Goal: Task Accomplishment & Management: Manage account settings

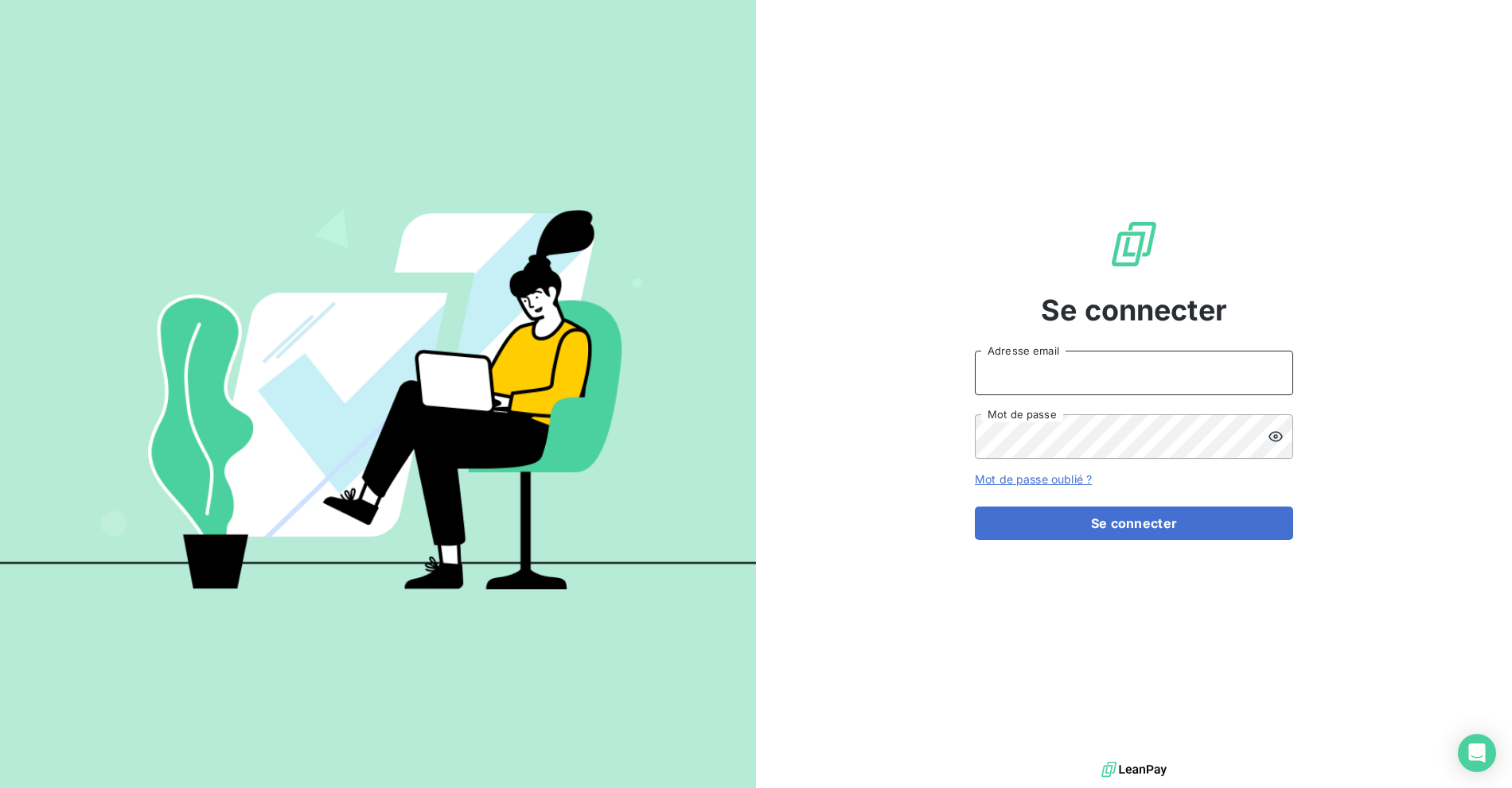
click at [1042, 381] on input "Adresse email" at bounding box center [1134, 373] width 318 height 45
type input "[EMAIL_ADDRESS][DOMAIN_NAME]"
click at [1047, 487] on form "[EMAIL_ADDRESS][DOMAIN_NAME] Adresse email Mot de passe Mot de passe oublié ? S…" at bounding box center [1134, 445] width 318 height 189
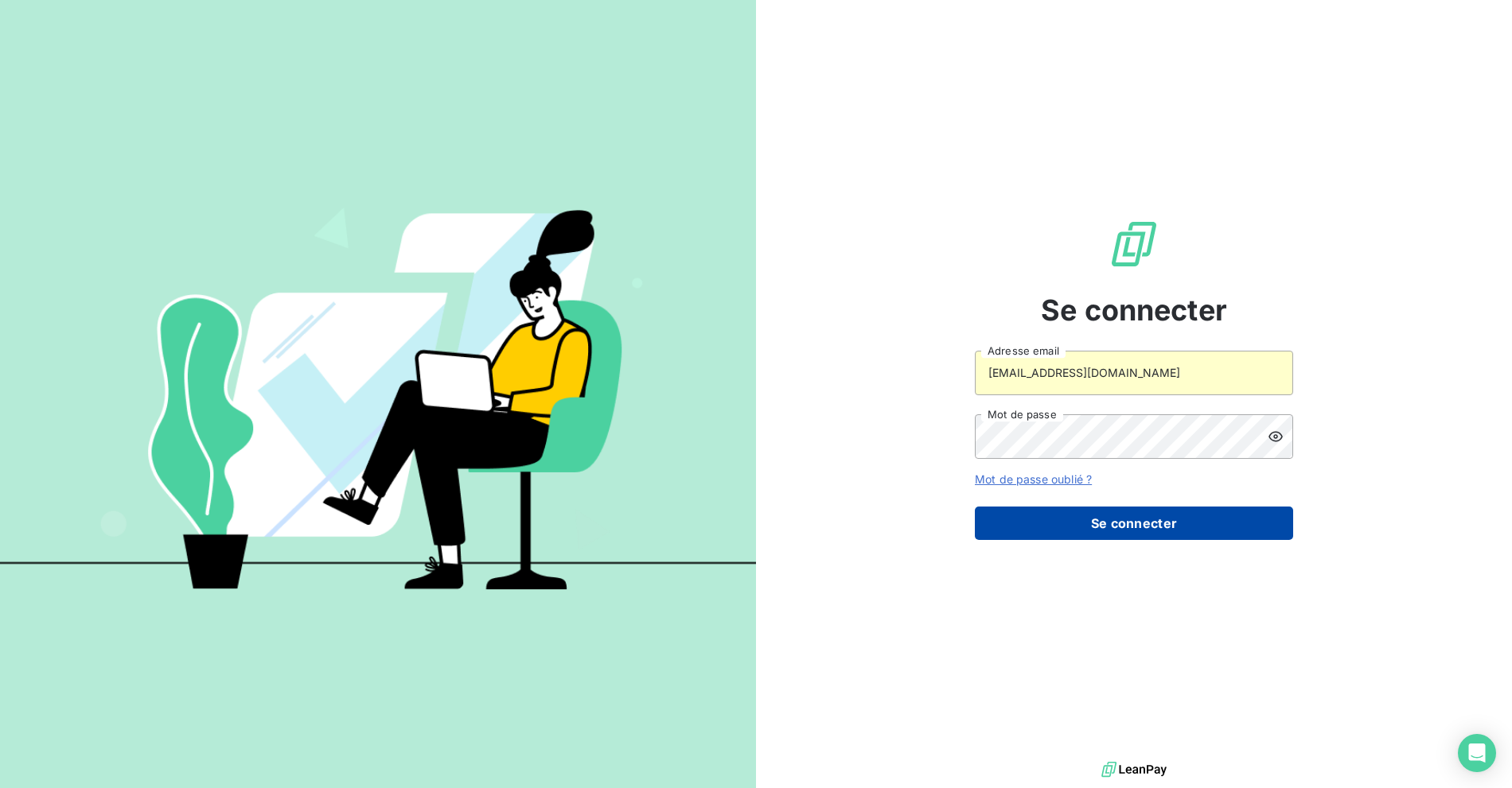
click at [1046, 513] on button "Se connecter" at bounding box center [1134, 523] width 318 height 33
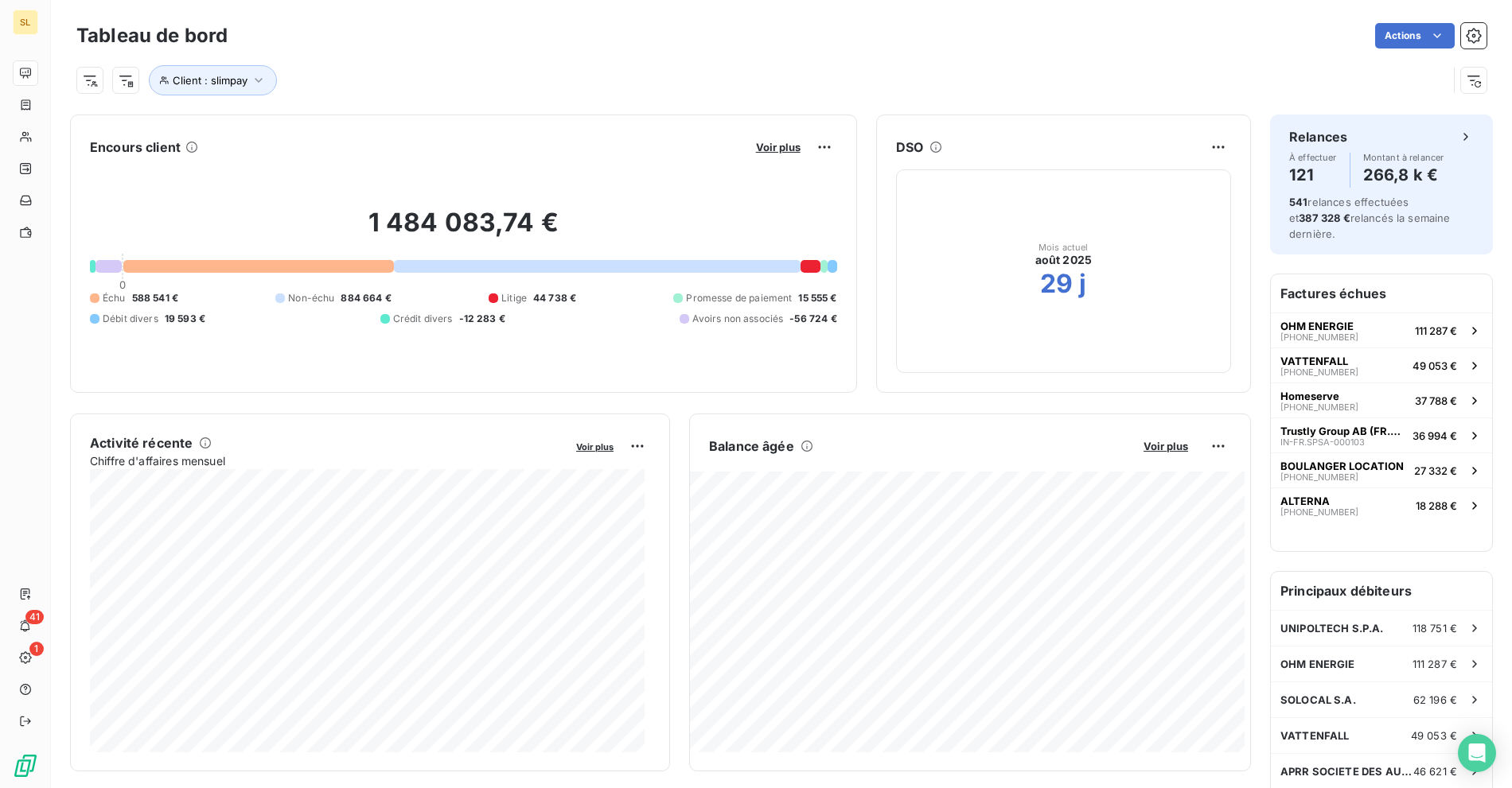
click at [312, 55] on div "Client : slimpay" at bounding box center [780, 73] width 1410 height 43
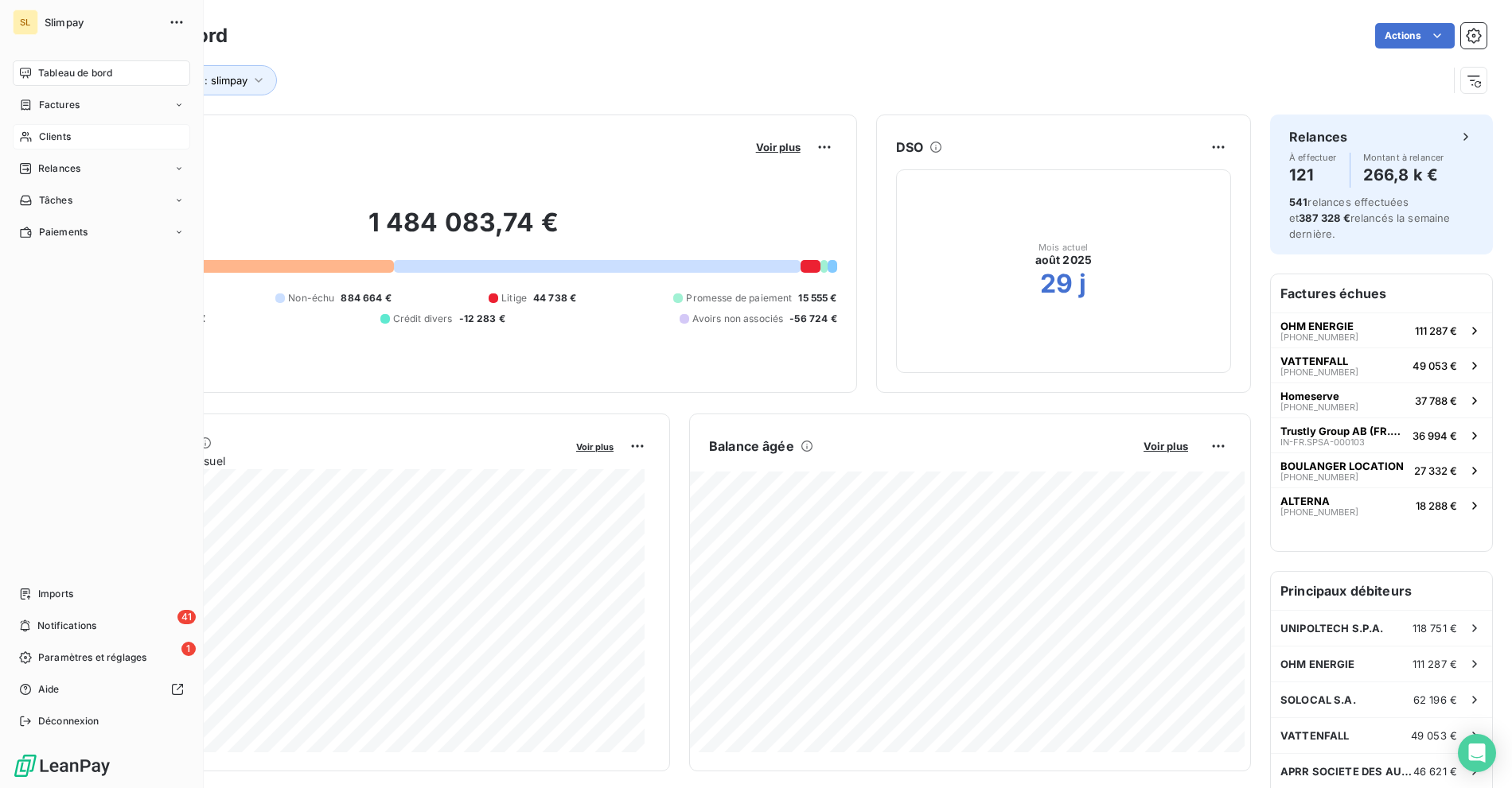
click at [51, 134] on span "Clients" at bounding box center [55, 136] width 32 height 14
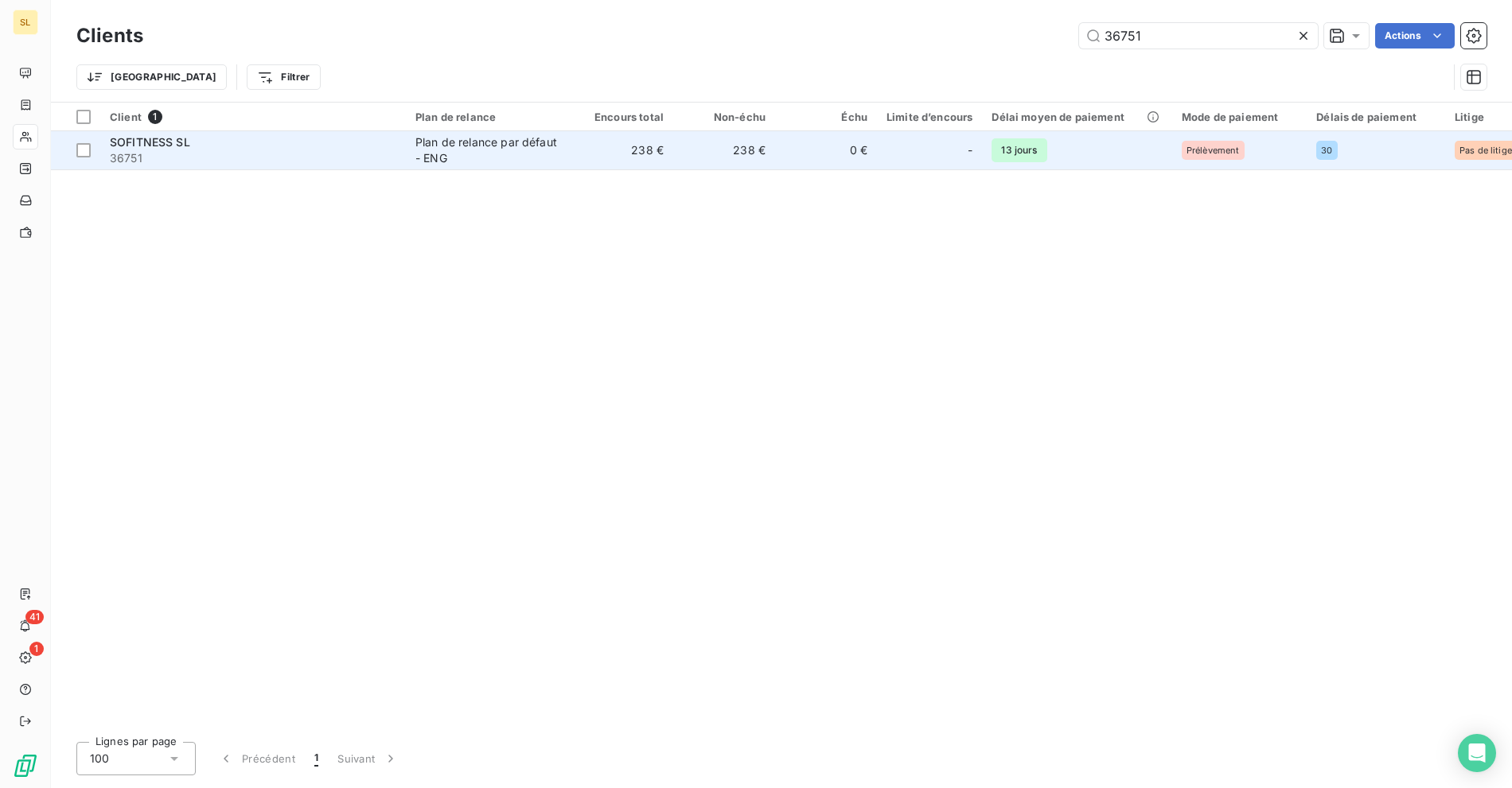
type input "36751"
click at [500, 144] on div "Plan de relance par défaut - ENG" at bounding box center [488, 150] width 146 height 31
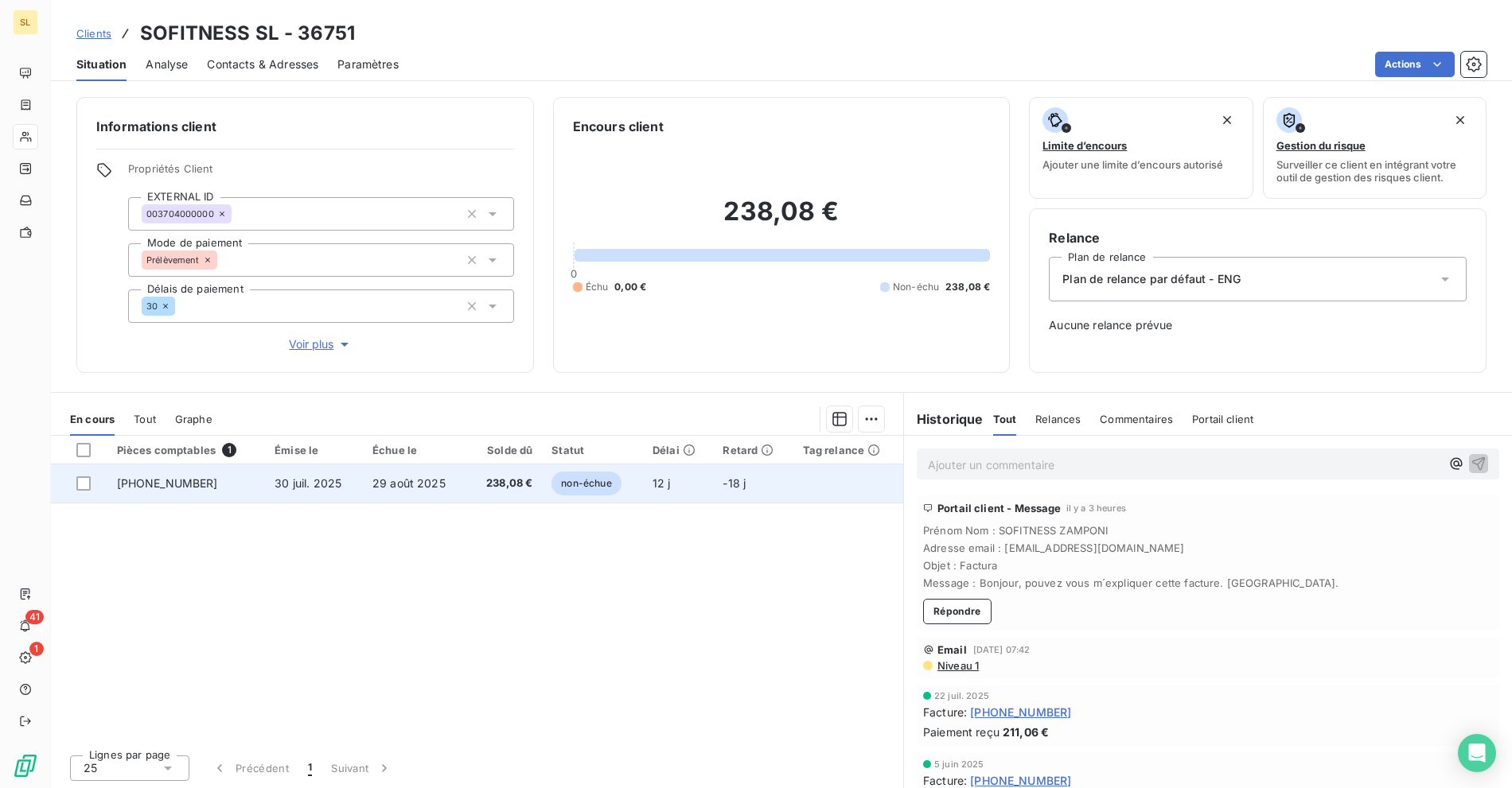
click at [215, 483] on td "[PHONE_NUMBER]" at bounding box center [186, 484] width 158 height 38
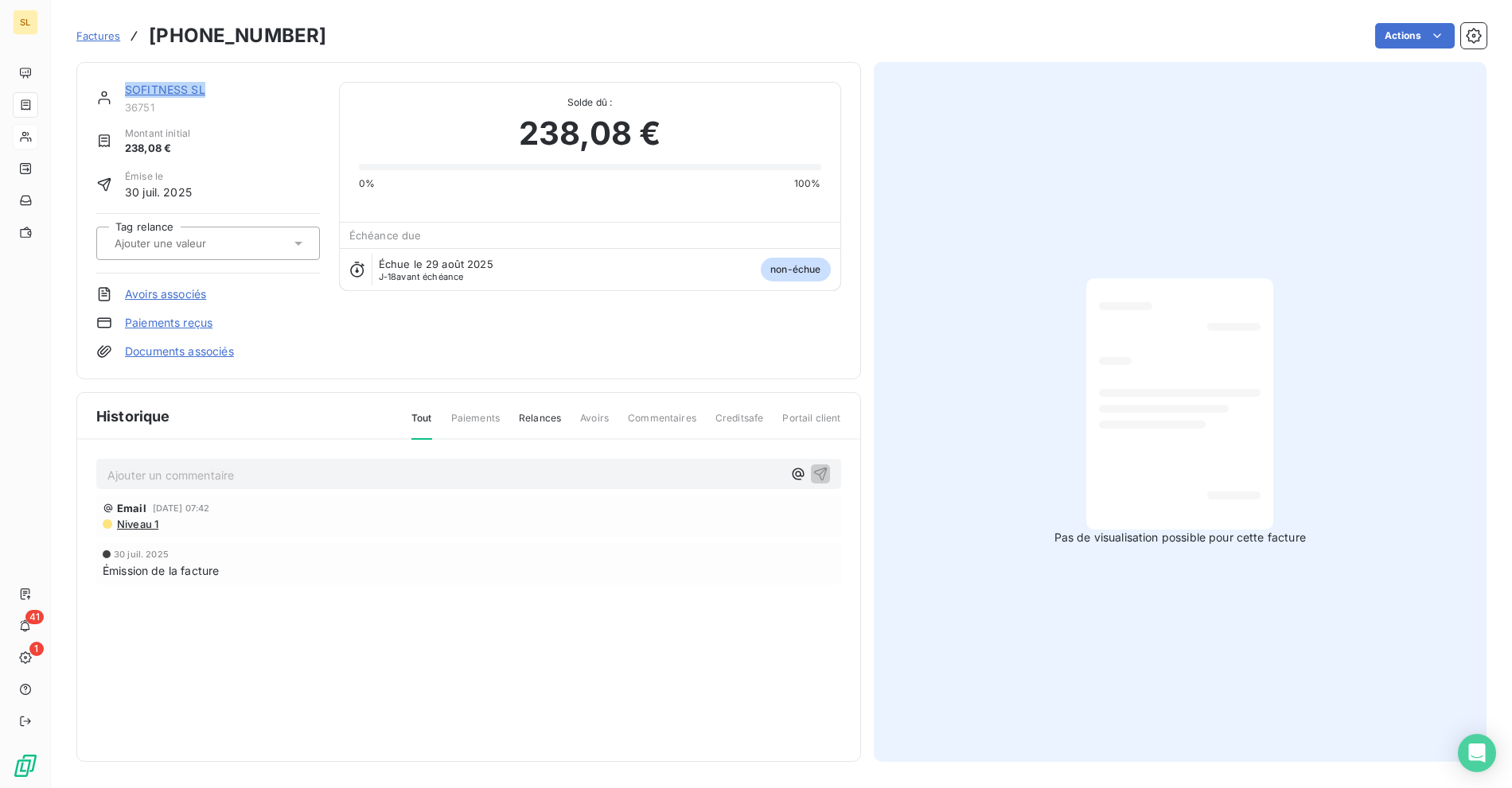
drag, startPoint x: 228, startPoint y: 92, endPoint x: 124, endPoint y: 91, distance: 104.0
click at [123, 91] on div "SOFITNESS SL 36751" at bounding box center [208, 98] width 224 height 31
copy link "SOFITNESS SL"
click at [822, 79] on div "SOFITNESS SL 36751 Montant initial 238,08 € Émise le [DATE] Tag relance Avoirs …" at bounding box center [468, 220] width 785 height 317
click at [428, 73] on div "SOFITNESS SL 36751 Montant initial 238,08 € Émise le [DATE] Tag relance Avoirs …" at bounding box center [468, 220] width 785 height 317
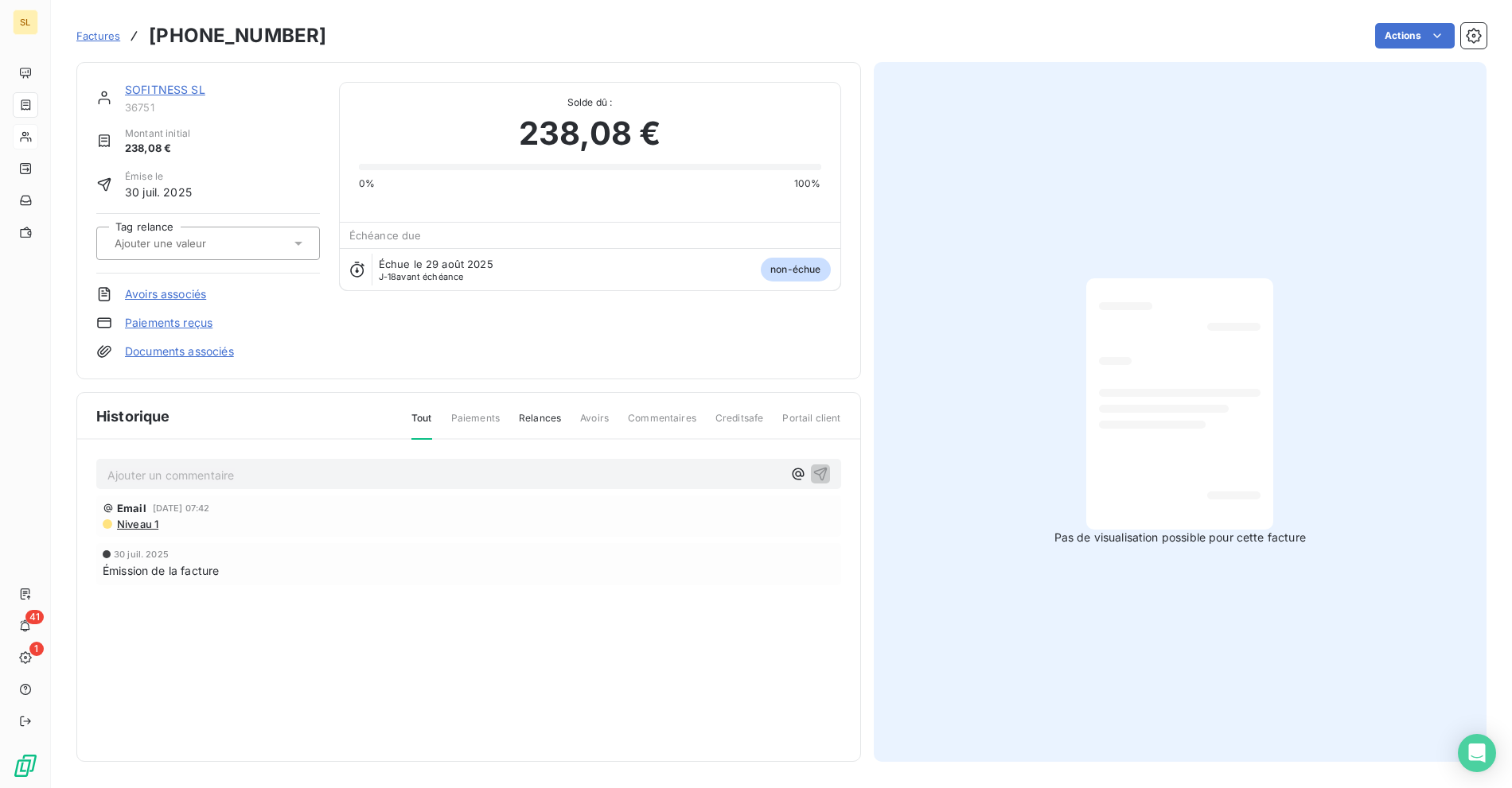
click at [164, 92] on link "SOFITNESS SL" at bounding box center [165, 89] width 80 height 13
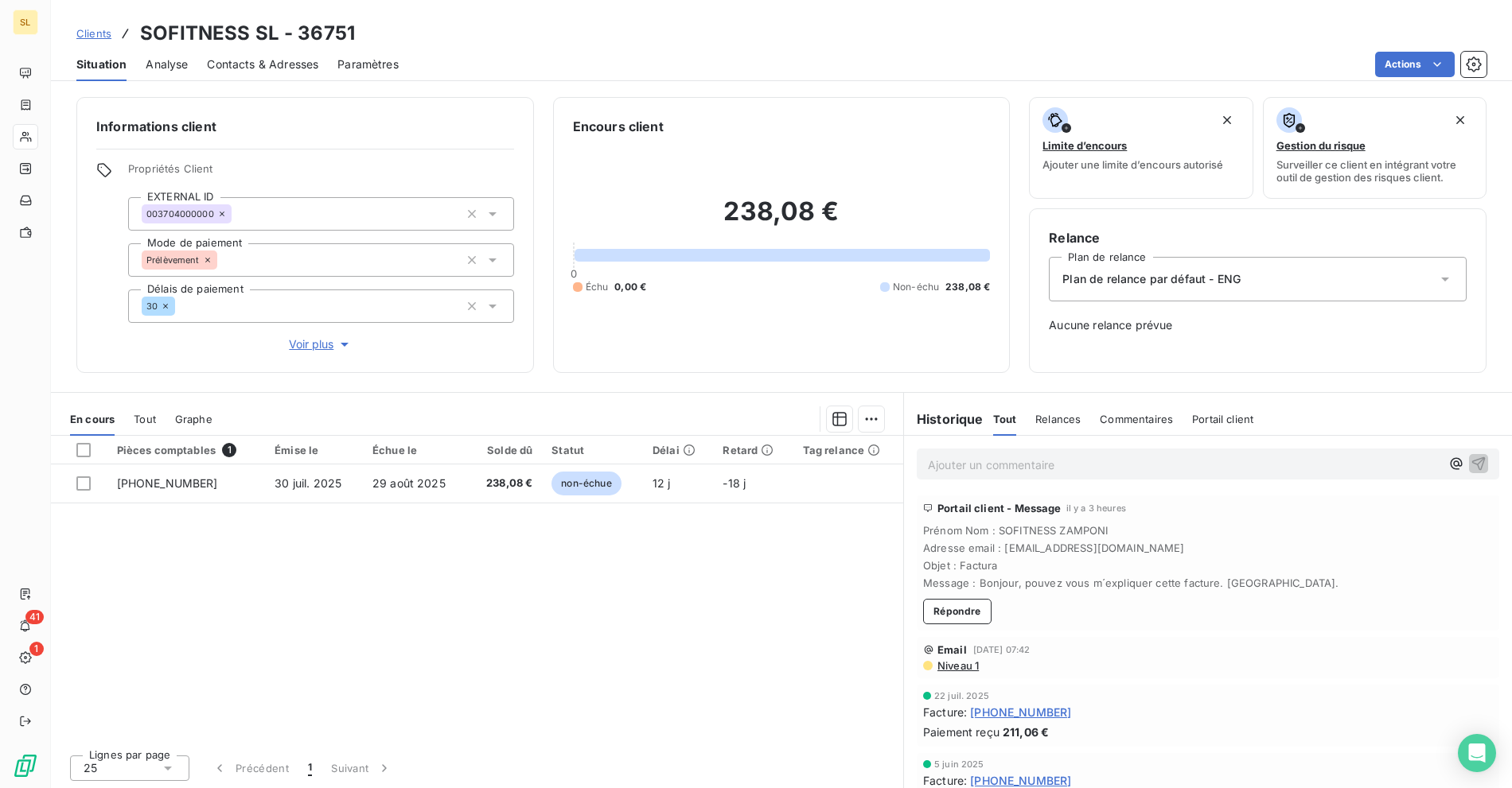
click at [92, 26] on link "Clients" at bounding box center [94, 33] width 35 height 16
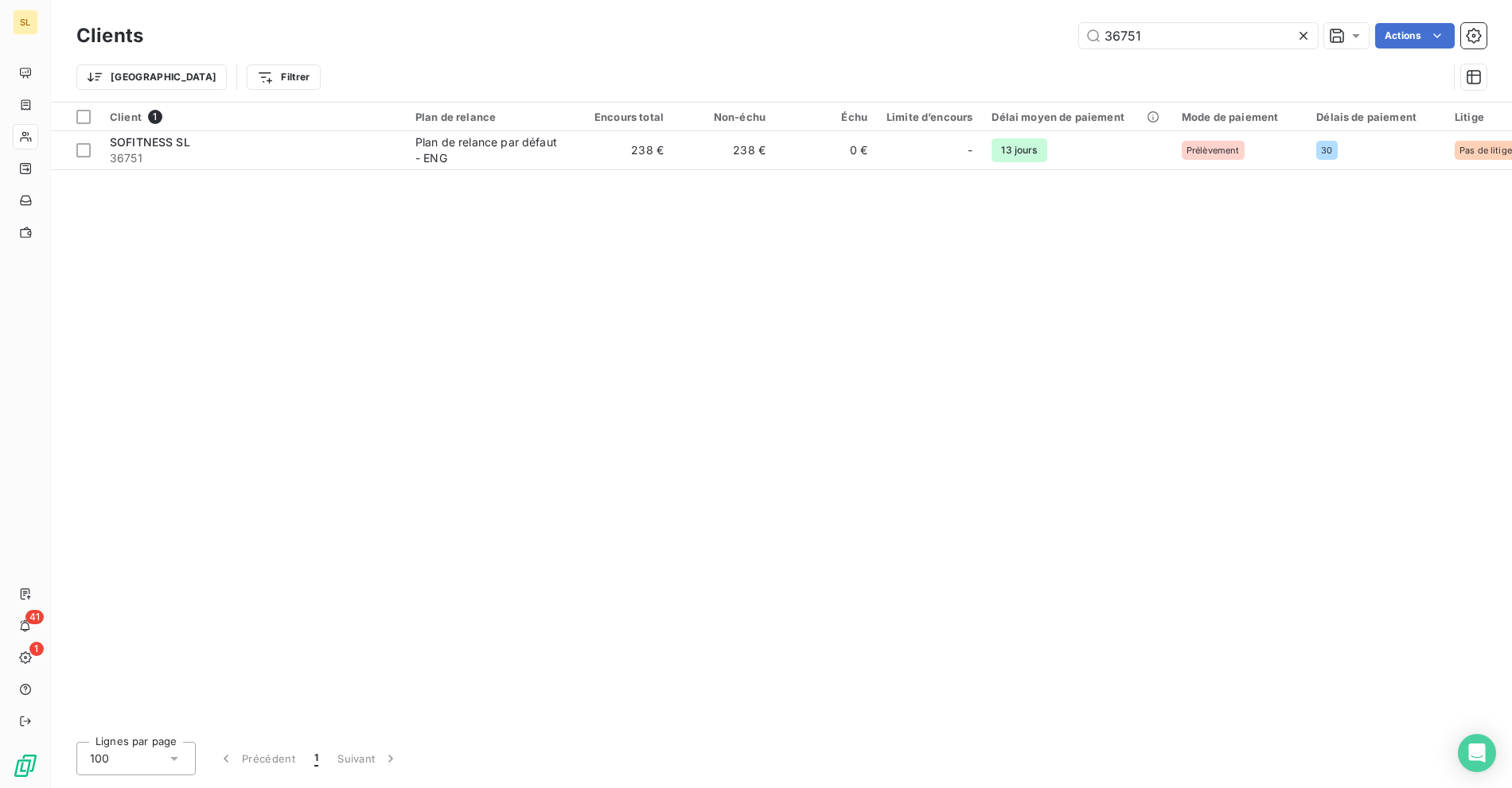
drag, startPoint x: 1148, startPoint y: 32, endPoint x: 943, endPoint y: 28, distance: 205.0
click at [955, 31] on div "36751 Actions" at bounding box center [823, 35] width 1324 height 25
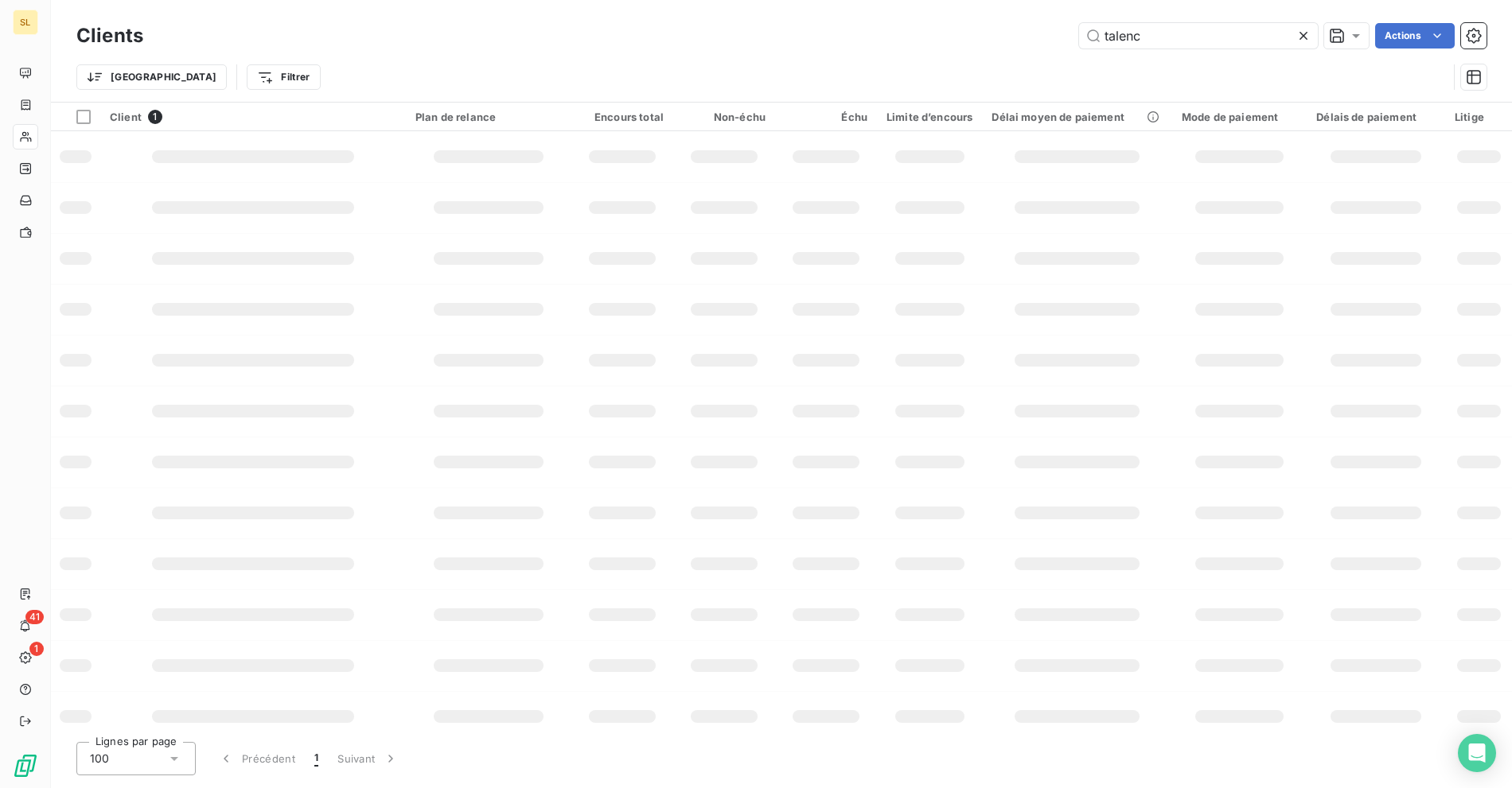
type input "talence"
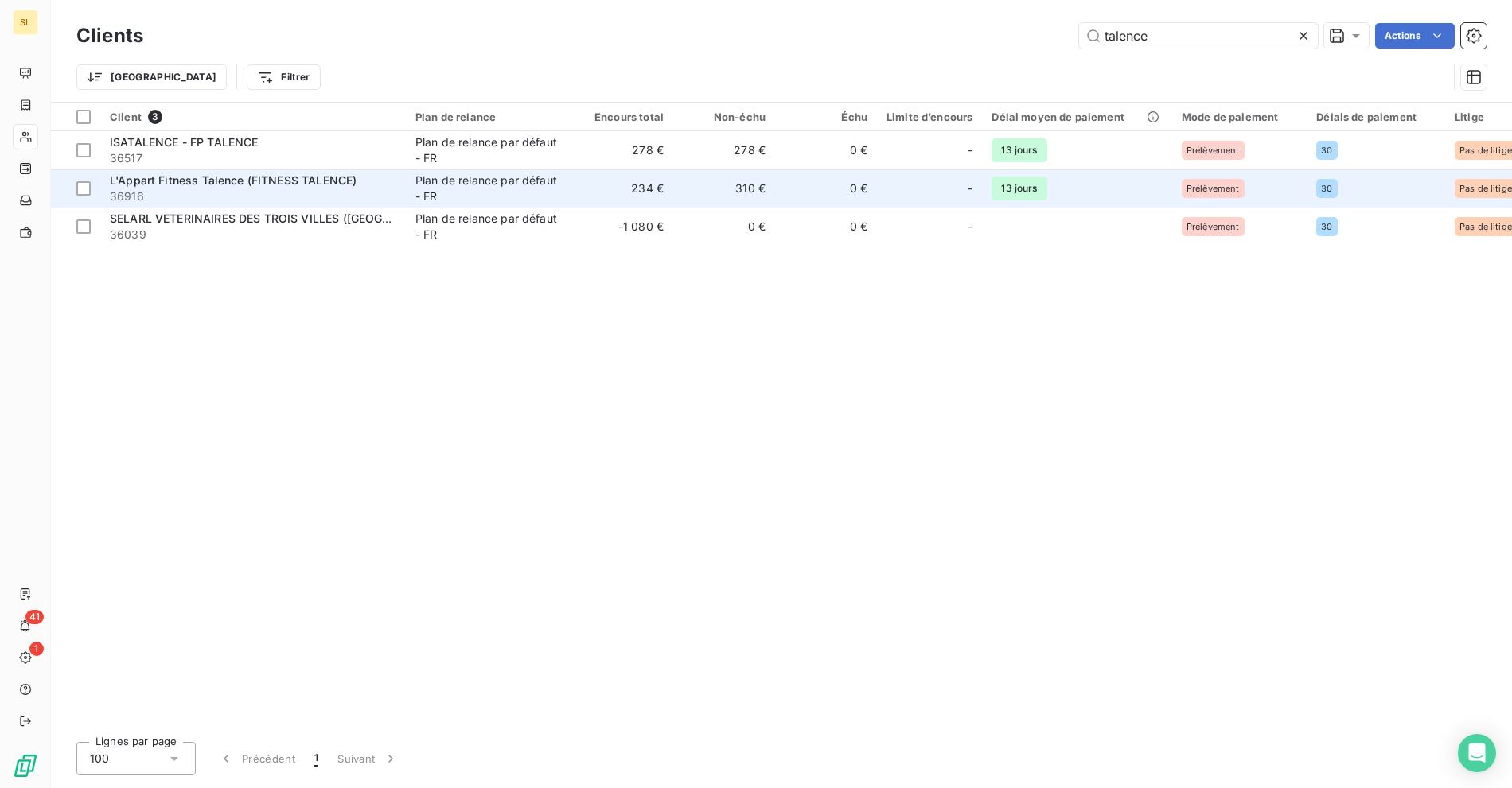
click at [396, 194] on span "36916" at bounding box center [252, 196] width 286 height 16
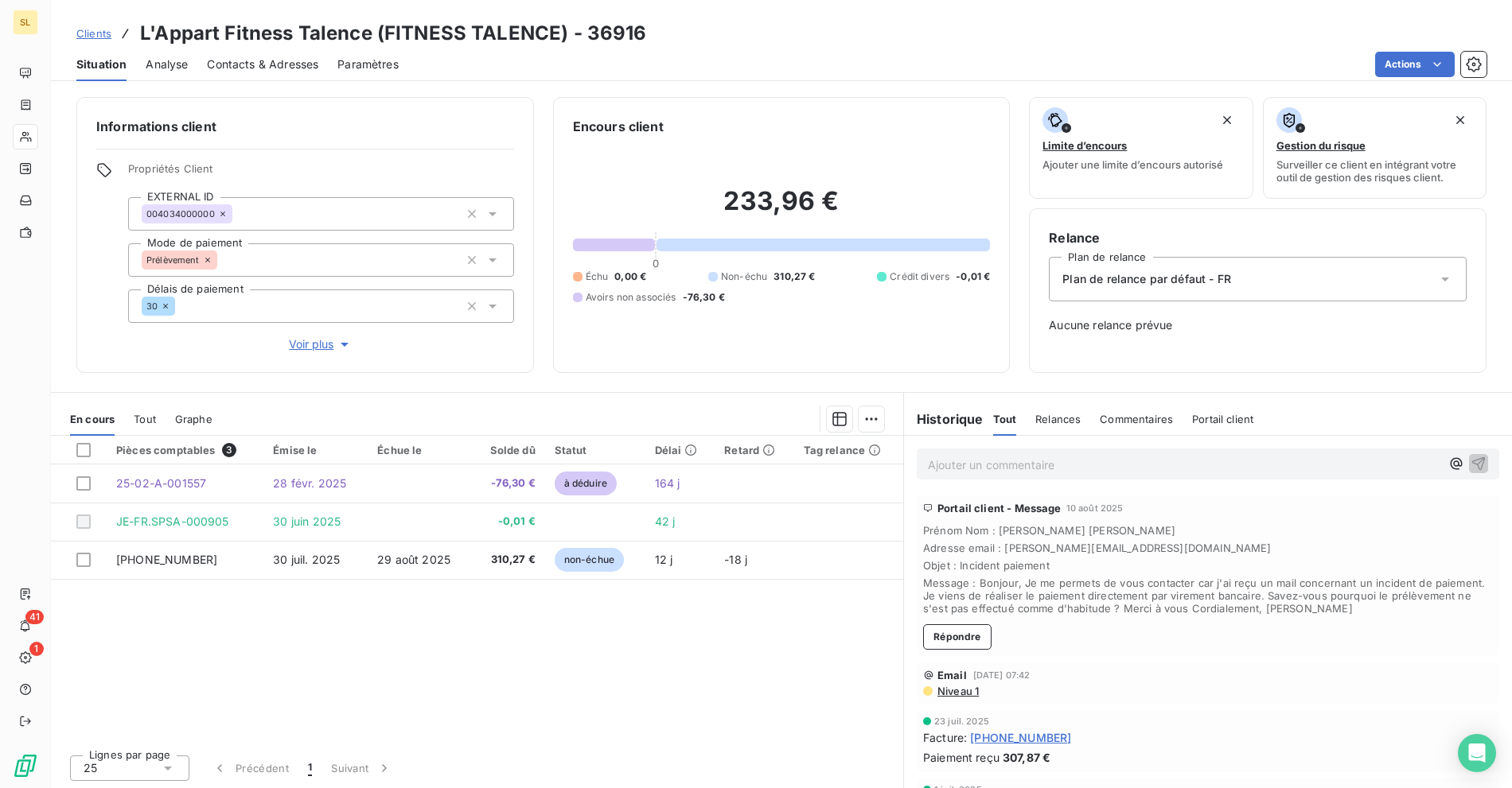
click at [751, 70] on div "Actions" at bounding box center [951, 64] width 1068 height 25
click at [507, 31] on h3 "L'Appart Fitness Talence (FITNESS TALENCE) - 36916" at bounding box center [393, 33] width 507 height 29
click at [94, 34] on span "Clients" at bounding box center [94, 33] width 35 height 13
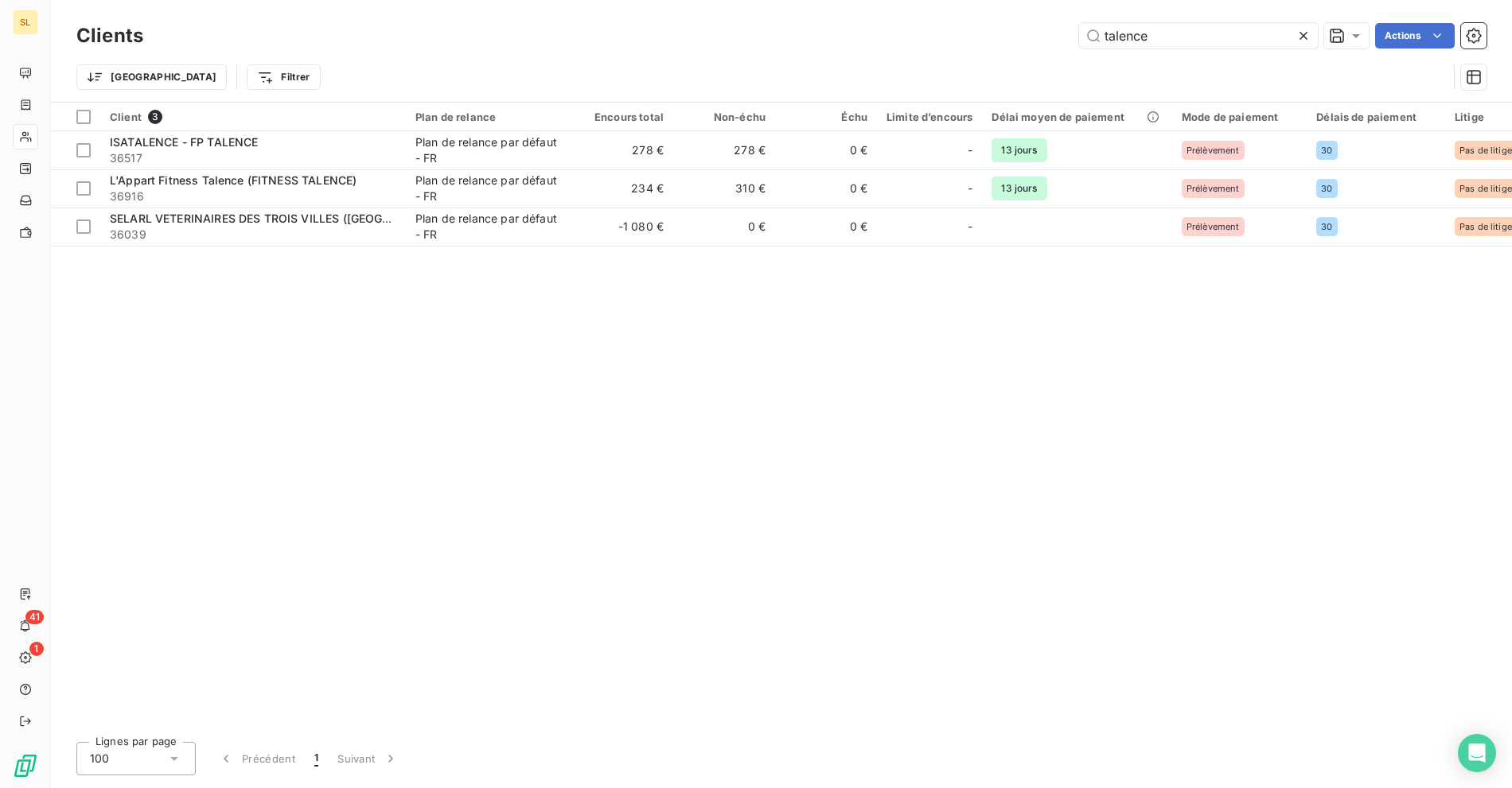
drag, startPoint x: 1175, startPoint y: 38, endPoint x: 1041, endPoint y: 38, distance: 134.0
click at [1050, 38] on div "talence Actions" at bounding box center [823, 35] width 1324 height 25
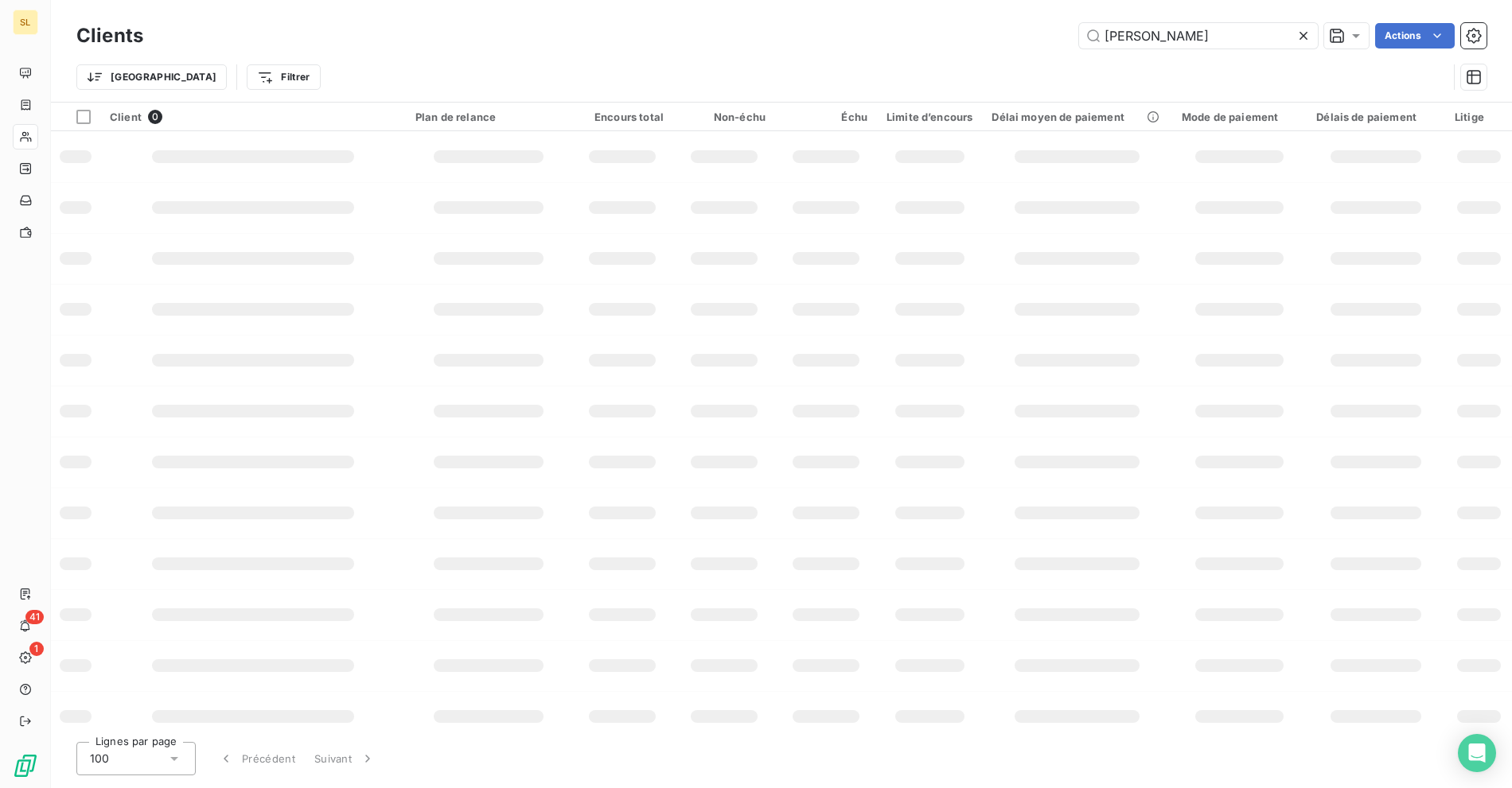
type input "[PERSON_NAME]"
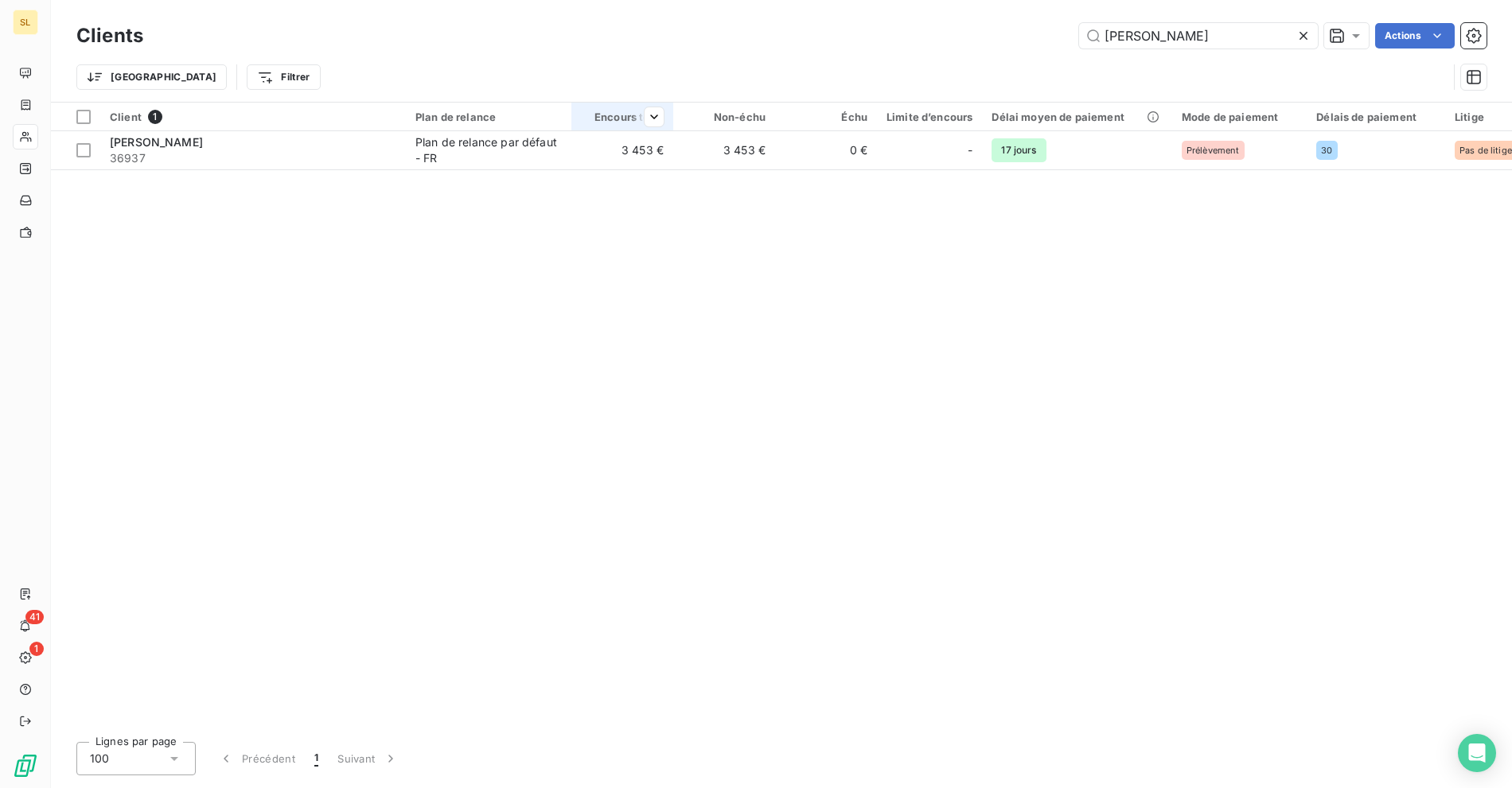
click at [601, 118] on div "Encours total" at bounding box center [622, 116] width 83 height 13
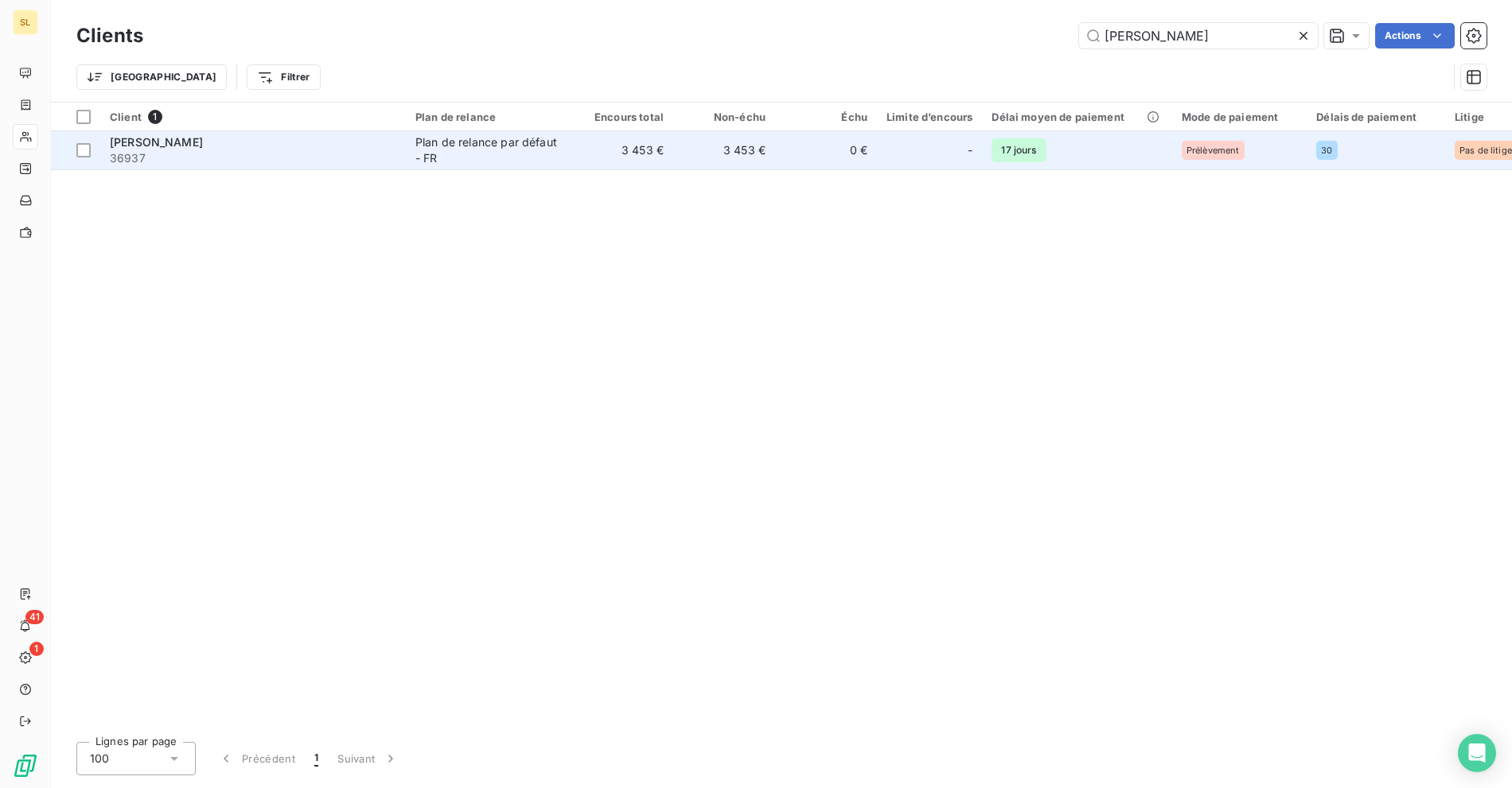
click at [598, 144] on td "3 453 €" at bounding box center [622, 150] width 102 height 38
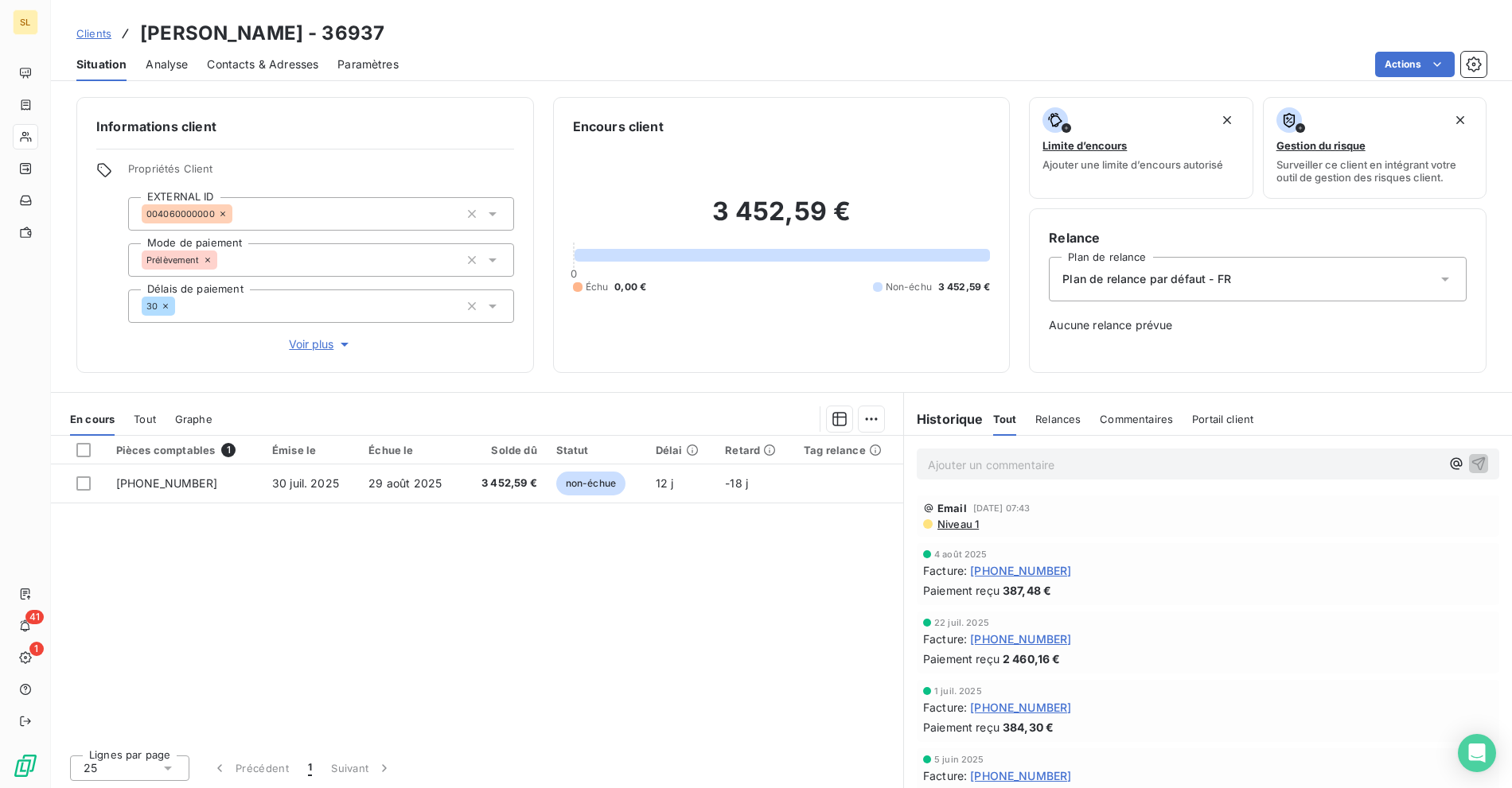
click at [523, 42] on div "Clients [PERSON_NAME] - 36937" at bounding box center [780, 33] width 1460 height 29
click at [99, 38] on span "Clients" at bounding box center [94, 33] width 35 height 13
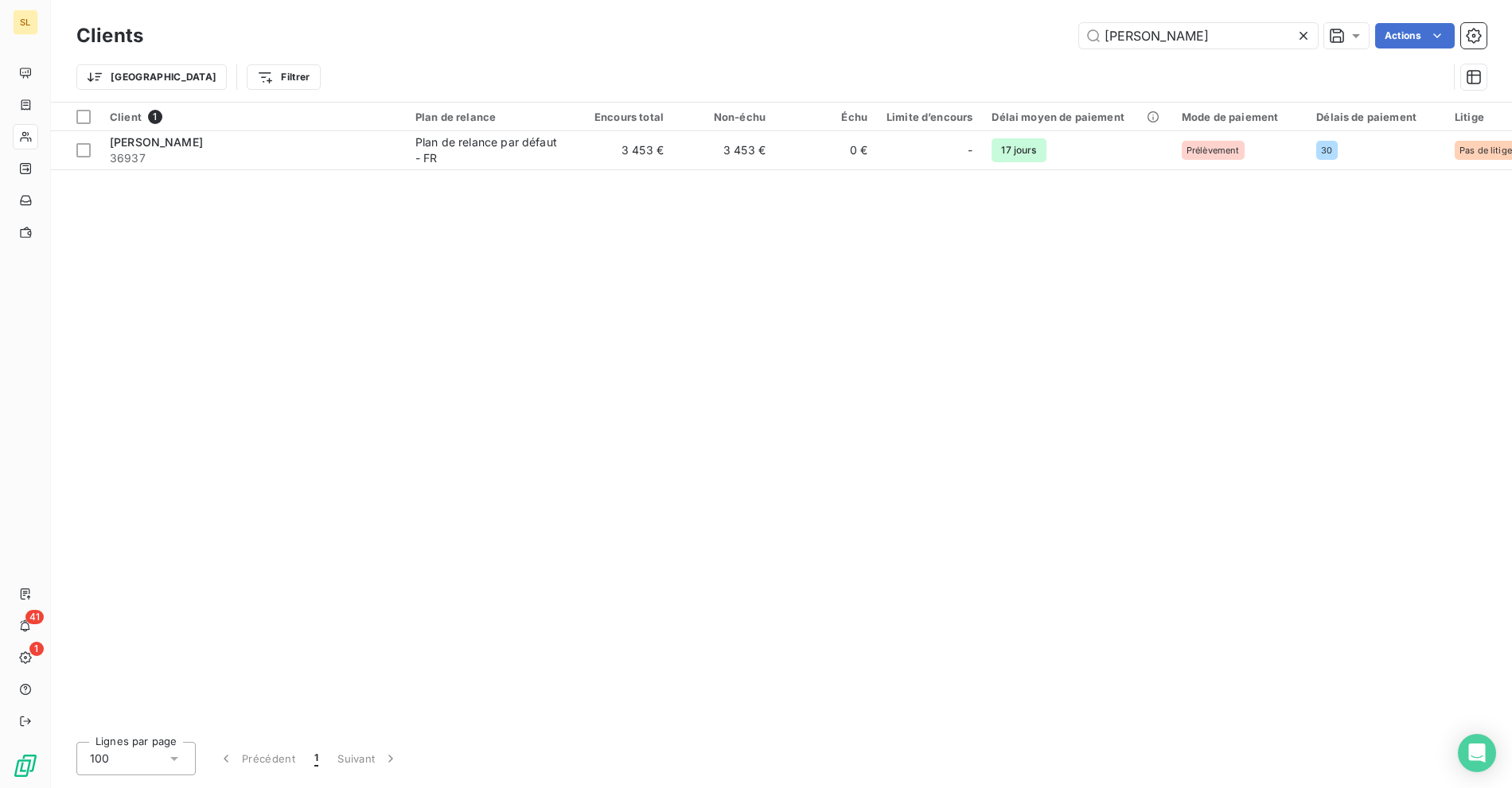
click at [839, 46] on div "[PERSON_NAME] Actions" at bounding box center [823, 35] width 1324 height 25
click at [1198, 31] on input "[PERSON_NAME]" at bounding box center [1198, 35] width 239 height 25
paste input "ABTD"
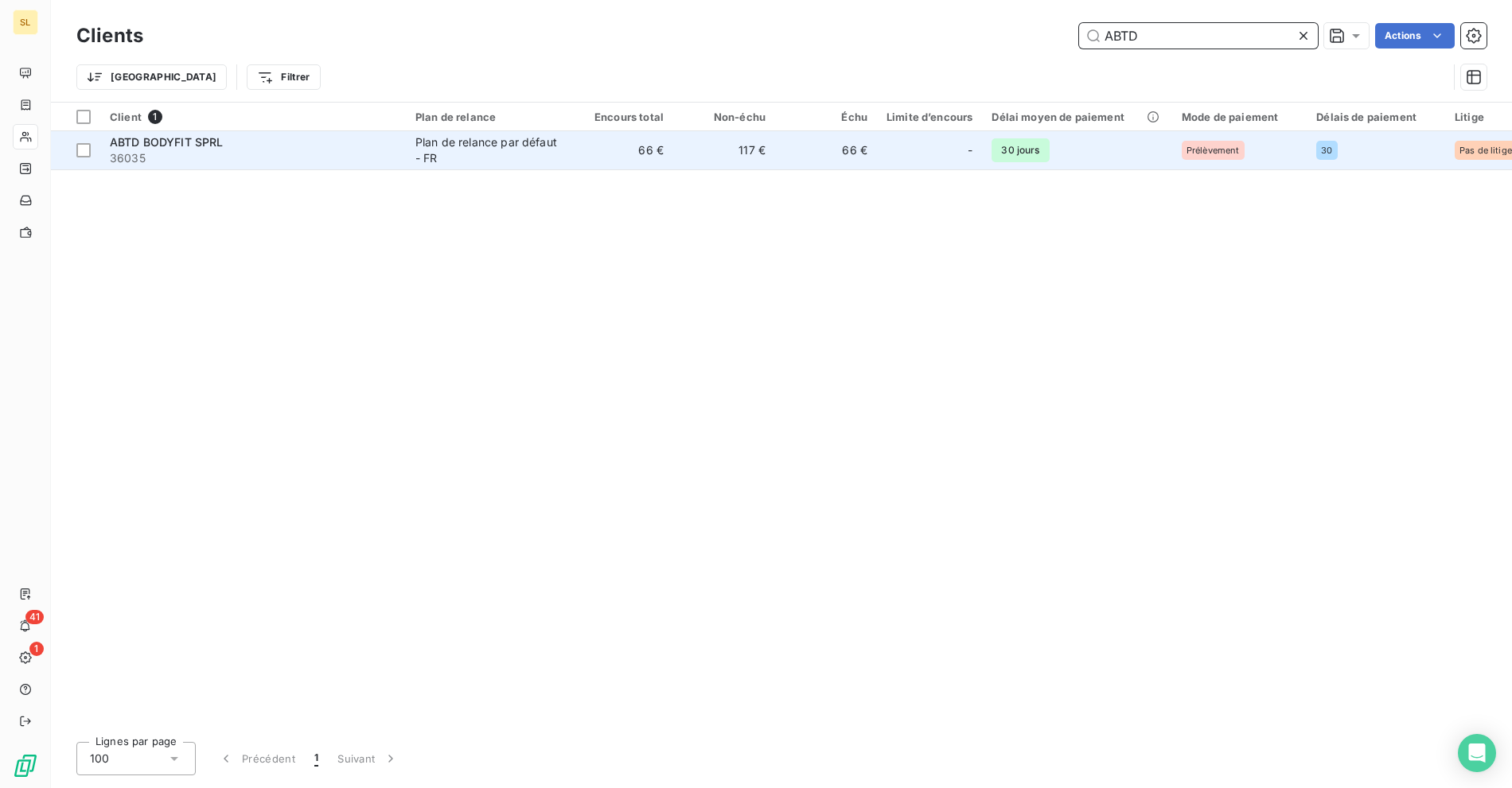
type input "ABTD"
click at [388, 162] on span "36035" at bounding box center [252, 158] width 286 height 16
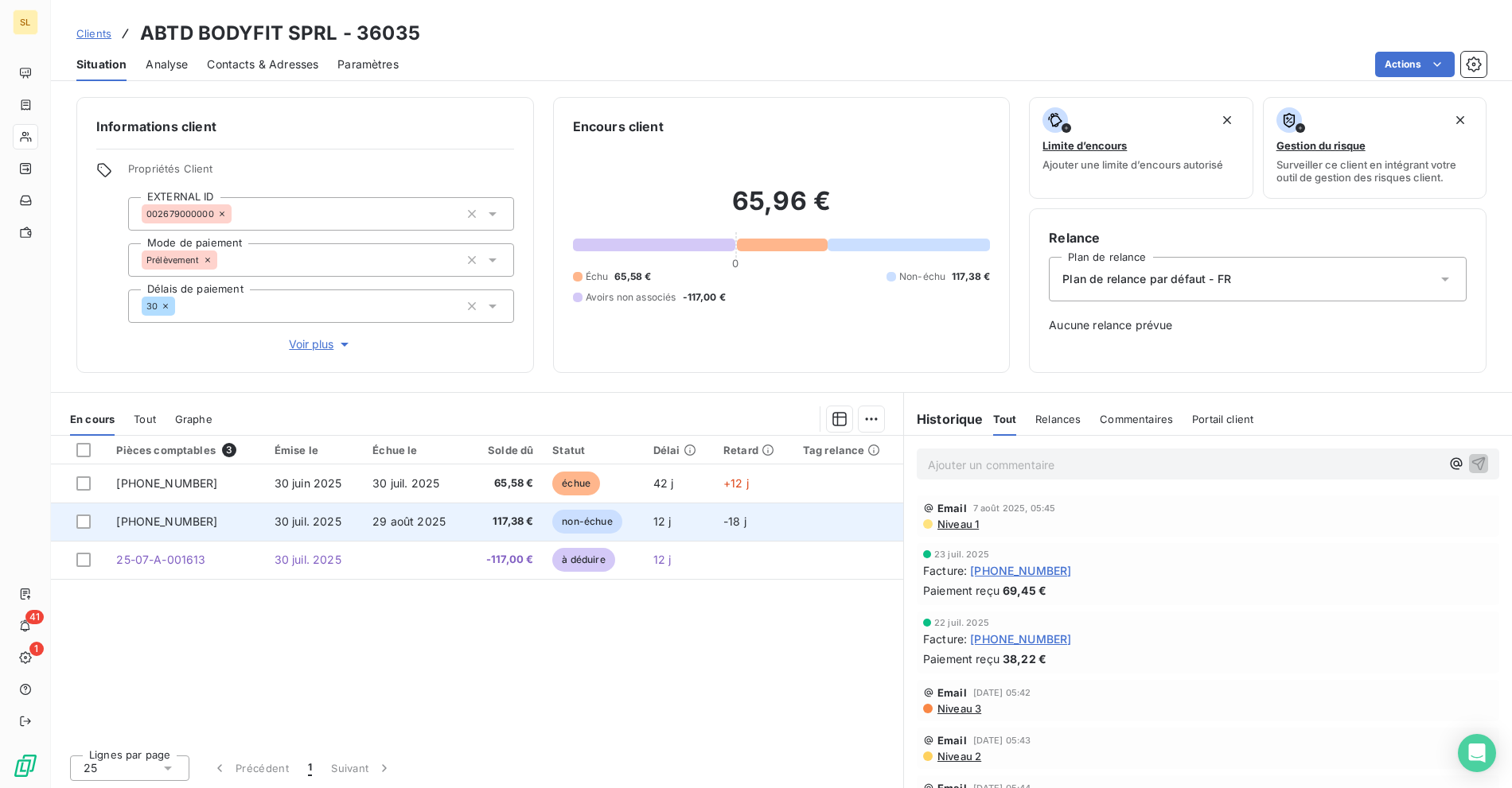
click at [510, 535] on td "117,38 €" at bounding box center [506, 522] width 75 height 38
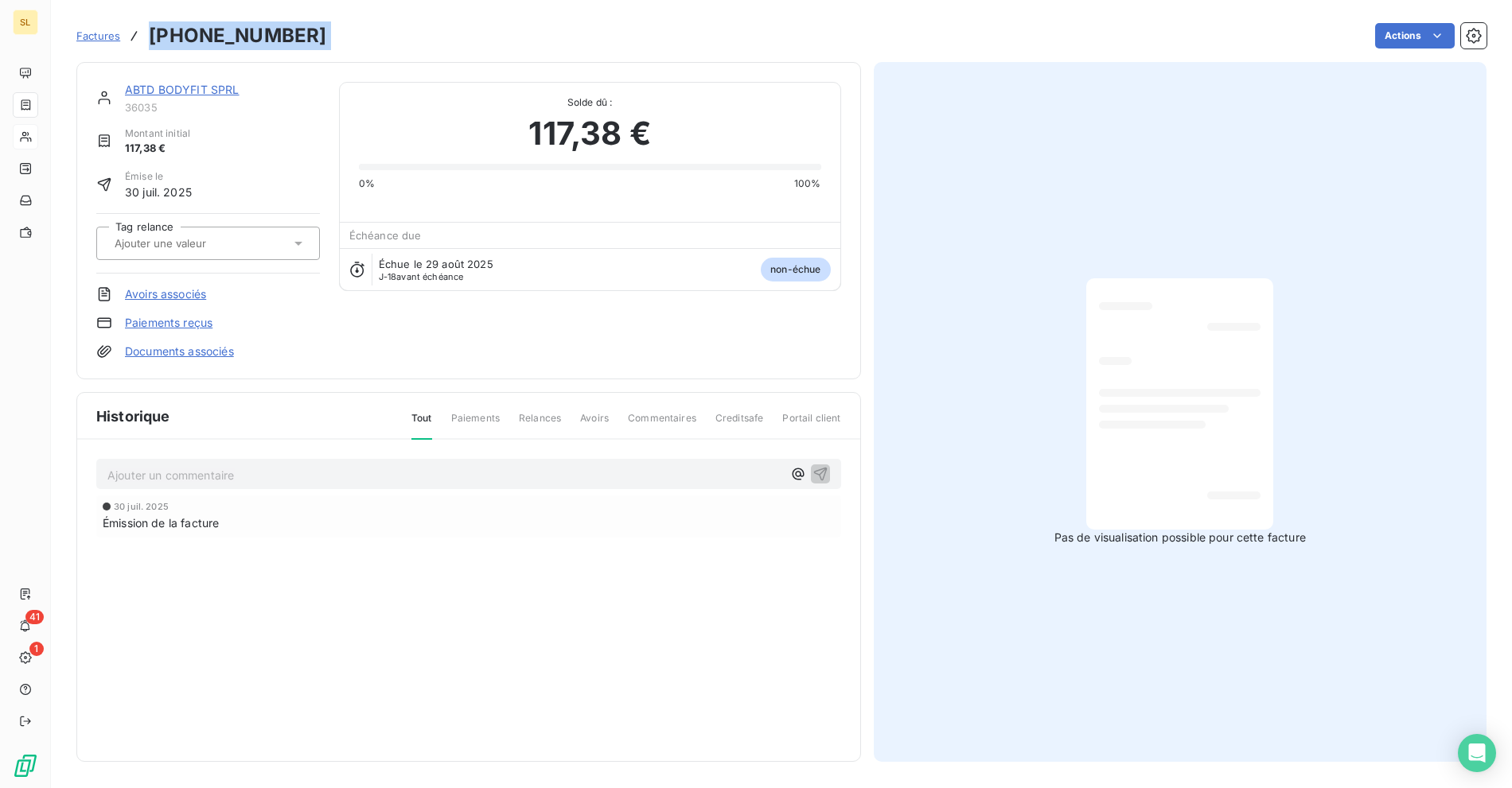
drag, startPoint x: 145, startPoint y: 37, endPoint x: 388, endPoint y: 30, distance: 243.1
click at [388, 30] on div "Factures [PHONE_NUMBER] Actions" at bounding box center [780, 36] width 1410 height 33
copy section "[PHONE_NUMBER] Actions"
drag, startPoint x: 500, startPoint y: 31, endPoint x: 171, endPoint y: 80, distance: 332.6
click at [500, 31] on div "Actions" at bounding box center [916, 35] width 1141 height 25
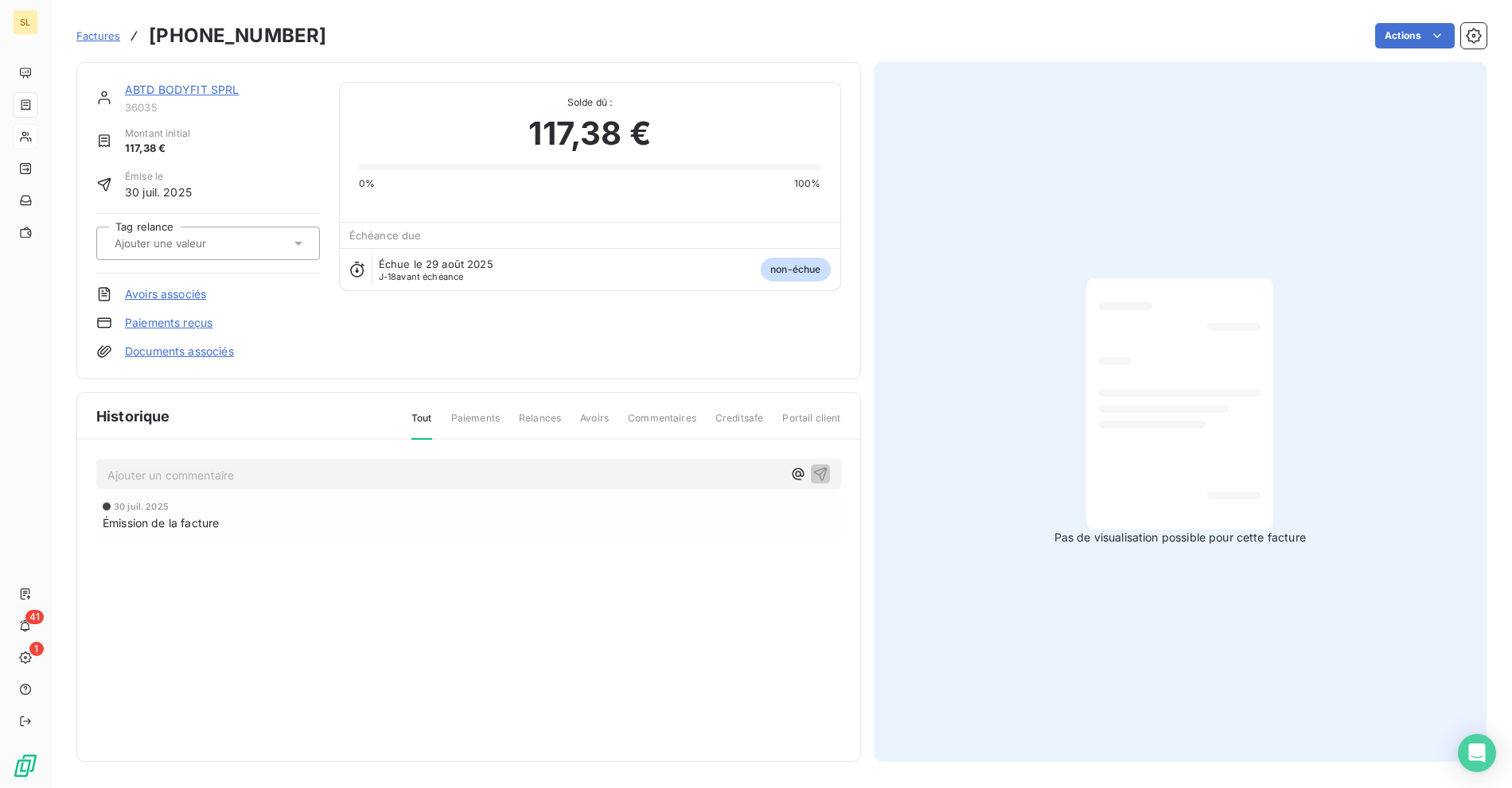
click at [173, 91] on link "ABTD BODYFIT SPRL" at bounding box center [182, 89] width 115 height 13
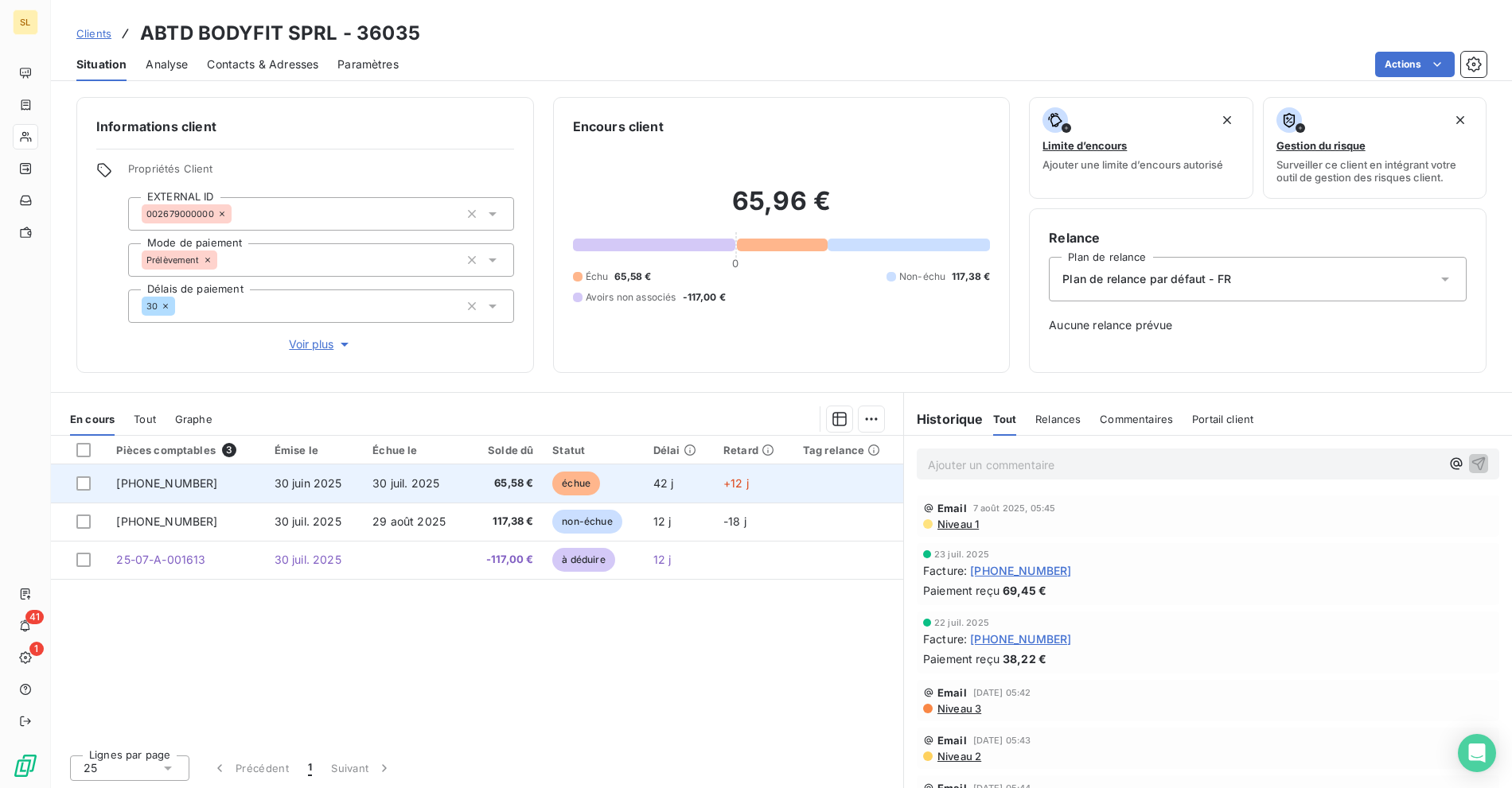
click at [469, 471] on td "65,58 €" at bounding box center [506, 484] width 75 height 38
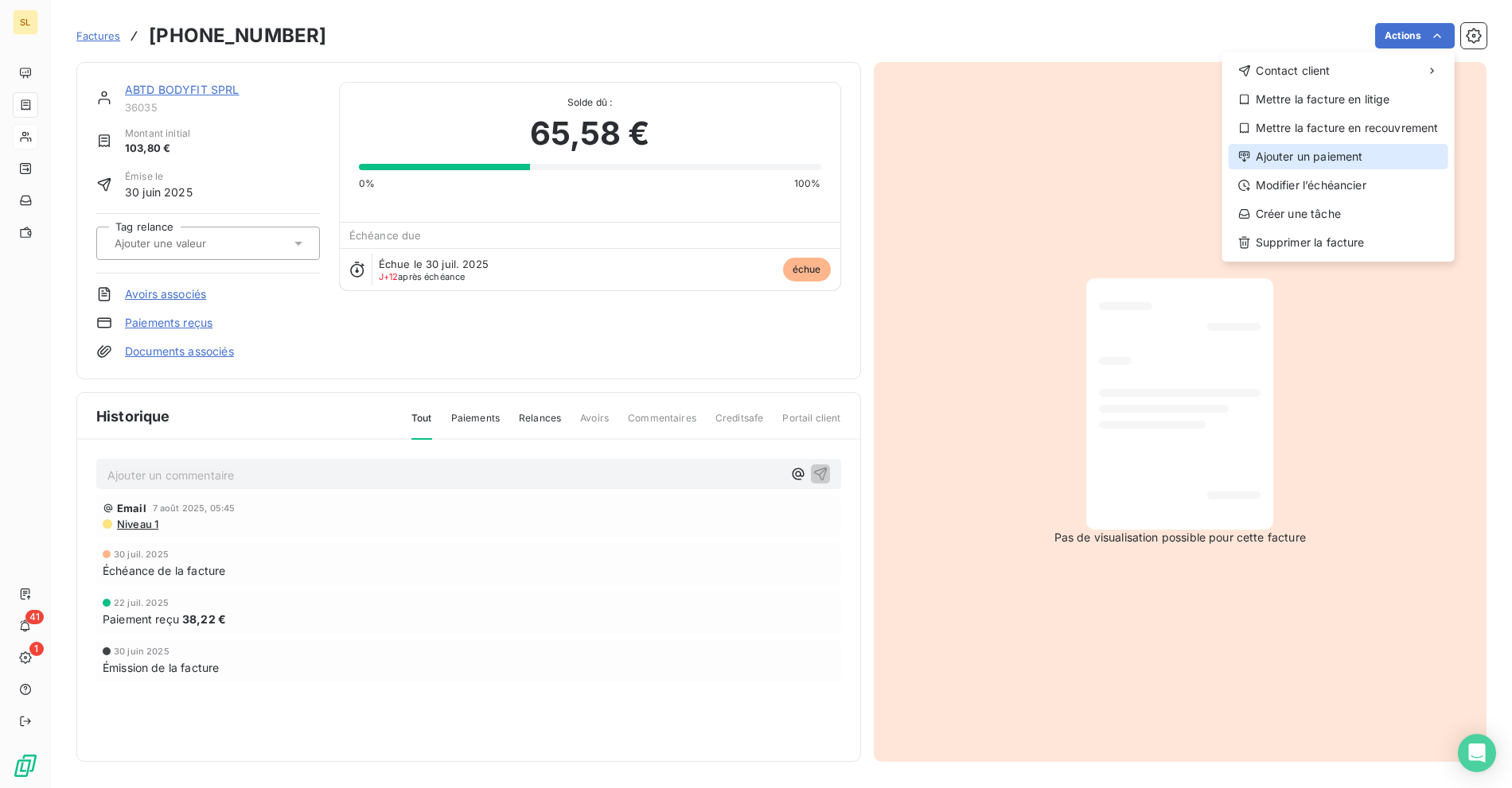
click at [1327, 161] on div "Ajouter un paiement" at bounding box center [1338, 157] width 220 height 25
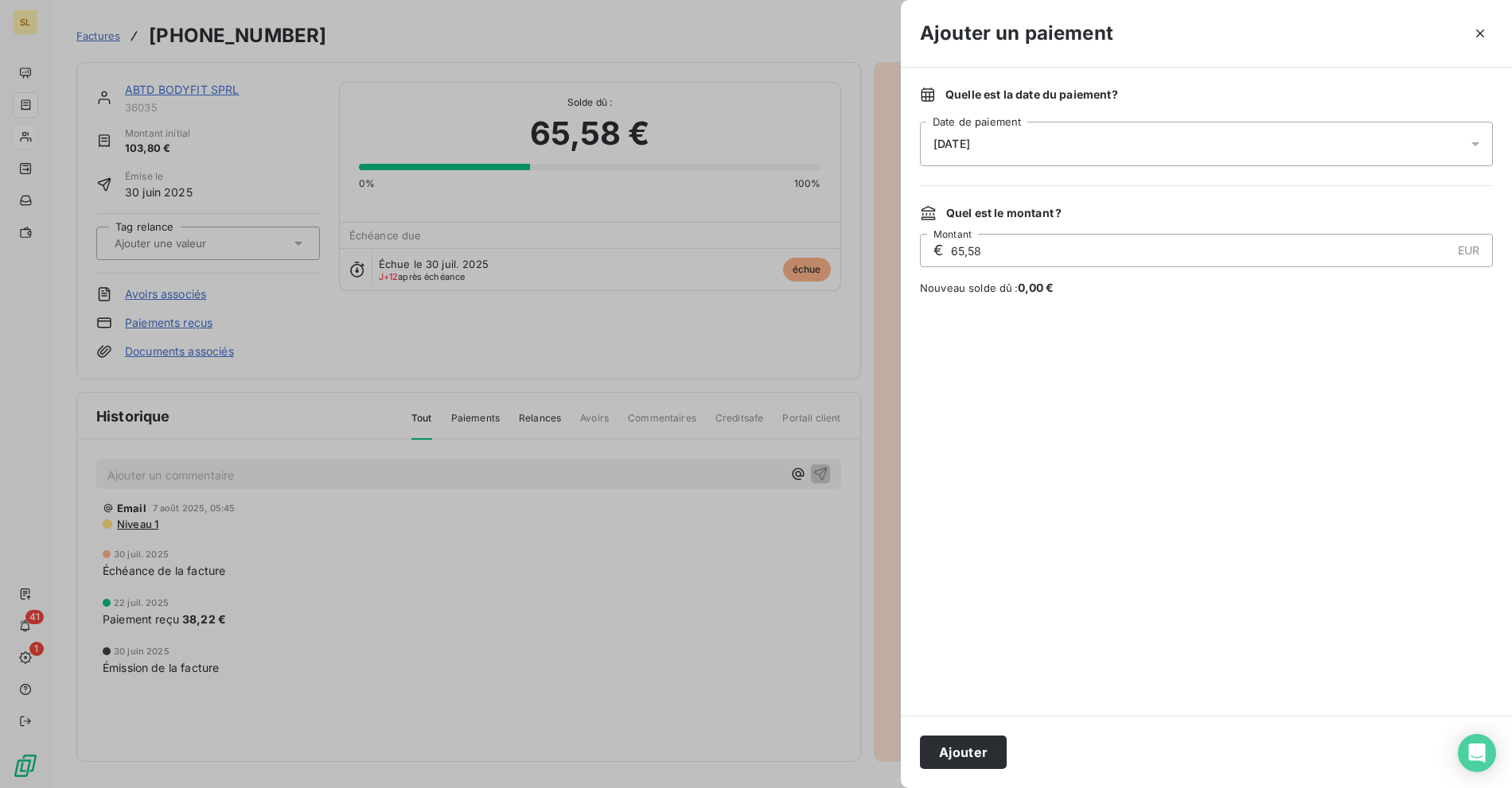
click at [996, 136] on div "[DATE]" at bounding box center [1206, 143] width 573 height 45
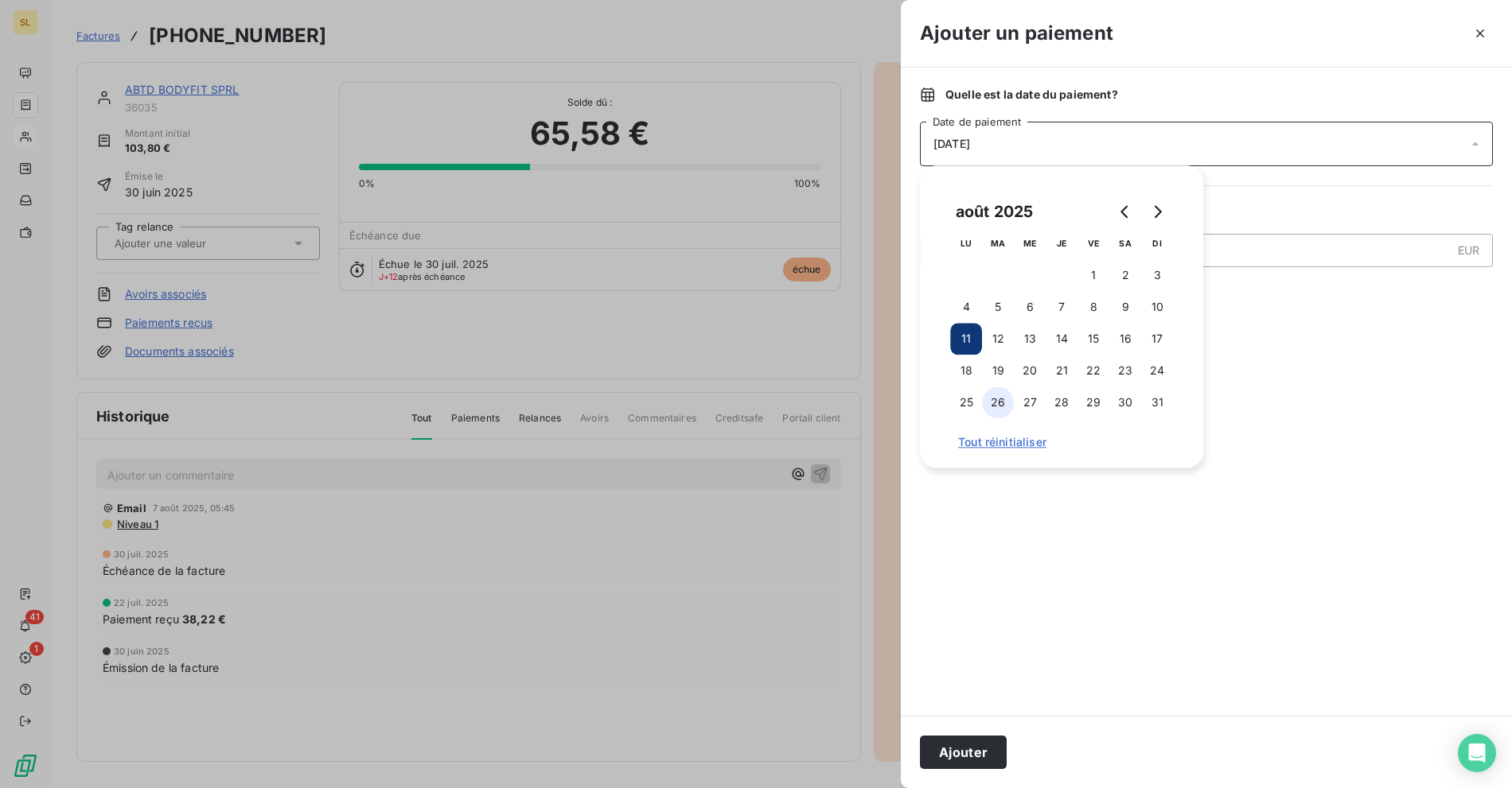
drag, startPoint x: 995, startPoint y: 401, endPoint x: 987, endPoint y: 407, distance: 10.0
click at [995, 401] on button "26" at bounding box center [998, 402] width 32 height 31
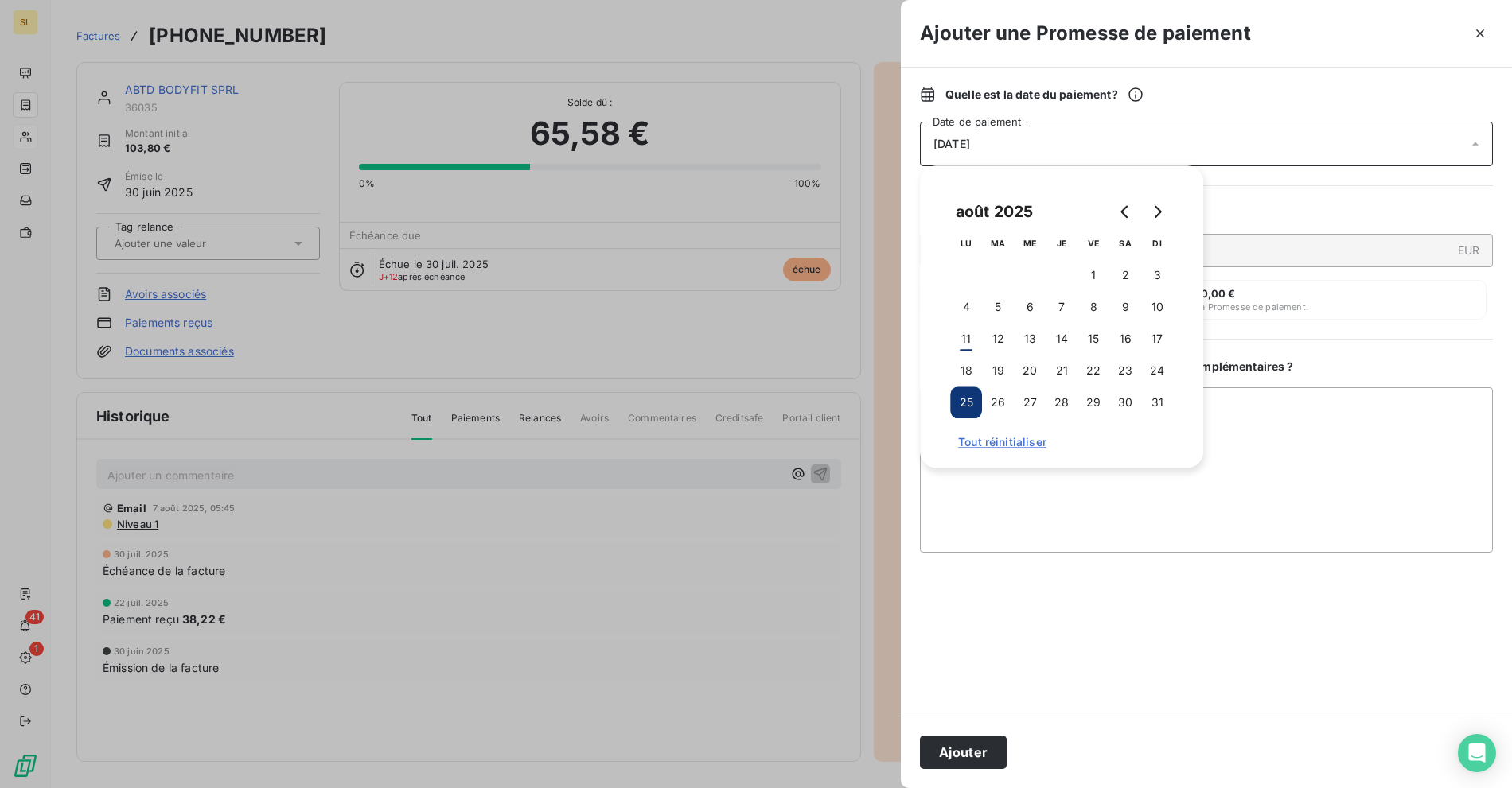
drag, startPoint x: 1128, startPoint y: 398, endPoint x: 1094, endPoint y: 419, distance: 40.0
click at [1128, 398] on button "30" at bounding box center [1125, 402] width 32 height 31
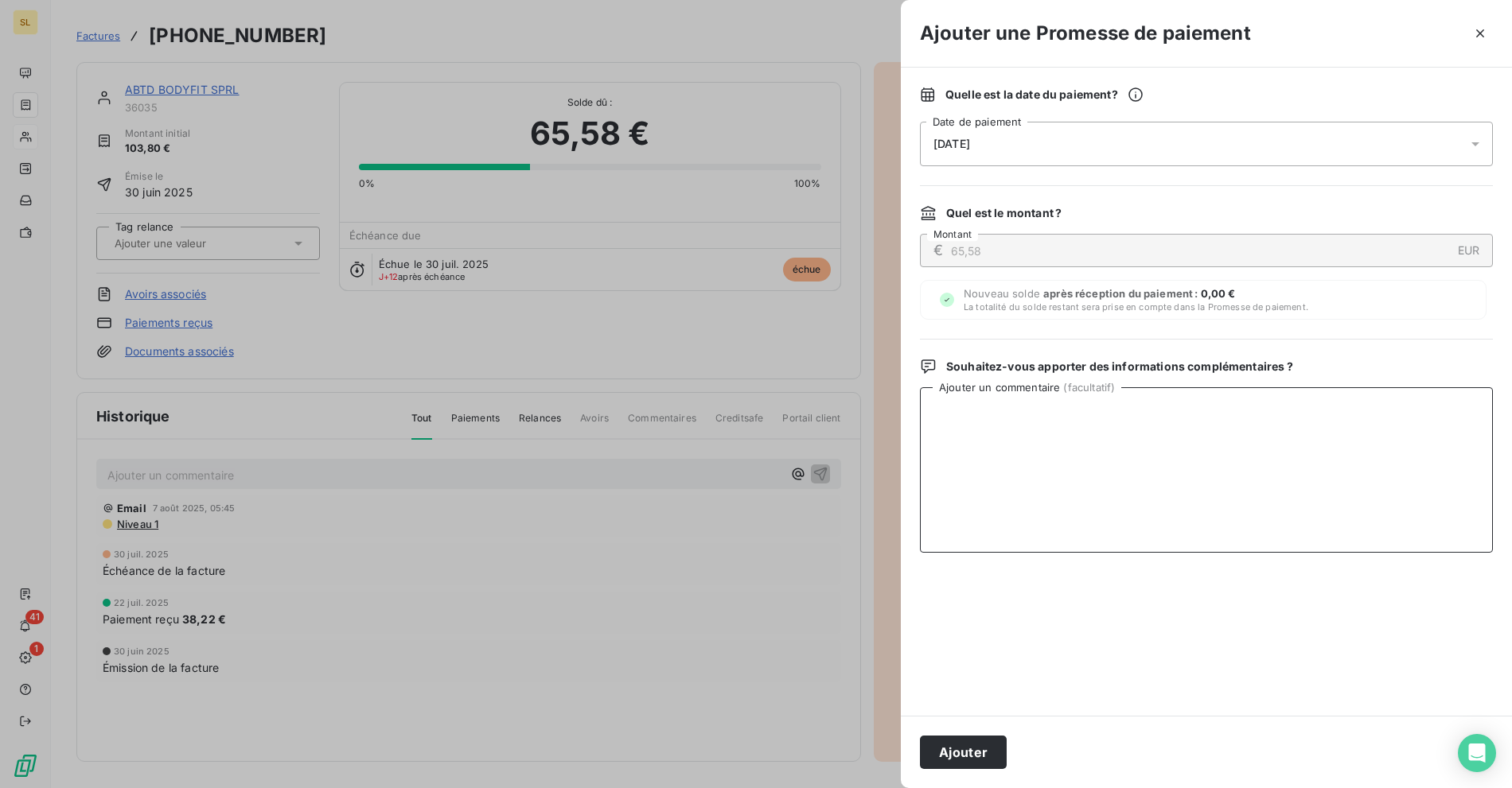
click at [1076, 486] on textarea "Ajouter un commentaire ( facultatif )" at bounding box center [1206, 470] width 573 height 165
click at [1143, 431] on textarea "Le client a confirmé par email à [PERSON_NAME] que le virement avait été effect…" at bounding box center [1206, 470] width 573 height 165
drag, startPoint x: 1250, startPoint y: 425, endPoint x: 970, endPoint y: 409, distance: 280.5
click at [1250, 425] on textarea "Le client a confirmé par email à [PERSON_NAME] que le virement avait été effect…" at bounding box center [1206, 470] width 573 height 165
click at [1068, 408] on textarea "Le client a confirmé par email à [PERSON_NAME] que le virement avait été effect…" at bounding box center [1206, 470] width 573 height 165
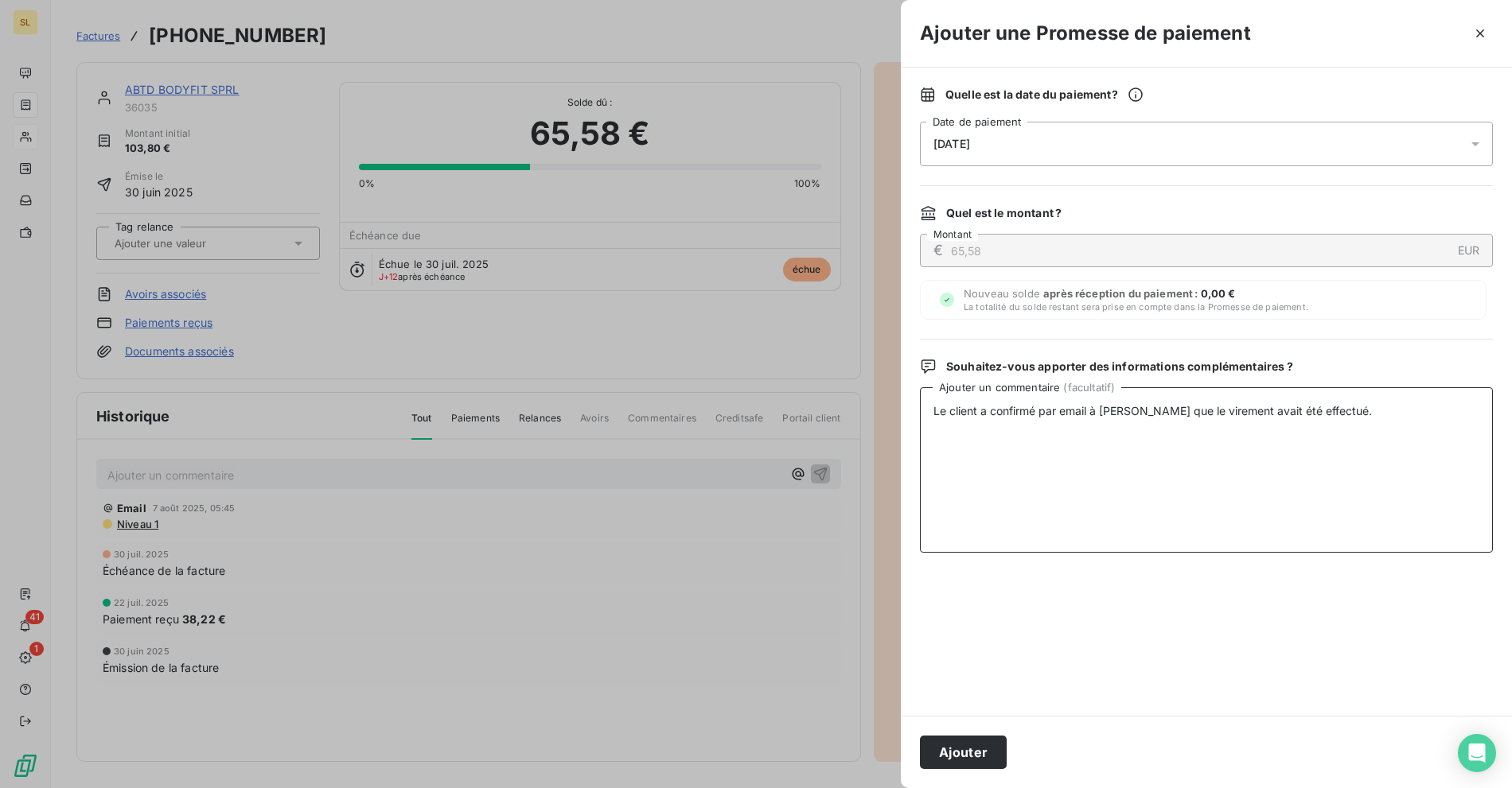
click at [1169, 412] on textarea "Le client a confirmé par email à [PERSON_NAME] que le virement avait été effect…" at bounding box center [1206, 470] width 573 height 165
click at [1337, 409] on textarea "Le client a confirmé par email à [PERSON_NAME] que le virement avait été effect…" at bounding box center [1206, 470] width 573 height 165
type textarea "Le client a confirmé par email à [PERSON_NAME] que le virement avait été effect…"
click at [995, 742] on button "Ajouter" at bounding box center [962, 752] width 87 height 33
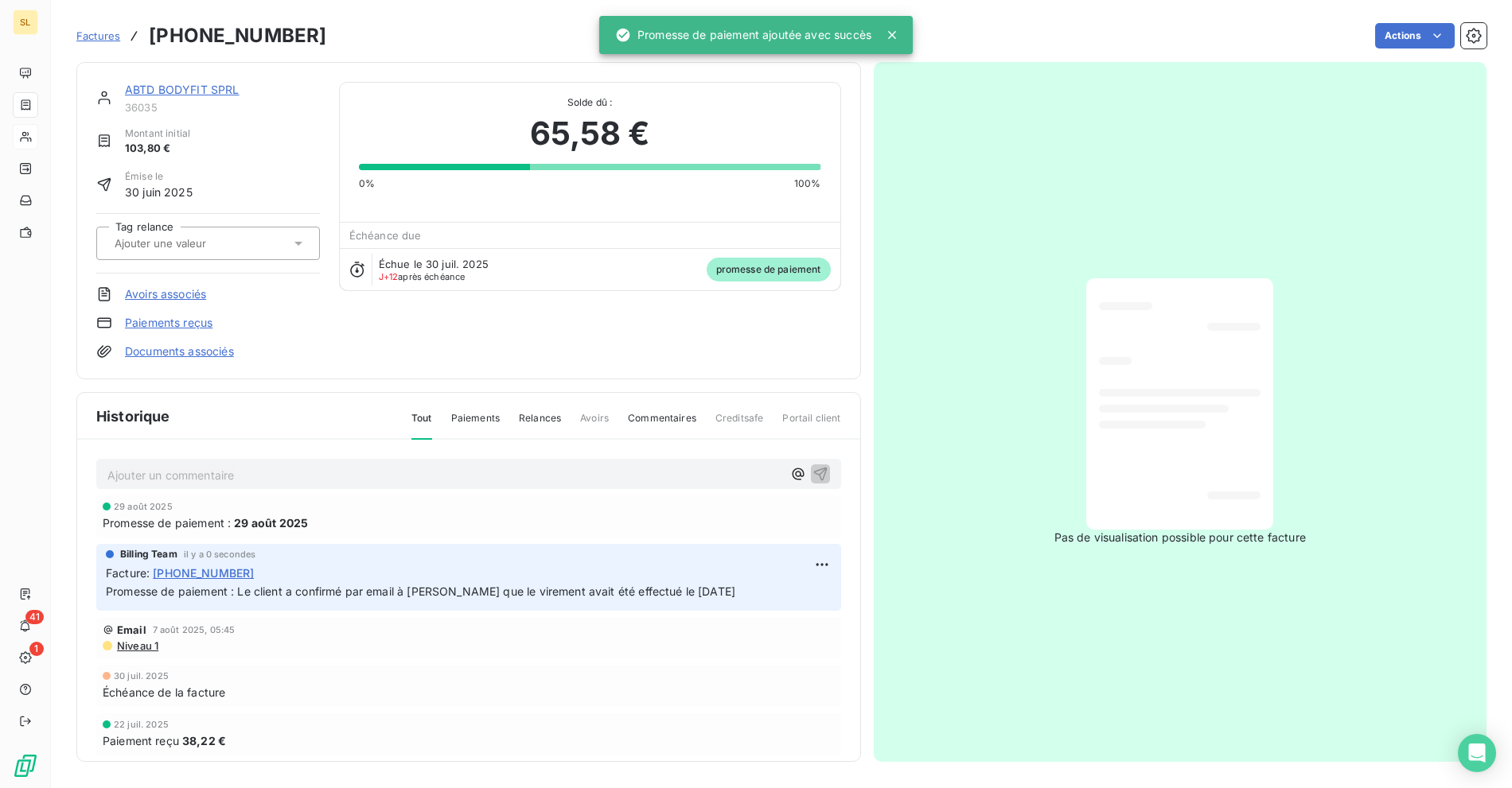
drag, startPoint x: 500, startPoint y: 66, endPoint x: 510, endPoint y: 65, distance: 10.0
click at [500, 66] on div "ABTD BODYFIT SPRL 36035 Montant initial 103,80 € Émise le [DATE] Tag relance Av…" at bounding box center [468, 220] width 785 height 317
click at [562, 62] on div "ABTD BODYFIT SPRL 36035 Montant initial 103,80 € Émise le [DATE] Tag relance Av…" at bounding box center [468, 220] width 785 height 317
click at [178, 92] on link "ABTD BODYFIT SPRL" at bounding box center [182, 89] width 115 height 13
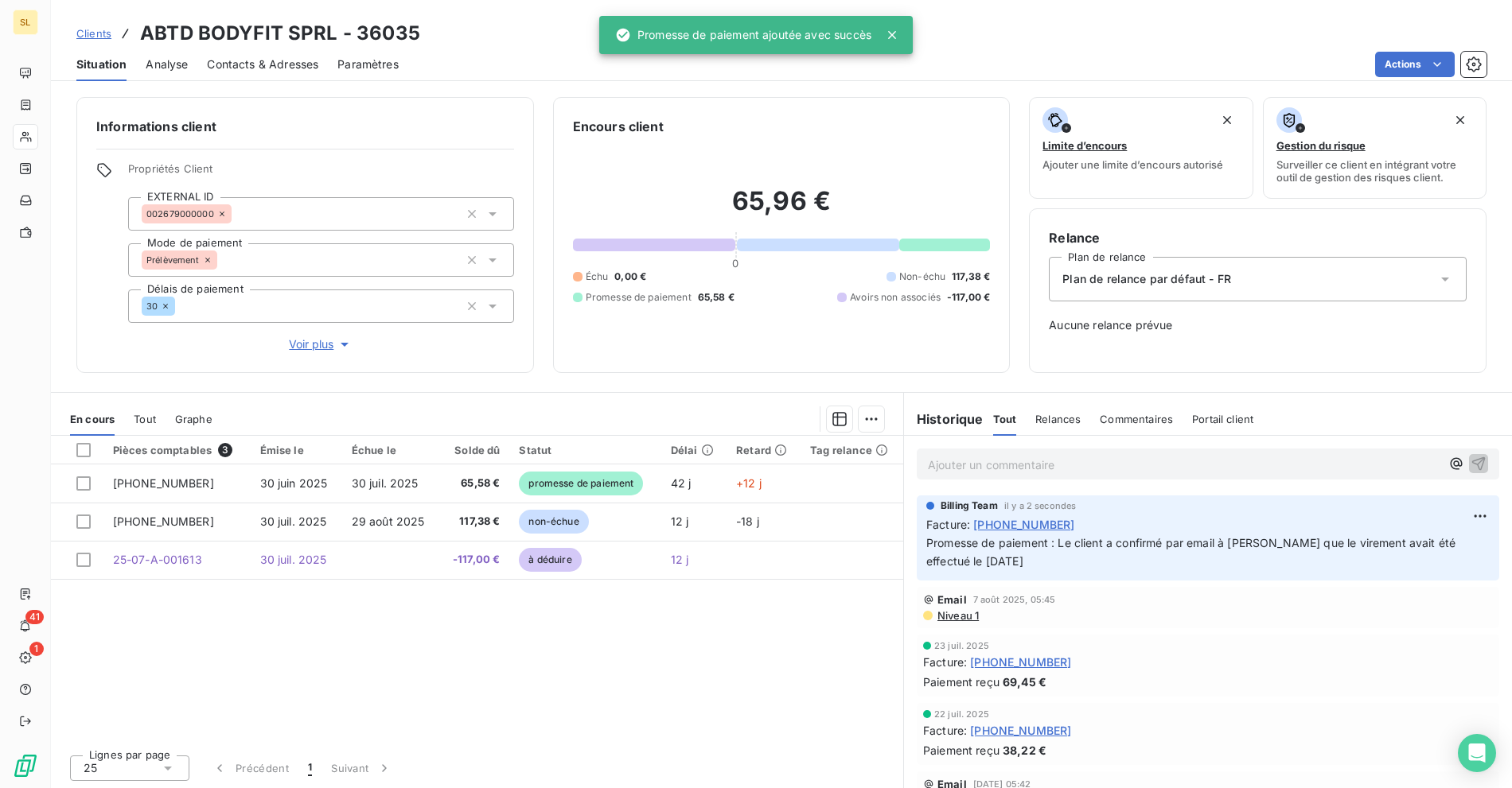
click at [441, 100] on div "Informations client Propriétés Client EXTERNAL ID 002679000000 Mode de paiement…" at bounding box center [304, 235] width 458 height 276
click at [102, 34] on span "Clients" at bounding box center [94, 33] width 35 height 13
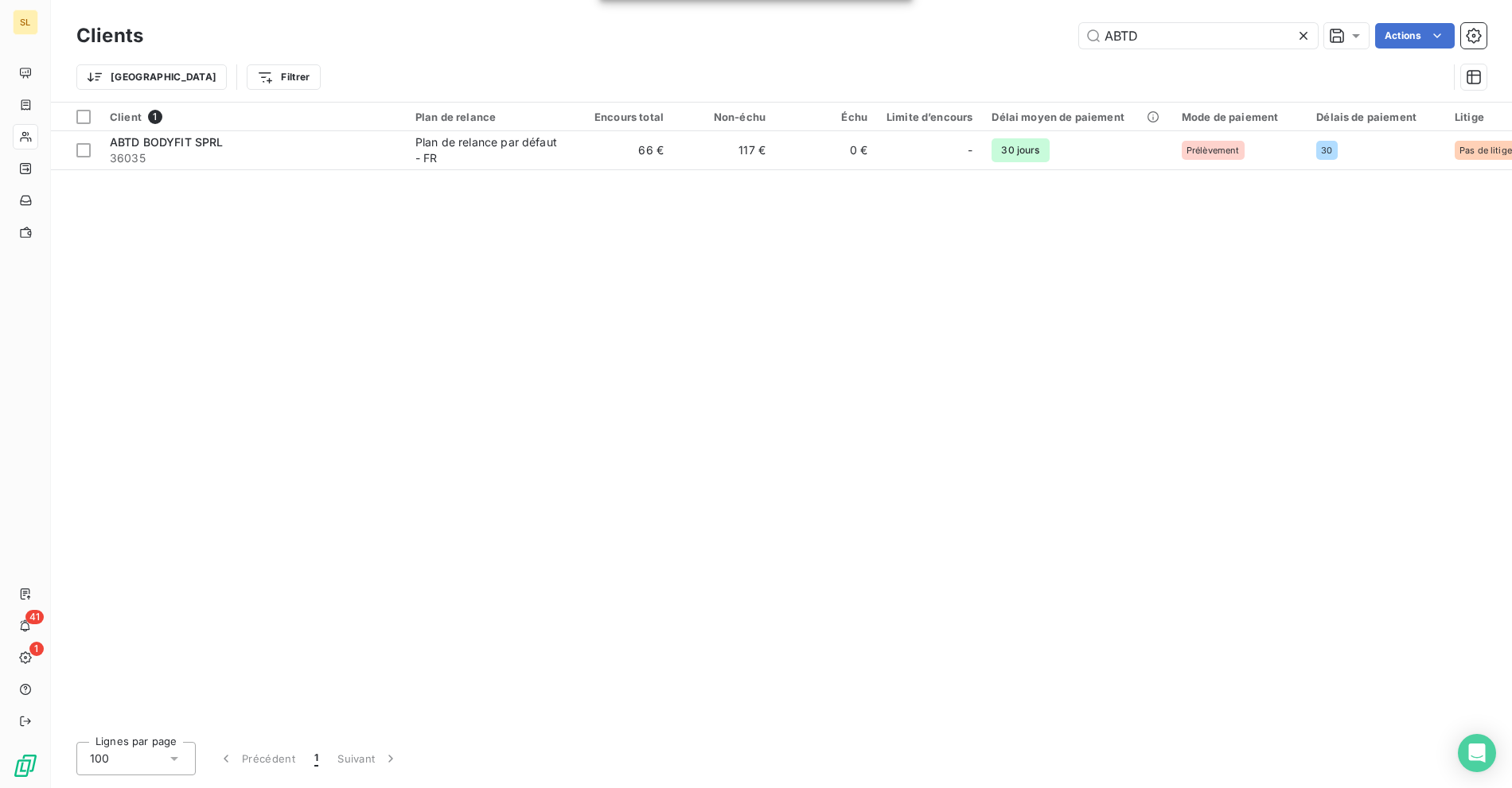
click at [1062, 37] on div "ABTD Actions" at bounding box center [823, 35] width 1324 height 25
click at [1151, 31] on input "ABTD" at bounding box center [1198, 35] width 239 height 25
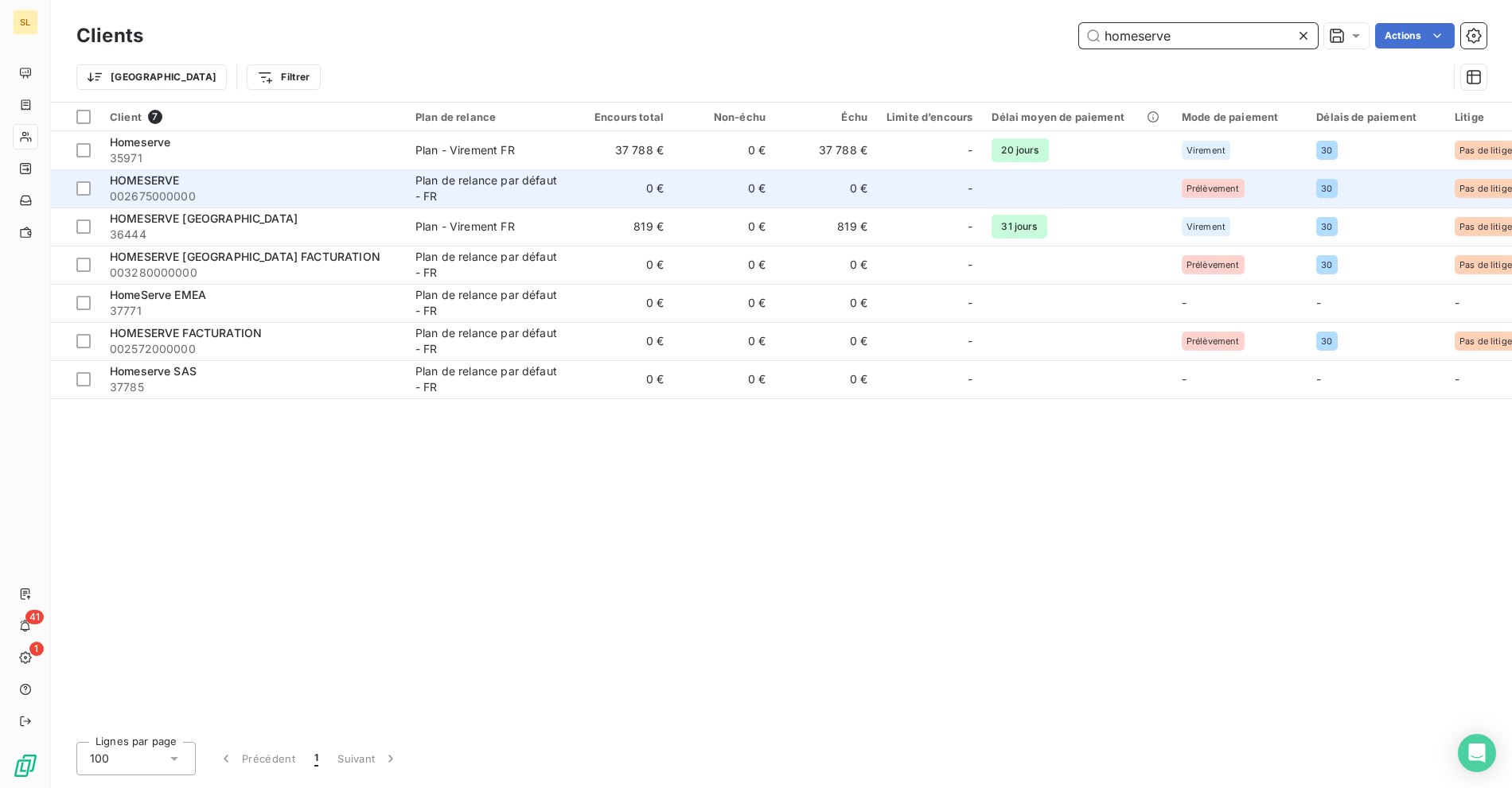
type input "homeserve"
click at [333, 191] on span "002675000000" at bounding box center [252, 196] width 286 height 16
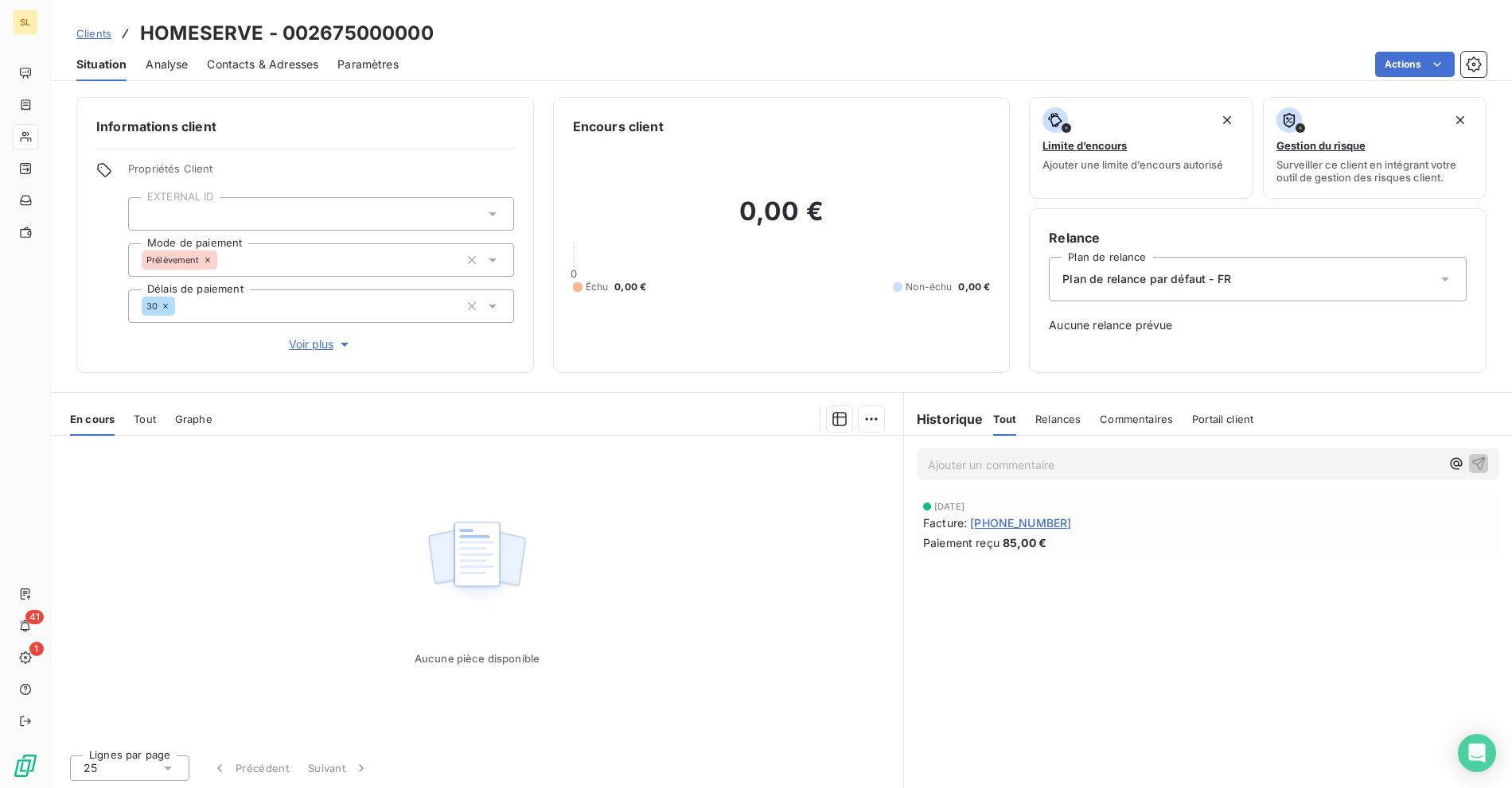
click at [94, 31] on span "Clients" at bounding box center [94, 33] width 35 height 13
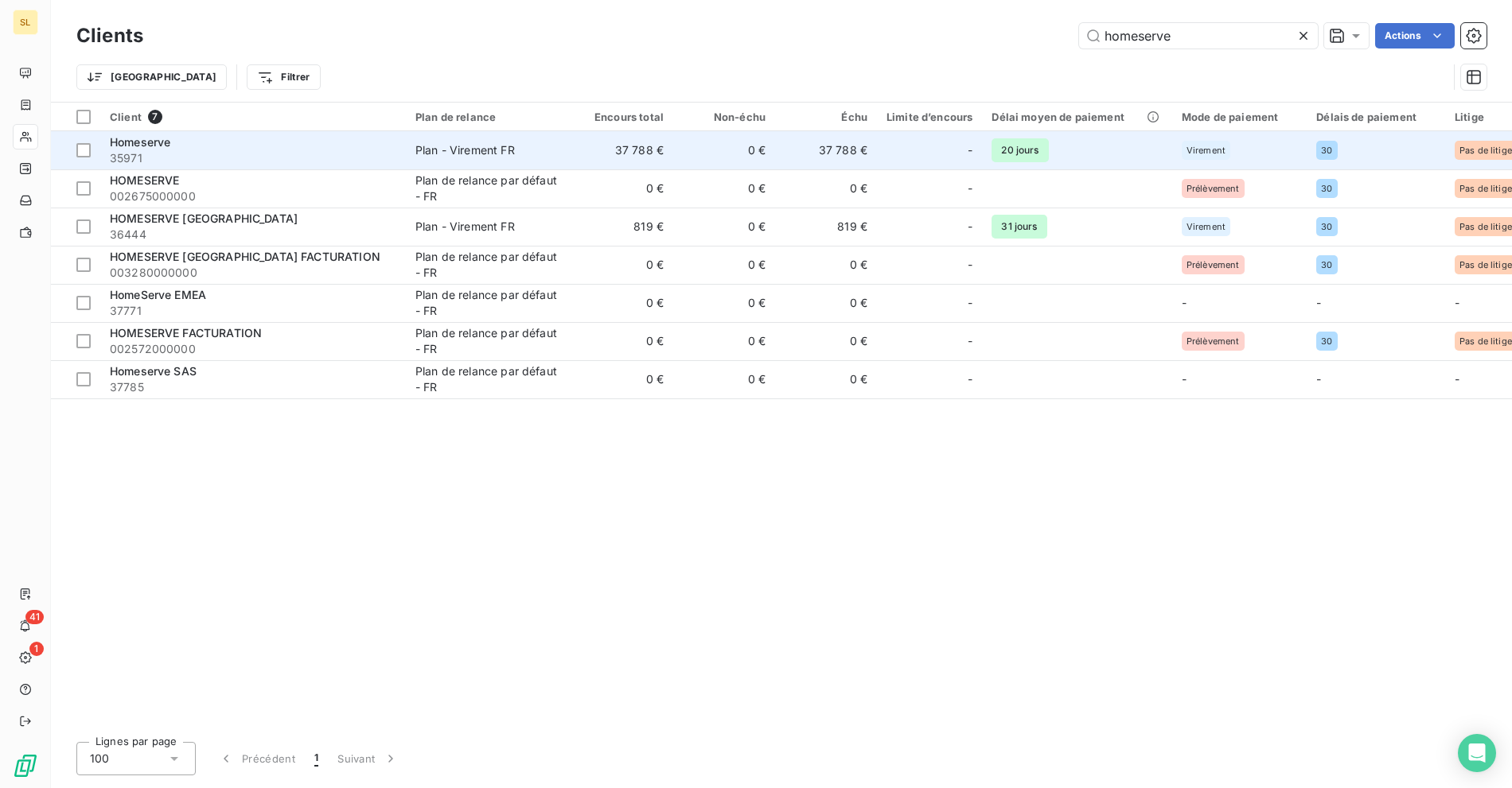
click at [183, 153] on span "35971" at bounding box center [252, 158] width 286 height 16
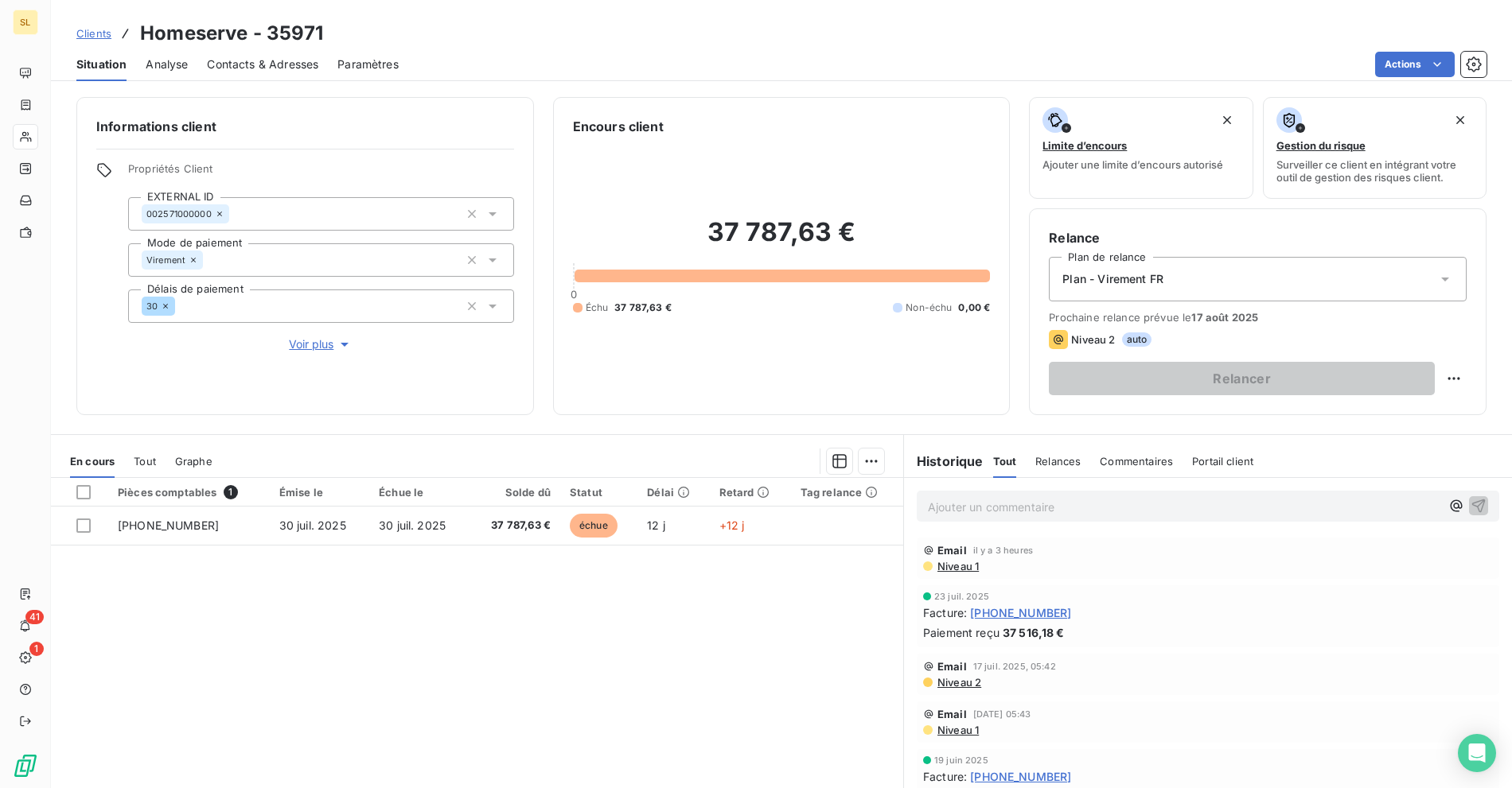
click at [1176, 287] on div "Plan - Virement FR" at bounding box center [1256, 279] width 417 height 45
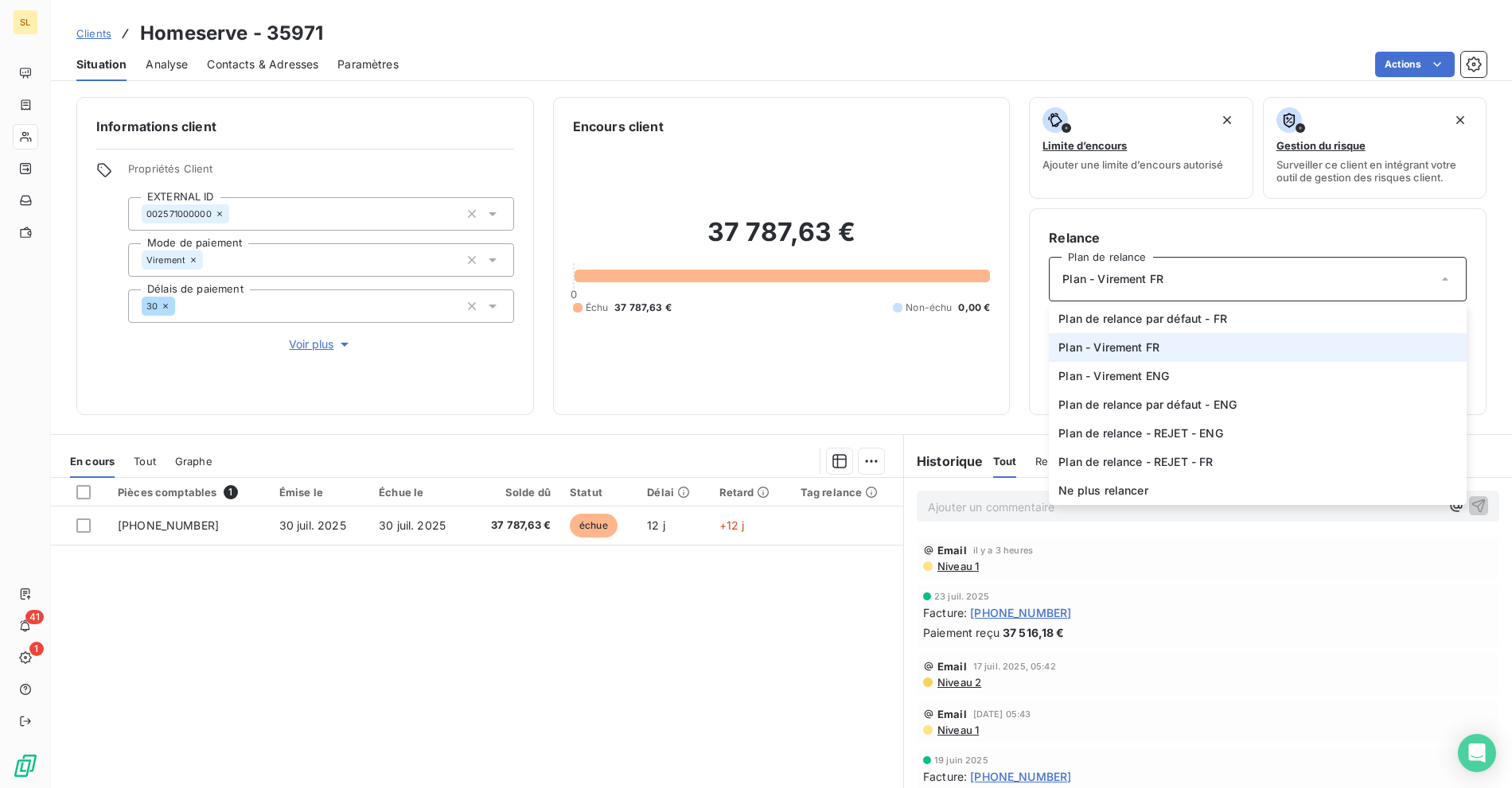
drag, startPoint x: 486, startPoint y: 118, endPoint x: 203, endPoint y: 129, distance: 283.2
click at [486, 118] on h6 "Informations client" at bounding box center [304, 127] width 417 height 19
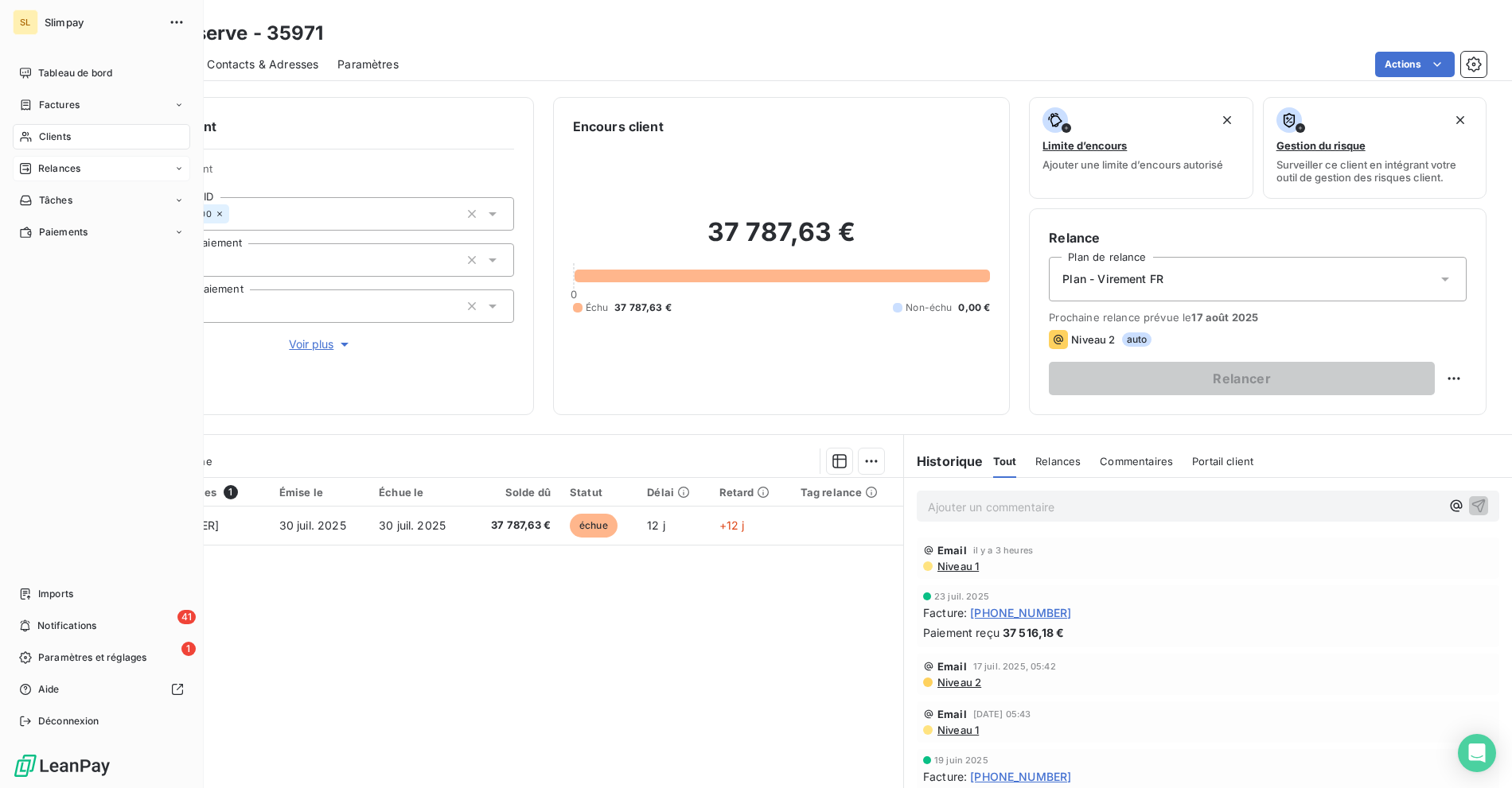
click at [59, 173] on span "Relances" at bounding box center [60, 169] width 42 height 14
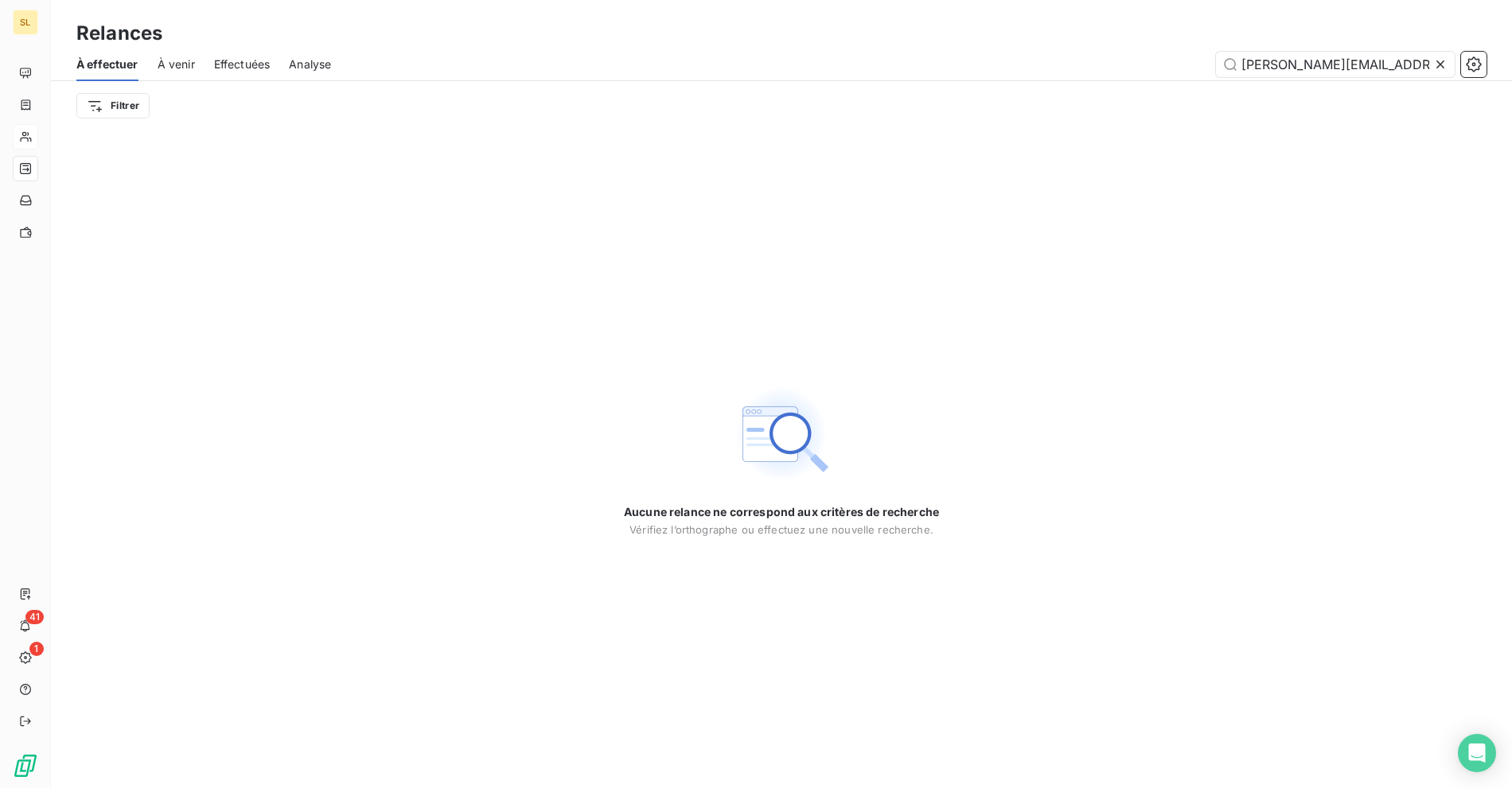
scroll to position [0, 7]
click at [683, 93] on div "Filtrer" at bounding box center [780, 106] width 1410 height 31
click at [234, 57] on span "Effectuées" at bounding box center [242, 65] width 57 height 16
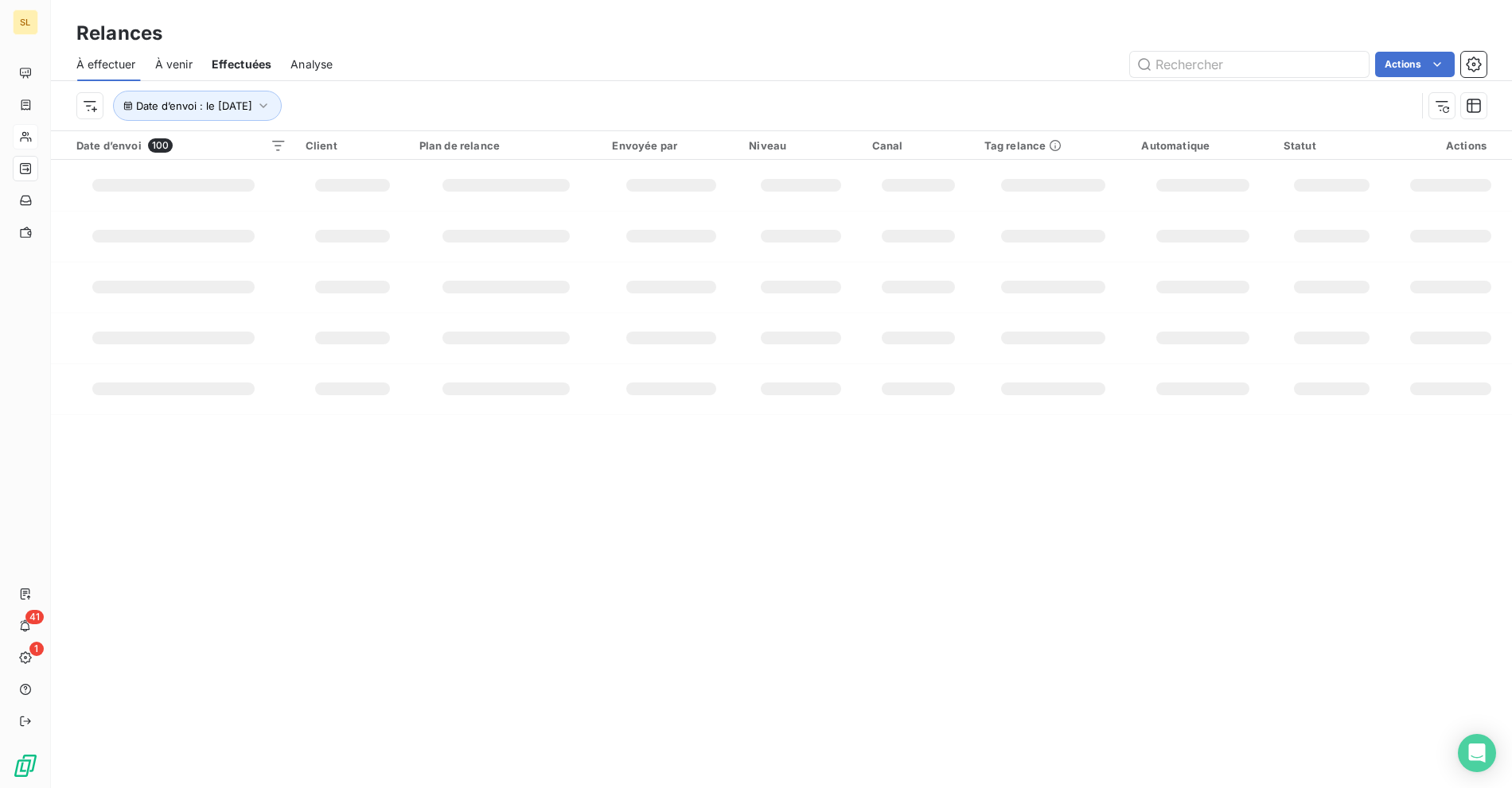
click at [323, 52] on div "Analyse" at bounding box center [312, 65] width 42 height 33
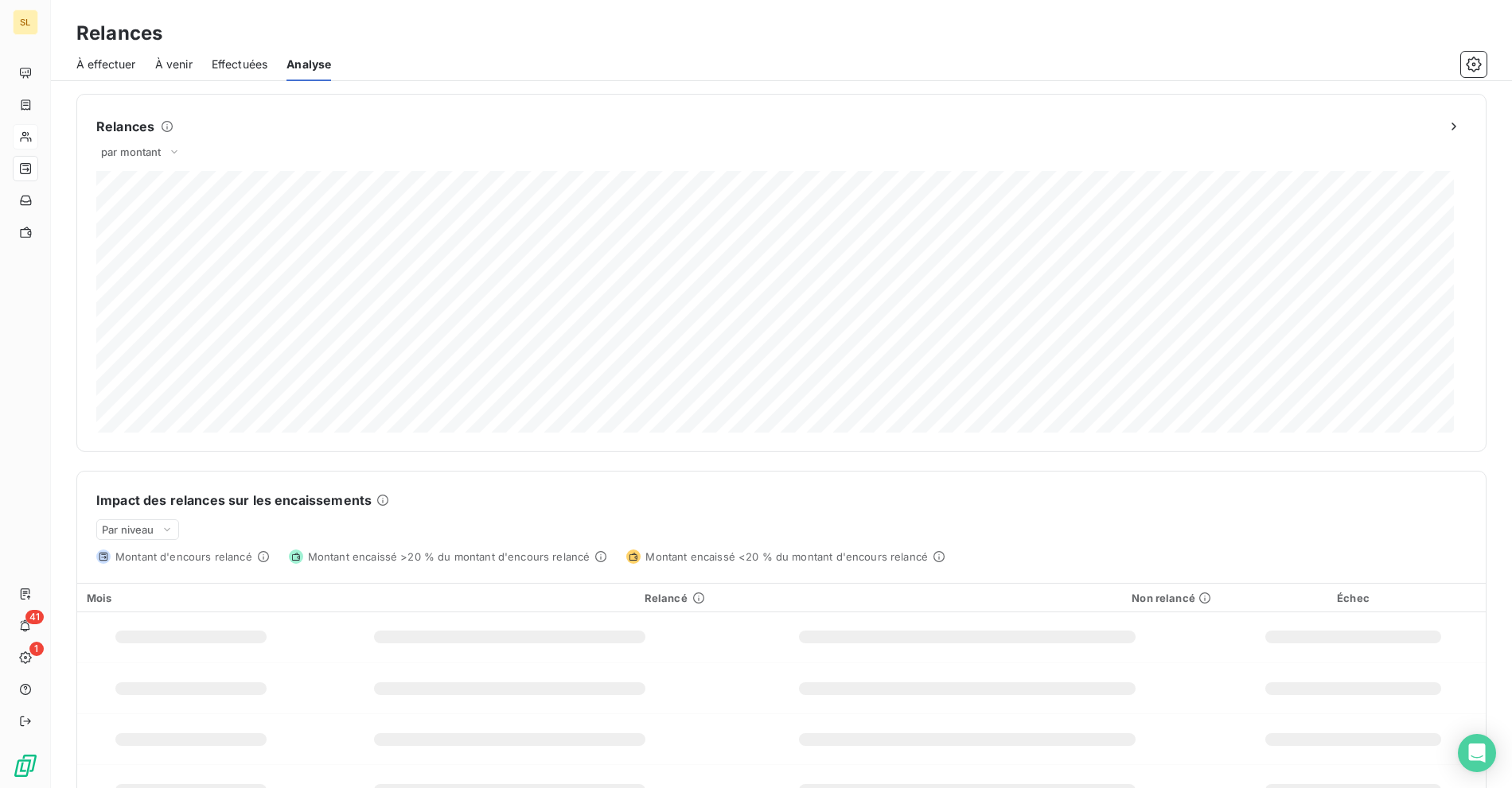
click at [110, 59] on span "À effectuer" at bounding box center [106, 65] width 60 height 16
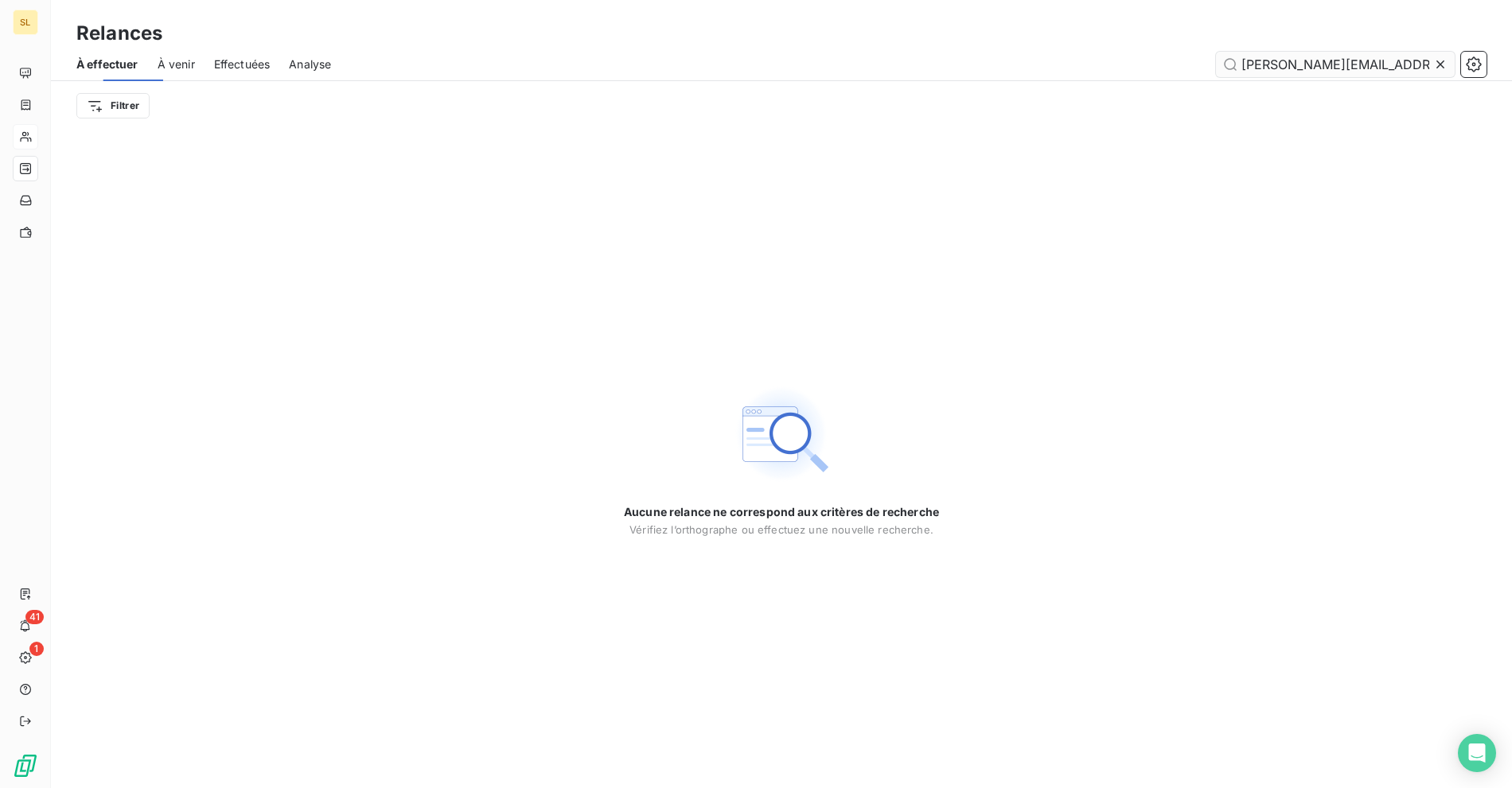
scroll to position [0, 7]
click at [1471, 67] on icon "button" at bounding box center [1474, 65] width 16 height 16
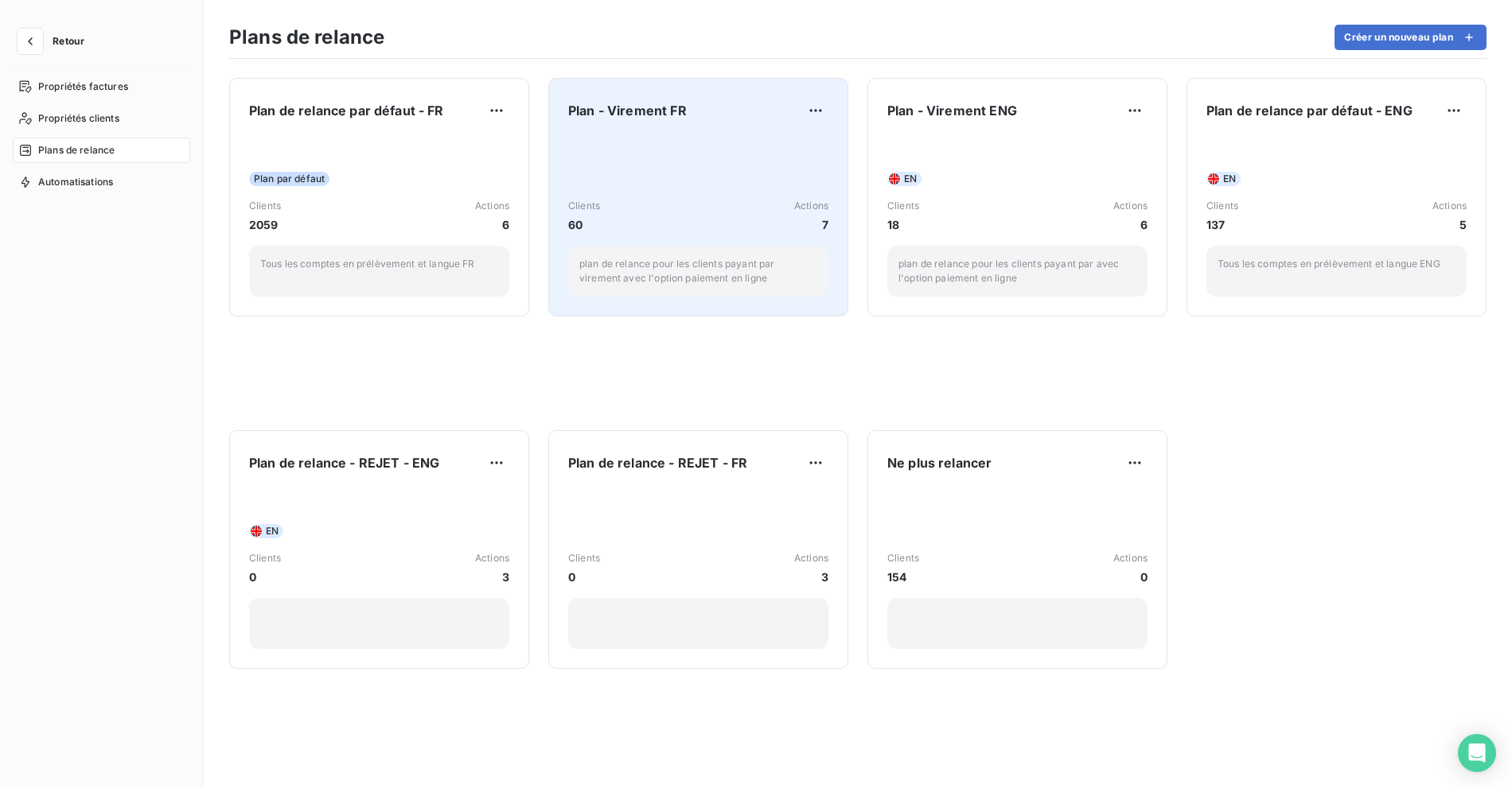
click at [665, 142] on div "Clients 60 Actions 7 plan de relance pour les clients payant par virement avec …" at bounding box center [697, 216] width 260 height 161
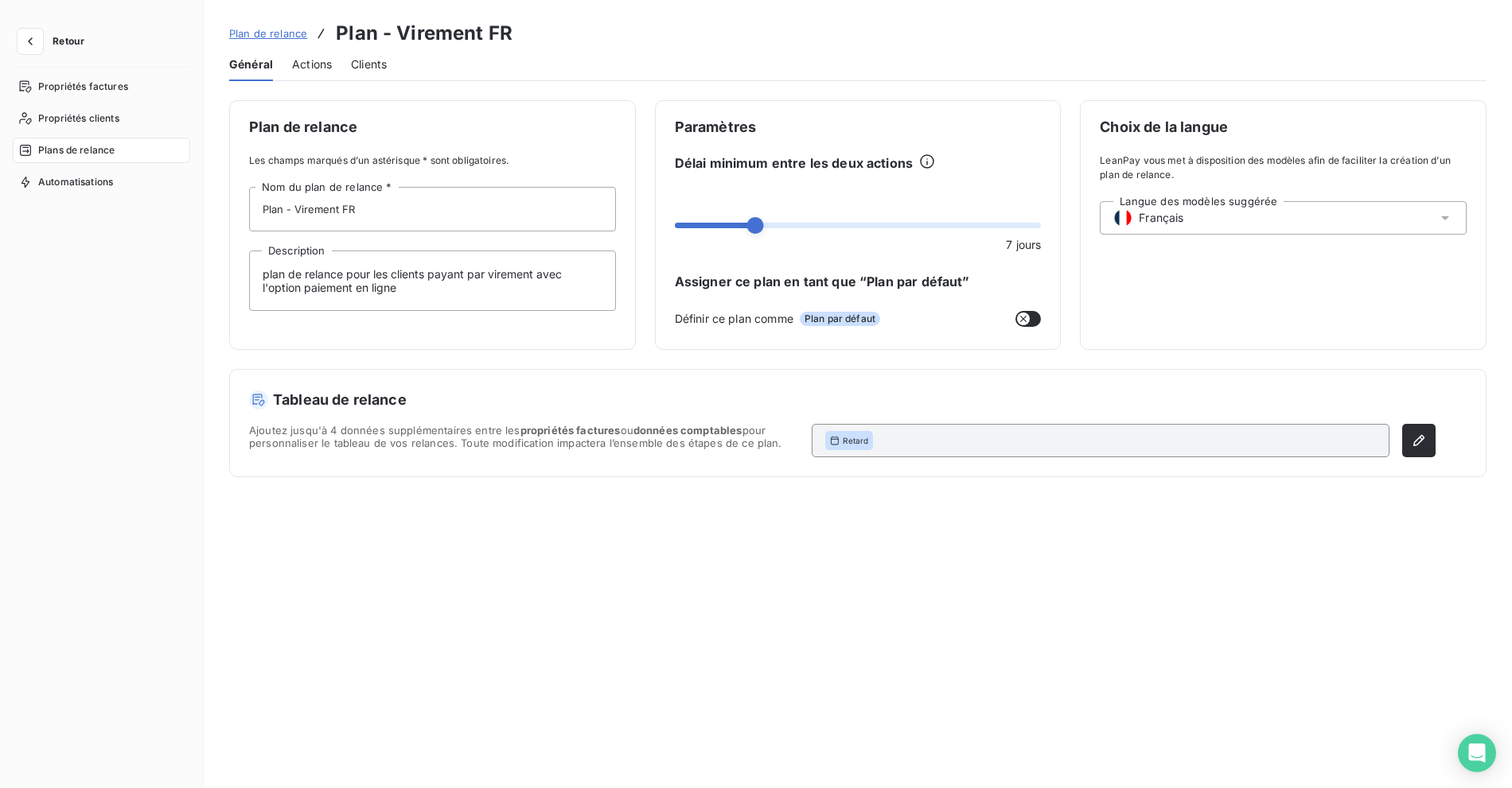
click at [330, 64] on span "Actions" at bounding box center [312, 65] width 39 height 16
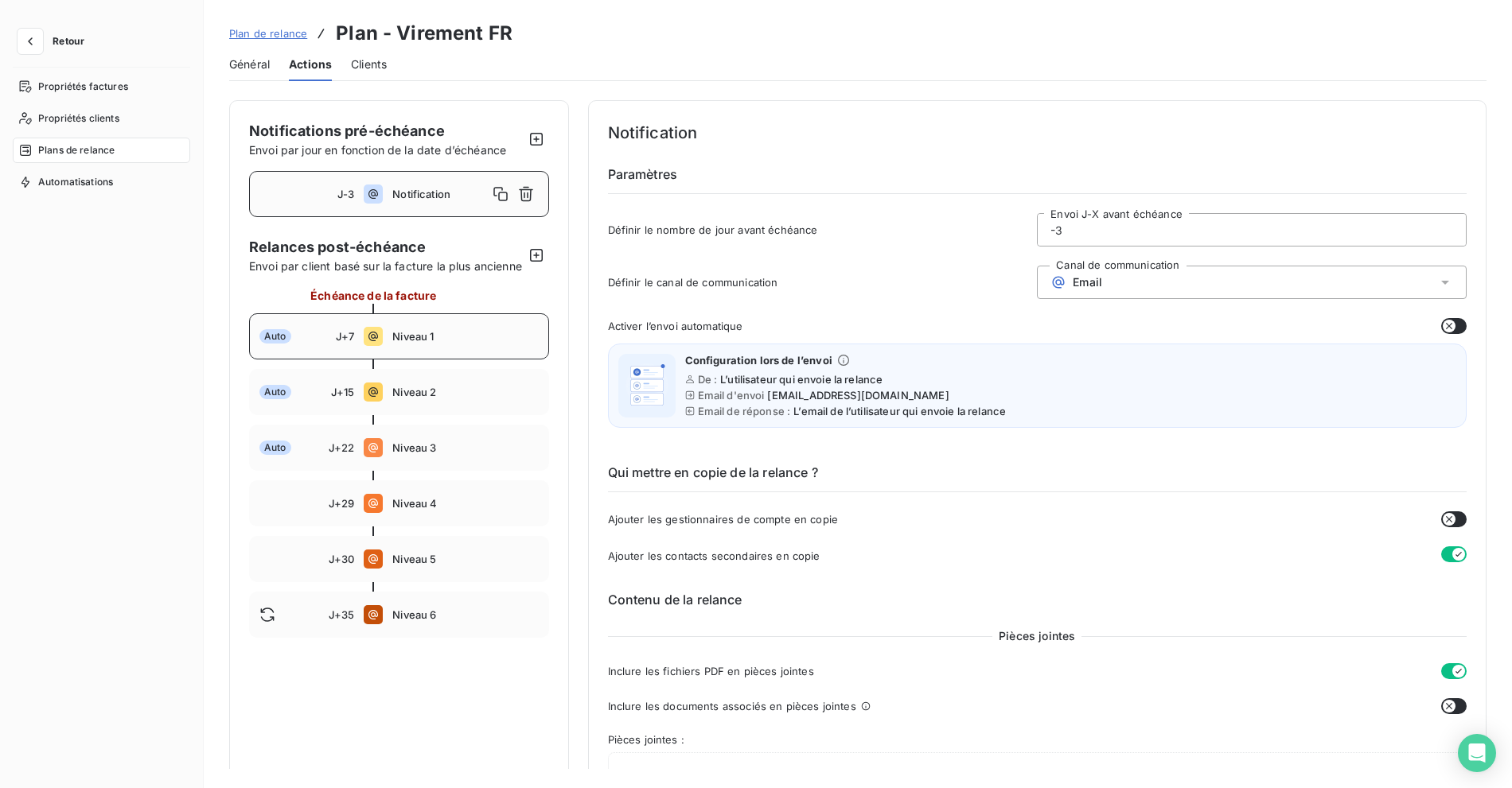
click at [452, 359] on div "Auto J+7 Niveau 1" at bounding box center [399, 336] width 300 height 46
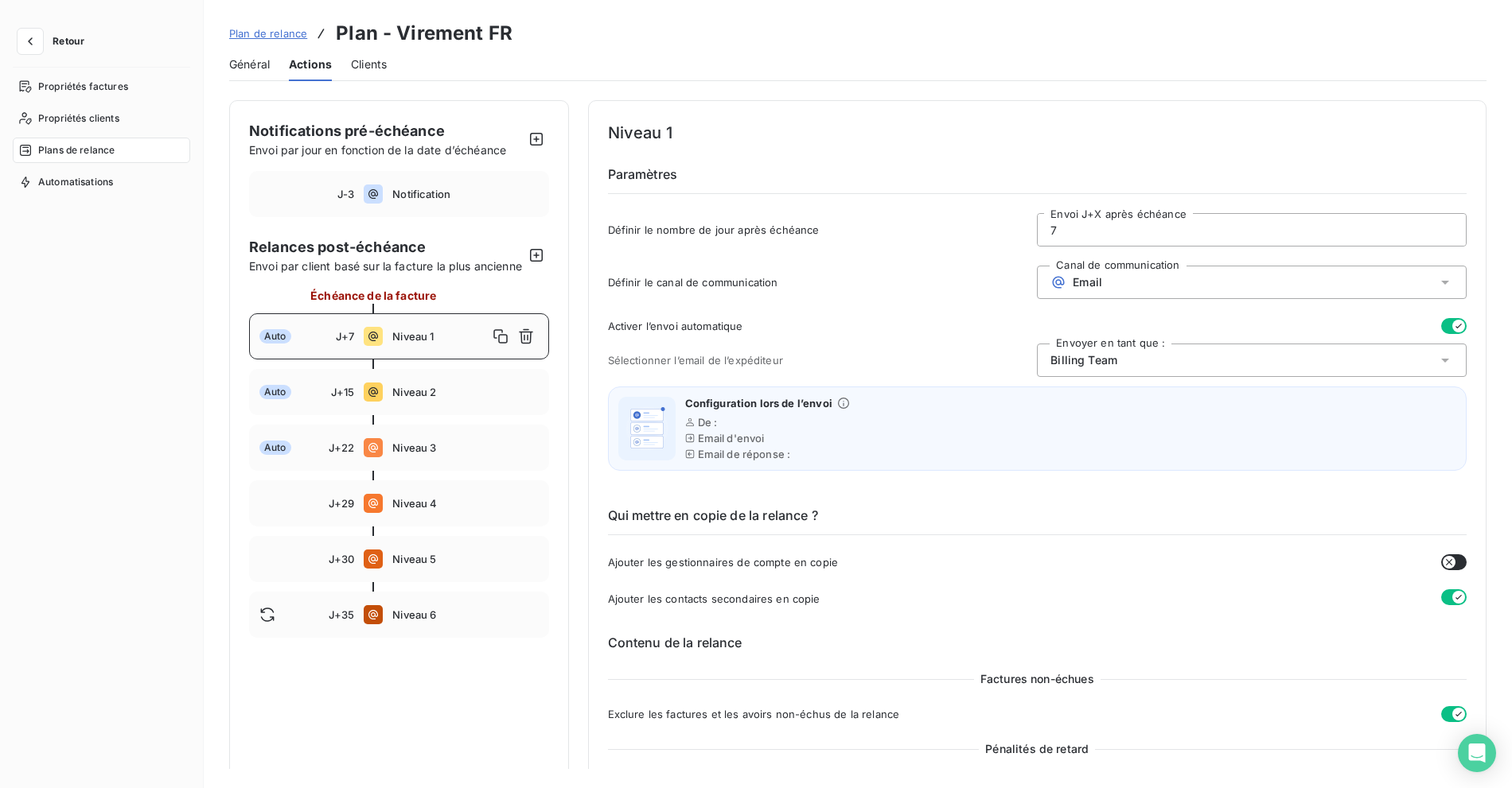
type input "7"
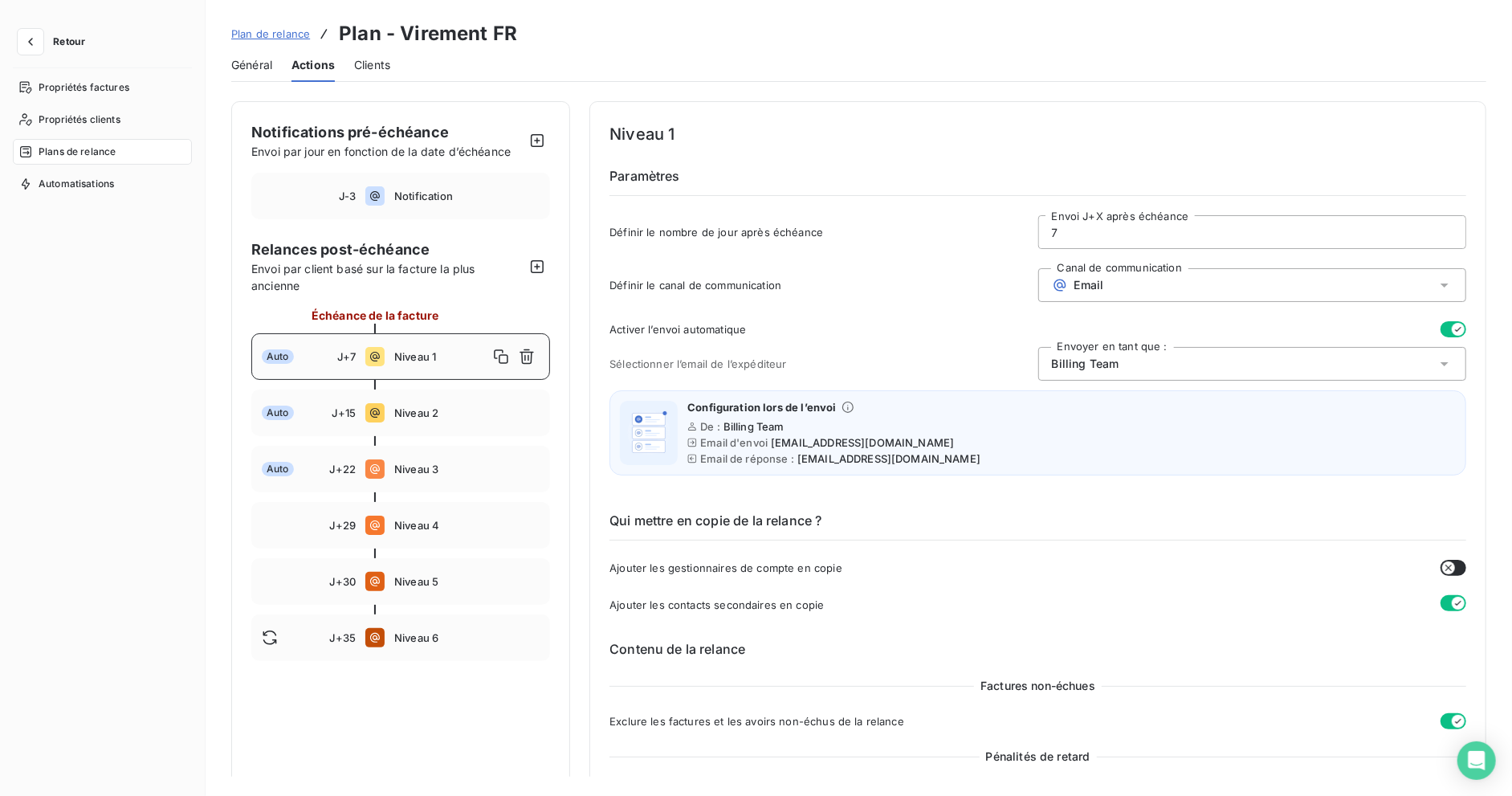
click at [1453, 326] on icon "button" at bounding box center [1458, 330] width 13 height 13
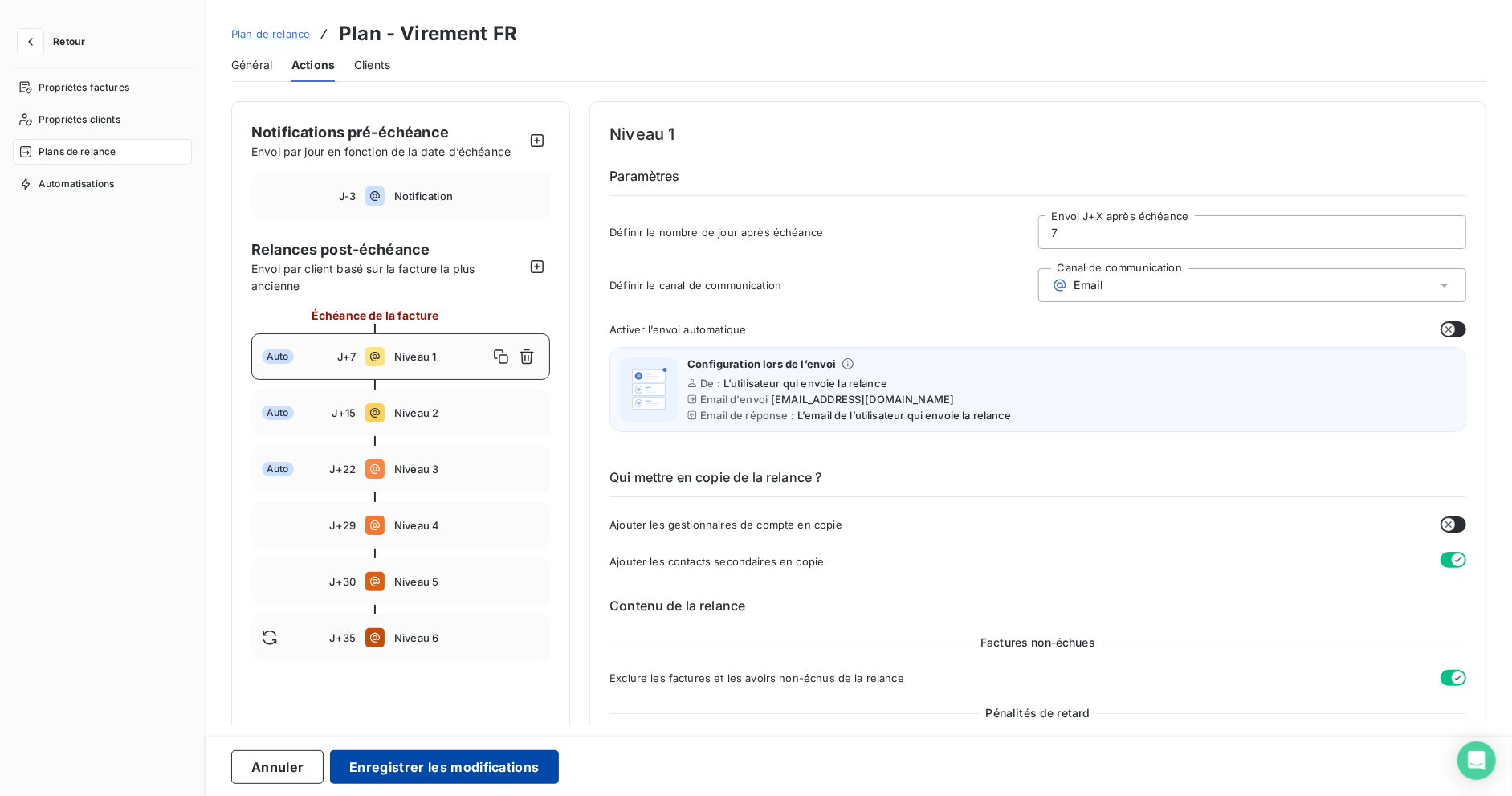
click at [420, 761] on button "Enregistrer les modifications" at bounding box center [444, 767] width 228 height 34
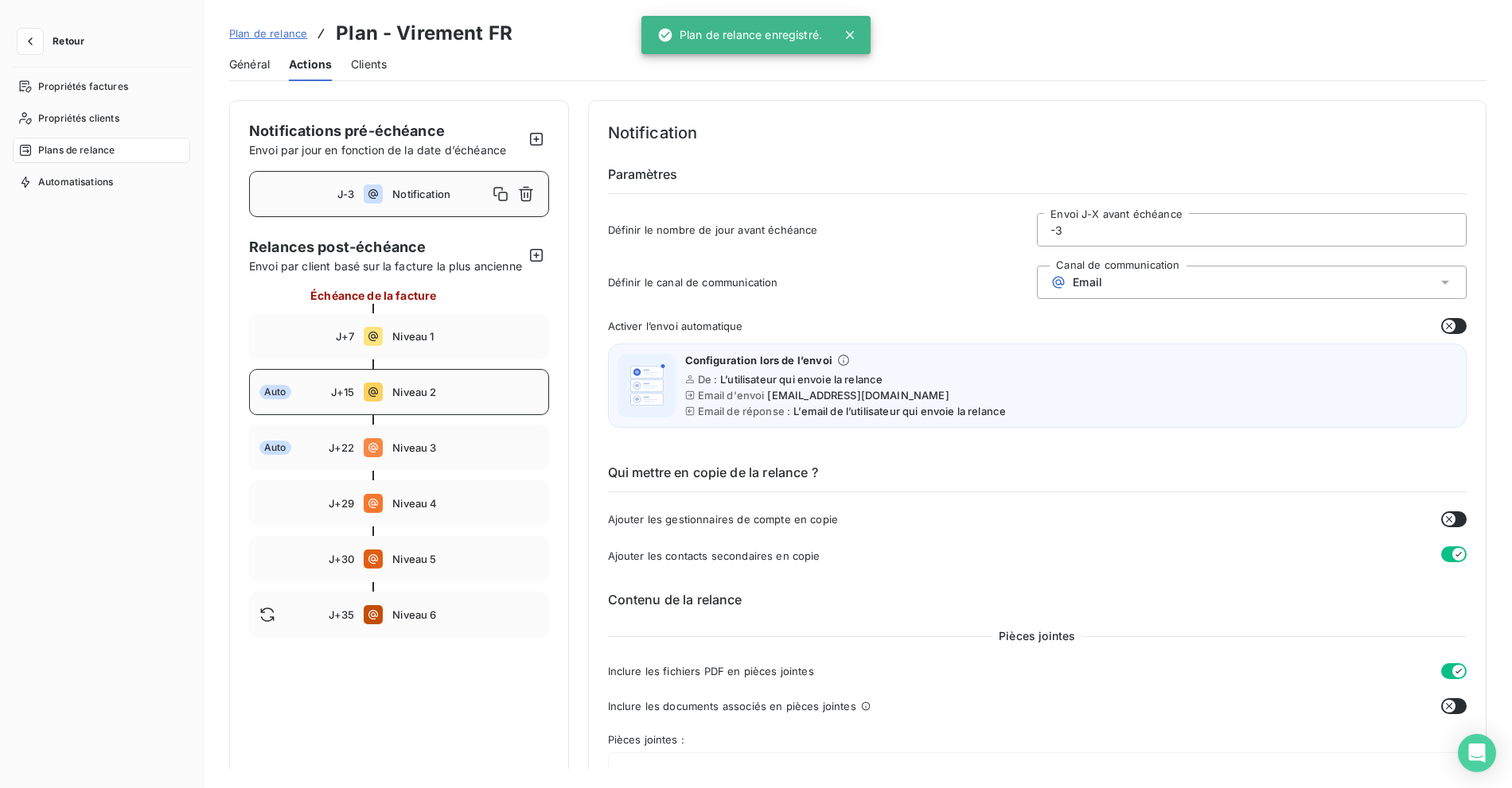
click at [412, 399] on span "Niveau 2" at bounding box center [465, 392] width 145 height 13
type input "15"
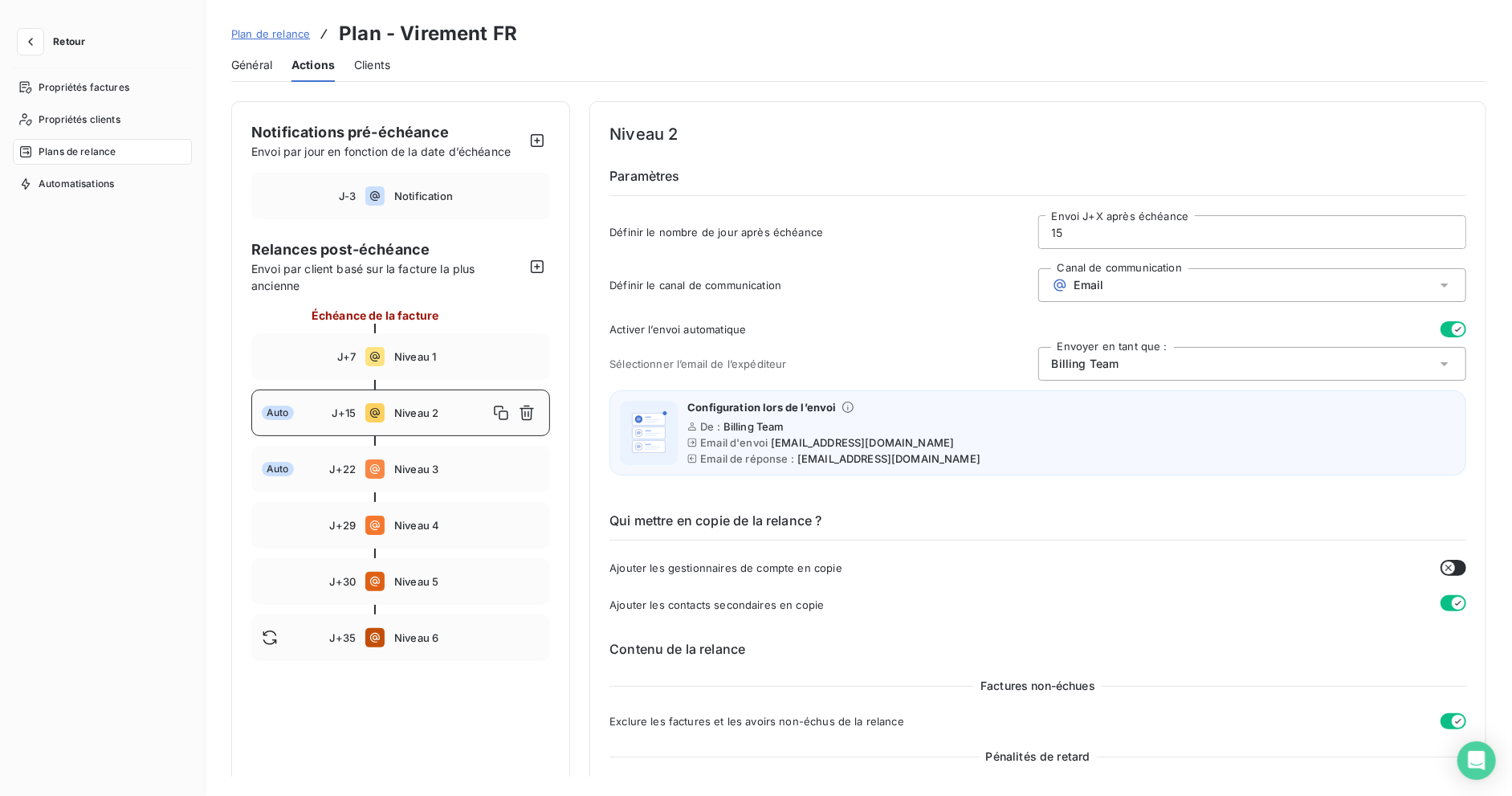
click at [1455, 326] on icon "button" at bounding box center [1458, 330] width 13 height 13
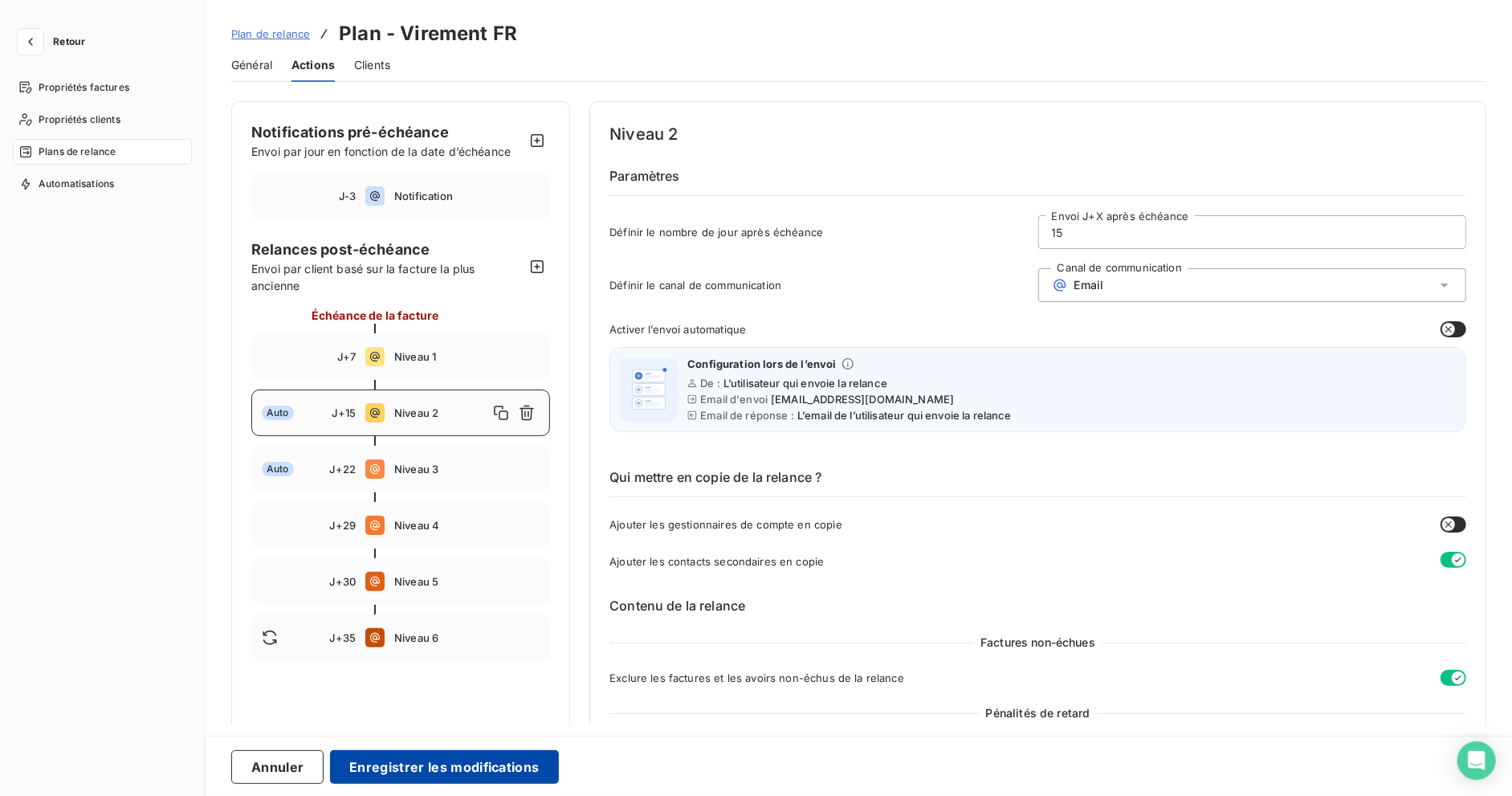
click at [500, 767] on button "Enregistrer les modifications" at bounding box center [444, 767] width 228 height 34
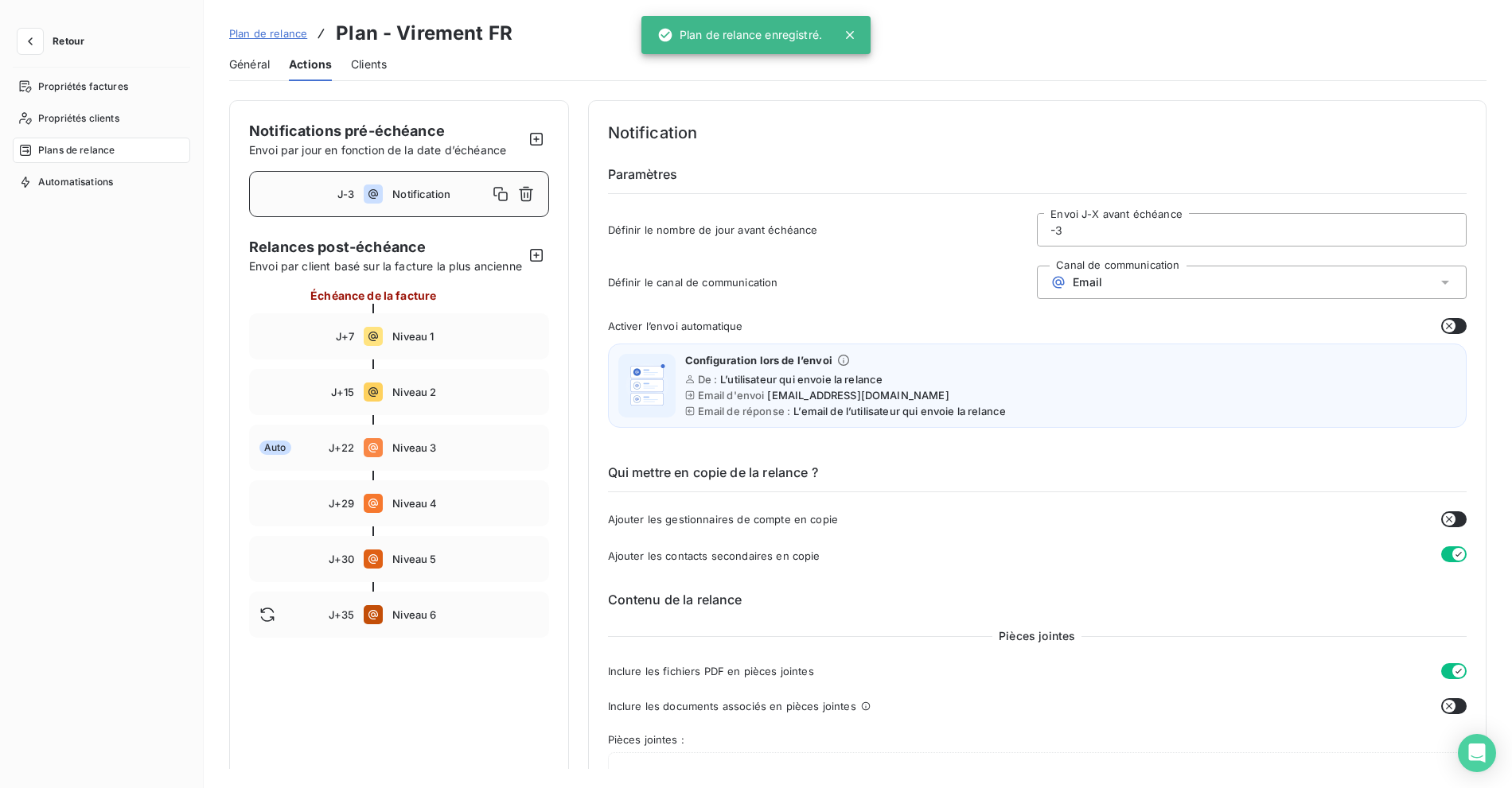
click at [253, 32] on span "Plan de relance" at bounding box center [268, 33] width 78 height 13
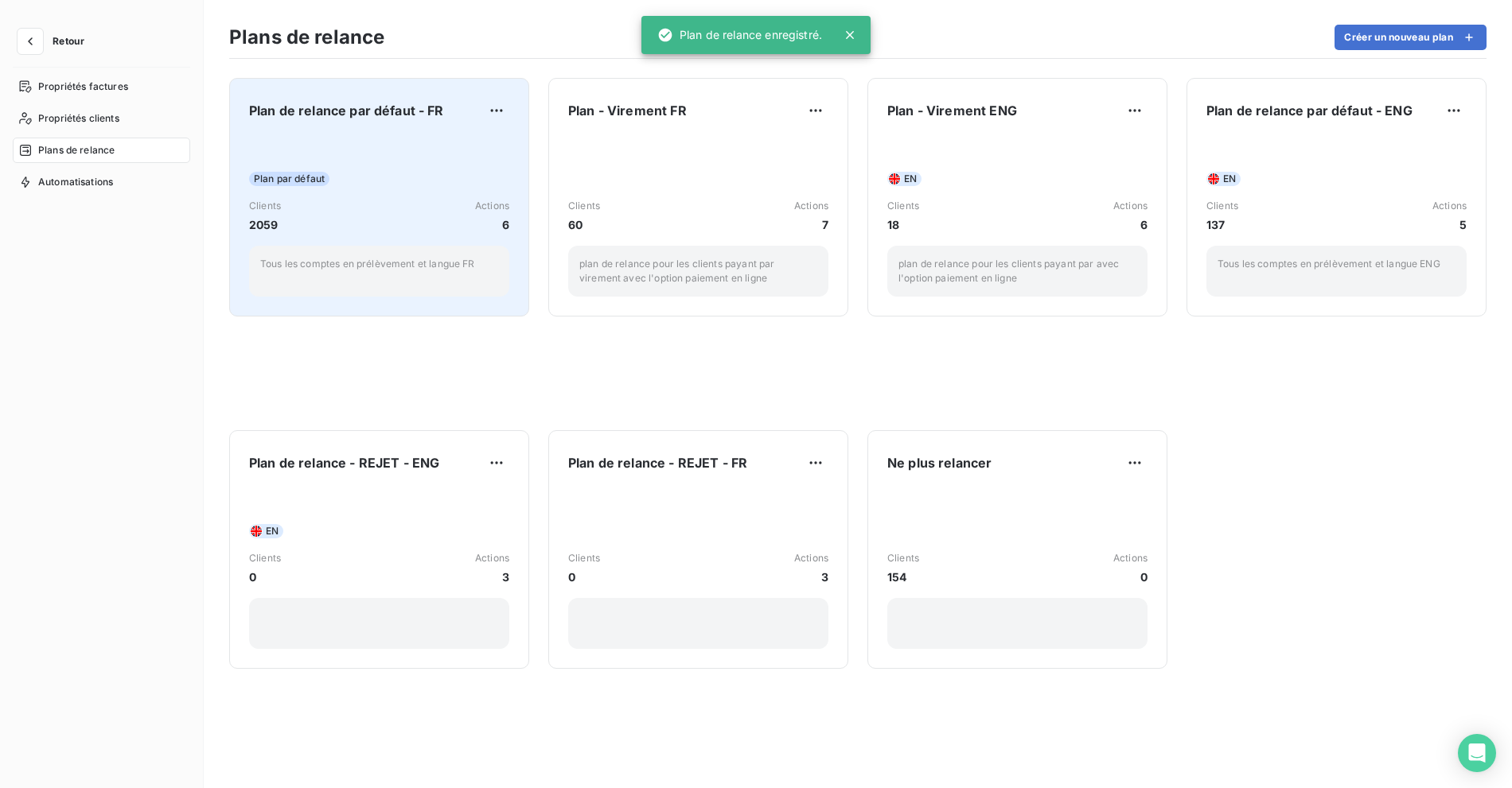
click at [305, 175] on span "Plan par défaut" at bounding box center [290, 178] width 80 height 14
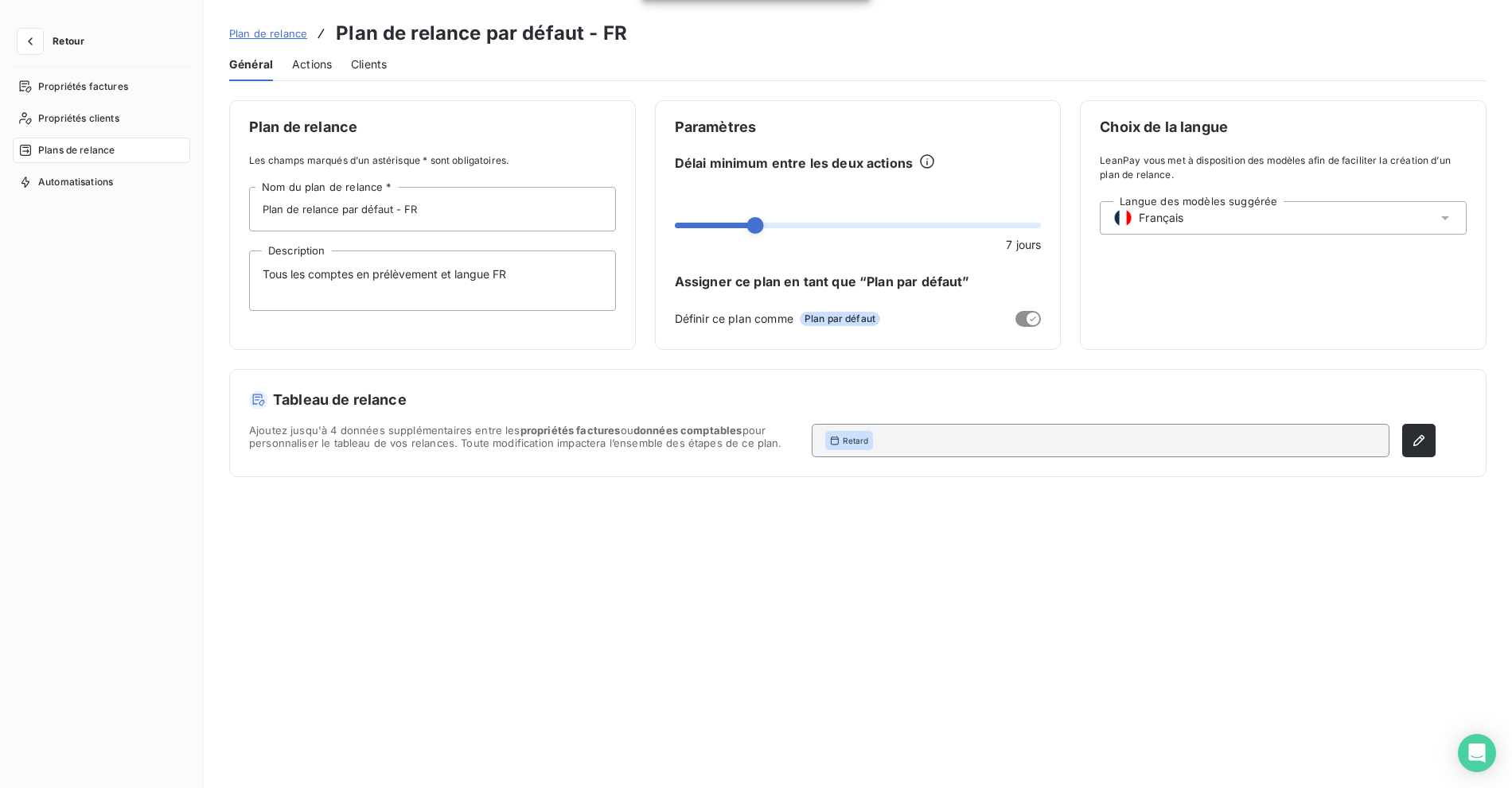
click at [339, 65] on div "Général Actions Clients" at bounding box center [858, 65] width 1257 height 33
click at [311, 66] on span "Actions" at bounding box center [312, 65] width 39 height 16
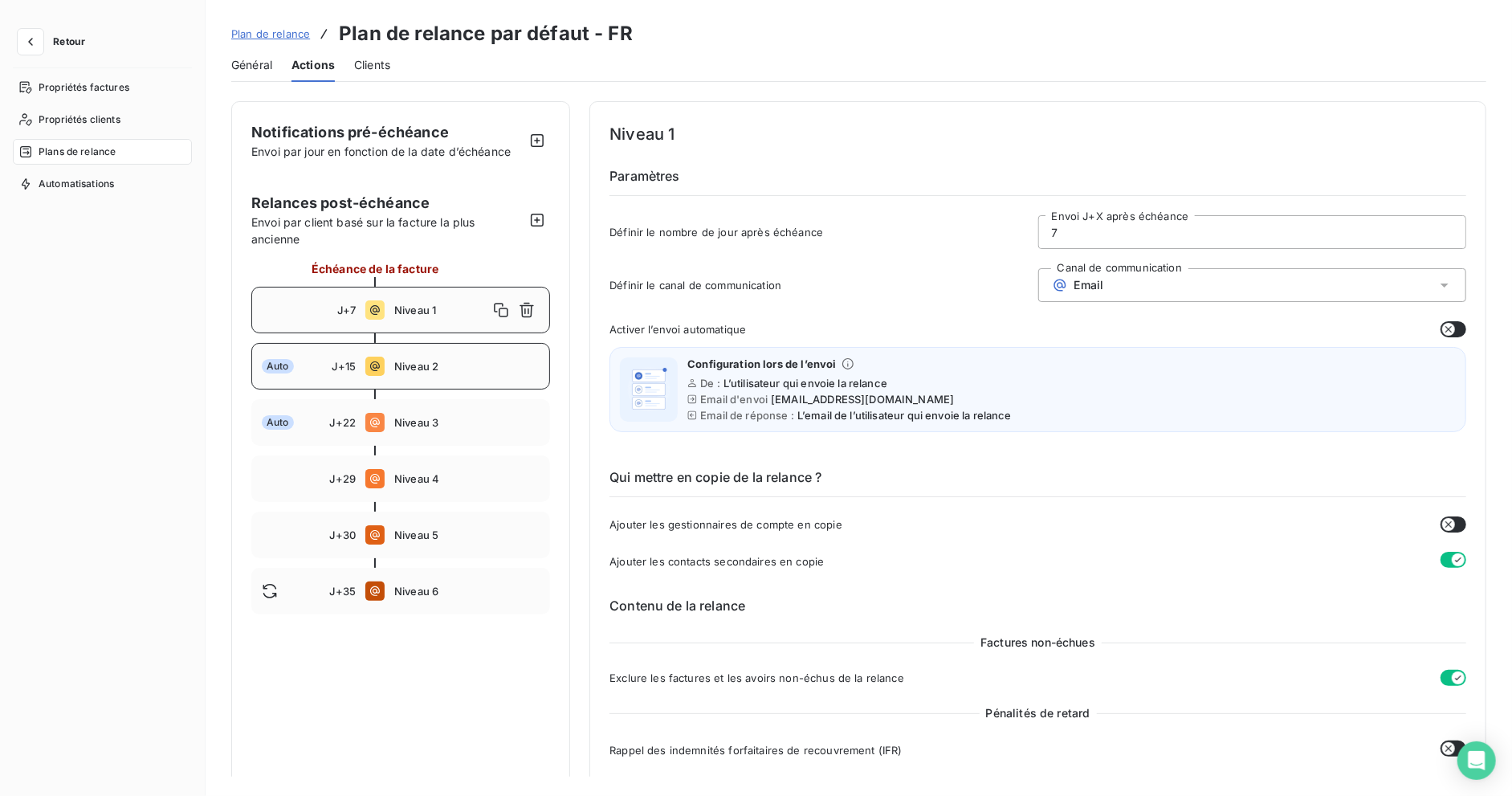
click at [460, 362] on span "Niveau 2" at bounding box center [466, 366] width 146 height 13
type input "15"
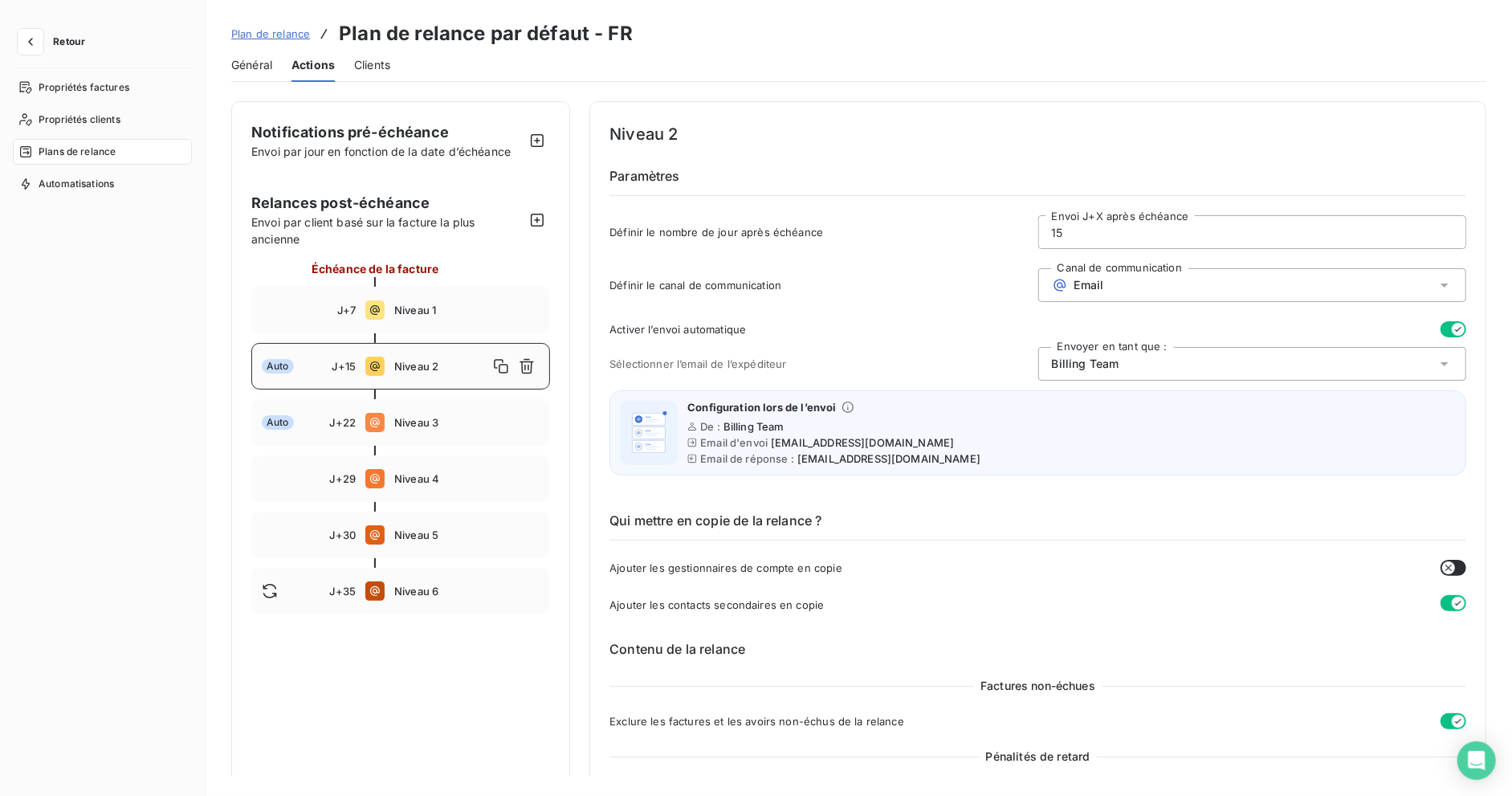
click at [1453, 323] on icon "button" at bounding box center [1458, 330] width 13 height 13
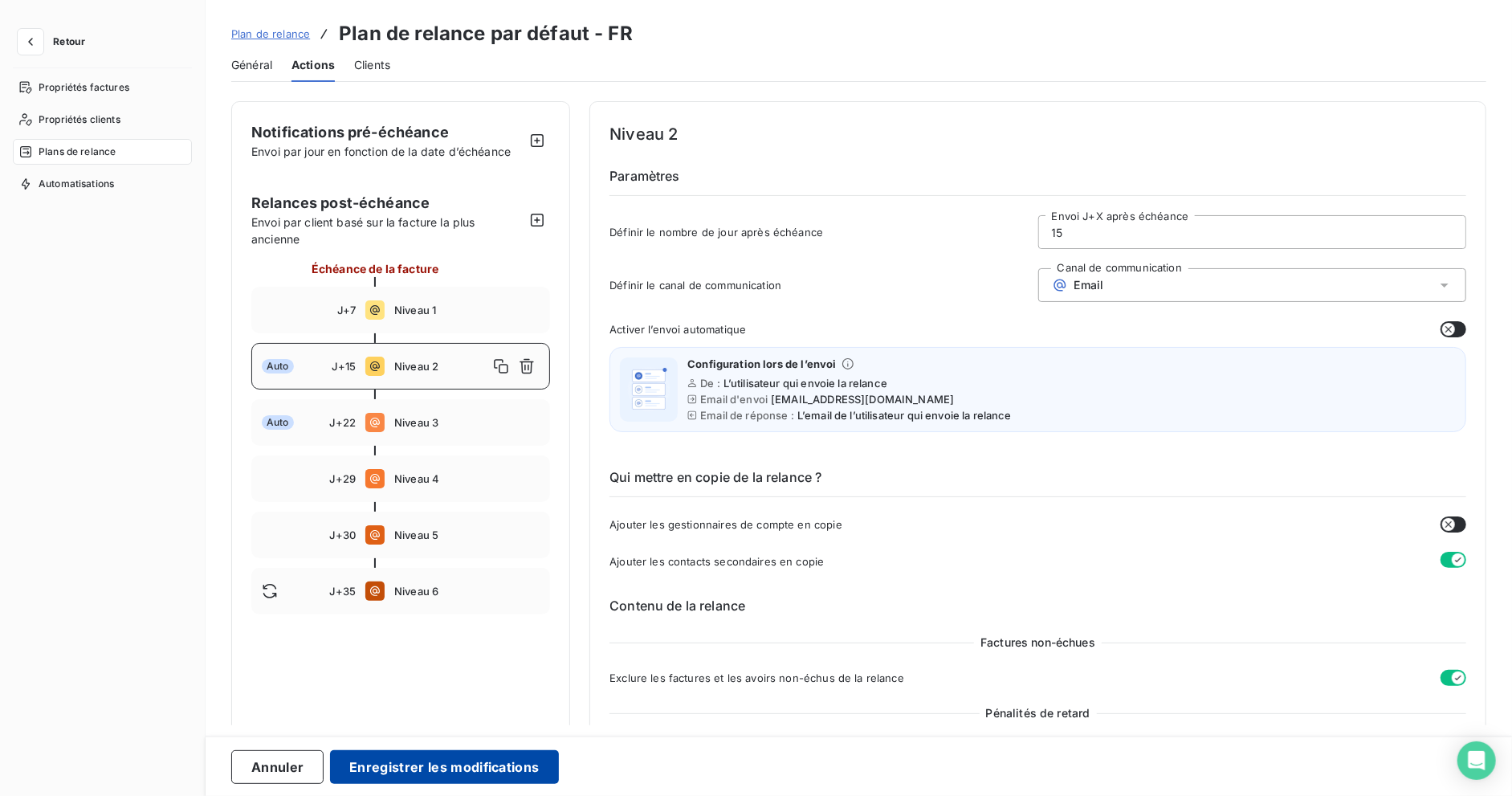
click at [488, 767] on button "Enregistrer les modifications" at bounding box center [444, 767] width 228 height 34
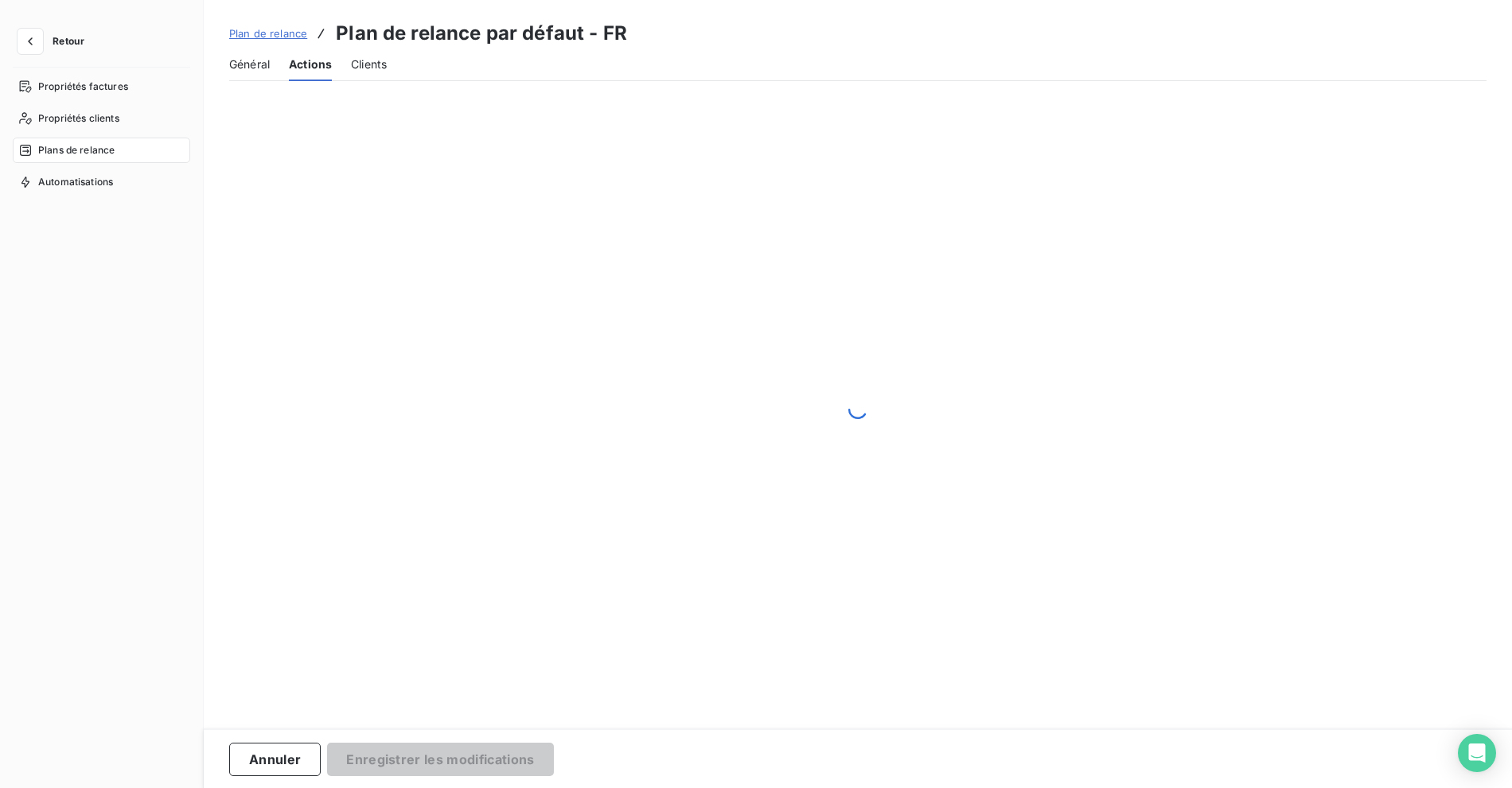
click at [263, 27] on span "Plan de relance" at bounding box center [268, 33] width 78 height 13
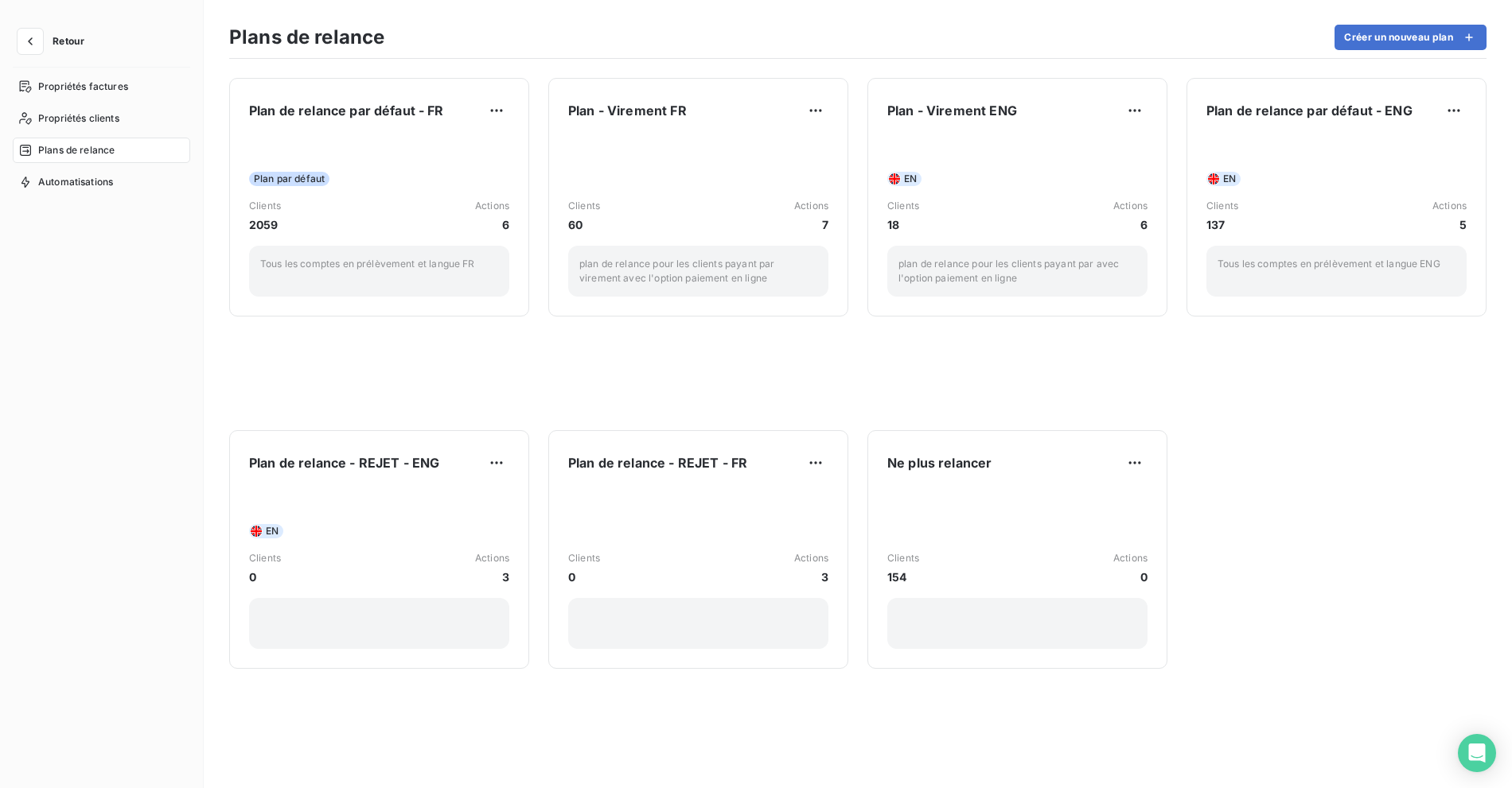
click at [508, 45] on div "Plans de relance Créer un nouveau plan" at bounding box center [858, 42] width 1257 height 33
click at [525, 35] on div "Plans de relance Créer un nouveau plan" at bounding box center [858, 42] width 1257 height 33
click at [66, 37] on span "Retour" at bounding box center [68, 41] width 32 height 10
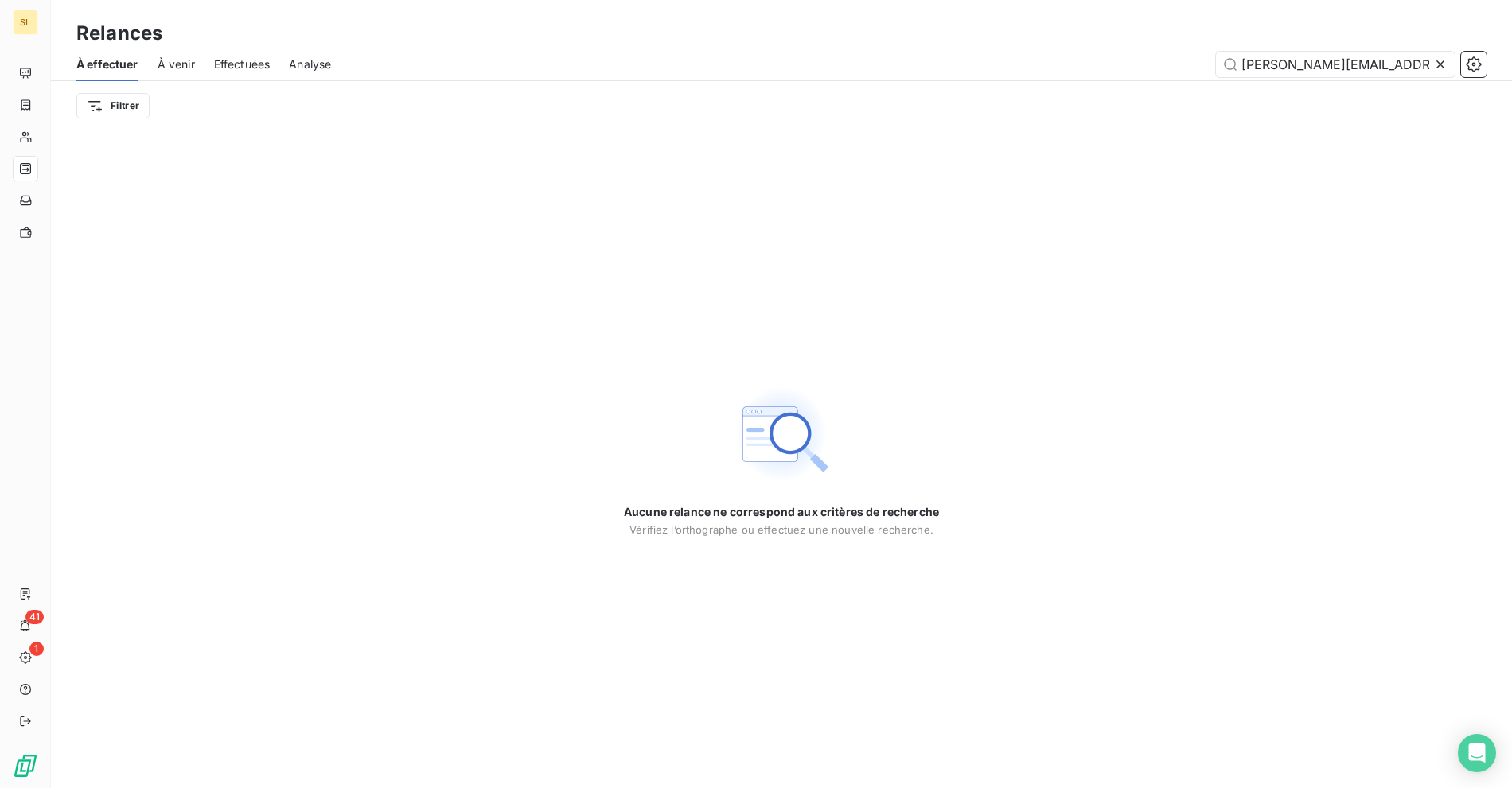
scroll to position [0, 7]
click at [1295, 57] on input "[PERSON_NAME][EMAIL_ADDRESS][DOMAIN_NAME]" at bounding box center [1334, 64] width 239 height 25
click at [1288, 62] on input "[PERSON_NAME][EMAIL_ADDRESS][DOMAIN_NAME]" at bounding box center [1334, 64] width 239 height 25
type input "homeserve"
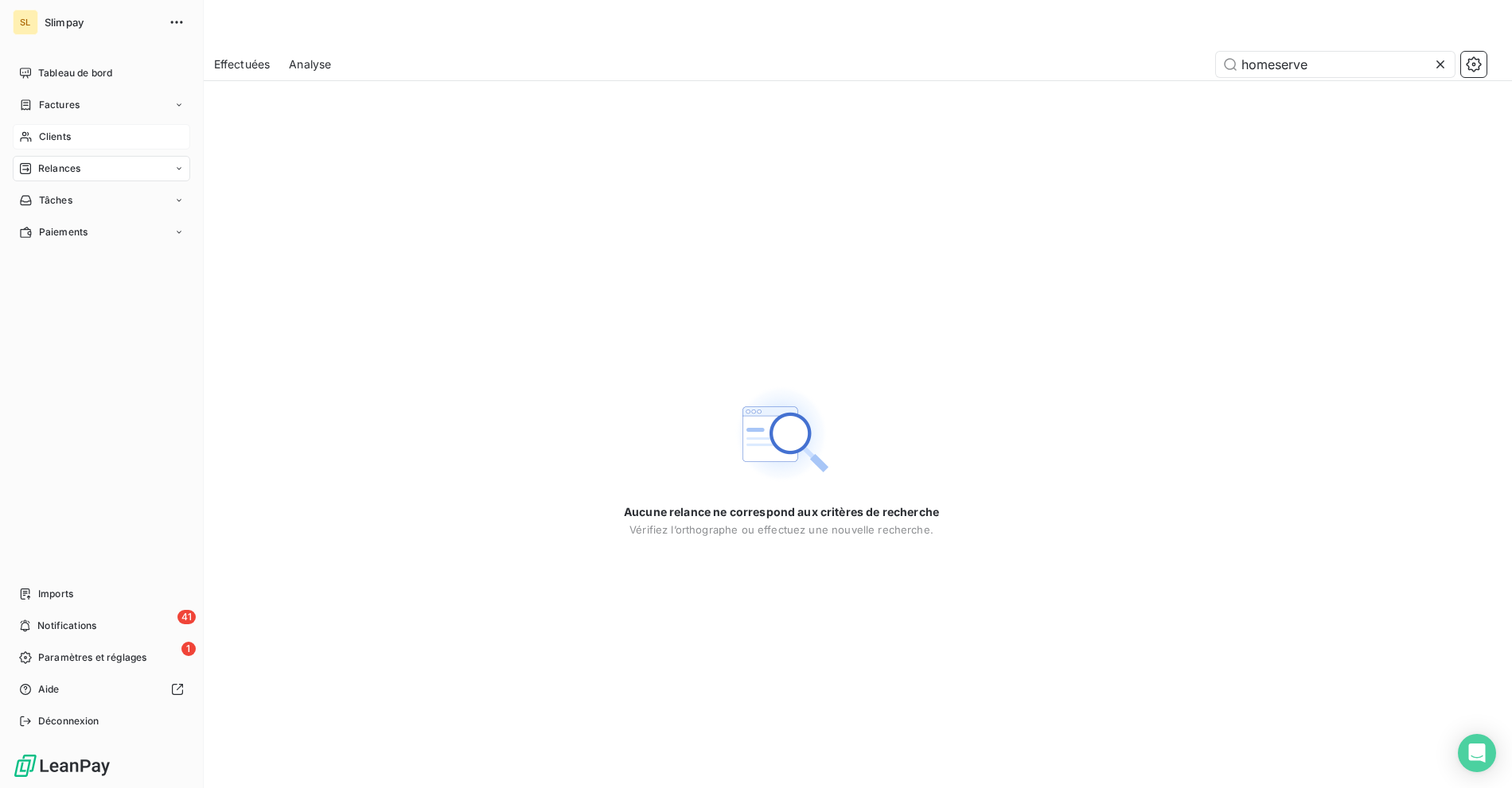
drag, startPoint x: 47, startPoint y: 124, endPoint x: 127, endPoint y: 128, distance: 80.1
click at [43, 134] on span "Clients" at bounding box center [55, 136] width 32 height 14
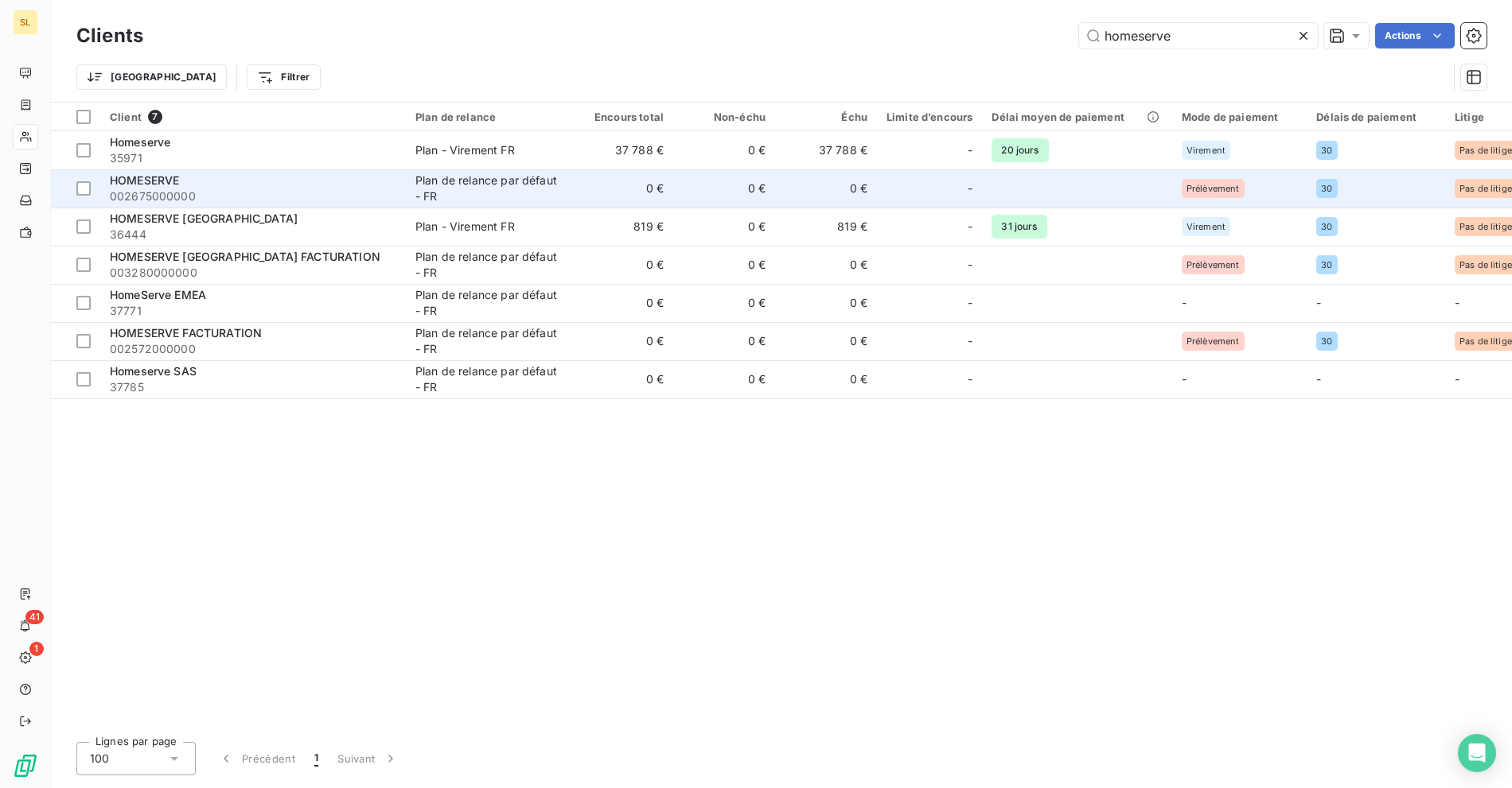
click at [222, 185] on div "HOMESERVE" at bounding box center [252, 180] width 286 height 16
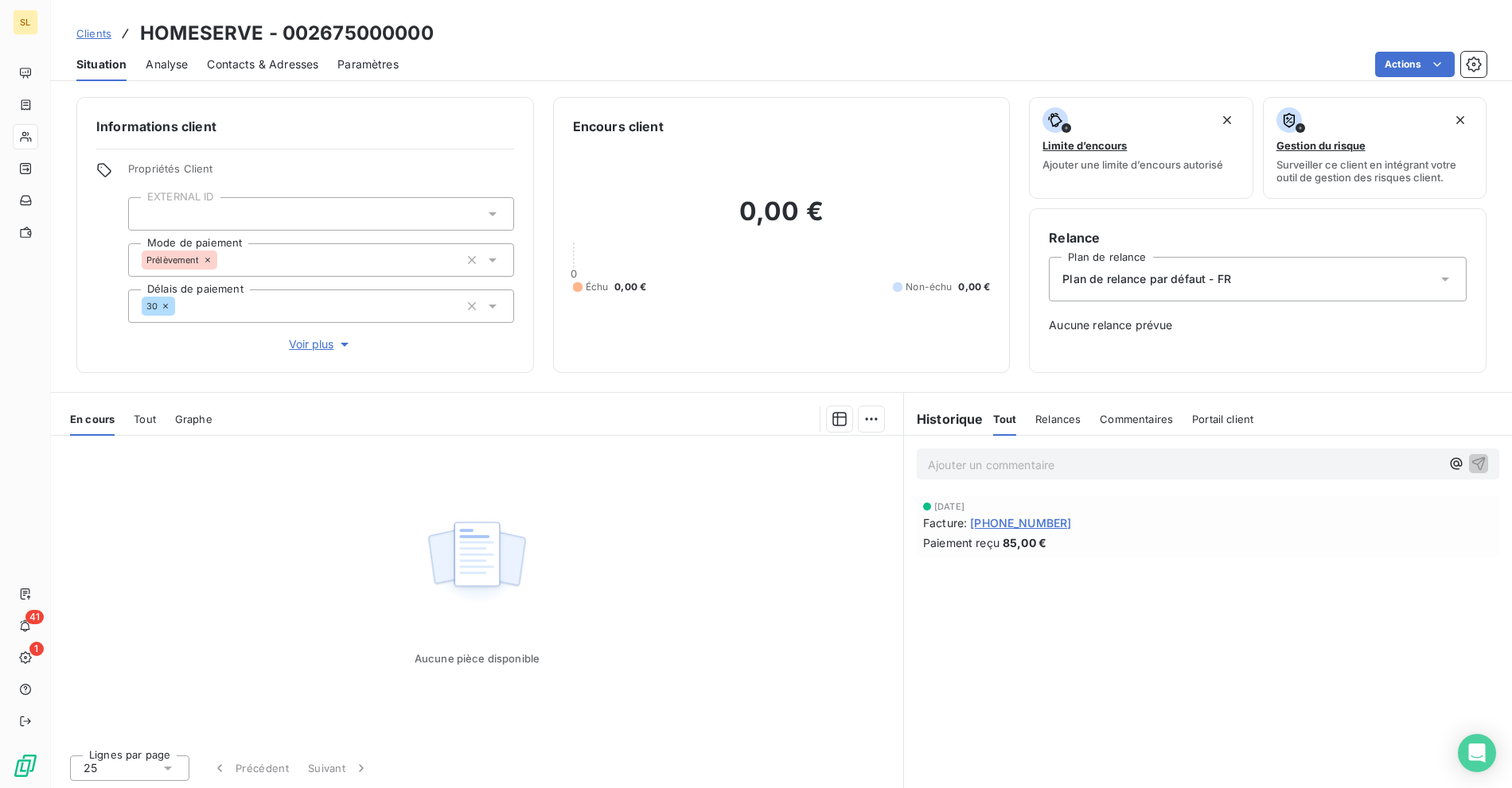
click at [104, 38] on span "Clients" at bounding box center [94, 33] width 35 height 13
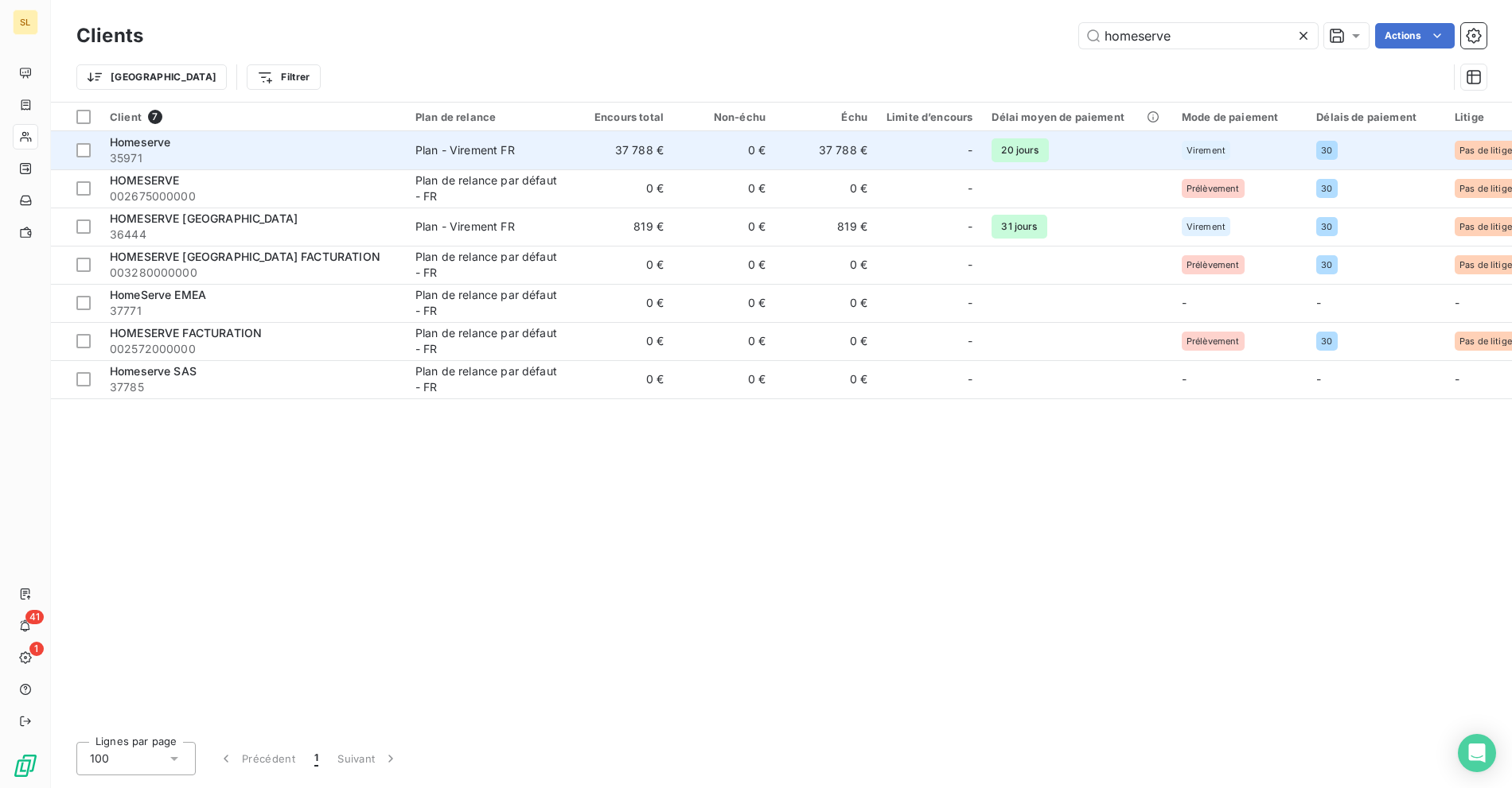
click at [213, 142] on div "Homeserve" at bounding box center [252, 143] width 286 height 16
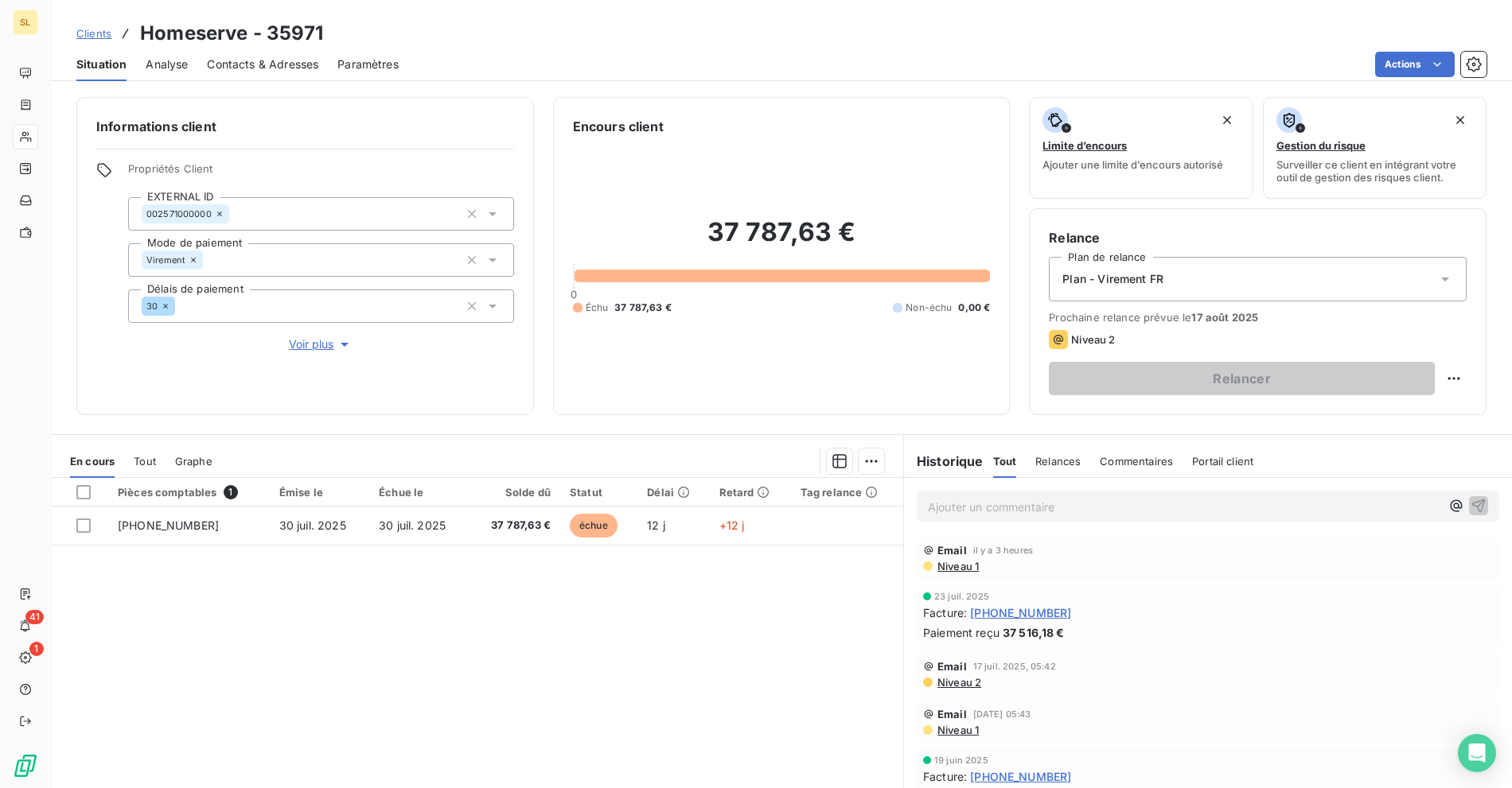
click at [645, 638] on div "Pièces comptables 1 Émise le Échue le Solde dû Statut Délai Retard Tag relance …" at bounding box center [477, 631] width 852 height 306
click at [746, 640] on div "Pièces comptables 1 Émise le Échue le Solde dû Statut Délai Retard Tag relance …" at bounding box center [477, 631] width 852 height 306
click at [408, 80] on div "Situation Analyse Contacts & Adresses Paramètres Actions" at bounding box center [780, 65] width 1460 height 33
click at [106, 34] on span "Clients" at bounding box center [94, 33] width 35 height 13
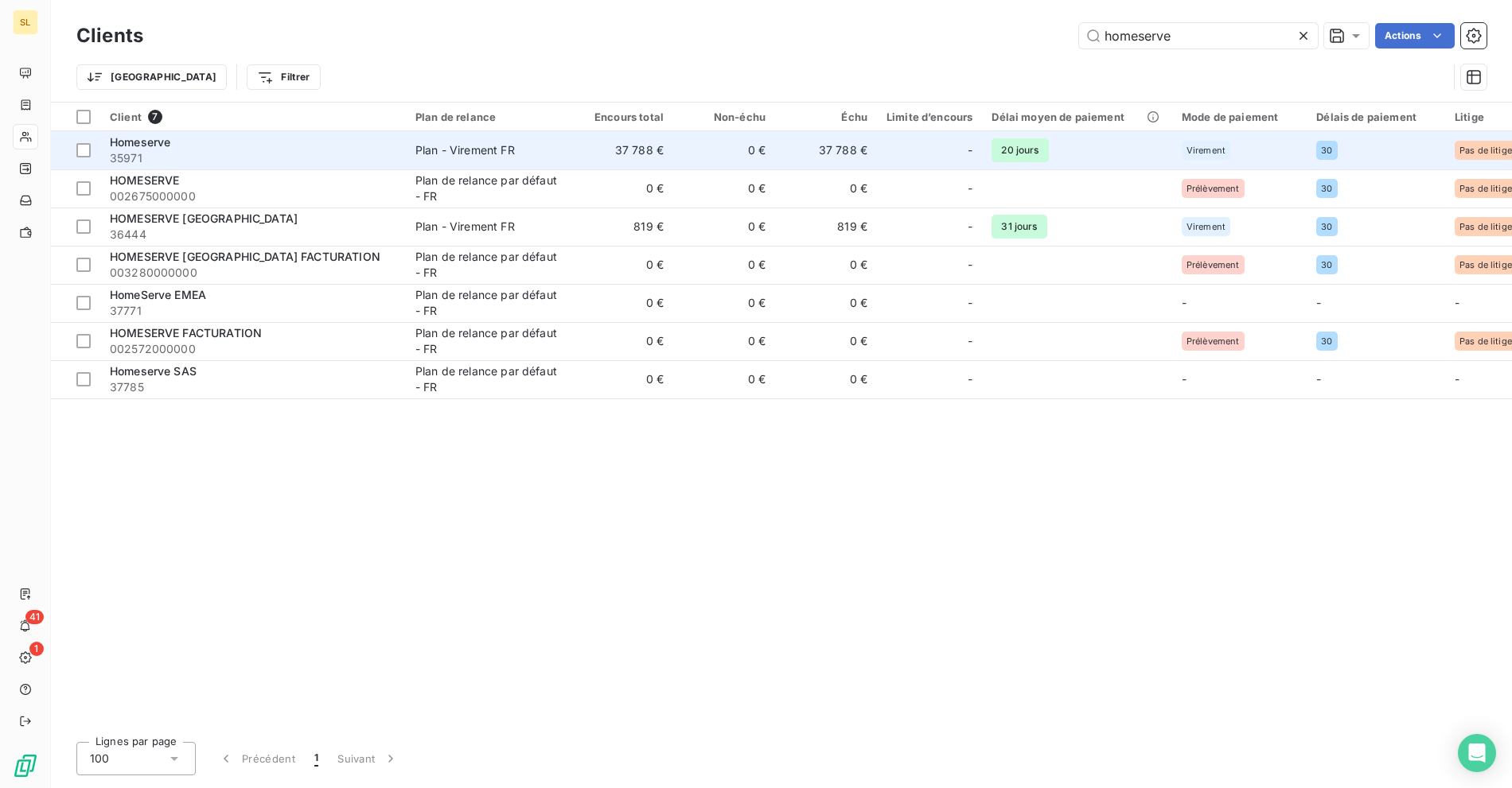
click at [248, 140] on div "Homeserve" at bounding box center [252, 143] width 286 height 16
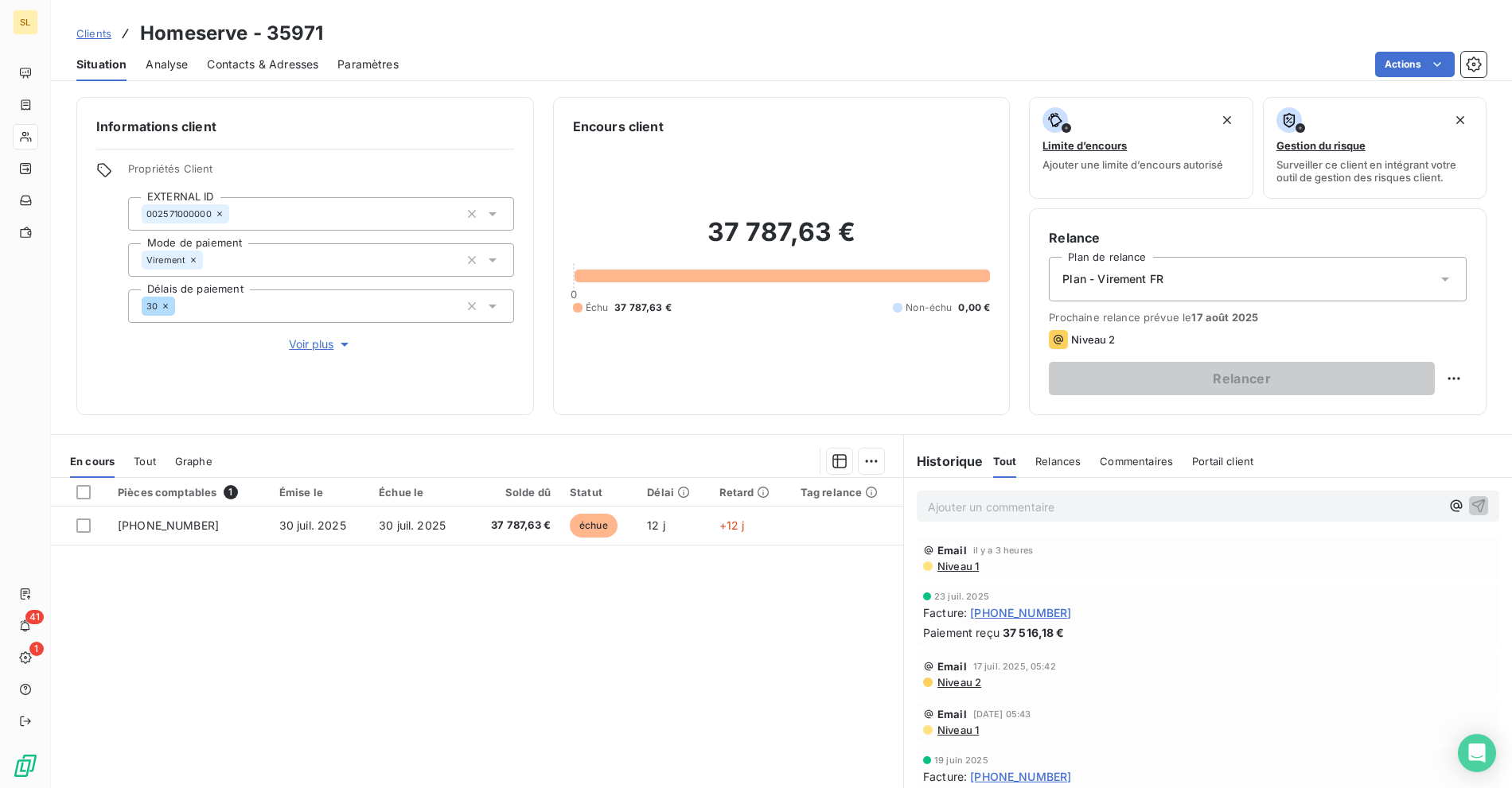
click at [962, 571] on span "Niveau 1" at bounding box center [956, 566] width 43 height 13
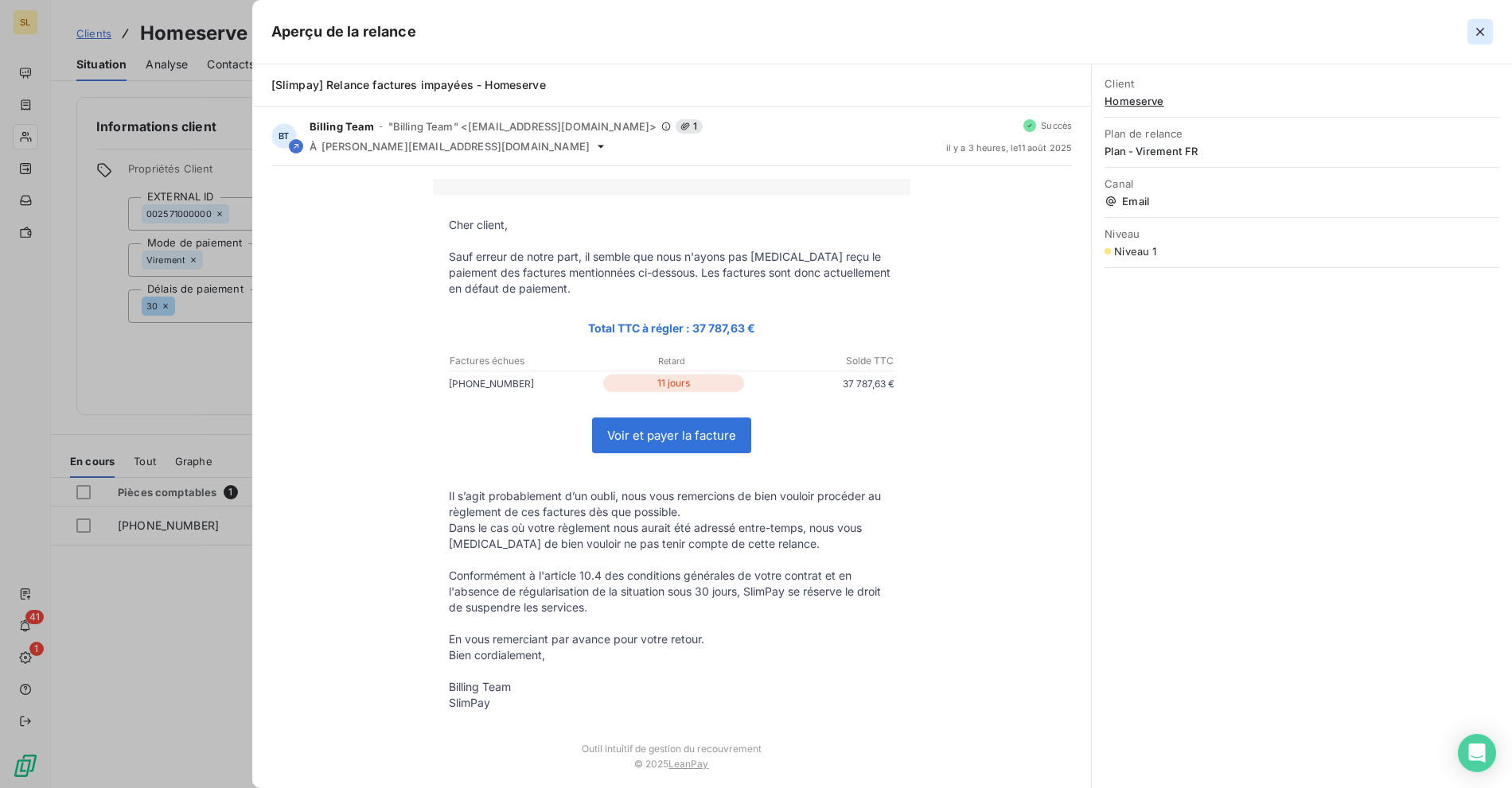
click at [1478, 31] on icon "button" at bounding box center [1480, 31] width 8 height 8
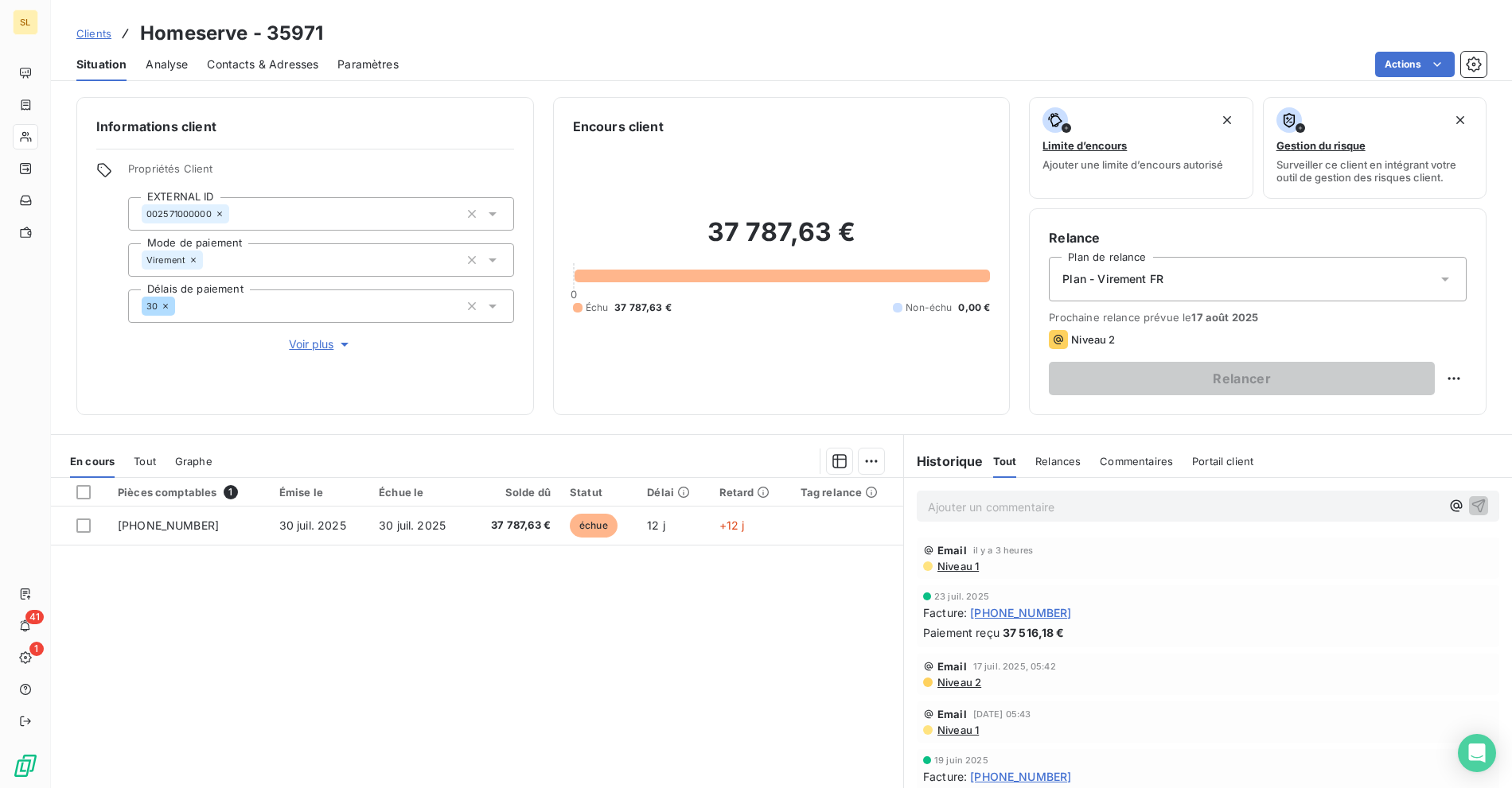
click at [541, 60] on div "Actions" at bounding box center [951, 64] width 1068 height 25
click at [645, 62] on div "Actions" at bounding box center [951, 64] width 1068 height 25
click at [951, 684] on span "Niveau 2" at bounding box center [958, 682] width 46 height 13
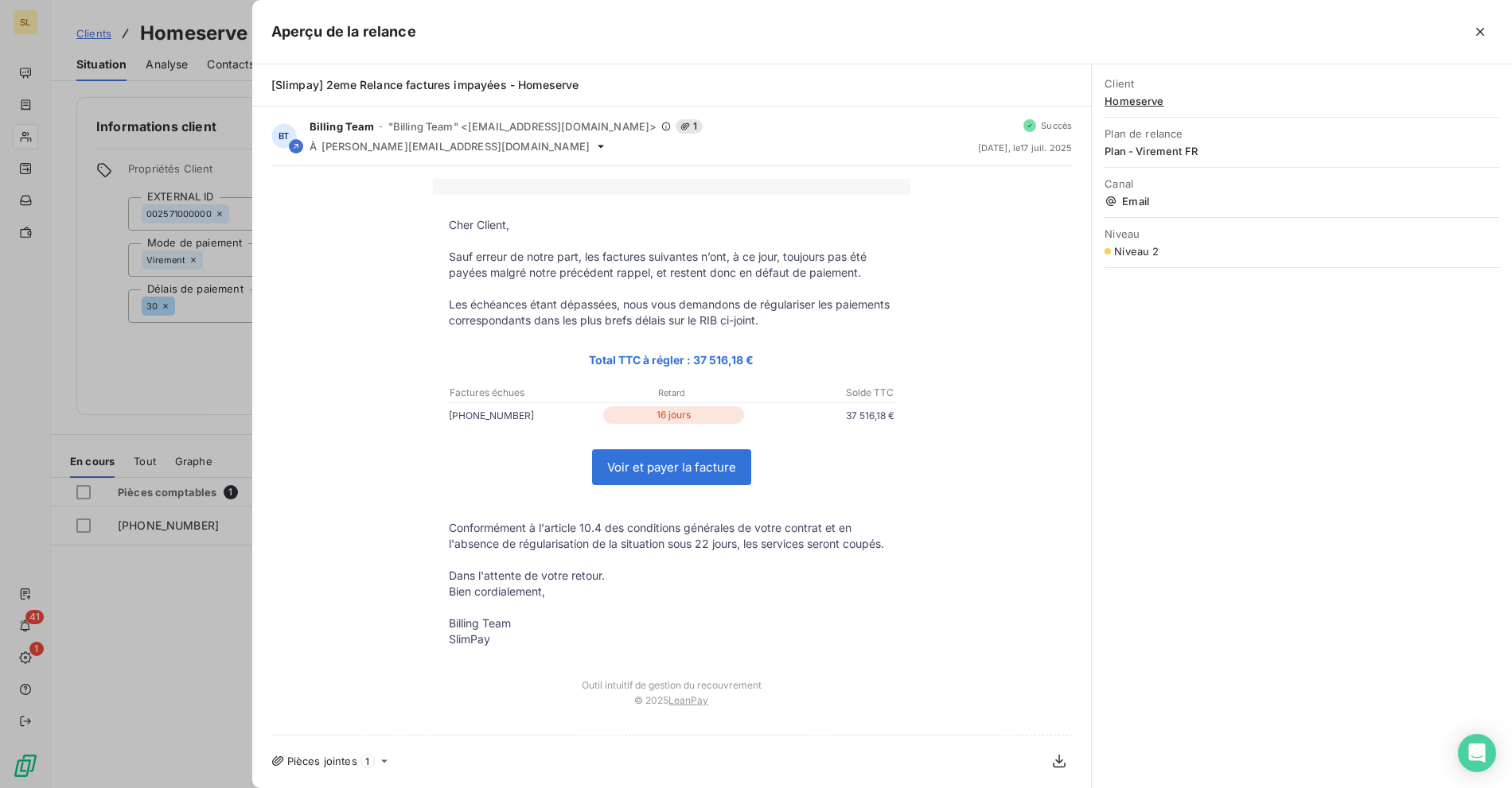
drag, startPoint x: 205, startPoint y: 326, endPoint x: 254, endPoint y: 331, distance: 49.3
click at [206, 327] on div at bounding box center [756, 394] width 1512 height 788
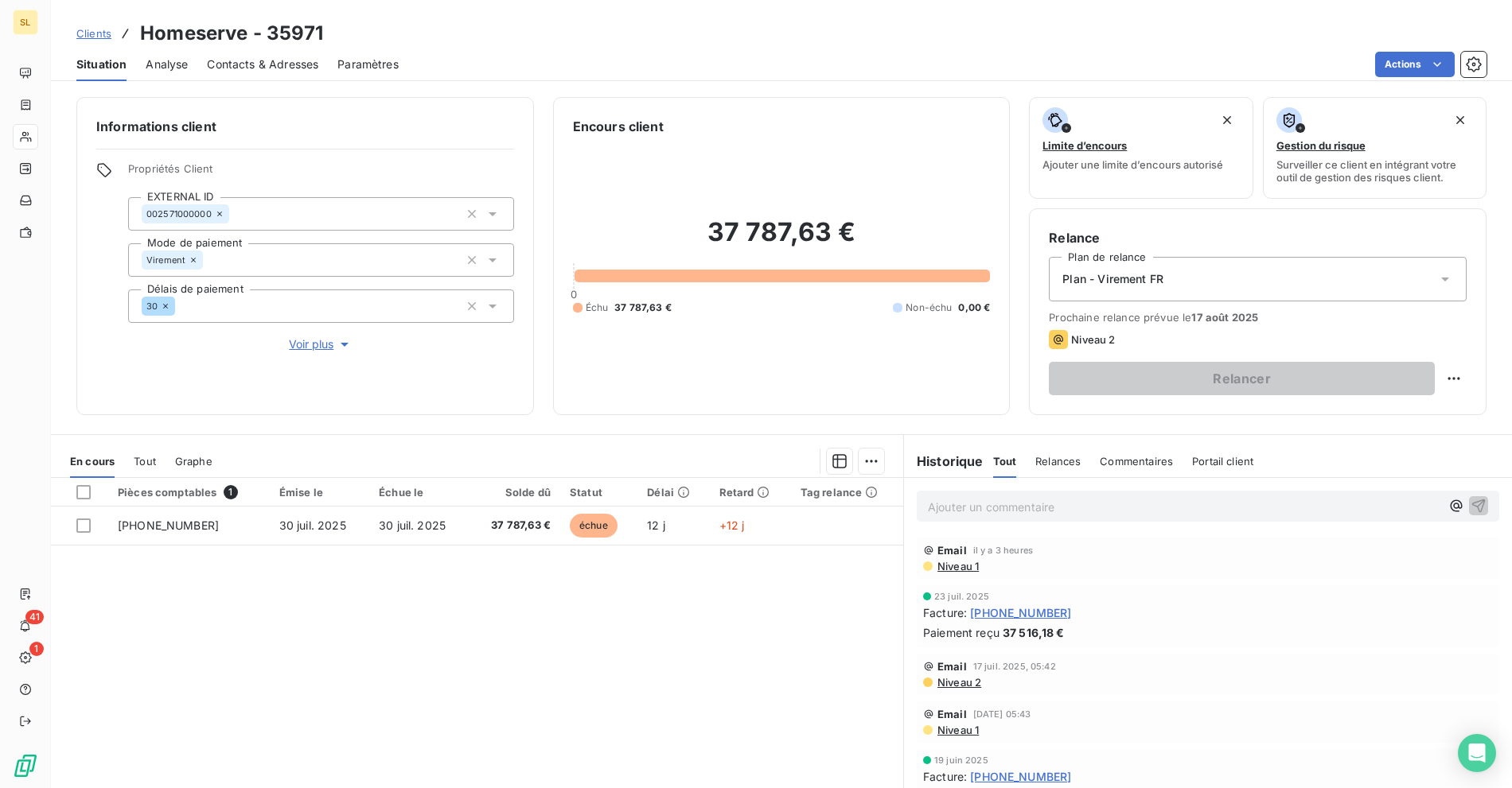
click at [959, 735] on span "Niveau 1" at bounding box center [956, 729] width 43 height 13
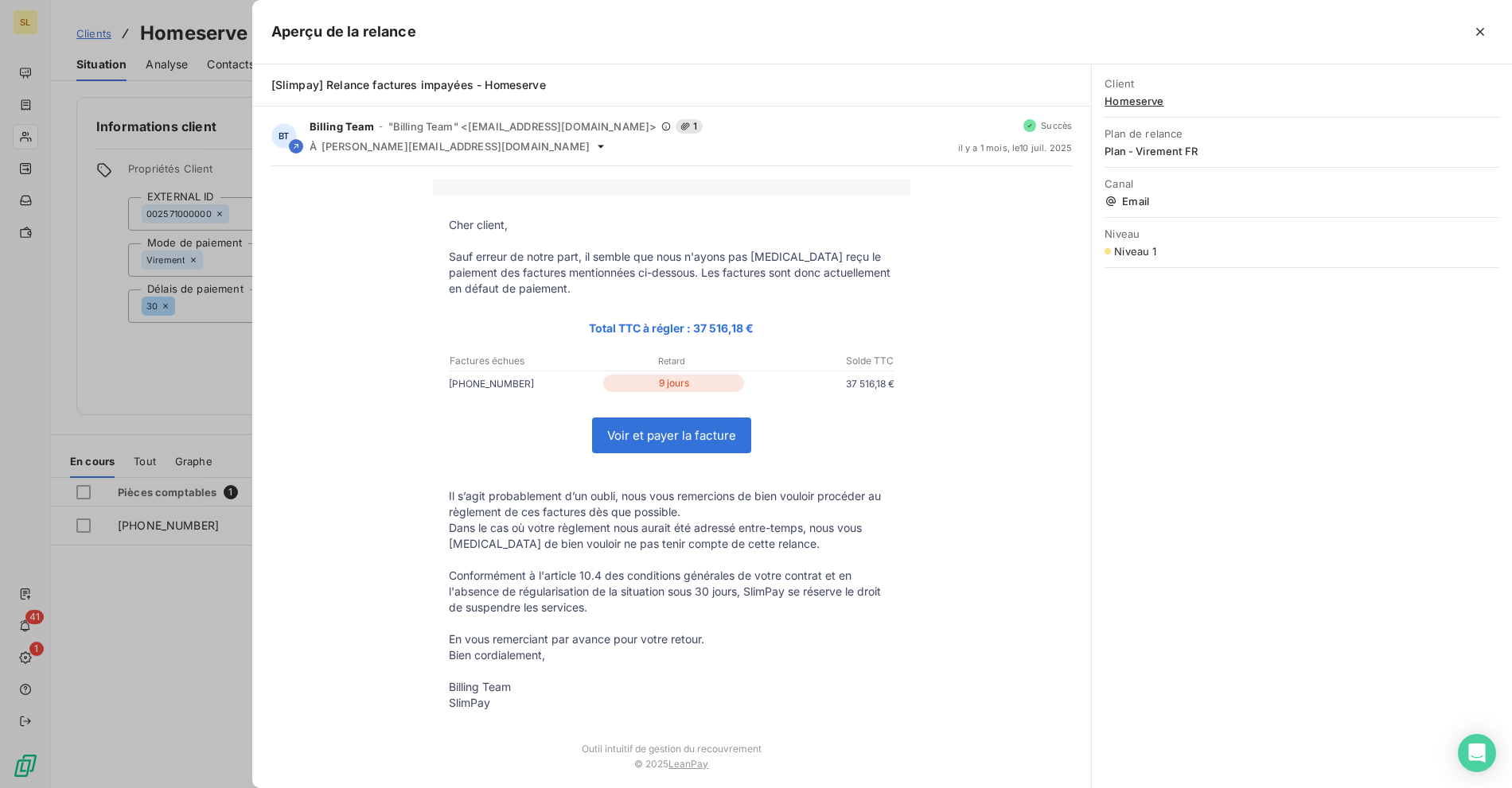
drag, startPoint x: 113, startPoint y: 424, endPoint x: 138, endPoint y: 464, distance: 47.2
click at [113, 424] on div at bounding box center [756, 394] width 1512 height 788
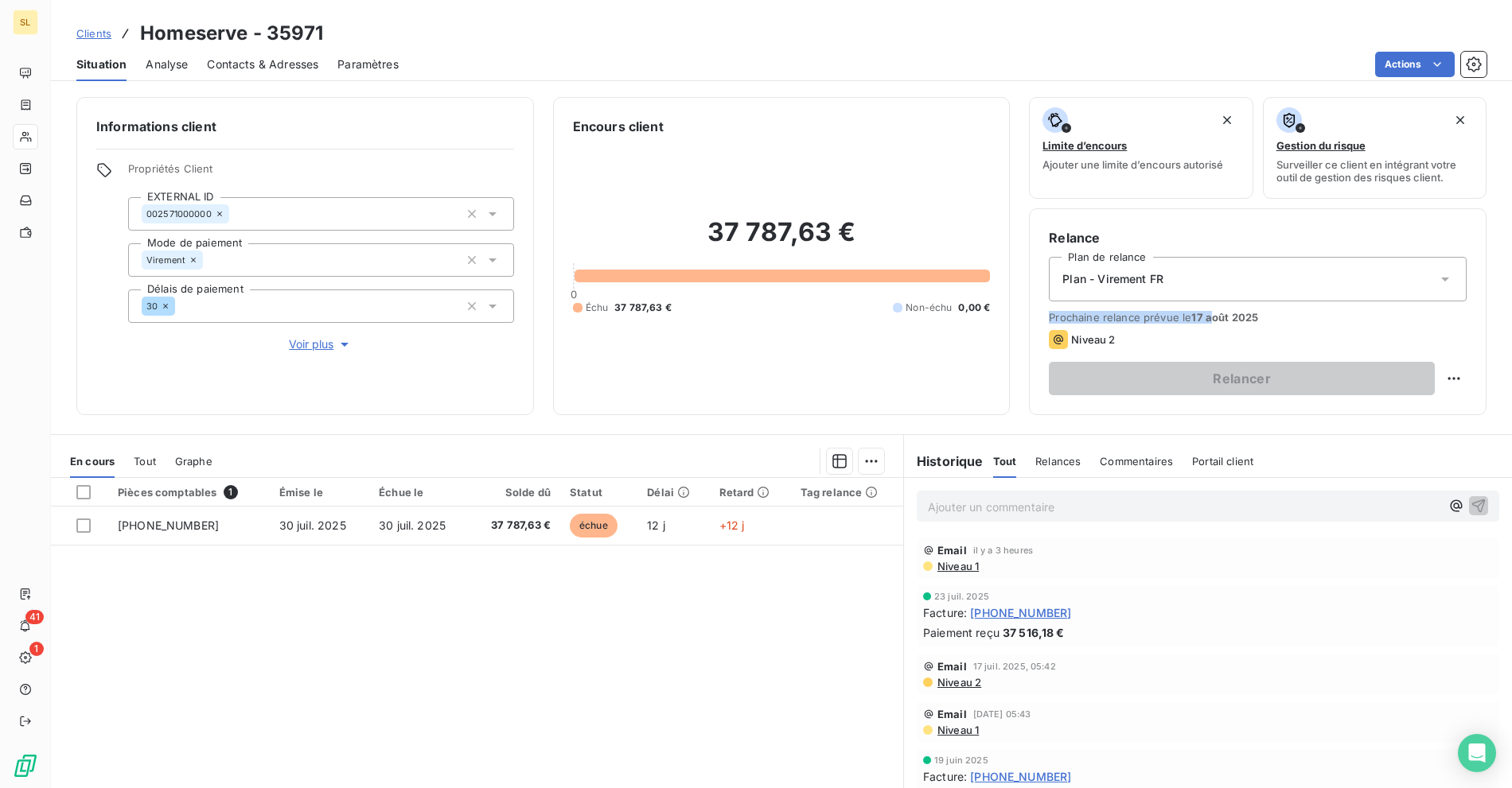
drag, startPoint x: 1127, startPoint y: 309, endPoint x: 1204, endPoint y: 315, distance: 77.2
click at [1204, 315] on div "Relance Plan de relance Plan - Virement FR Prochaine relance prévue le [DATE] N…" at bounding box center [1256, 311] width 417 height 167
click at [1267, 330] on div "Niveau 2" at bounding box center [1256, 339] width 417 height 19
click at [601, 36] on div "Clients Homeserve - 35971" at bounding box center [780, 33] width 1460 height 29
click at [452, 36] on div "Clients Homeserve - 35971" at bounding box center [780, 33] width 1460 height 29
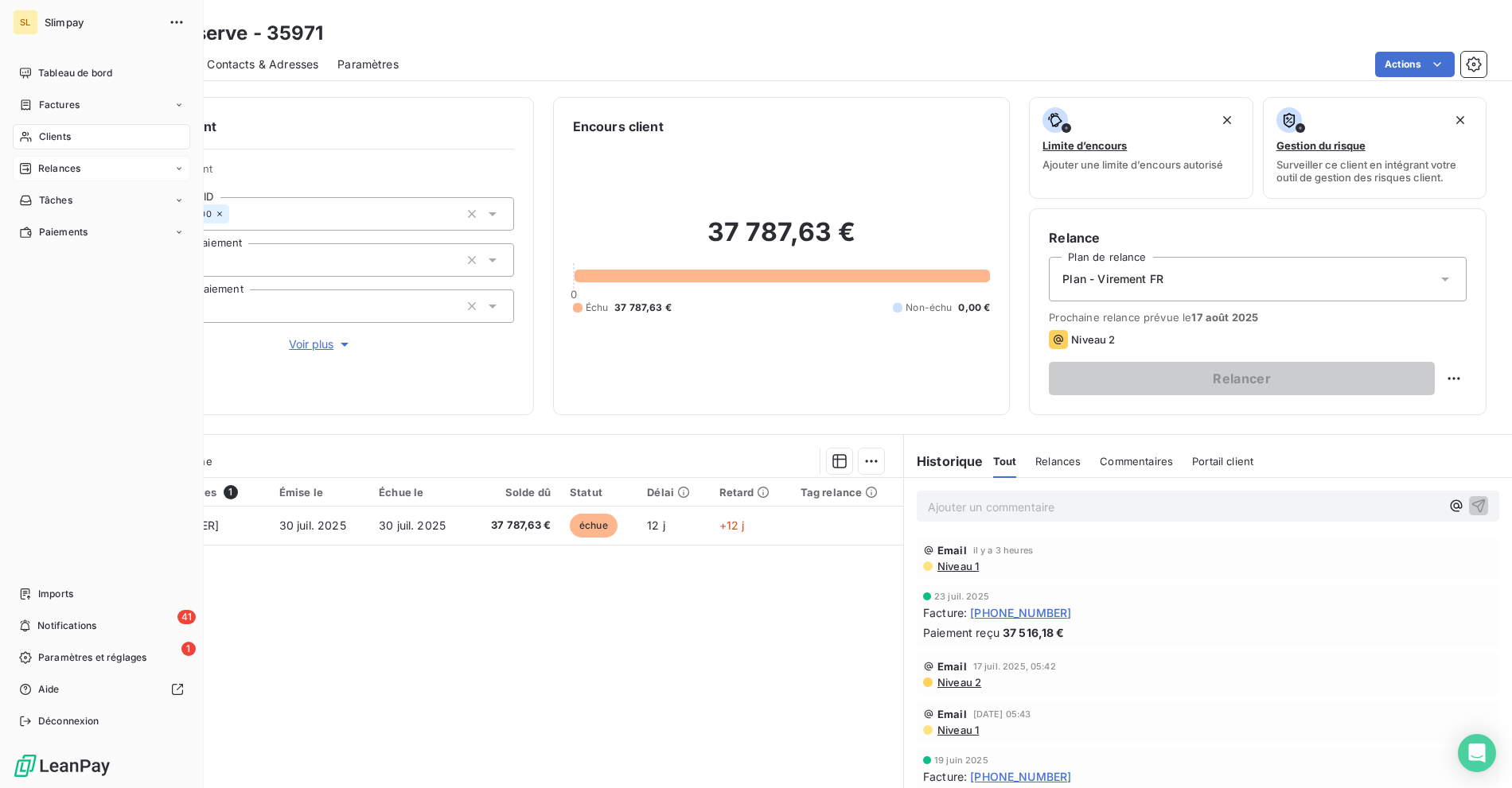
click at [60, 178] on div "Relances" at bounding box center [102, 168] width 178 height 25
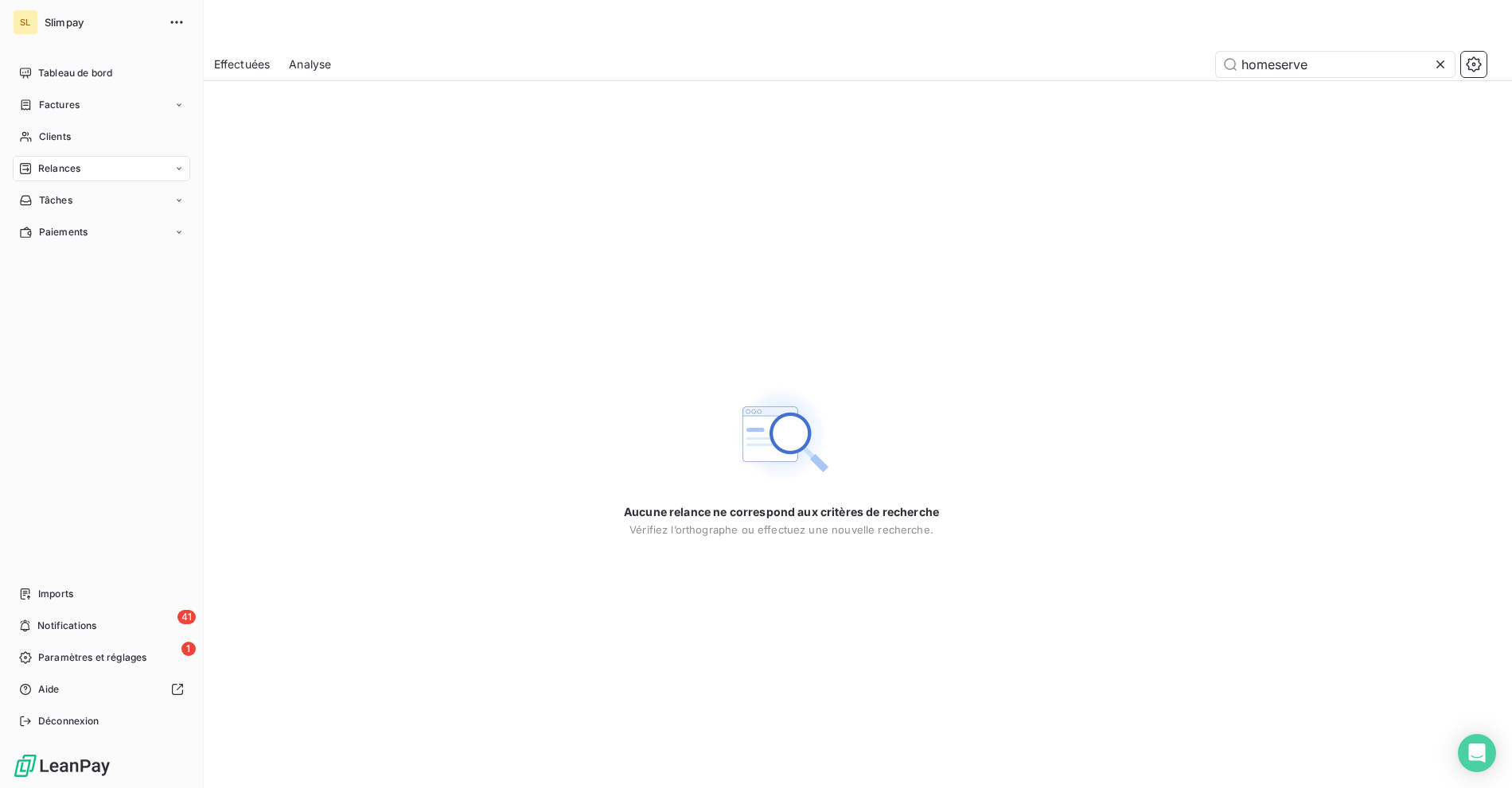
click at [94, 169] on div "Relances" at bounding box center [102, 168] width 178 height 25
click at [80, 198] on span "À effectuer" at bounding box center [64, 200] width 52 height 14
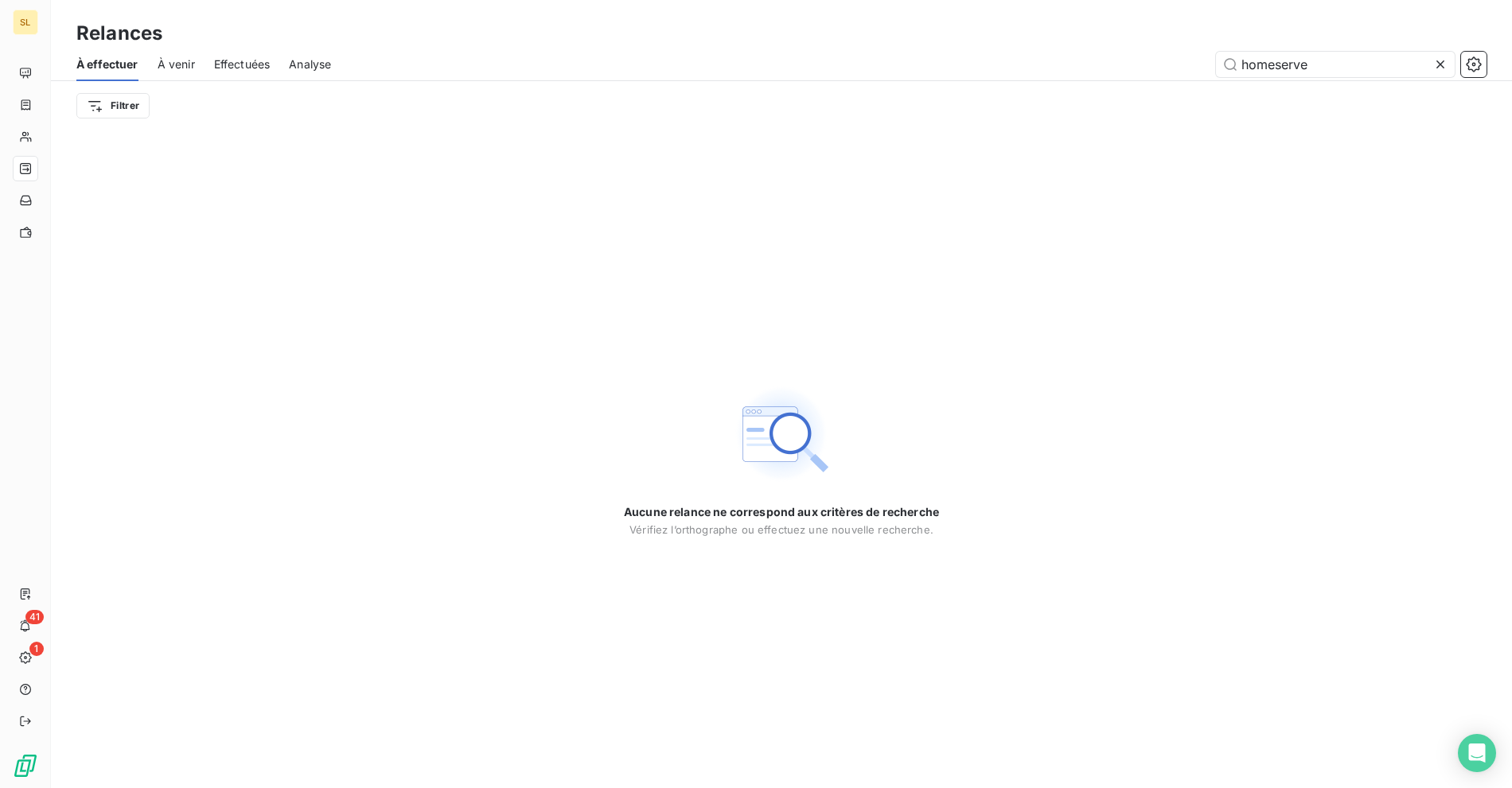
click at [171, 67] on span "À venir" at bounding box center [176, 65] width 38 height 16
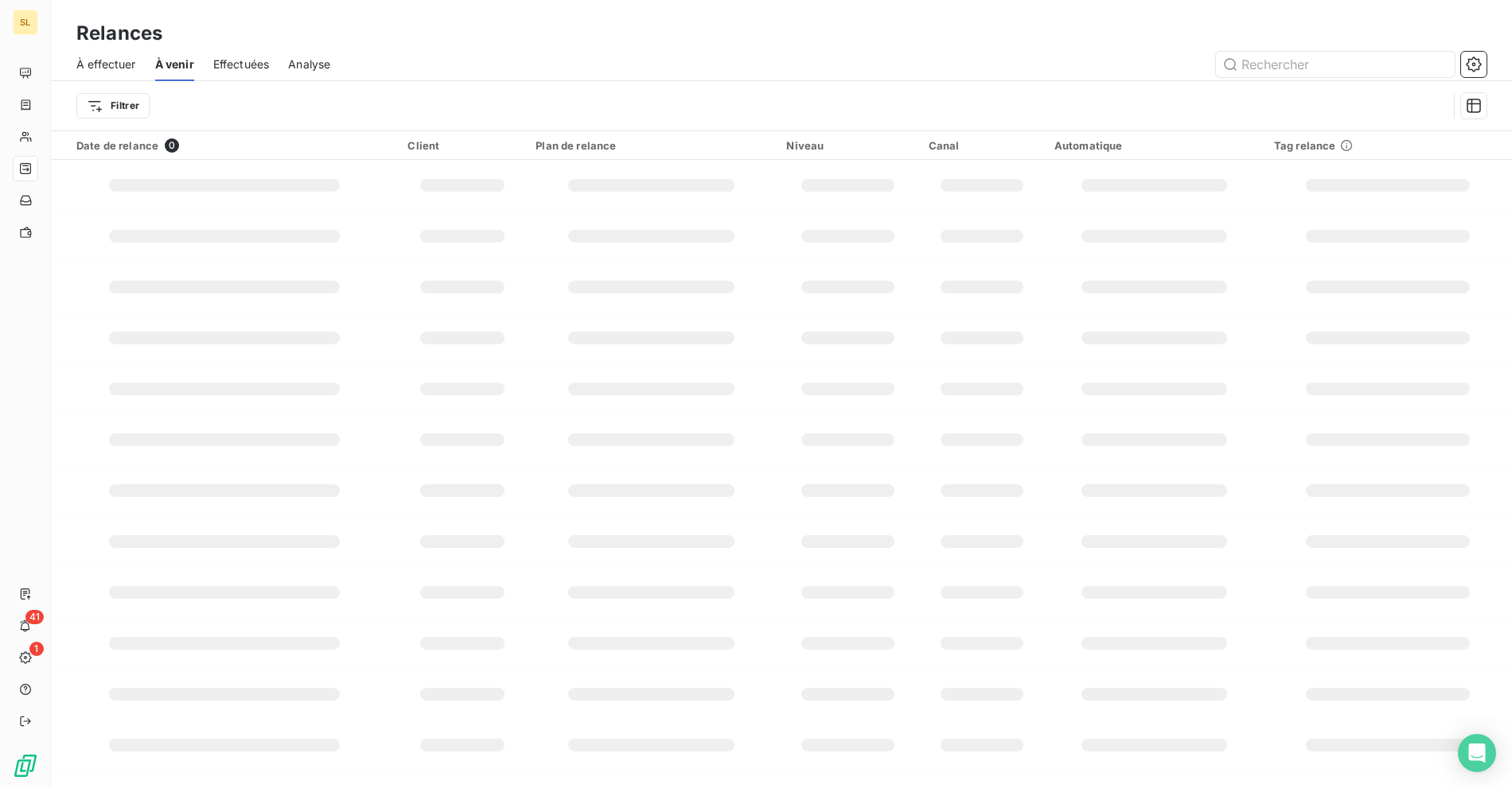
click at [94, 70] on span "À effectuer" at bounding box center [106, 65] width 60 height 16
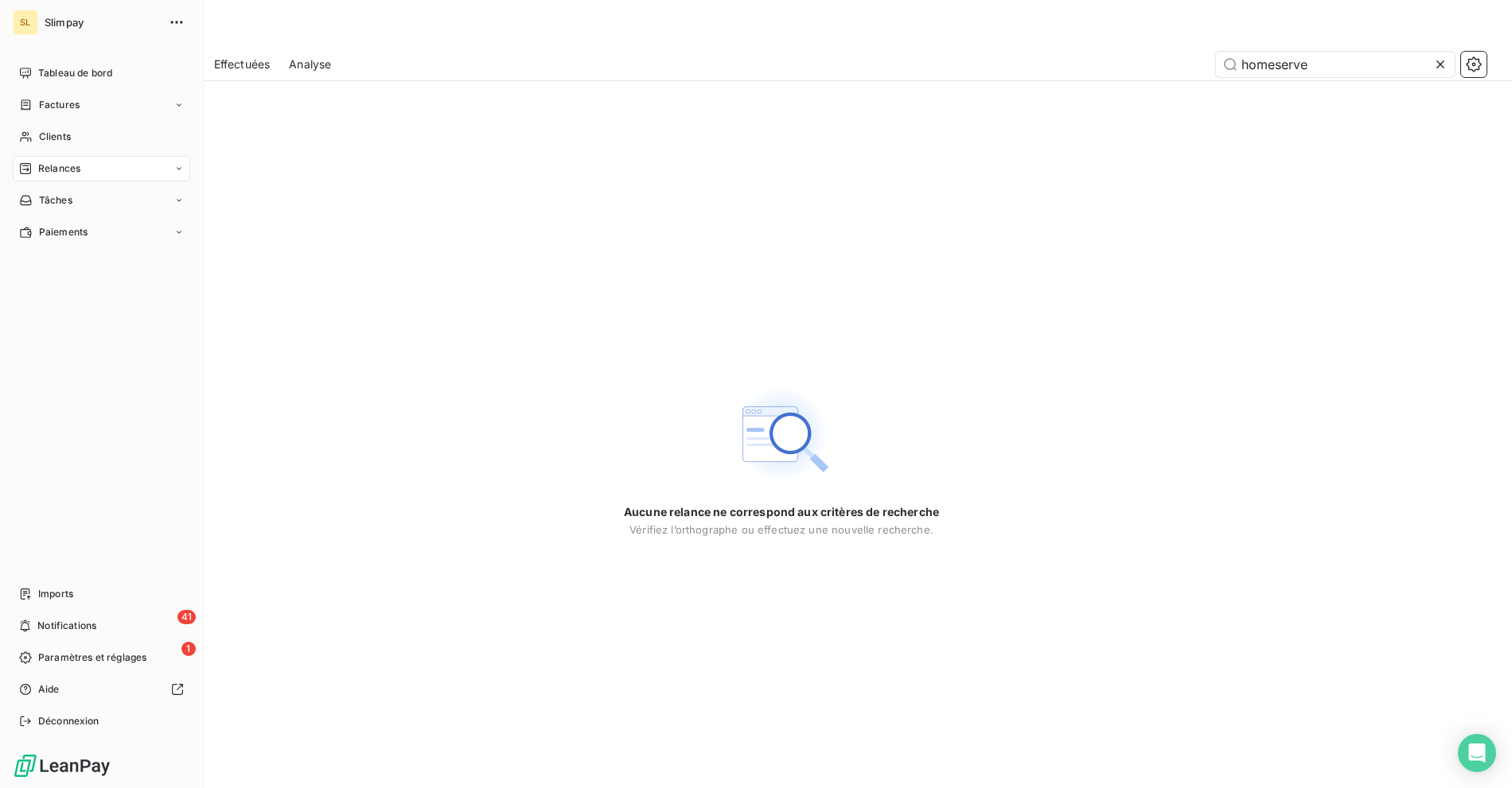
click at [63, 172] on span "Relances" at bounding box center [60, 169] width 42 height 14
click at [74, 173] on span "Relances" at bounding box center [60, 169] width 42 height 14
click at [80, 74] on span "Tableau de bord" at bounding box center [75, 73] width 74 height 14
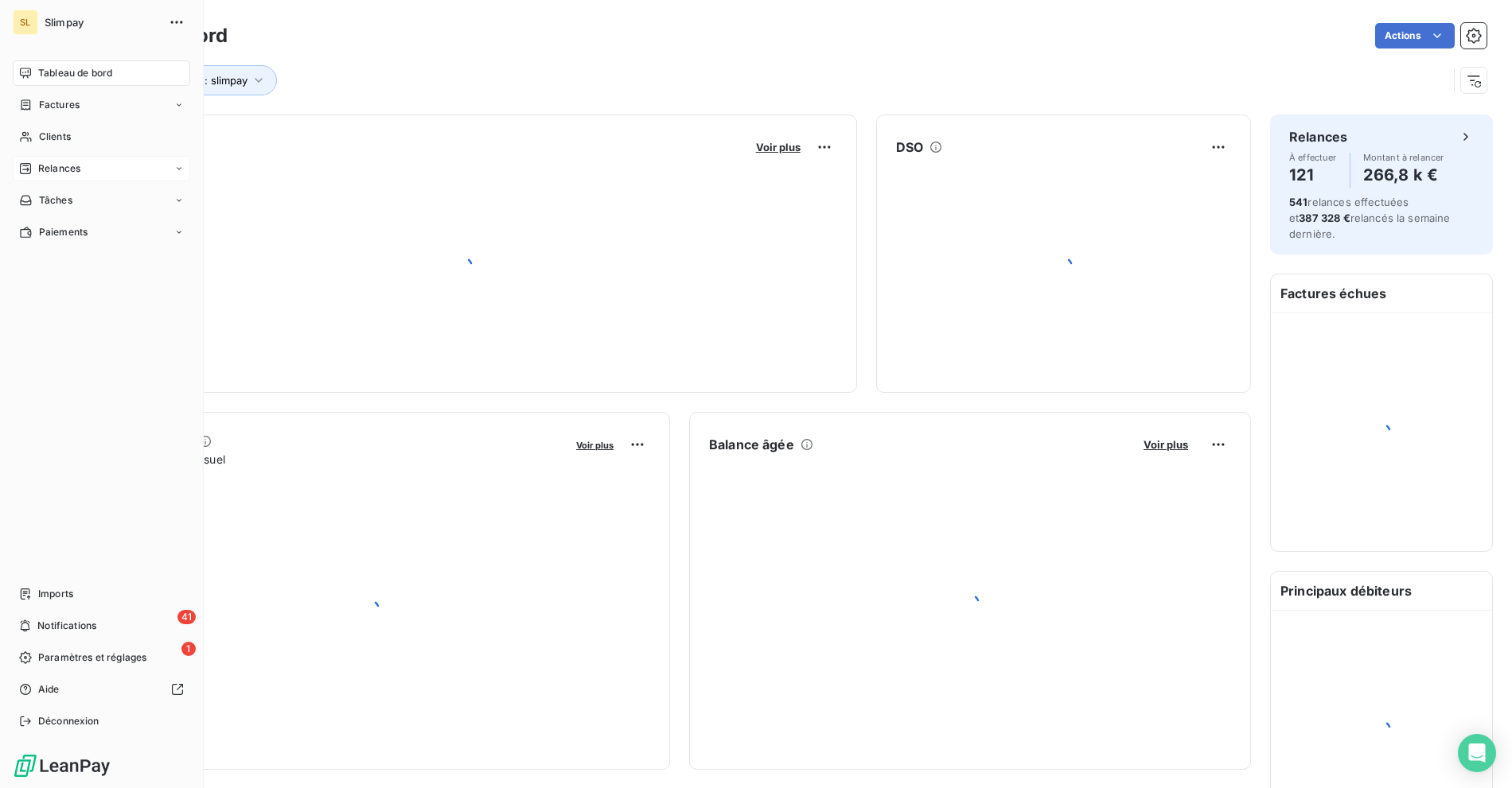
click at [58, 172] on span "Relances" at bounding box center [60, 169] width 42 height 14
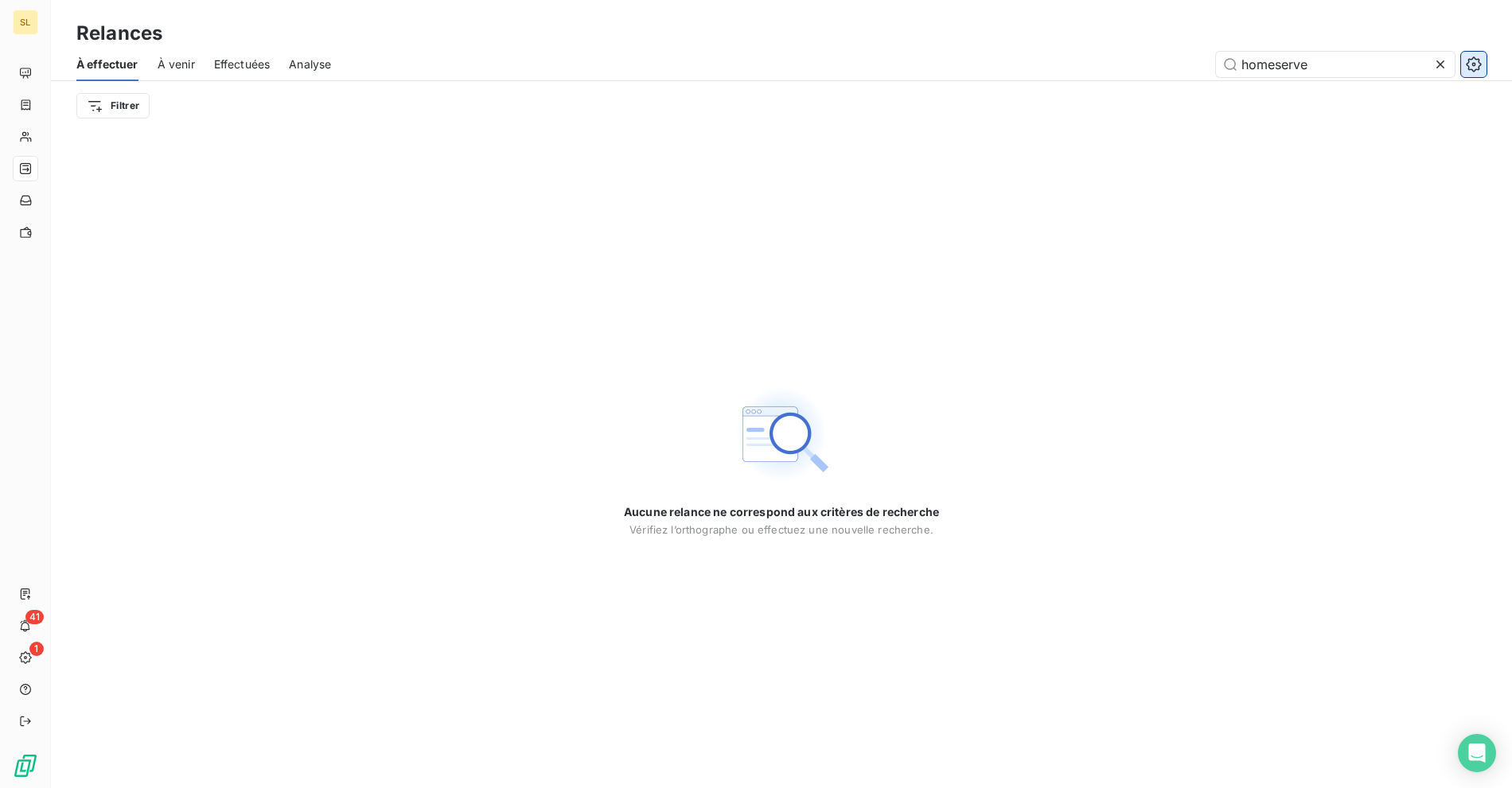
click at [1470, 64] on icon "button" at bounding box center [1474, 65] width 16 height 16
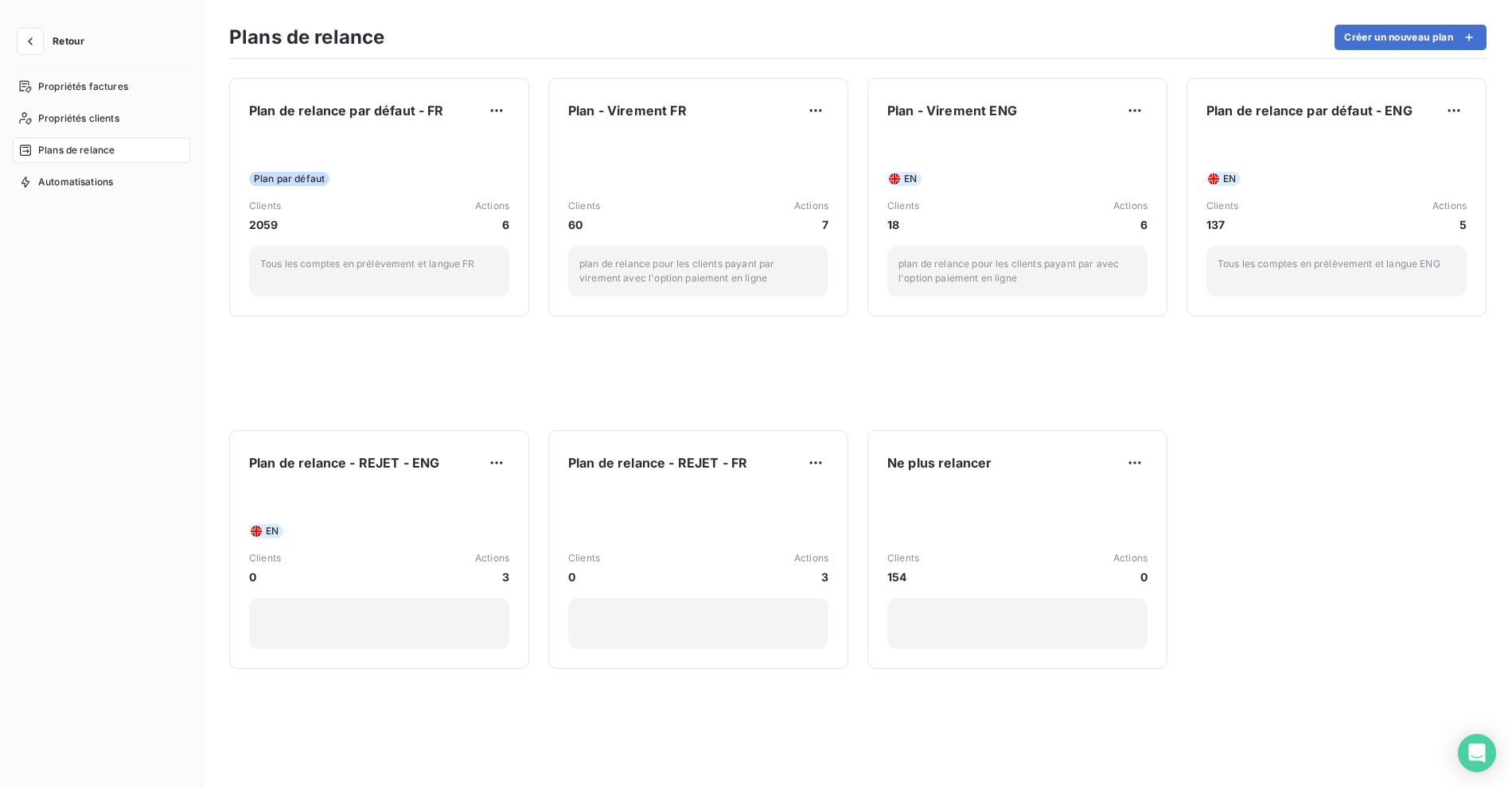
click at [73, 34] on button "Retour" at bounding box center [55, 41] width 84 height 25
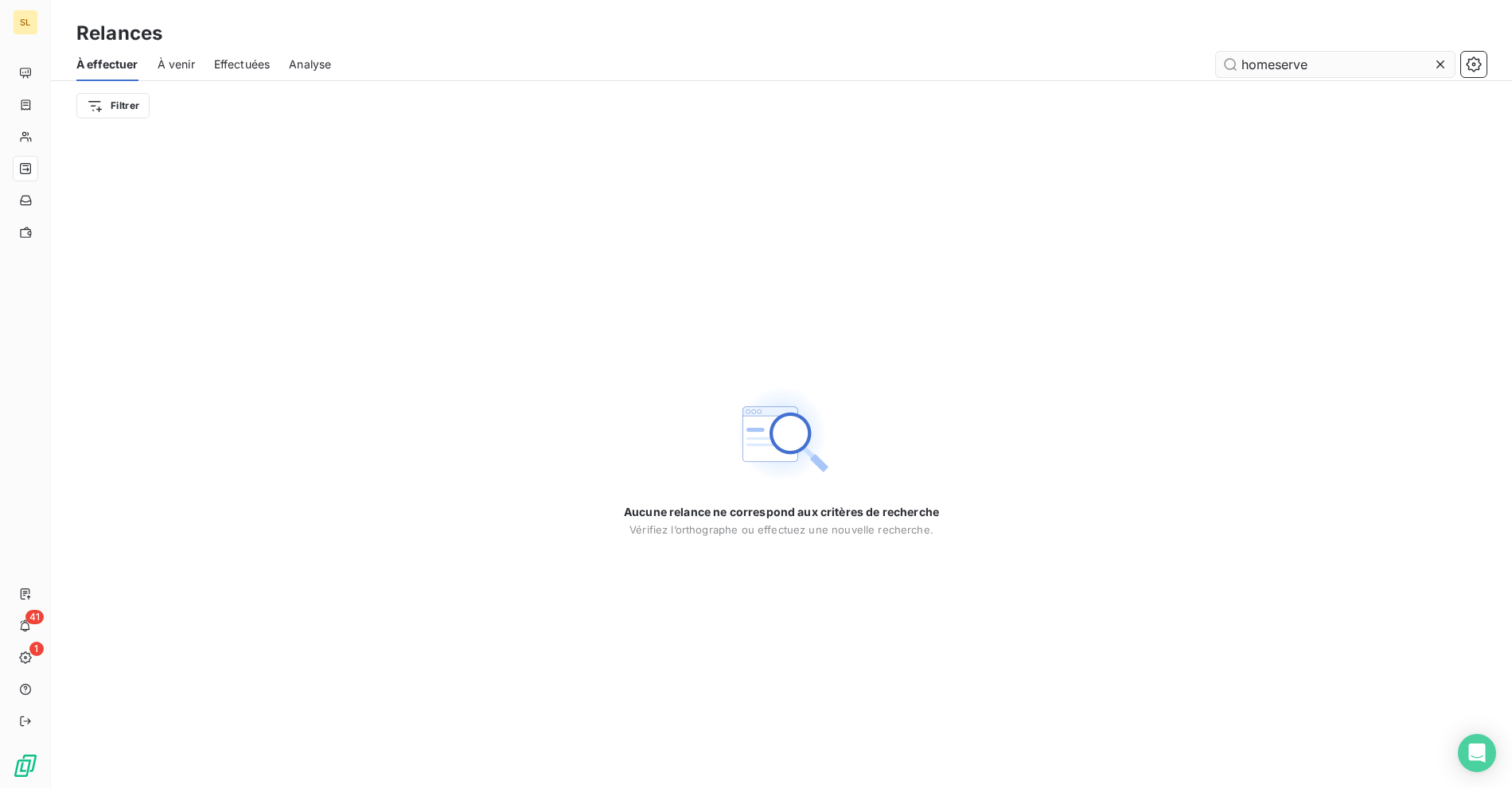
click at [1373, 60] on input "homeserve" at bounding box center [1334, 64] width 239 height 25
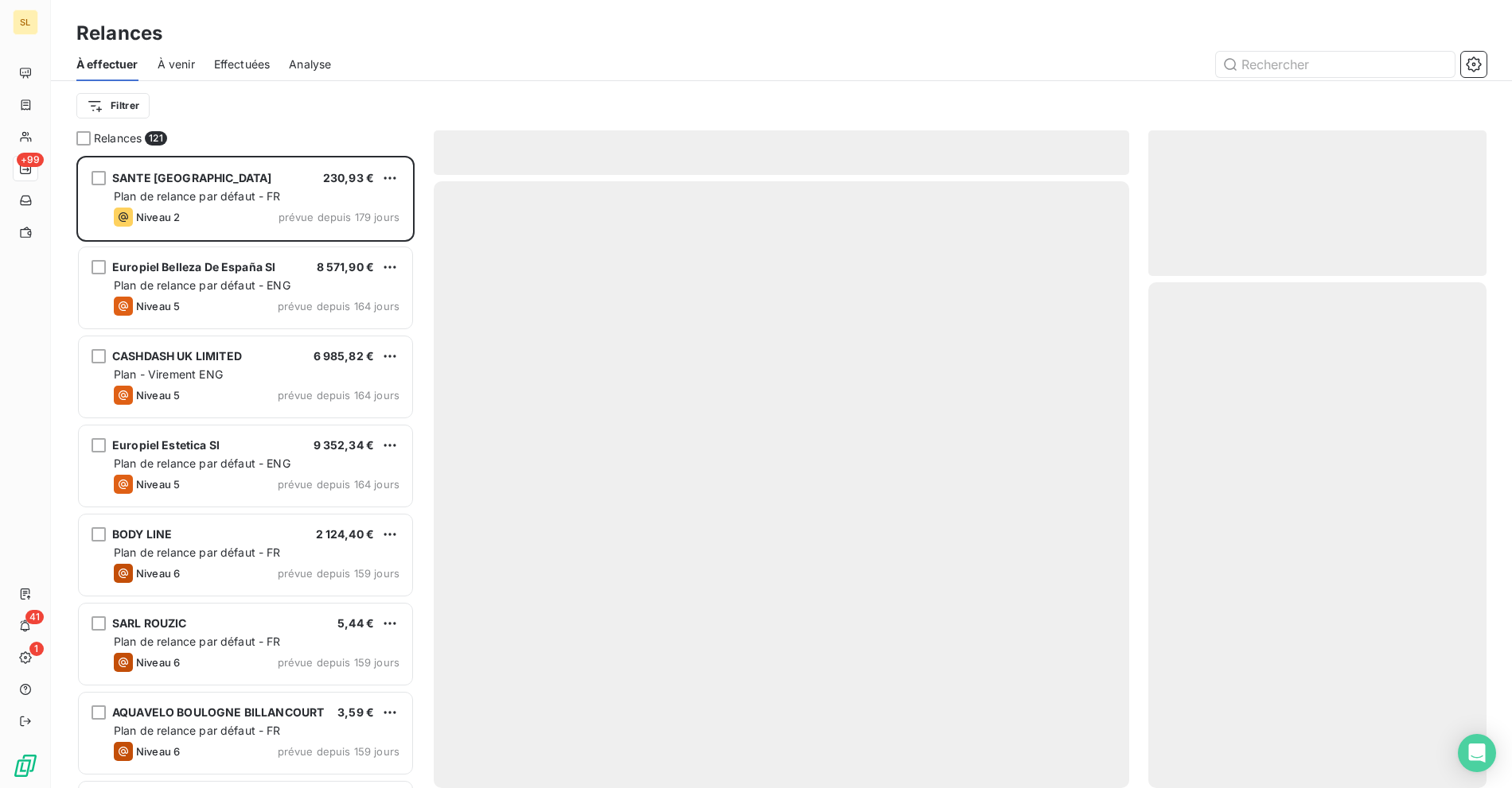
scroll to position [618, 325]
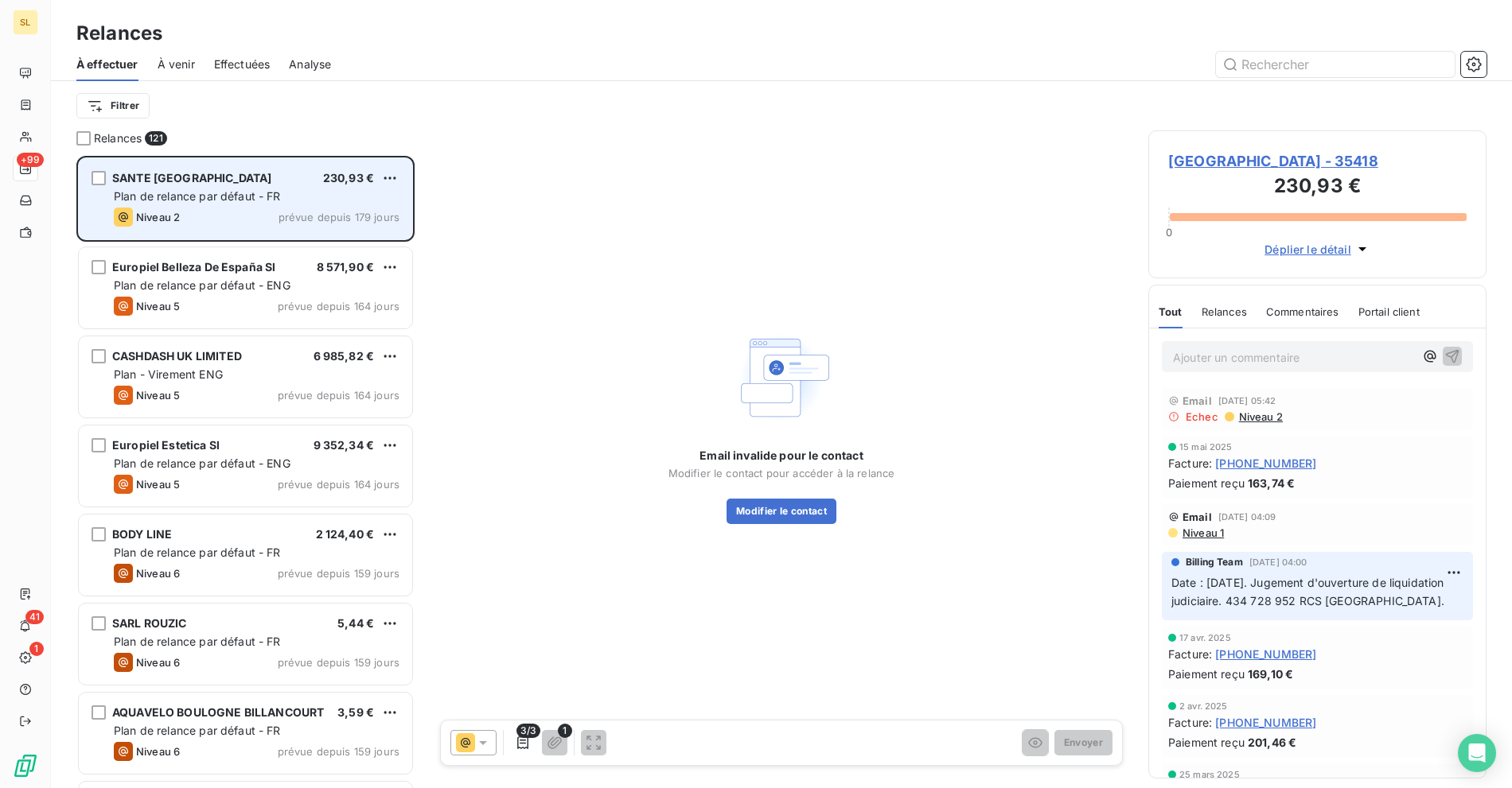
click at [246, 217] on div "Niveau 2 prévue depuis 179 jours" at bounding box center [256, 217] width 285 height 19
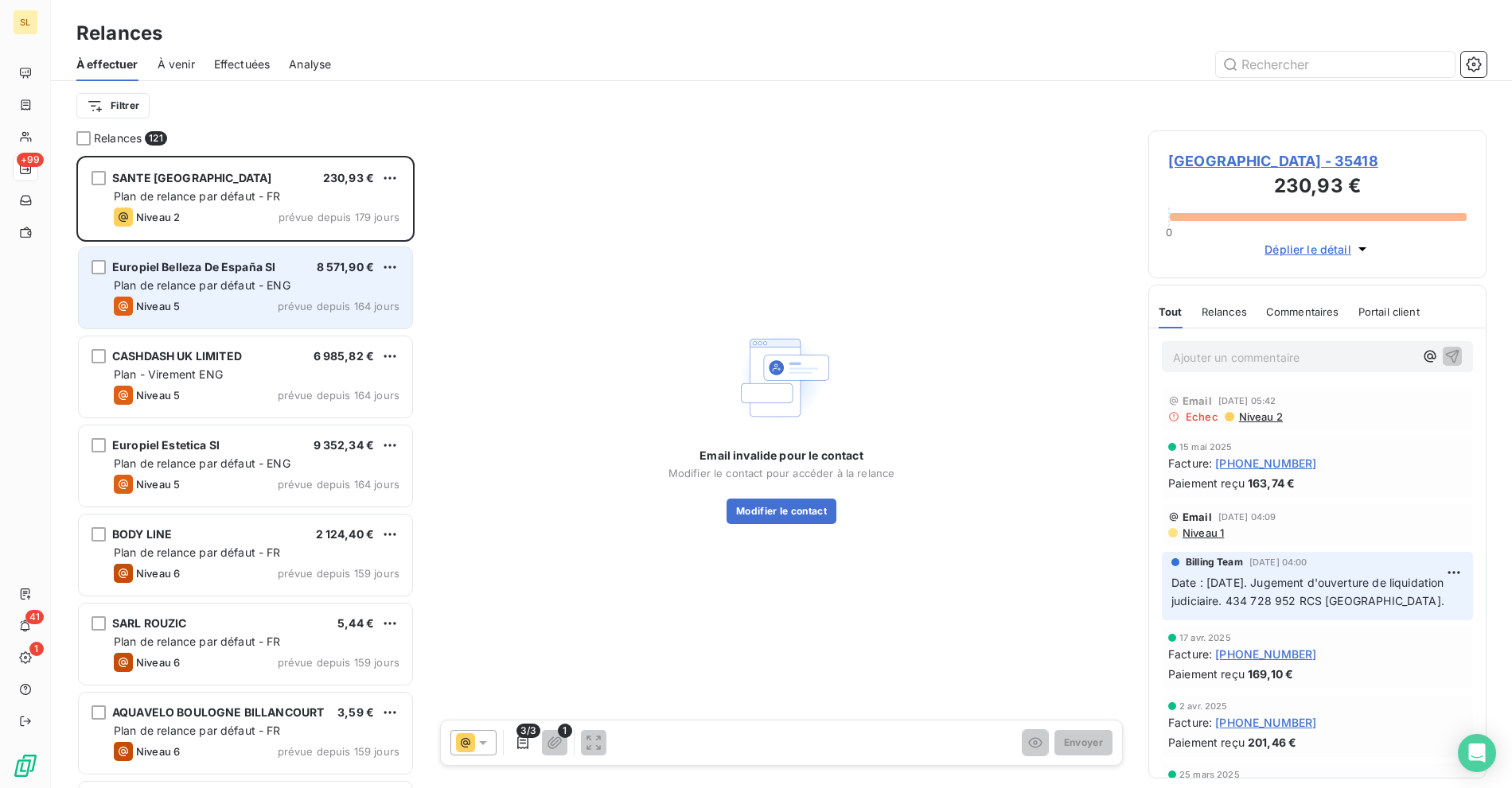
click at [265, 303] on div "Niveau 5 prévue depuis 164 jours" at bounding box center [256, 306] width 285 height 19
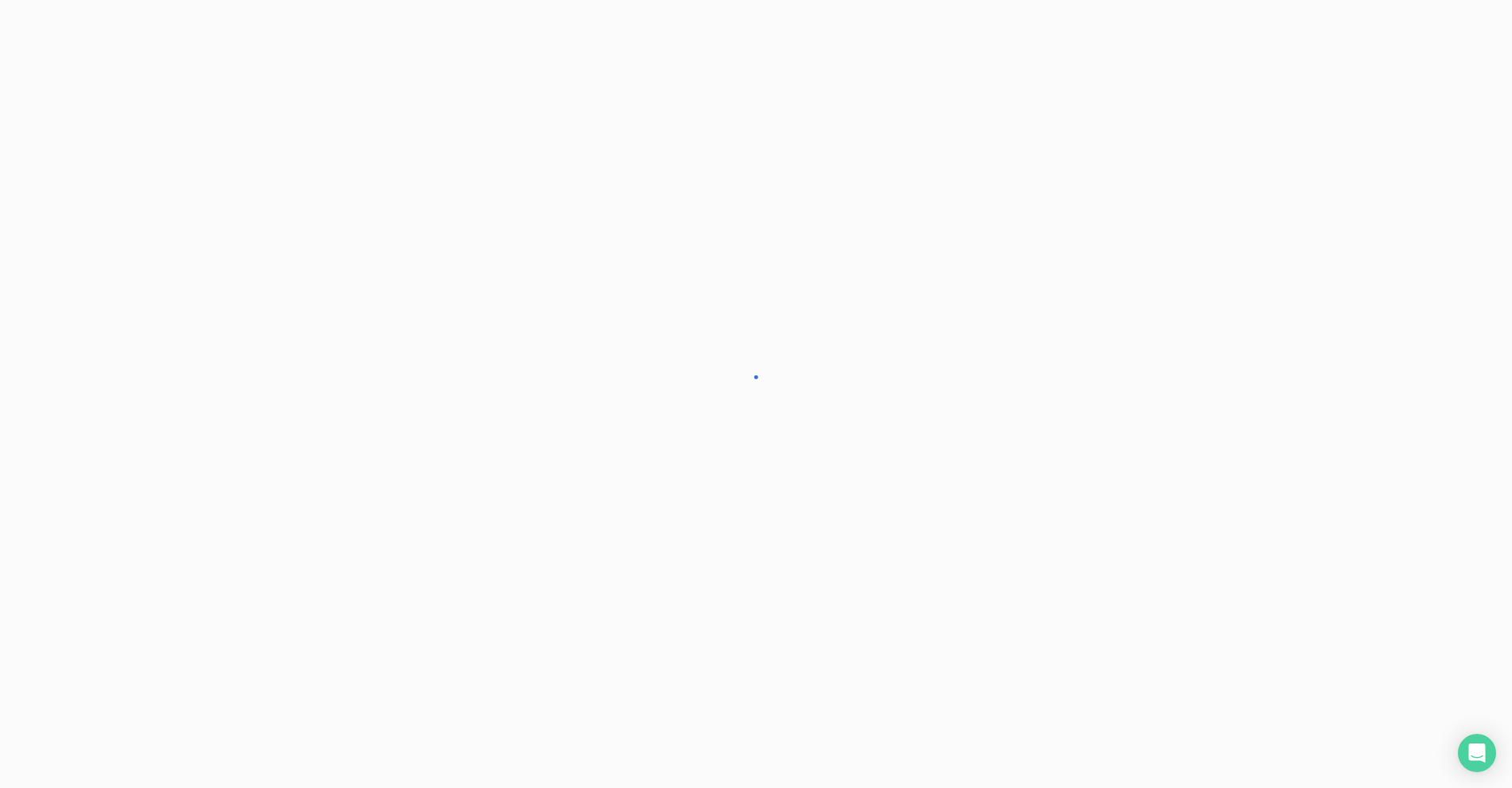
click at [261, 385] on div at bounding box center [756, 394] width 1512 height 788
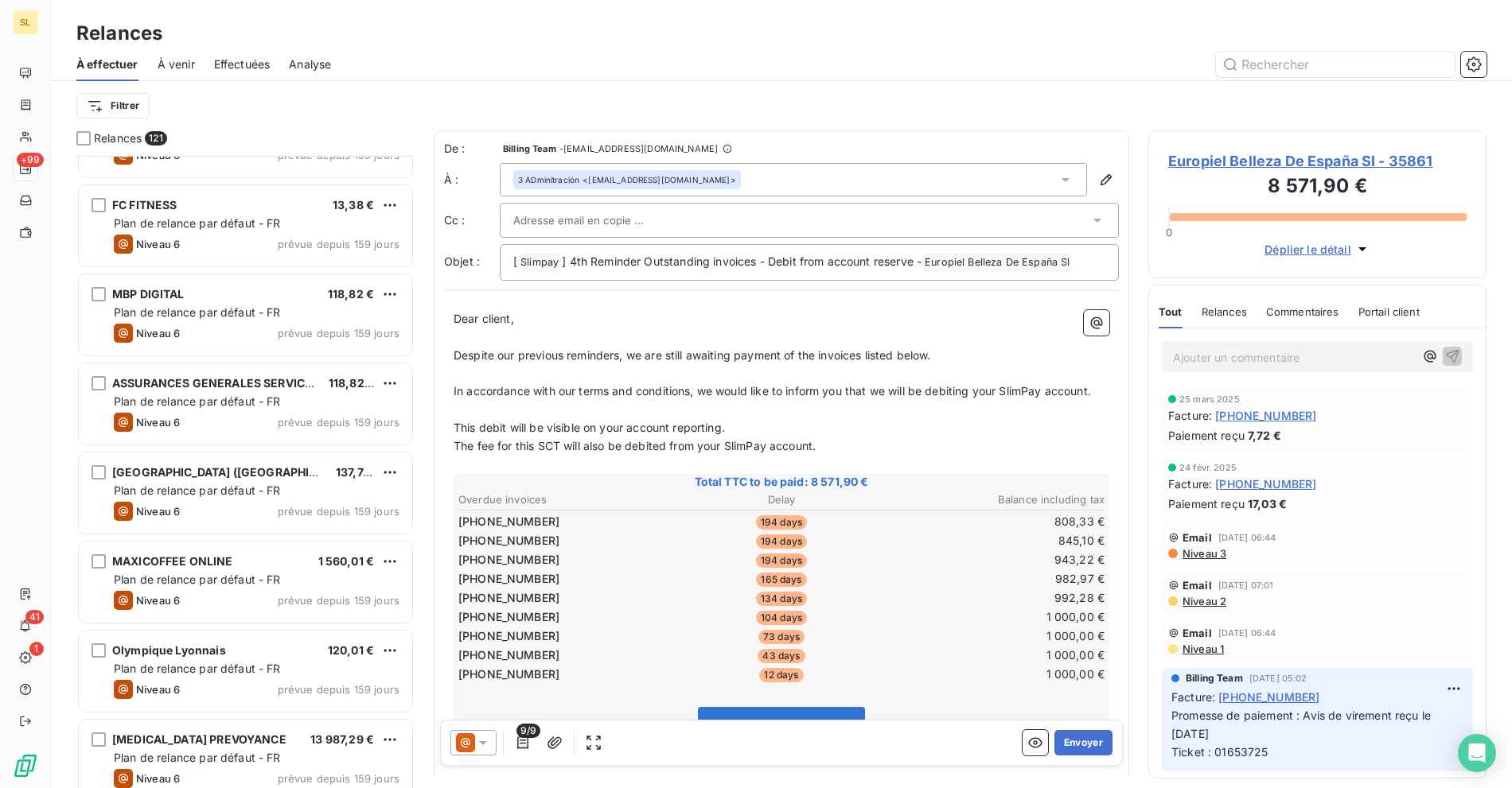
scroll to position [1067, 0]
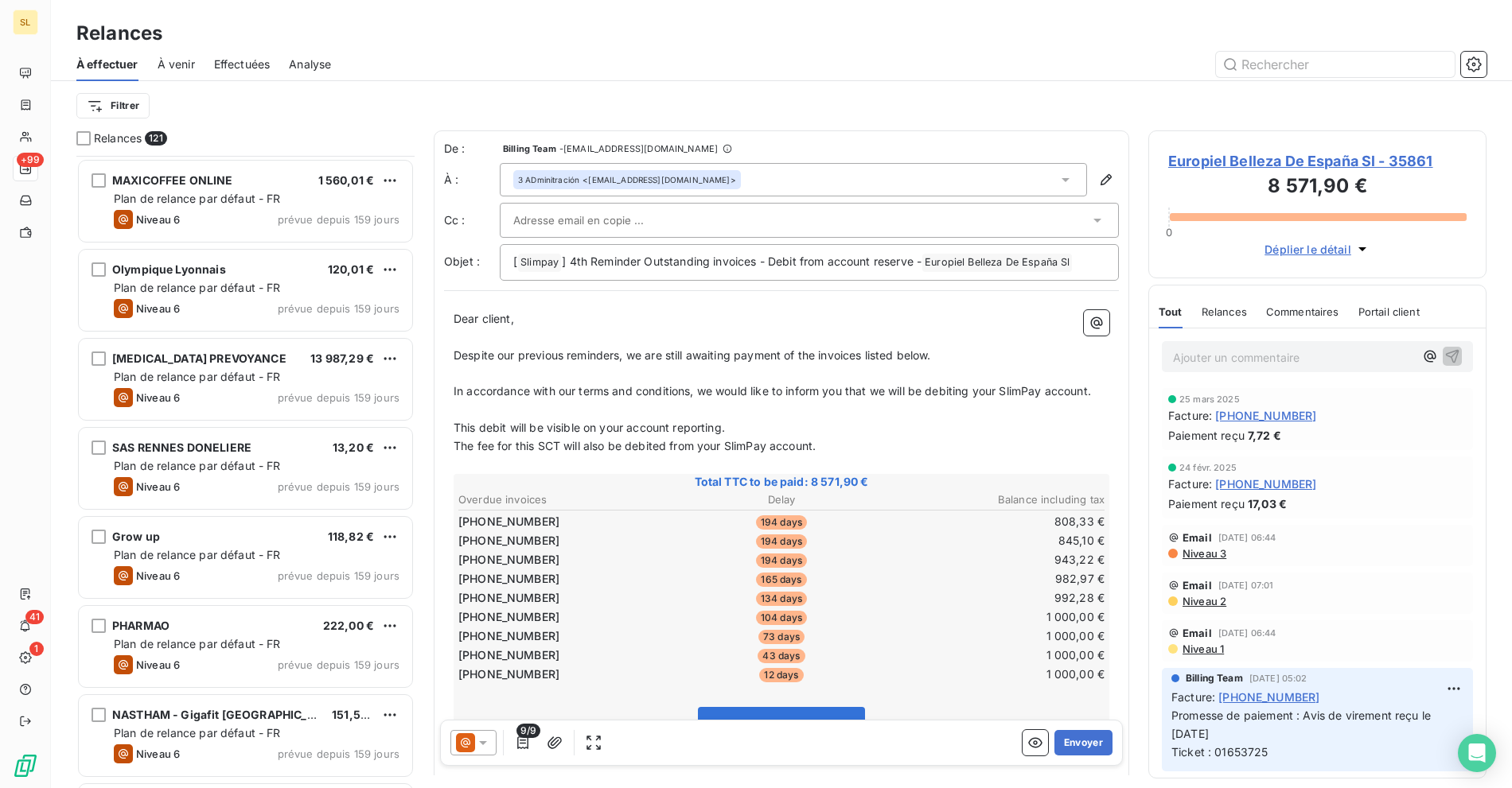
click at [262, 413] on div "[MEDICAL_DATA] PREVOYANCE 13 987,29 € Plan de relance par défaut - FR Niveau 6 …" at bounding box center [245, 379] width 333 height 81
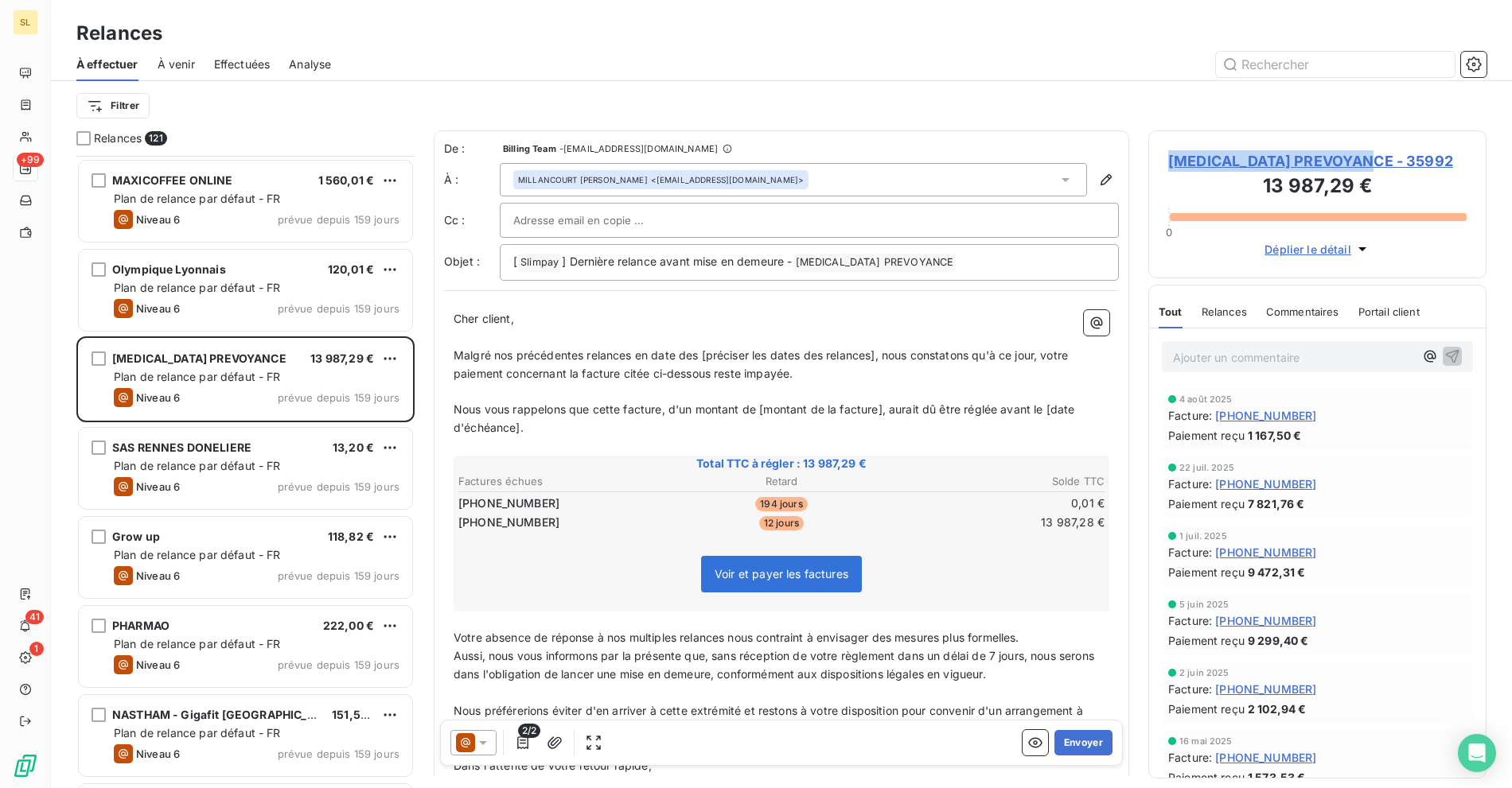
drag, startPoint x: 1393, startPoint y: 162, endPoint x: 1168, endPoint y: 157, distance: 225.1
click at [1168, 157] on span "[MEDICAL_DATA] PREVOYANCE - 35992" at bounding box center [1317, 161] width 298 height 22
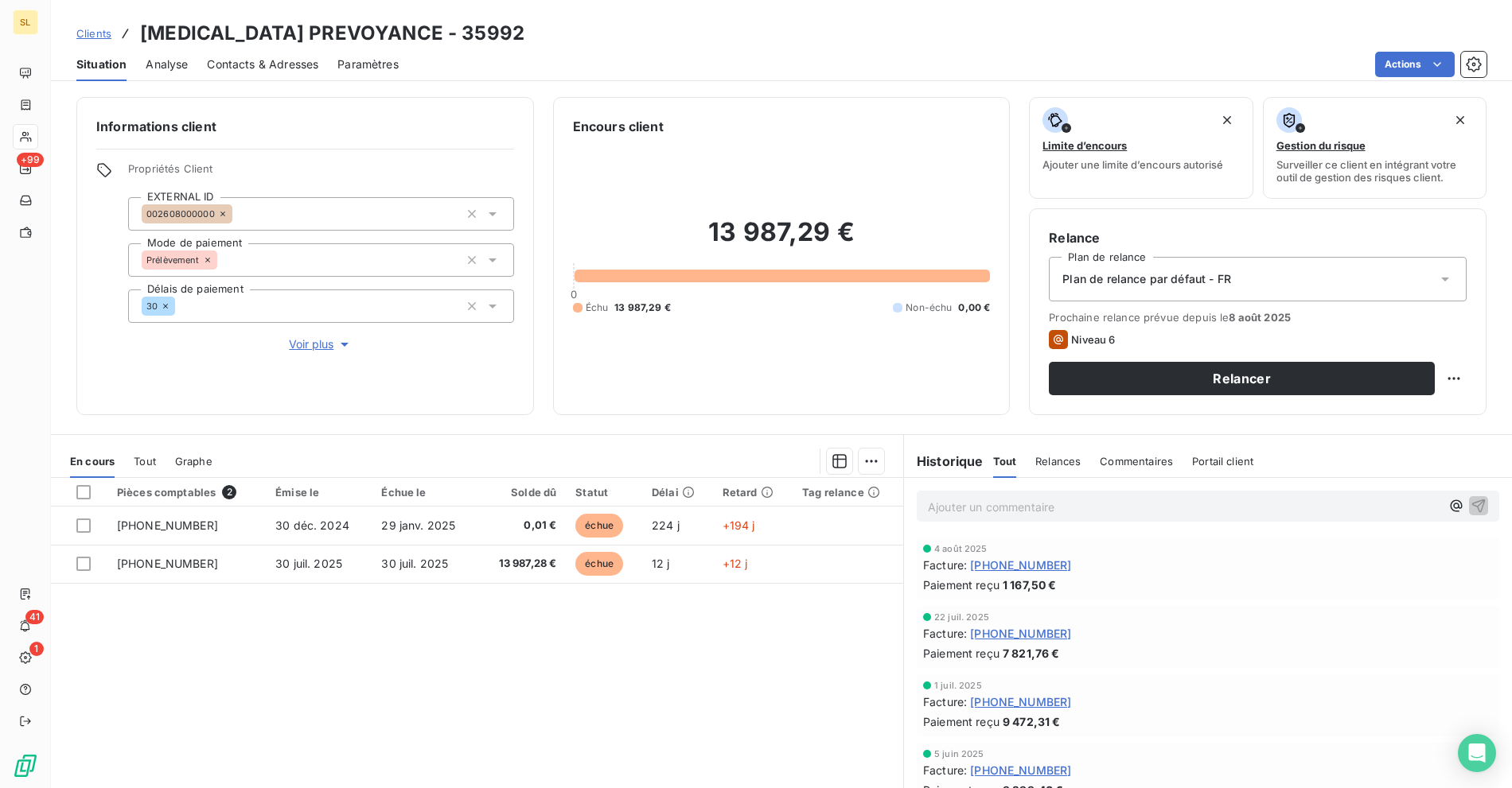
click at [298, 24] on h3 "[MEDICAL_DATA] PREVOYANCE - 35992" at bounding box center [332, 33] width 384 height 29
click at [102, 32] on span "Clients" at bounding box center [94, 33] width 35 height 13
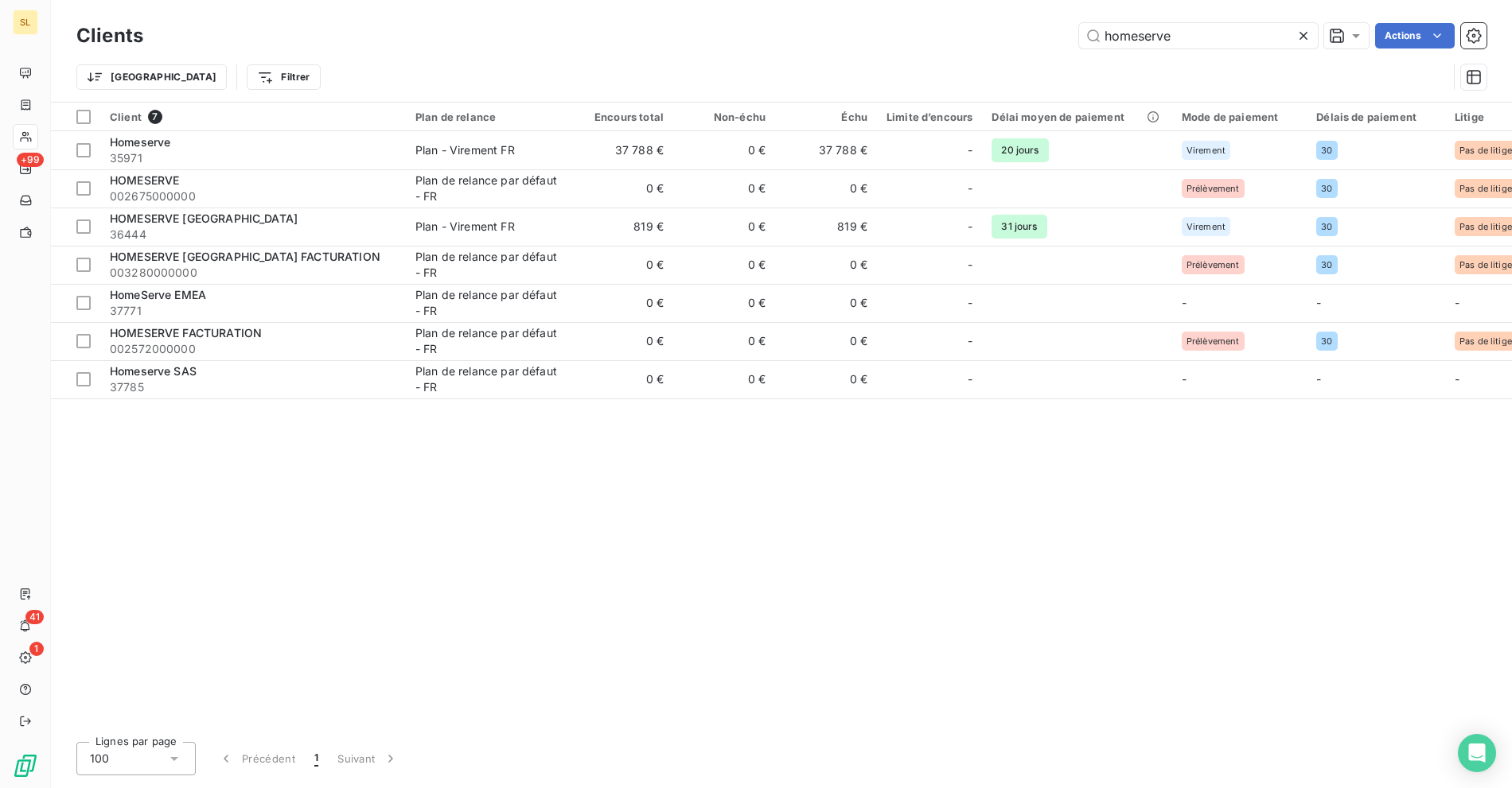
drag, startPoint x: 1186, startPoint y: 31, endPoint x: 1027, endPoint y: 37, distance: 159.1
click at [1027, 37] on div "homeserve Actions" at bounding box center [823, 35] width 1324 height 25
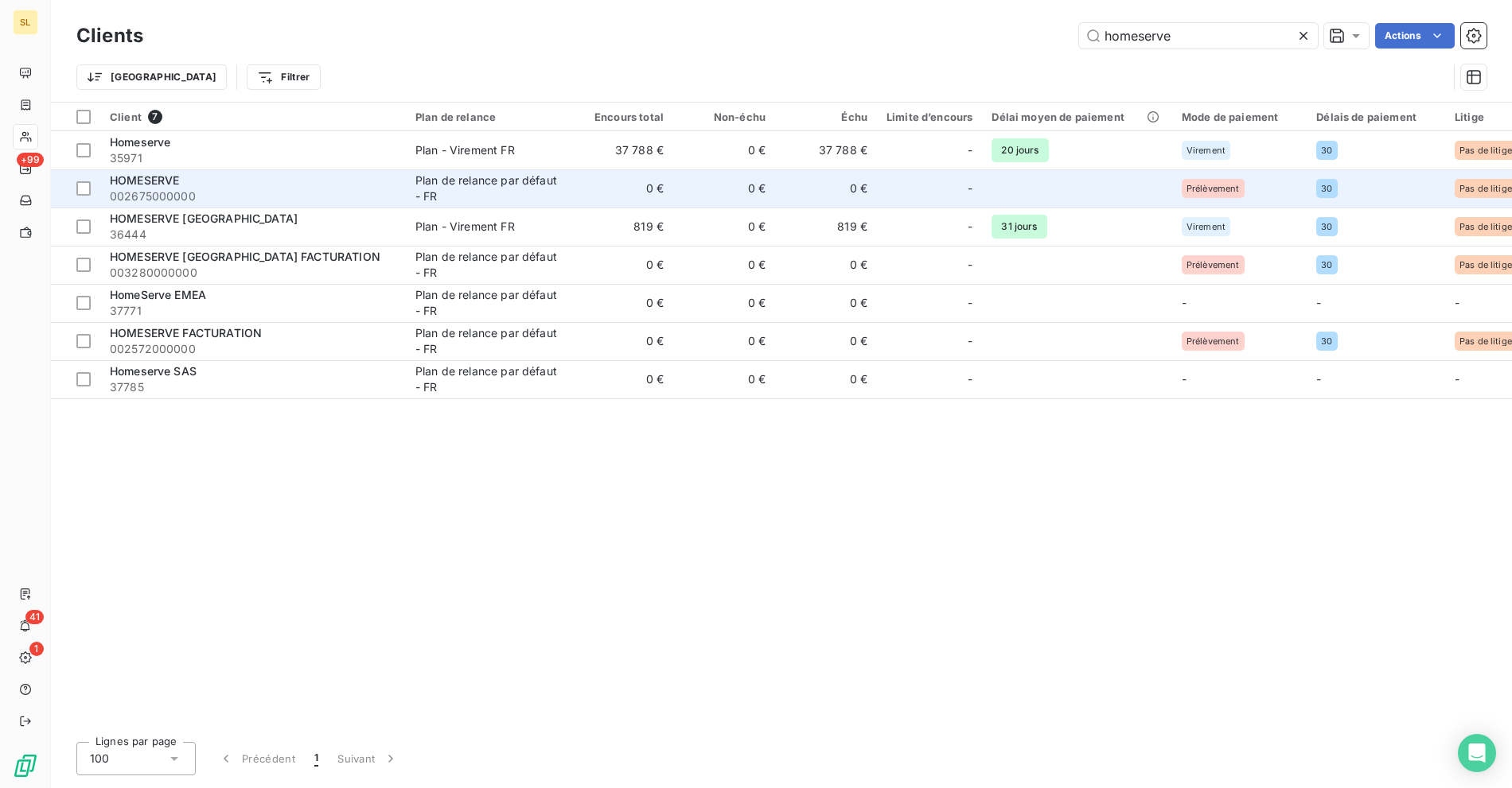
click at [290, 181] on div "HOMESERVE" at bounding box center [252, 180] width 286 height 16
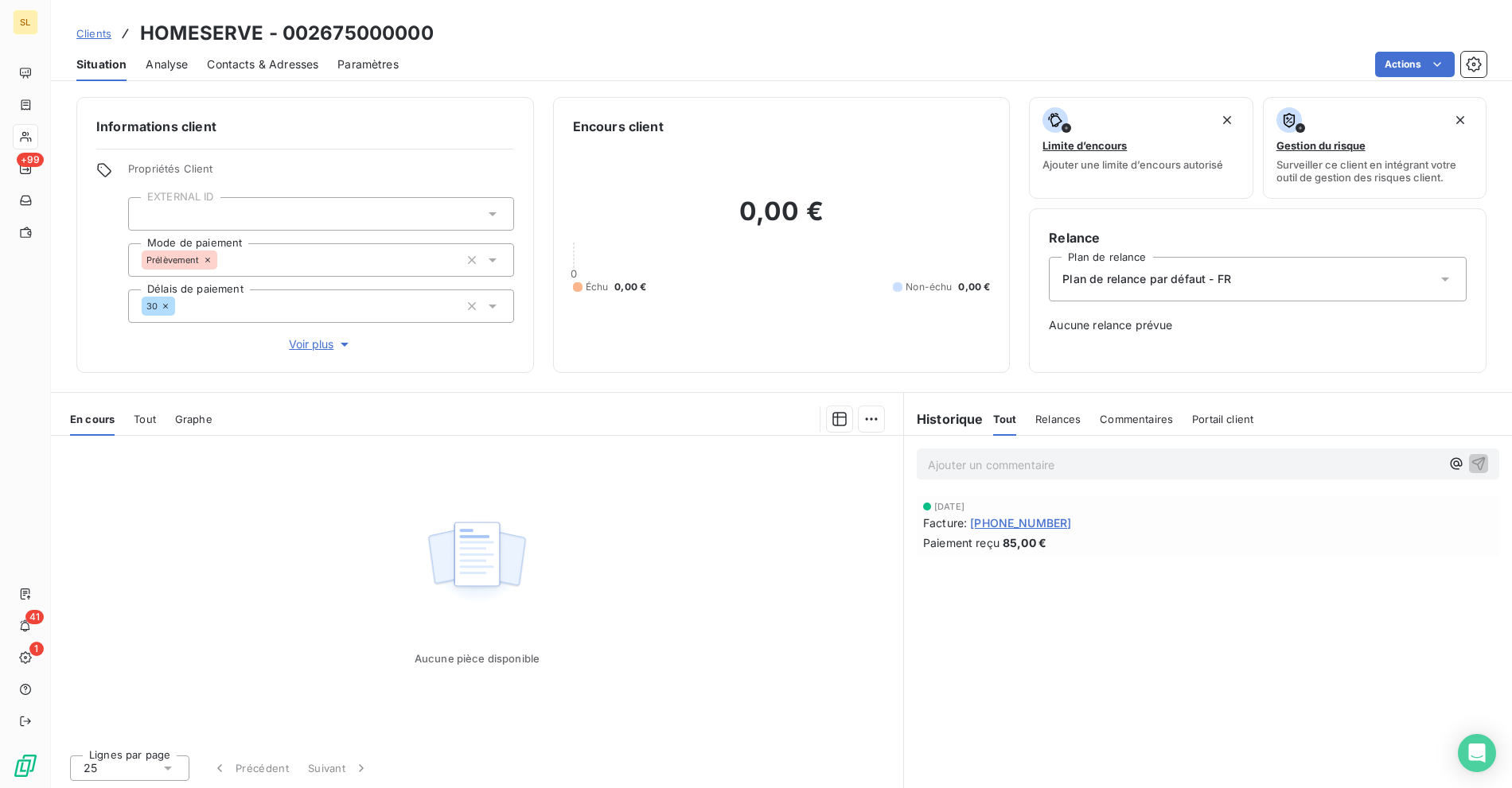
click at [82, 29] on span "Clients" at bounding box center [94, 33] width 35 height 13
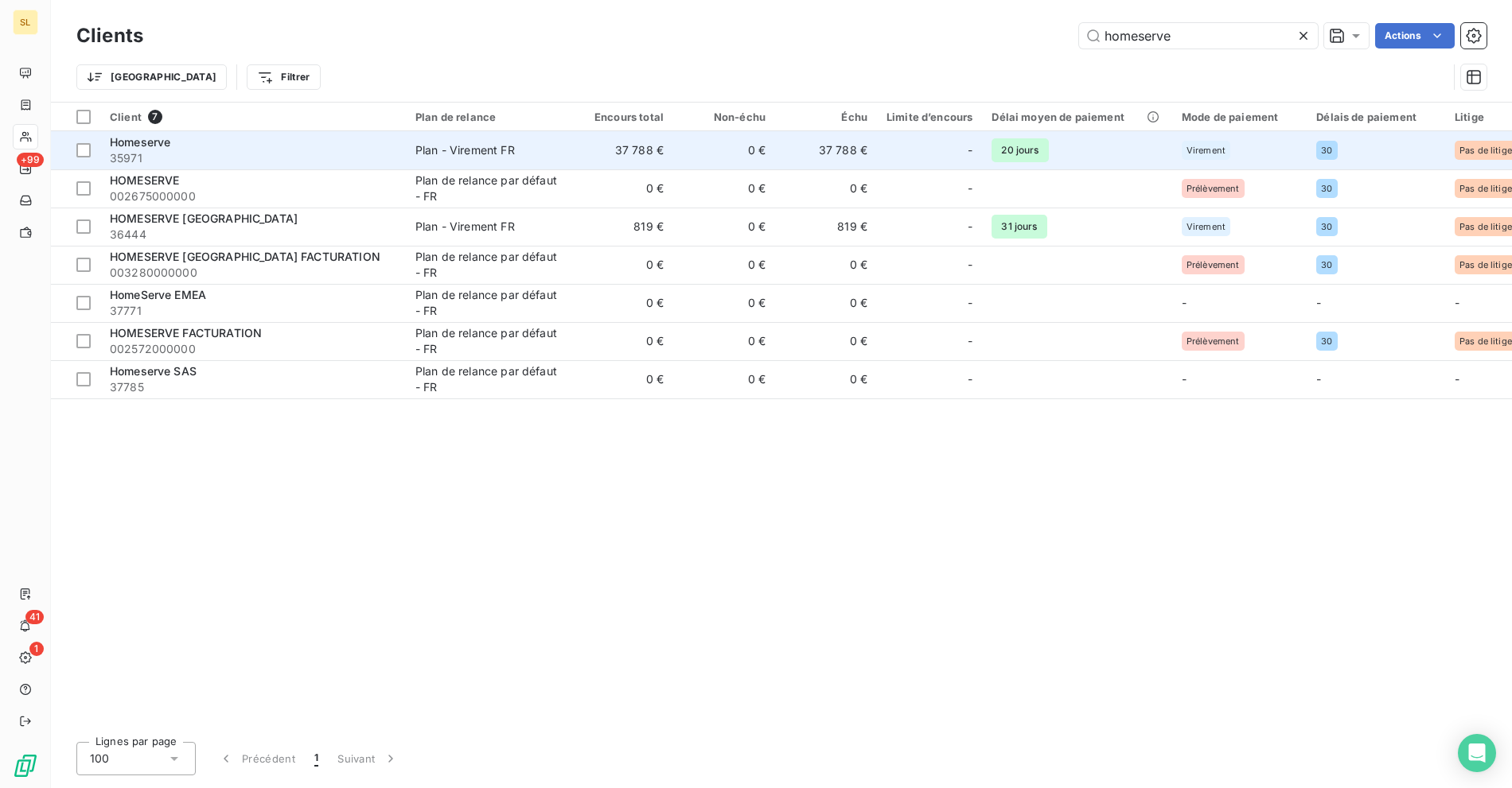
click at [206, 157] on span "35971" at bounding box center [252, 158] width 286 height 16
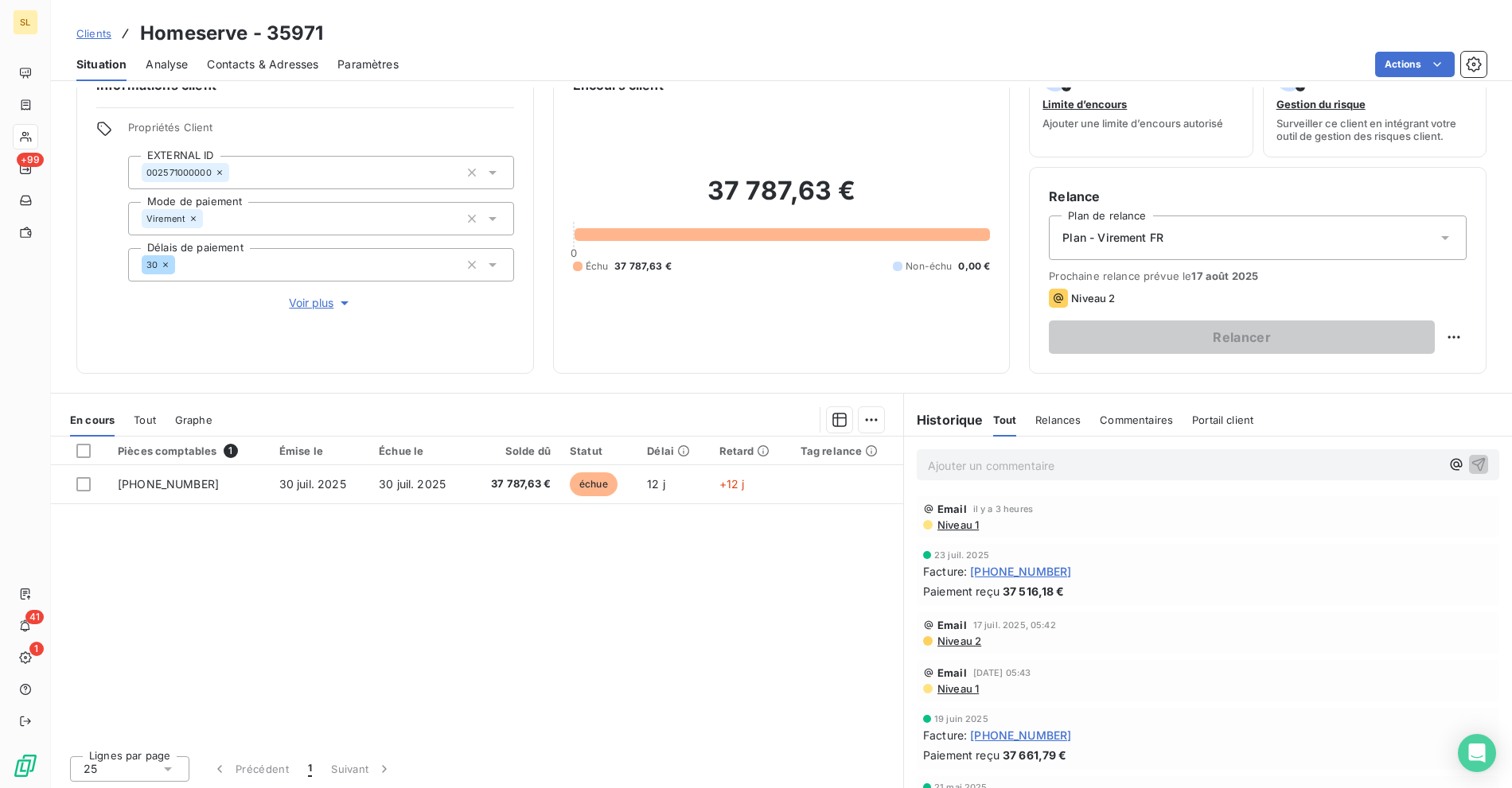
scroll to position [42, 0]
click at [956, 634] on span "Niveau 2" at bounding box center [958, 640] width 46 height 13
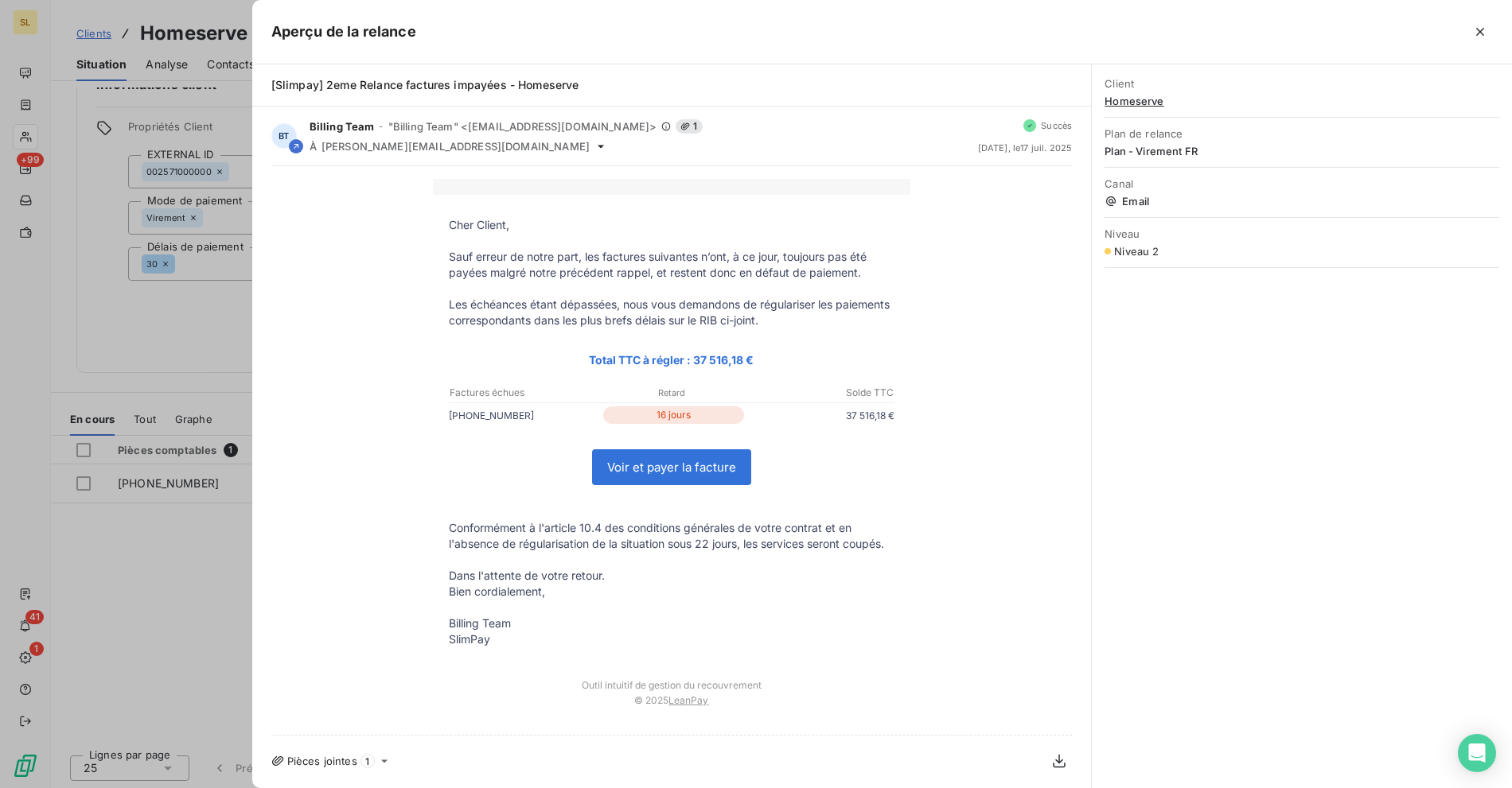
click at [171, 570] on div at bounding box center [756, 394] width 1512 height 788
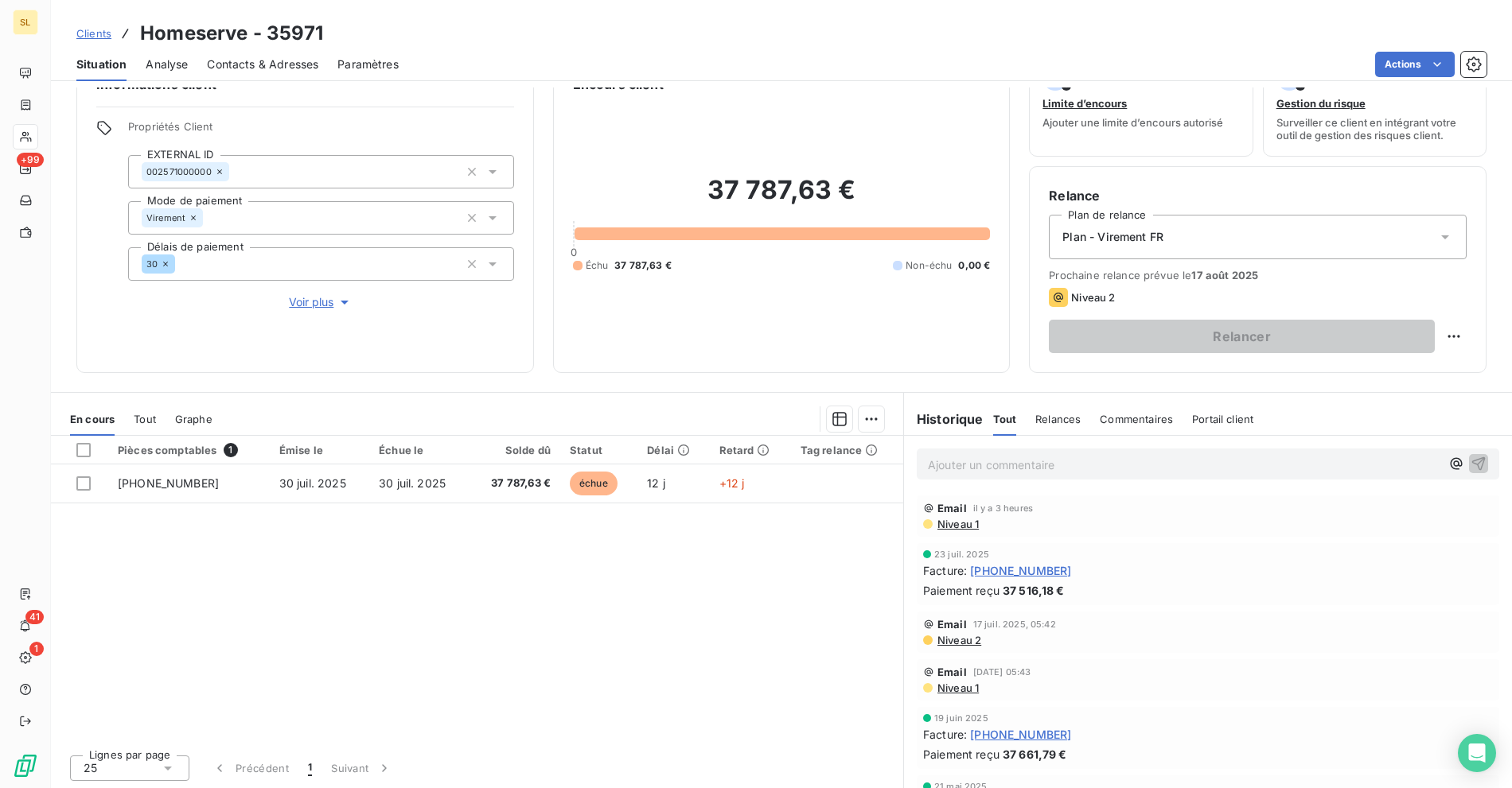
click at [574, 80] on div "Situation Analyse Contacts & Adresses Paramètres Actions" at bounding box center [780, 65] width 1460 height 33
click at [629, 57] on div "Actions" at bounding box center [951, 64] width 1068 height 25
click at [633, 57] on div "Actions" at bounding box center [951, 64] width 1068 height 25
click at [96, 39] on span "Clients" at bounding box center [94, 33] width 35 height 13
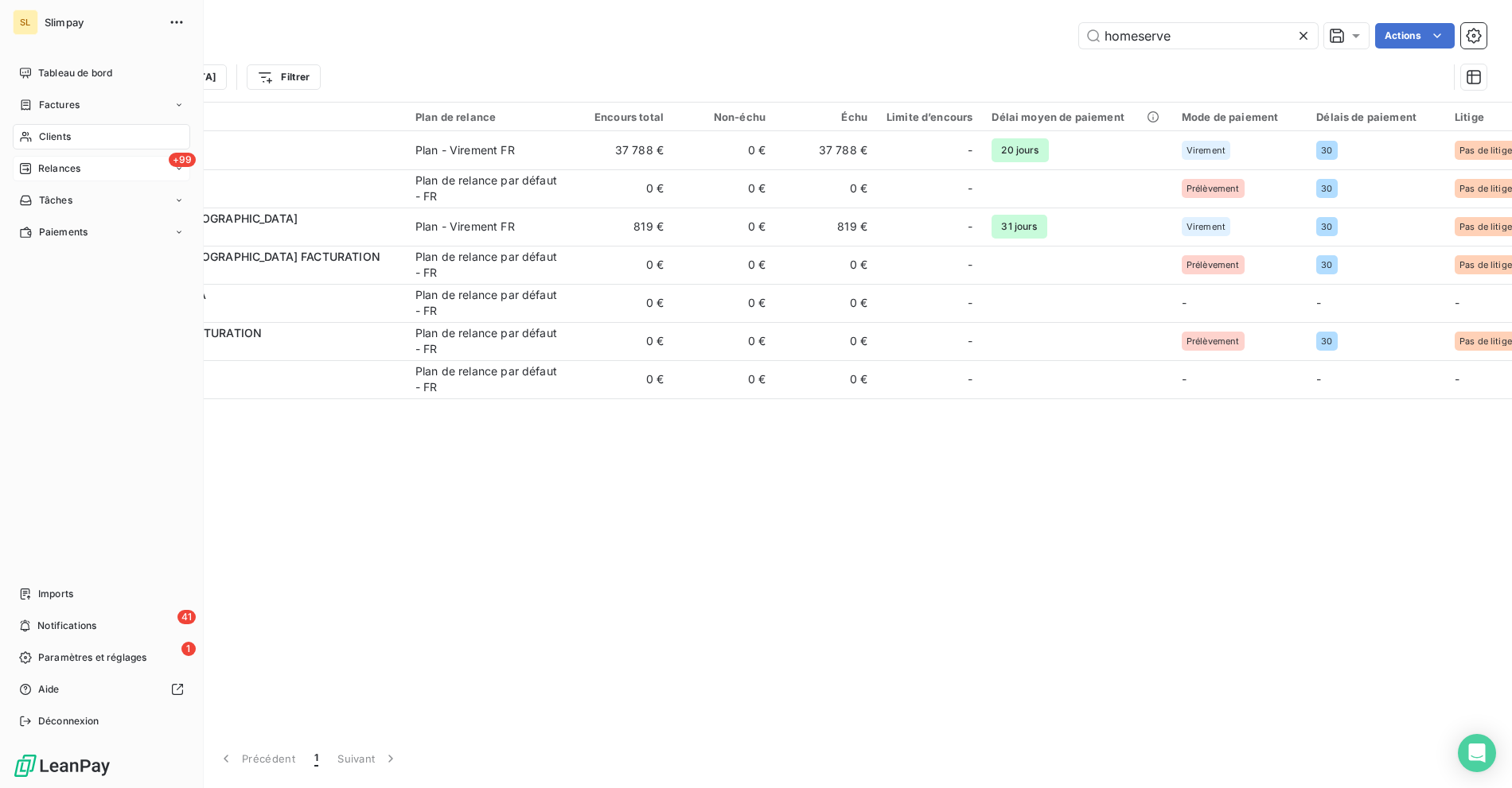
click at [47, 162] on span "Relances" at bounding box center [60, 169] width 42 height 14
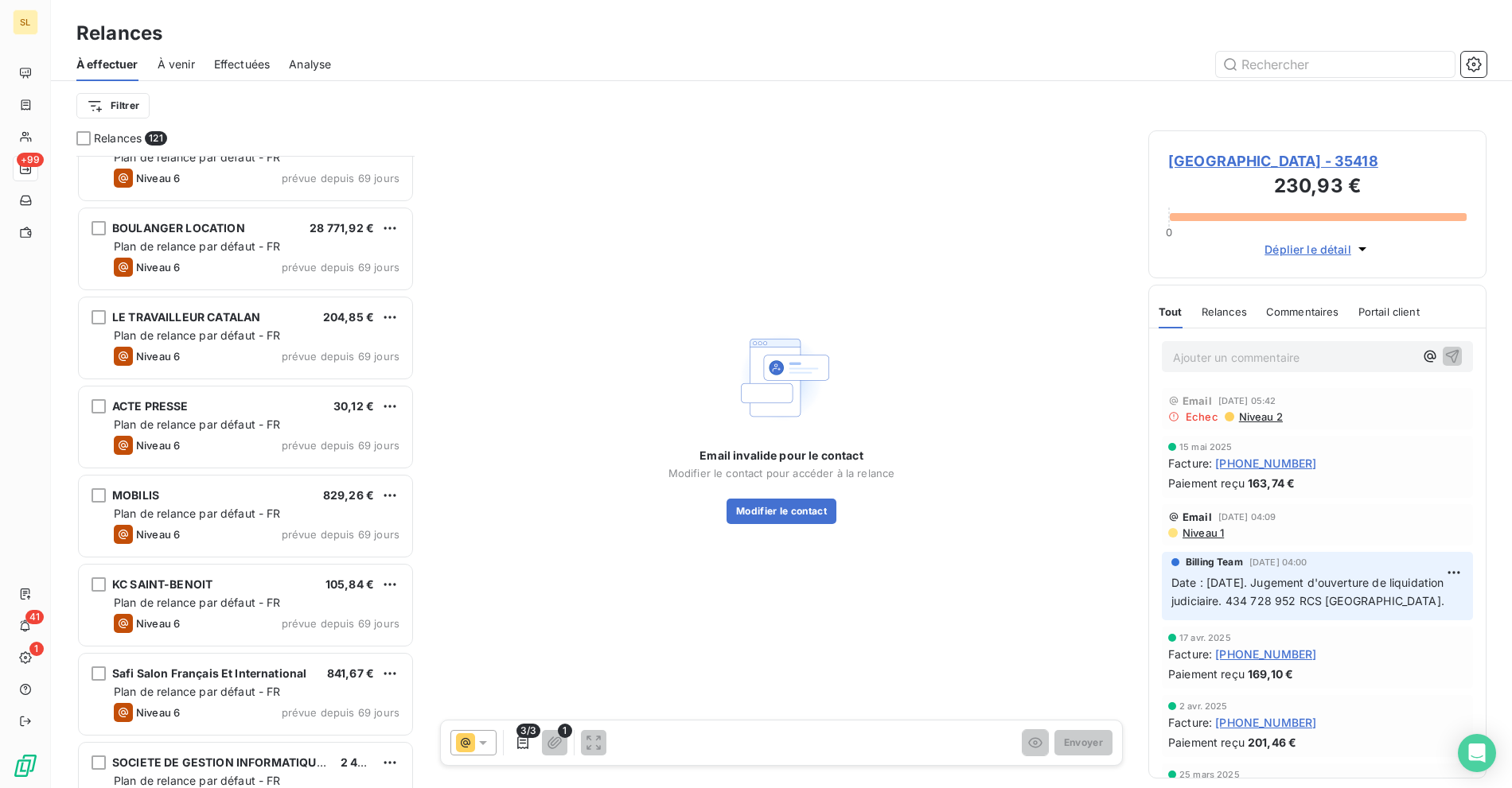
scroll to position [3246, 0]
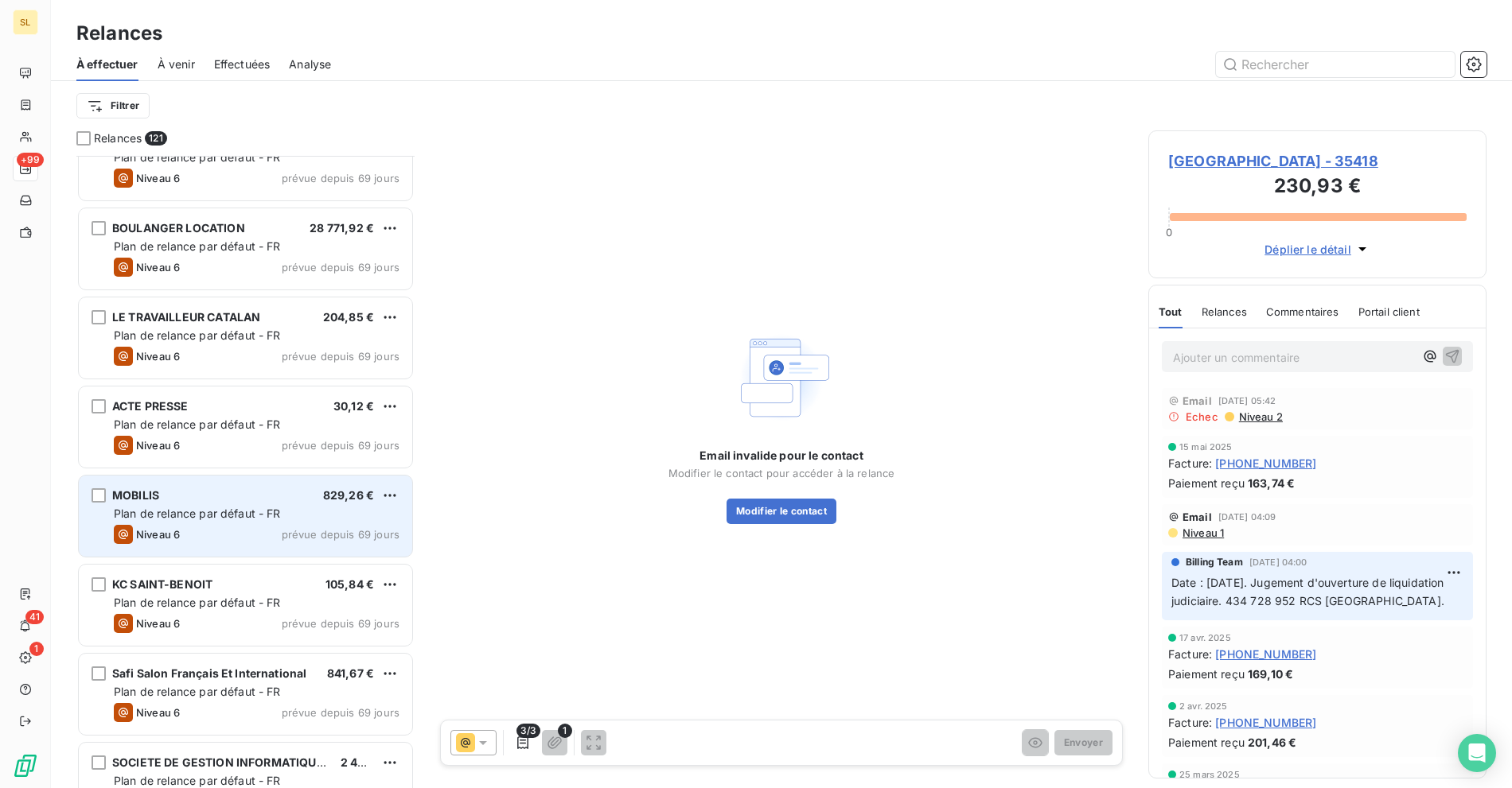
click at [239, 537] on div "Niveau 6 prévue depuis 69 jours" at bounding box center [256, 534] width 285 height 19
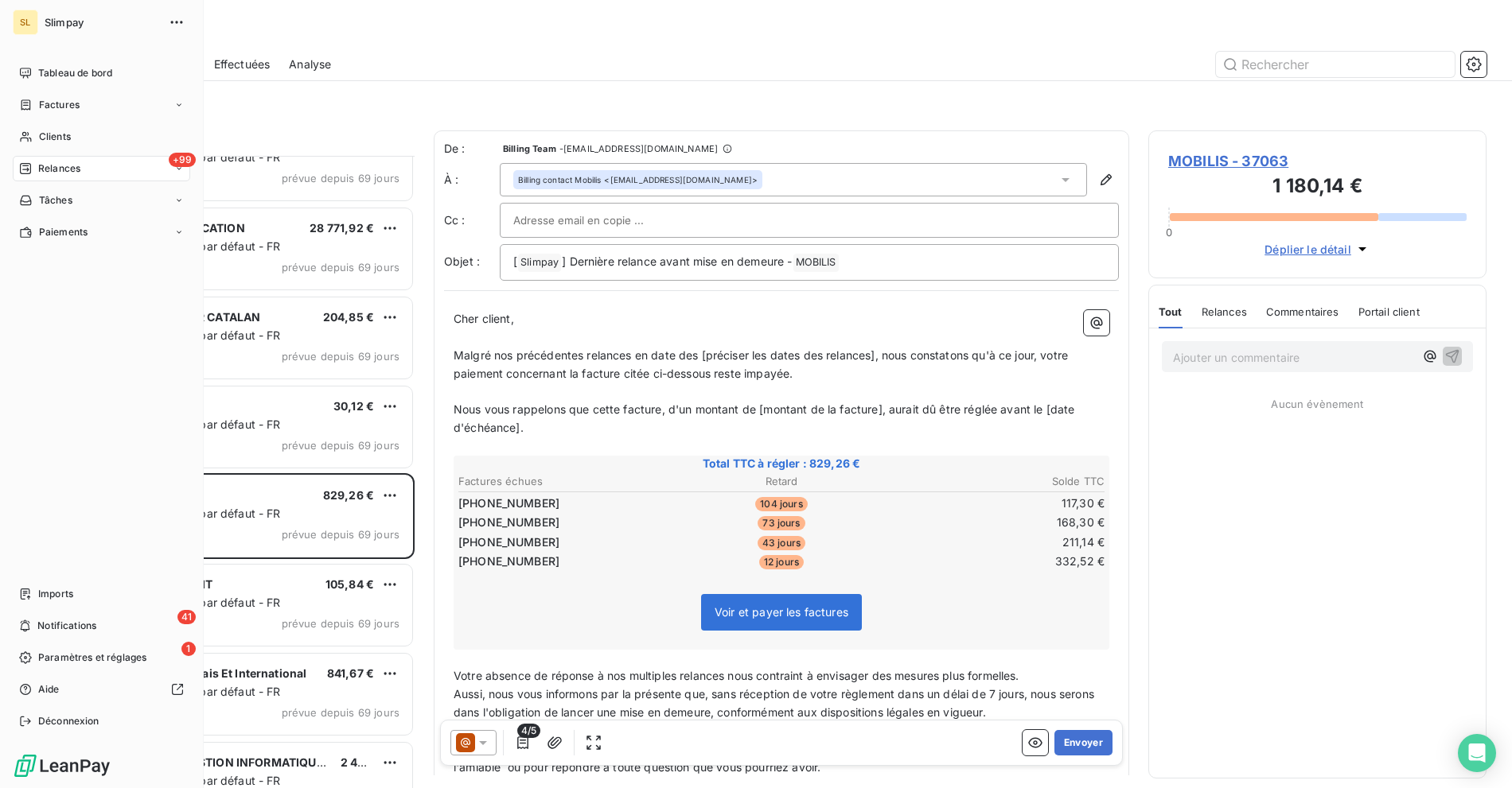
click at [36, 169] on div "Relances" at bounding box center [50, 169] width 61 height 14
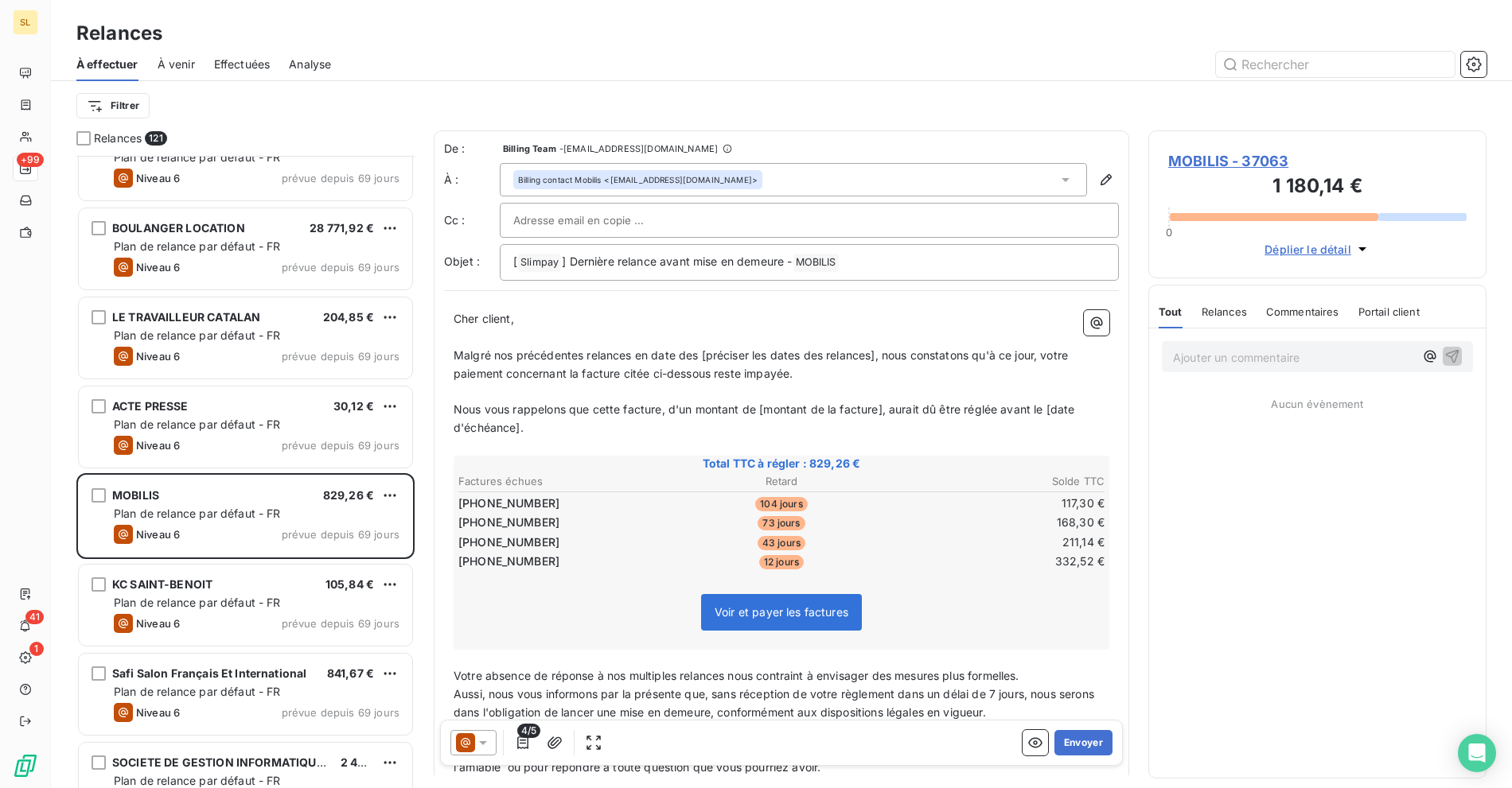
click at [1487, 71] on div "À effectuer À venir Effectuées Analyse" at bounding box center [780, 65] width 1460 height 33
click at [1464, 63] on button "button" at bounding box center [1473, 64] width 25 height 25
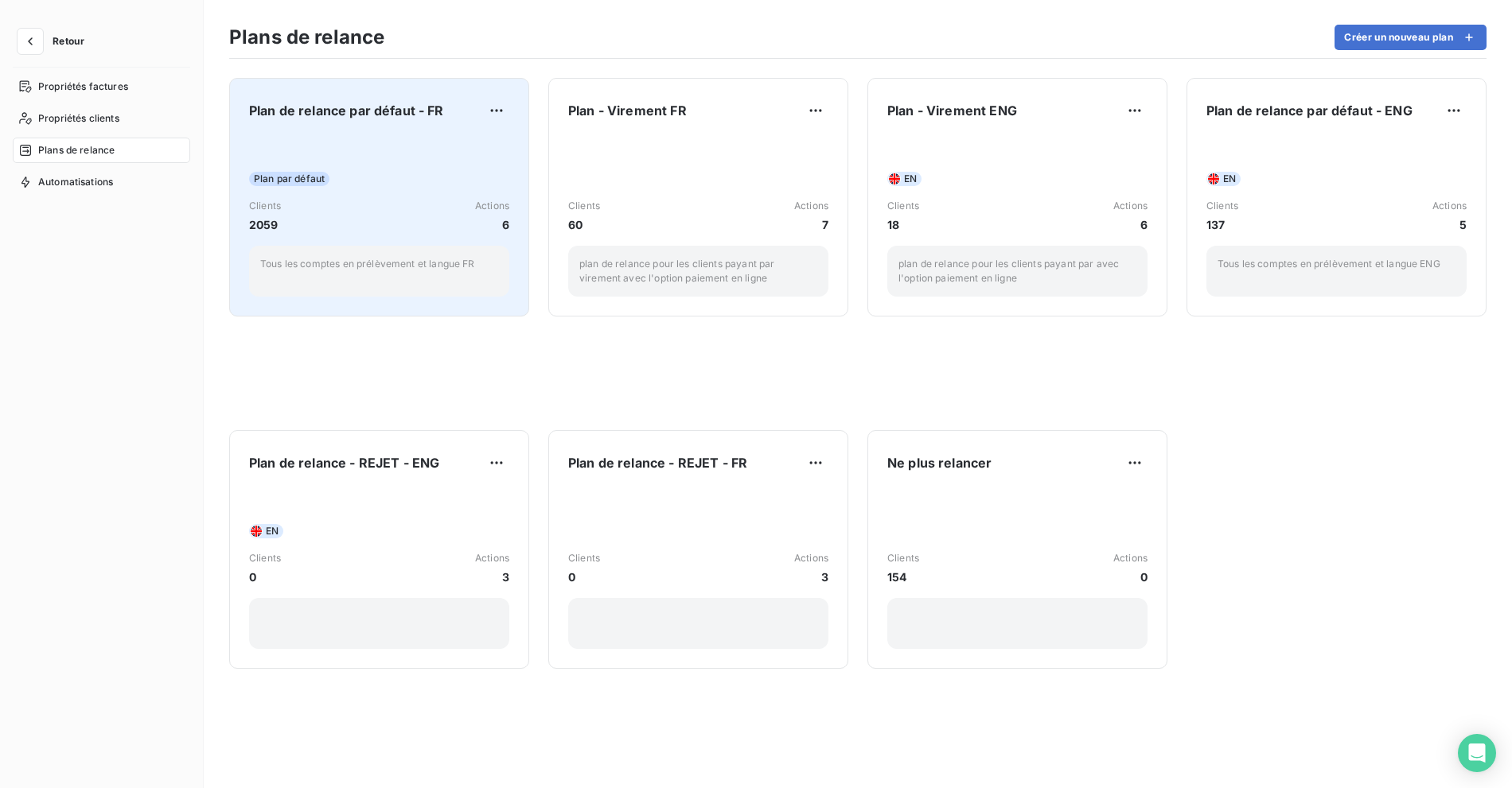
click at [392, 144] on div "Plan par défaut Clients 2059 Actions 6 Tous les comptes en prélèvement et langu…" at bounding box center [379, 216] width 260 height 161
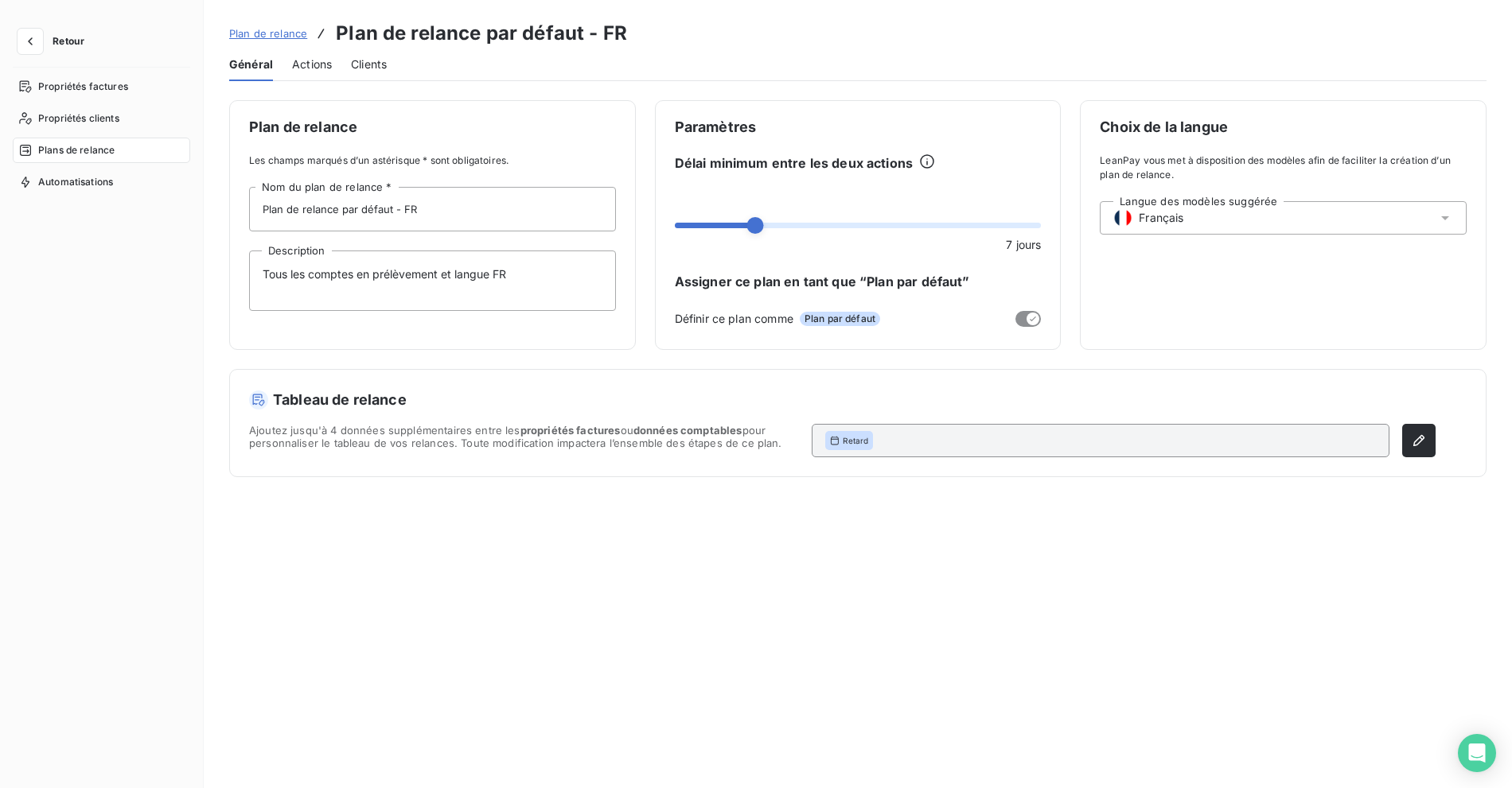
click at [412, 69] on div "Général Actions Clients" at bounding box center [858, 65] width 1257 height 33
click at [86, 40] on button "Retour" at bounding box center [55, 41] width 84 height 25
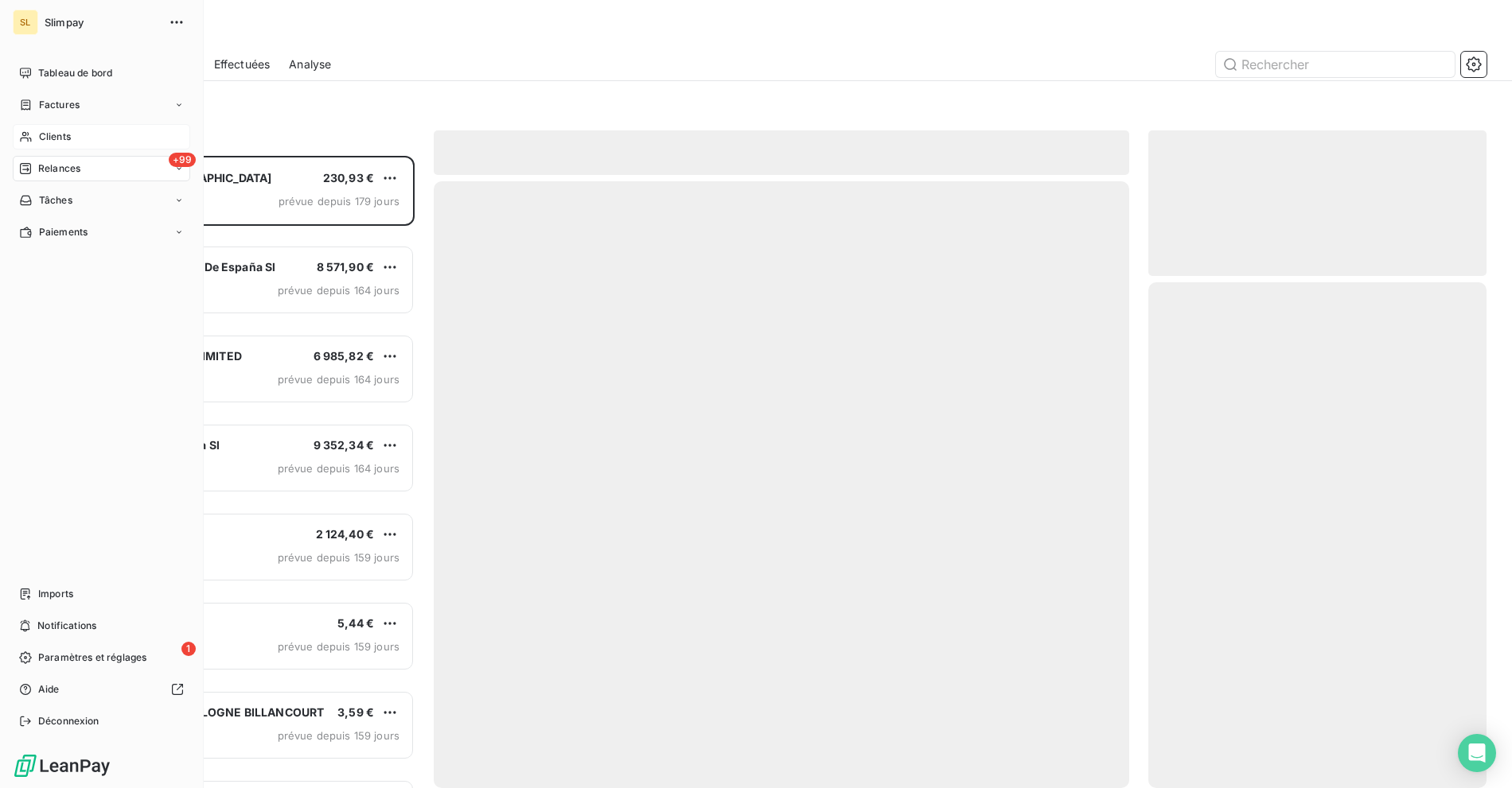
scroll to position [618, 325]
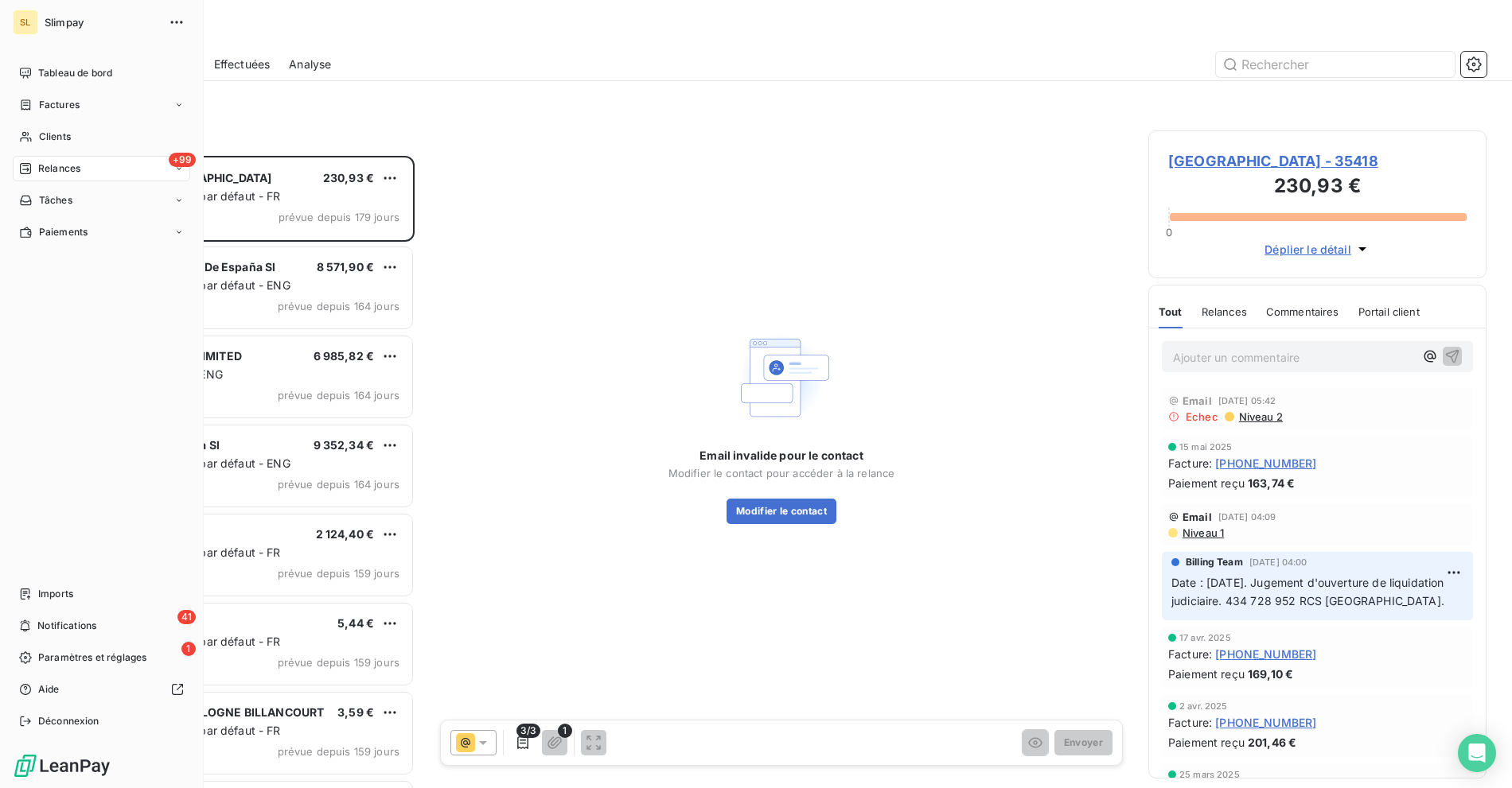
click at [55, 166] on span "Relances" at bounding box center [60, 169] width 42 height 14
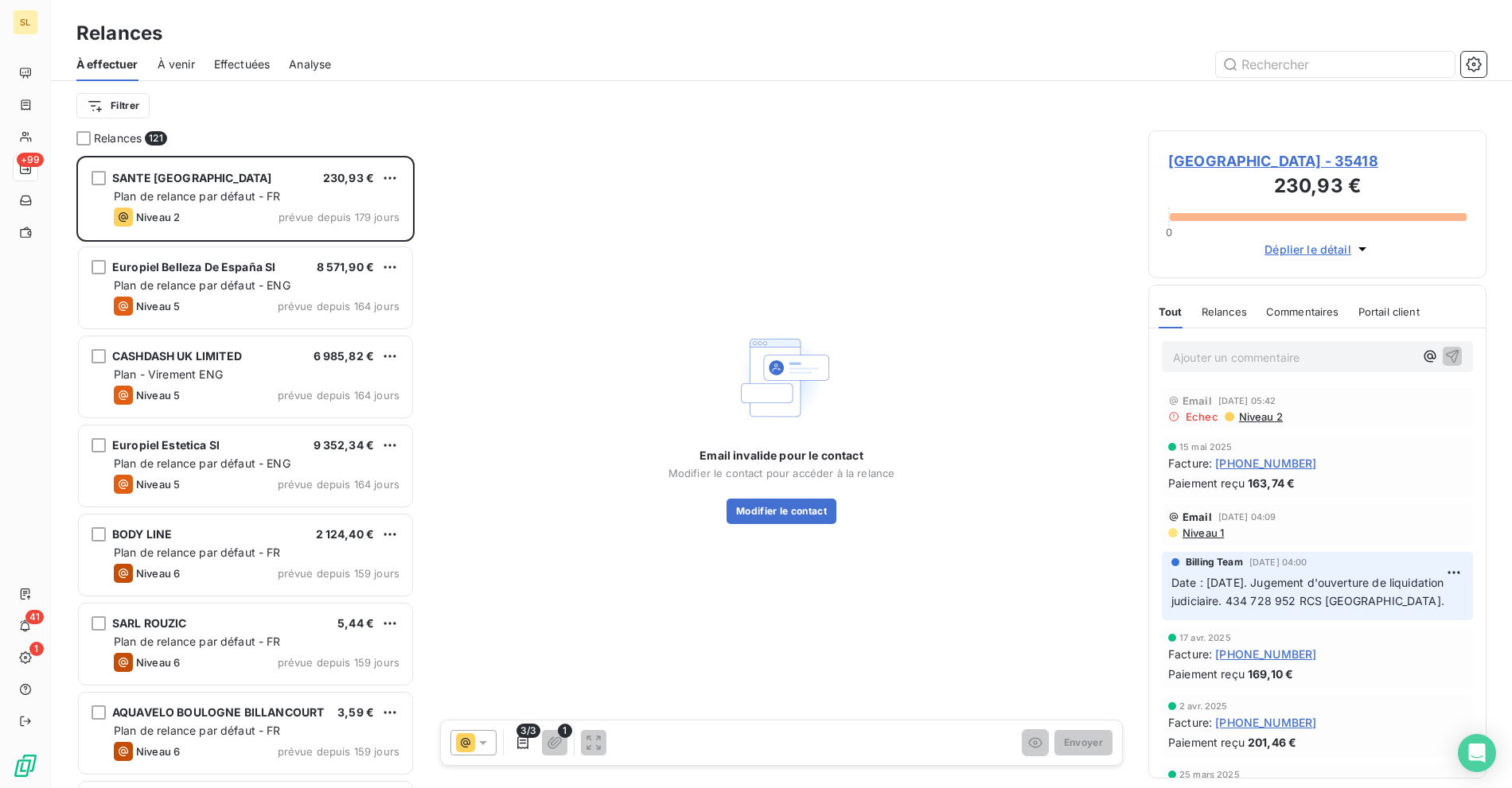
click at [54, 130] on div "Relances 121 [GEOGRAPHIC_DATA] 230,93 € Plan de relance par défaut - FR Niveau …" at bounding box center [780, 459] width 1460 height 658
click at [51, 142] on div "Relances 121 [GEOGRAPHIC_DATA] 230,93 € Plan de relance par défaut - FR Niveau …" at bounding box center [780, 459] width 1460 height 658
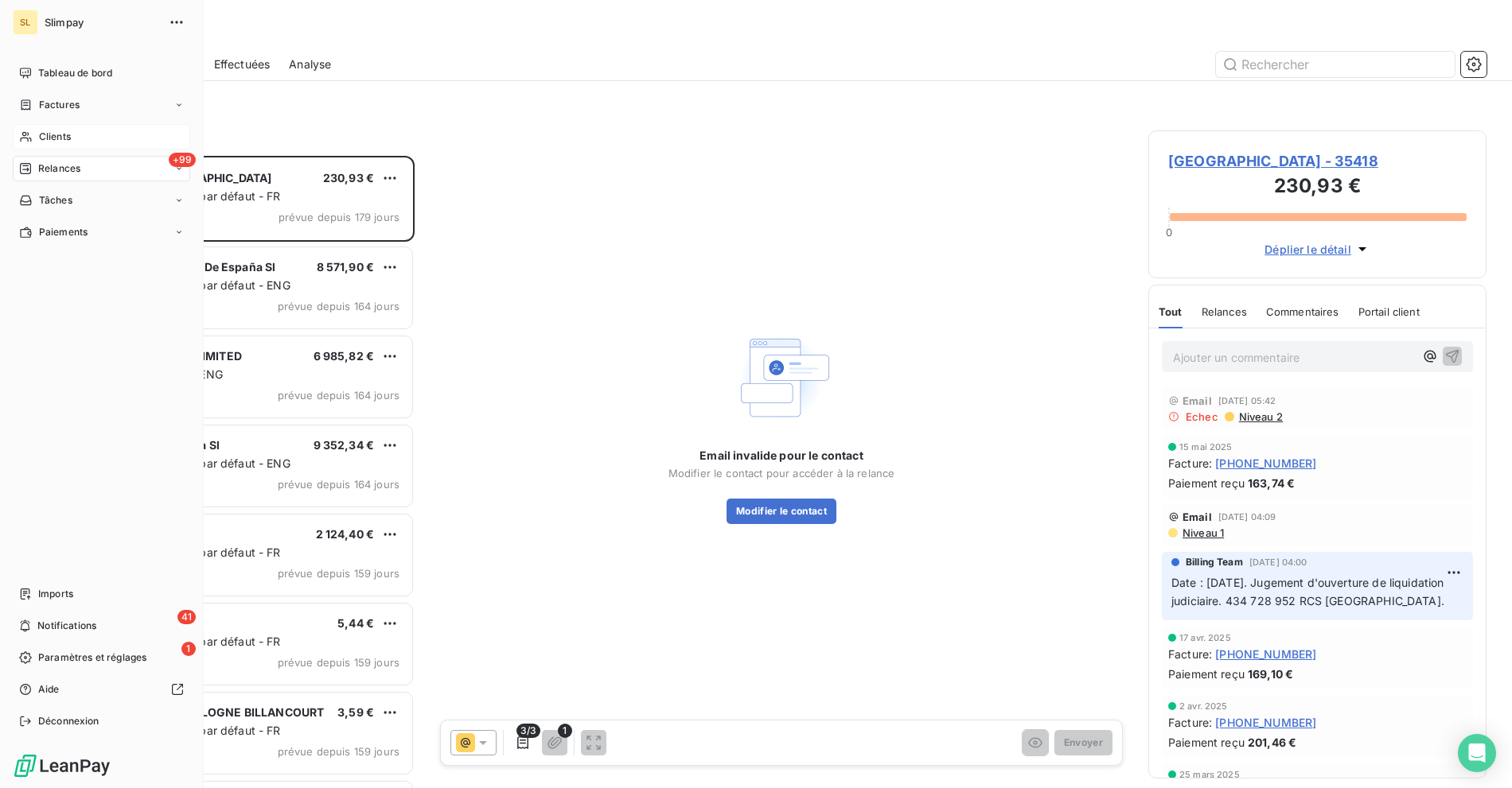
click at [24, 136] on icon at bounding box center [25, 136] width 13 height 13
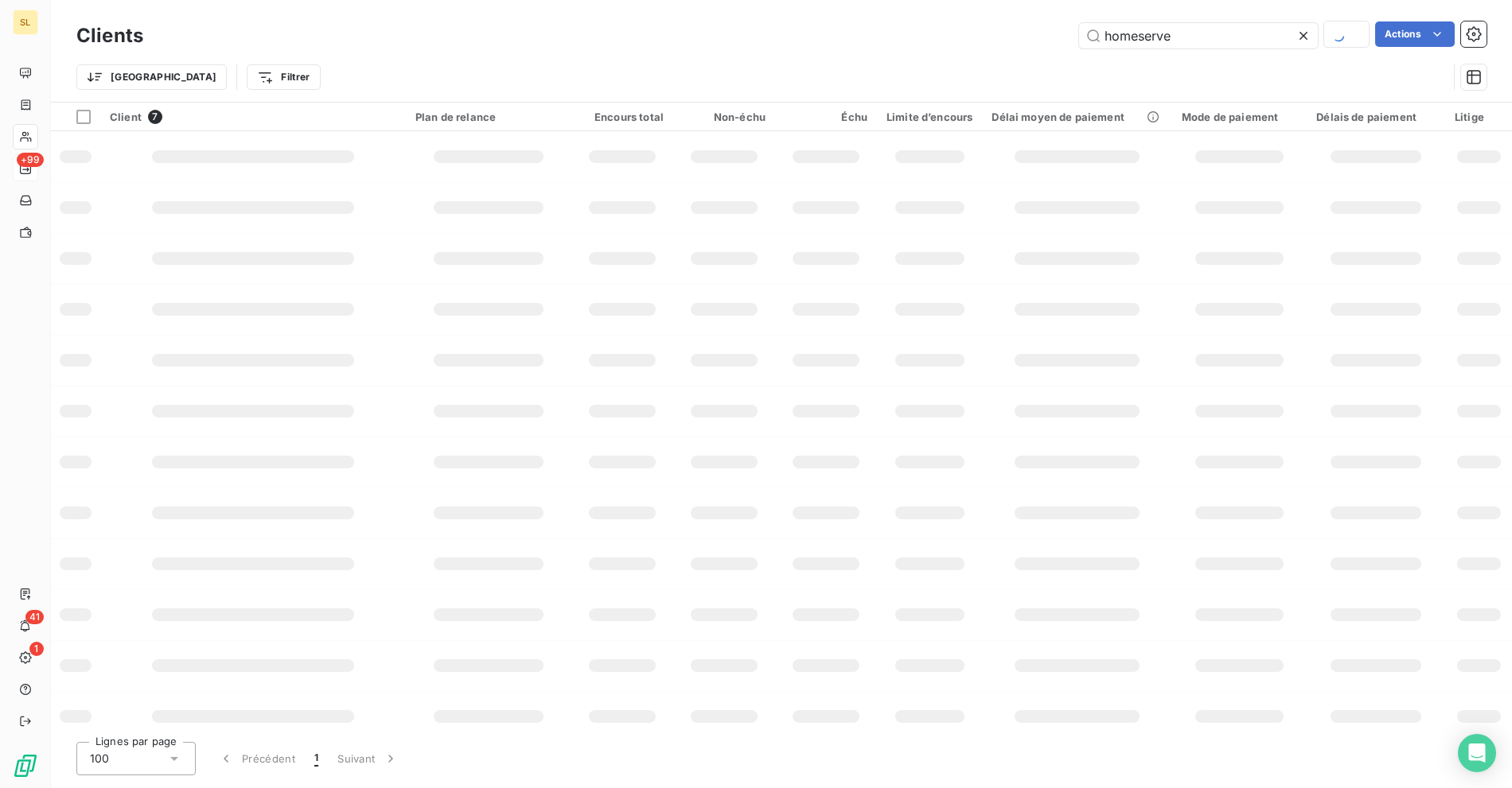
click at [1198, 19] on div "Clients homeserve Actions" at bounding box center [780, 36] width 1410 height 33
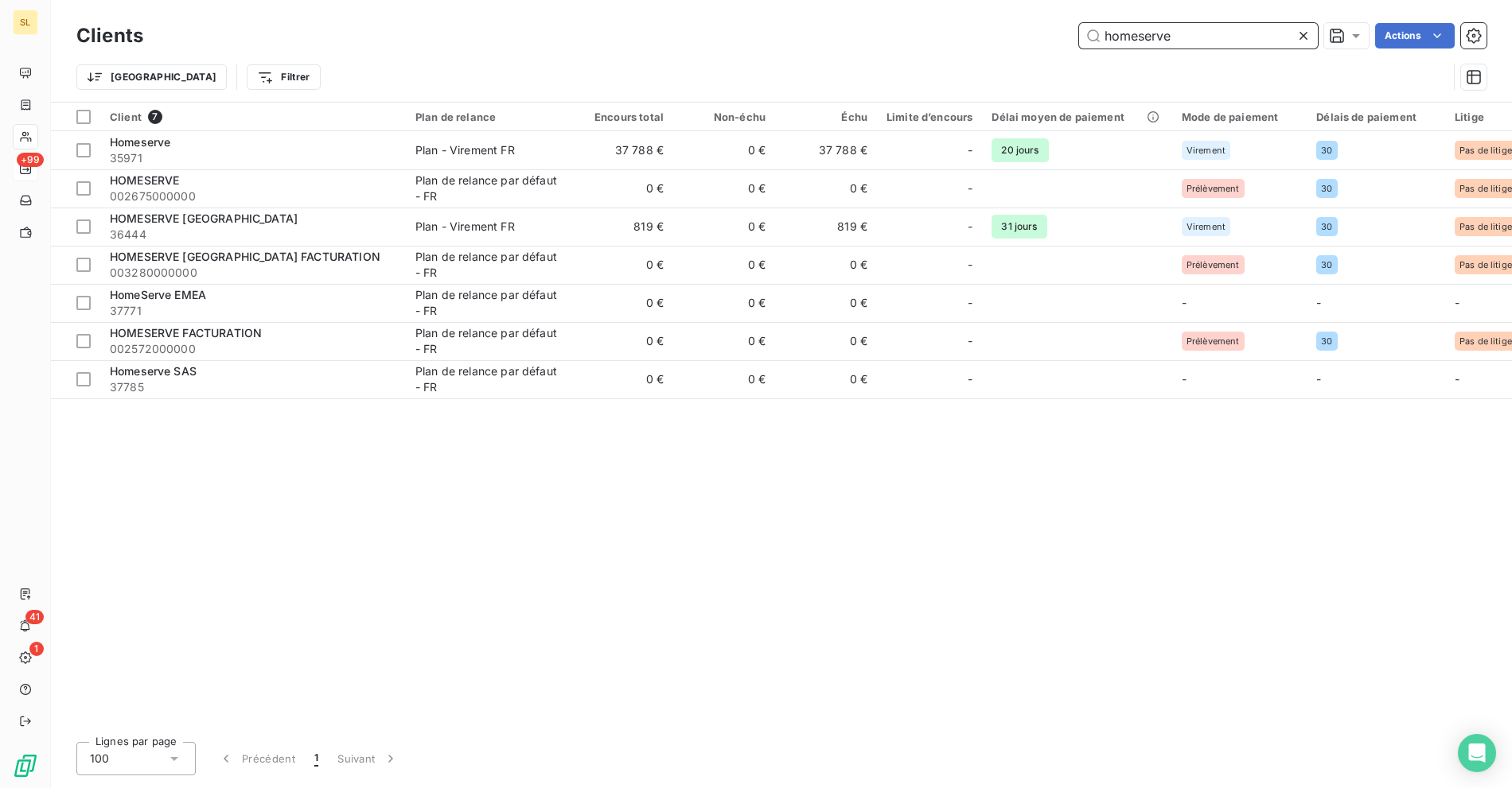
click at [1204, 31] on input "homeserve" at bounding box center [1198, 35] width 239 height 25
paste input "ALTERNA"
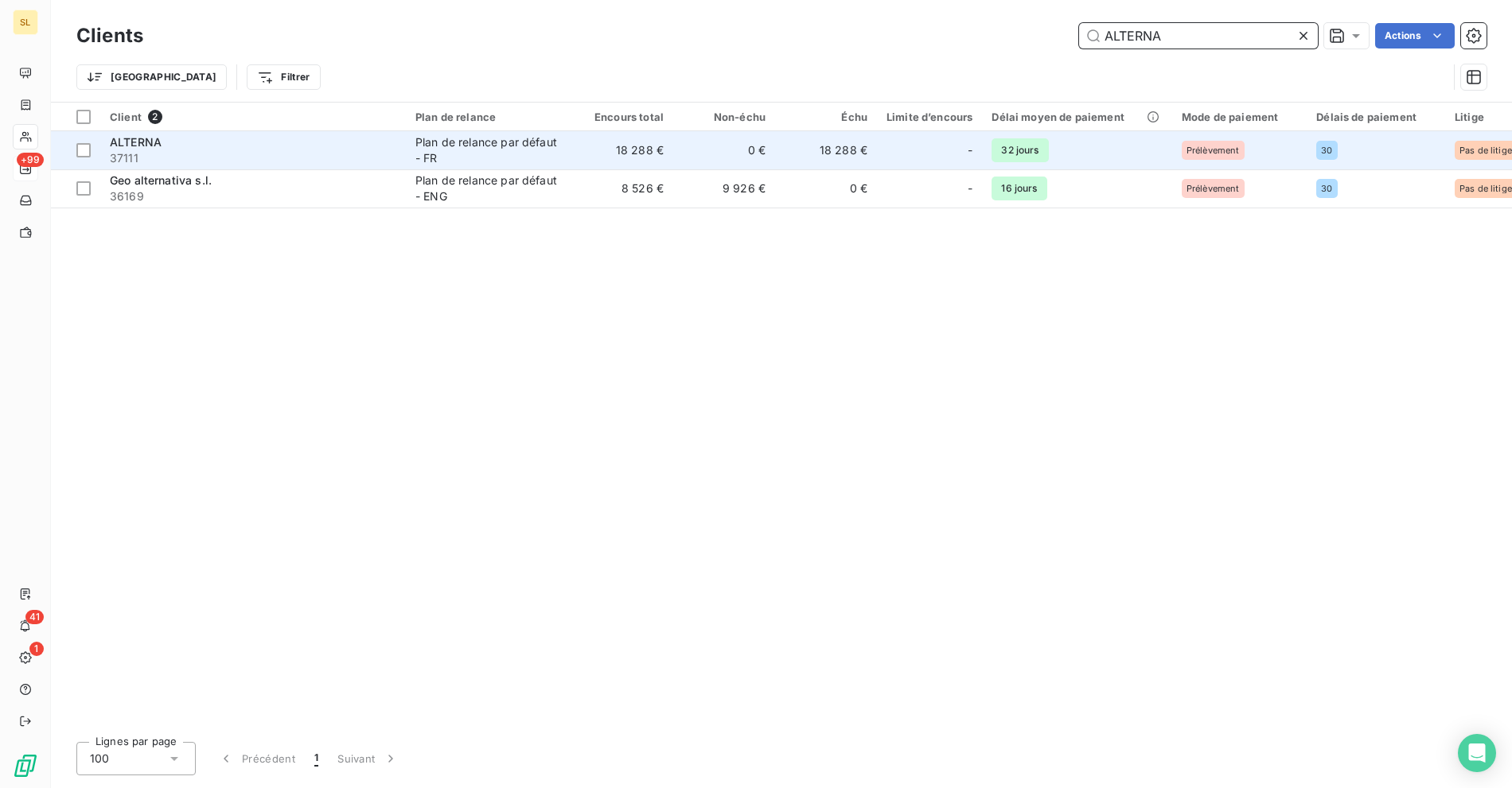
type input "ALTERNA"
click at [263, 151] on span "37111" at bounding box center [252, 158] width 286 height 16
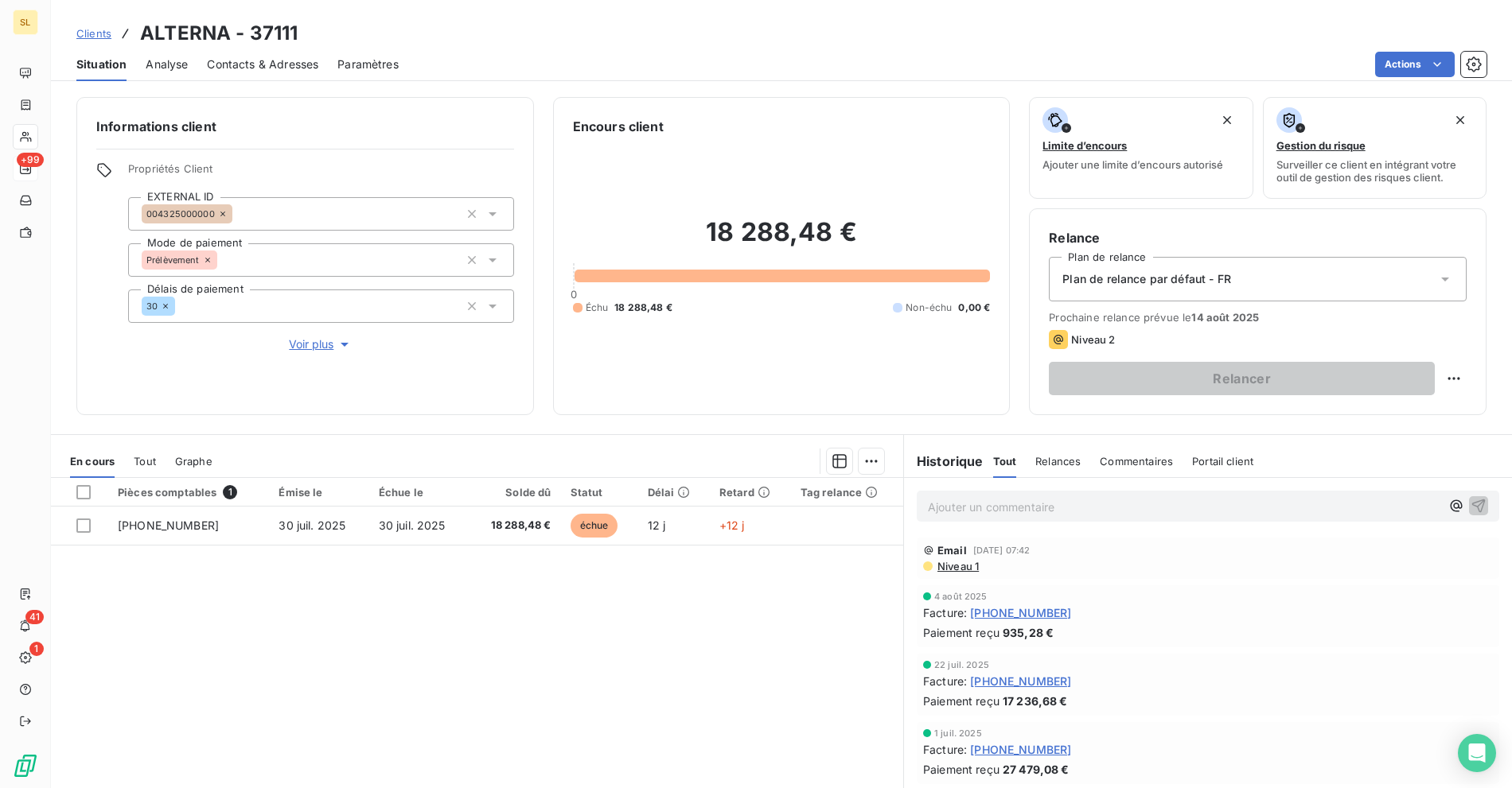
click at [370, 614] on div "Pièces comptables 1 Émise le Échue le Solde dû Statut Délai Retard Tag relance …" at bounding box center [477, 631] width 852 height 306
click at [746, 647] on div "Pièces comptables 1 Émise le Échue le Solde dû Statut Délai Retard Tag relance …" at bounding box center [477, 631] width 852 height 306
click at [168, 33] on h3 "ALTERNA - 37111" at bounding box center [219, 33] width 158 height 29
copy h3 "ALTERNA"
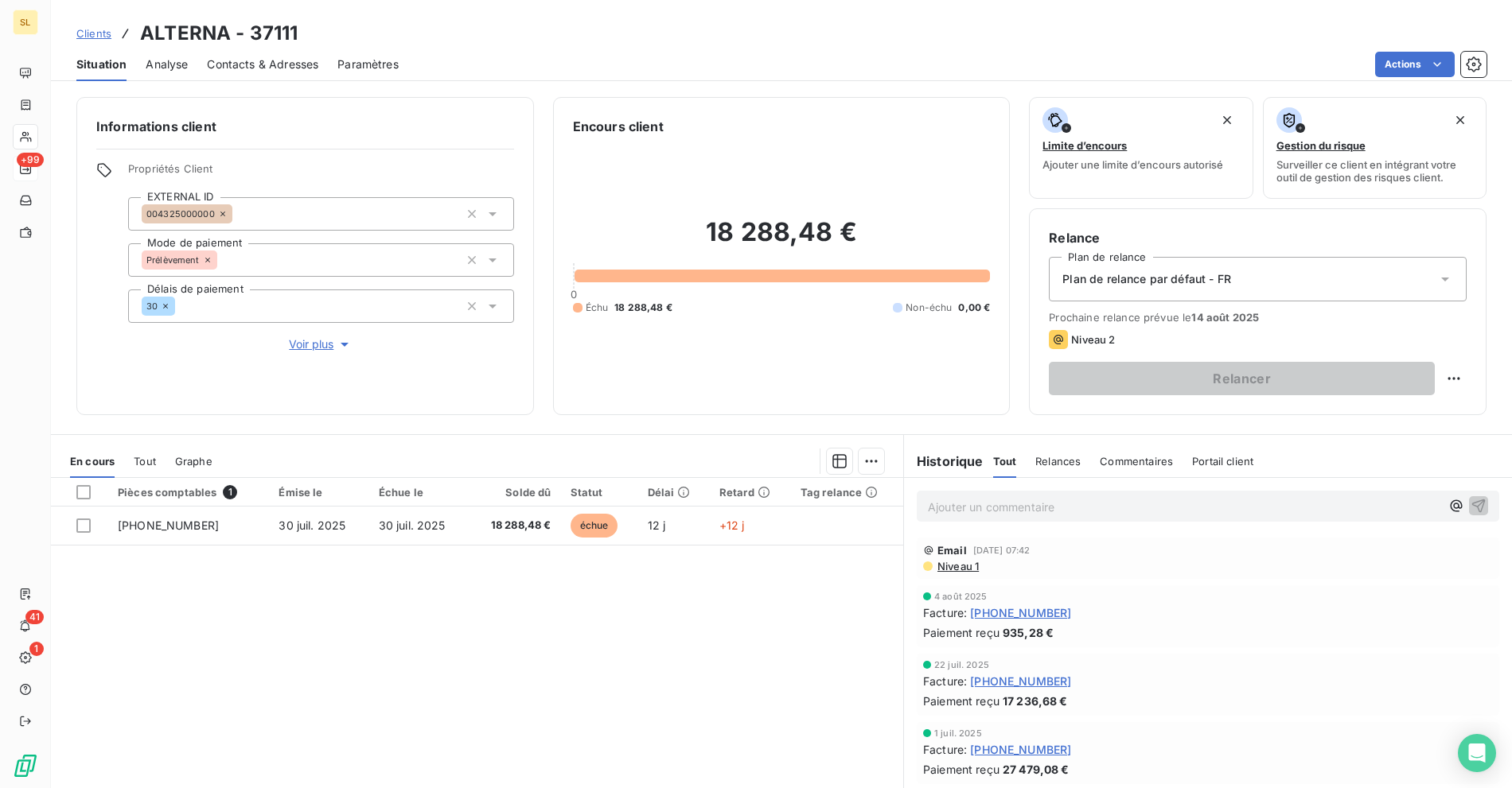
drag, startPoint x: 372, startPoint y: 38, endPoint x: 340, endPoint y: 38, distance: 32.0
click at [372, 38] on div "Clients ALTERNA - 37111" at bounding box center [780, 33] width 1460 height 29
click at [78, 31] on span "Clients" at bounding box center [94, 33] width 35 height 13
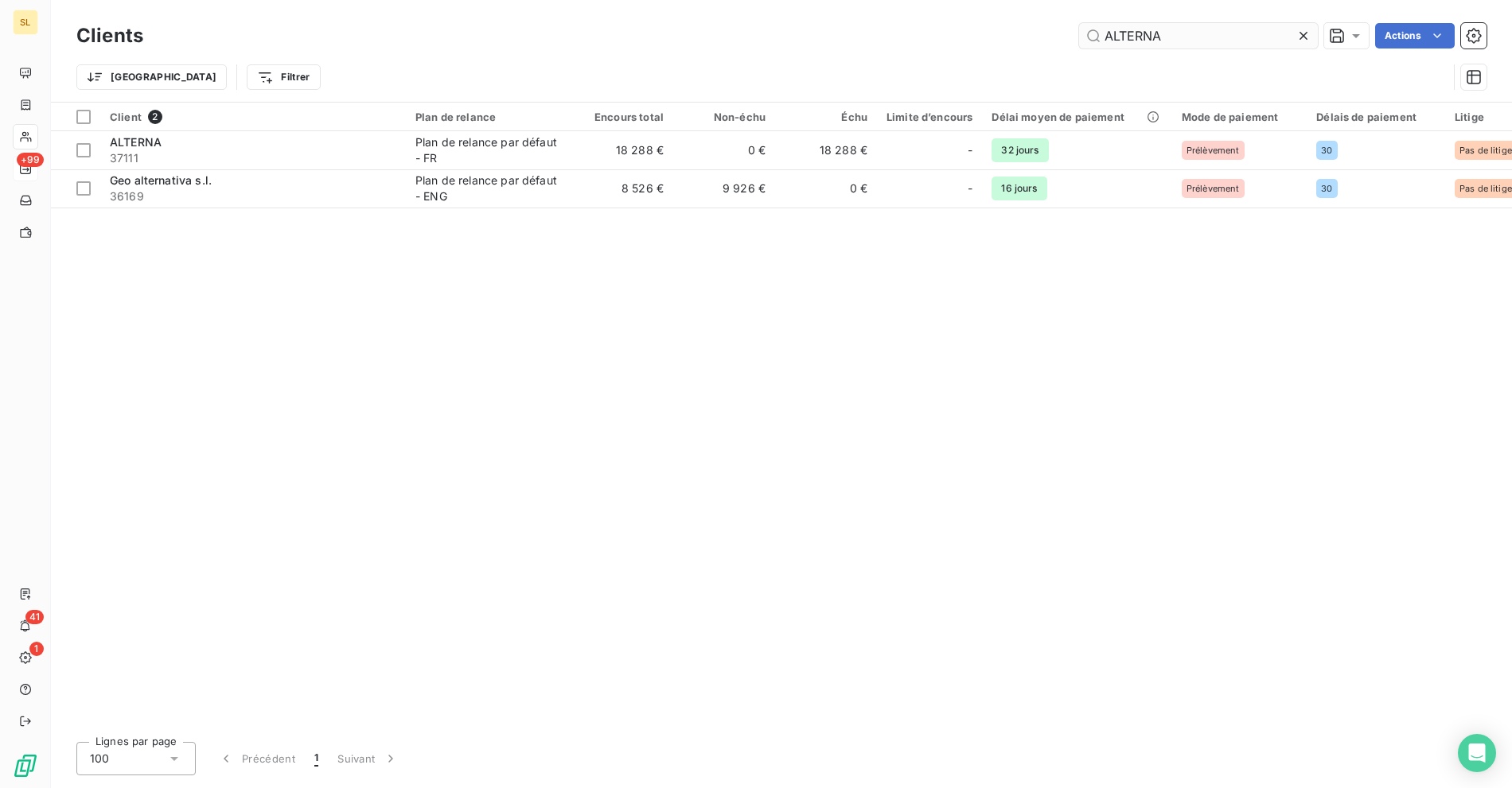
click at [1187, 38] on input "ALTERNA" at bounding box center [1198, 35] width 239 height 25
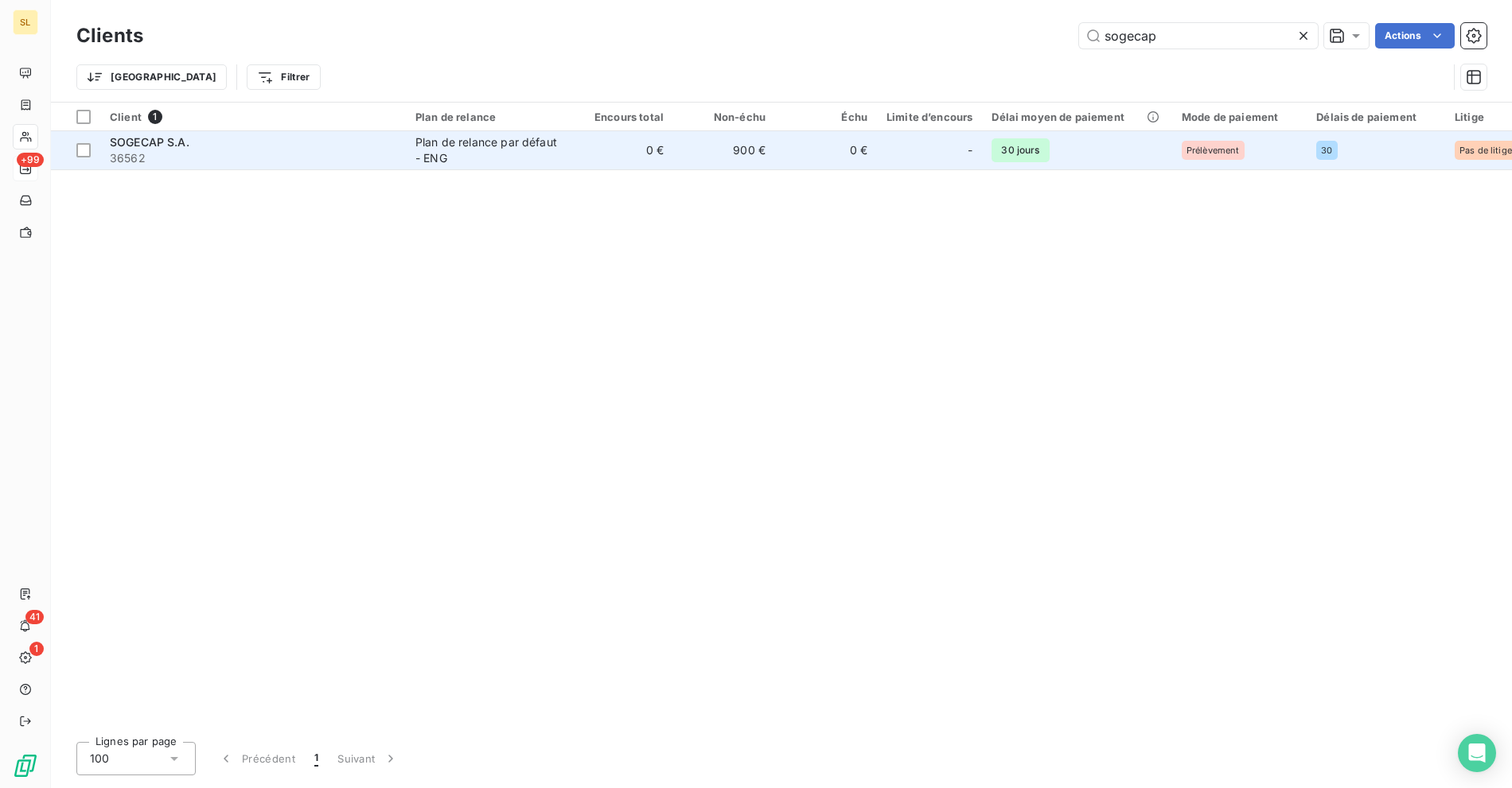
type input "sogecap"
click at [358, 157] on span "36562" at bounding box center [252, 158] width 286 height 16
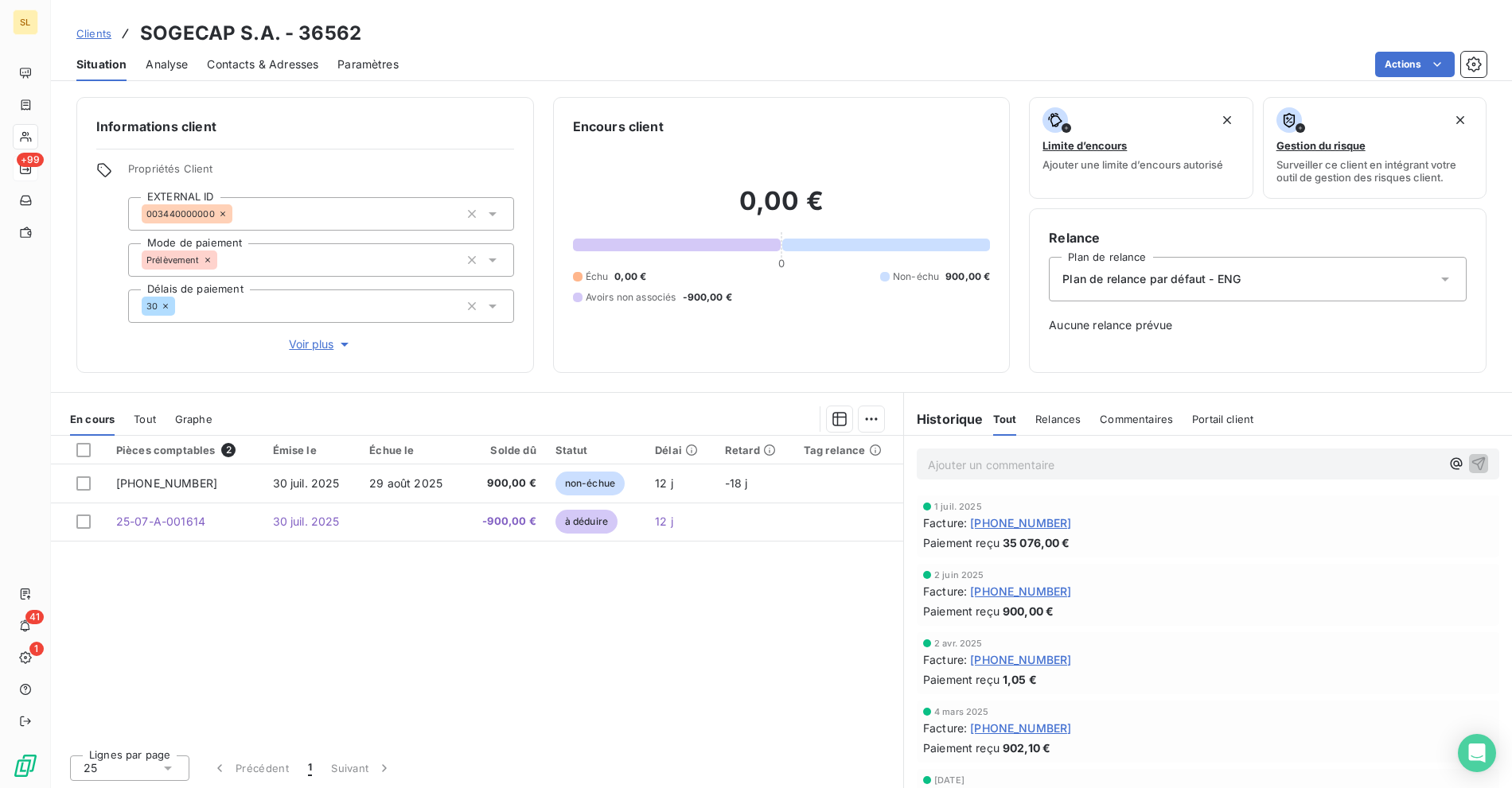
click at [466, 666] on div "Pièces comptables 2 Émise le Échue le Solde dû Statut Délai Retard Tag relance …" at bounding box center [477, 589] width 852 height 306
click at [723, 66] on div "Actions" at bounding box center [951, 64] width 1068 height 25
click at [500, 31] on div "Clients SOGECAP S.A. - 36562" at bounding box center [780, 33] width 1460 height 29
click at [107, 34] on span "Clients" at bounding box center [94, 33] width 35 height 13
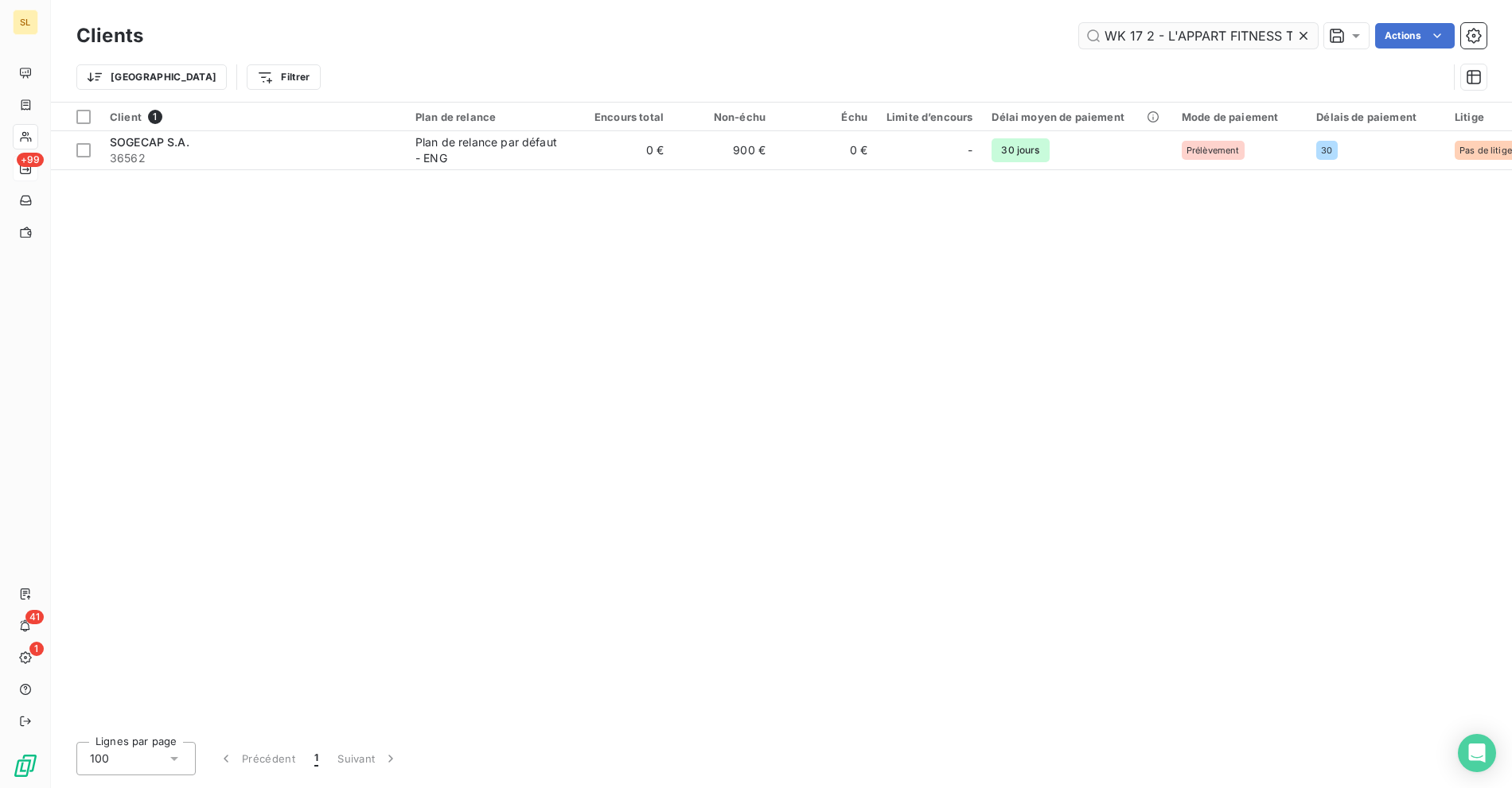
type input "WK 17 2 - L'APPART FITNESS TONNAY CHARENTE"
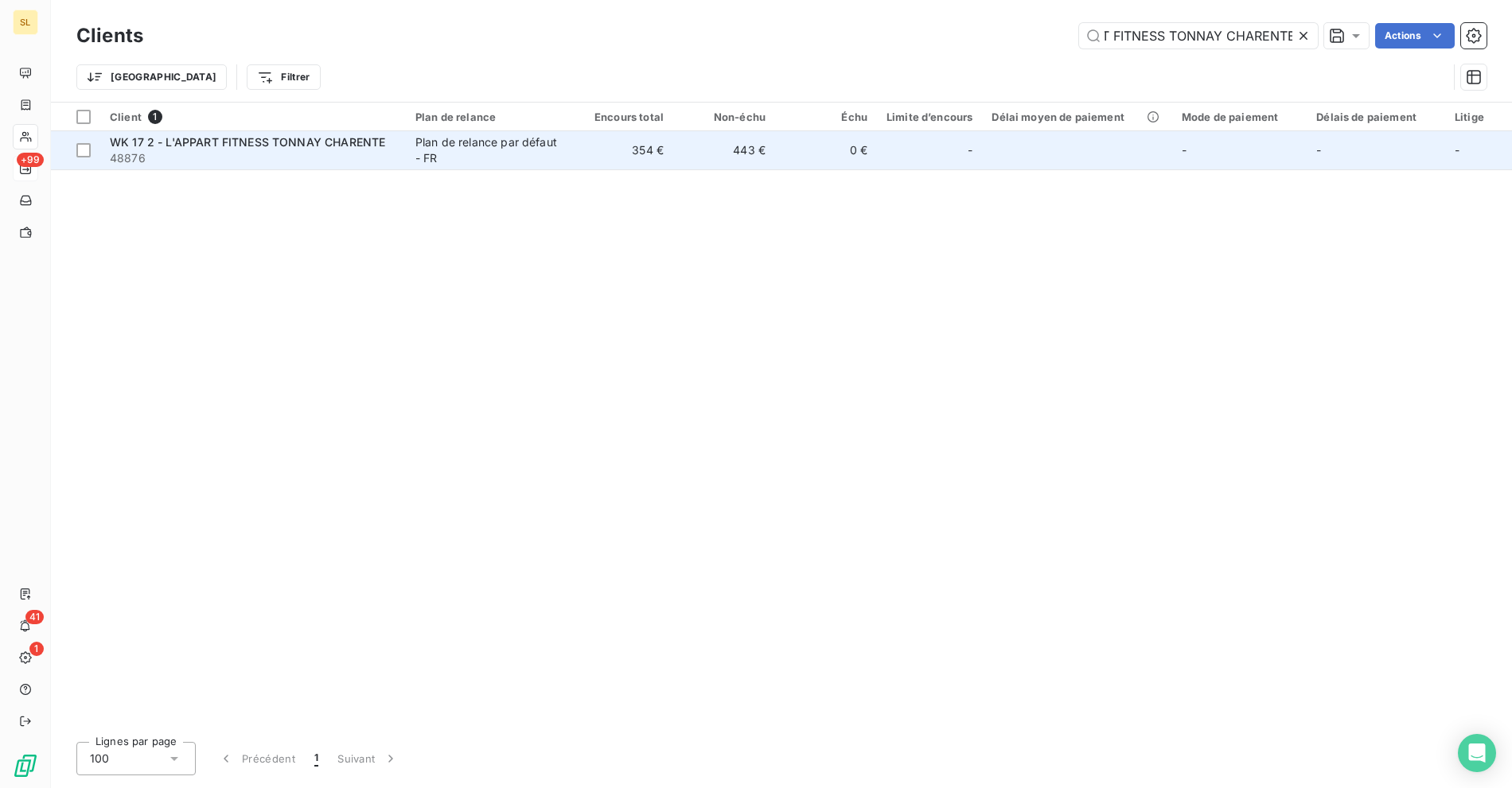
click at [331, 164] on span "48876" at bounding box center [252, 158] width 286 height 16
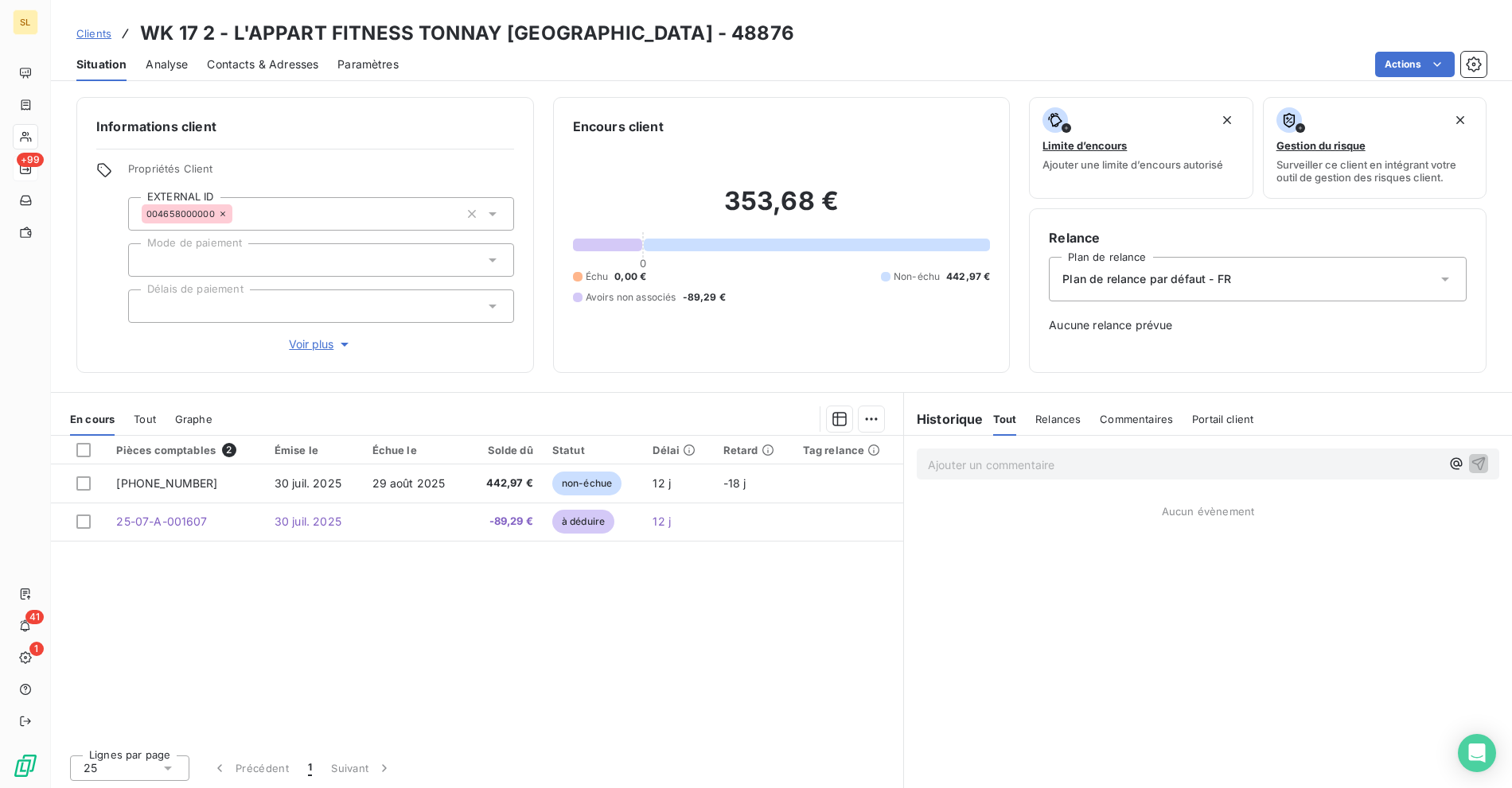
click at [100, 31] on span "Clients" at bounding box center [94, 33] width 35 height 13
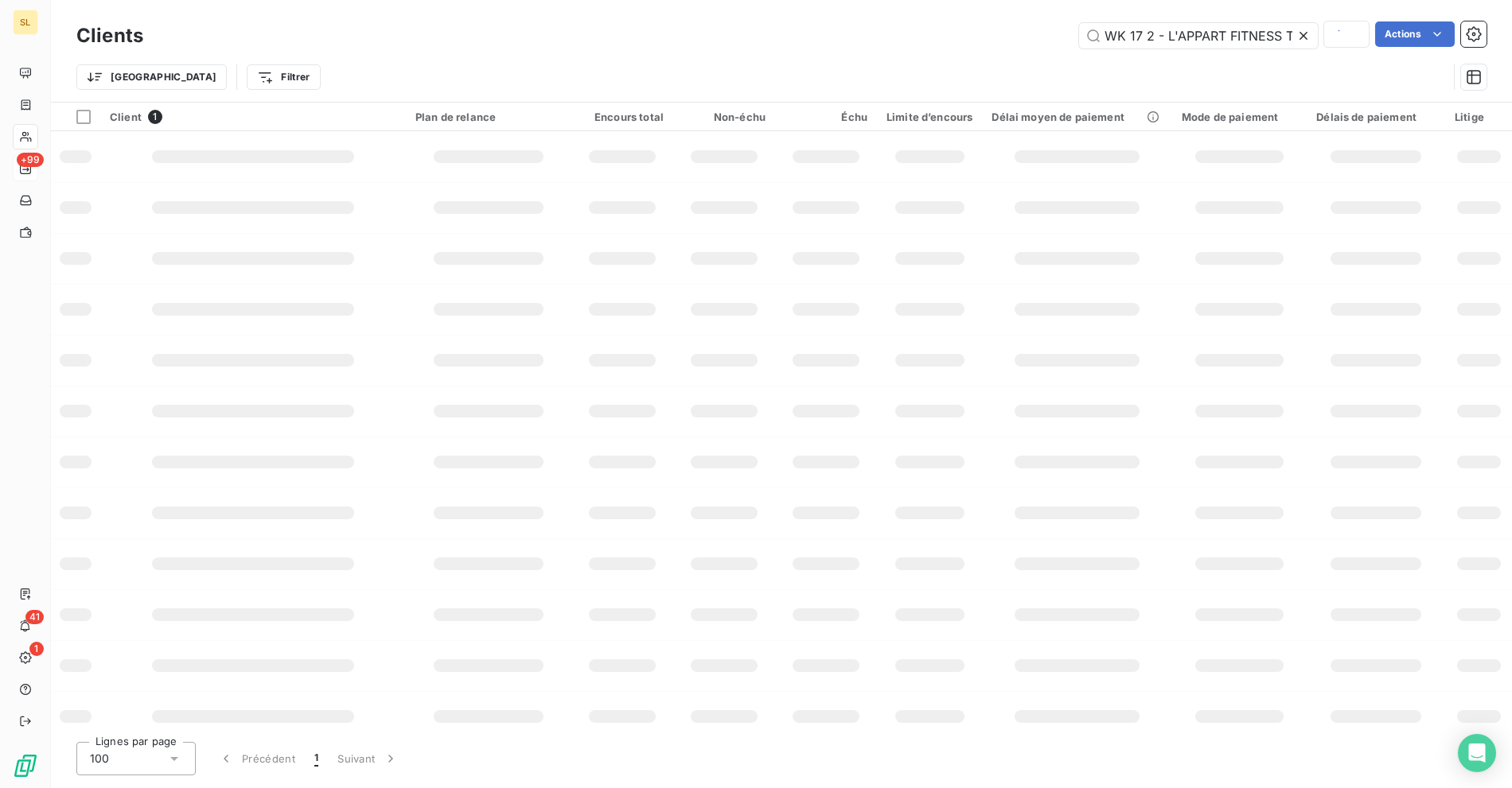
scroll to position [0, 117]
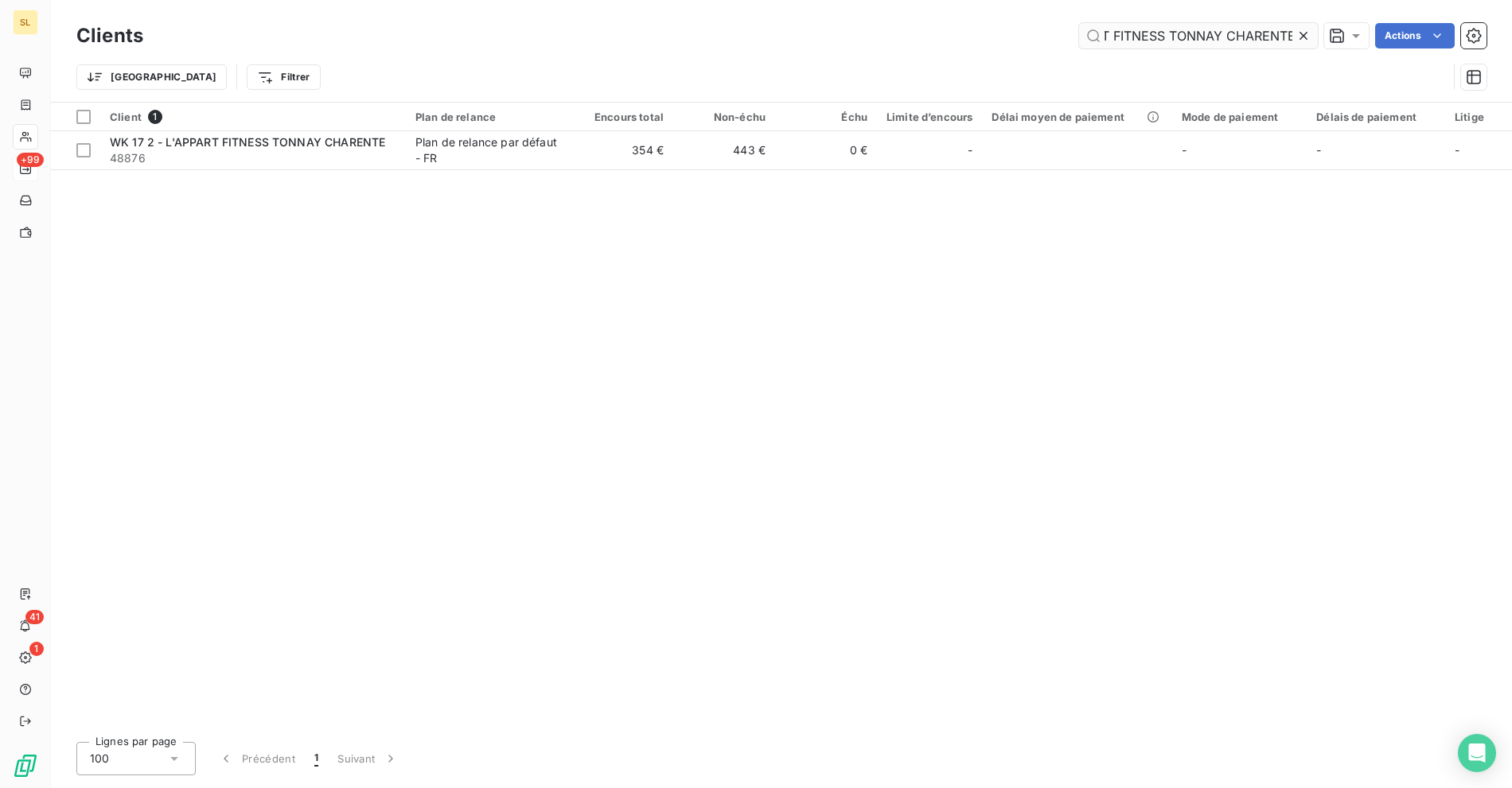
click at [1224, 38] on input "WK 17 2 - L'APPART FITNESS TONNAY CHARENTE" at bounding box center [1198, 35] width 239 height 25
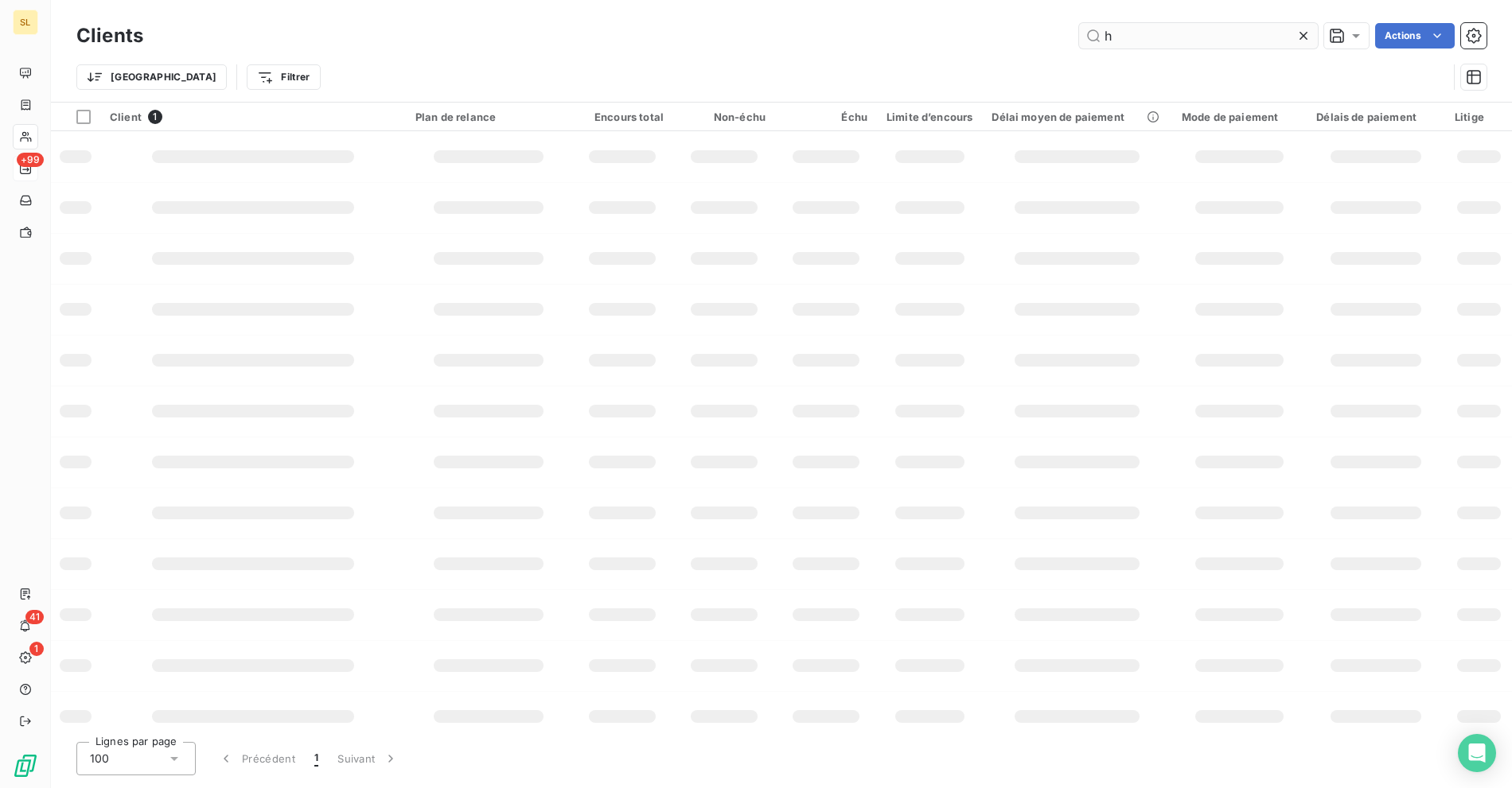
scroll to position [0, 0]
type input "homeserve"
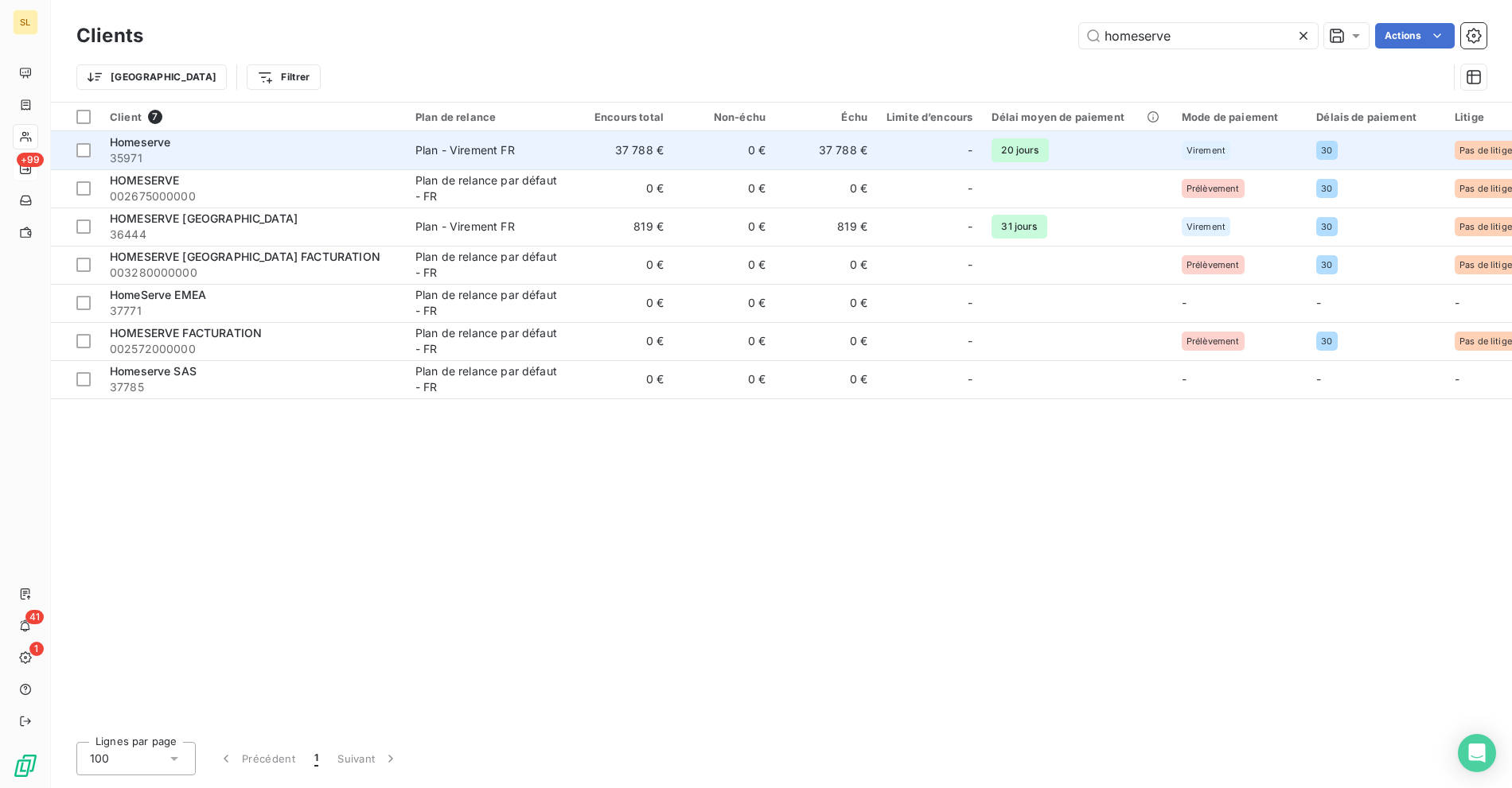
click at [355, 151] on span "35971" at bounding box center [252, 158] width 286 height 16
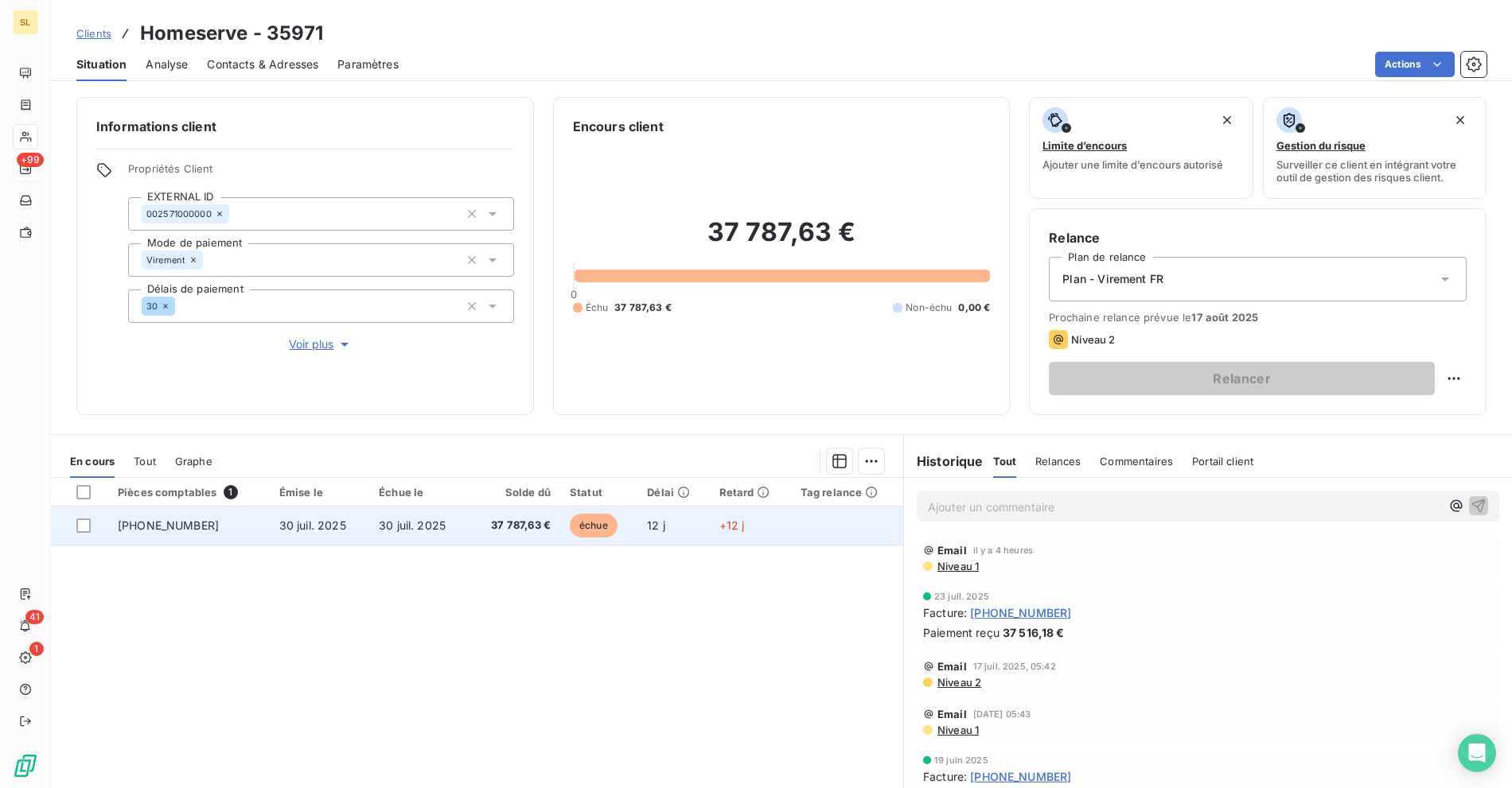
click at [721, 530] on span "+12 j" at bounding box center [732, 525] width 25 height 13
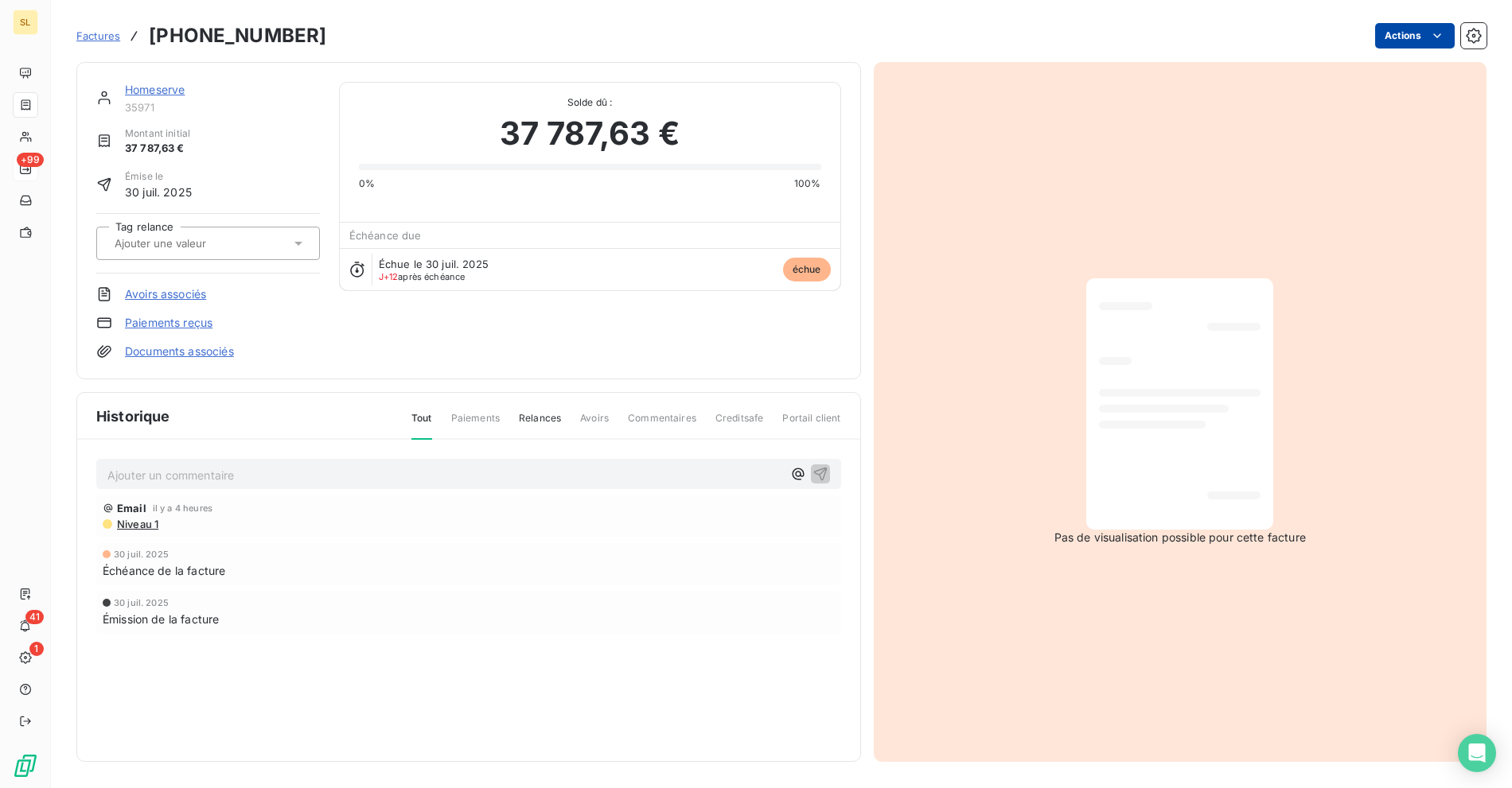
click at [1411, 28] on html "SL +99 41 1 Factures [PHONE_NUMBER] Actions Homeserve 35971 Montant initial 37 …" at bounding box center [756, 394] width 1512 height 788
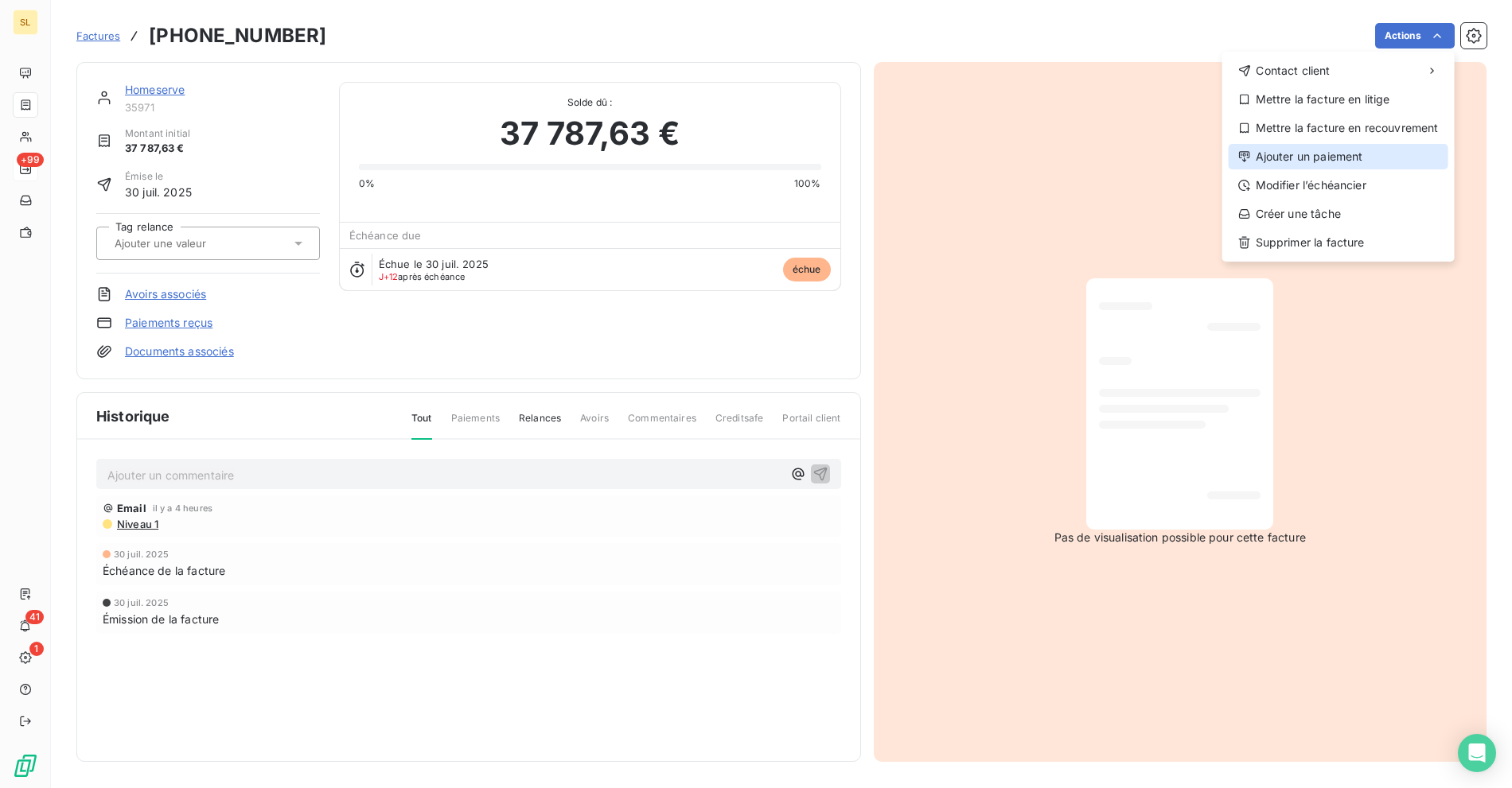
click at [1326, 157] on div "Ajouter un paiement" at bounding box center [1338, 157] width 220 height 25
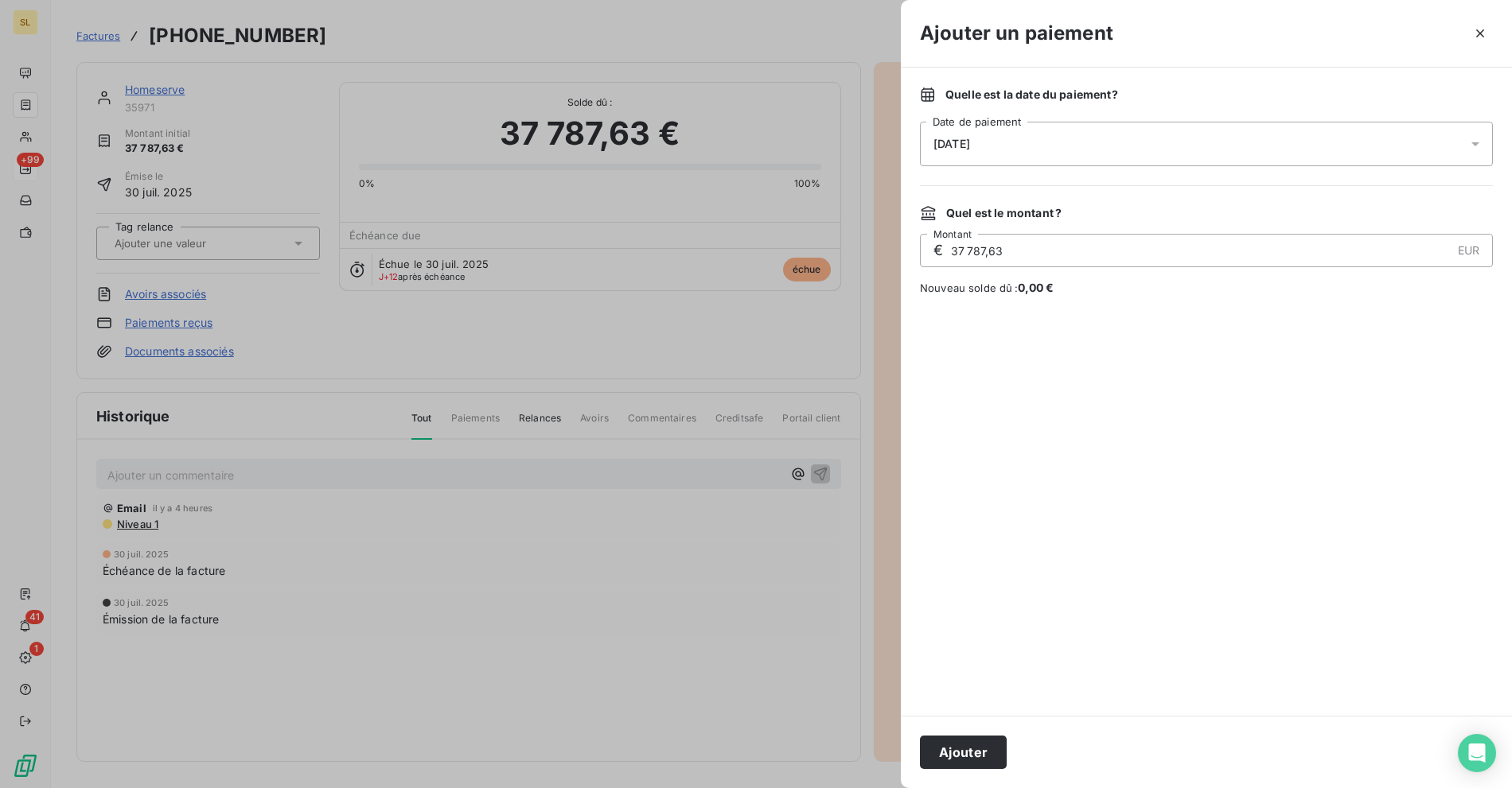
click at [974, 136] on div "[DATE]" at bounding box center [1206, 143] width 573 height 45
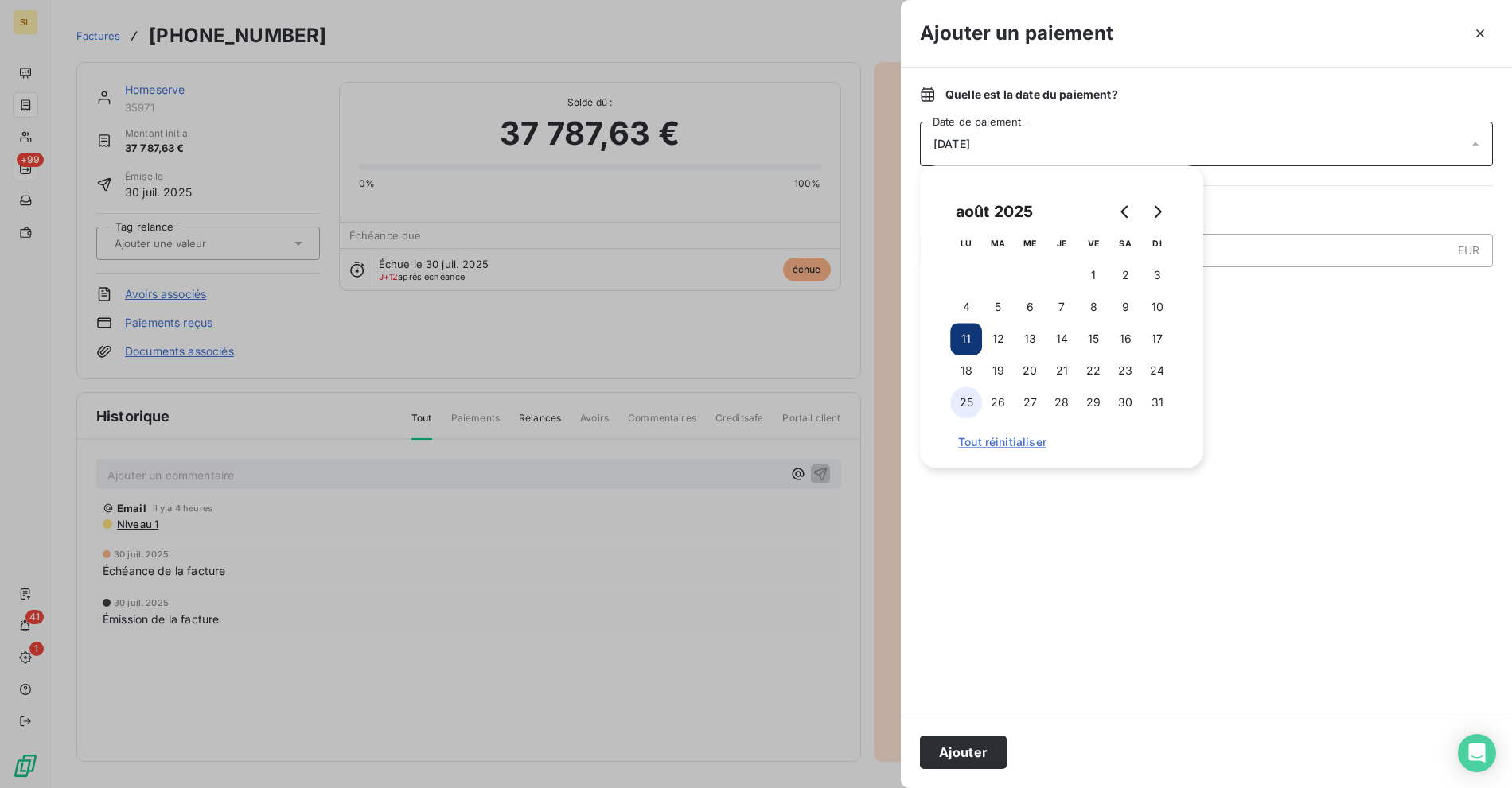
click at [970, 408] on button "25" at bounding box center [966, 402] width 32 height 31
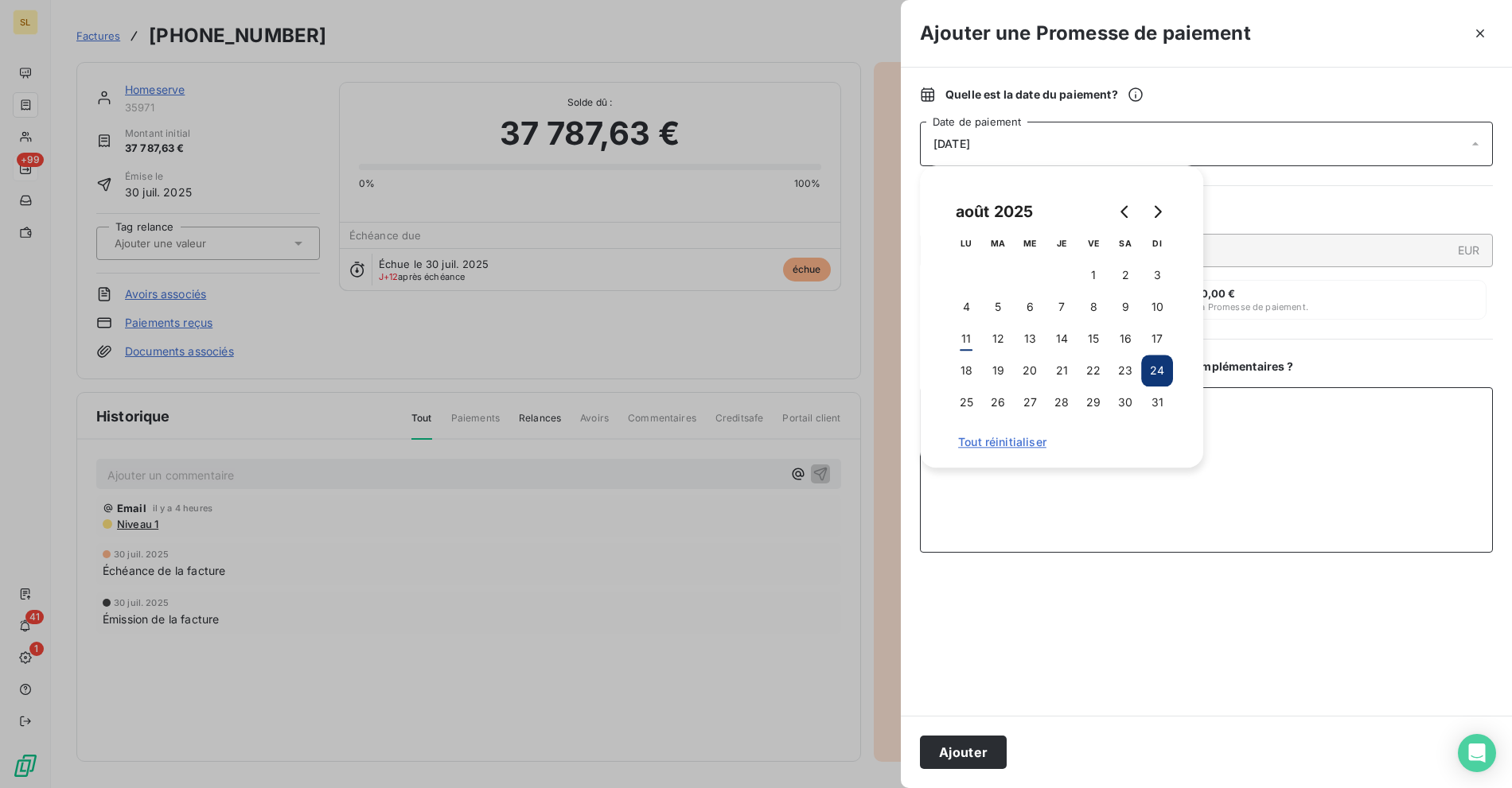
click at [1355, 472] on textarea "Ajouter un commentaire ( facultatif )" at bounding box center [1206, 470] width 573 height 165
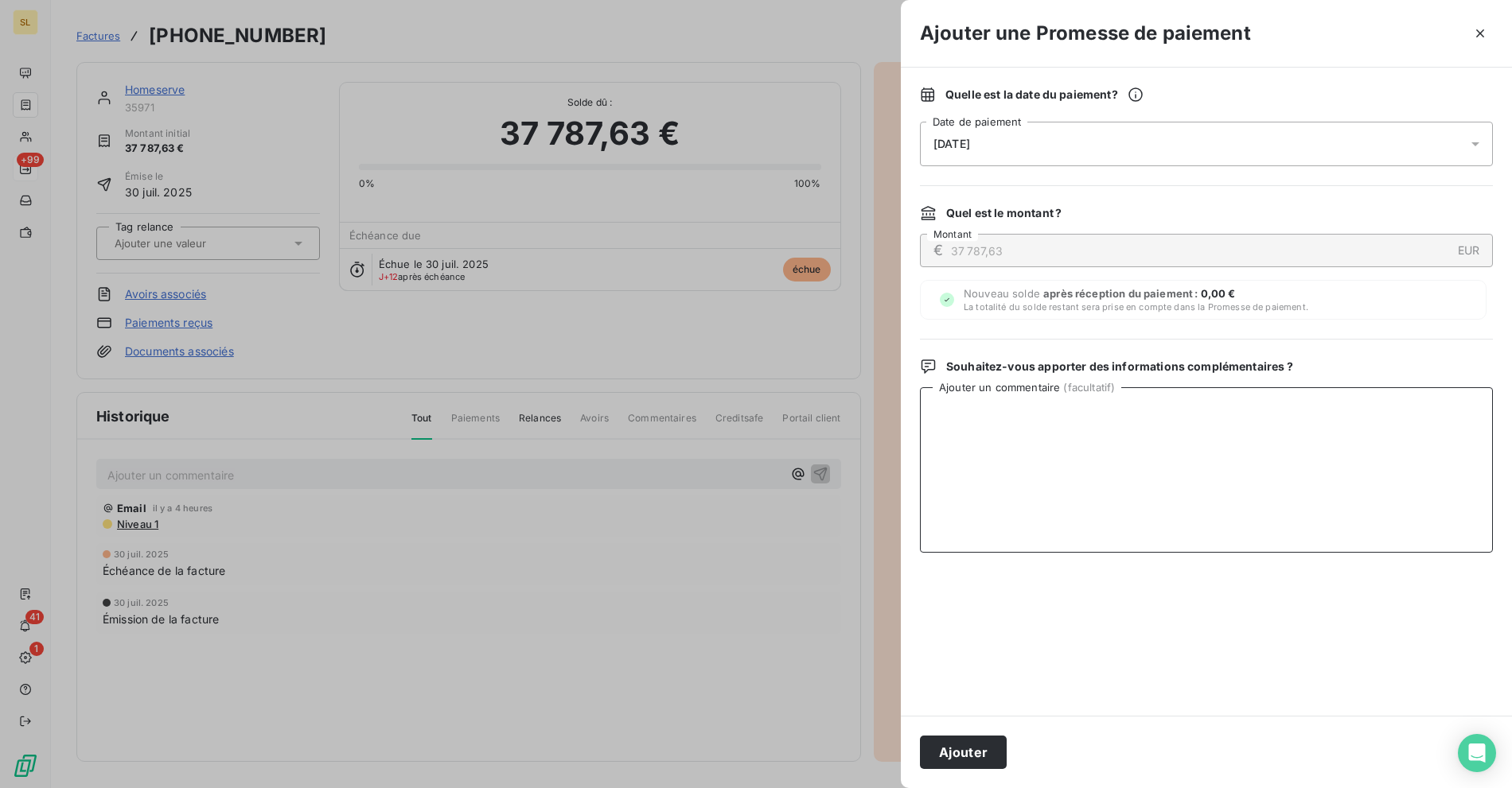
click at [1085, 464] on textarea "Ajouter un commentaire ( facultatif )" at bounding box center [1206, 470] width 573 height 165
type textarea "Confirmation de mise en paiement le 11/08 par email à [PERSON_NAME]"
drag, startPoint x: 956, startPoint y: 760, endPoint x: 967, endPoint y: 760, distance: 11.0
click at [956, 760] on button "Ajouter" at bounding box center [962, 752] width 87 height 33
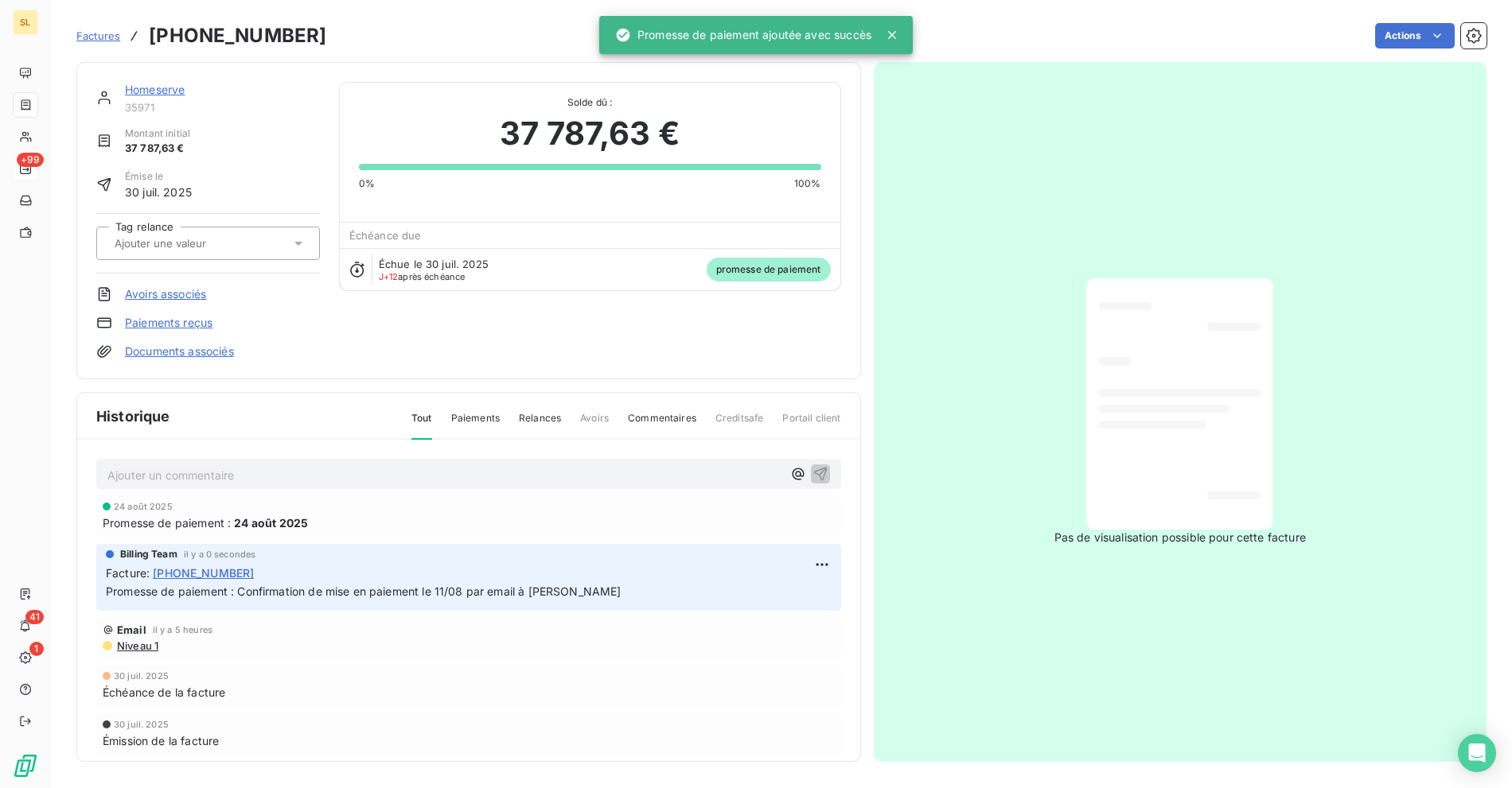
click at [428, 101] on span "Solde dû :" at bounding box center [590, 102] width 462 height 14
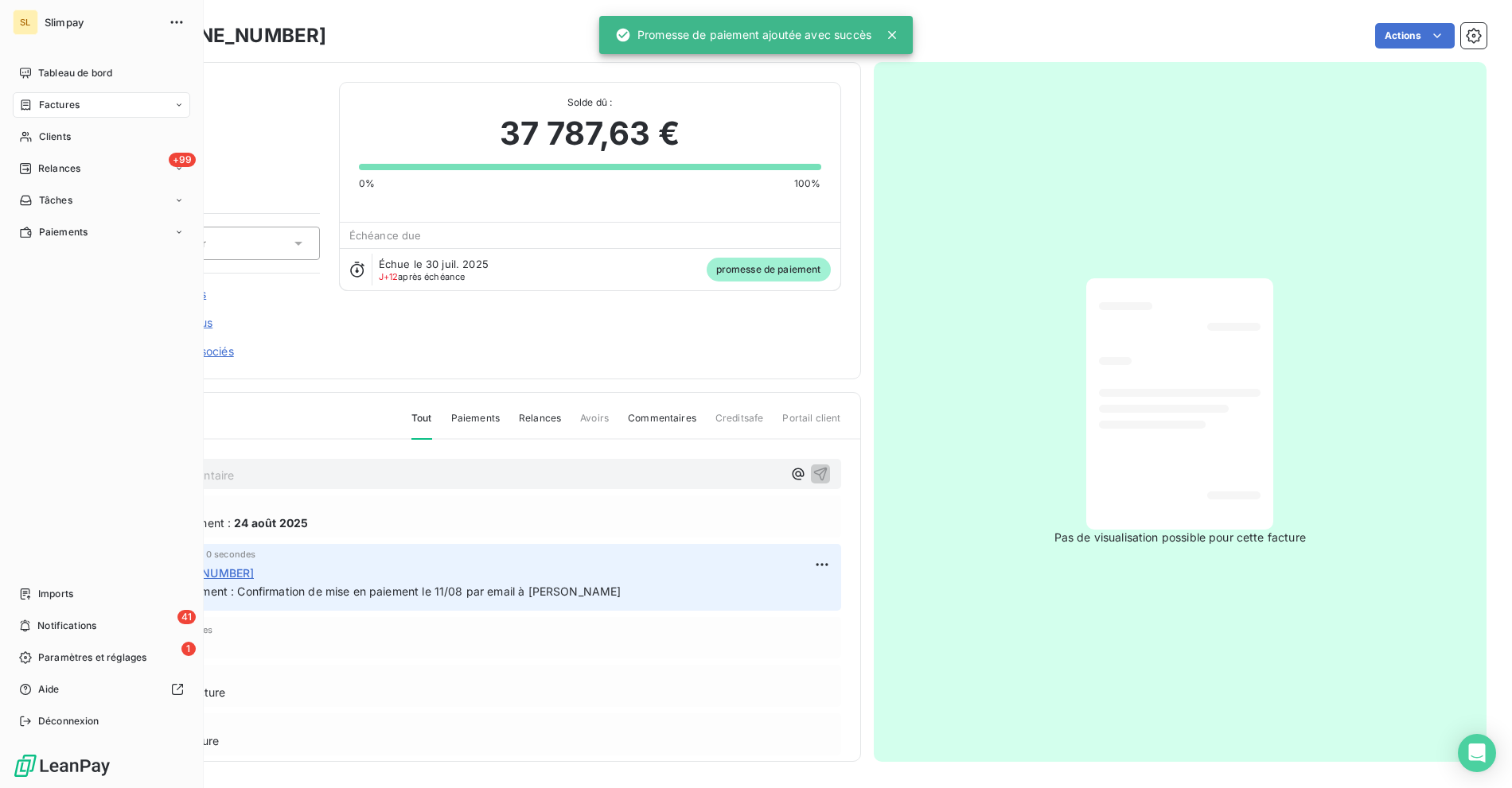
drag, startPoint x: 60, startPoint y: 171, endPoint x: 62, endPoint y: 182, distance: 11.2
click at [60, 171] on span "Relances" at bounding box center [60, 169] width 42 height 14
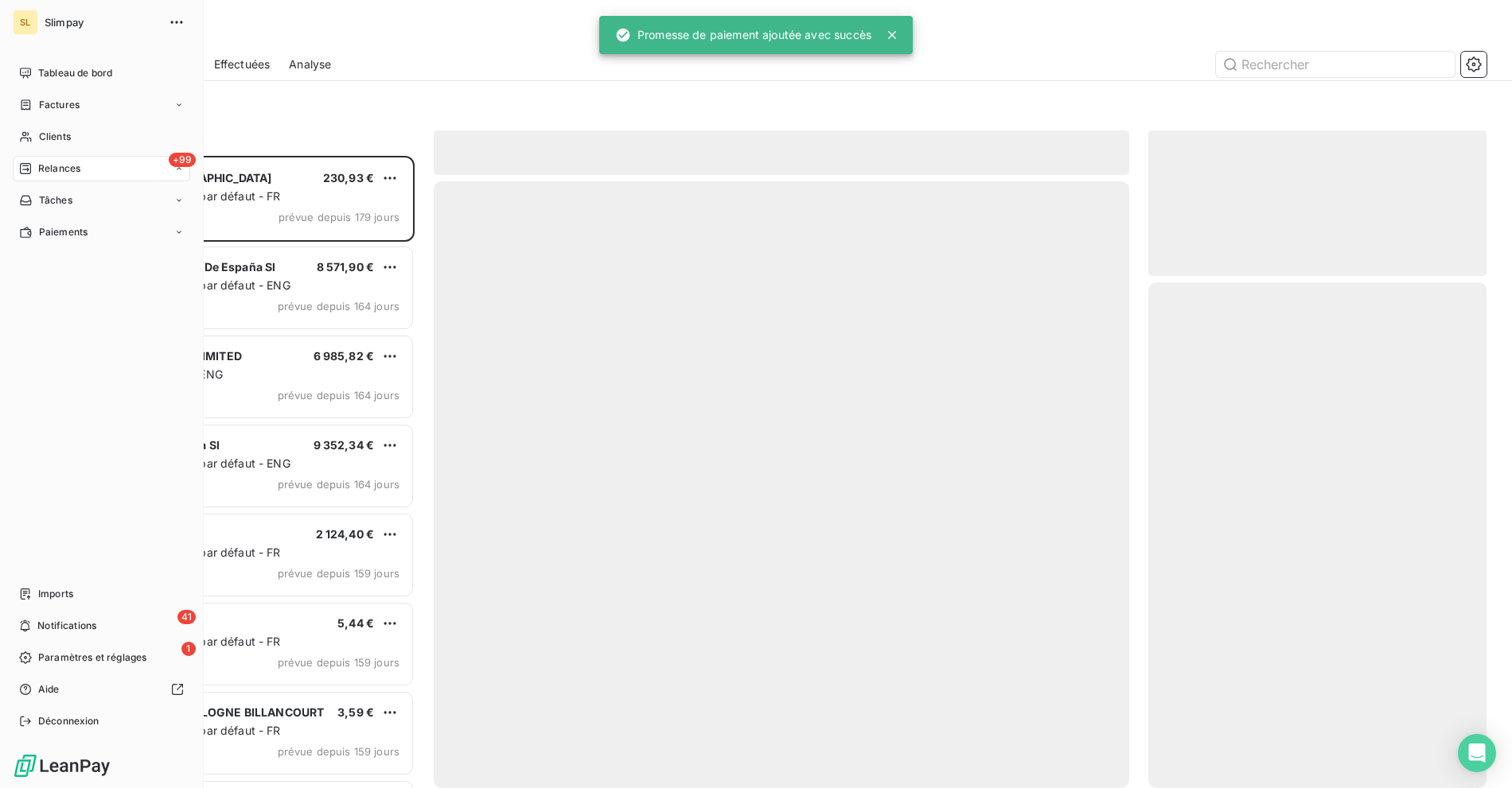
scroll to position [618, 325]
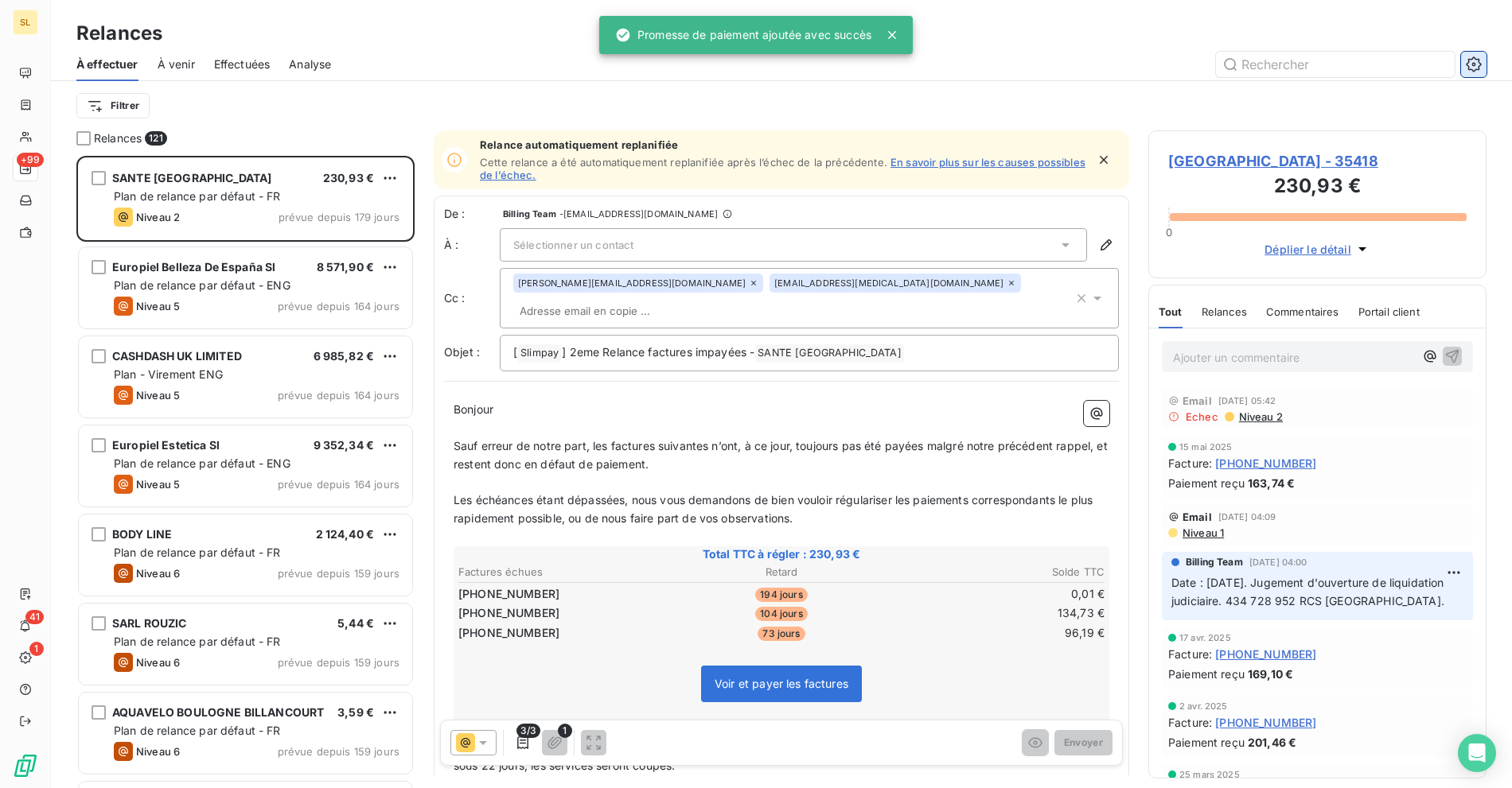
click at [1480, 66] on icon "button" at bounding box center [1474, 65] width 16 height 16
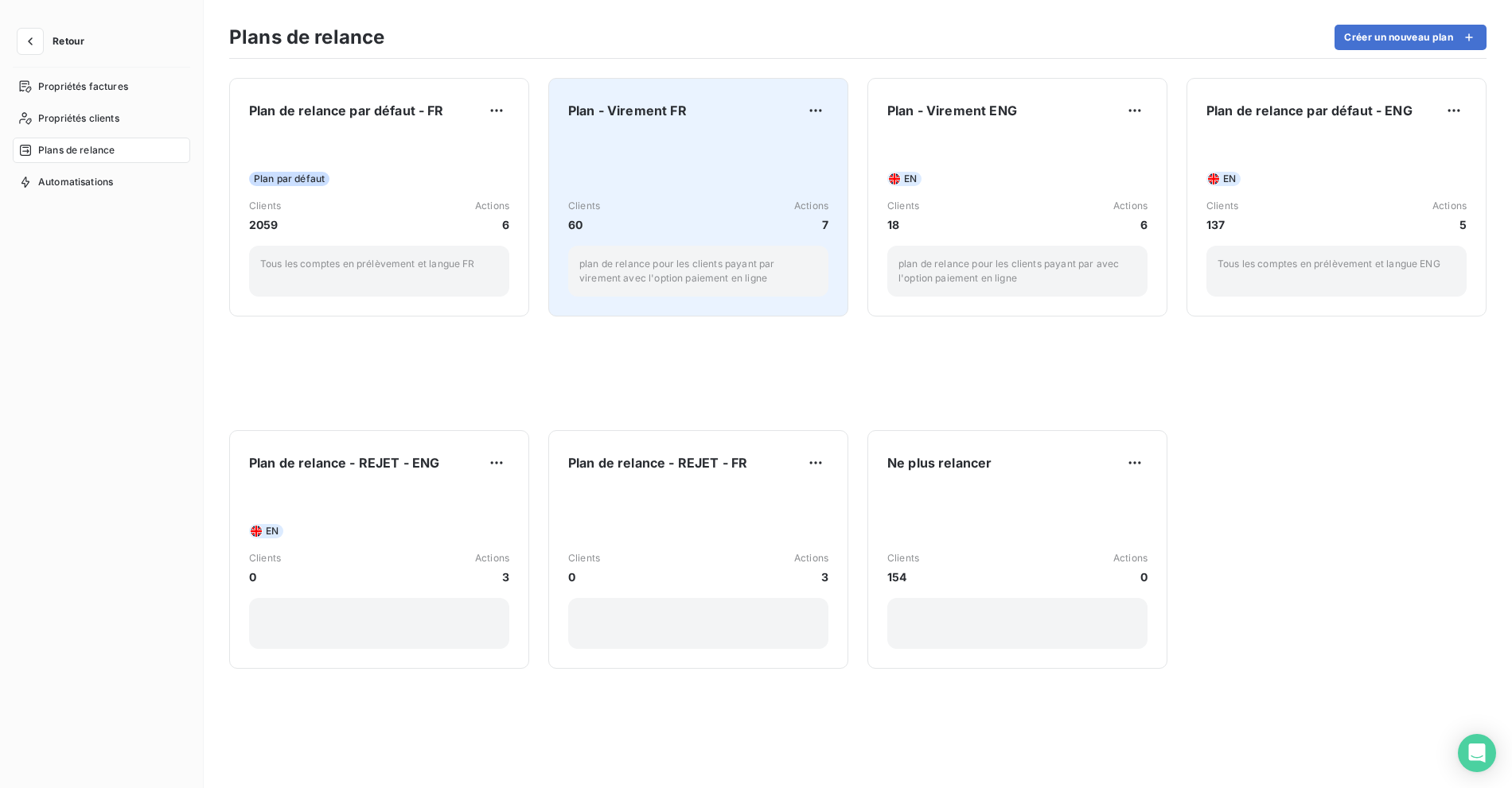
click at [769, 142] on div "Clients 60 Actions 7 plan de relance pour les clients payant par virement avec …" at bounding box center [697, 216] width 260 height 161
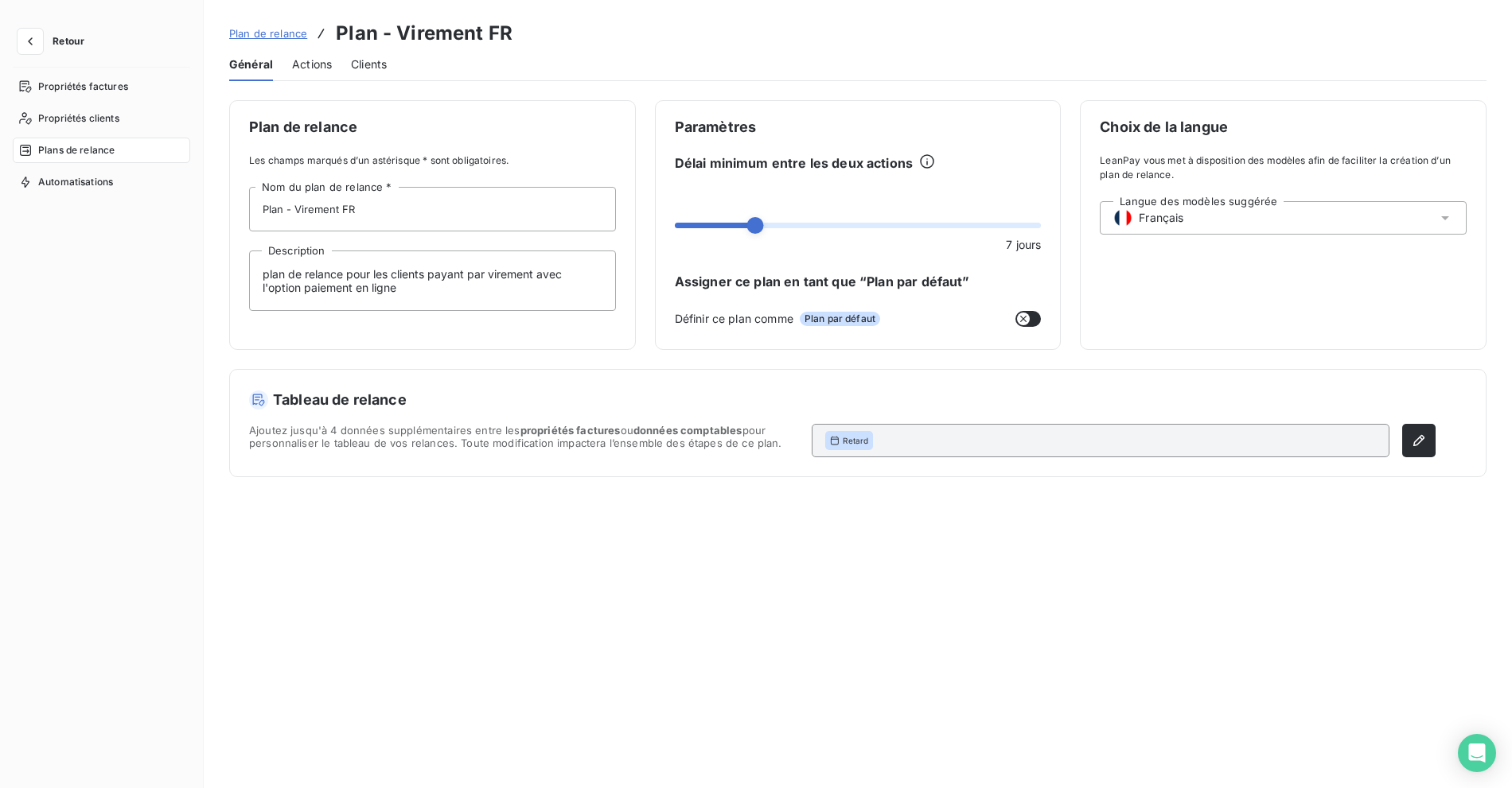
click at [312, 63] on span "Actions" at bounding box center [312, 65] width 39 height 16
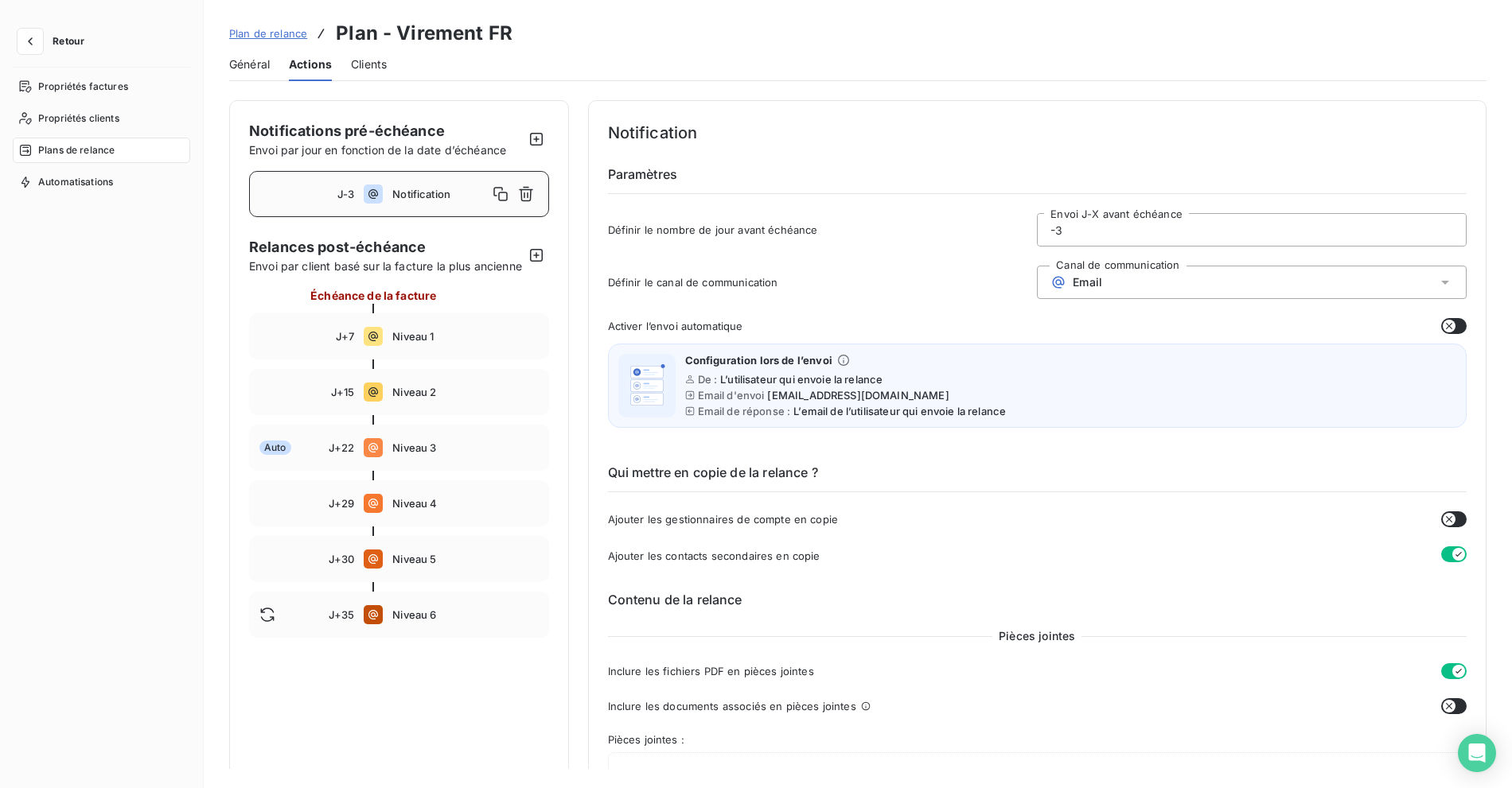
click at [426, 198] on span "Notification" at bounding box center [439, 194] width 94 height 13
drag, startPoint x: 1461, startPoint y: 319, endPoint x: 1452, endPoint y: 327, distance: 12.0
click at [1446, 323] on icon "button" at bounding box center [1448, 325] width 6 height 6
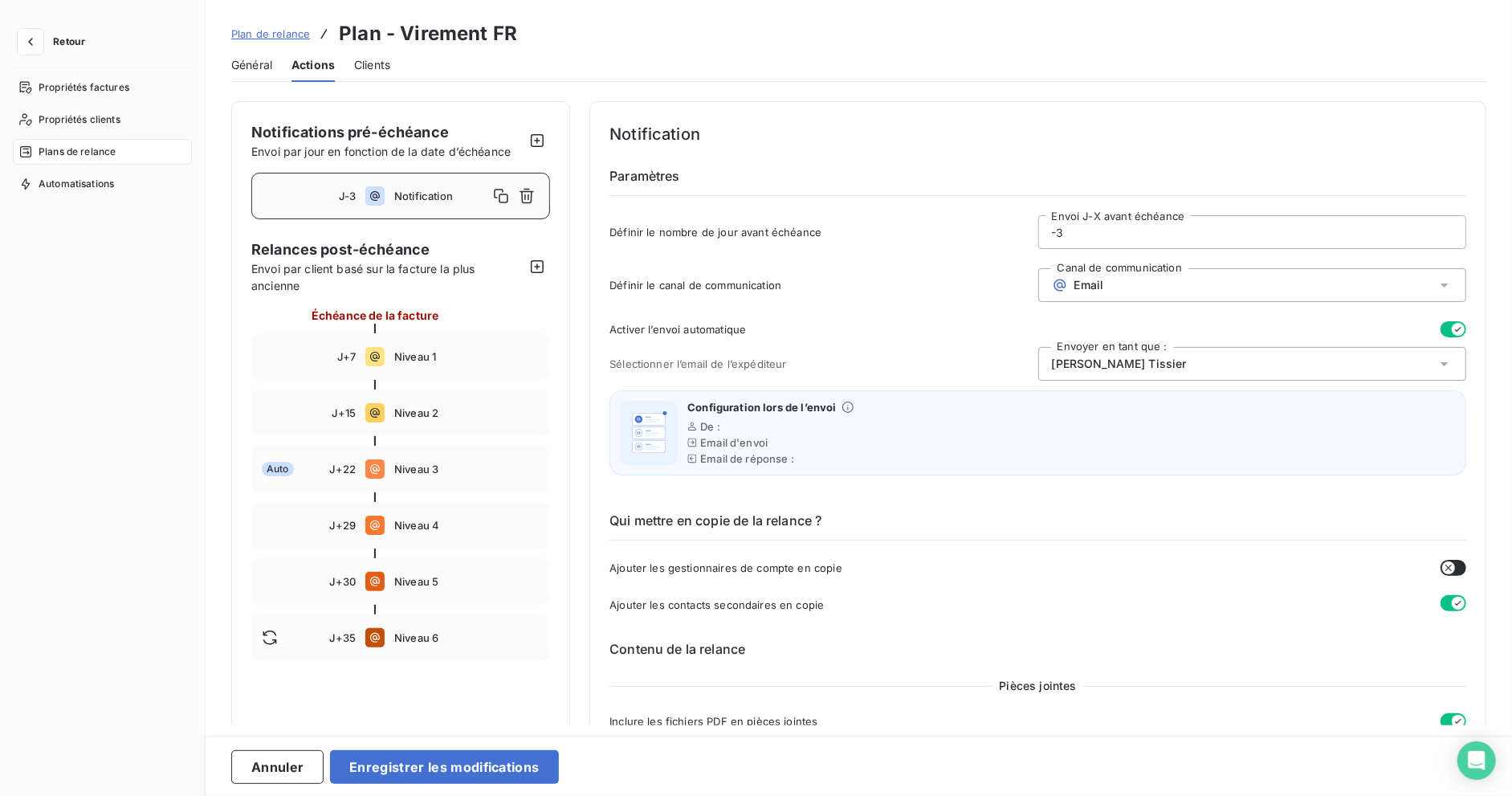
click at [1129, 368] on span "[PERSON_NAME]" at bounding box center [1119, 364] width 135 height 16
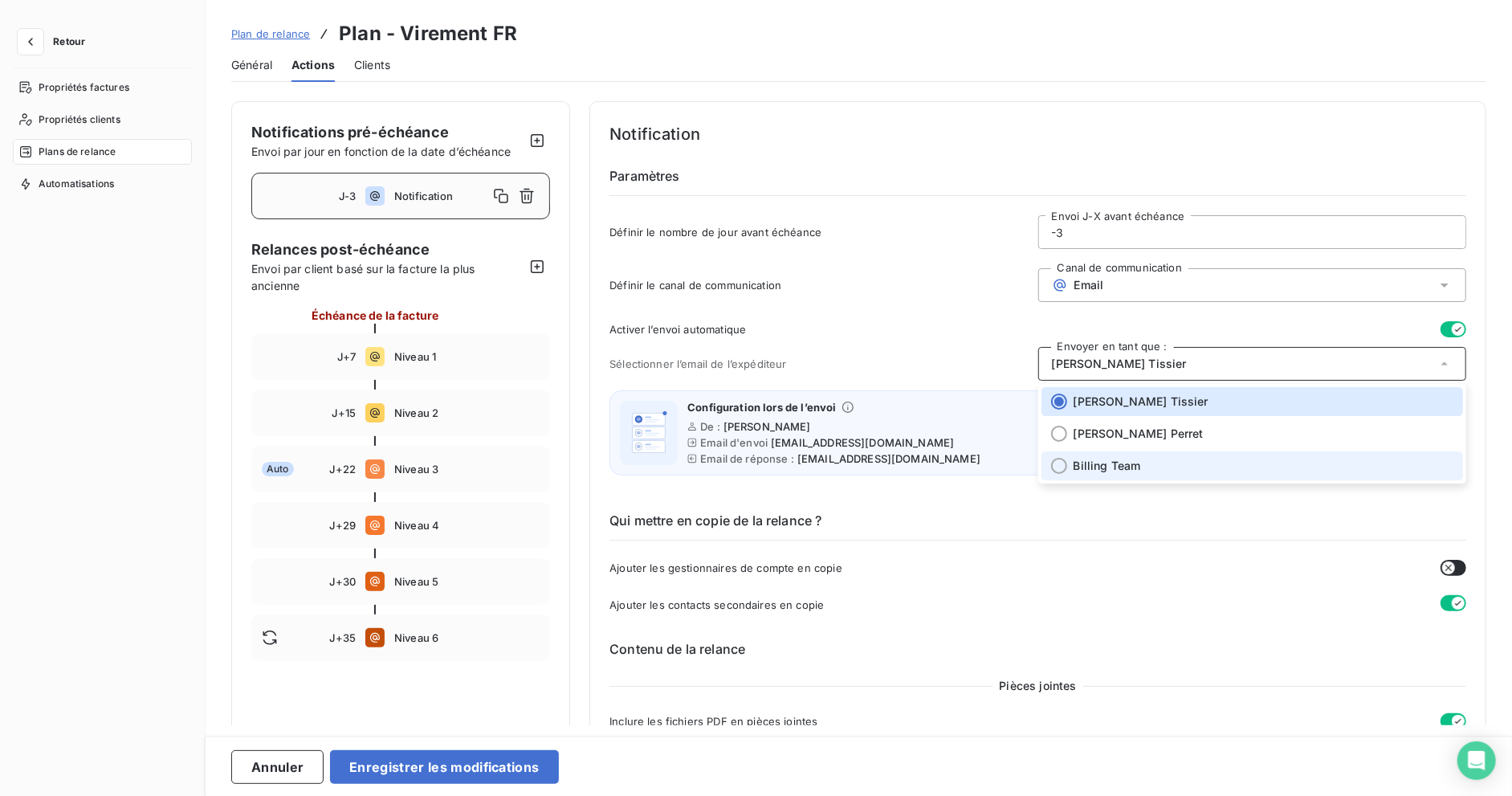
click at [1126, 458] on span "Billing Team" at bounding box center [1108, 466] width 67 height 16
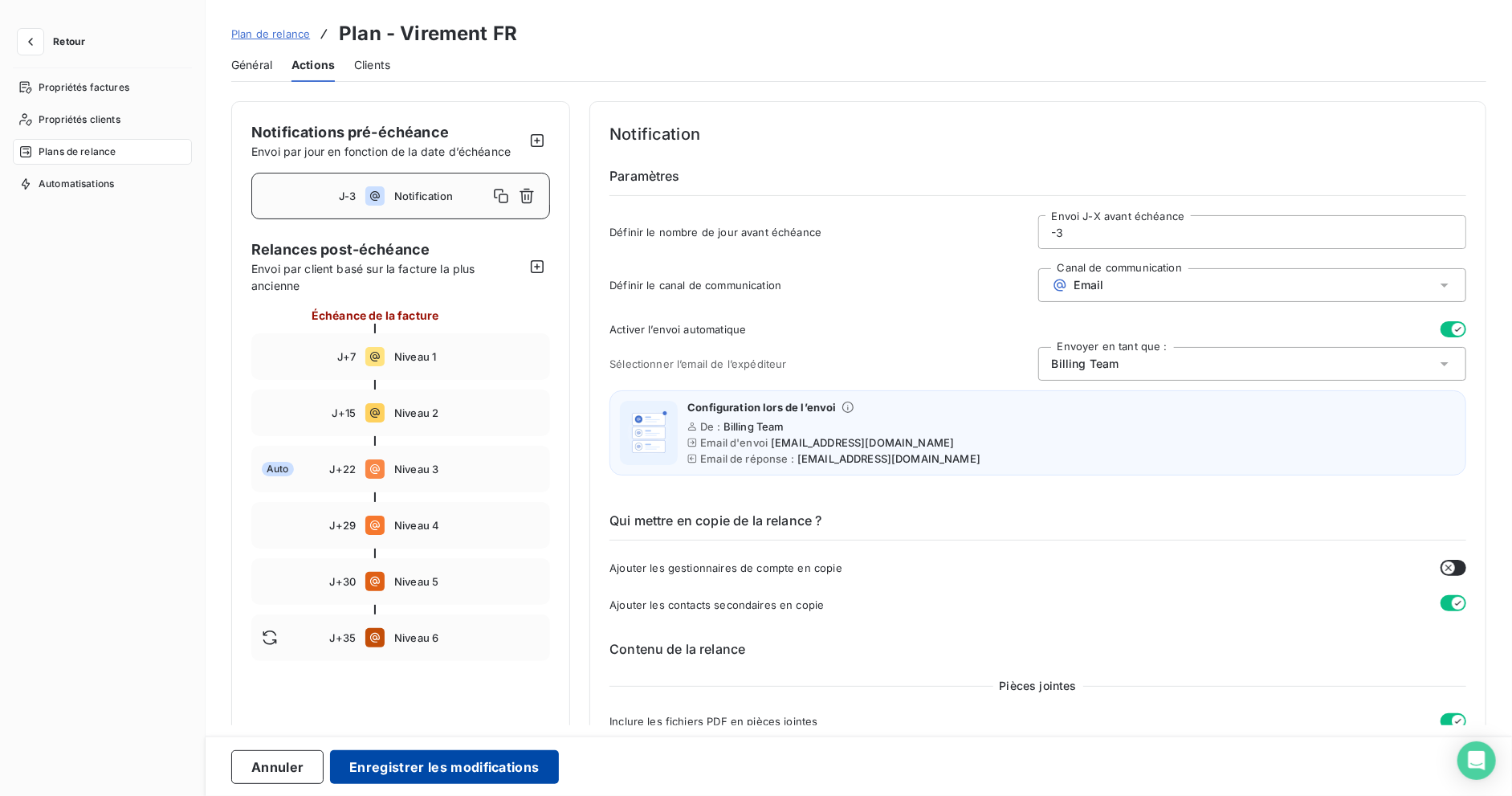
click at [420, 759] on button "Enregistrer les modifications" at bounding box center [444, 767] width 228 height 34
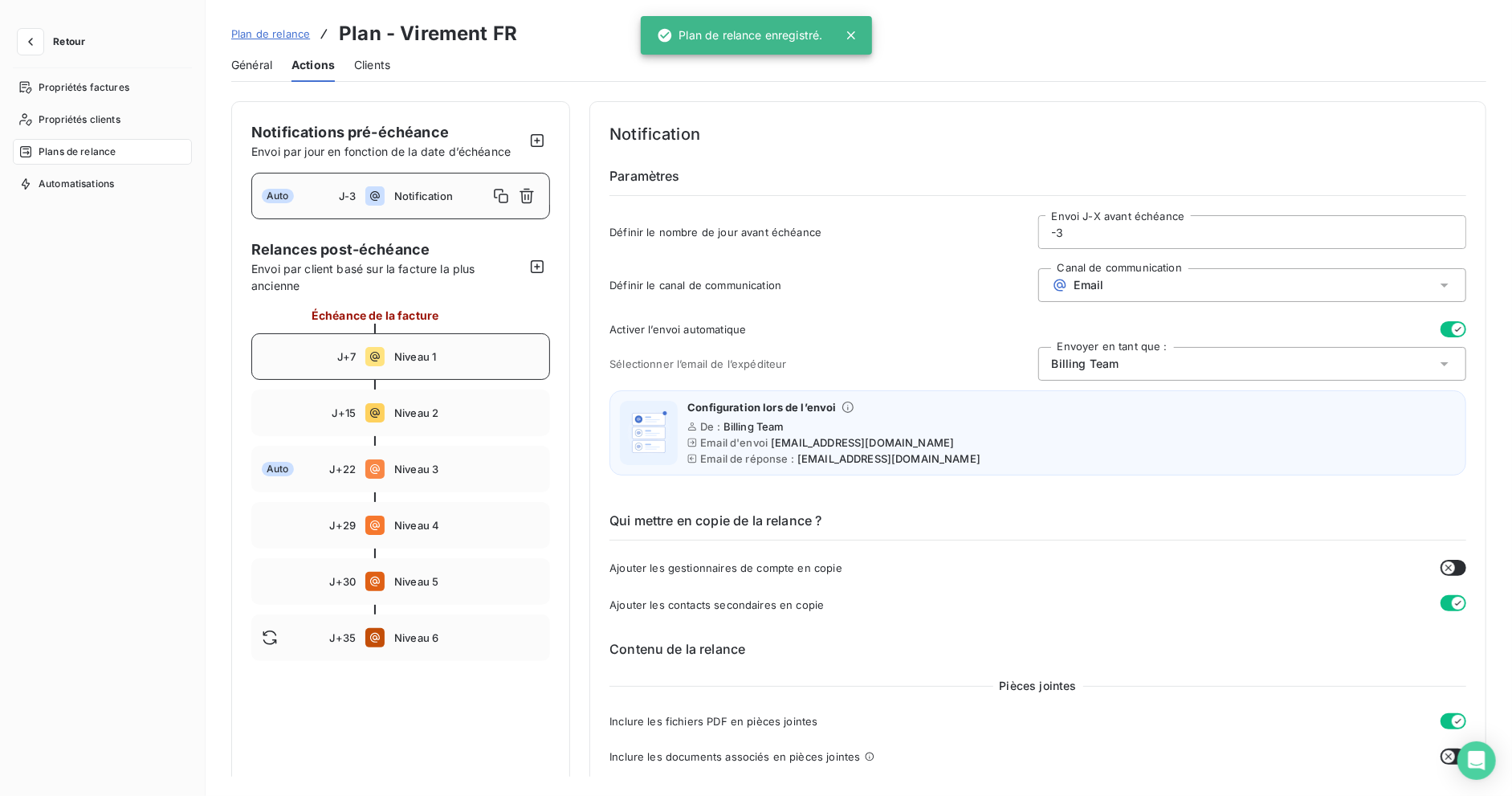
click at [429, 373] on div "J+7 Niveau 1" at bounding box center [401, 356] width 299 height 47
type input "7"
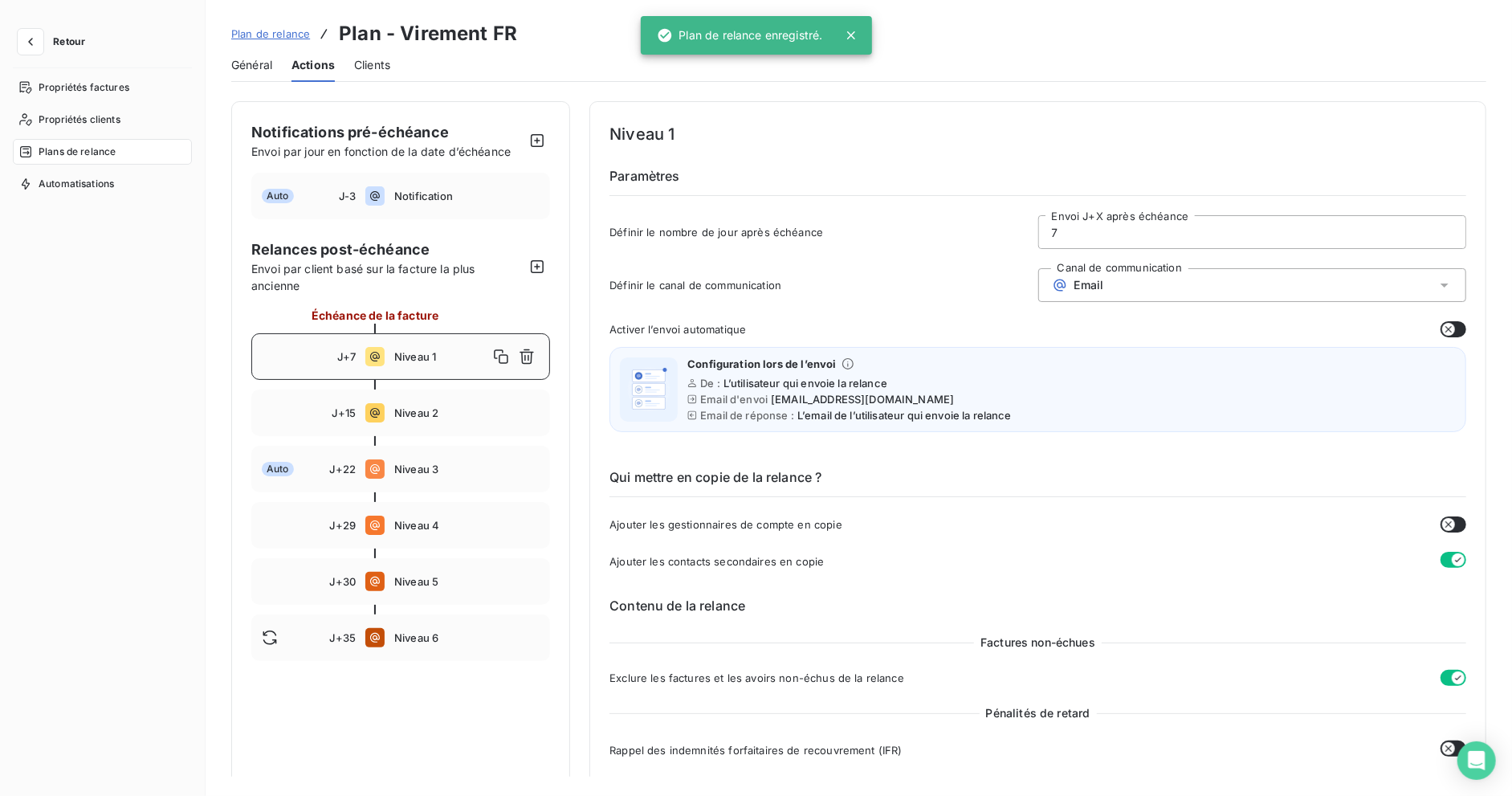
click at [1448, 335] on button "button" at bounding box center [1453, 330] width 26 height 16
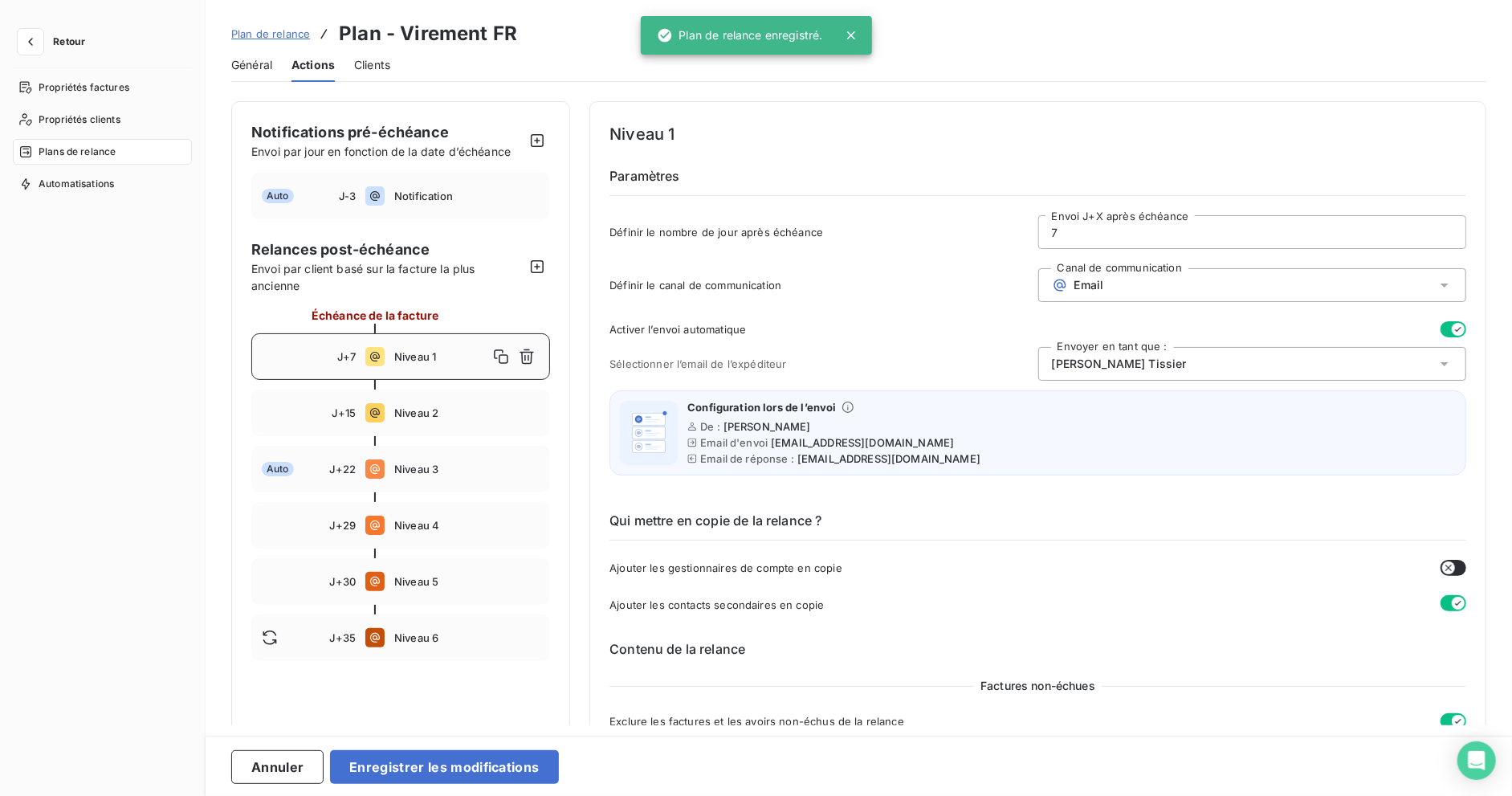
click at [1249, 363] on div "[PERSON_NAME]" at bounding box center [1252, 364] width 428 height 34
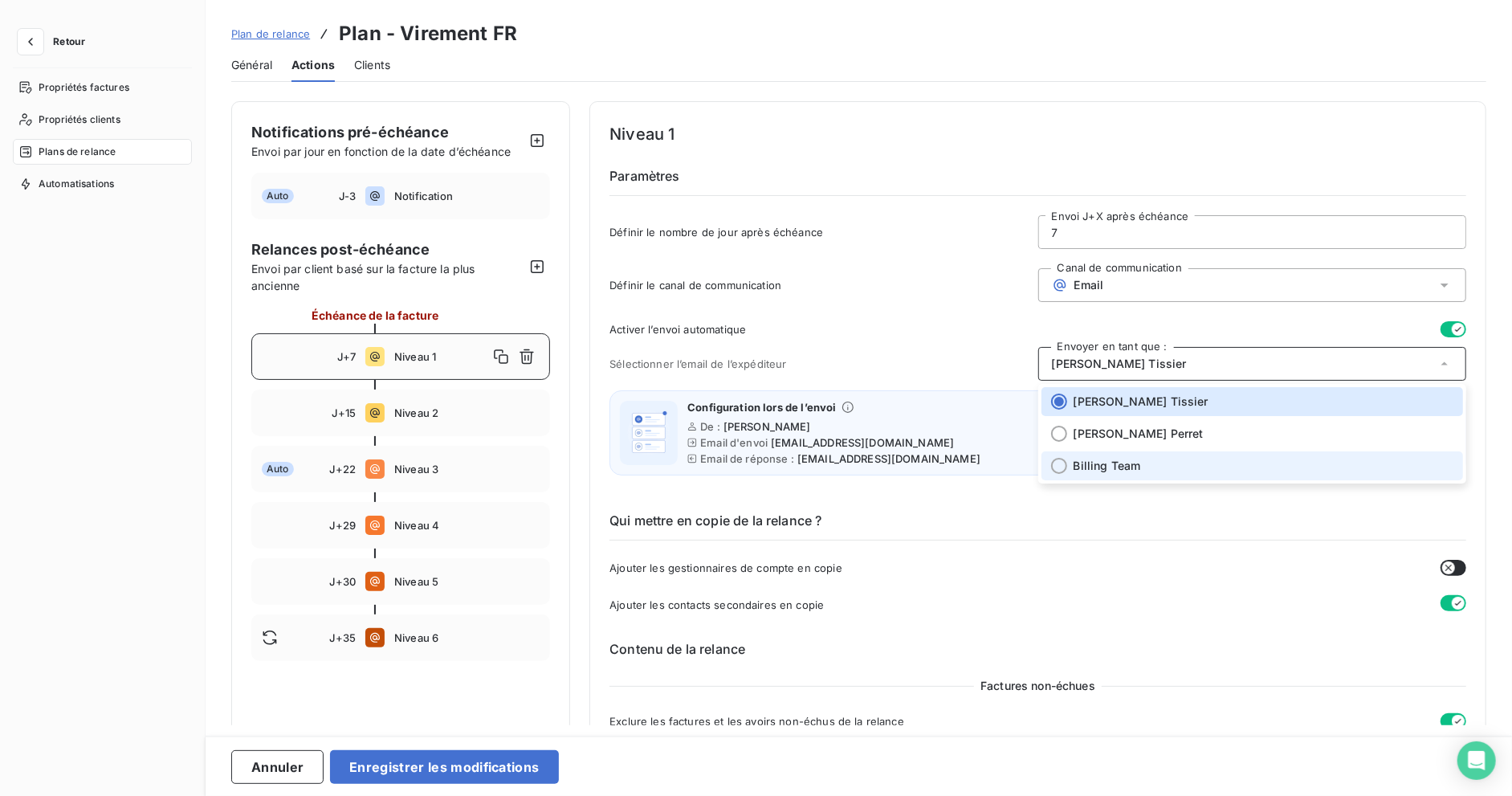
click at [1141, 459] on div "Billing Team" at bounding box center [1264, 466] width 380 height 16
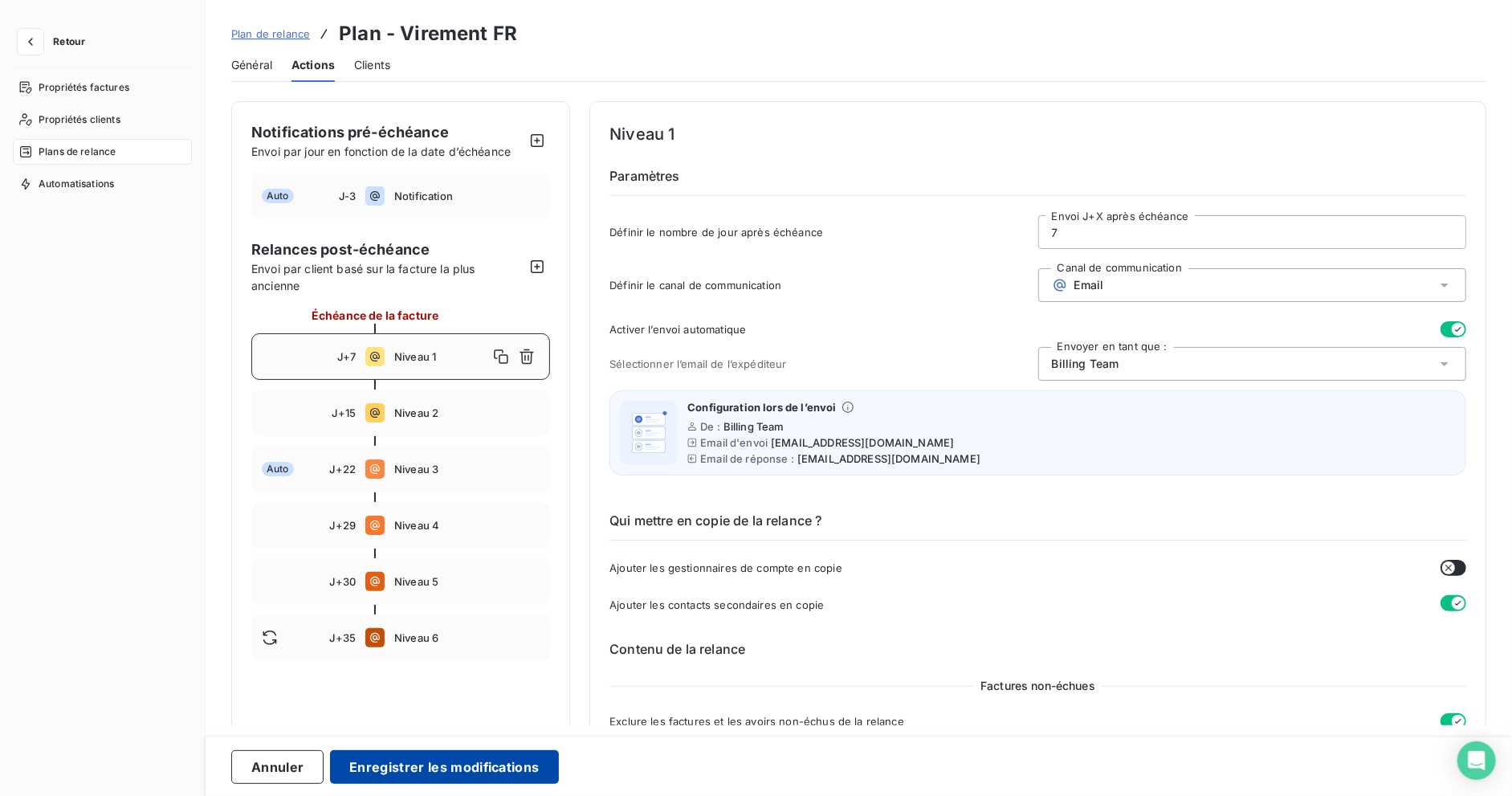
click at [431, 765] on button "Enregistrer les modifications" at bounding box center [444, 767] width 228 height 34
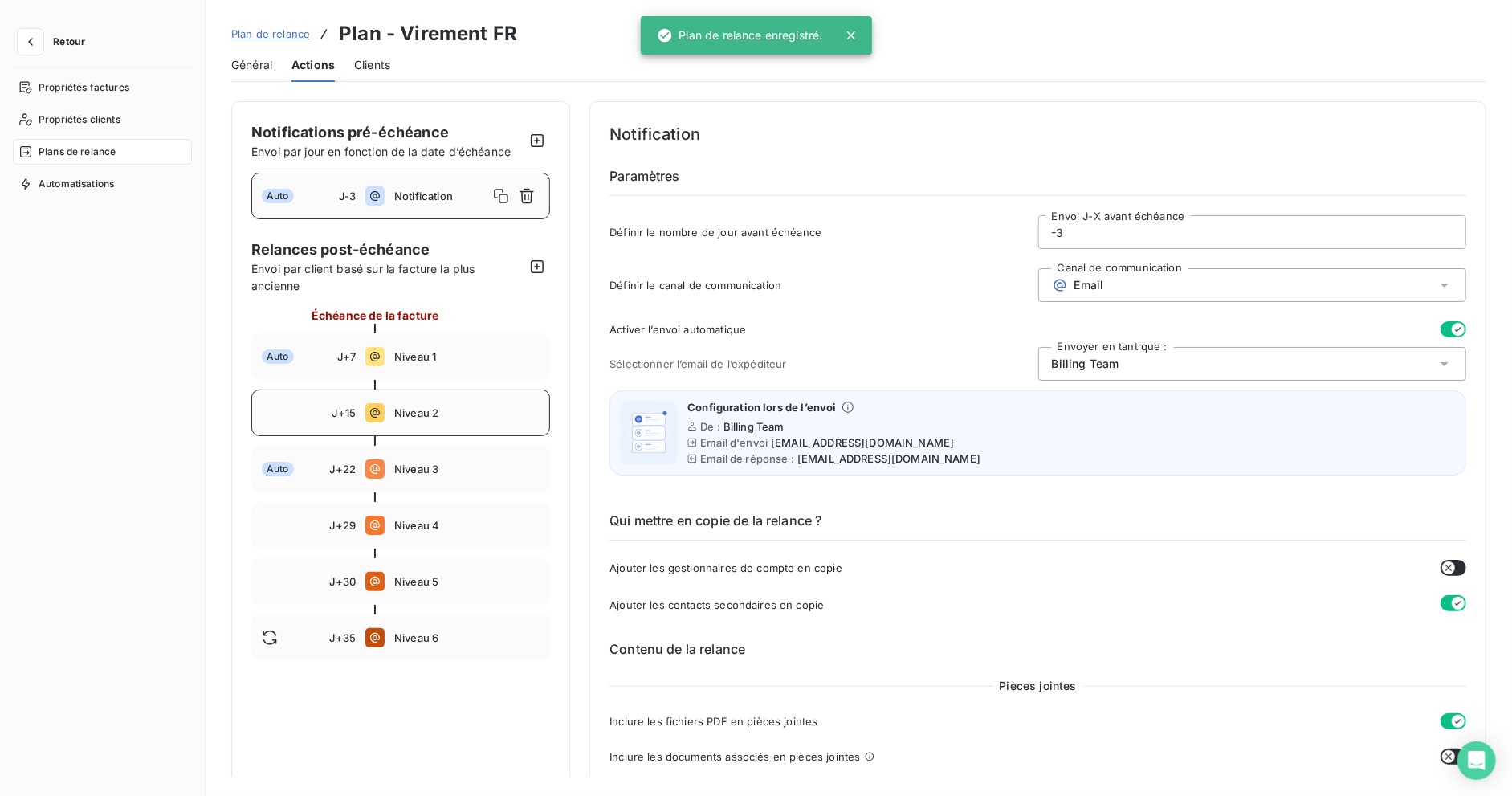
drag, startPoint x: 464, startPoint y: 403, endPoint x: 451, endPoint y: 418, distance: 19.8
click at [464, 403] on div "J+15 Niveau 2" at bounding box center [401, 413] width 299 height 47
type input "15"
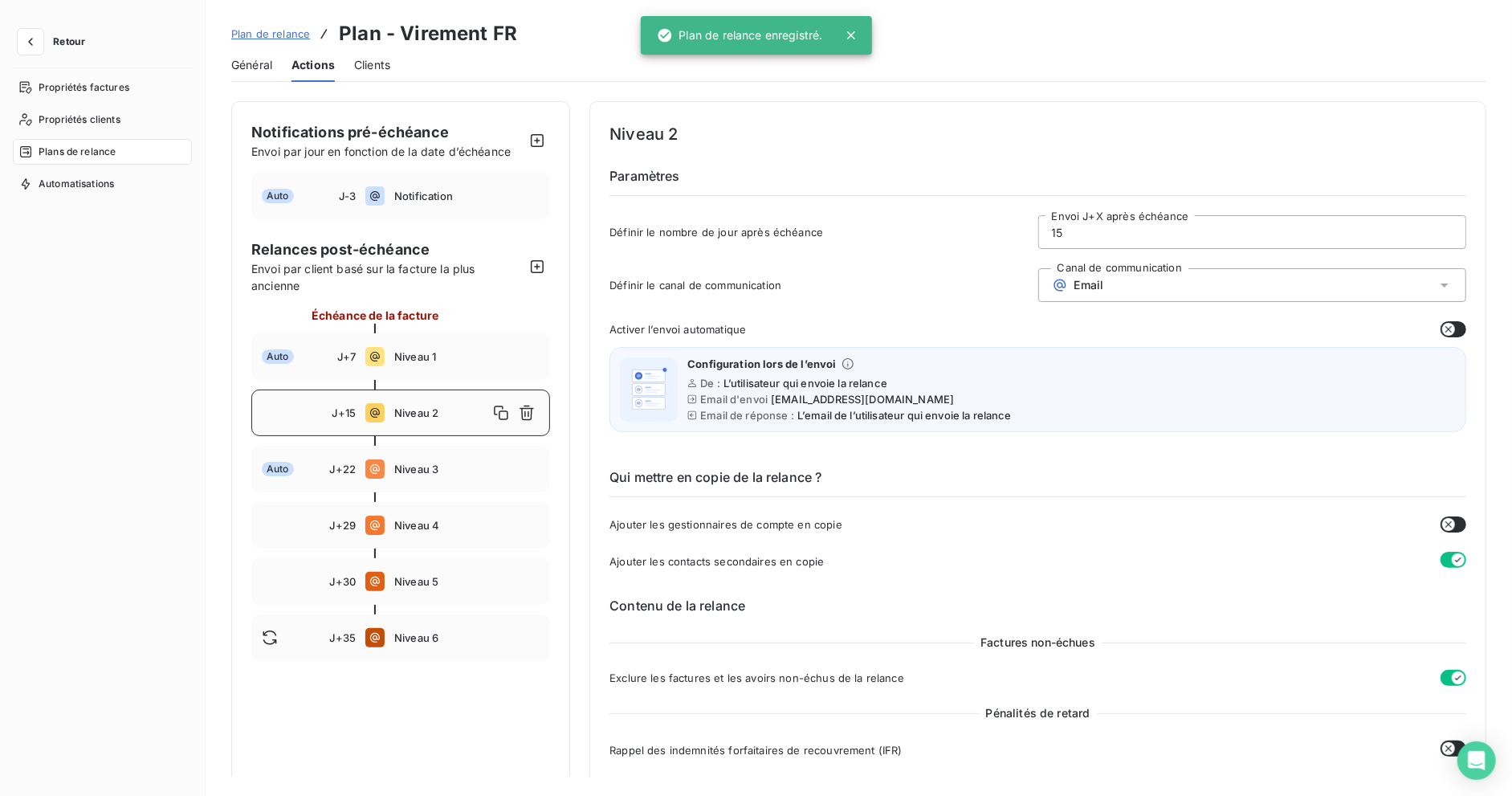
click at [1446, 330] on icon "button" at bounding box center [1448, 329] width 6 height 6
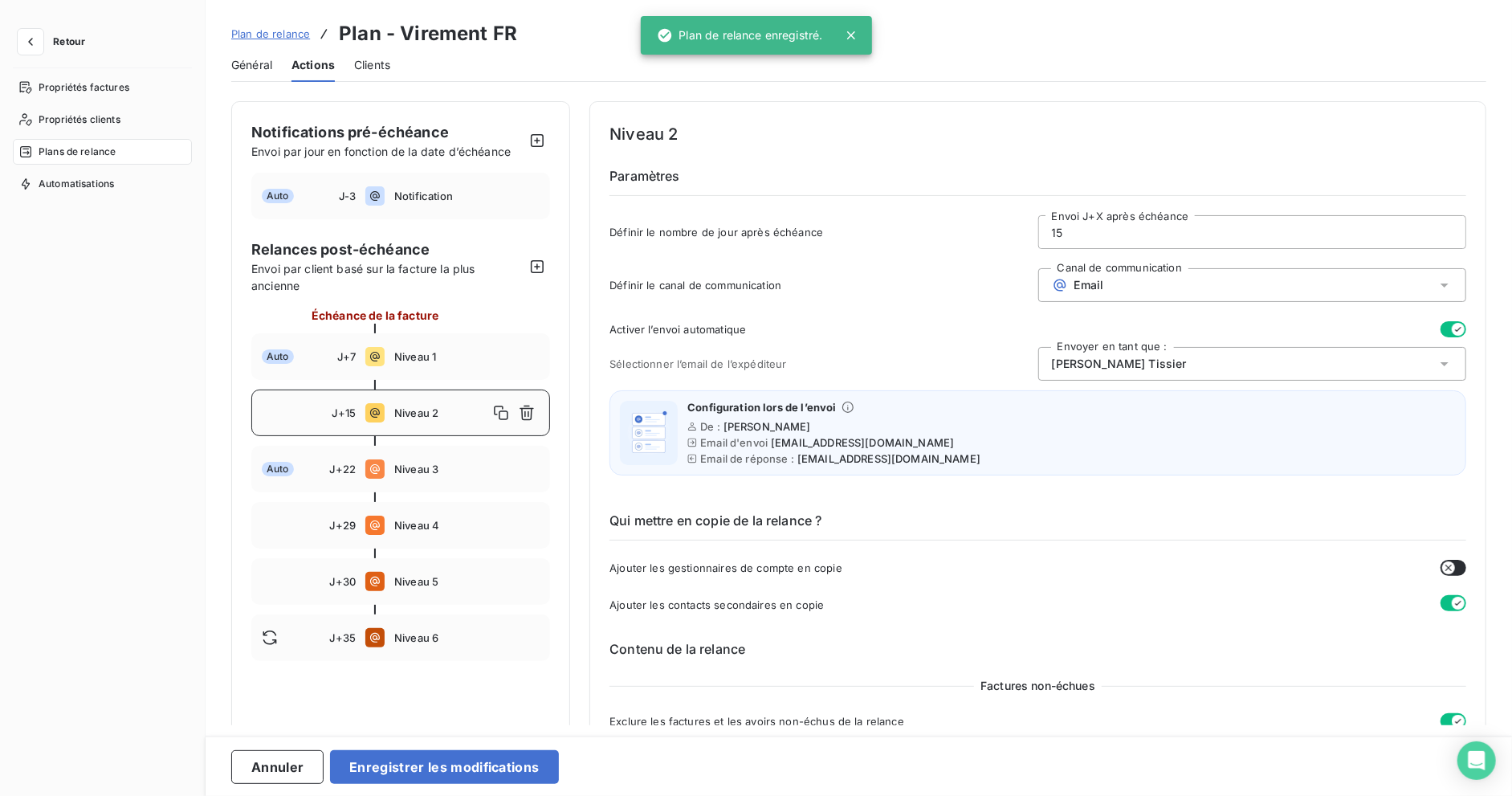
click at [1099, 371] on div "[PERSON_NAME]" at bounding box center [1252, 364] width 428 height 34
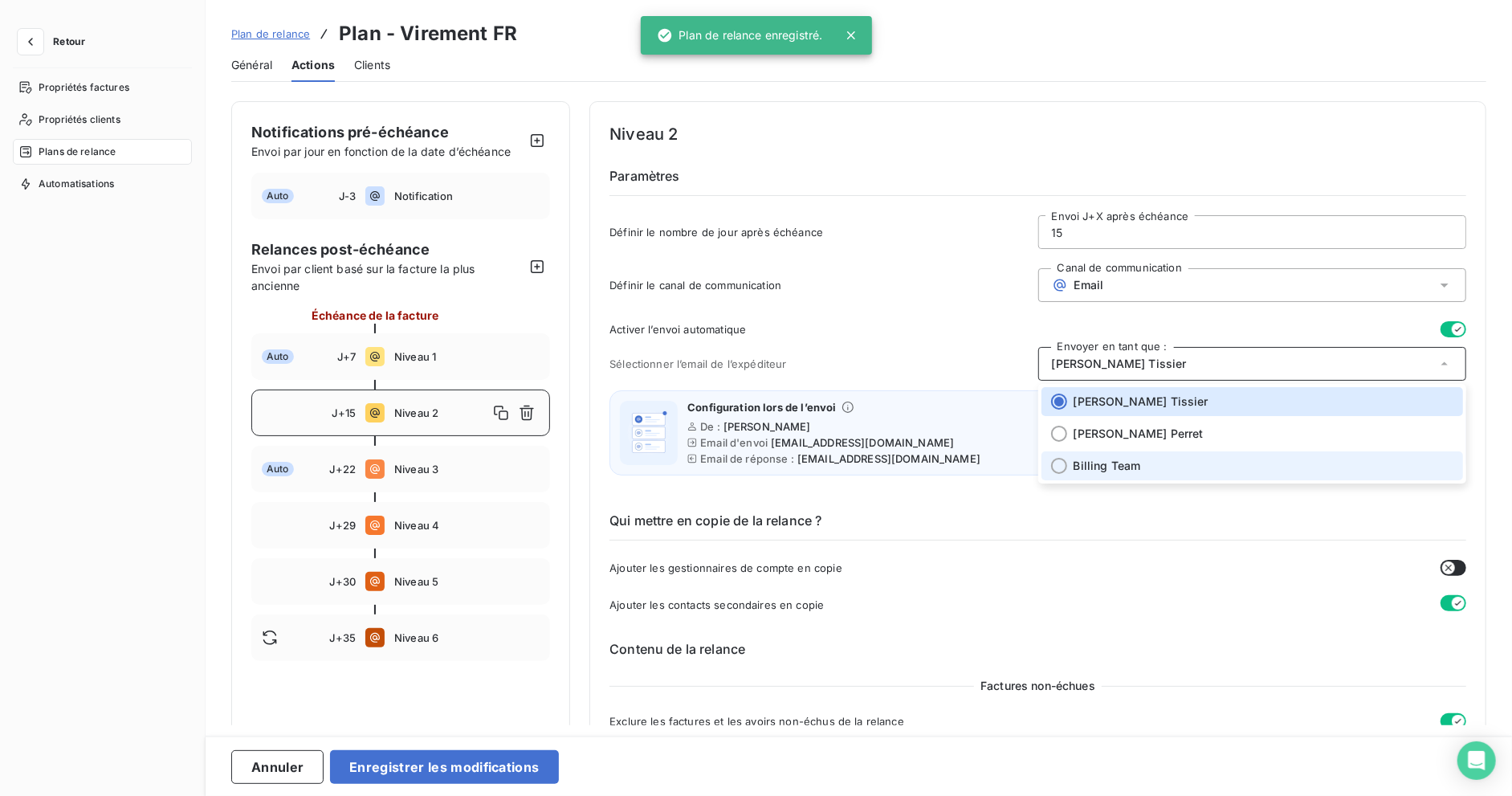
click at [1087, 459] on span "Billing Team" at bounding box center [1108, 466] width 67 height 16
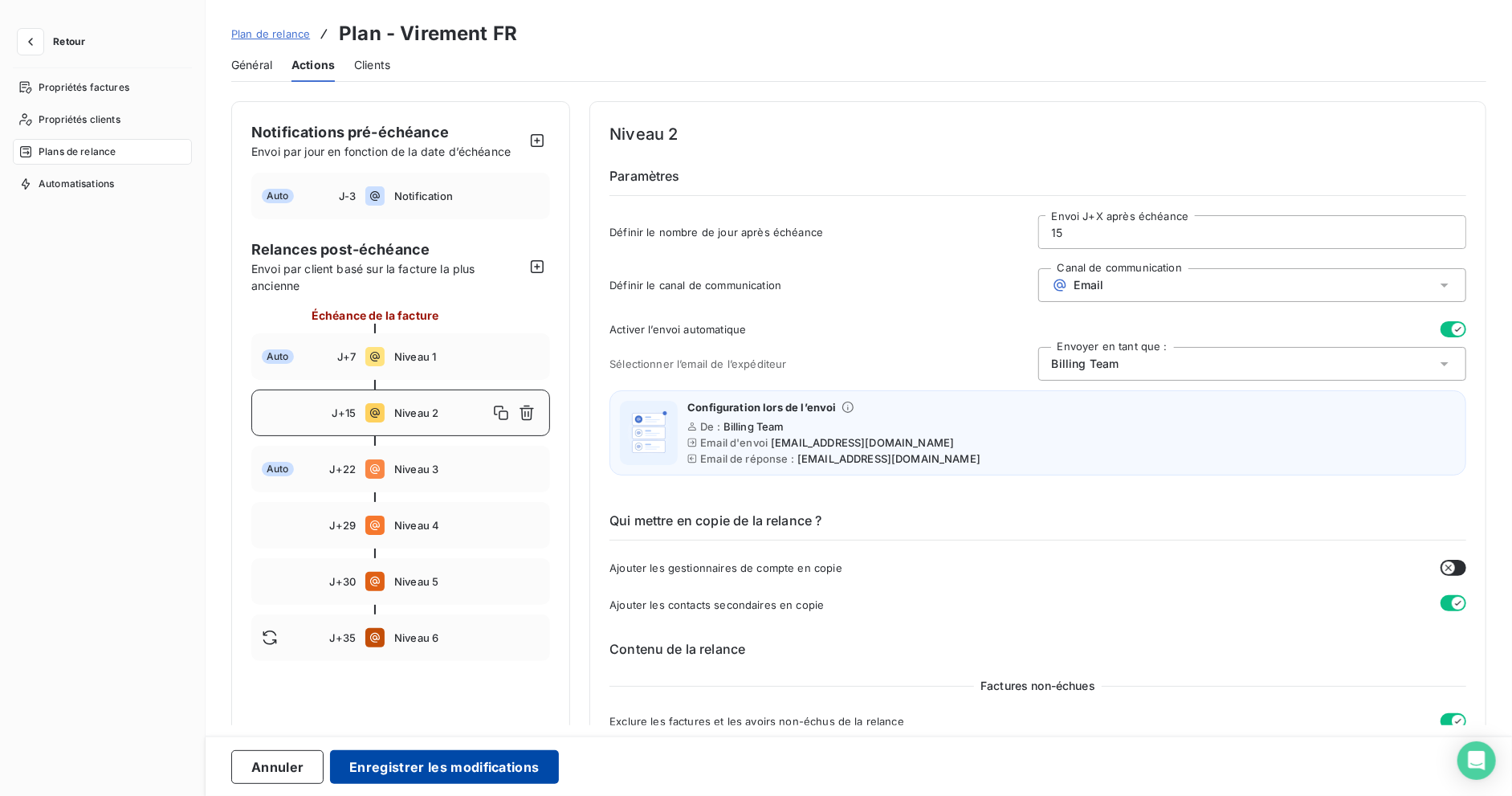
click at [518, 756] on button "Enregistrer les modifications" at bounding box center [444, 767] width 228 height 34
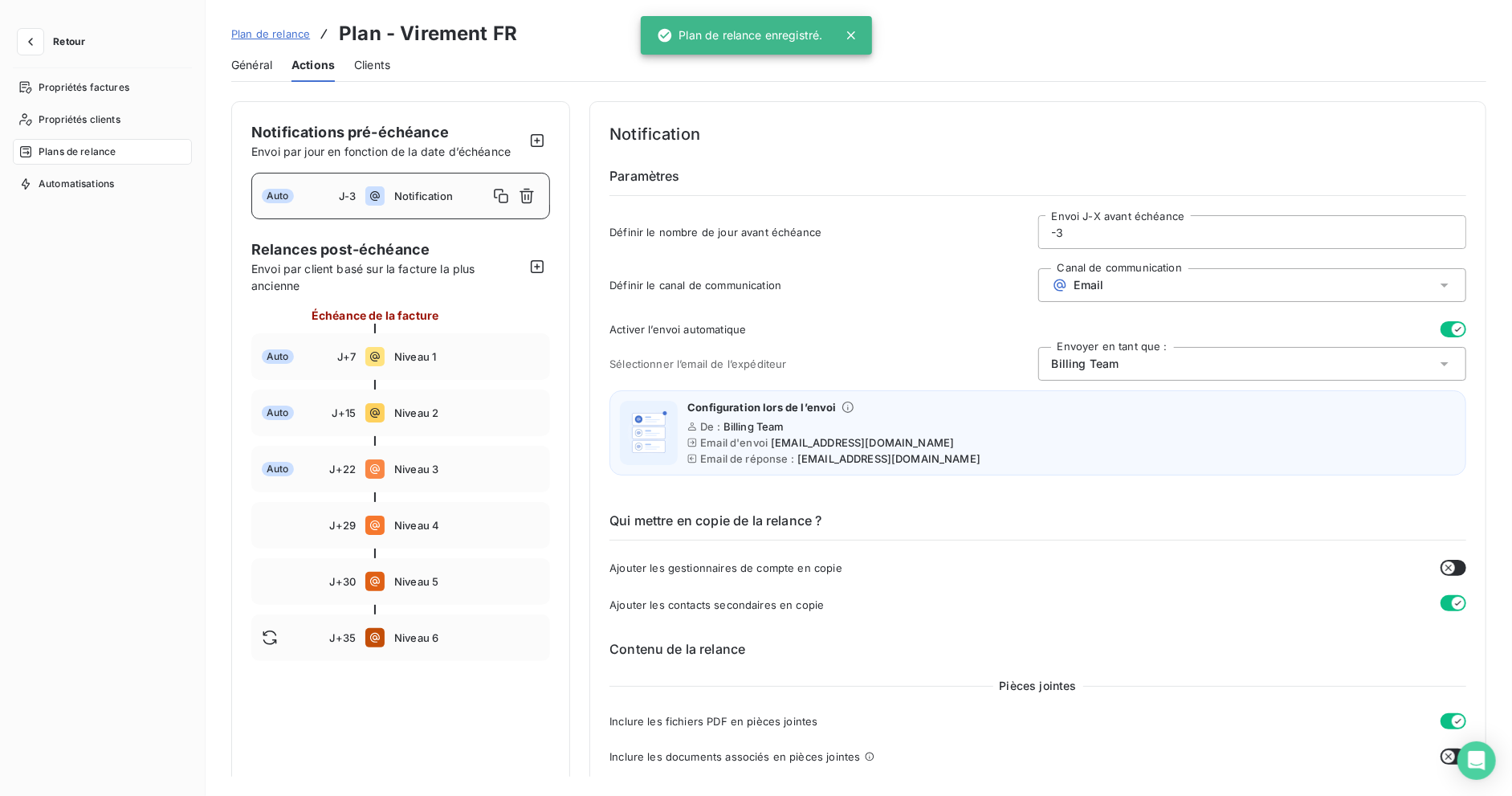
click at [263, 32] on span "Plan de relance" at bounding box center [270, 34] width 79 height 13
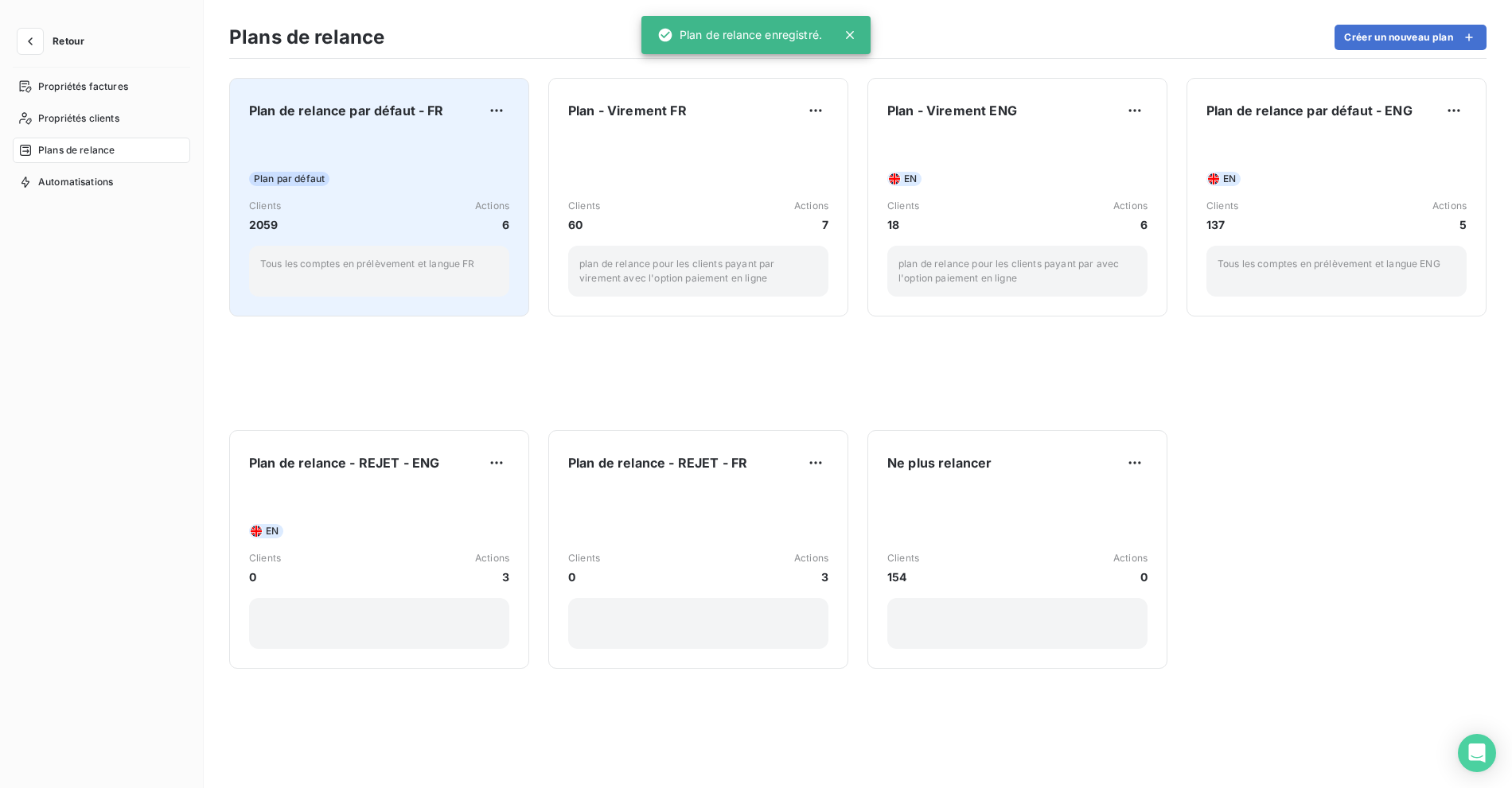
click at [373, 159] on div "Plan par défaut Clients 2059 Actions 6 Tous les comptes en prélèvement et langu…" at bounding box center [379, 216] width 260 height 161
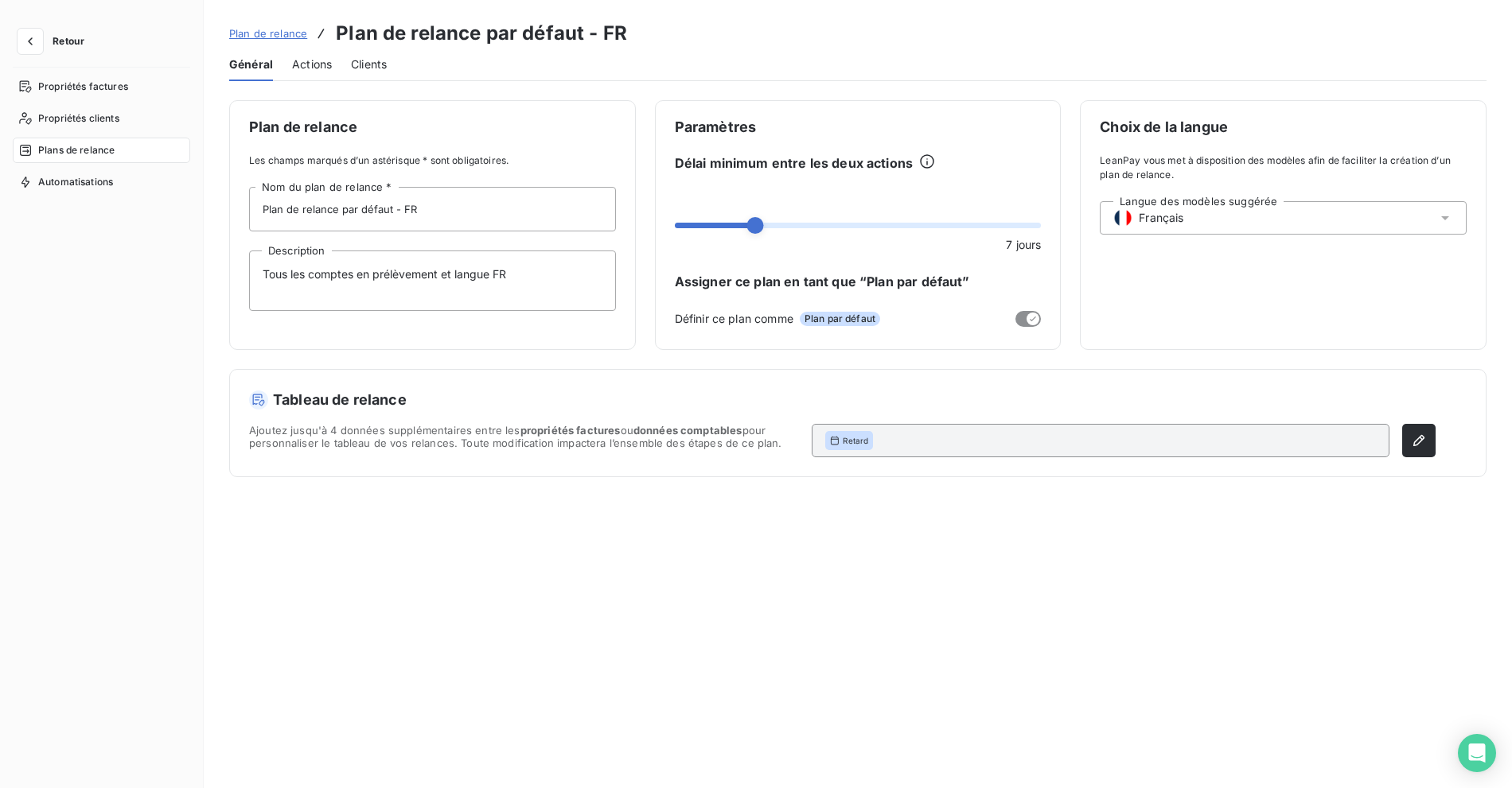
click at [306, 63] on span "Actions" at bounding box center [312, 65] width 39 height 16
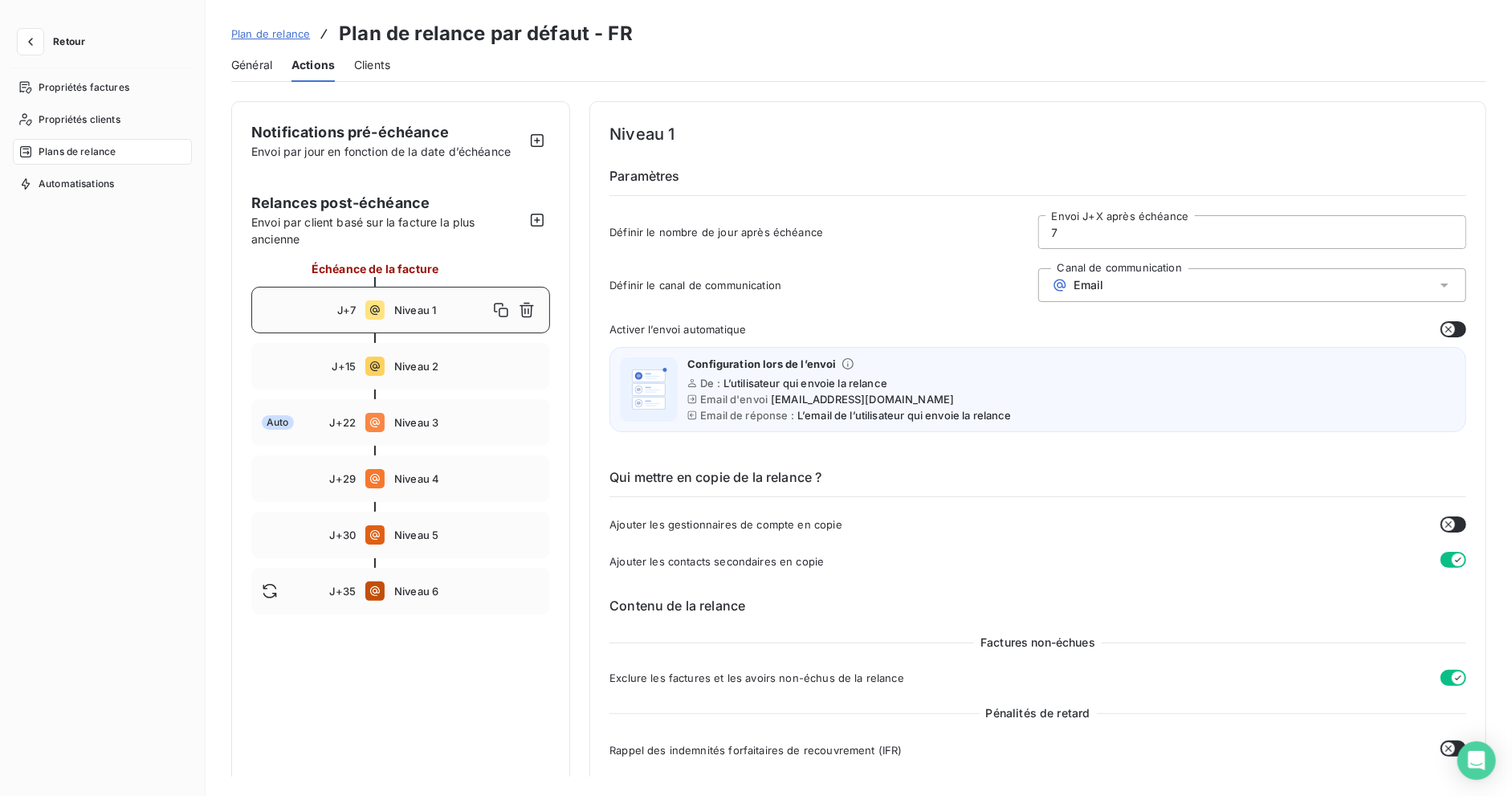
click at [441, 299] on div "Niveau 1" at bounding box center [466, 309] width 146 height 26
click at [1448, 324] on icon "button" at bounding box center [1448, 330] width 13 height 13
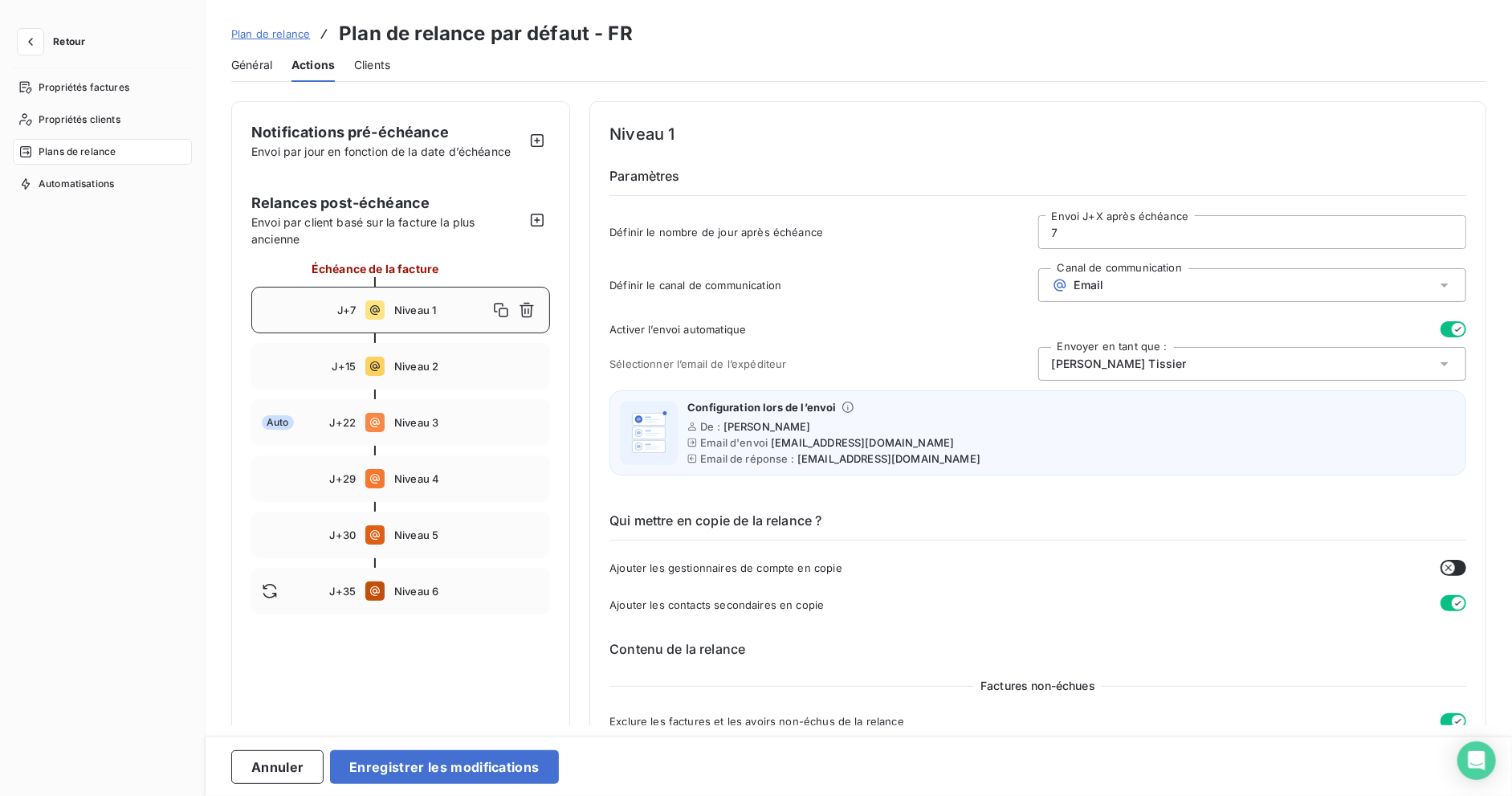
click at [1137, 360] on div "[PERSON_NAME]" at bounding box center [1252, 364] width 428 height 34
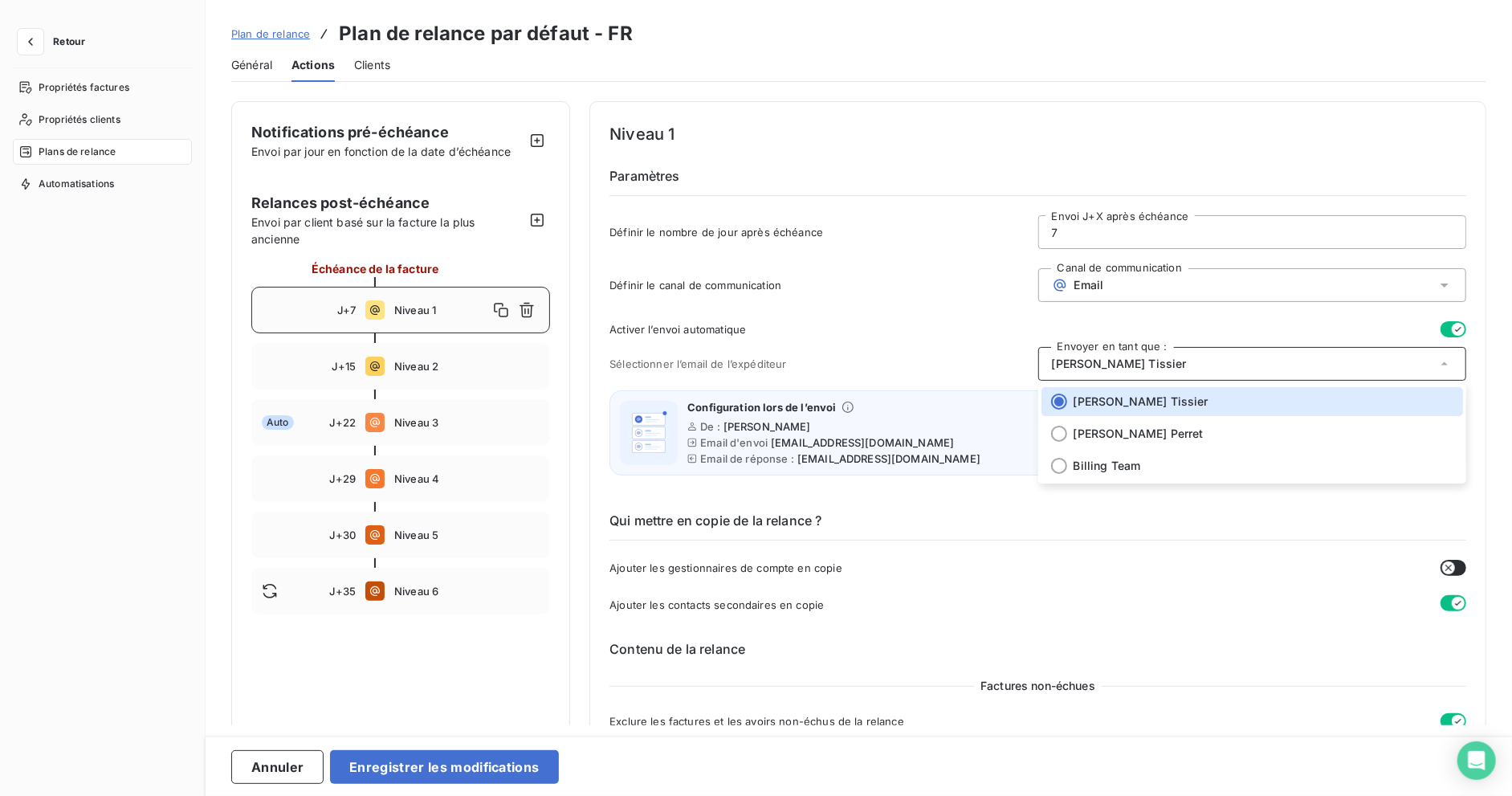
click at [509, 38] on h3 "Plan de relance par défaut - FR" at bounding box center [486, 34] width 294 height 29
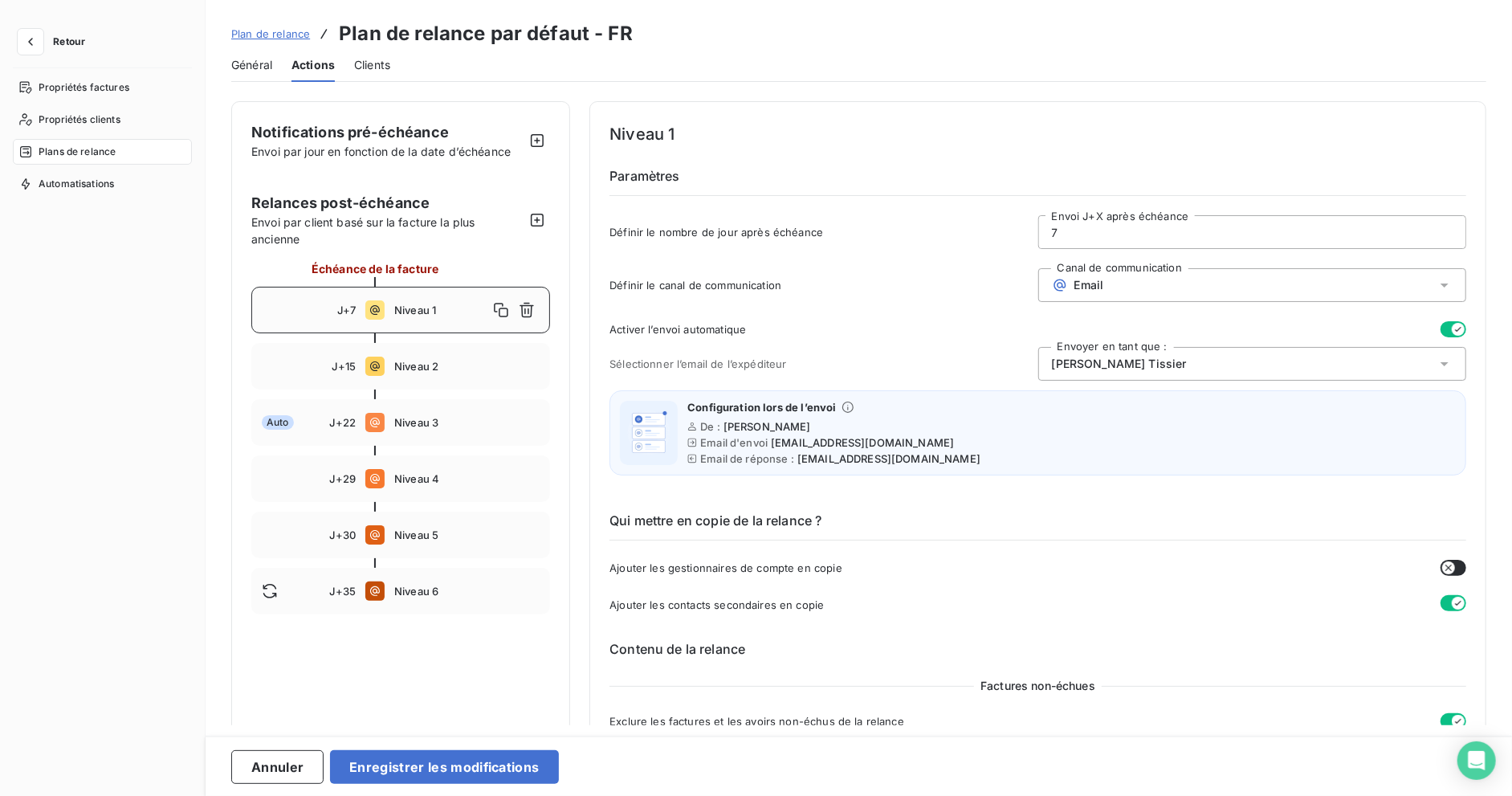
click at [541, 49] on div "Général Actions Clients" at bounding box center [858, 65] width 1255 height 34
click at [244, 31] on span "Plan de relance" at bounding box center [270, 34] width 79 height 13
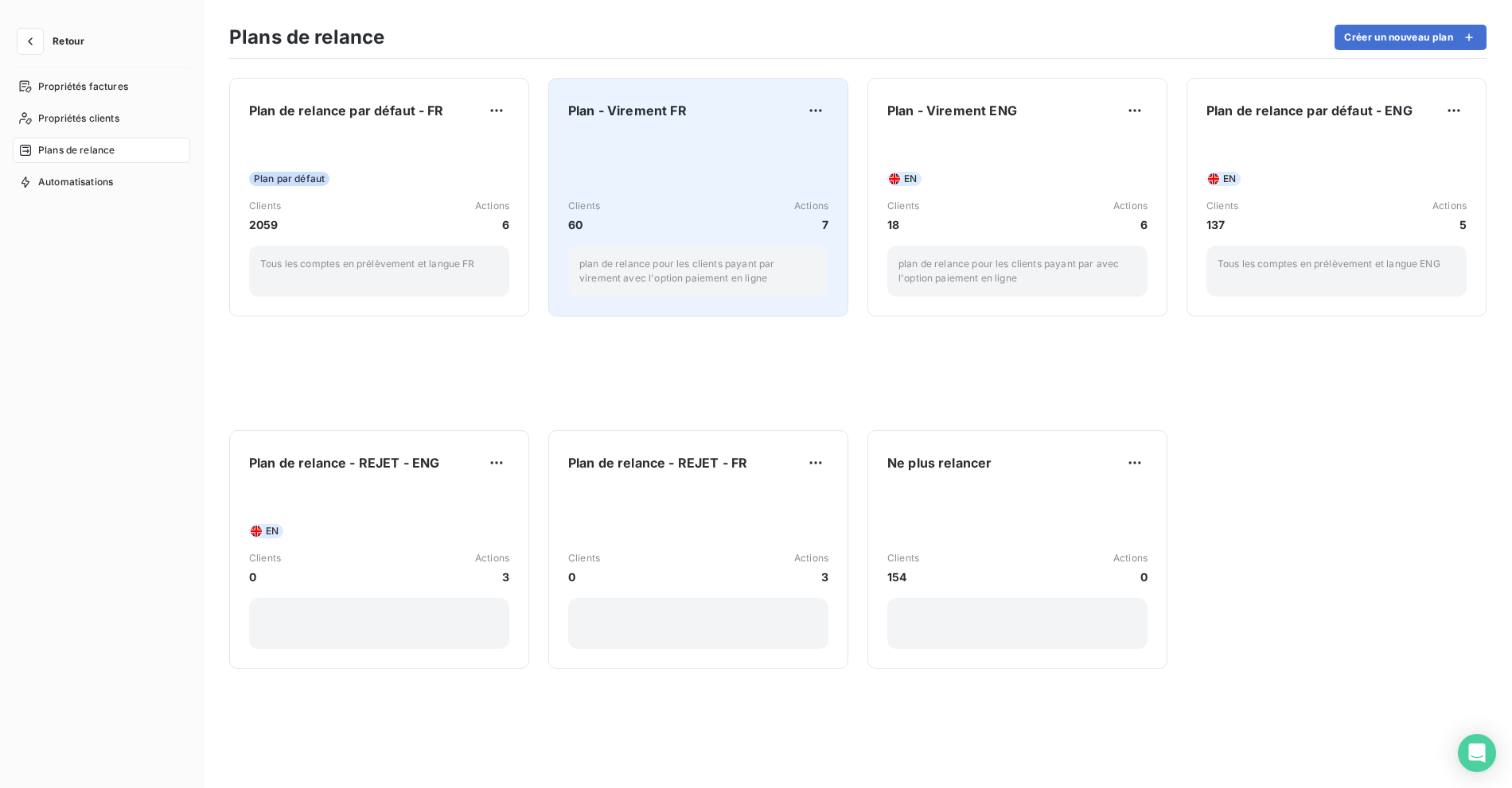
click at [784, 120] on div "Plan - Virement FR" at bounding box center [697, 110] width 260 height 25
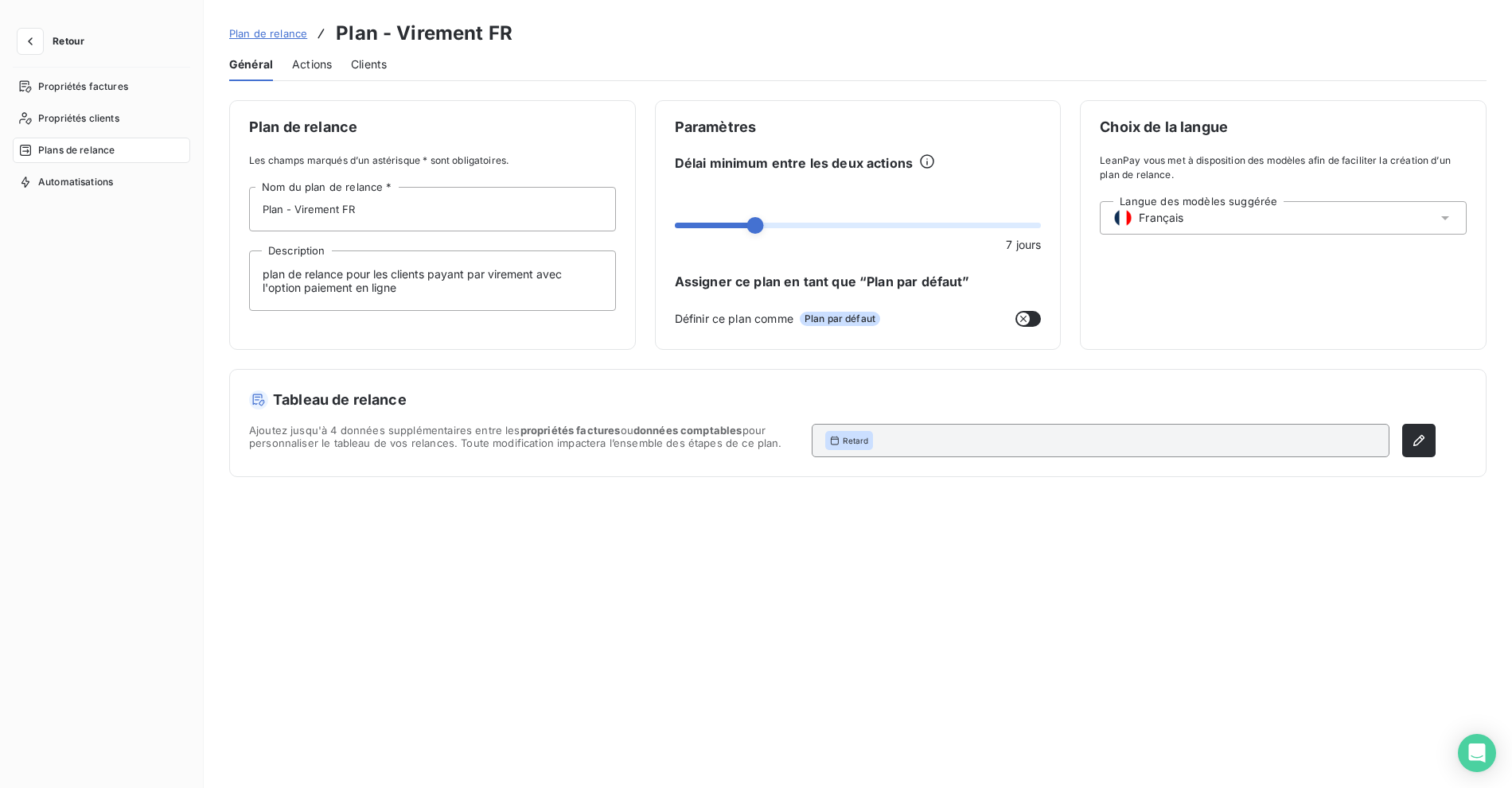
click at [570, 61] on div "Général Actions Clients" at bounding box center [858, 65] width 1257 height 33
click at [294, 61] on span "Actions" at bounding box center [312, 65] width 39 height 16
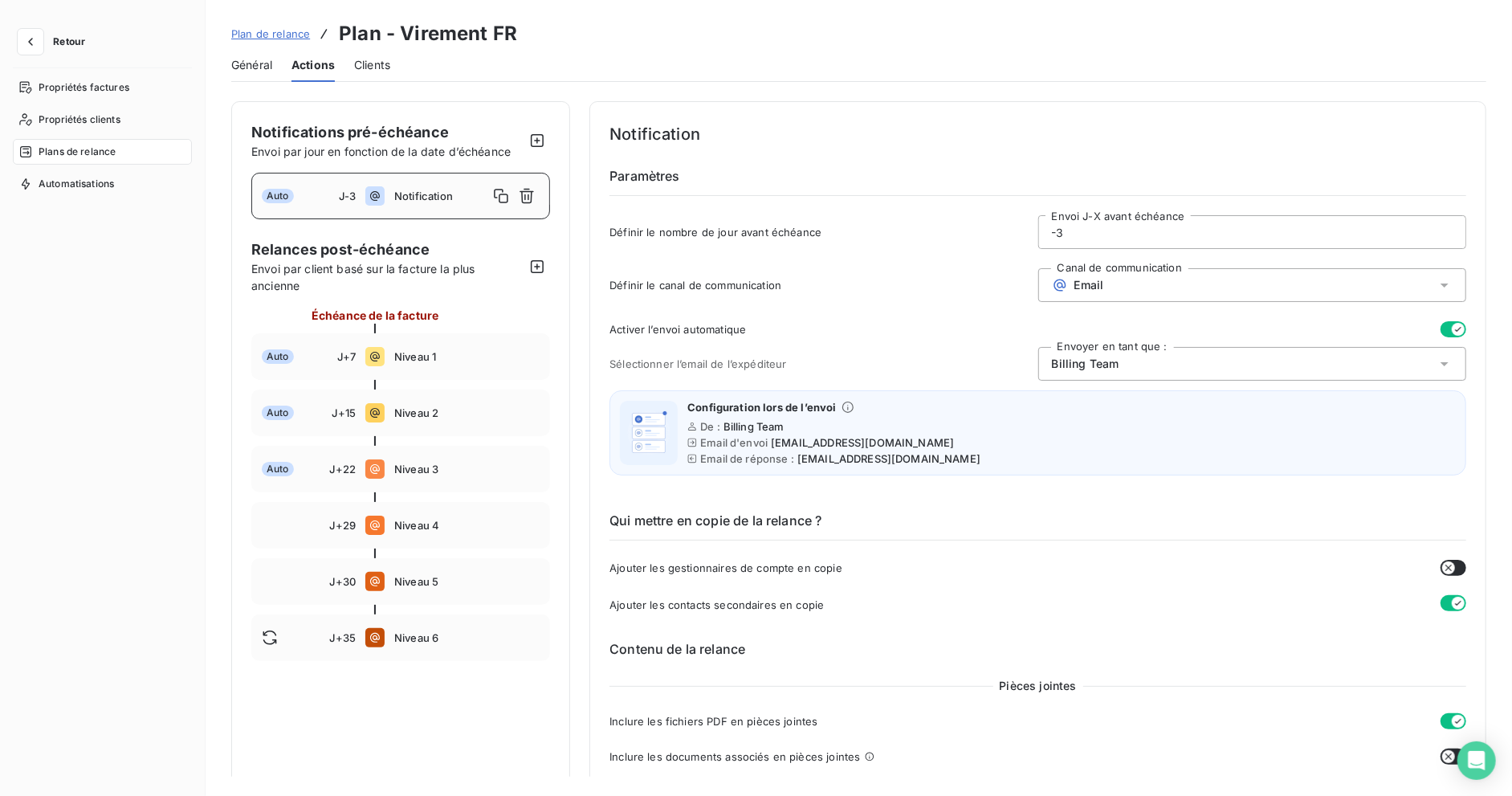
click at [394, 65] on div "Général Actions Clients" at bounding box center [858, 65] width 1255 height 34
click at [383, 59] on span "Clients" at bounding box center [372, 65] width 36 height 16
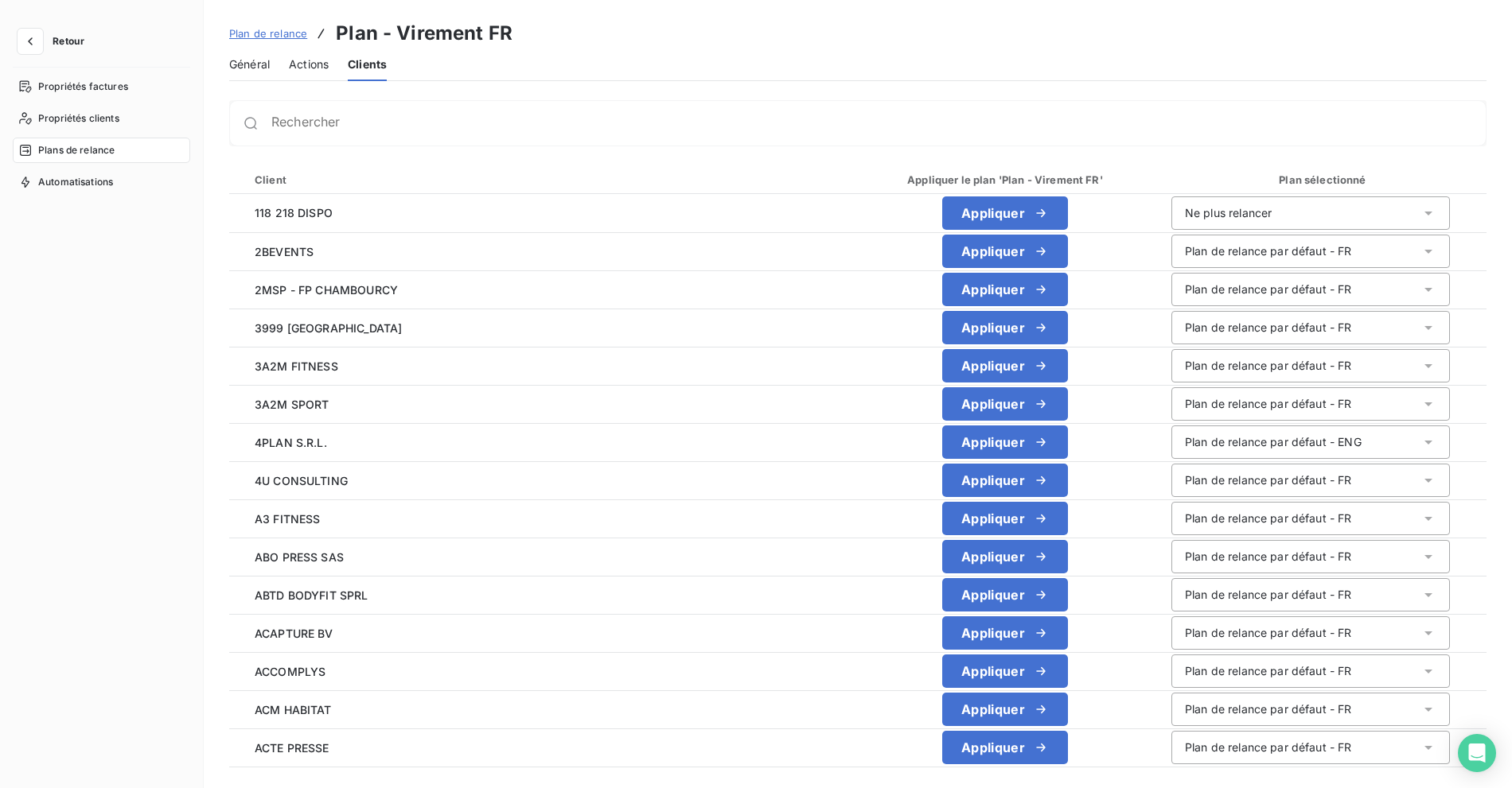
click at [248, 66] on span "Général" at bounding box center [249, 65] width 40 height 16
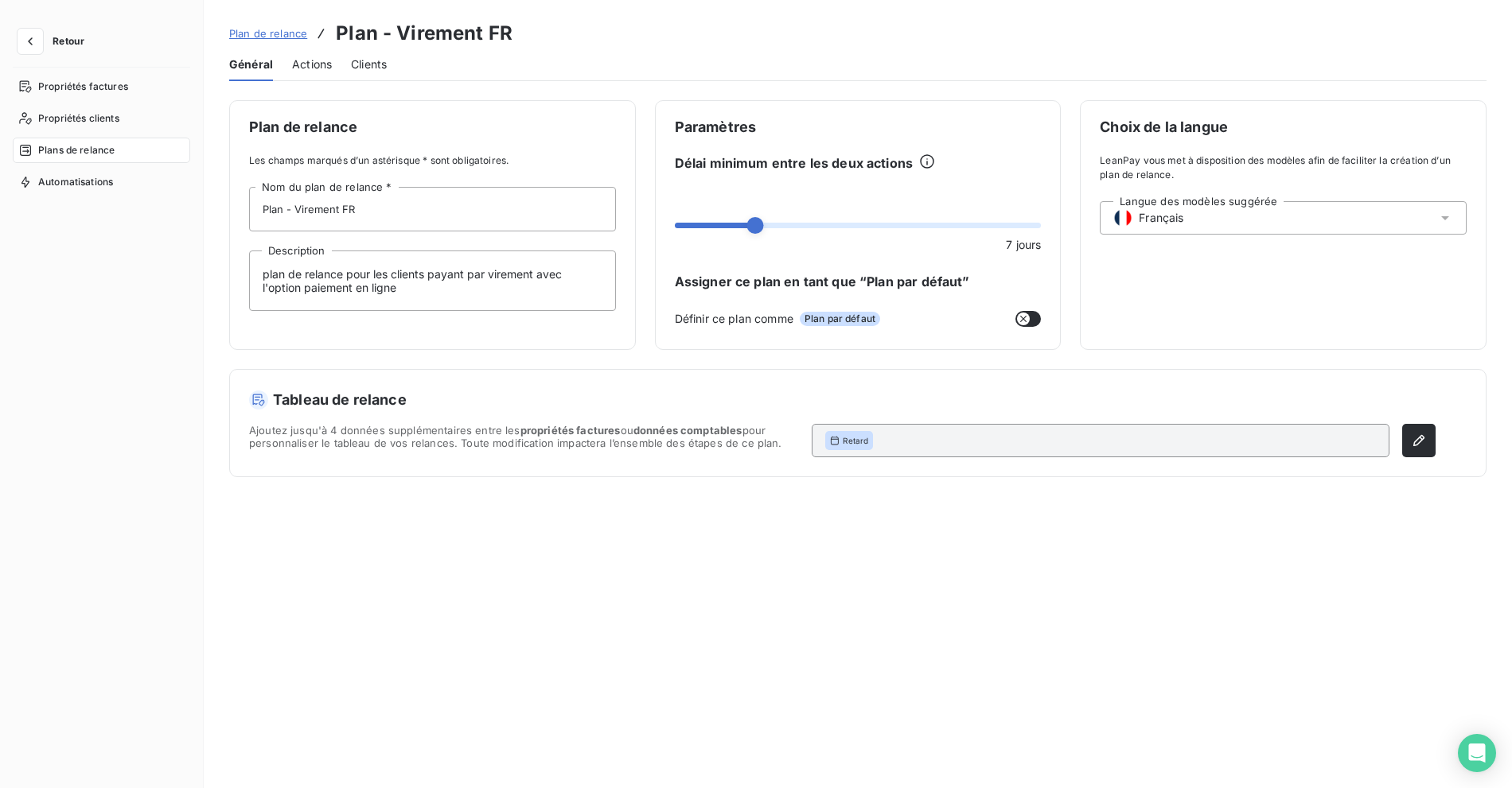
click at [315, 66] on span "Actions" at bounding box center [312, 65] width 39 height 16
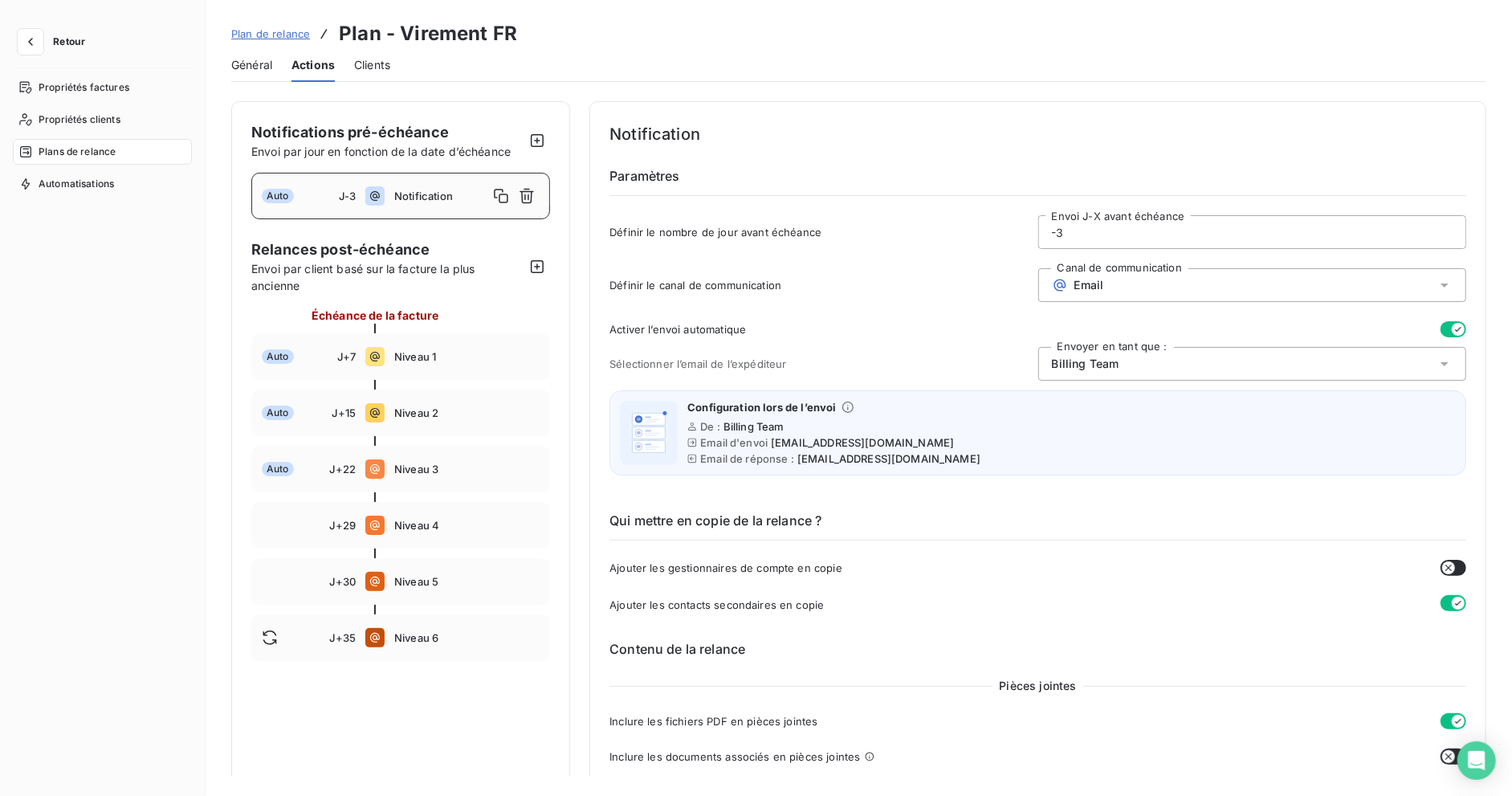
click at [75, 40] on span "Retour" at bounding box center [69, 42] width 32 height 10
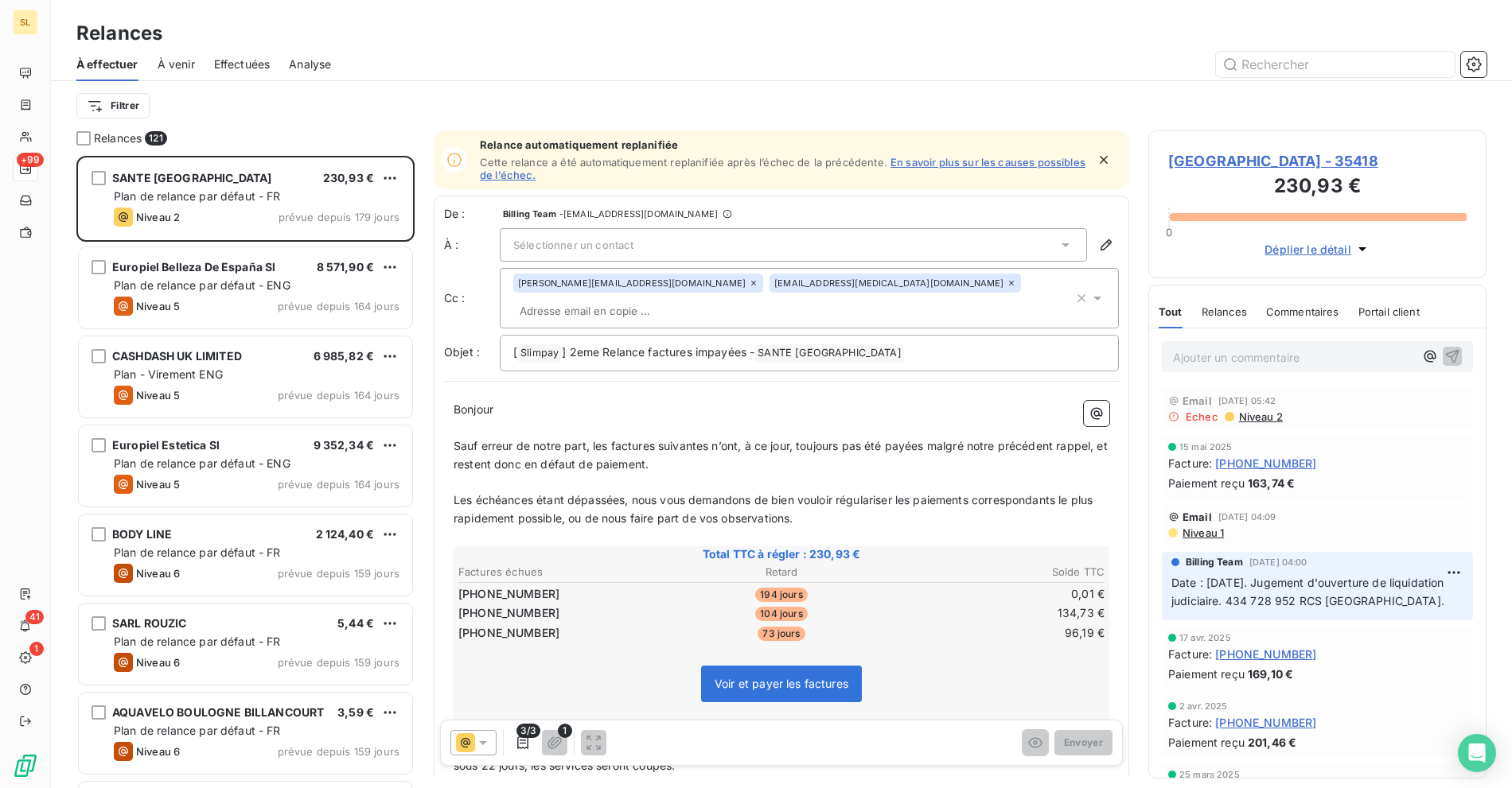
scroll to position [618, 325]
click at [697, 44] on div "Relances" at bounding box center [780, 33] width 1460 height 29
click at [136, 94] on html "SL +99 41 1 Relances À effectuer À venir Effectuées Analyse Filtrer Relances 12…" at bounding box center [756, 394] width 1512 height 788
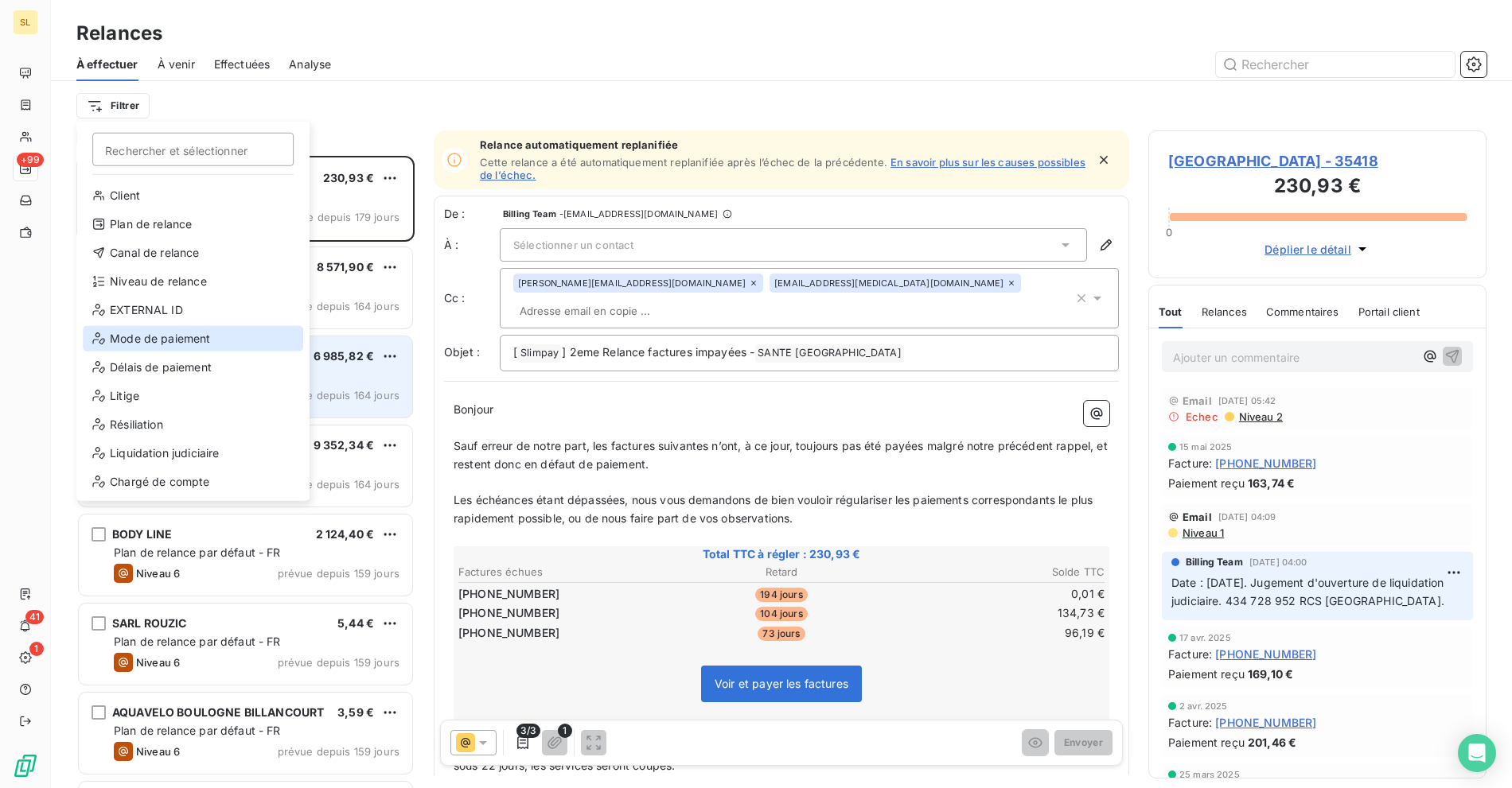
click at [174, 338] on div "Mode de paiement" at bounding box center [193, 338] width 220 height 25
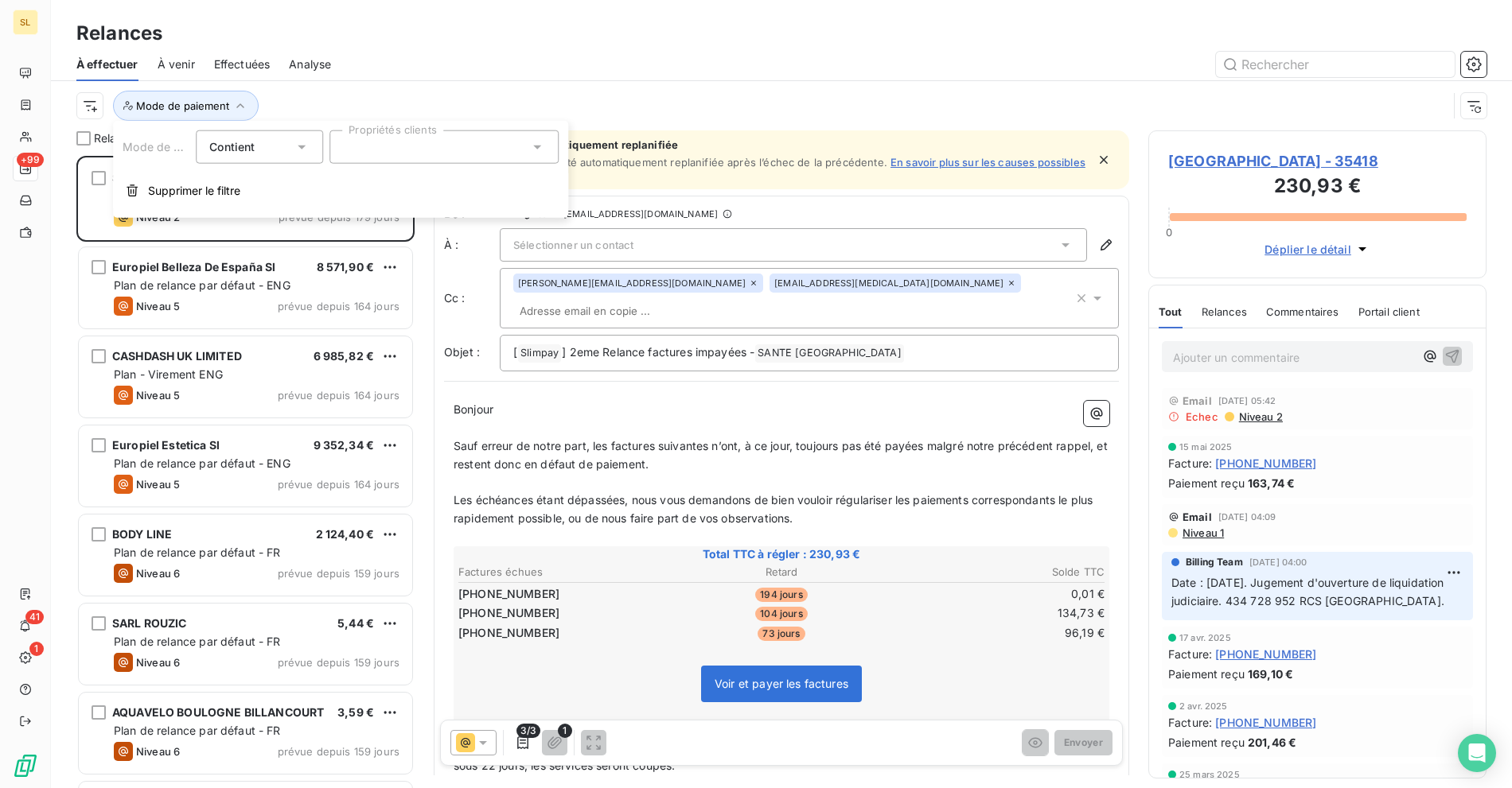
click at [279, 153] on div "Contient is" at bounding box center [251, 146] width 84 height 22
click at [359, 156] on div at bounding box center [444, 147] width 229 height 33
click at [379, 228] on div "Virement" at bounding box center [387, 221] width 48 height 19
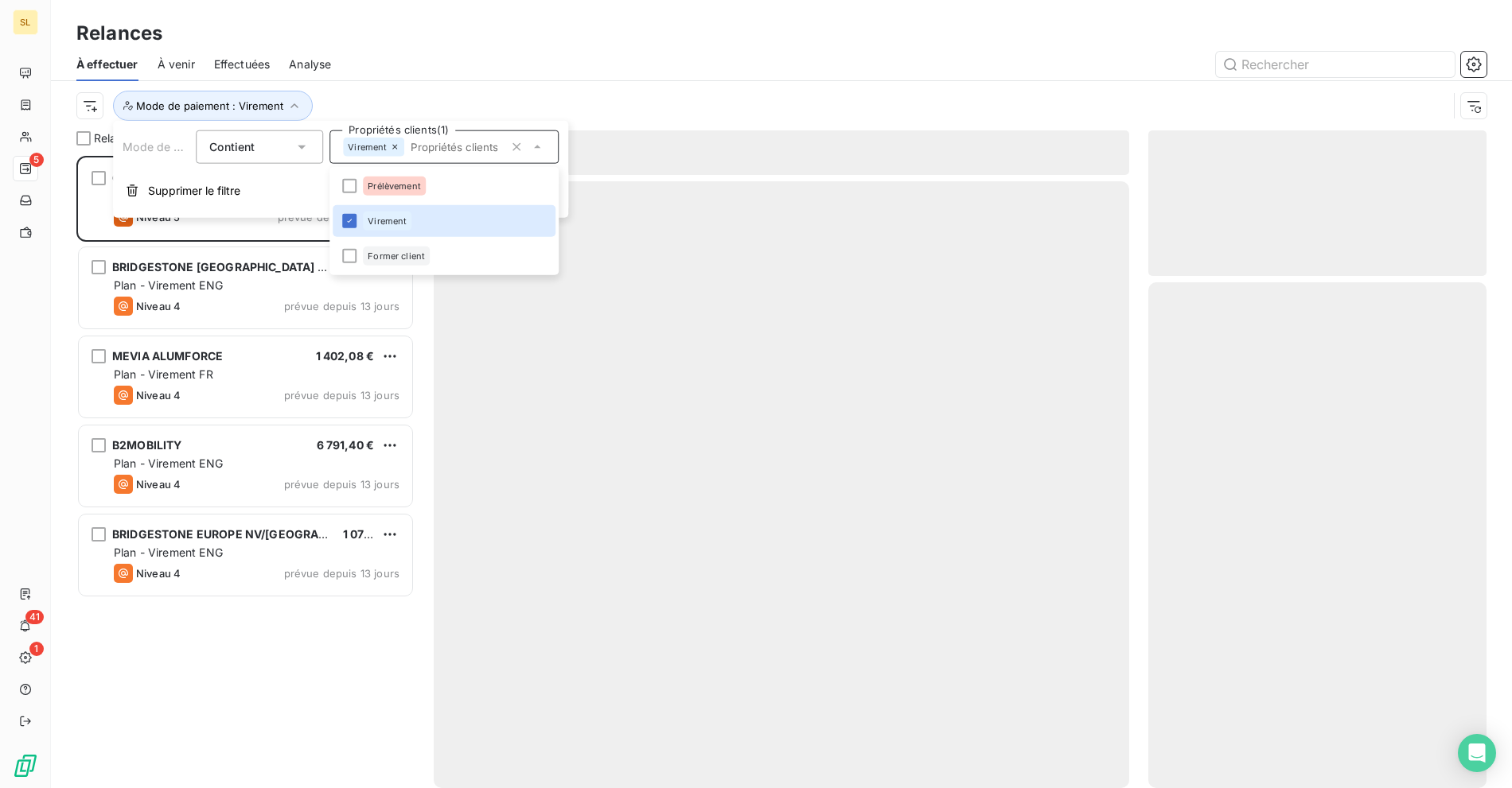
scroll to position [618, 325]
click at [508, 39] on div "Relances" at bounding box center [780, 33] width 1460 height 29
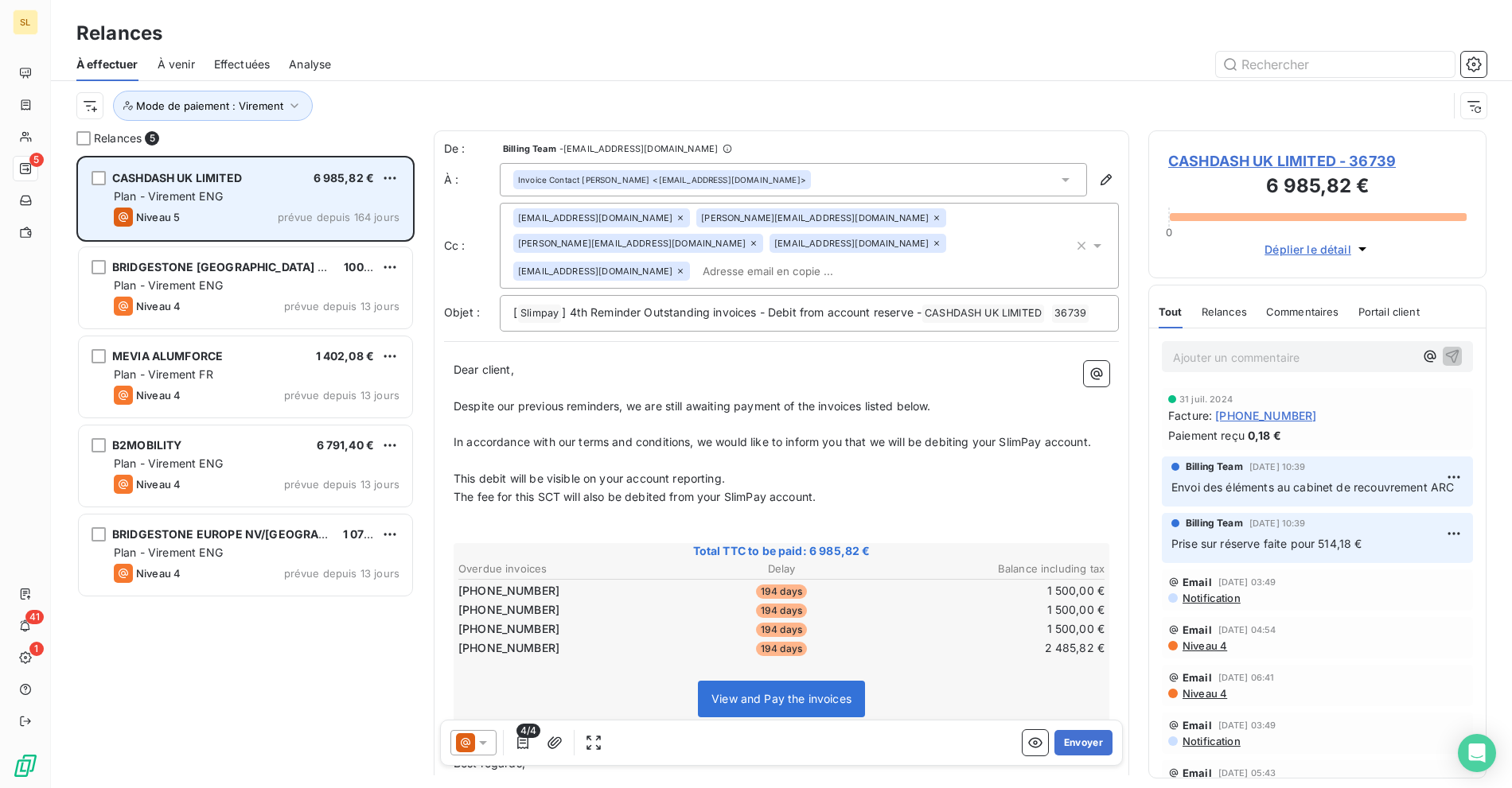
click at [205, 188] on div "Plan - Virement ENG" at bounding box center [256, 196] width 285 height 16
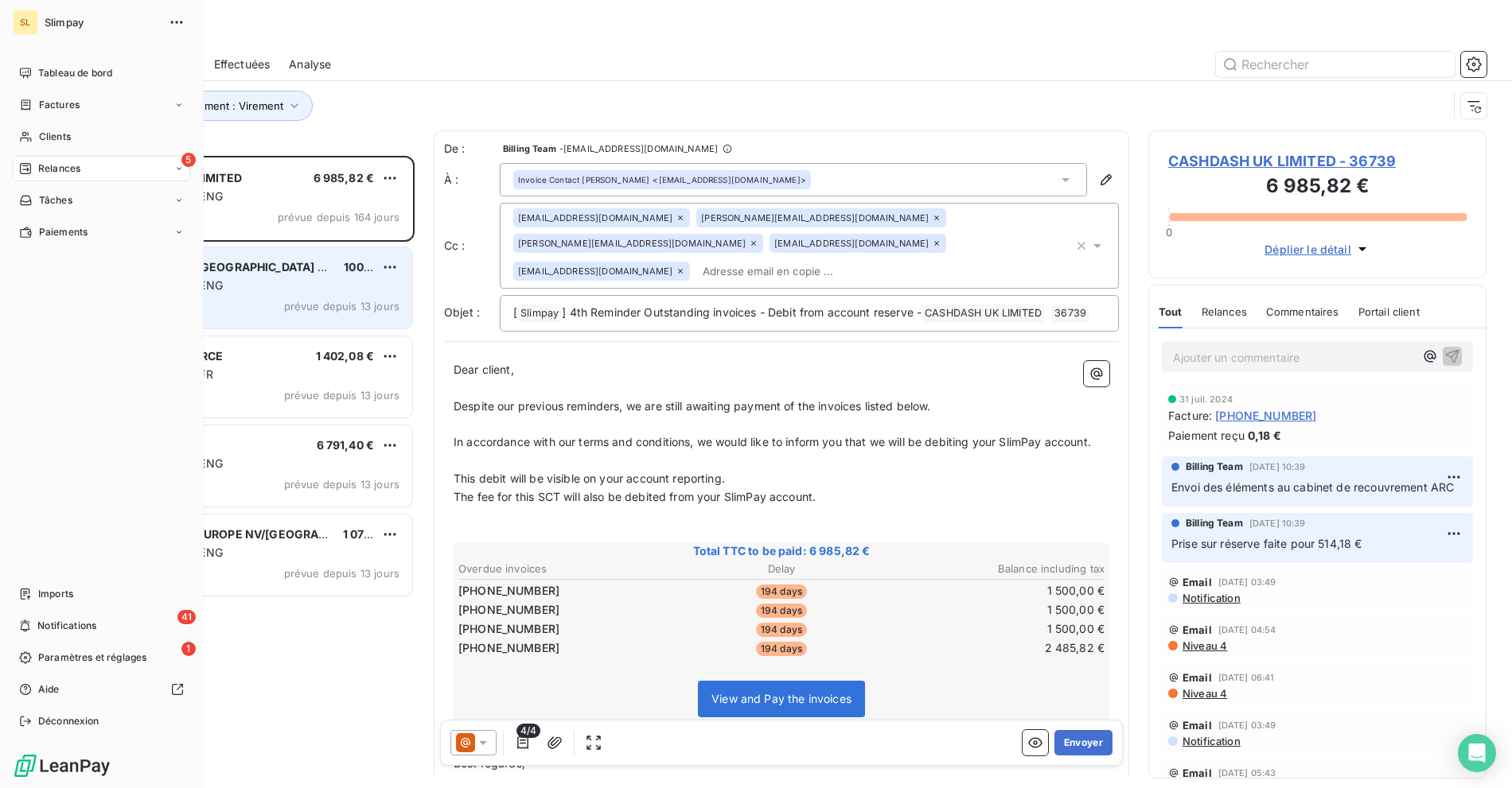
click at [205, 298] on div "Niveau 4 prévue depuis 13 jours" at bounding box center [256, 306] width 285 height 19
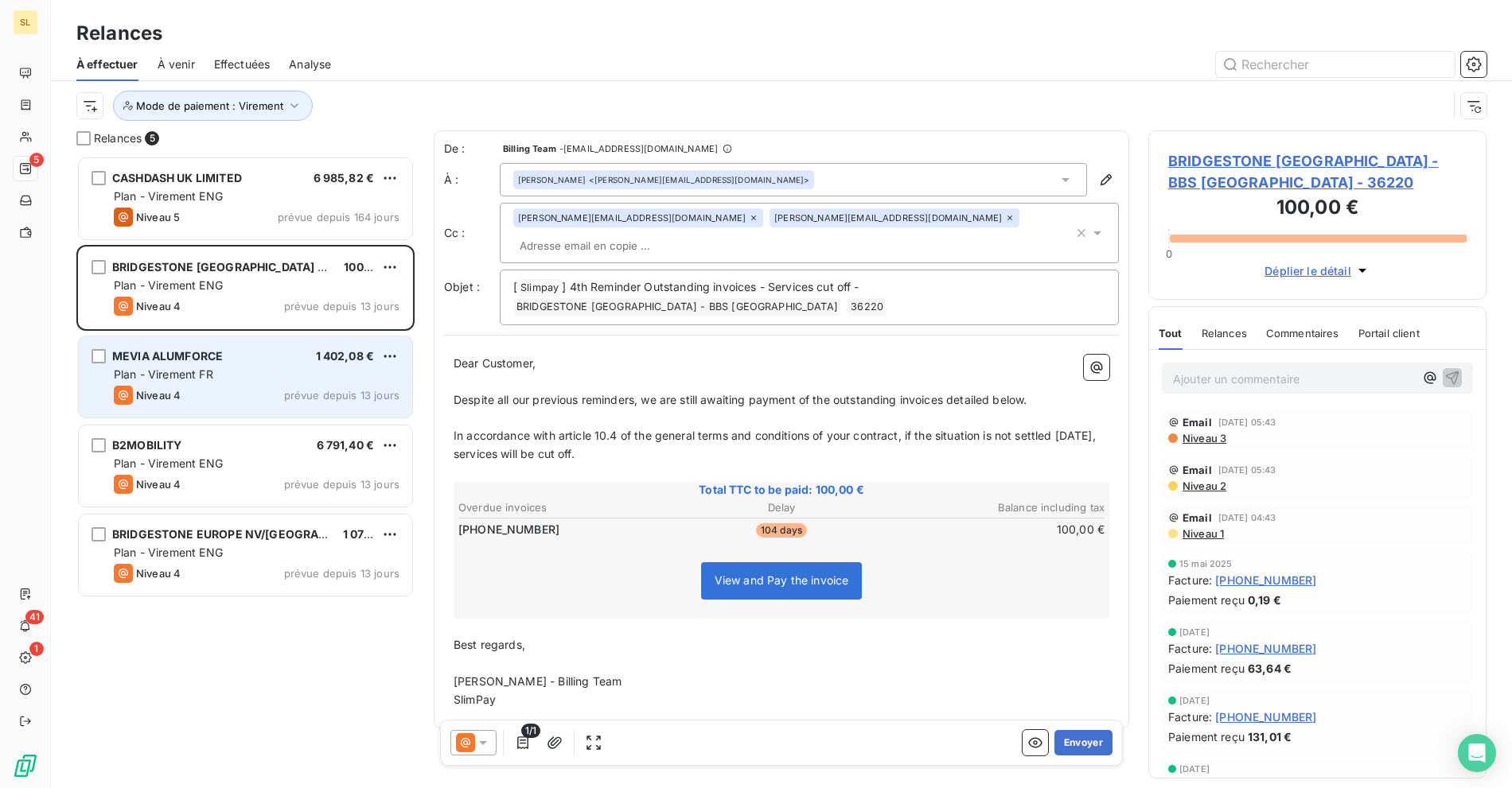
click at [155, 374] on span "Plan - Virement FR" at bounding box center [164, 373] width 100 height 13
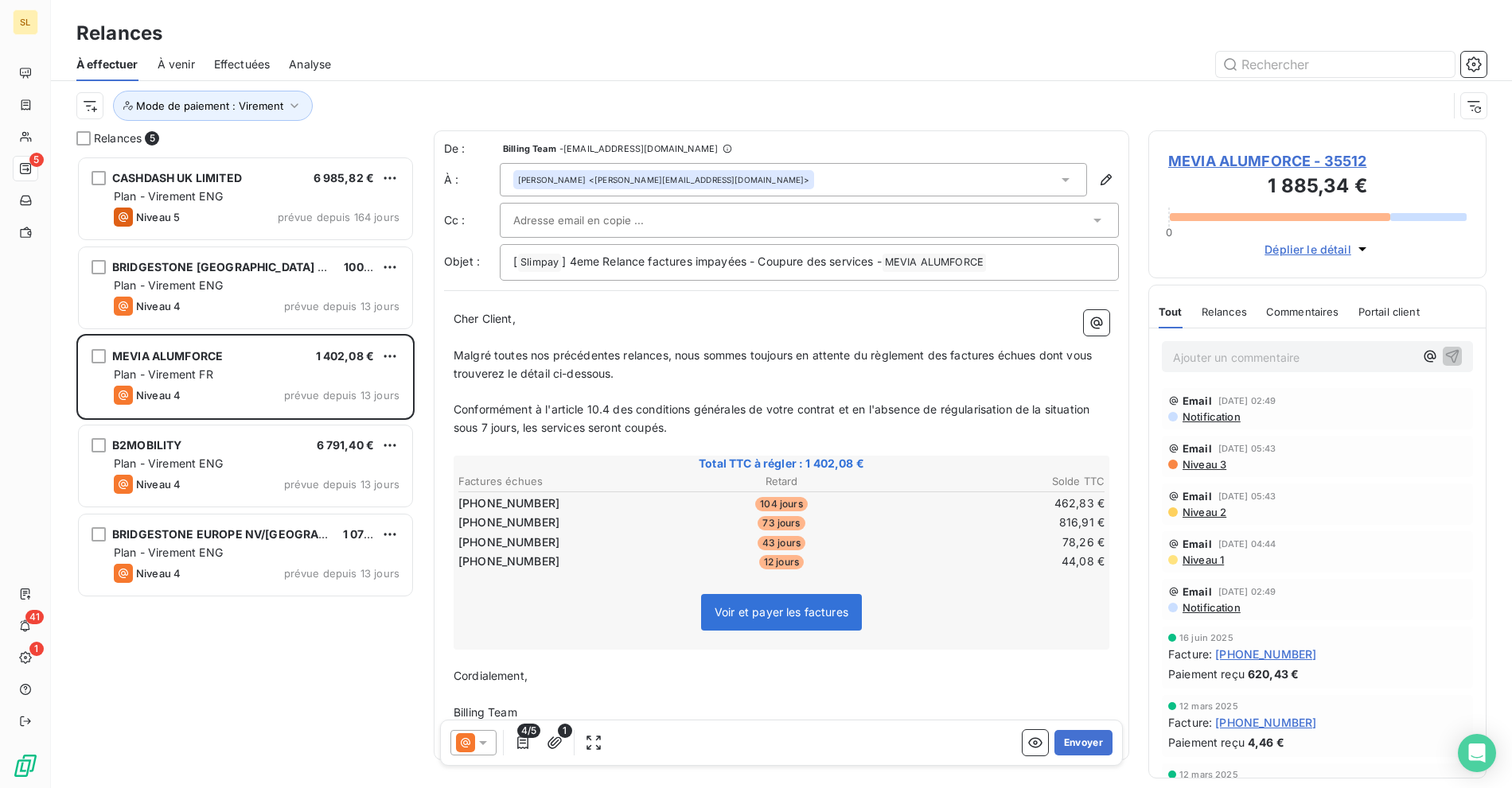
click at [574, 358] on span "Malgré toutes nos précédentes relances, nous sommes toujours en attente du règl…" at bounding box center [774, 364] width 641 height 31
click at [648, 375] on p "Malgré toutes nos précédentes relances, nous sommes toujours en attente du règl…" at bounding box center [780, 365] width 655 height 37
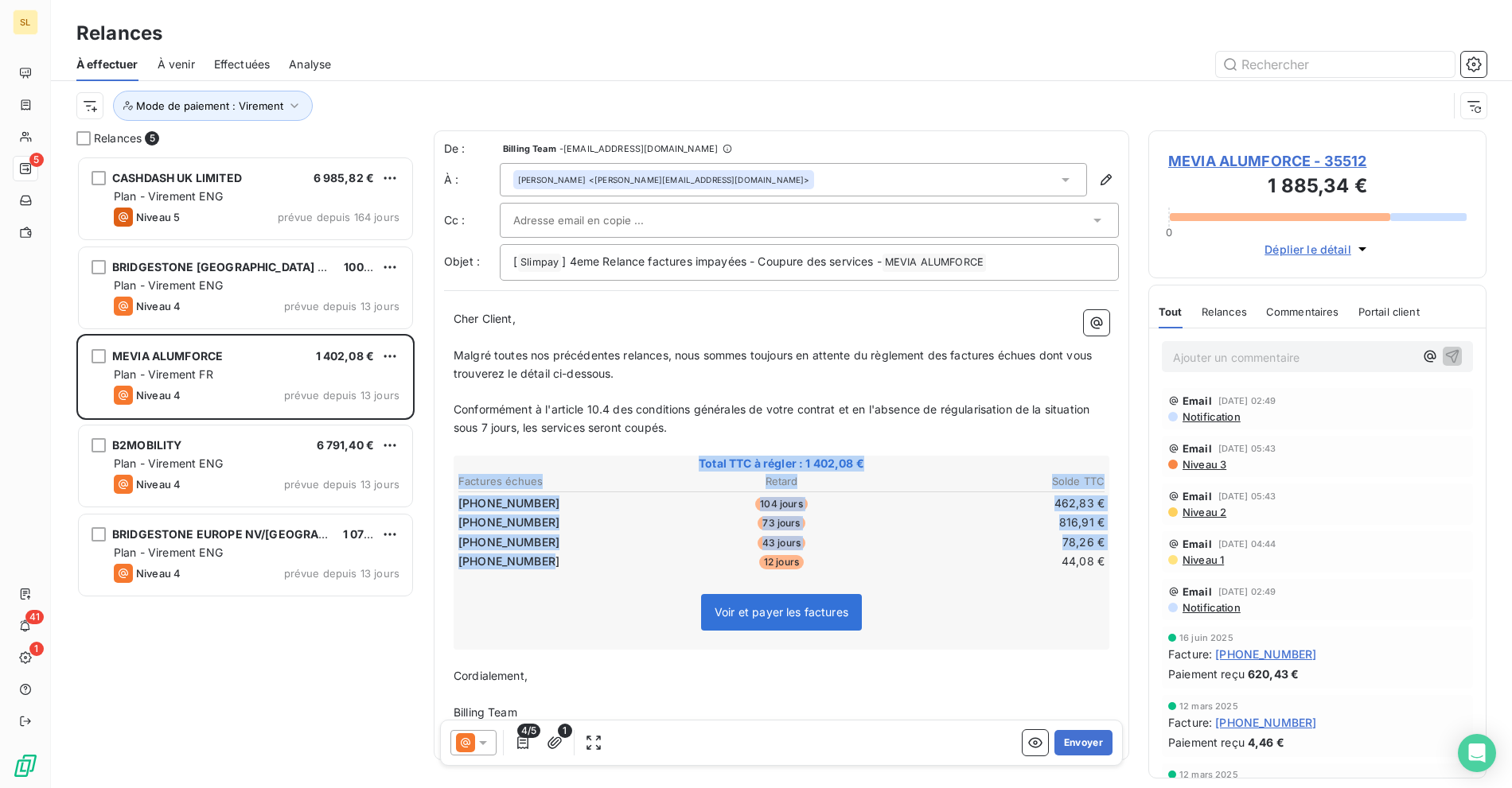
drag, startPoint x: 549, startPoint y: 556, endPoint x: 446, endPoint y: 502, distance: 116.3
click at [446, 502] on div "Cher Client, ﻿ Malgré toutes nos précédentes relances, nous sommes toujours en …" at bounding box center [780, 526] width 675 height 450
click at [609, 527] on td "[PHONE_NUMBER]" at bounding box center [565, 522] width 215 height 17
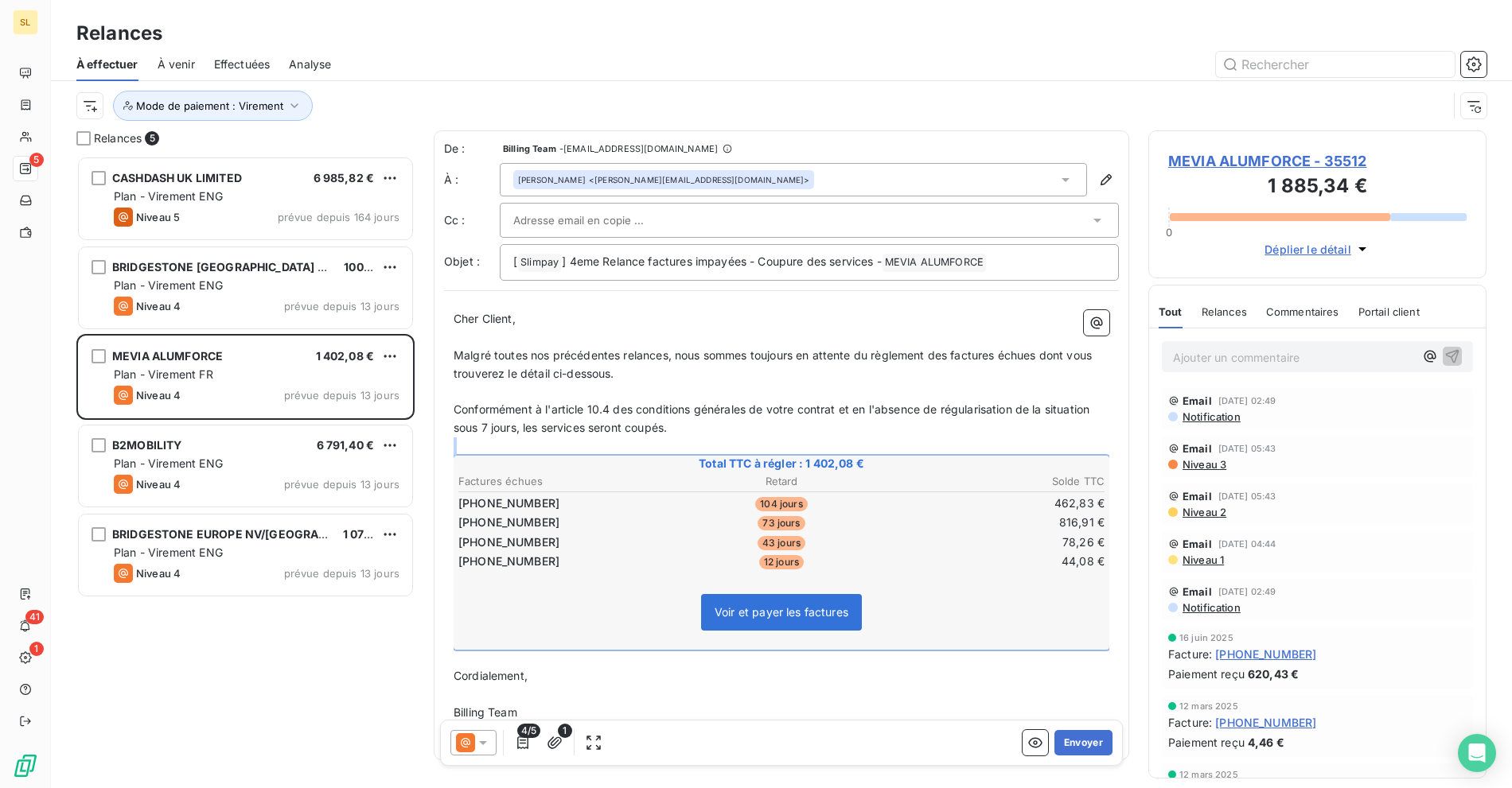
drag, startPoint x: 662, startPoint y: 450, endPoint x: 948, endPoint y: 571, distance: 310.5
click at [951, 604] on div "Cher Client, ﻿ Malgré toutes nos précédentes relances, nous sommes toujours en …" at bounding box center [780, 526] width 655 height 430
click at [622, 451] on p "﻿" at bounding box center [780, 446] width 655 height 18
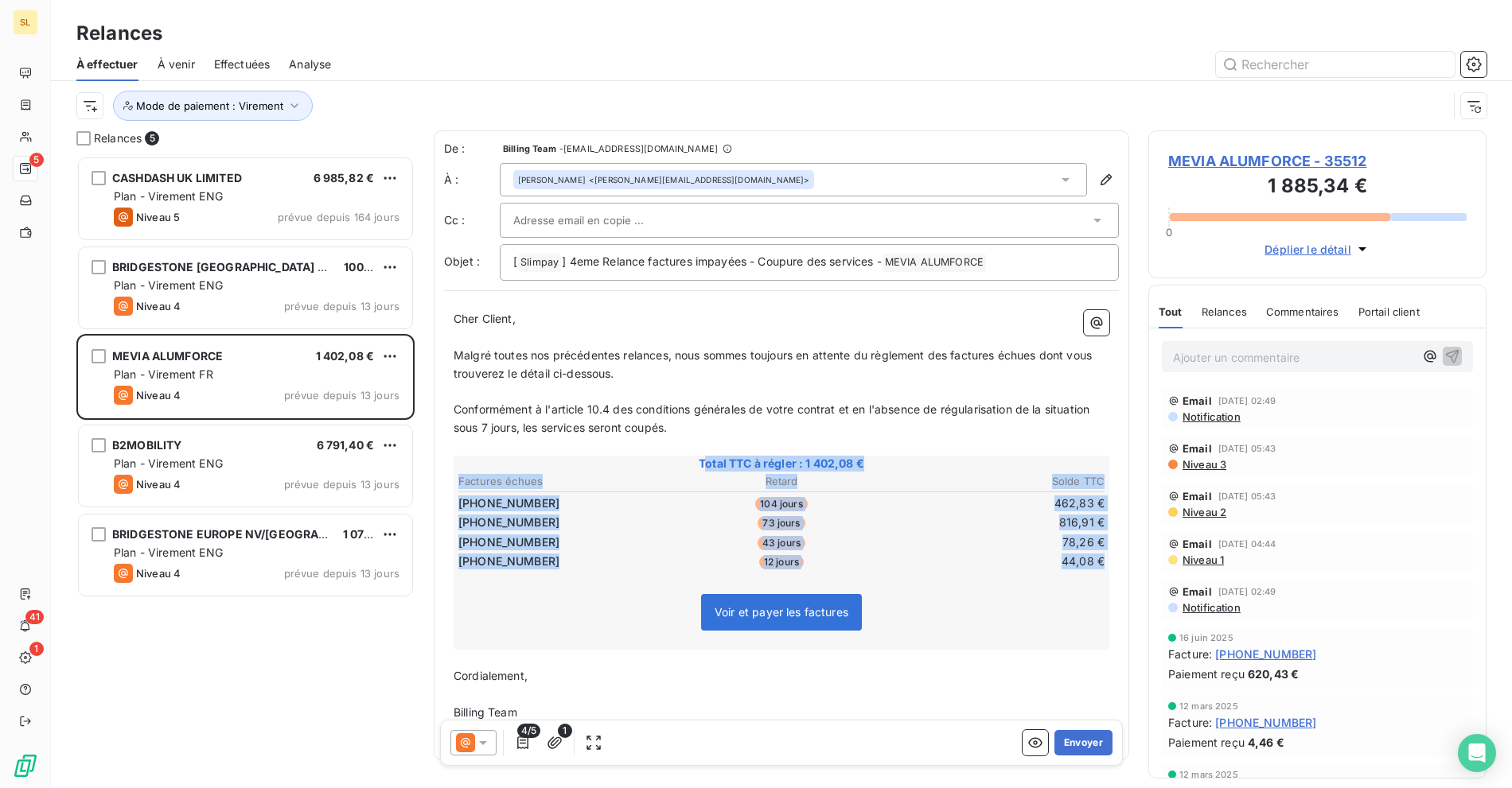
drag, startPoint x: 699, startPoint y: 460, endPoint x: 907, endPoint y: 566, distance: 233.5
click at [907, 566] on div "Total TTC à régler : 1 402,08 € Factures échues Retard Solde TTC [PHONE_NUMBER]…" at bounding box center [780, 553] width 655 height 194
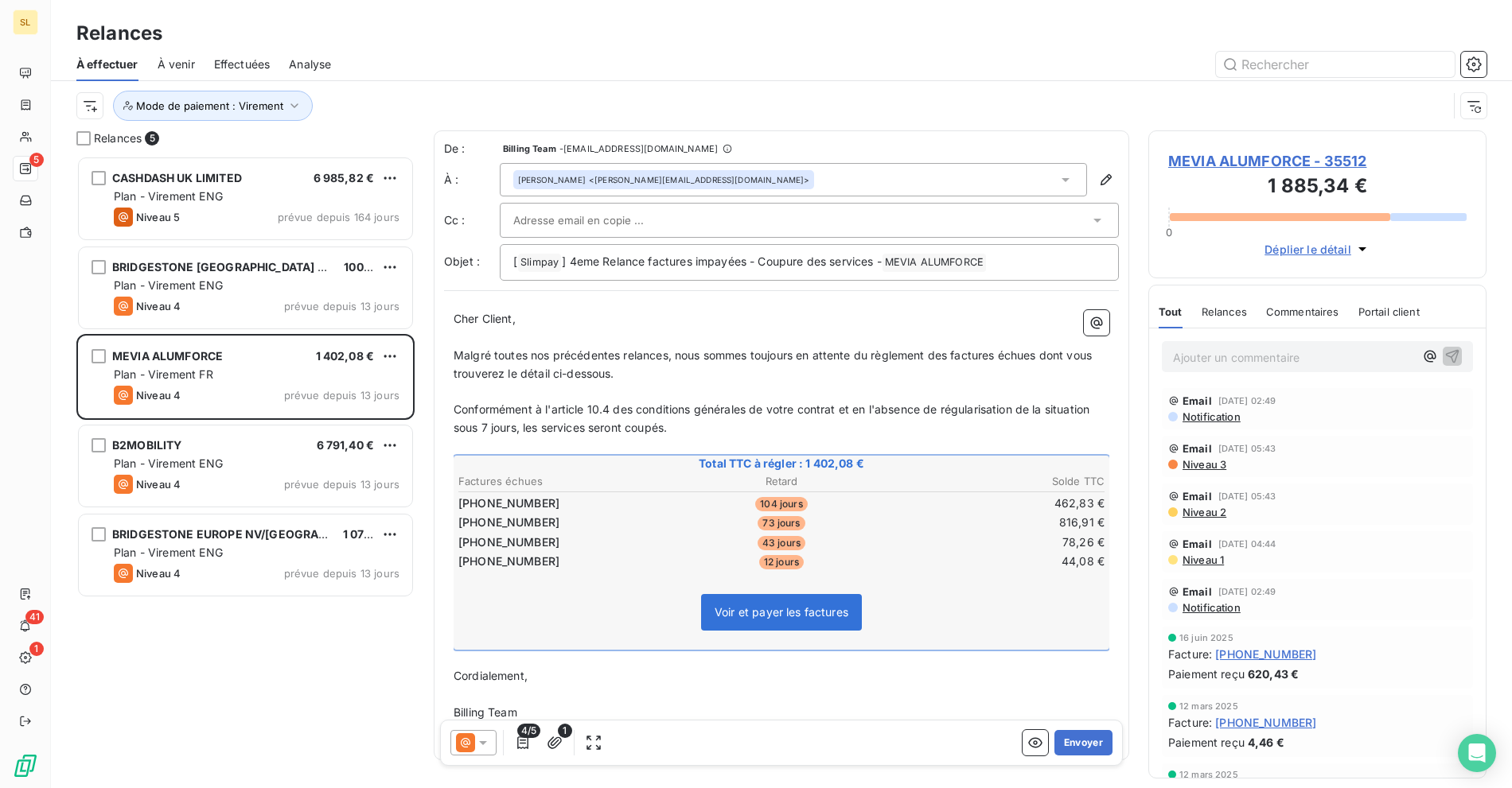
click at [705, 171] on div "[PERSON_NAME] <[PERSON_NAME][EMAIL_ADDRESS][DOMAIN_NAME]>" at bounding box center [793, 179] width 587 height 33
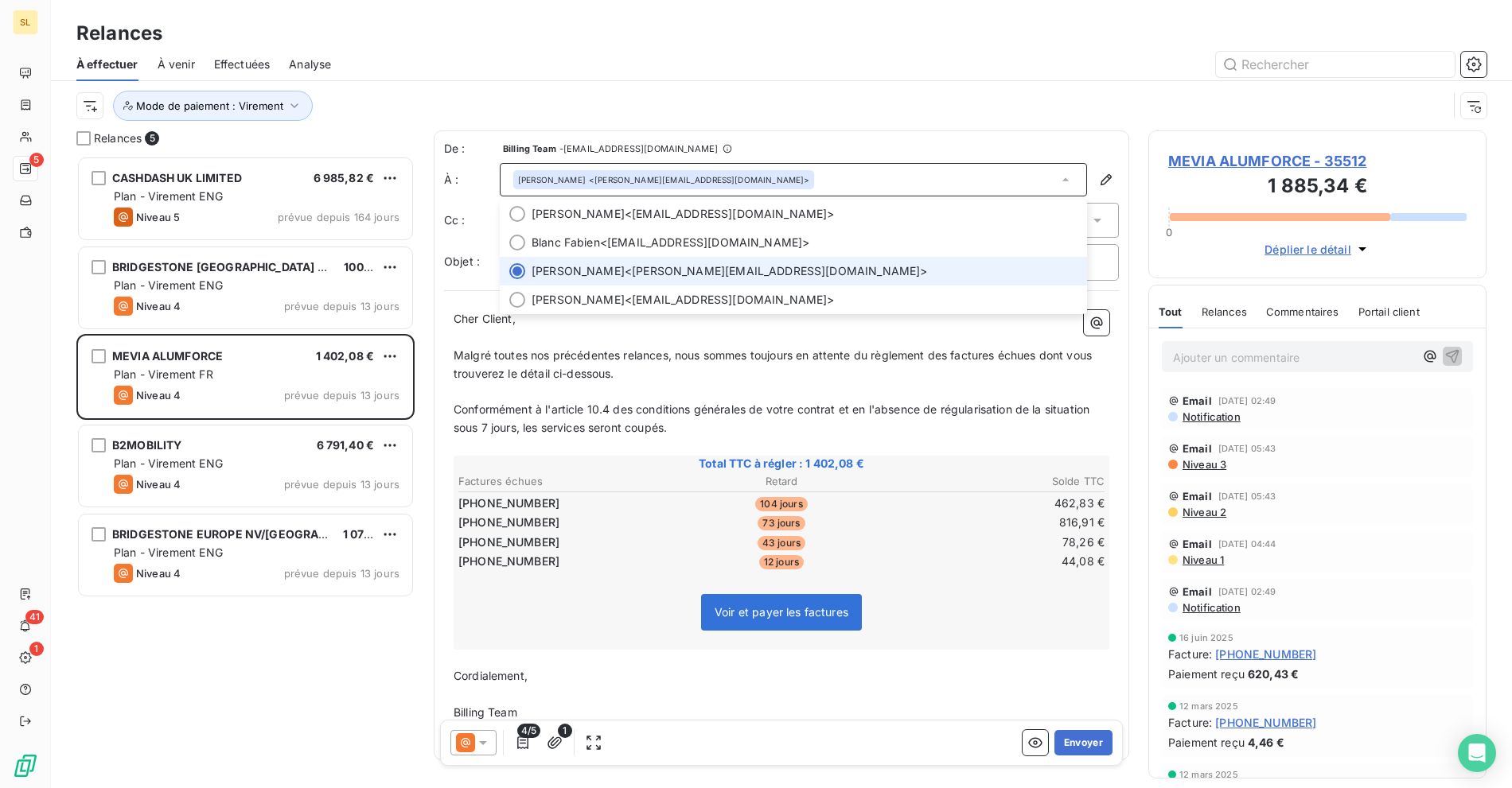
click at [776, 113] on div "Mode de paiement : Virement" at bounding box center [761, 106] width 1371 height 31
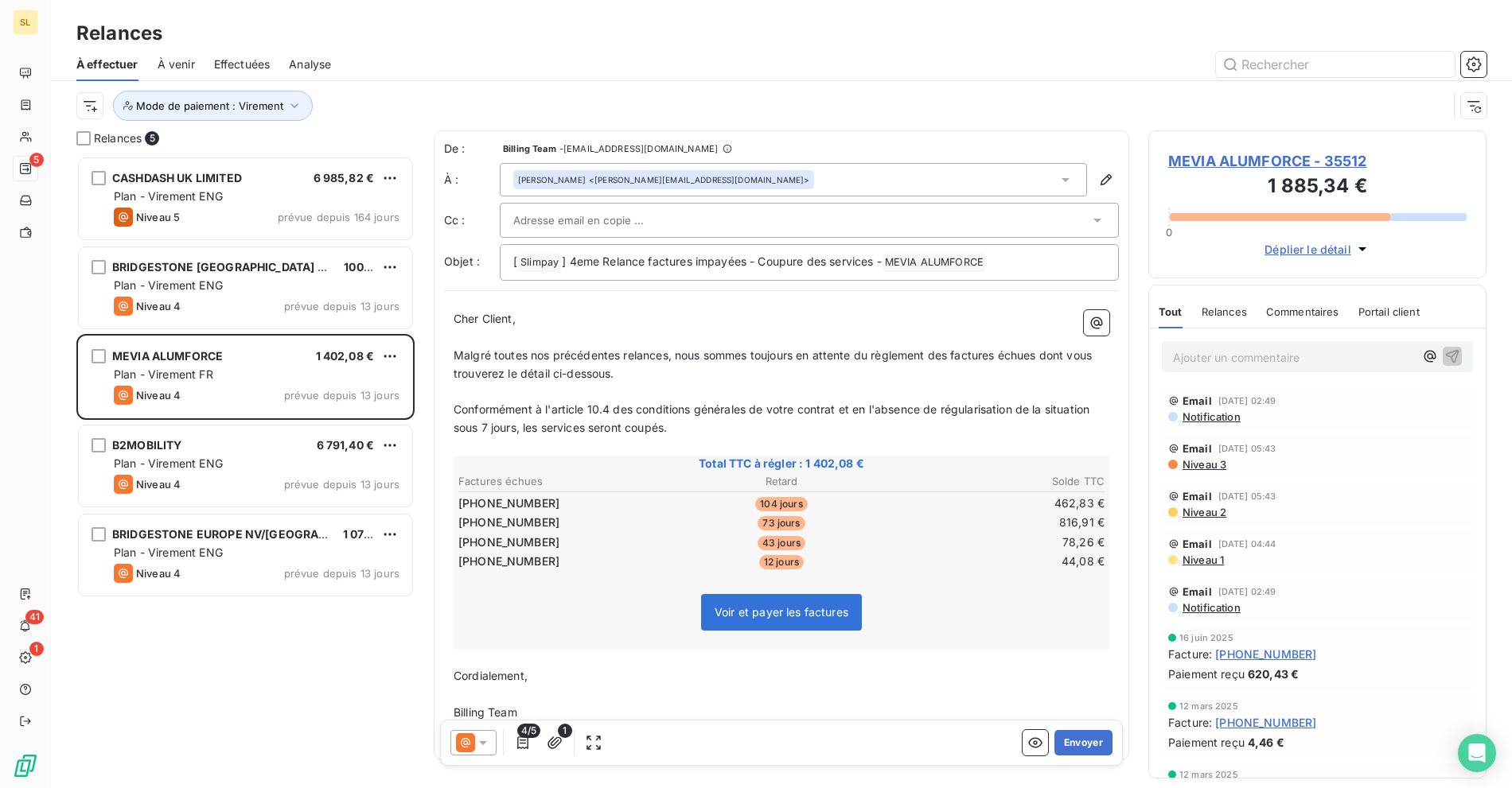
click at [1217, 152] on span "MEVIA ALUMFORCE - 35512" at bounding box center [1317, 161] width 298 height 22
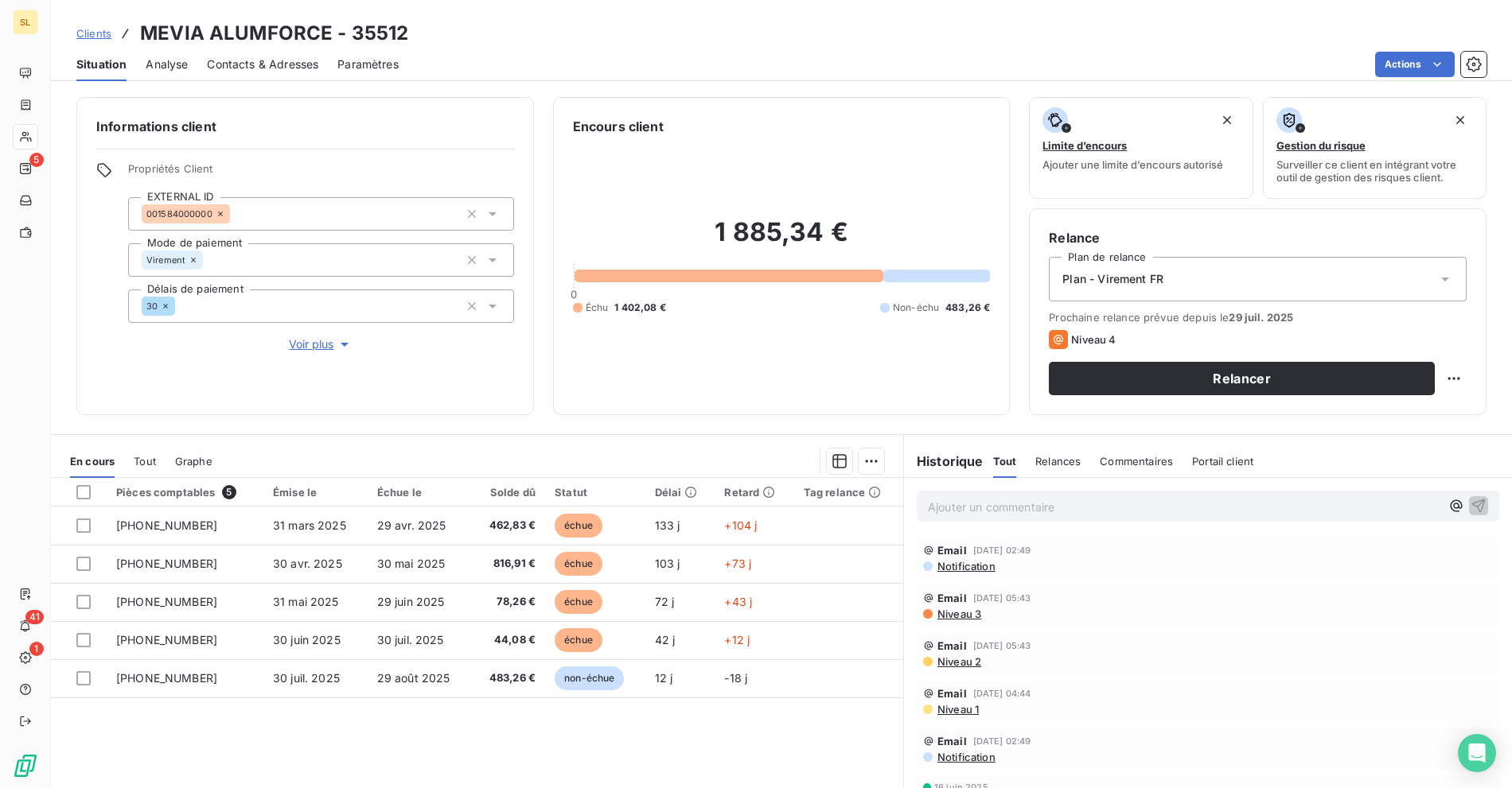
click at [298, 74] on div "Contacts & Adresses" at bounding box center [262, 65] width 111 height 33
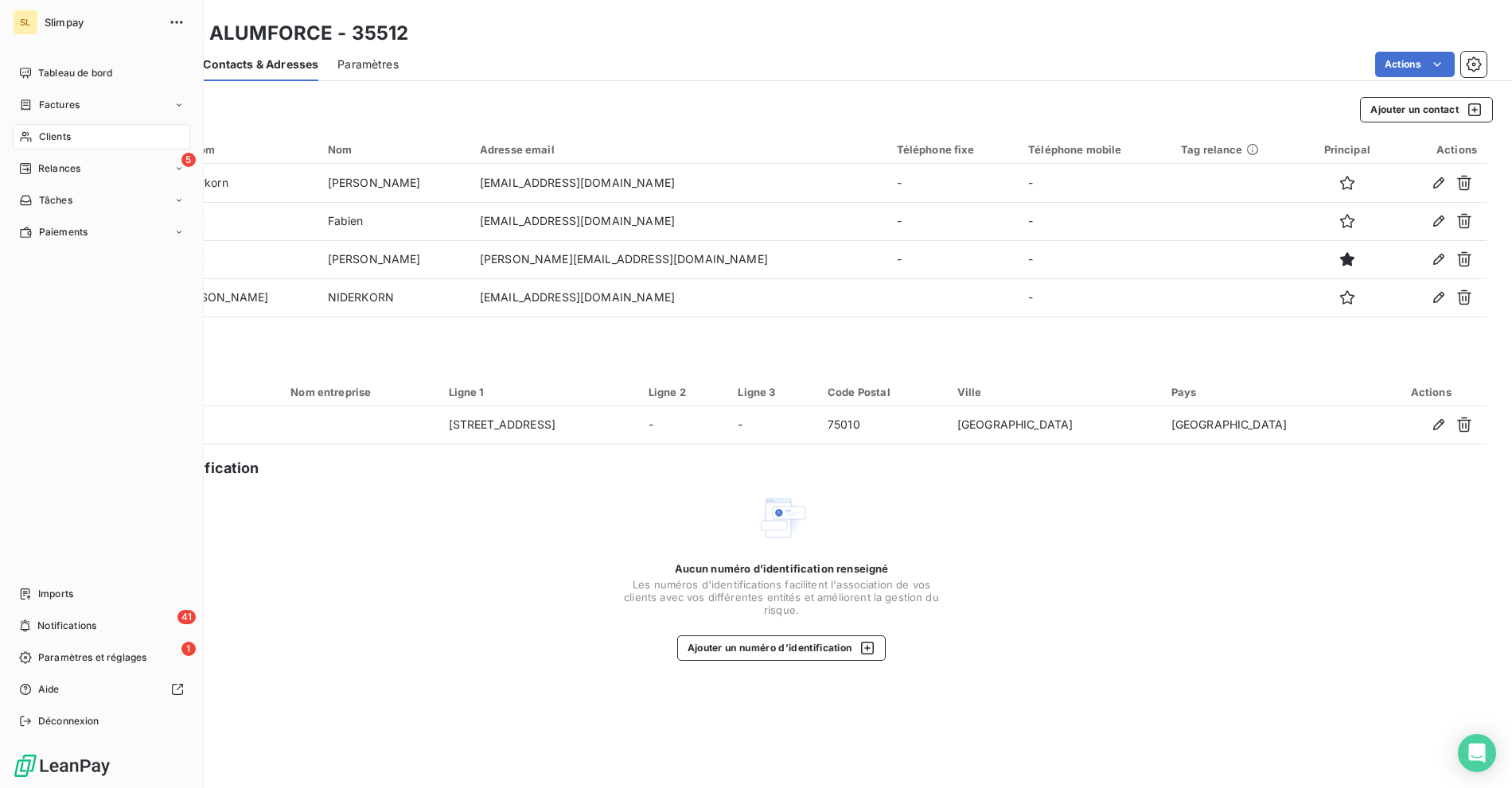
click at [69, 56] on div "SL Slimpay Tableau de bord Factures Clients 5 Relances Tâches Paiements Imports…" at bounding box center [102, 394] width 204 height 788
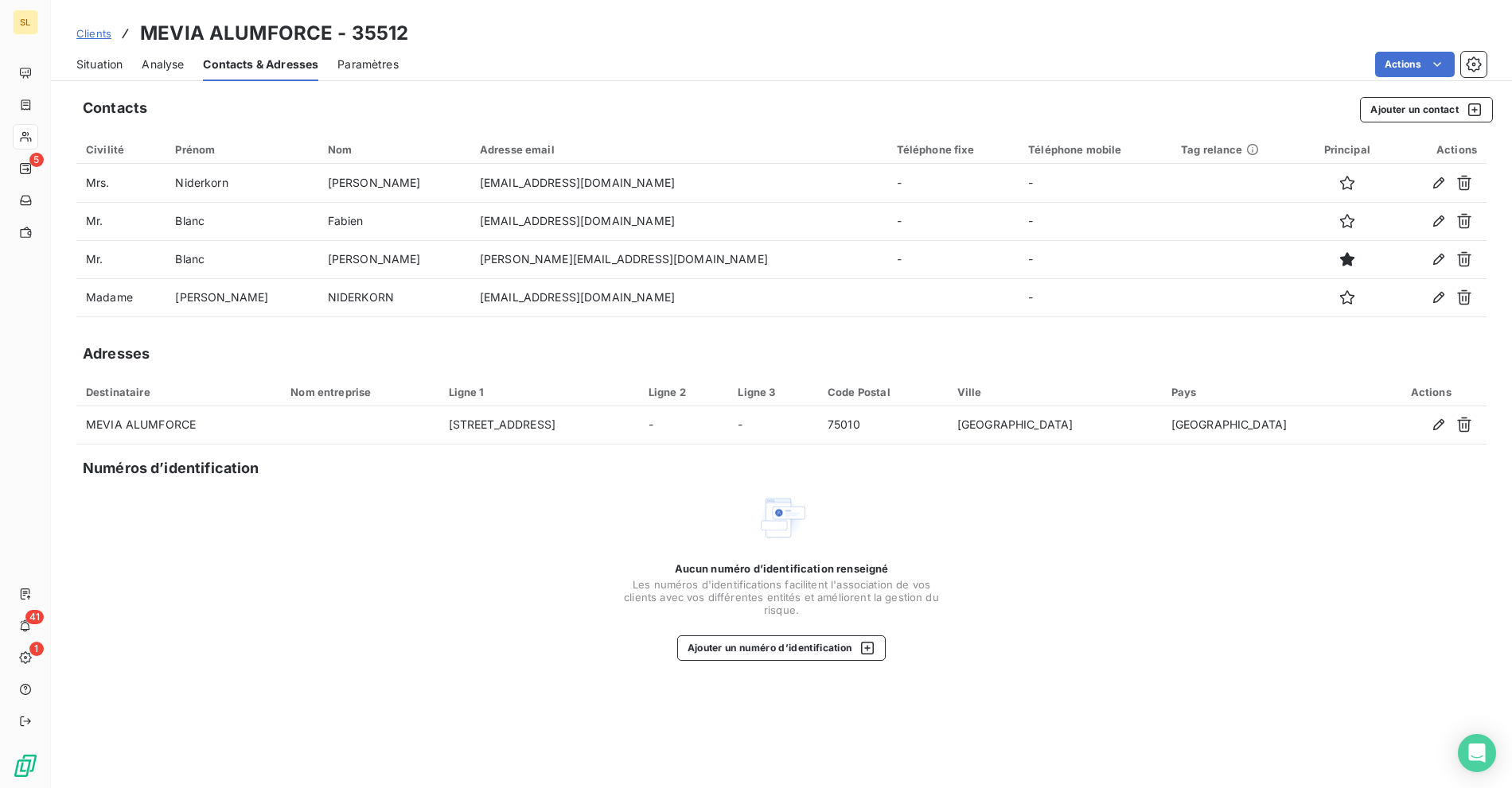
click at [83, 59] on span "Situation" at bounding box center [99, 65] width 46 height 16
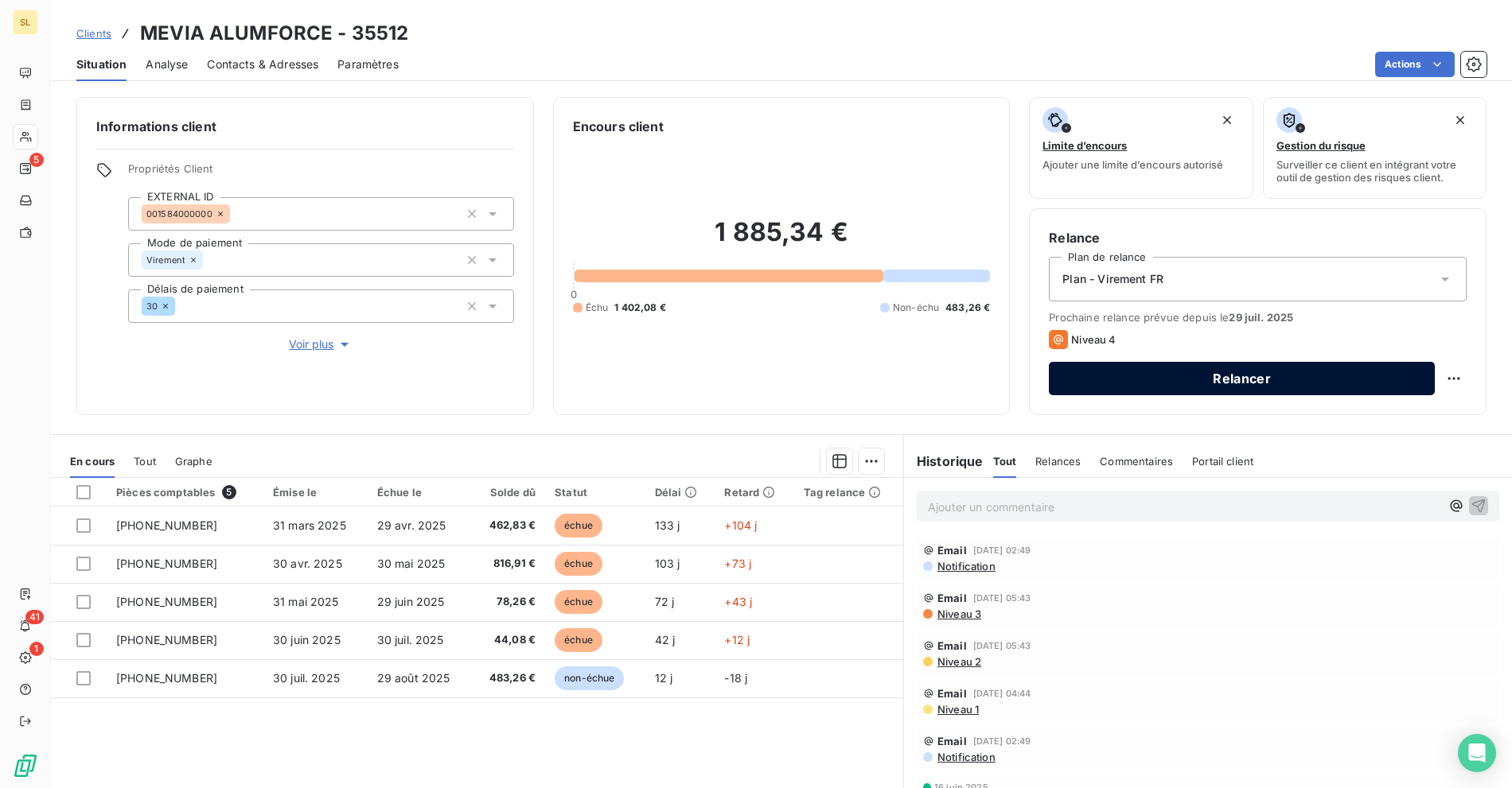
click at [1134, 379] on button "Relancer" at bounding box center [1241, 379] width 386 height 33
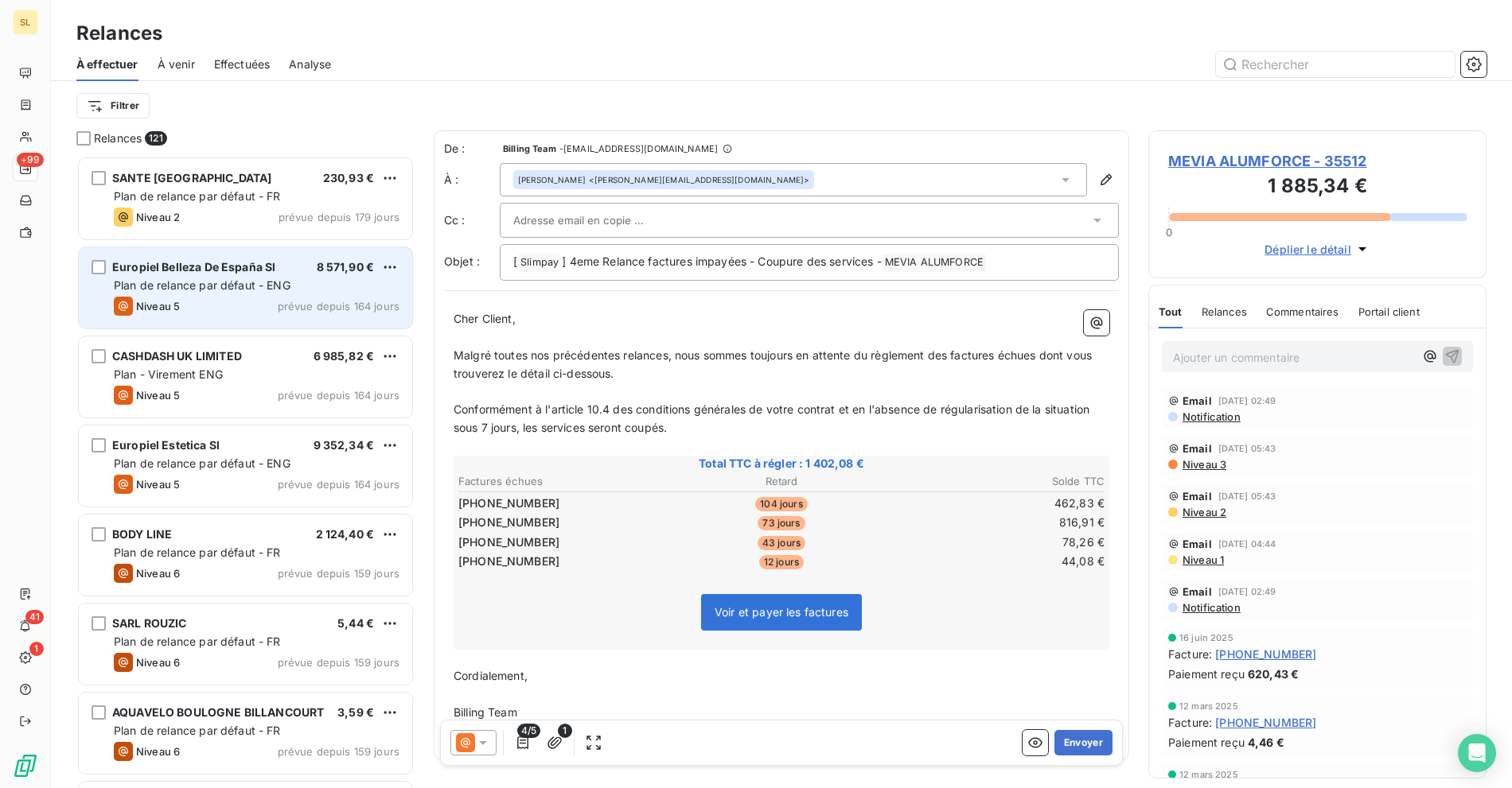
scroll to position [618, 325]
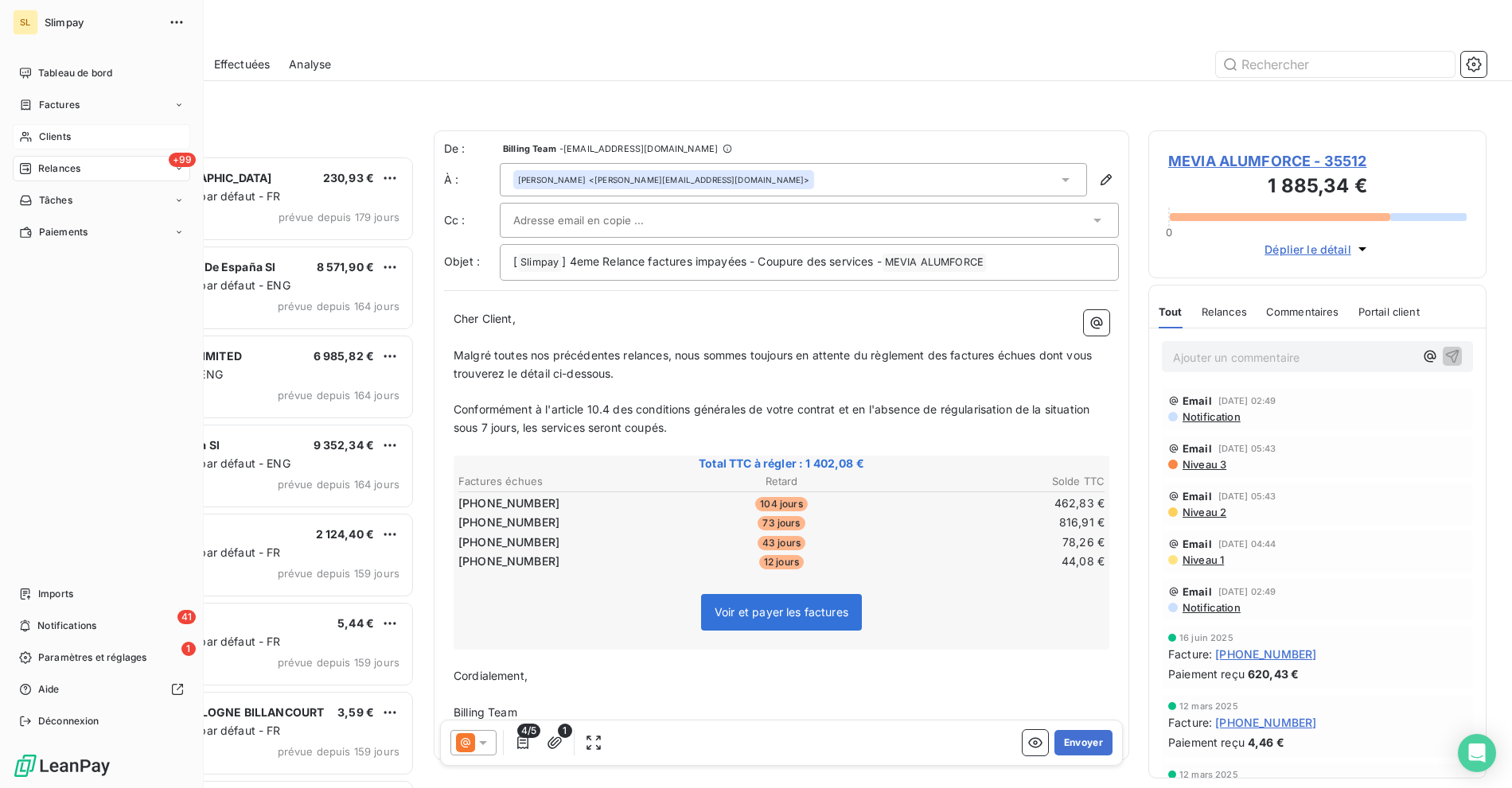
click at [32, 137] on div "Clients" at bounding box center [102, 136] width 178 height 25
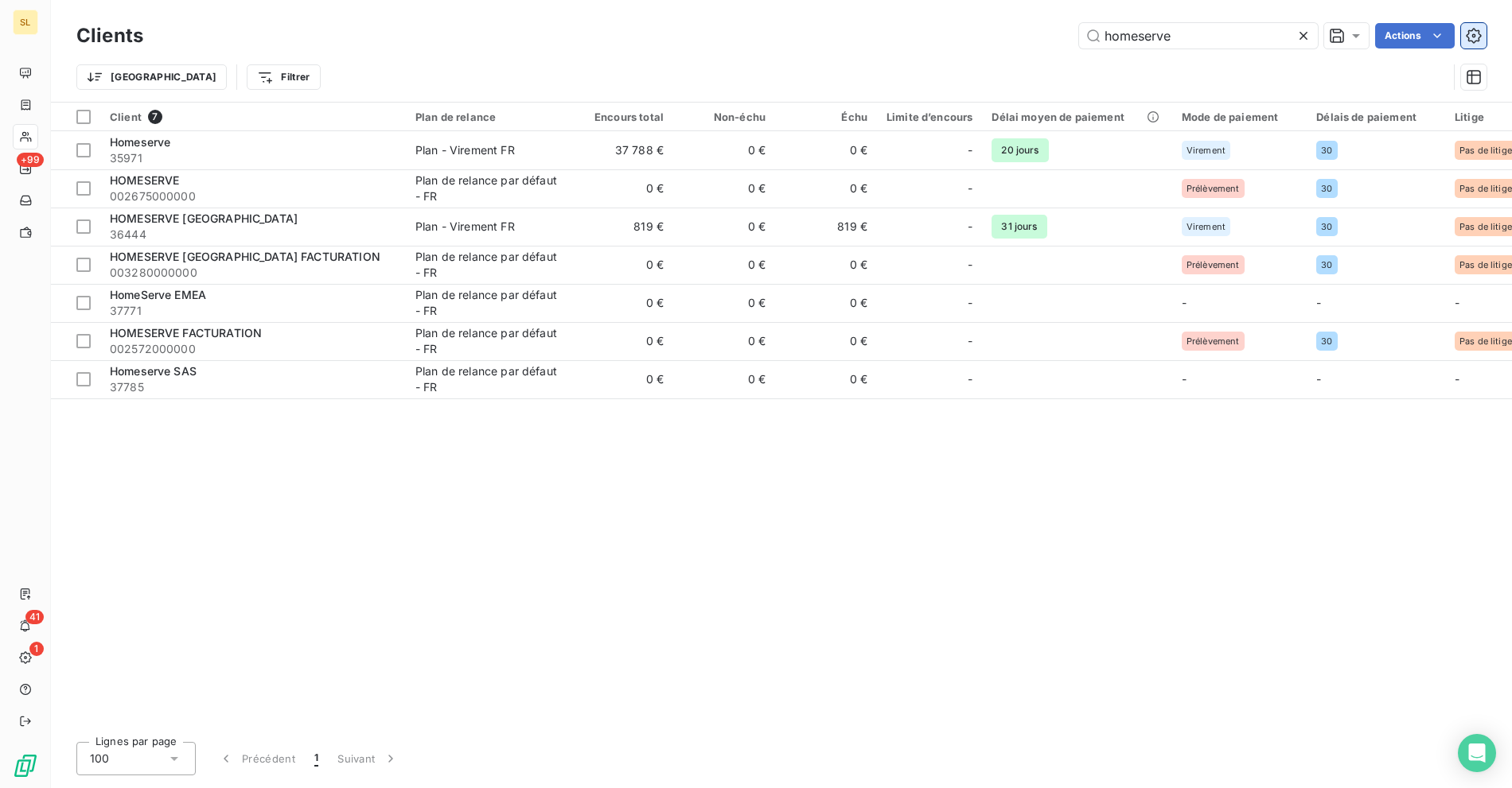
click at [1467, 38] on icon "button" at bounding box center [1474, 36] width 16 height 16
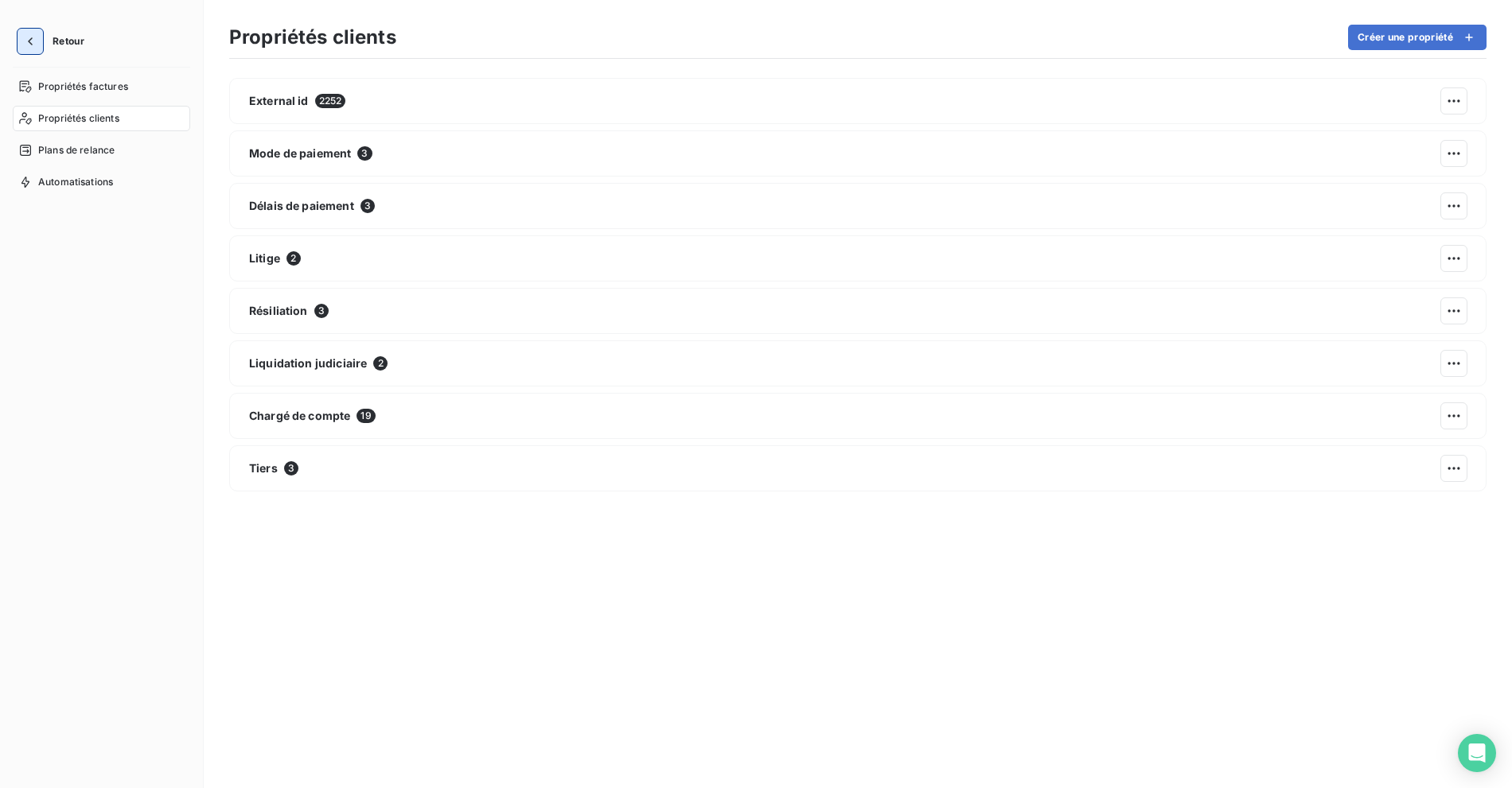
click at [39, 36] on button "button" at bounding box center [30, 41] width 25 height 25
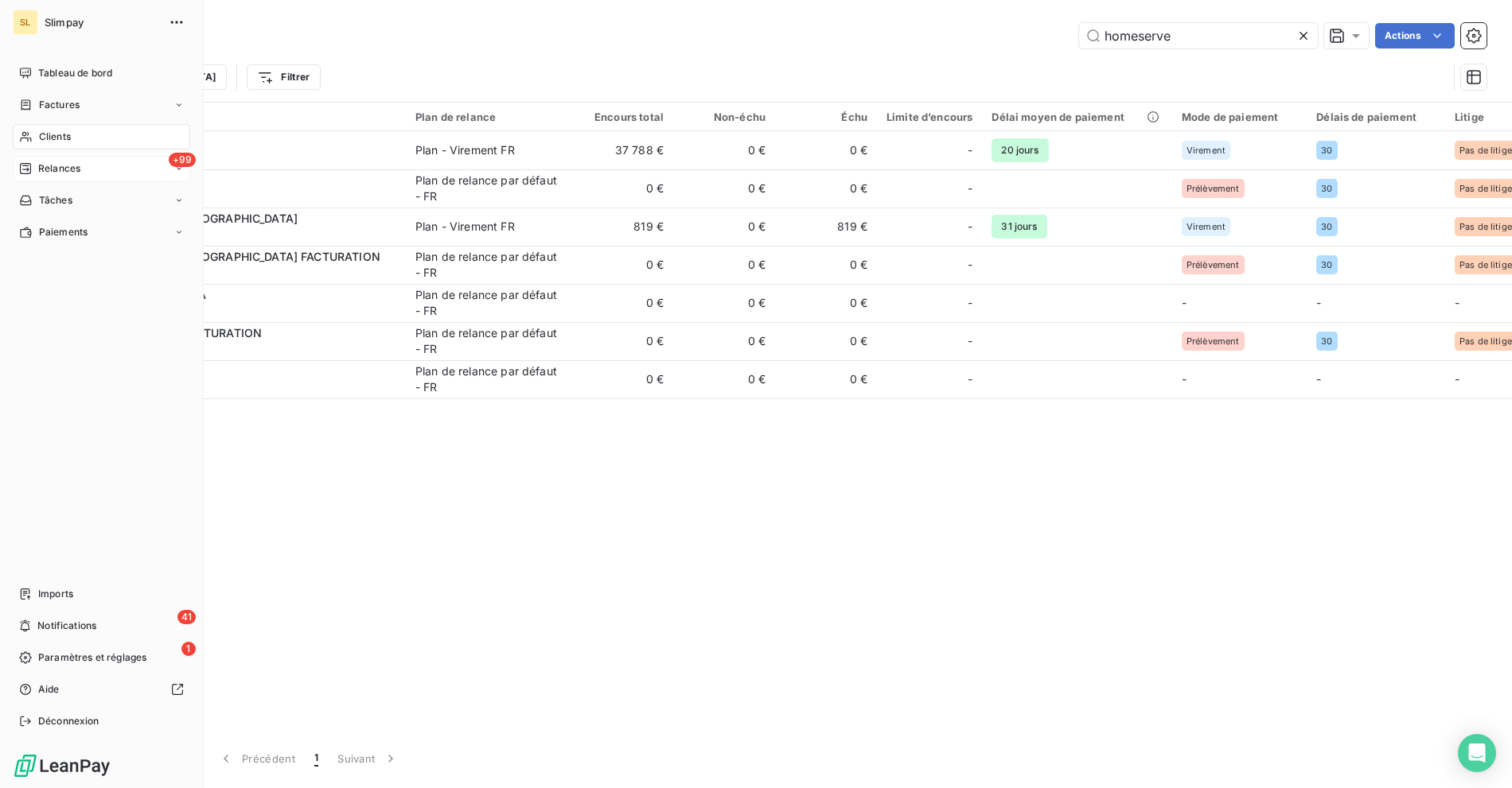
click at [51, 176] on div "+99 Relances" at bounding box center [102, 168] width 178 height 25
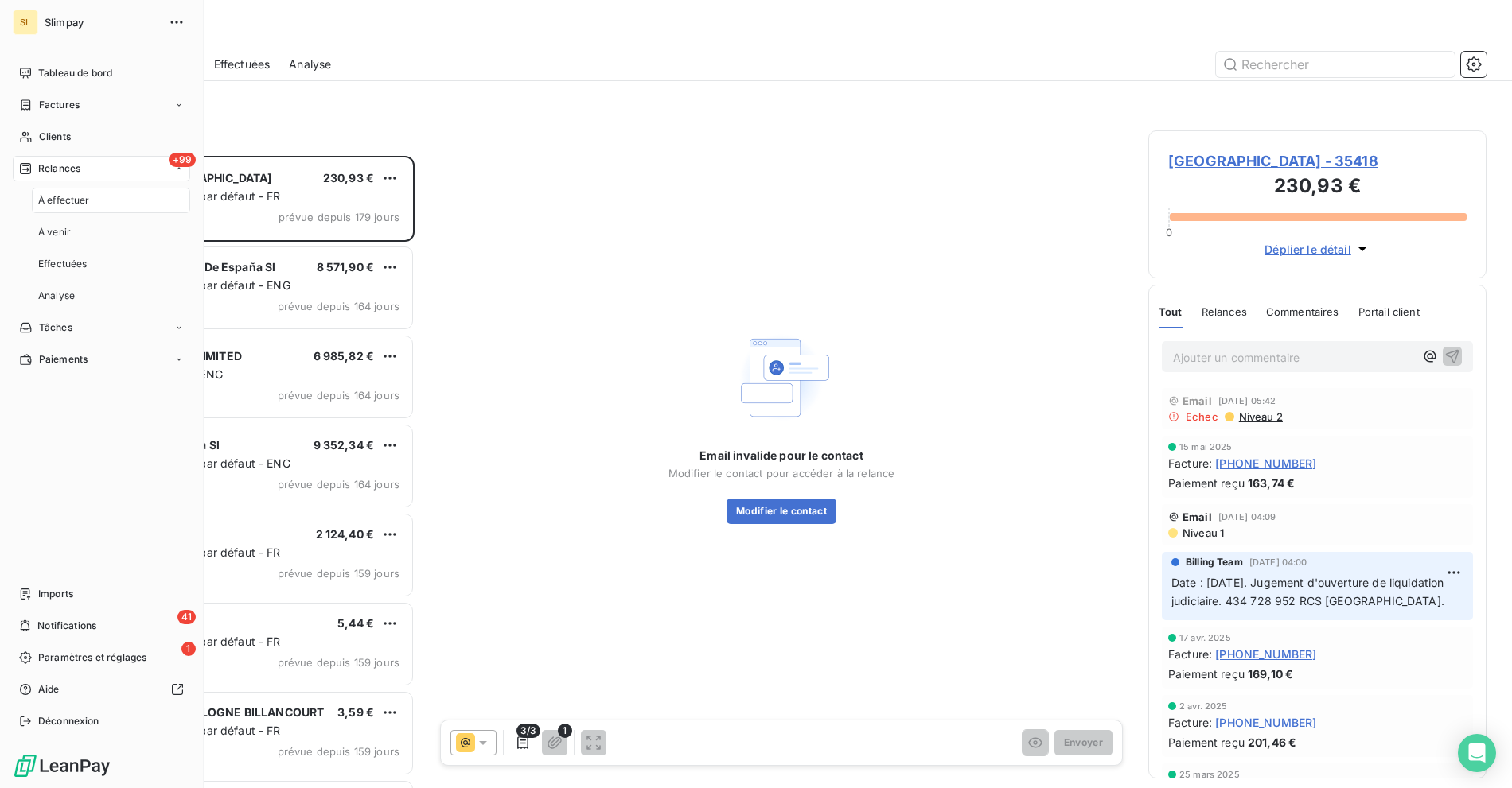
scroll to position [618, 325]
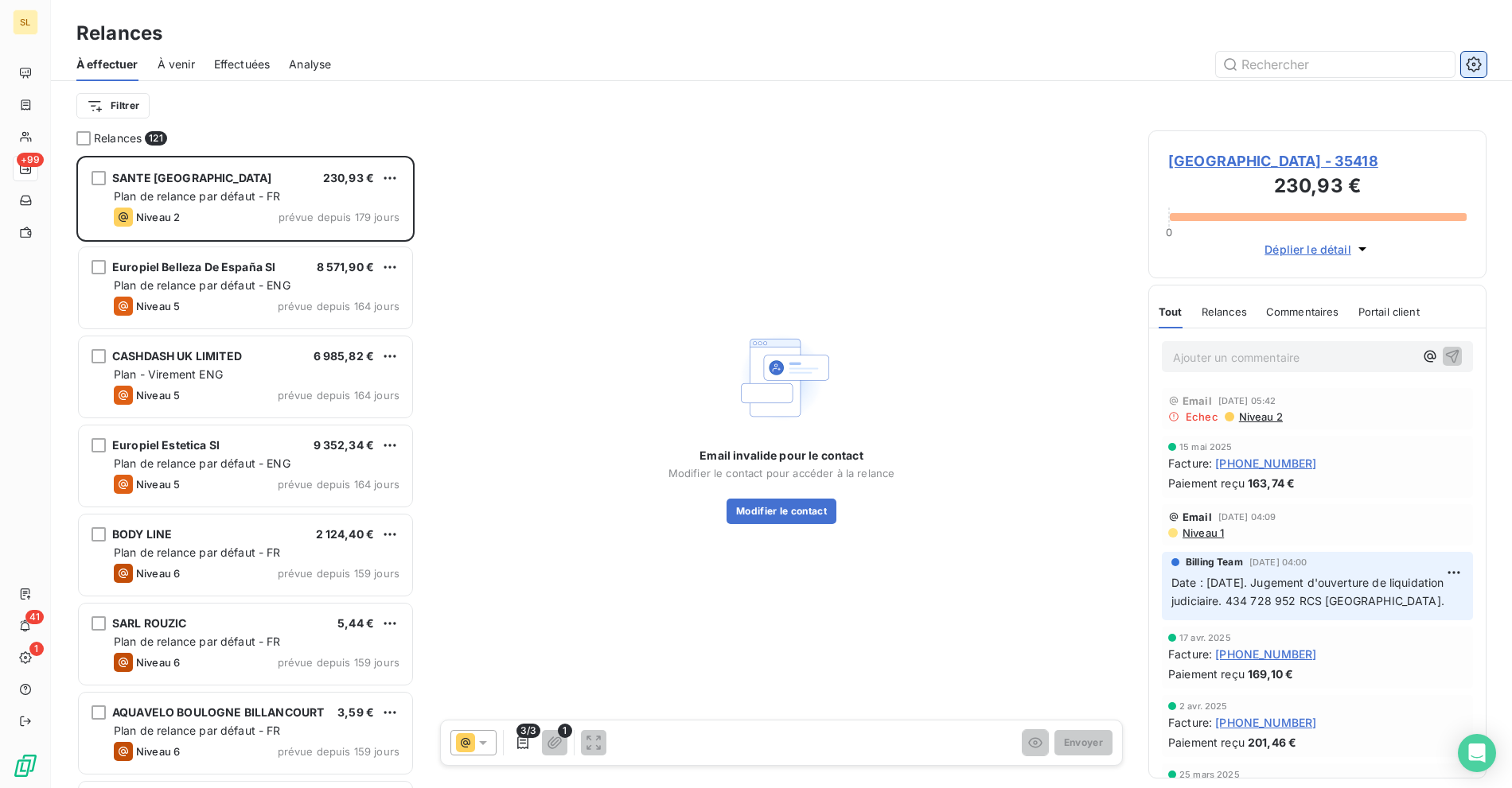
click at [1474, 66] on icon "button" at bounding box center [1474, 64] width 4 height 4
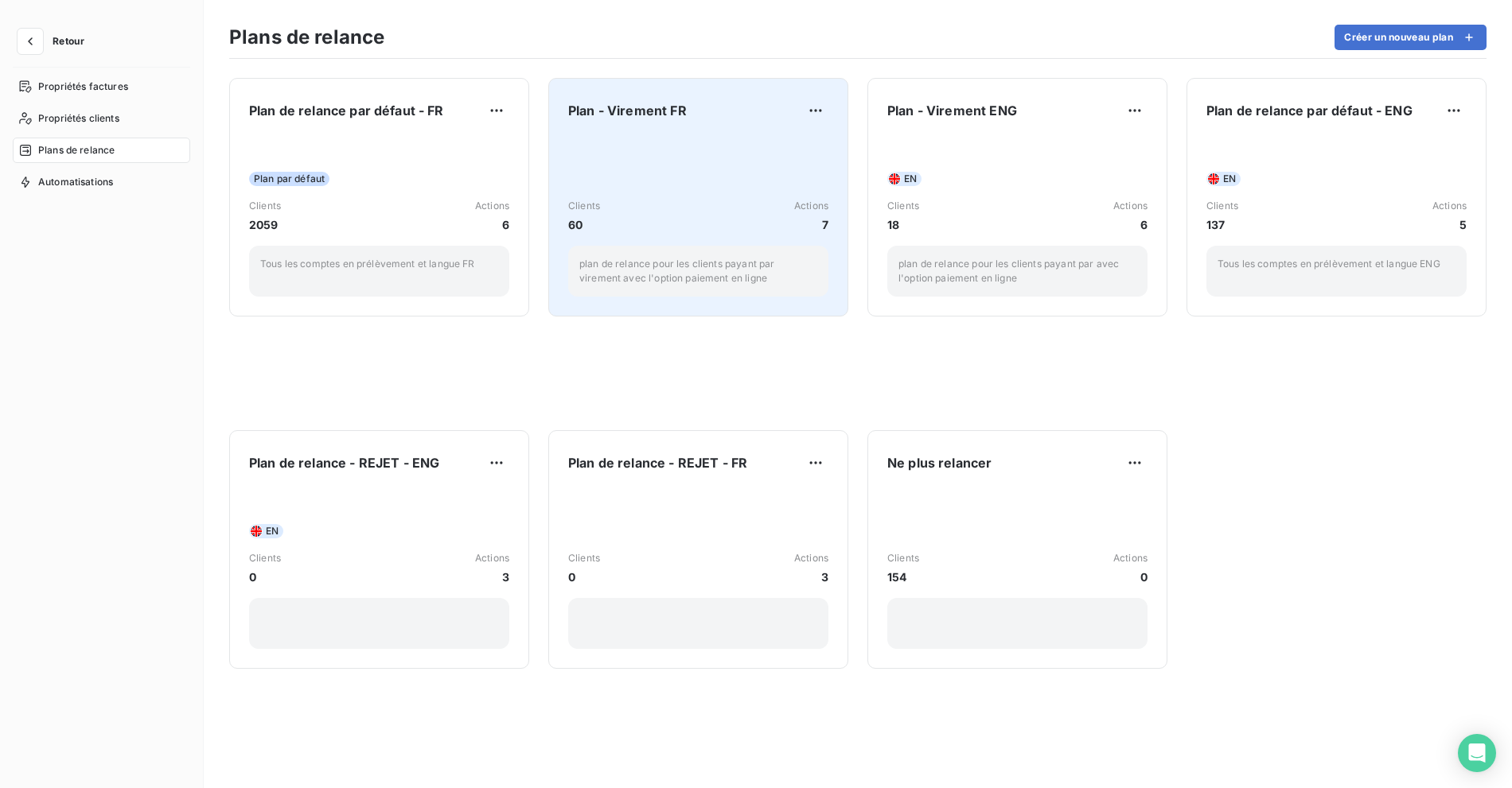
click at [635, 147] on div "Clients 60 Actions 7 plan de relance pour les clients payant par virement avec …" at bounding box center [697, 216] width 260 height 161
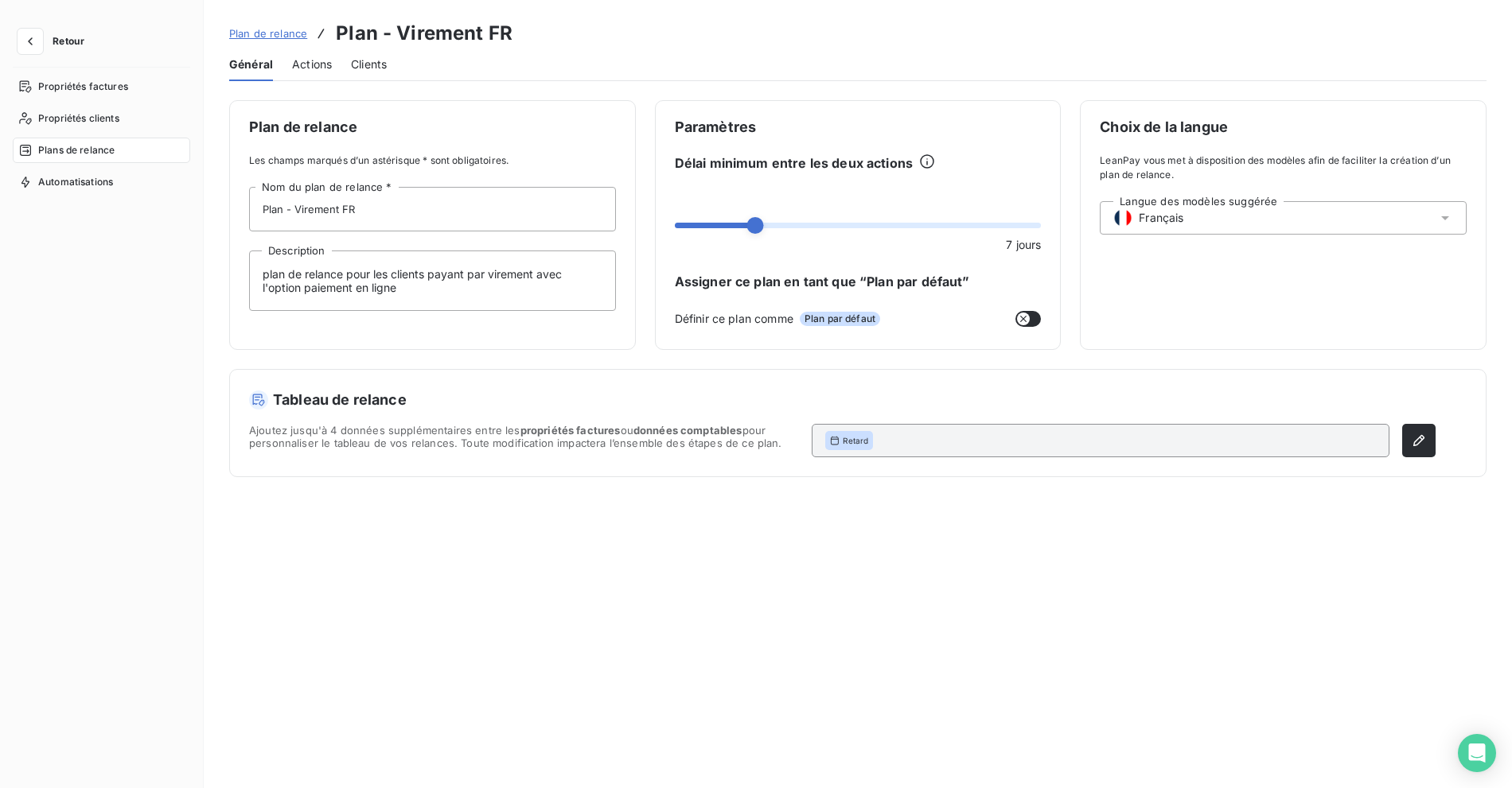
click at [290, 63] on div "Général Actions Clients" at bounding box center [858, 65] width 1257 height 33
click at [302, 54] on div "Actions" at bounding box center [312, 65] width 39 height 33
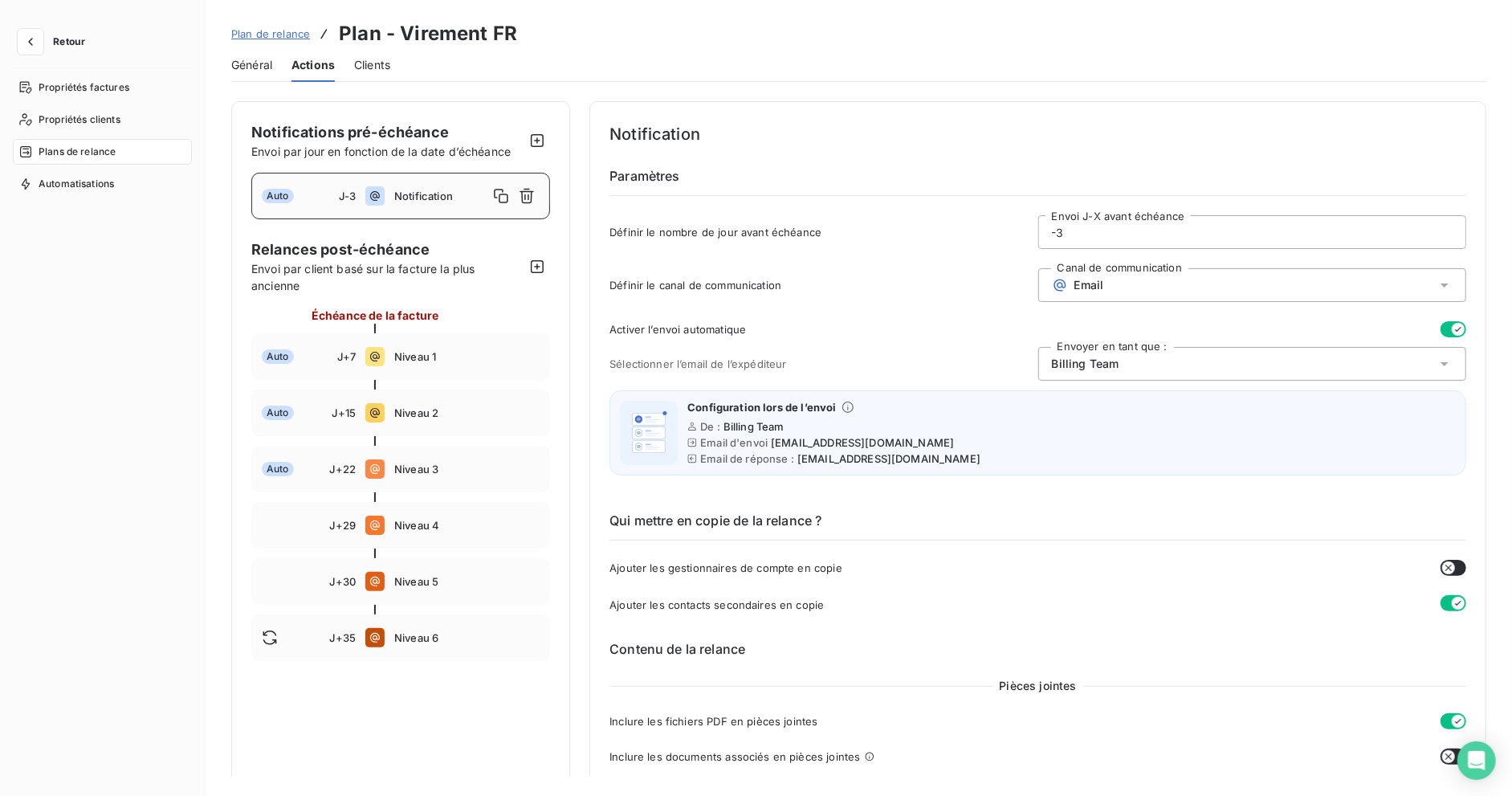
click at [255, 36] on span "Plan de relance" at bounding box center [270, 34] width 79 height 13
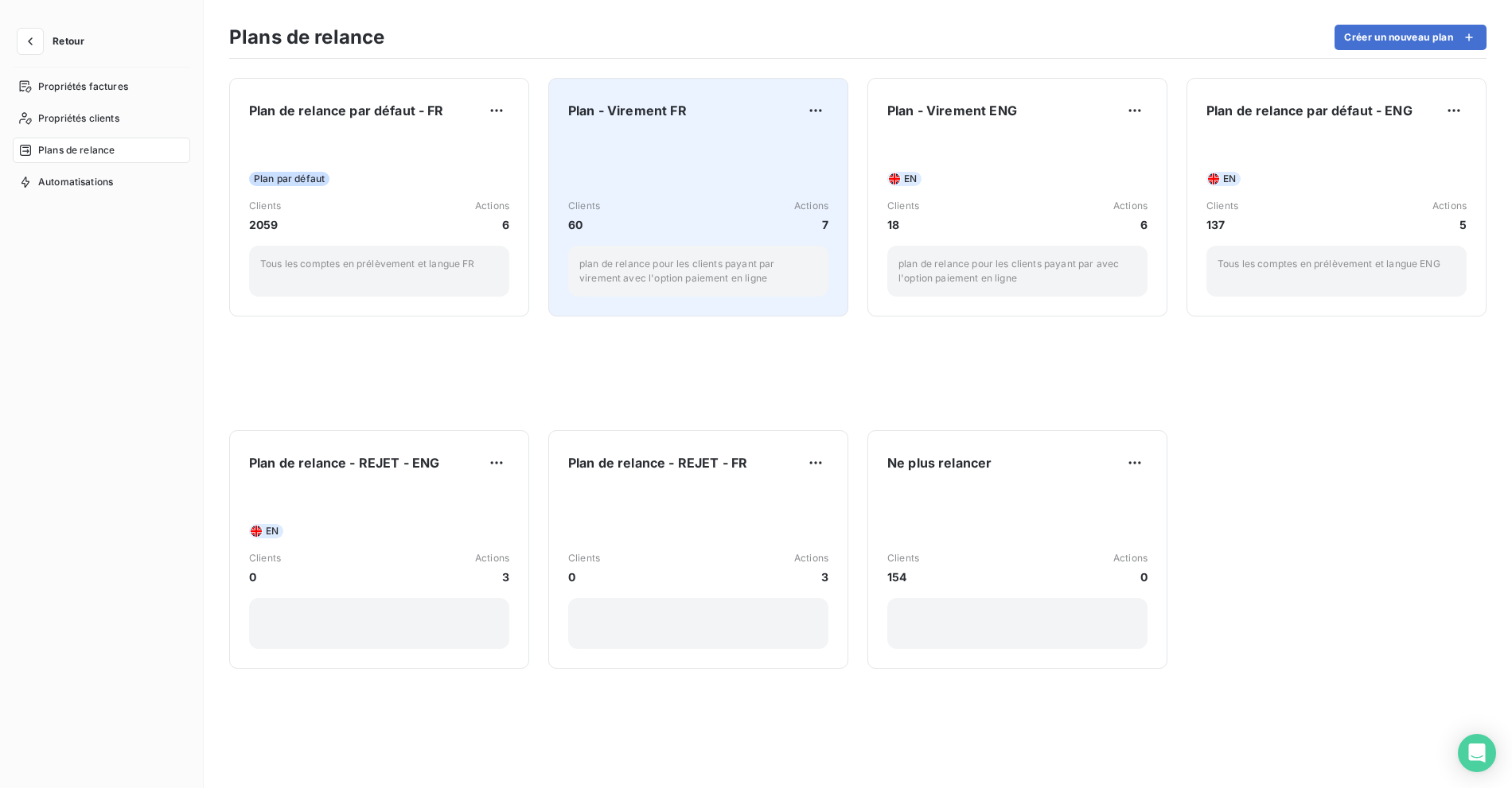
click at [693, 182] on div "Clients 60 Actions 7 plan de relance pour les clients payant par virement avec …" at bounding box center [697, 216] width 260 height 161
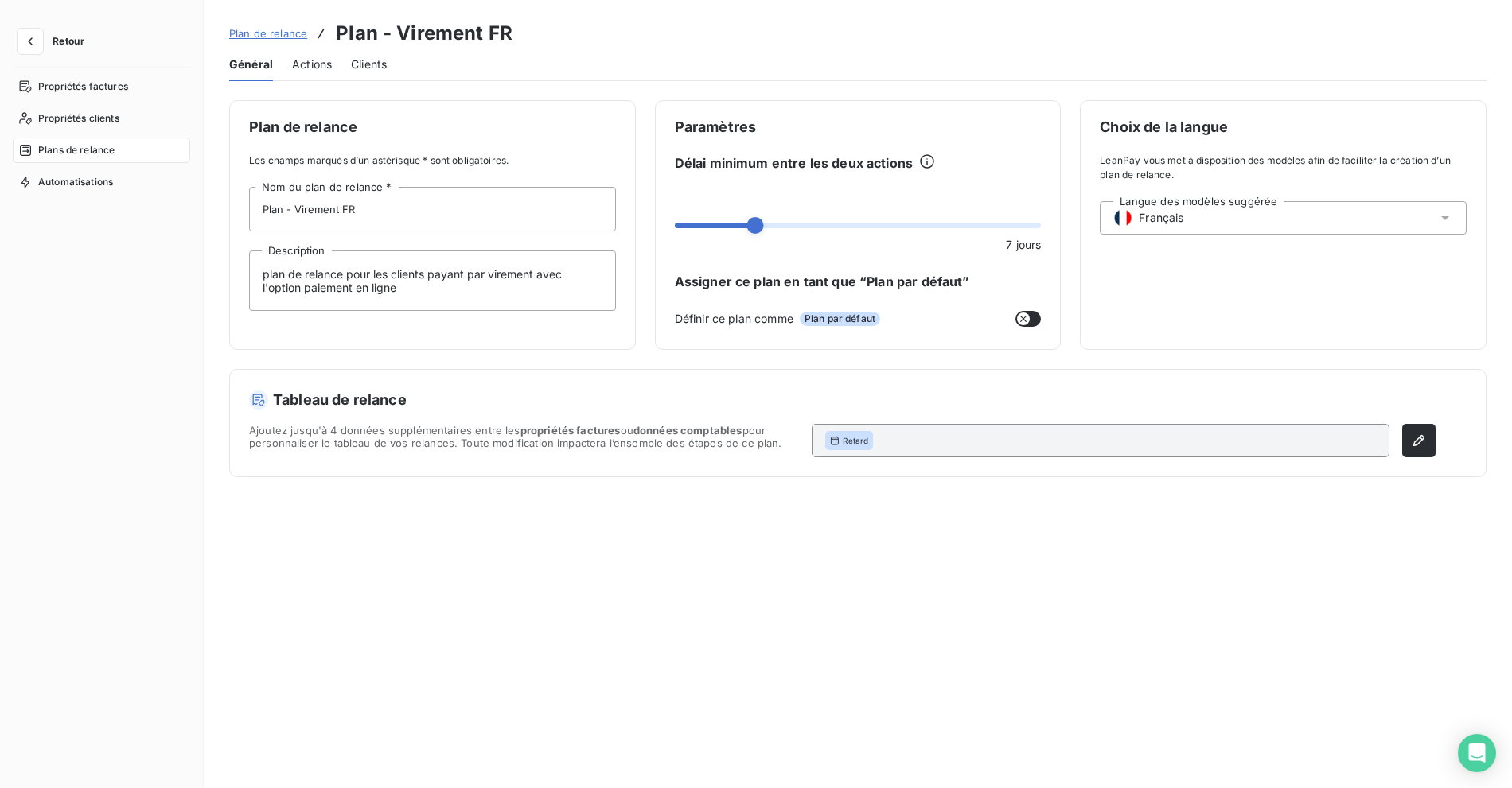
click at [308, 61] on span "Actions" at bounding box center [312, 65] width 39 height 16
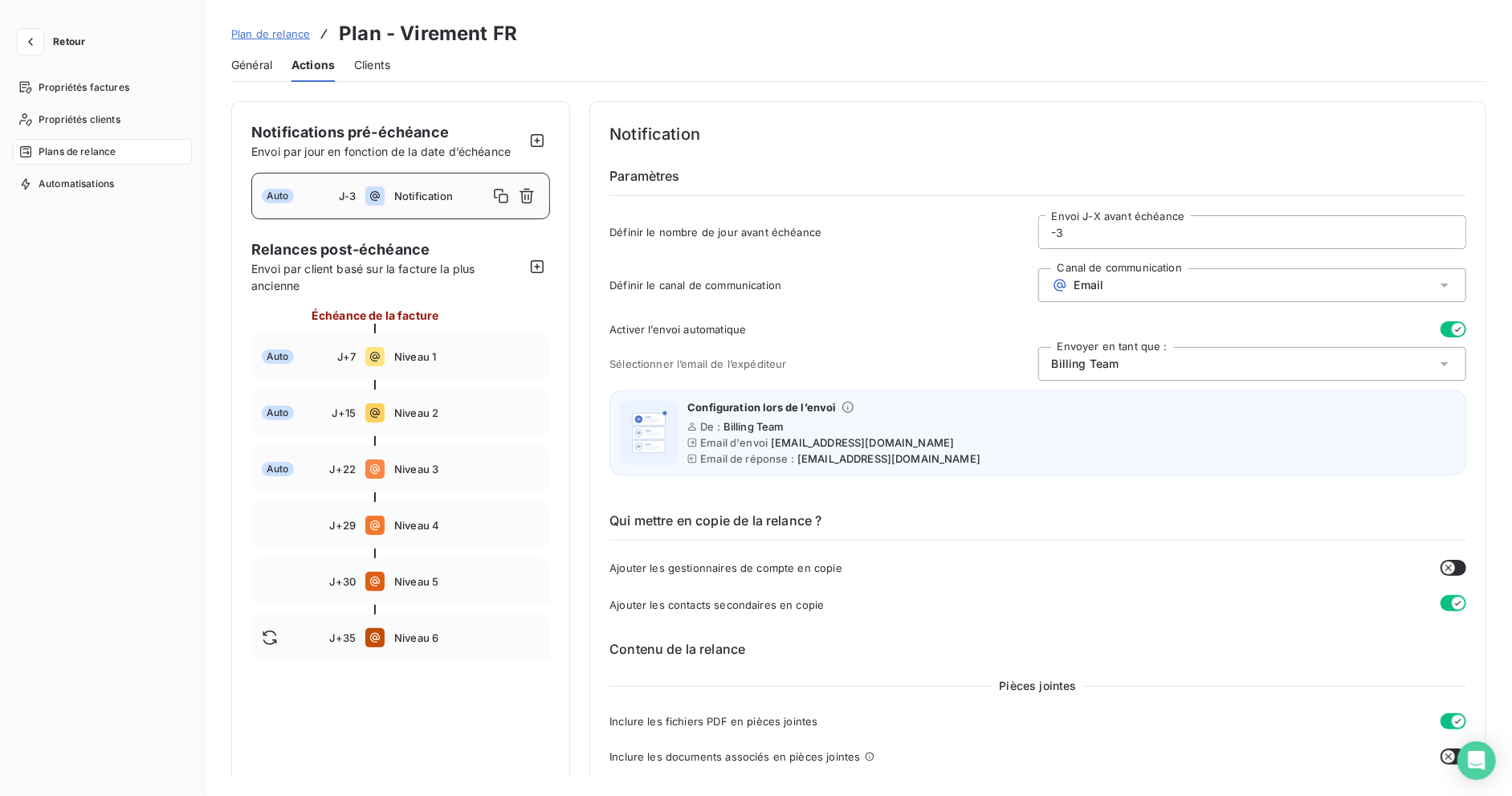
click at [284, 42] on div "Plan de relance Plan - Virement FR" at bounding box center [374, 34] width 286 height 29
click at [388, 55] on div "Clients" at bounding box center [372, 65] width 36 height 34
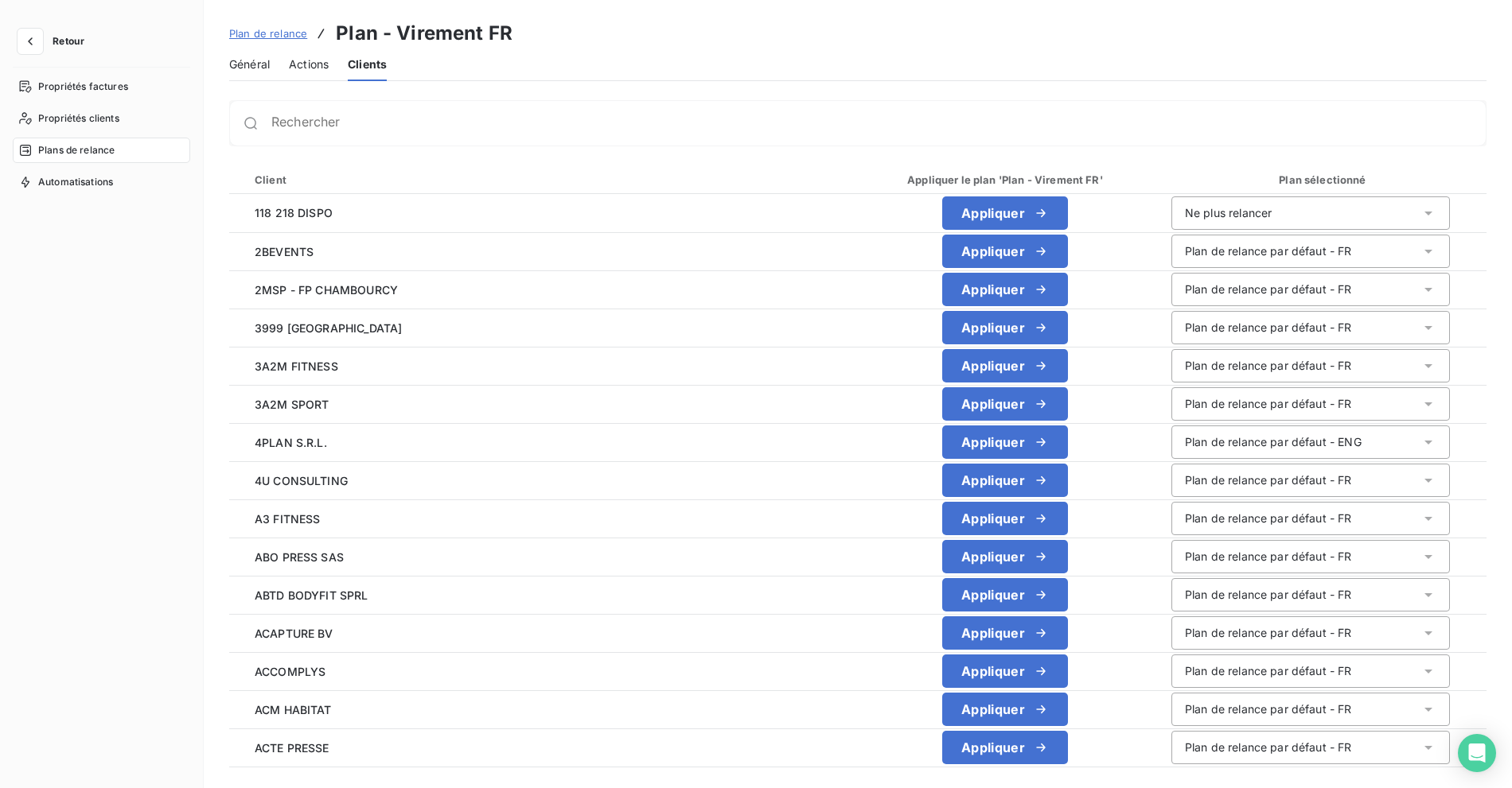
click at [60, 38] on span "Retour" at bounding box center [68, 41] width 32 height 10
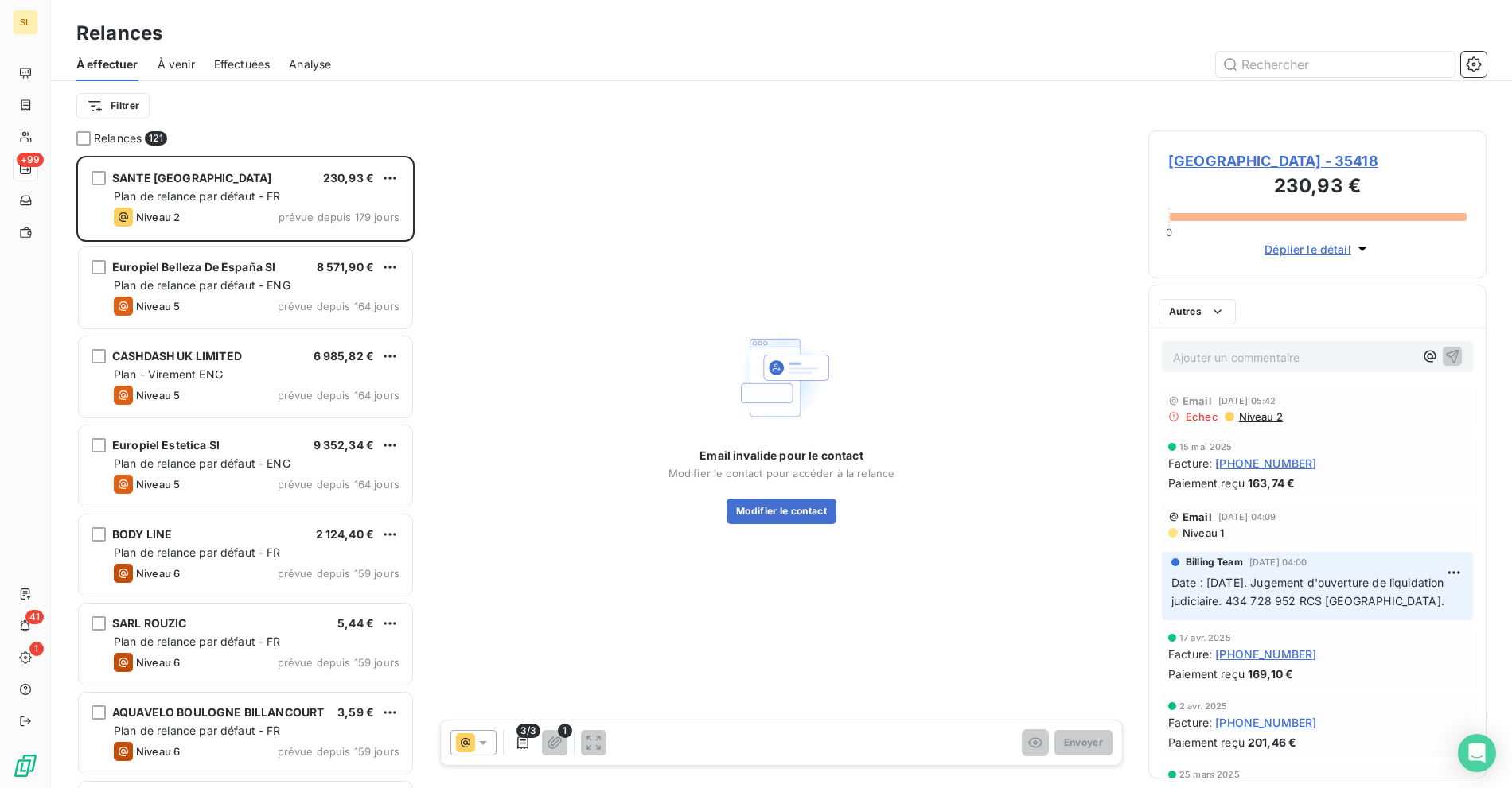
scroll to position [618, 325]
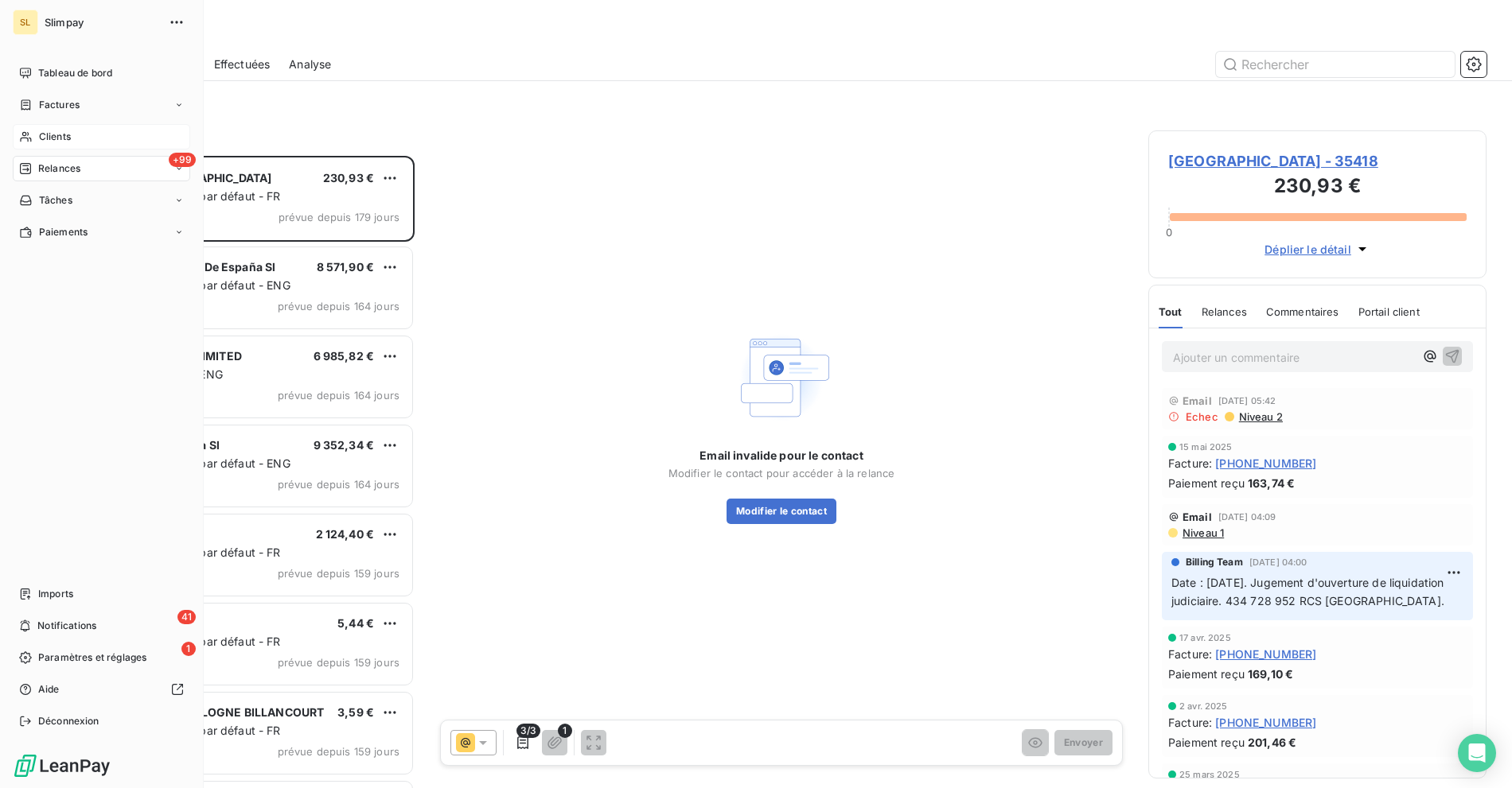
click at [56, 135] on span "Clients" at bounding box center [55, 136] width 32 height 14
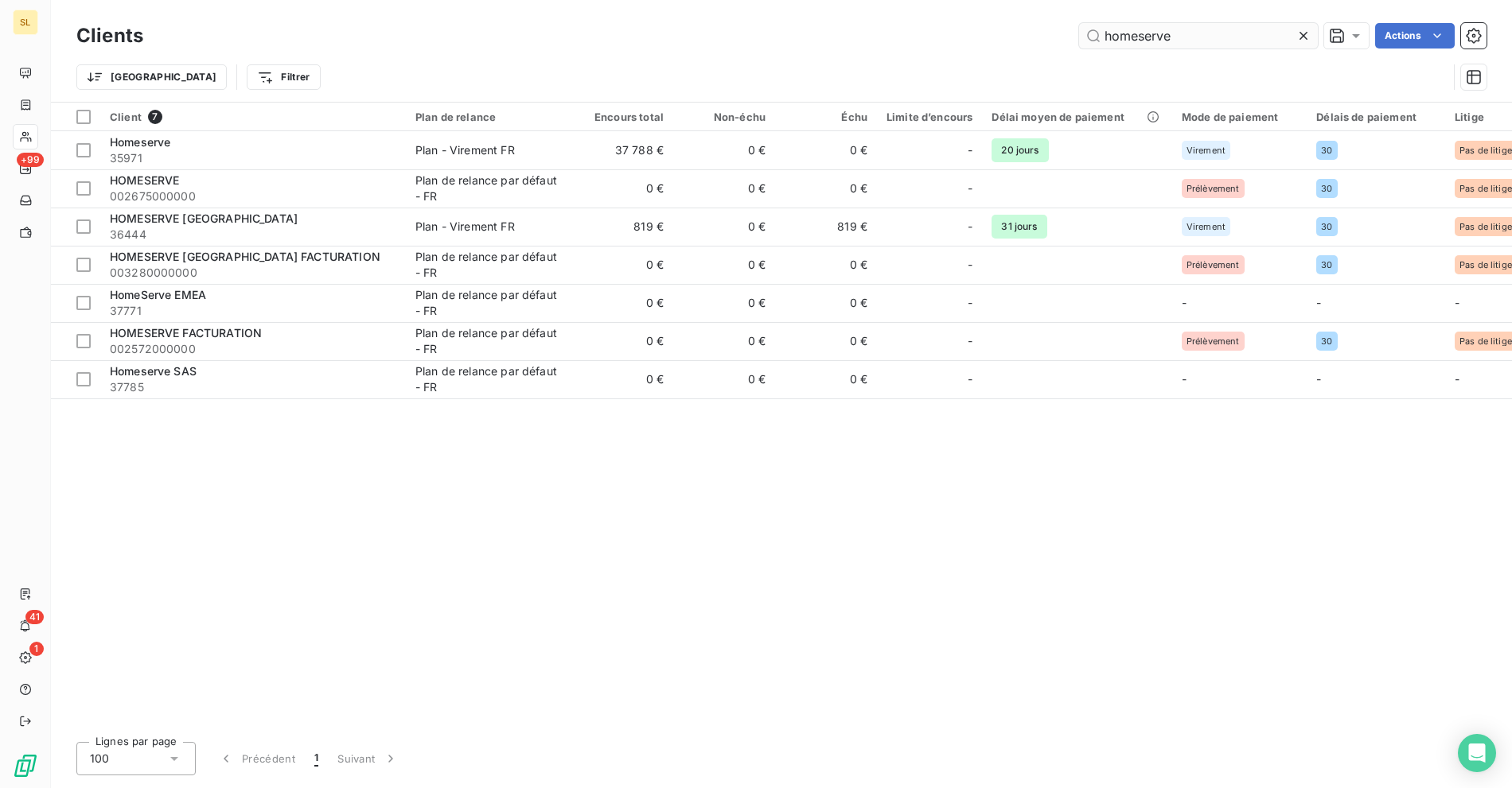
click at [1166, 47] on input "homeserve" at bounding box center [1198, 35] width 239 height 25
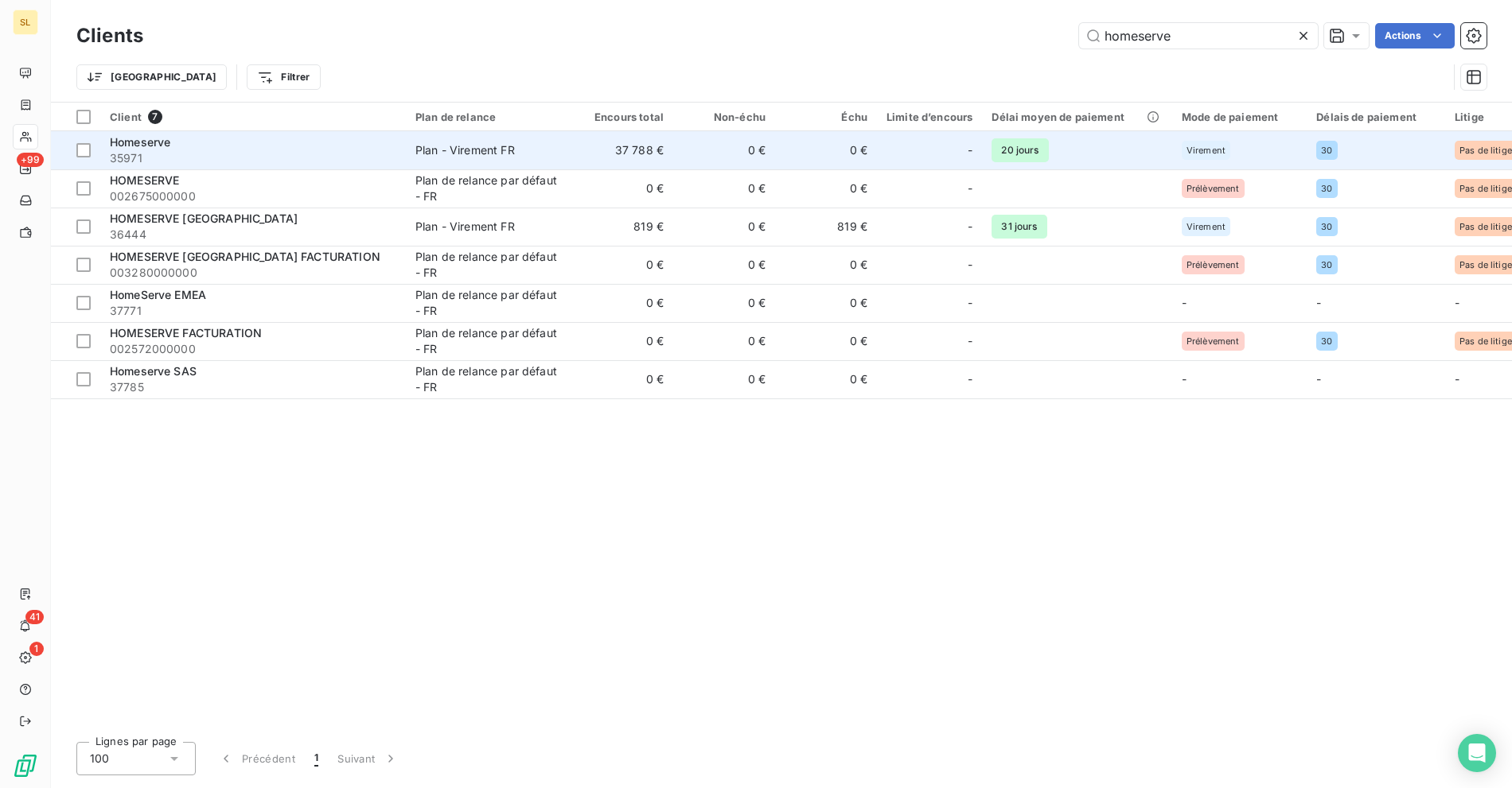
click at [298, 149] on div "Homeserve" at bounding box center [252, 143] width 286 height 16
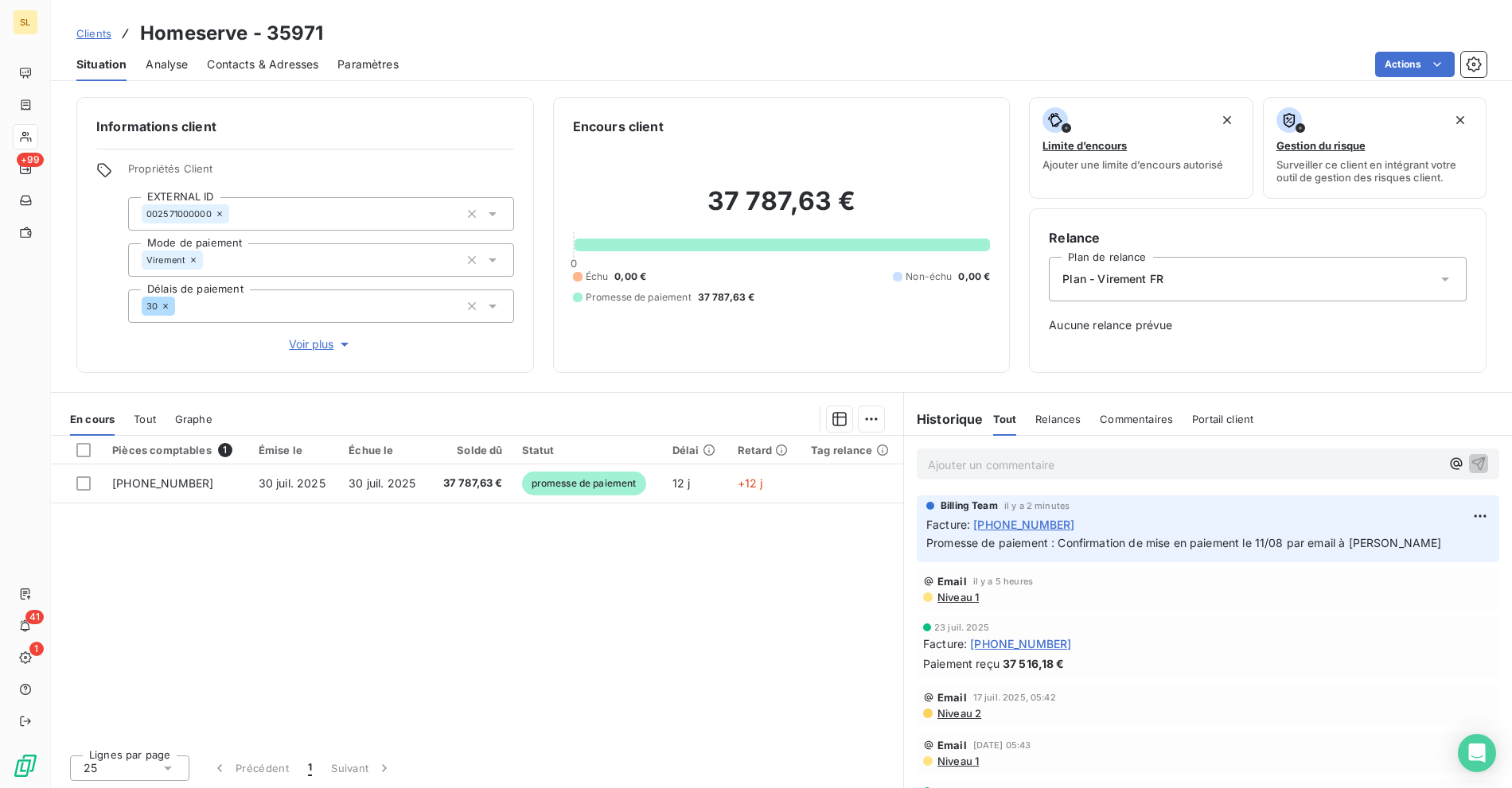
click at [907, 94] on div "Informations client Propriétés Client EXTERNAL ID 002571000000 Mode de paiement…" at bounding box center [780, 437] width 1460 height 701
click at [94, 36] on span "Clients" at bounding box center [94, 33] width 35 height 13
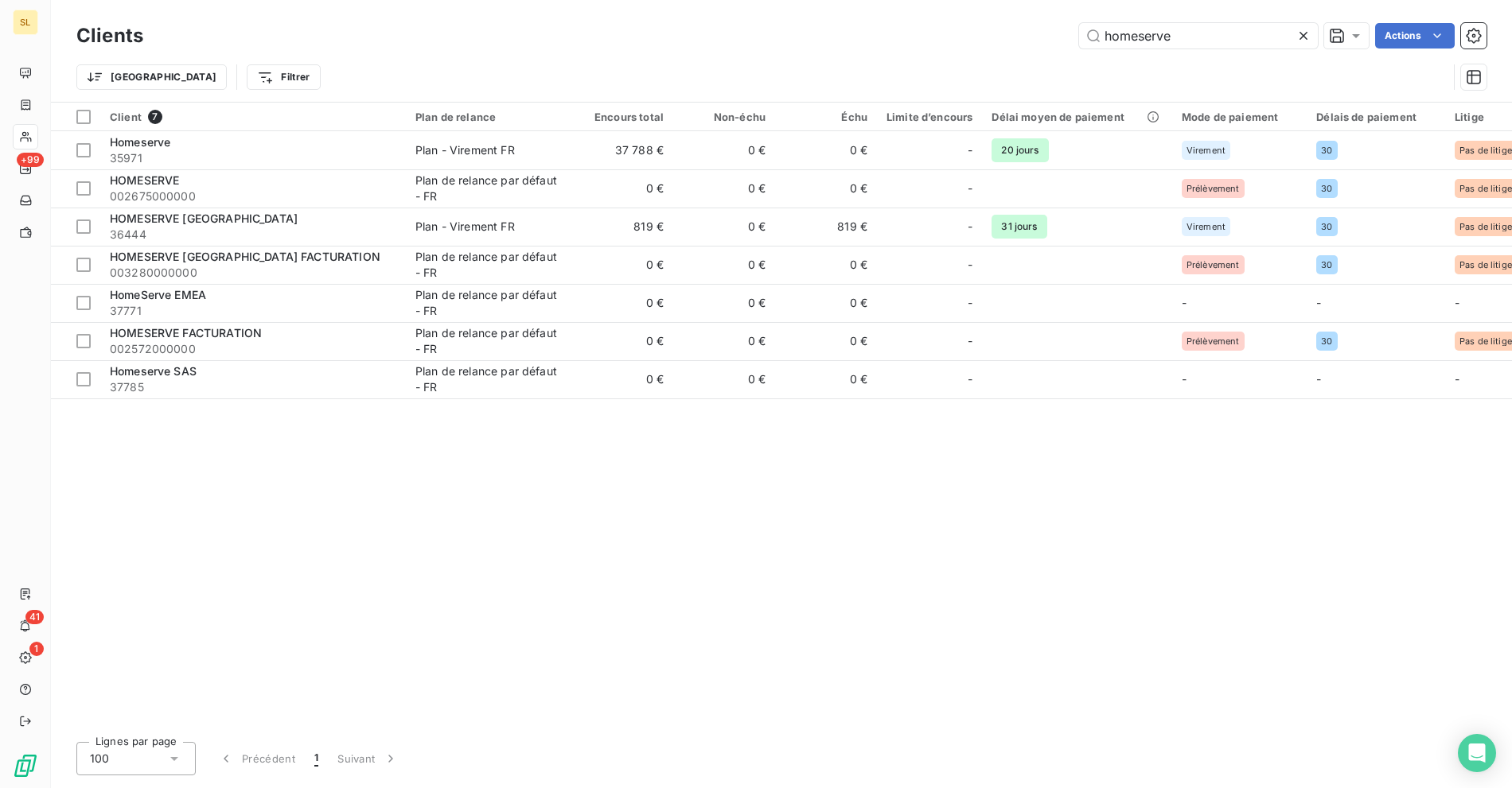
drag, startPoint x: 1209, startPoint y: 30, endPoint x: 959, endPoint y: 38, distance: 250.1
click at [975, 38] on div "homeserve Actions" at bounding box center [823, 35] width 1324 height 25
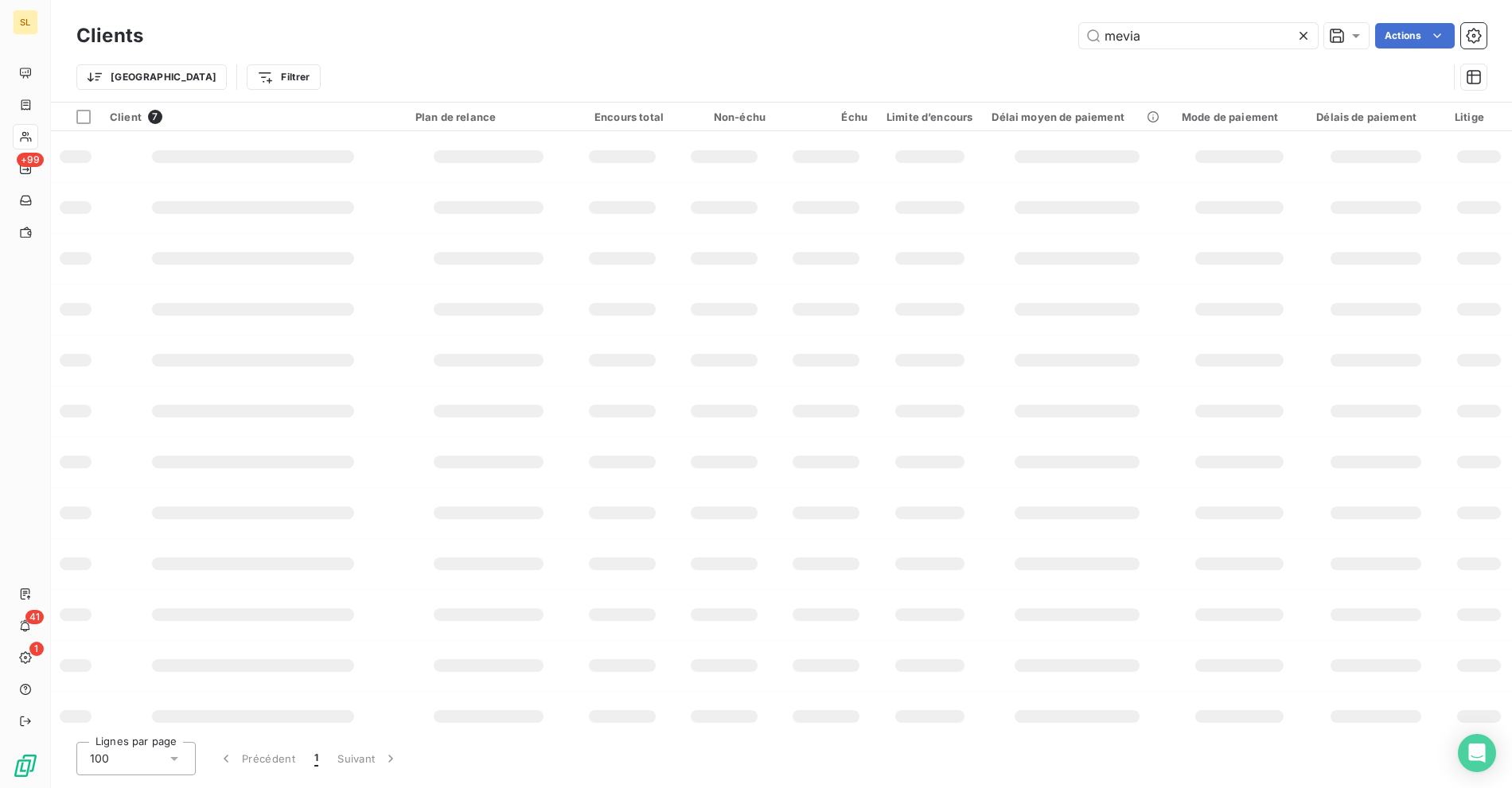
type input "mevia"
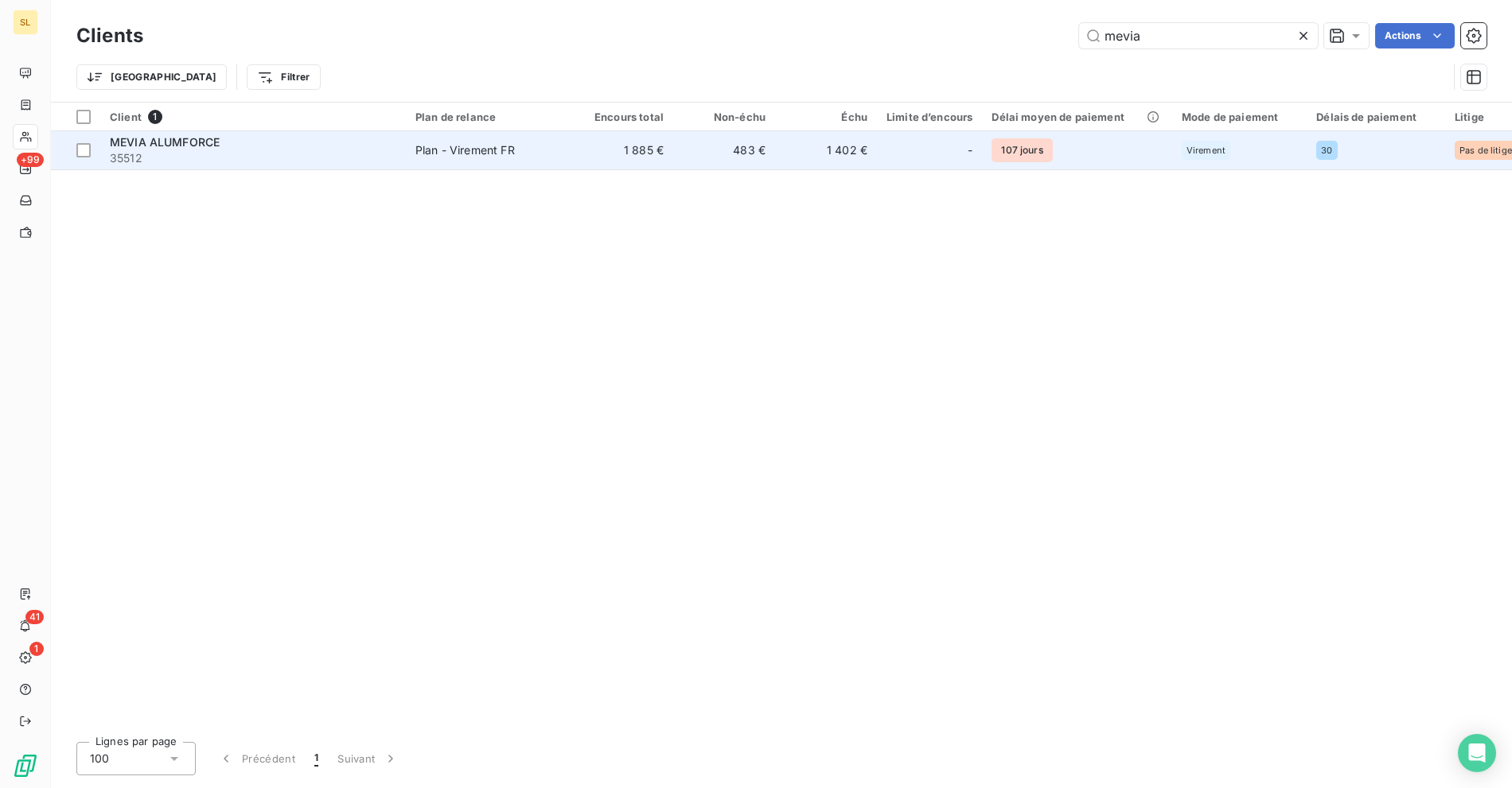
click at [250, 142] on div "MEVIA ALUMFORCE" at bounding box center [252, 143] width 286 height 16
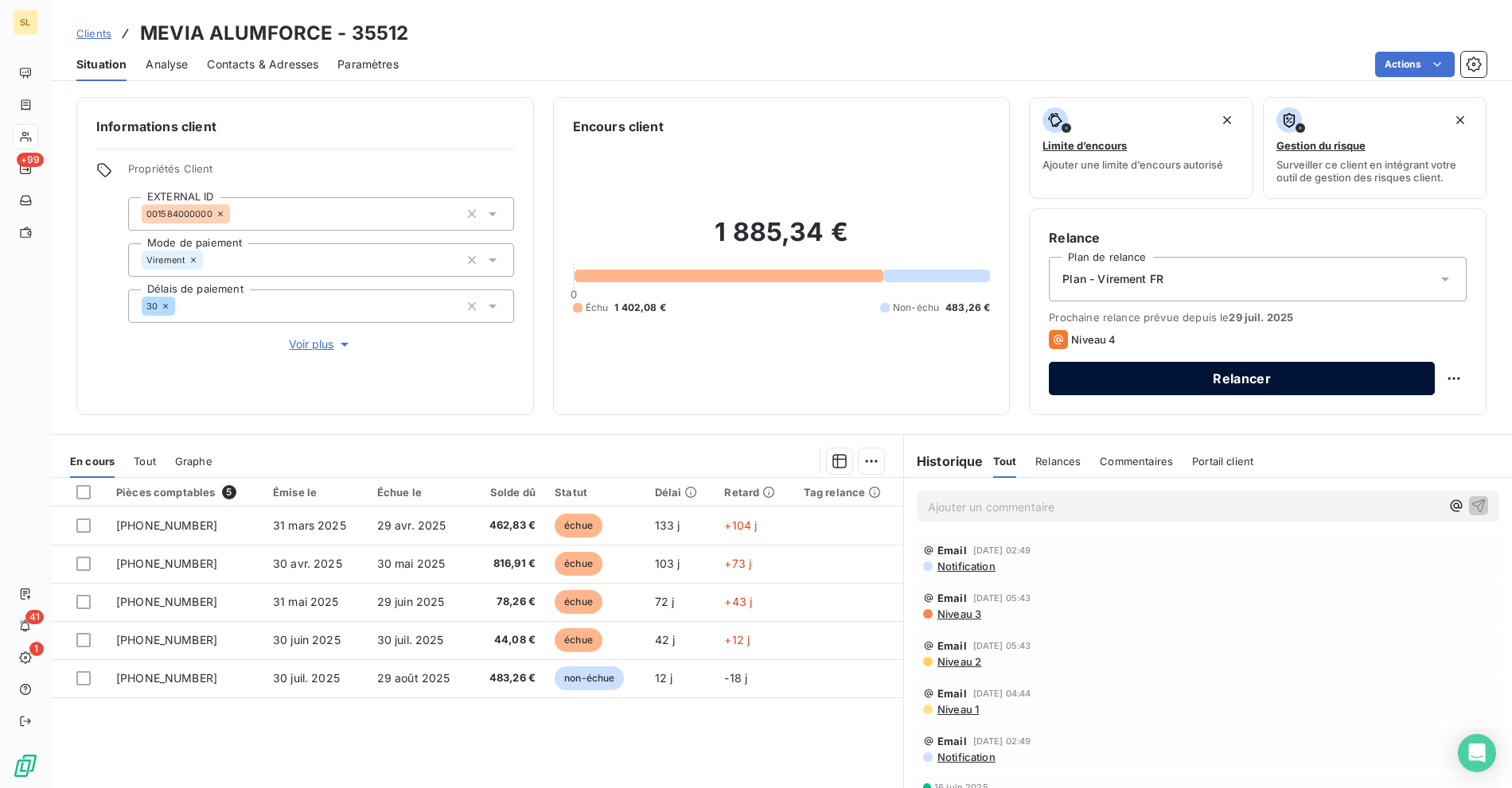
click at [1148, 378] on button "Relancer" at bounding box center [1241, 379] width 386 height 33
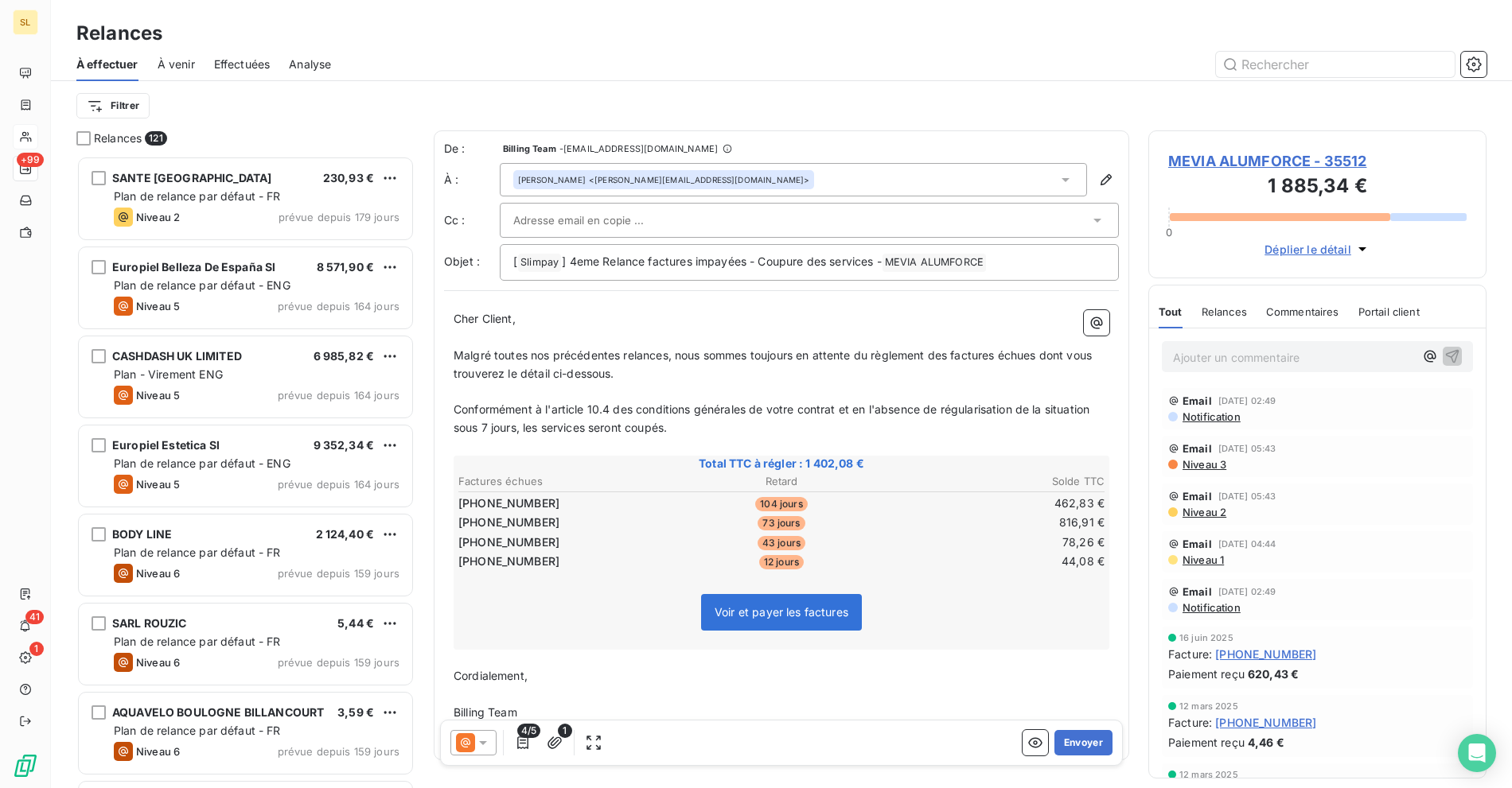
scroll to position [618, 325]
click at [969, 220] on div at bounding box center [801, 220] width 576 height 24
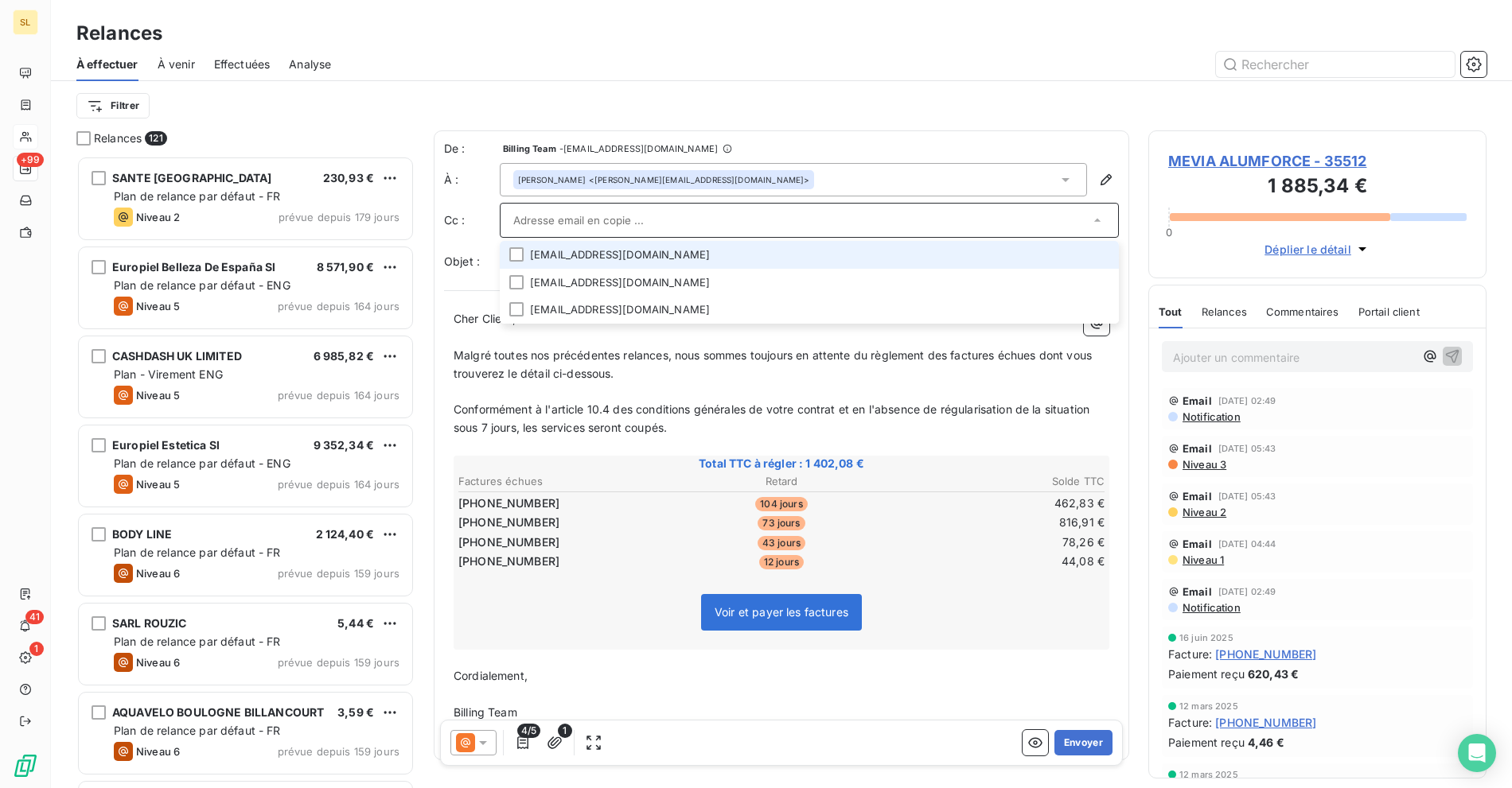
click at [969, 220] on input "text" at bounding box center [801, 220] width 576 height 24
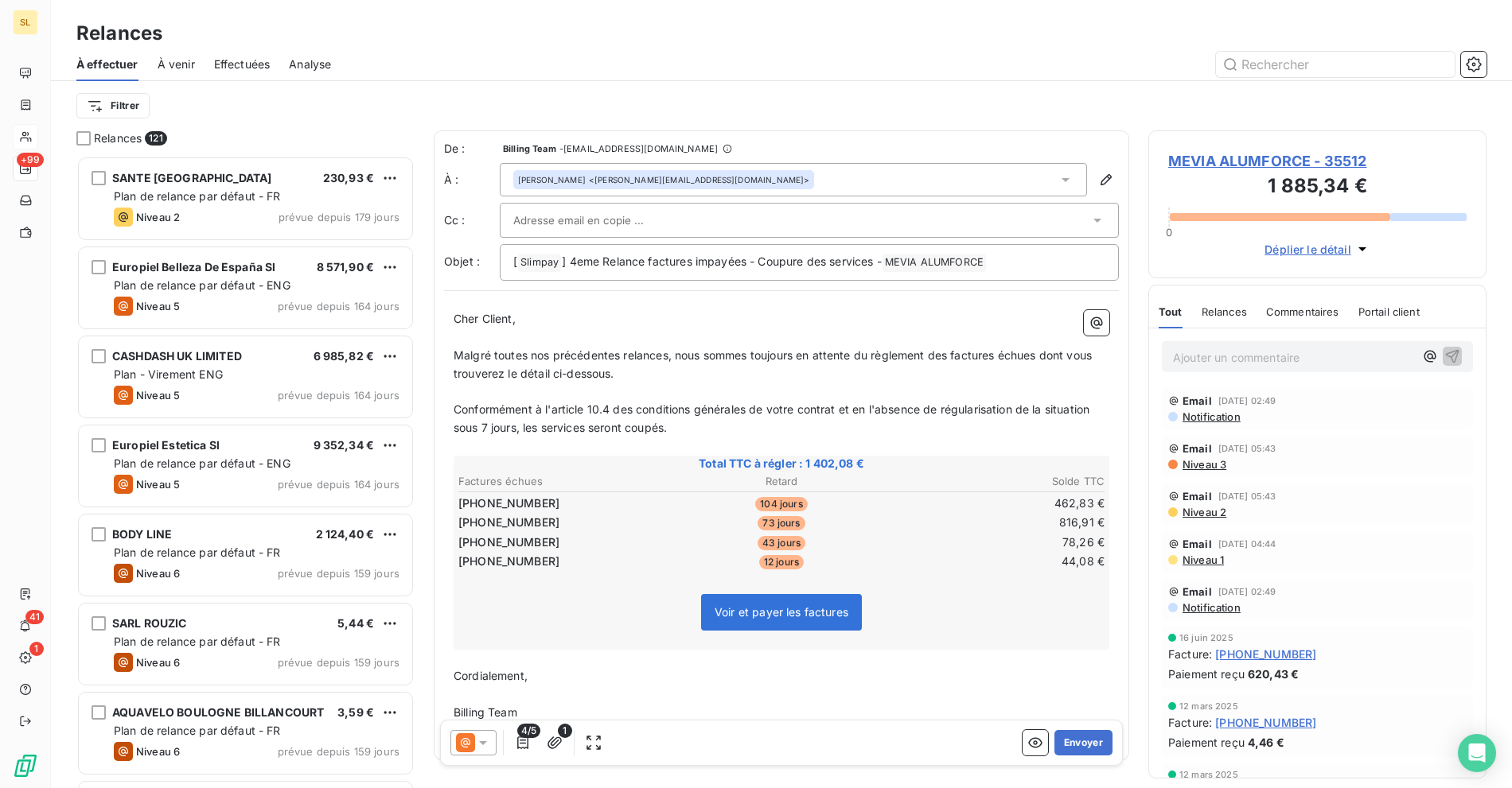
click at [720, 58] on div at bounding box center [918, 64] width 1136 height 25
click at [1476, 59] on icon "button" at bounding box center [1473, 64] width 15 height 15
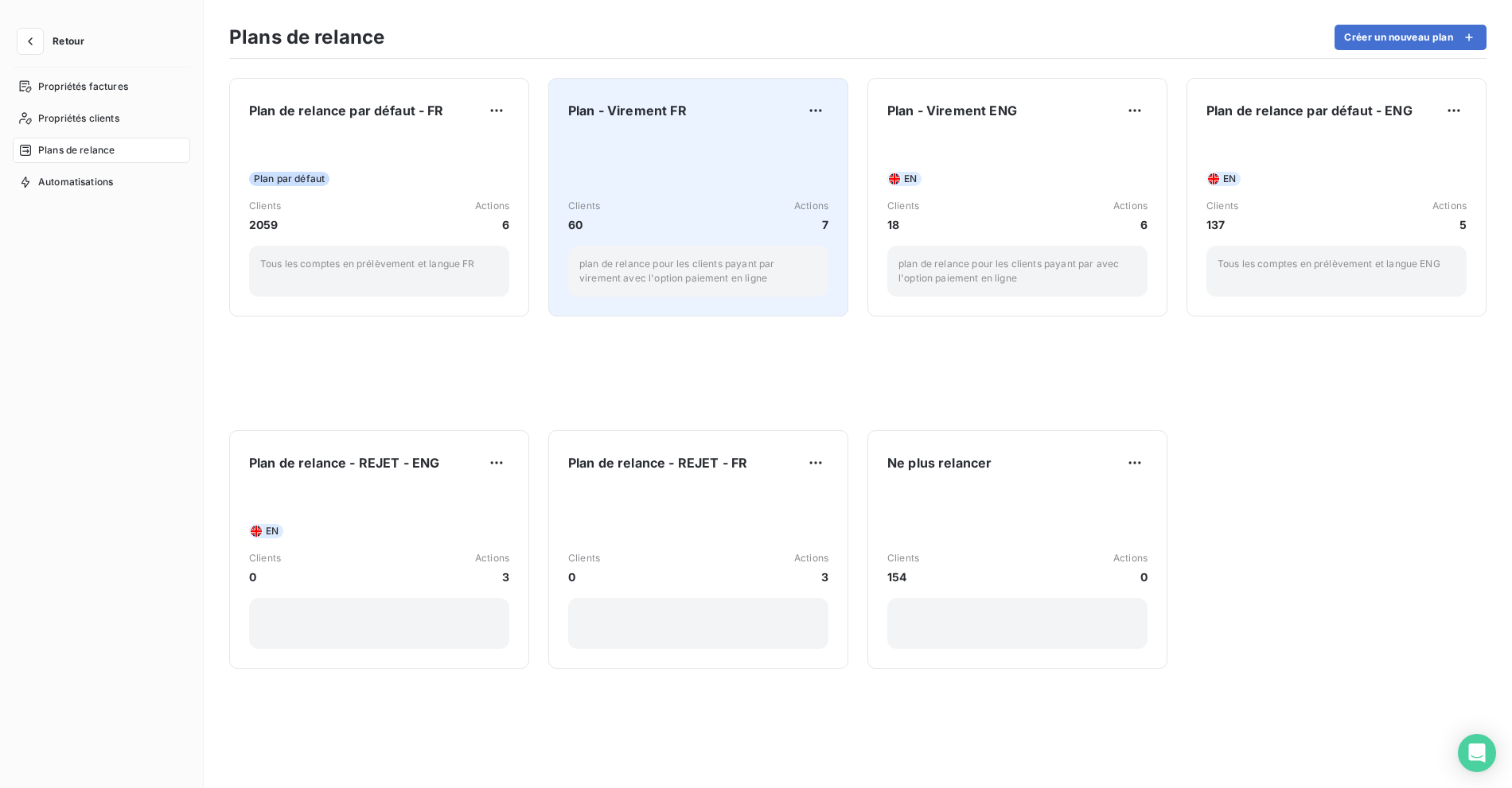
click at [657, 118] on span "Plan - Virement FR" at bounding box center [626, 110] width 118 height 19
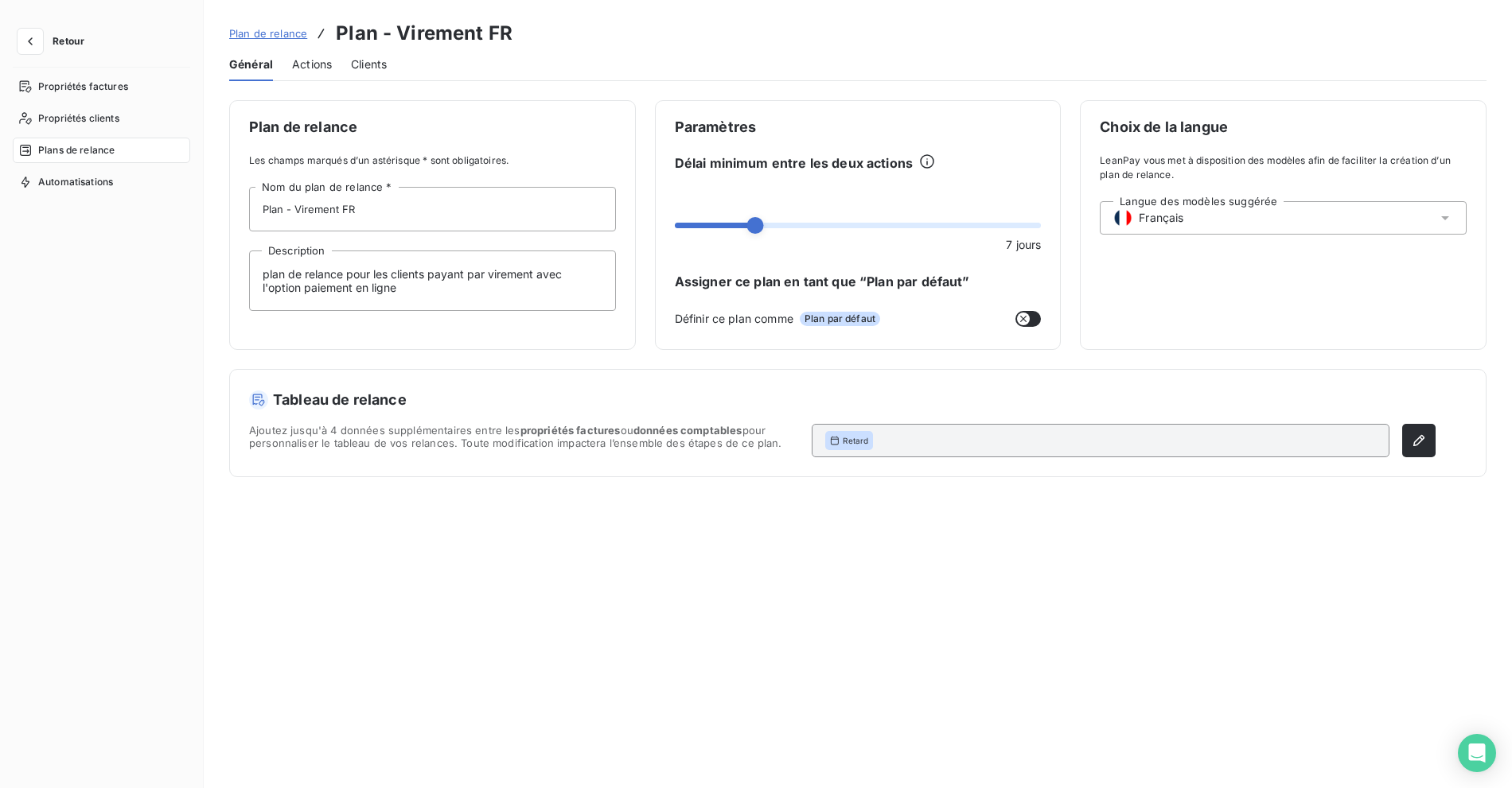
click at [326, 57] on span "Actions" at bounding box center [312, 65] width 39 height 16
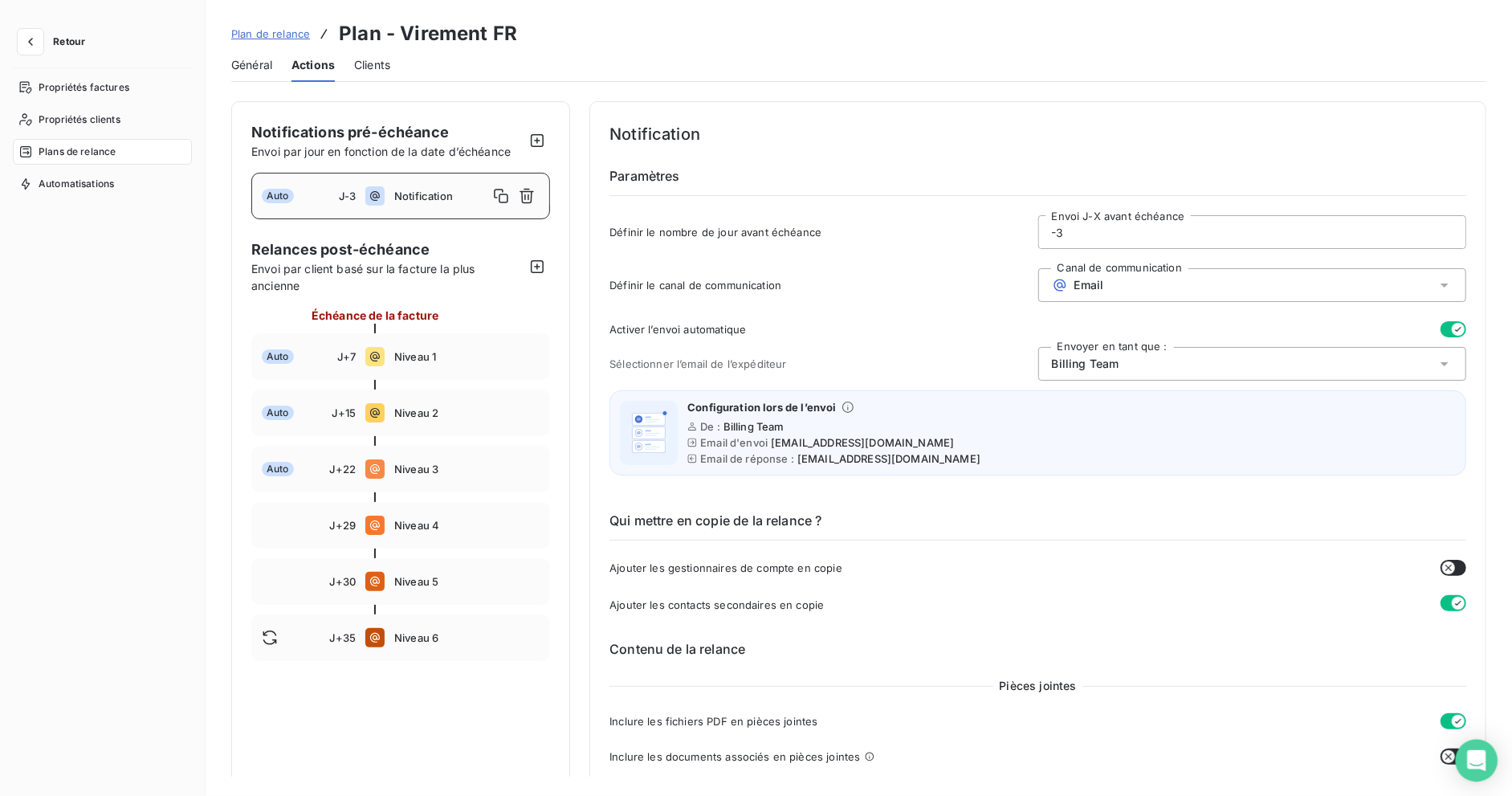
click at [1486, 754] on icon "Open Intercom Messenger" at bounding box center [1477, 761] width 21 height 21
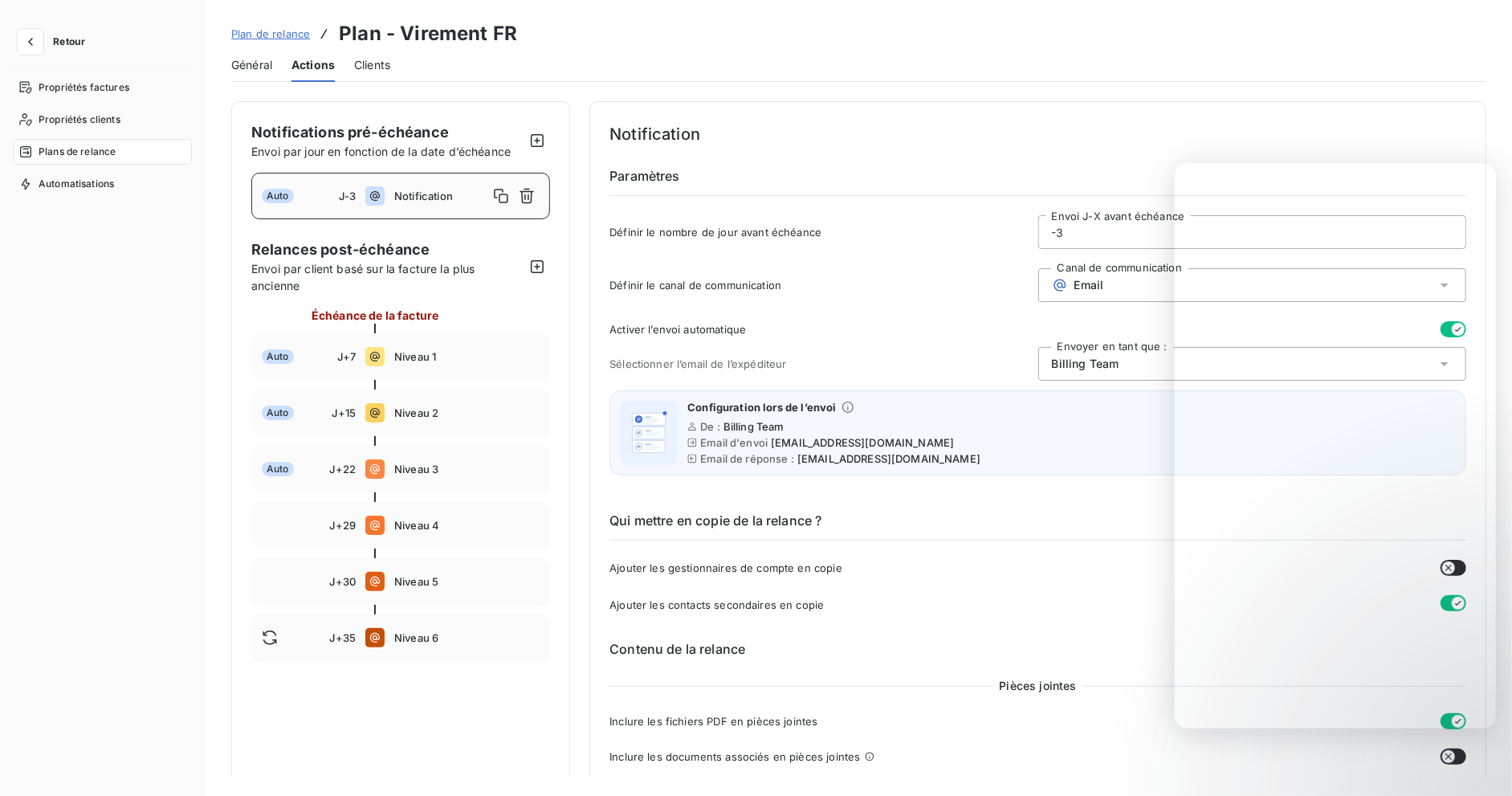
click at [669, 59] on div "Général Actions Clients" at bounding box center [858, 65] width 1255 height 34
click at [65, 41] on span "Retour" at bounding box center [69, 42] width 32 height 10
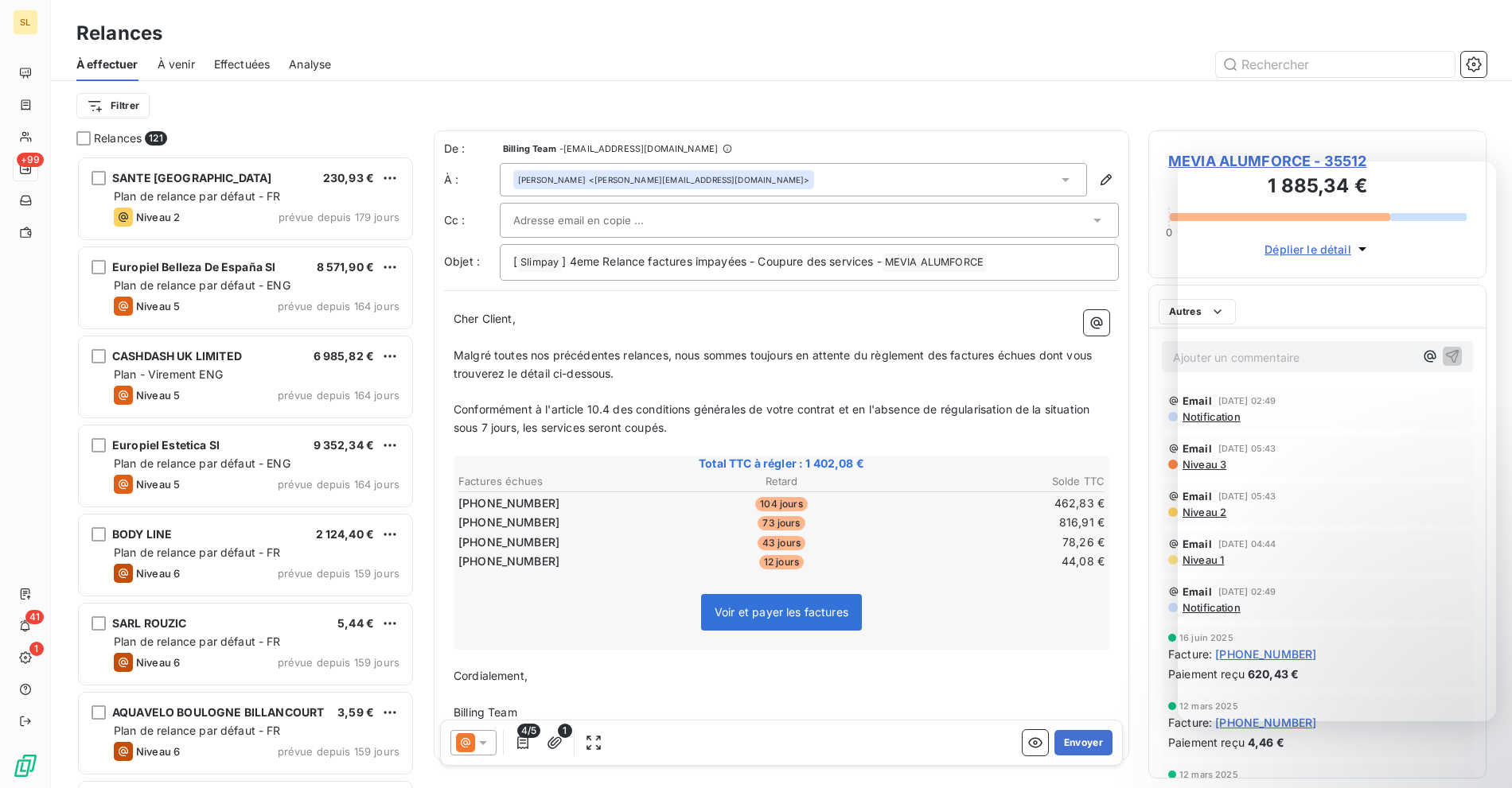
scroll to position [618, 325]
click at [1412, 137] on div "MEVIA ALUMFORCE - 35512 1 885,34 € 0 Déplier le détail" at bounding box center [1317, 204] width 338 height 148
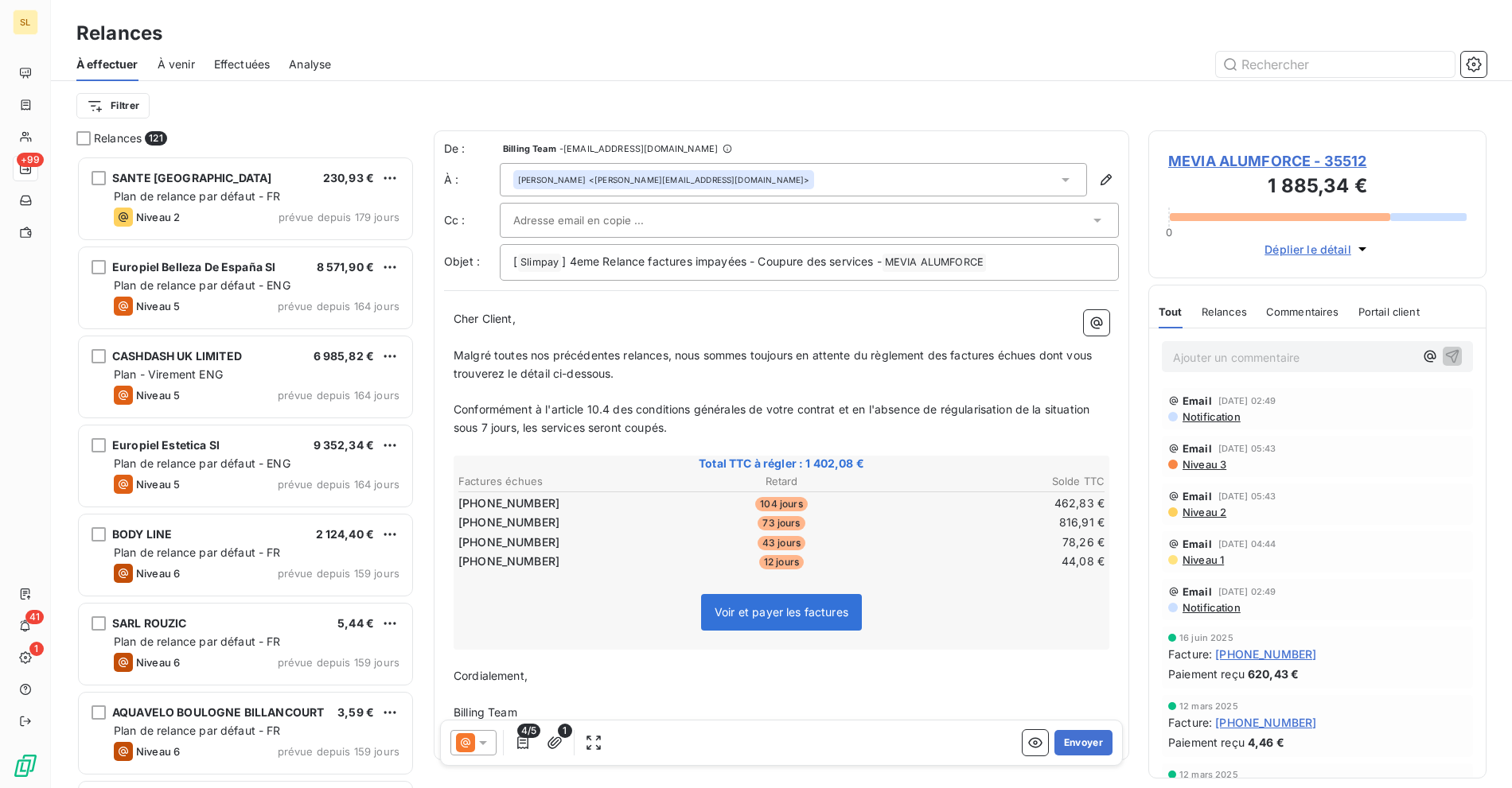
click at [1188, 458] on span "Niveau 3" at bounding box center [1203, 464] width 46 height 13
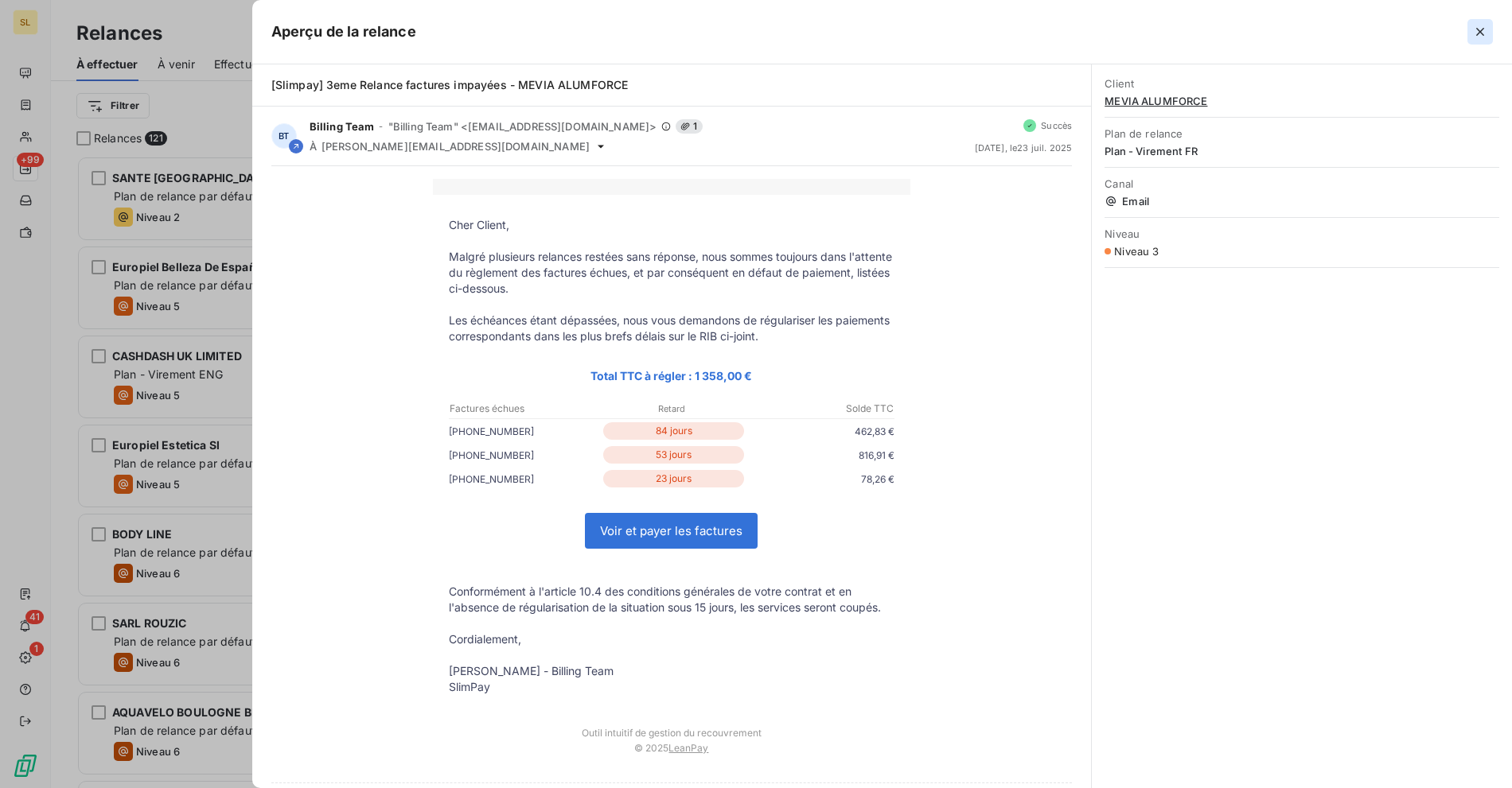
click at [1483, 29] on icon "button" at bounding box center [1480, 31] width 16 height 16
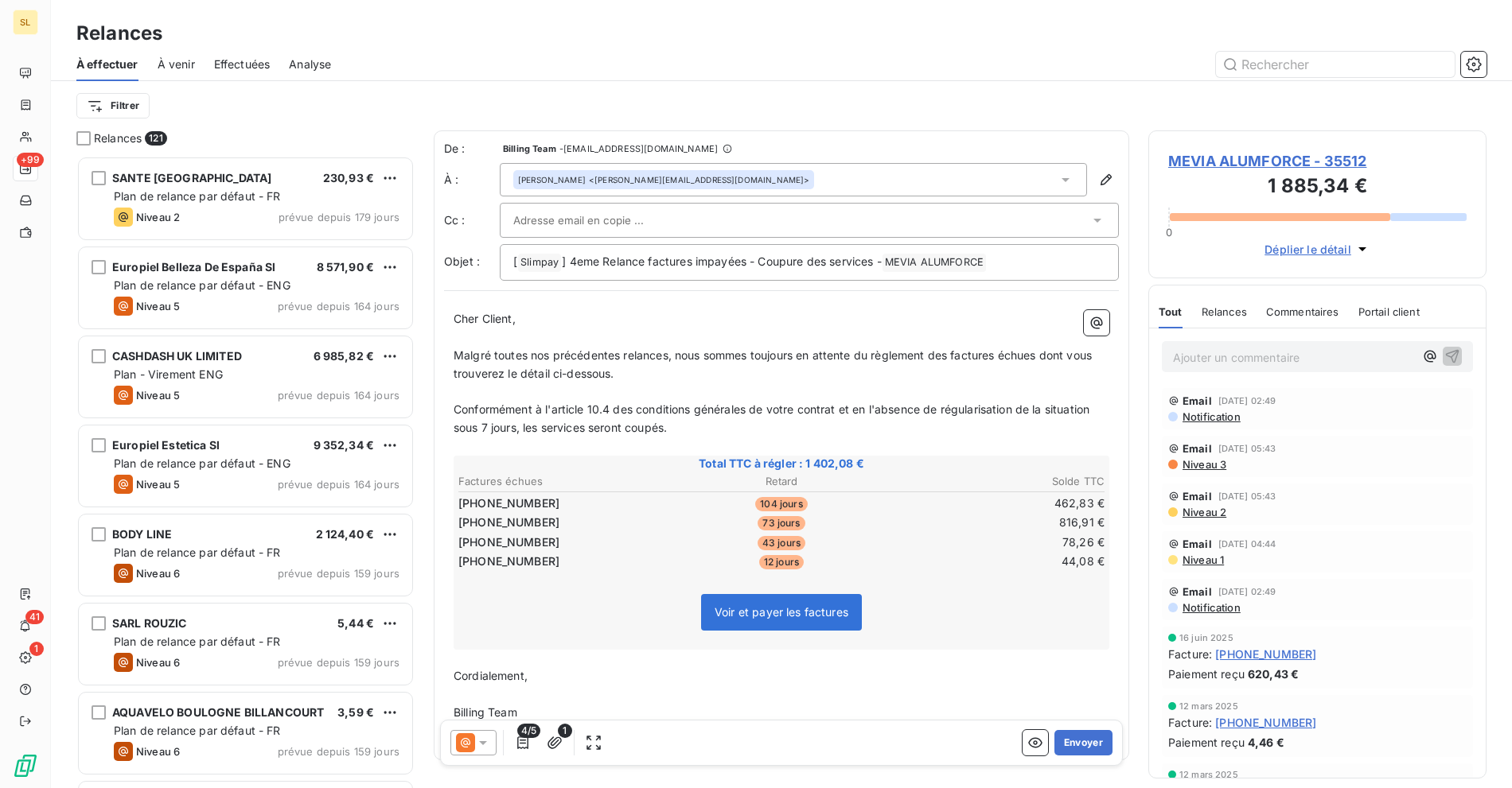
click at [1501, 758] on div "Relances 121 [GEOGRAPHIC_DATA] 230,93 € Plan de relance par défaut - FR Niveau …" at bounding box center [780, 459] width 1460 height 658
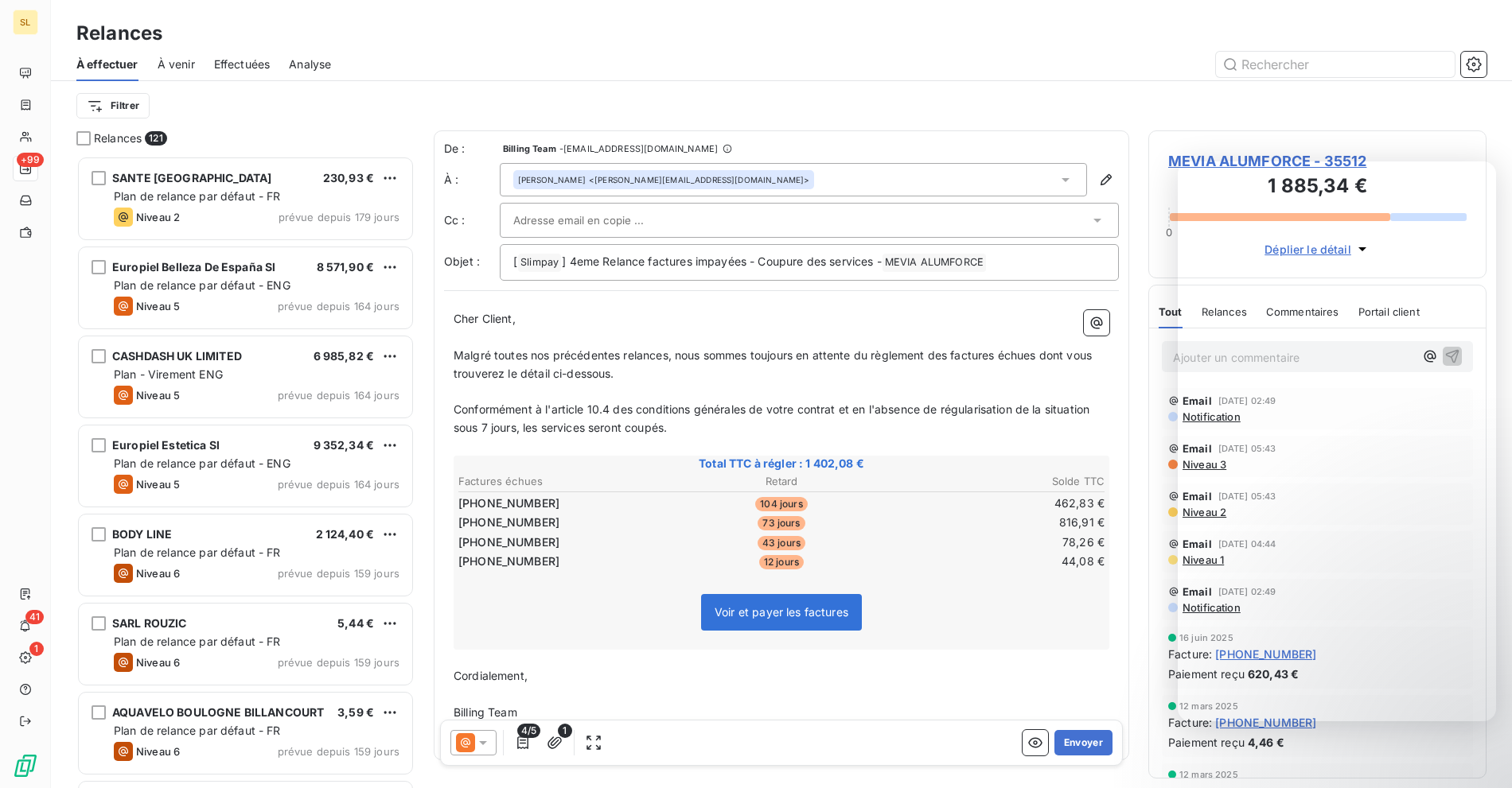
click at [1492, 770] on div at bounding box center [1477, 753] width 38 height 38
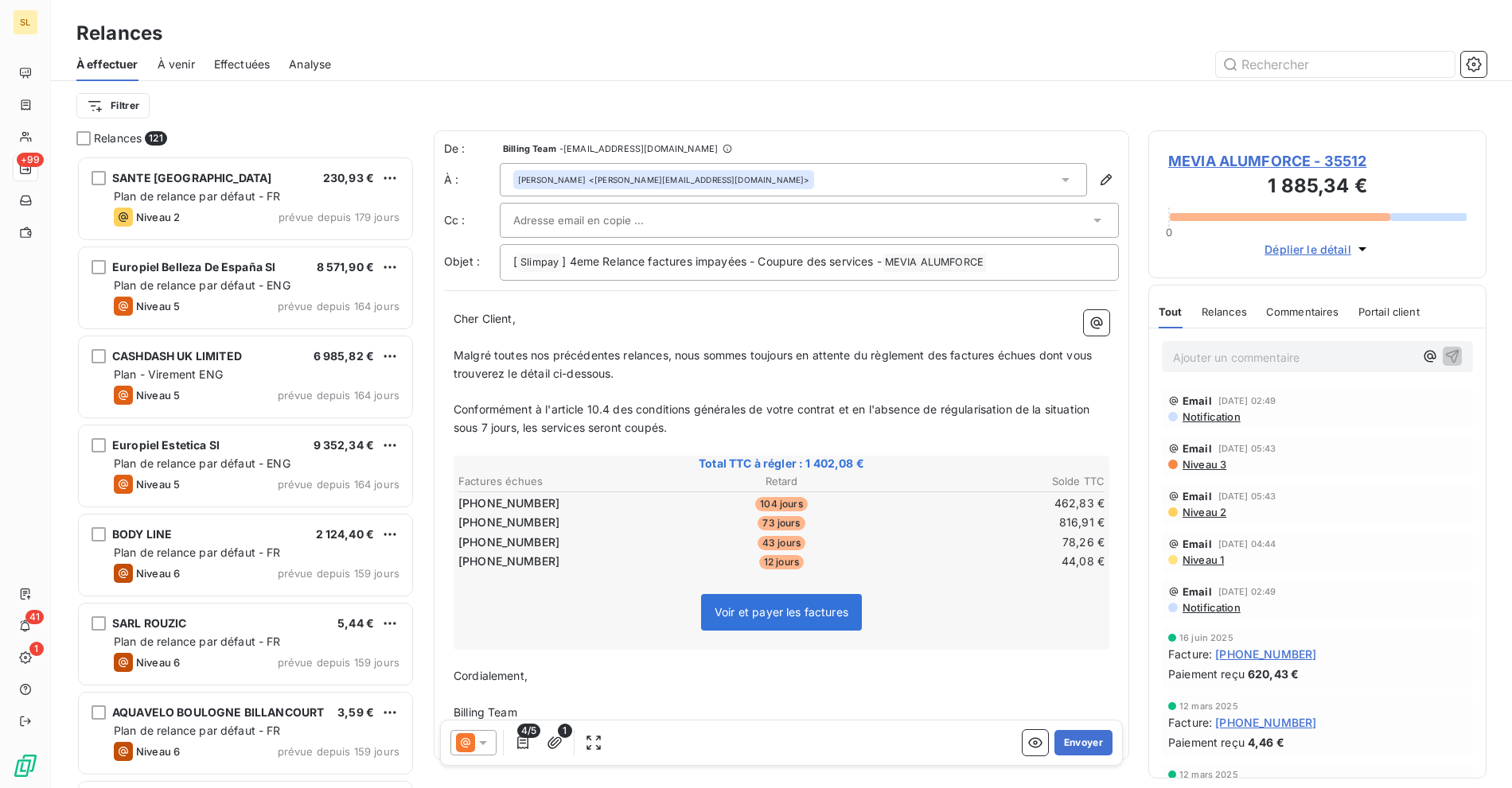
click at [529, 329] on p "﻿" at bounding box center [780, 338] width 655 height 18
click at [481, 753] on div at bounding box center [473, 743] width 46 height 25
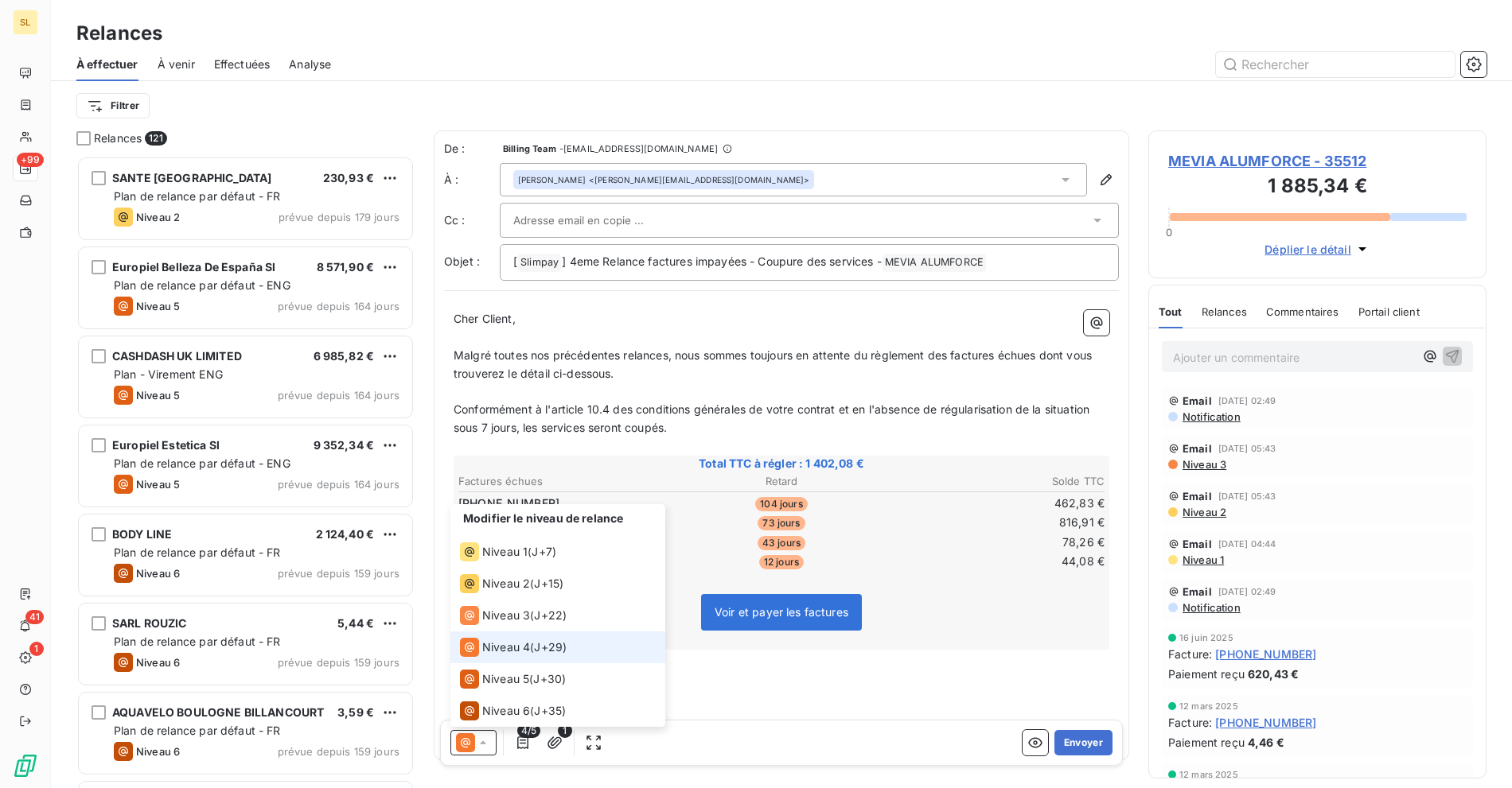
click at [520, 638] on div "Niveau 4" at bounding box center [495, 647] width 70 height 19
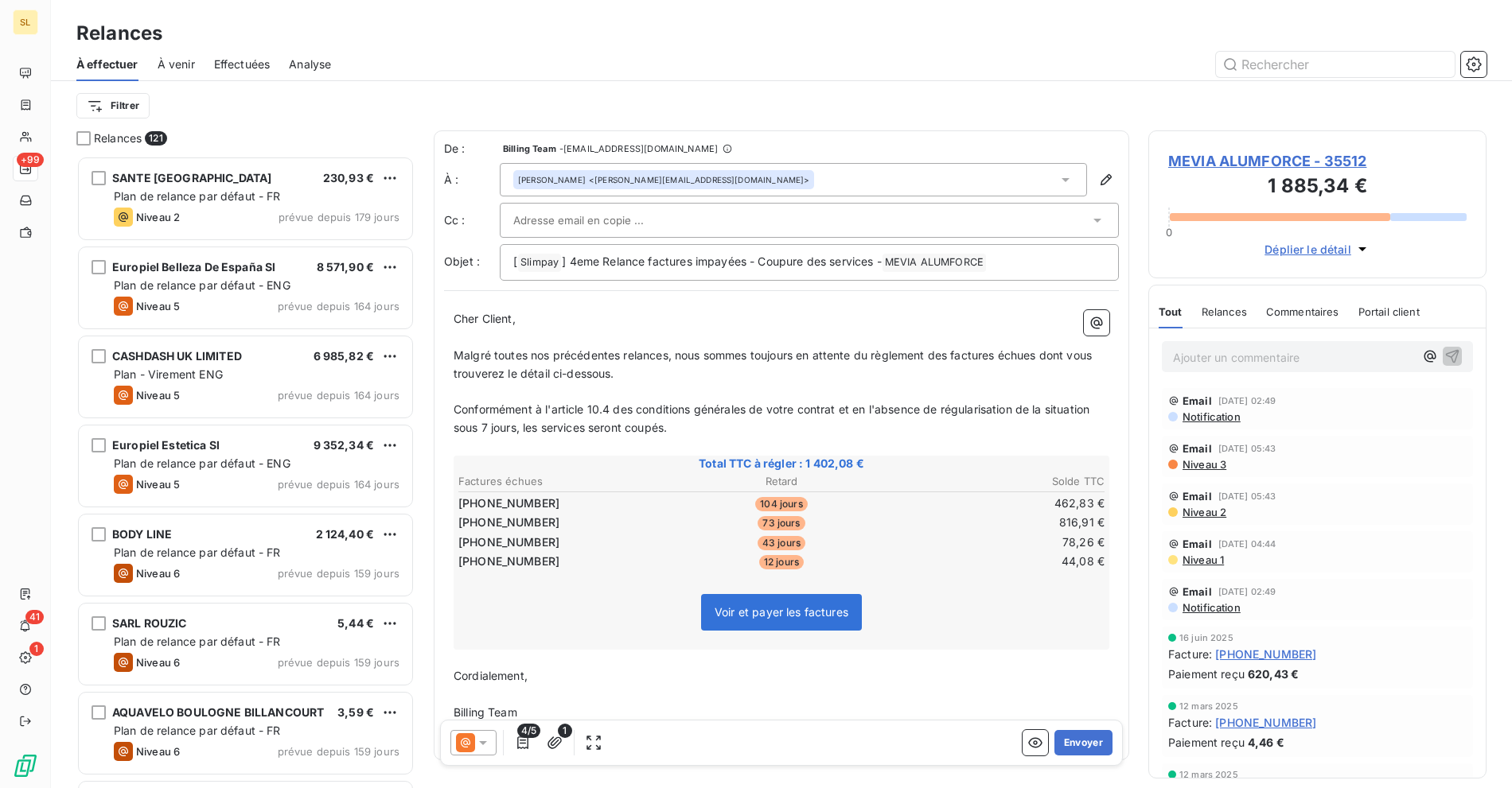
click at [487, 737] on icon at bounding box center [483, 743] width 16 height 16
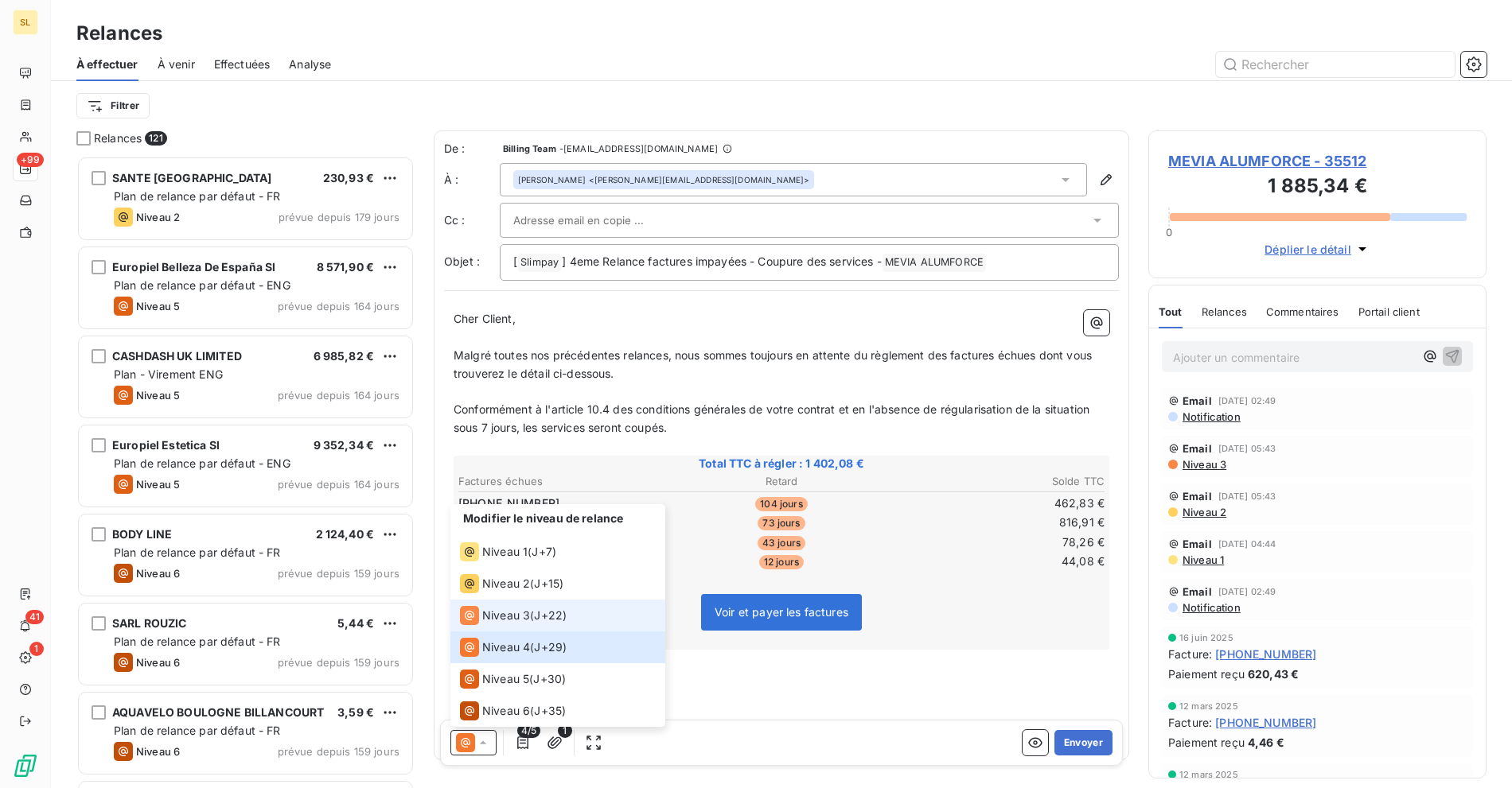
click at [505, 612] on span "Niveau 3" at bounding box center [506, 616] width 48 height 16
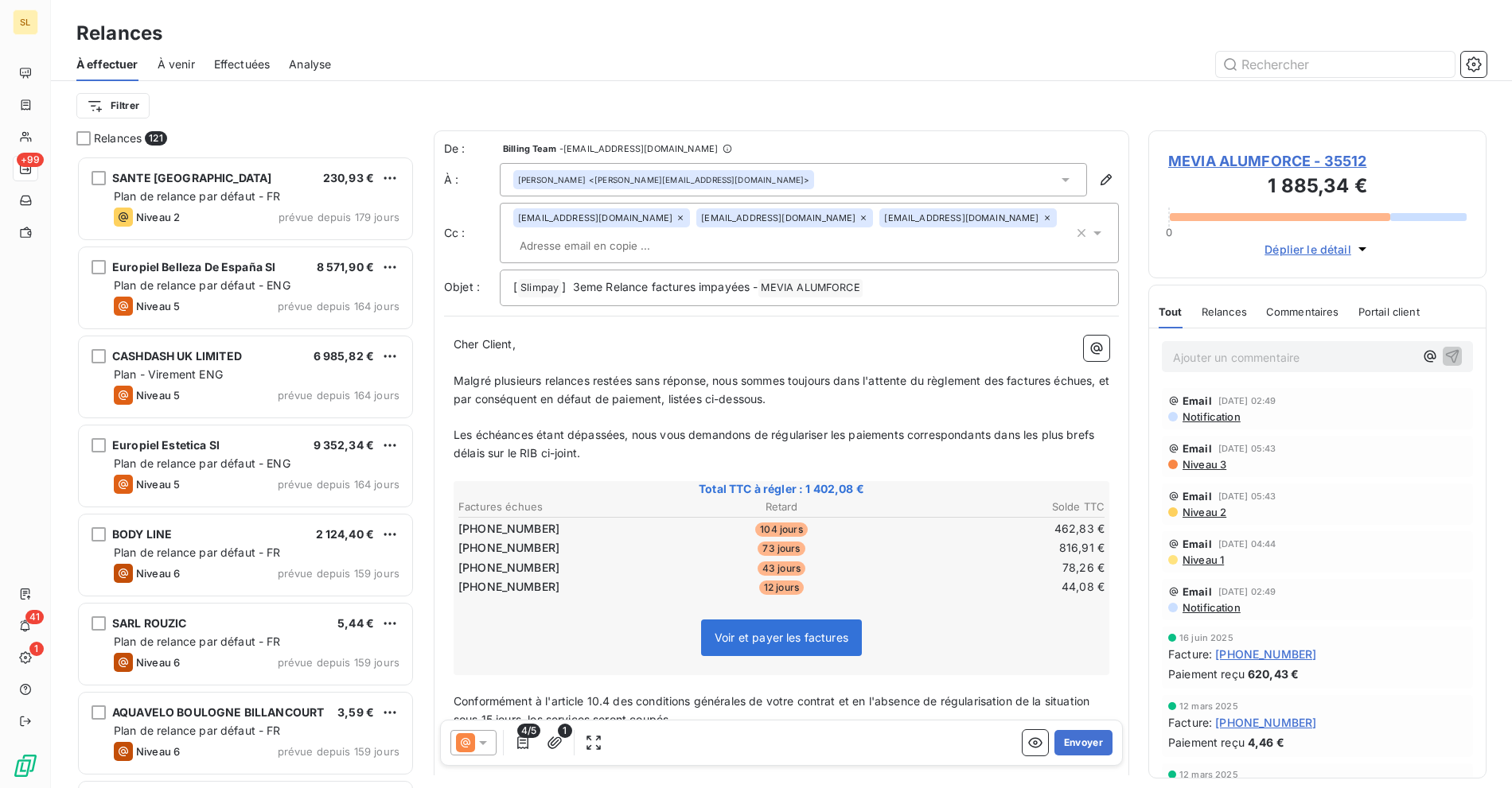
click at [565, 287] on div "De : Billing Team - [EMAIL_ADDRESS][DOMAIN_NAME] À : [PERSON_NAME] <[PERSON_NAM…" at bounding box center [781, 485] width 696 height 710
click at [606, 280] on span "] 3eme Relance factures impayées -" at bounding box center [660, 286] width 196 height 13
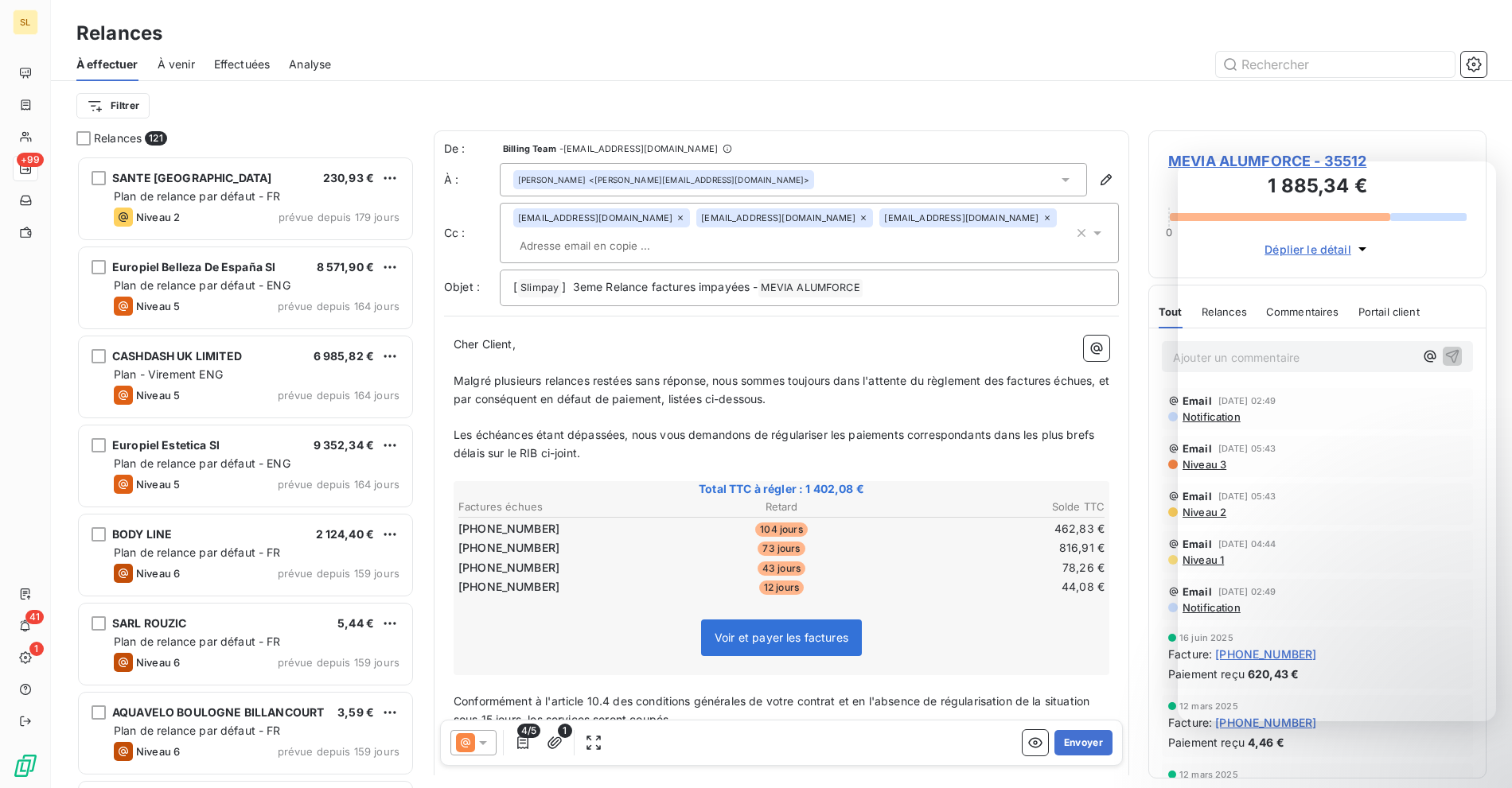
drag, startPoint x: 542, startPoint y: 25, endPoint x: 557, endPoint y: 13, distance: 19.2
click at [542, 25] on div "Relances" at bounding box center [780, 33] width 1460 height 29
click at [544, 82] on div "Filtrer" at bounding box center [780, 106] width 1410 height 49
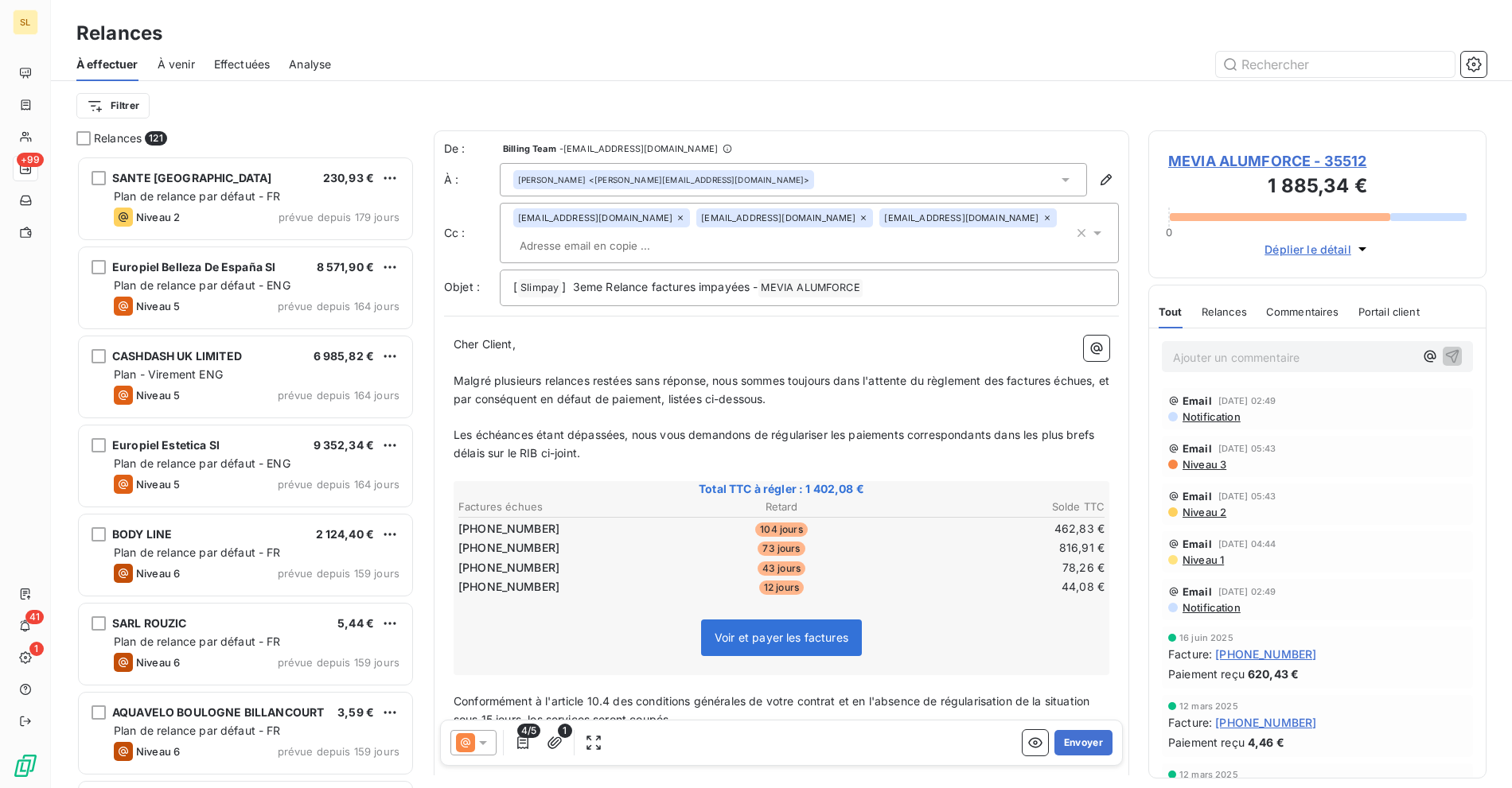
click at [692, 54] on div at bounding box center [918, 64] width 1136 height 25
drag, startPoint x: 1495, startPoint y: 48, endPoint x: 1487, endPoint y: 61, distance: 15.3
click at [1495, 51] on div "À effectuer À venir Effectuées Analyse" at bounding box center [780, 65] width 1460 height 33
click at [1478, 66] on icon "button" at bounding box center [1474, 65] width 16 height 16
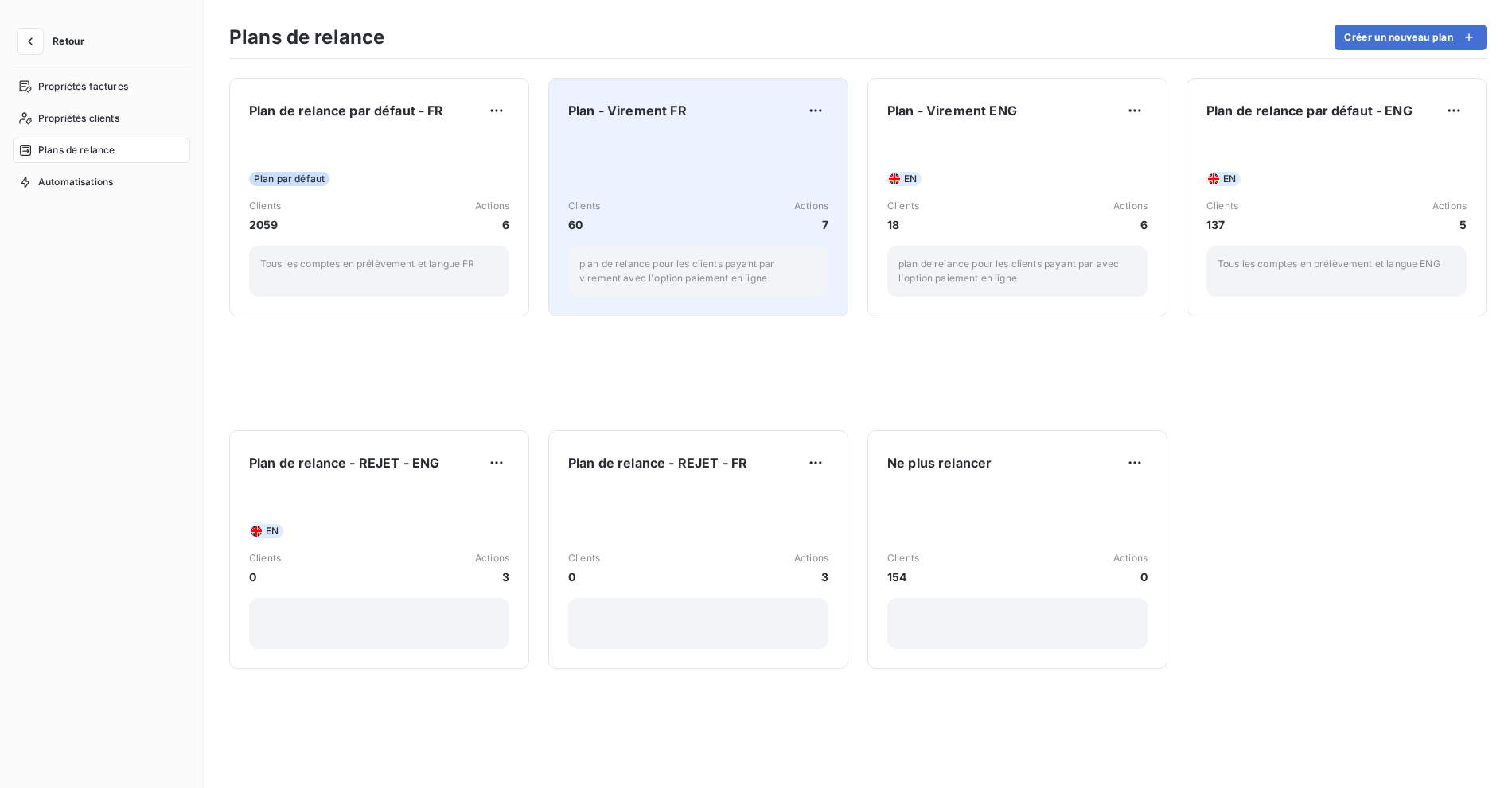
click at [646, 228] on div "Clients 60 Actions 7" at bounding box center [697, 215] width 260 height 34
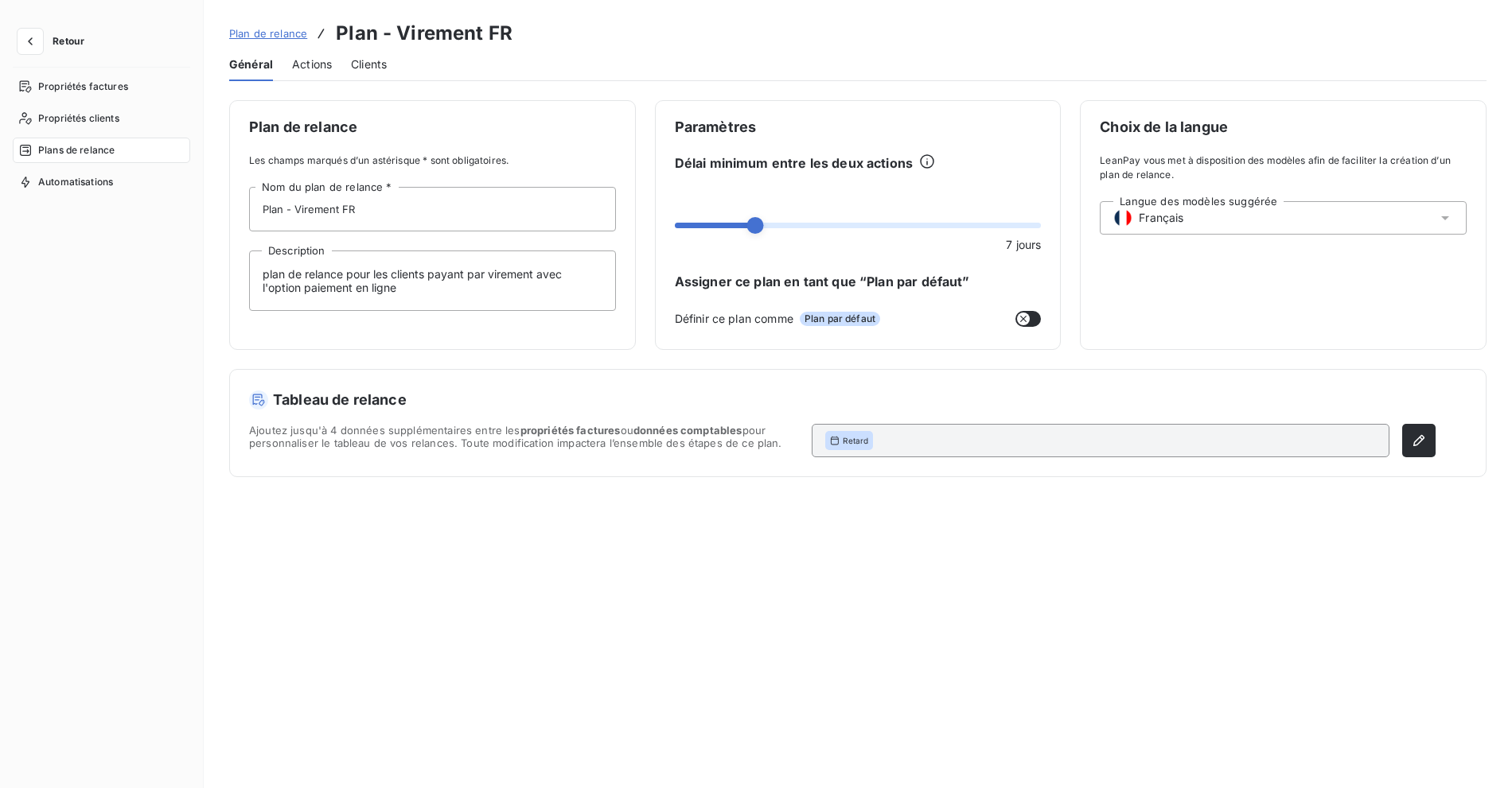
click at [292, 65] on span "Actions" at bounding box center [312, 65] width 39 height 16
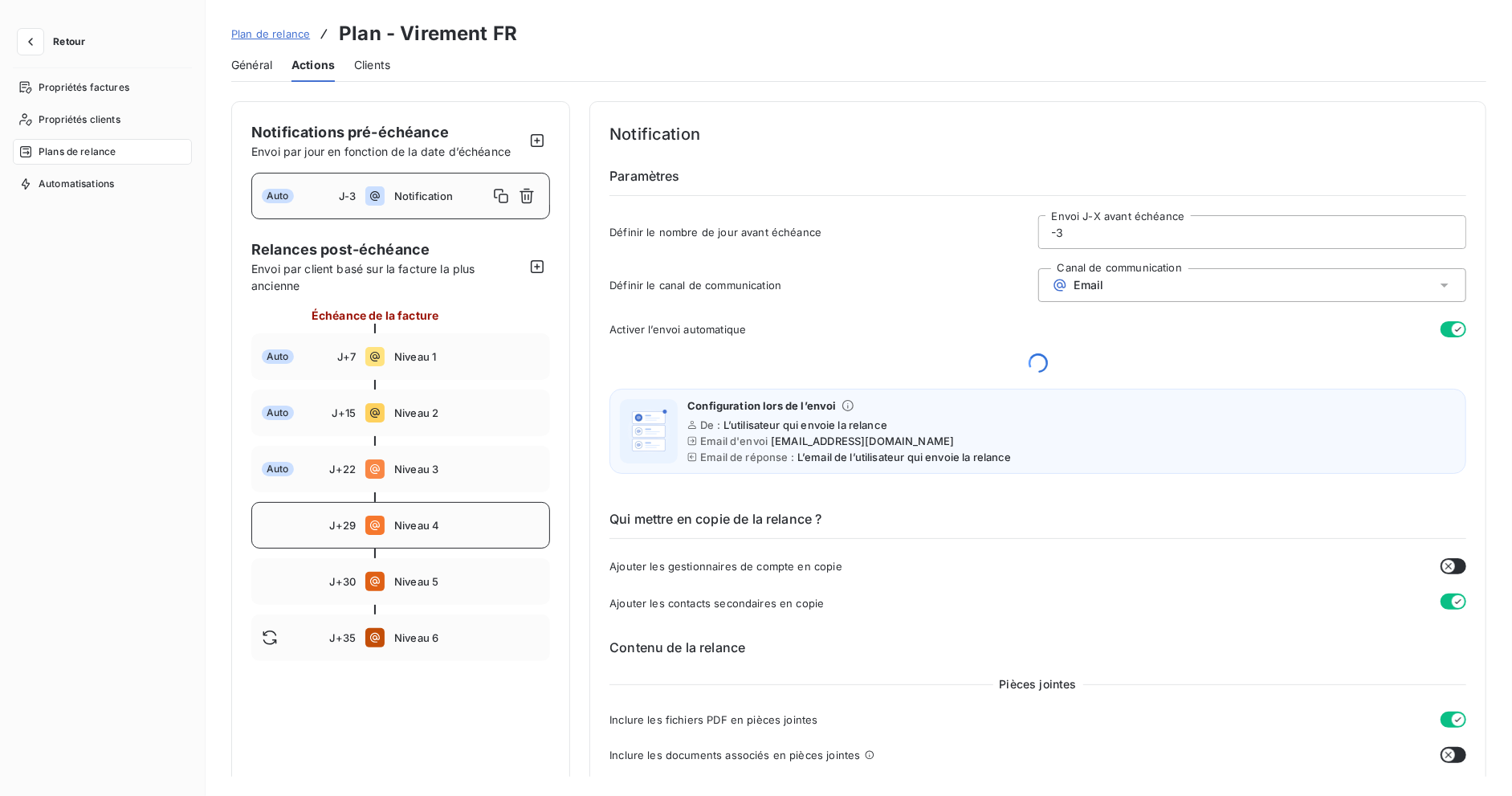
click at [423, 511] on div "J+29 Niveau 4" at bounding box center [401, 525] width 299 height 47
type input "29"
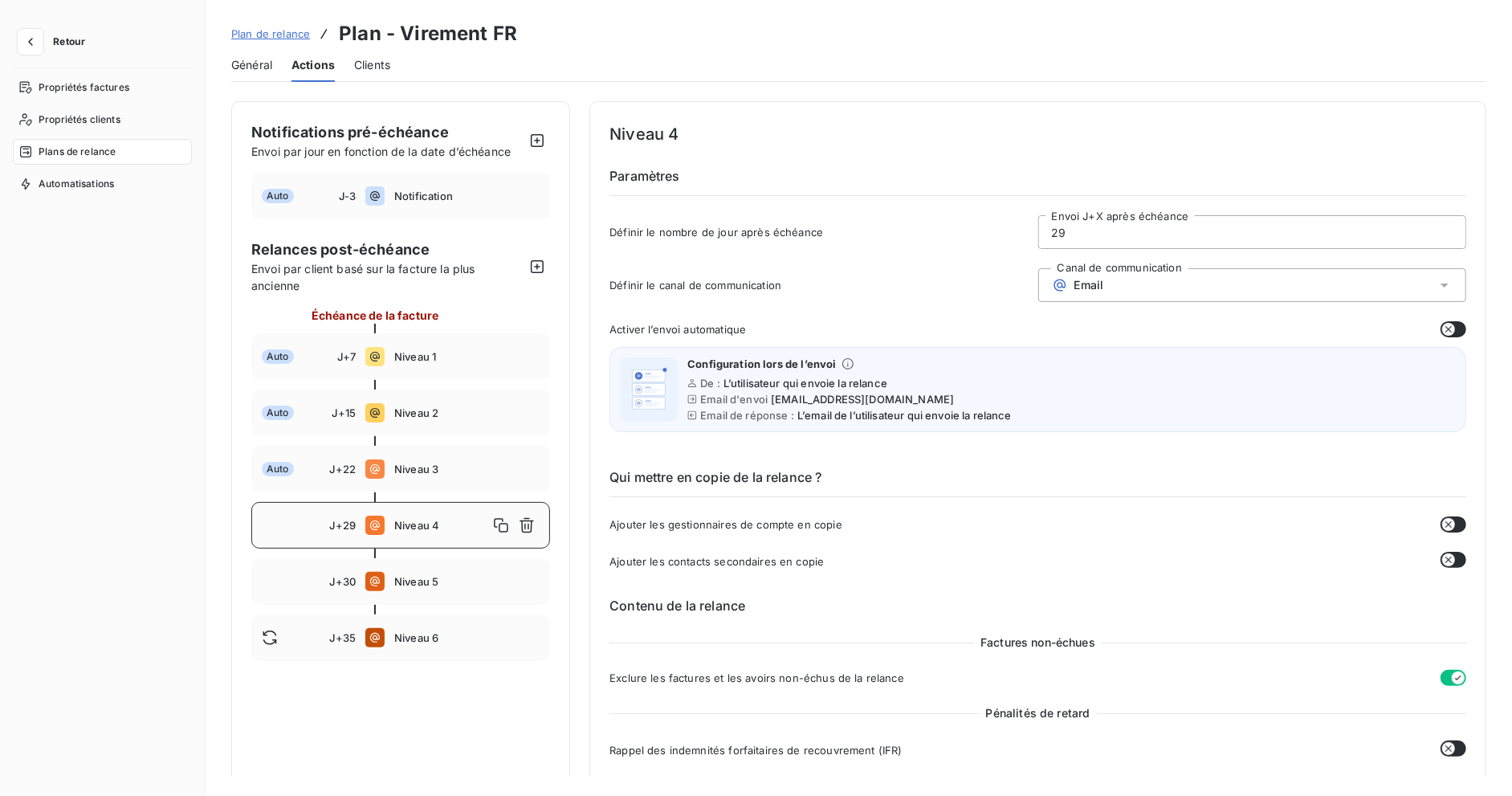
click at [1446, 557] on icon "button" at bounding box center [1448, 559] width 6 height 6
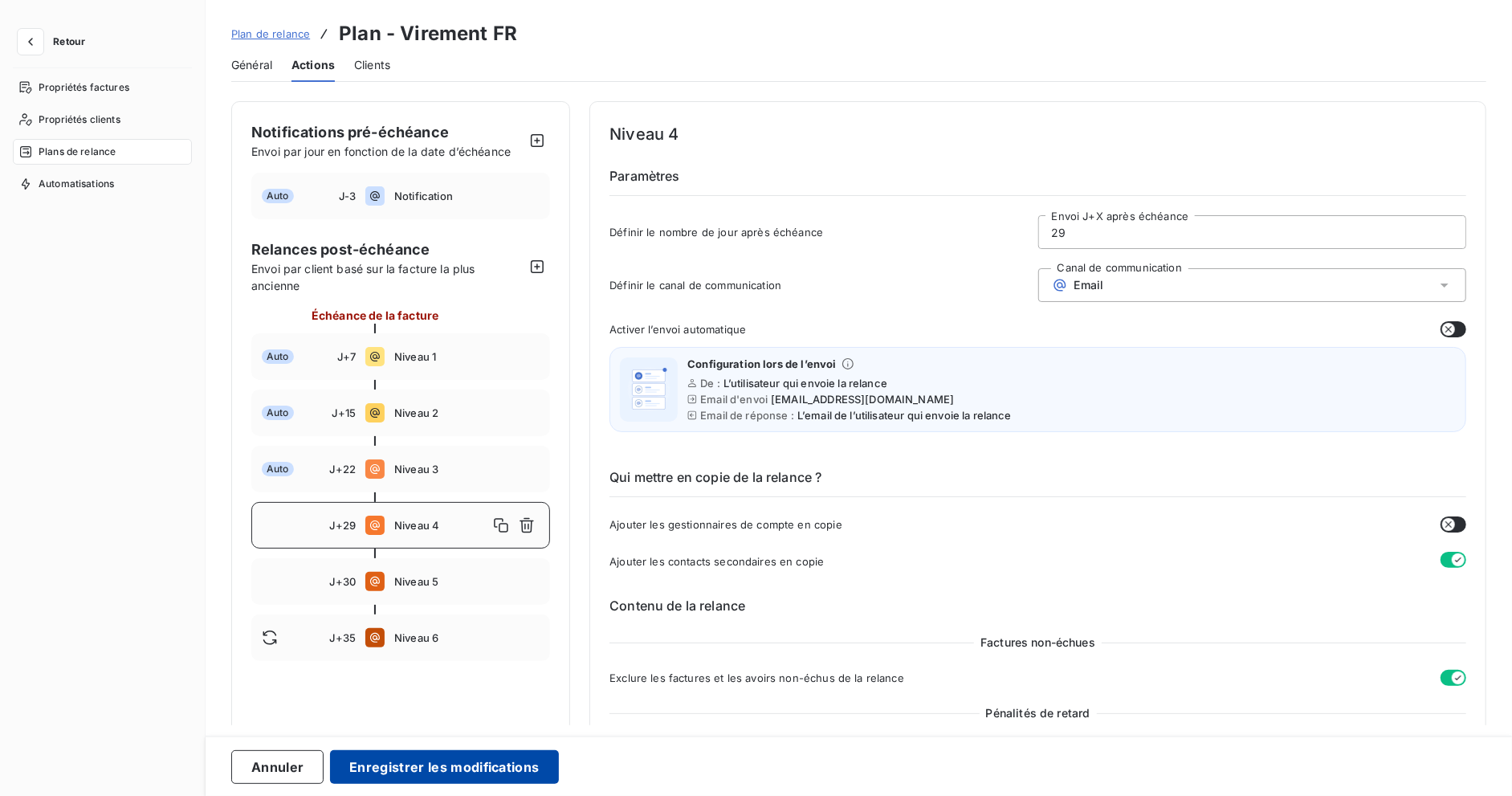
click at [442, 753] on button "Enregistrer les modifications" at bounding box center [444, 767] width 228 height 34
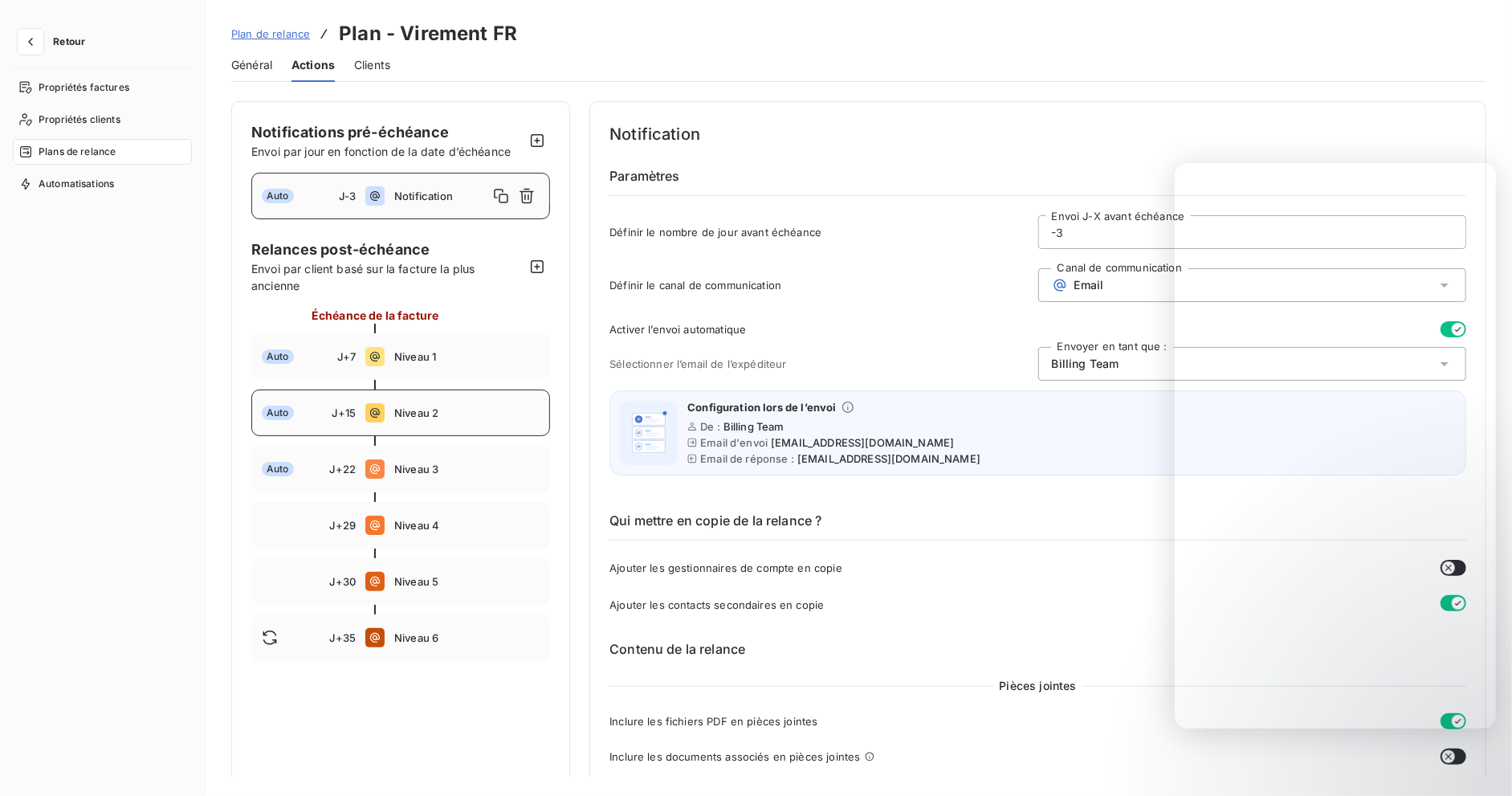
click at [436, 404] on div "Auto J+15 Niveau 2" at bounding box center [401, 413] width 299 height 47
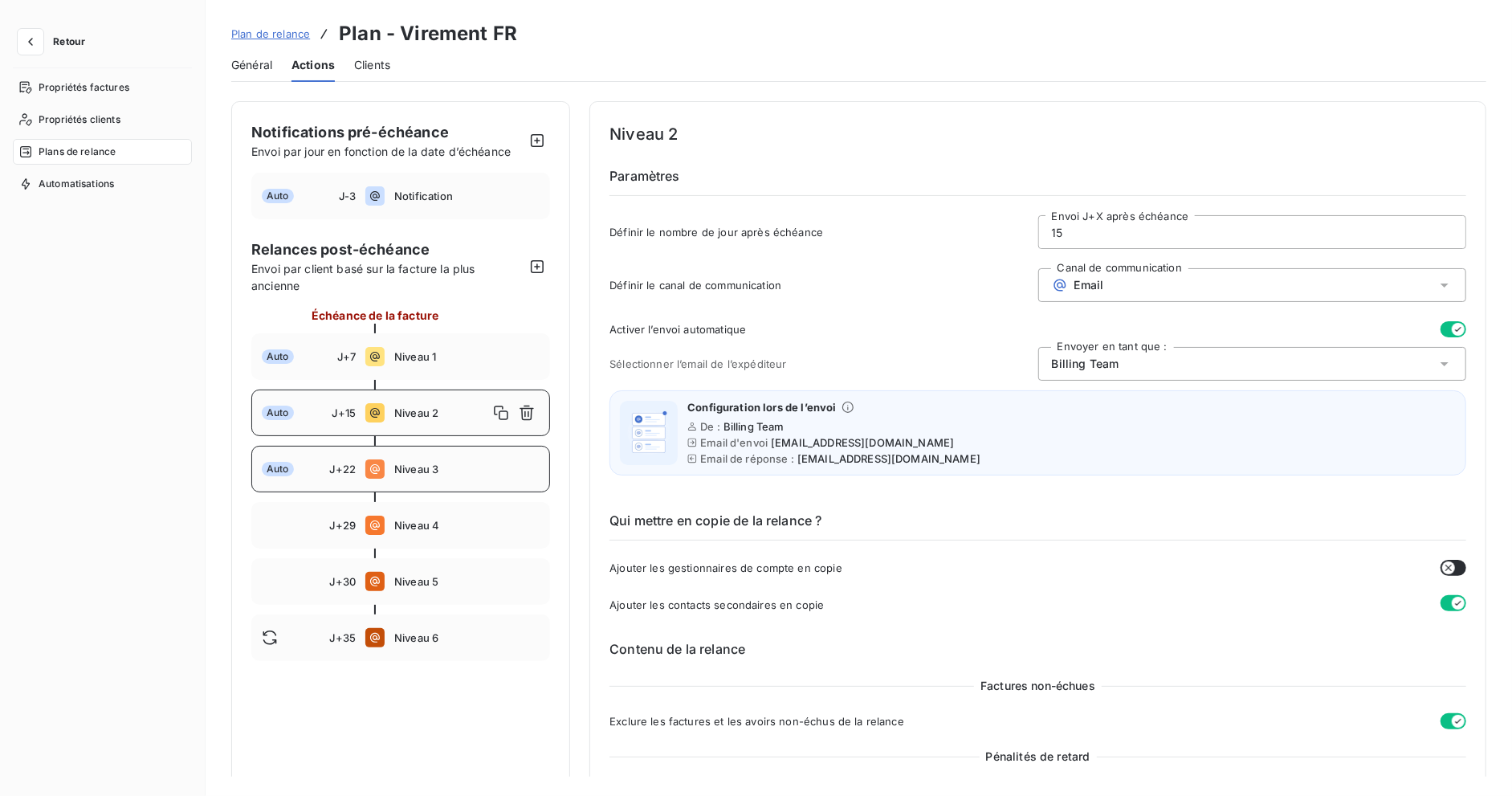
click at [448, 460] on div "Auto J+22 Niveau 3" at bounding box center [401, 469] width 299 height 47
click at [457, 542] on div "J+29 Niveau 4" at bounding box center [401, 525] width 299 height 47
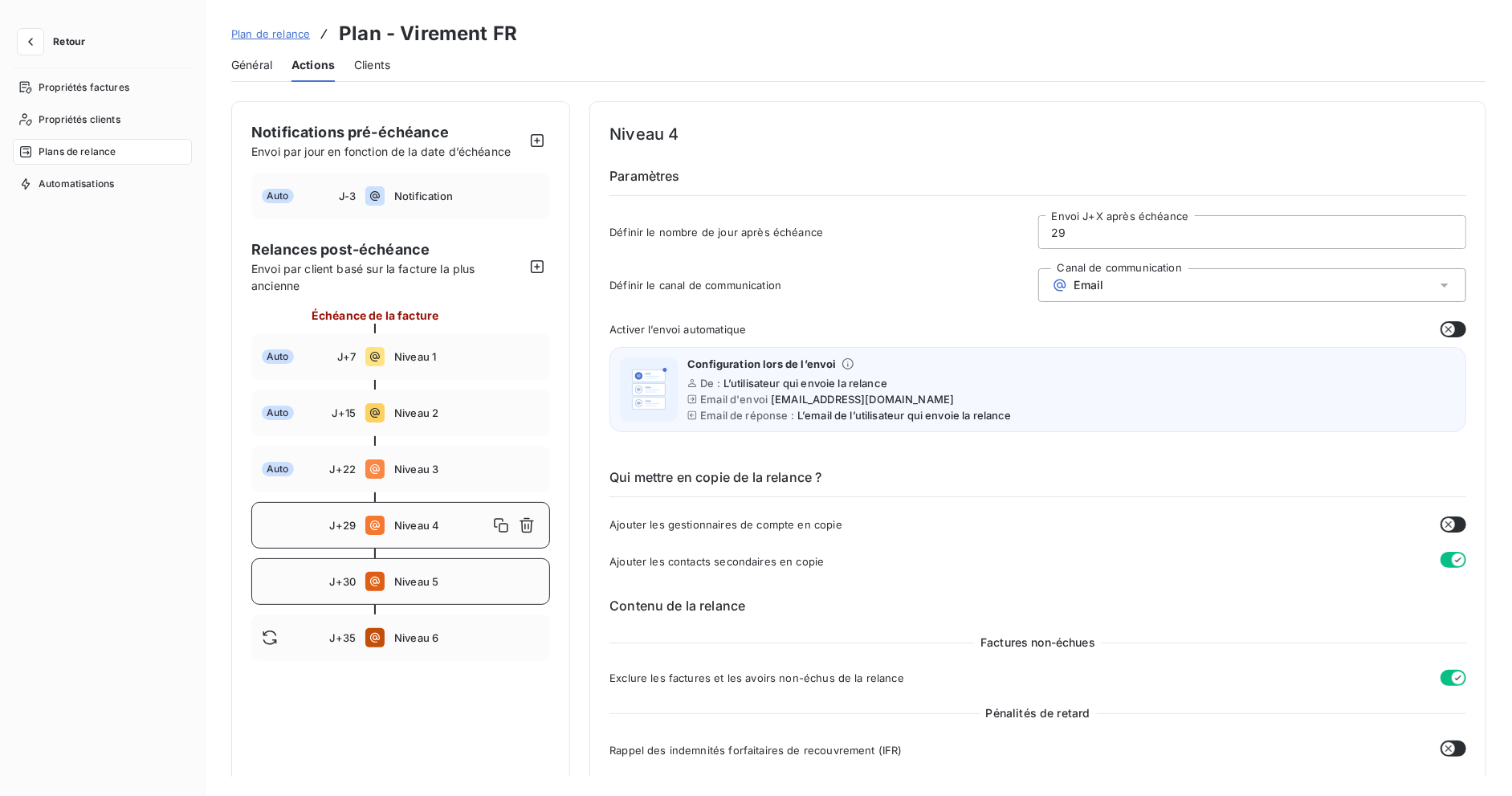
click at [444, 584] on span "Niveau 5" at bounding box center [466, 581] width 146 height 13
click at [414, 532] on div "J+29 Niveau 4" at bounding box center [401, 525] width 299 height 47
click at [465, 627] on div "J+35 Niveau 6" at bounding box center [401, 638] width 299 height 47
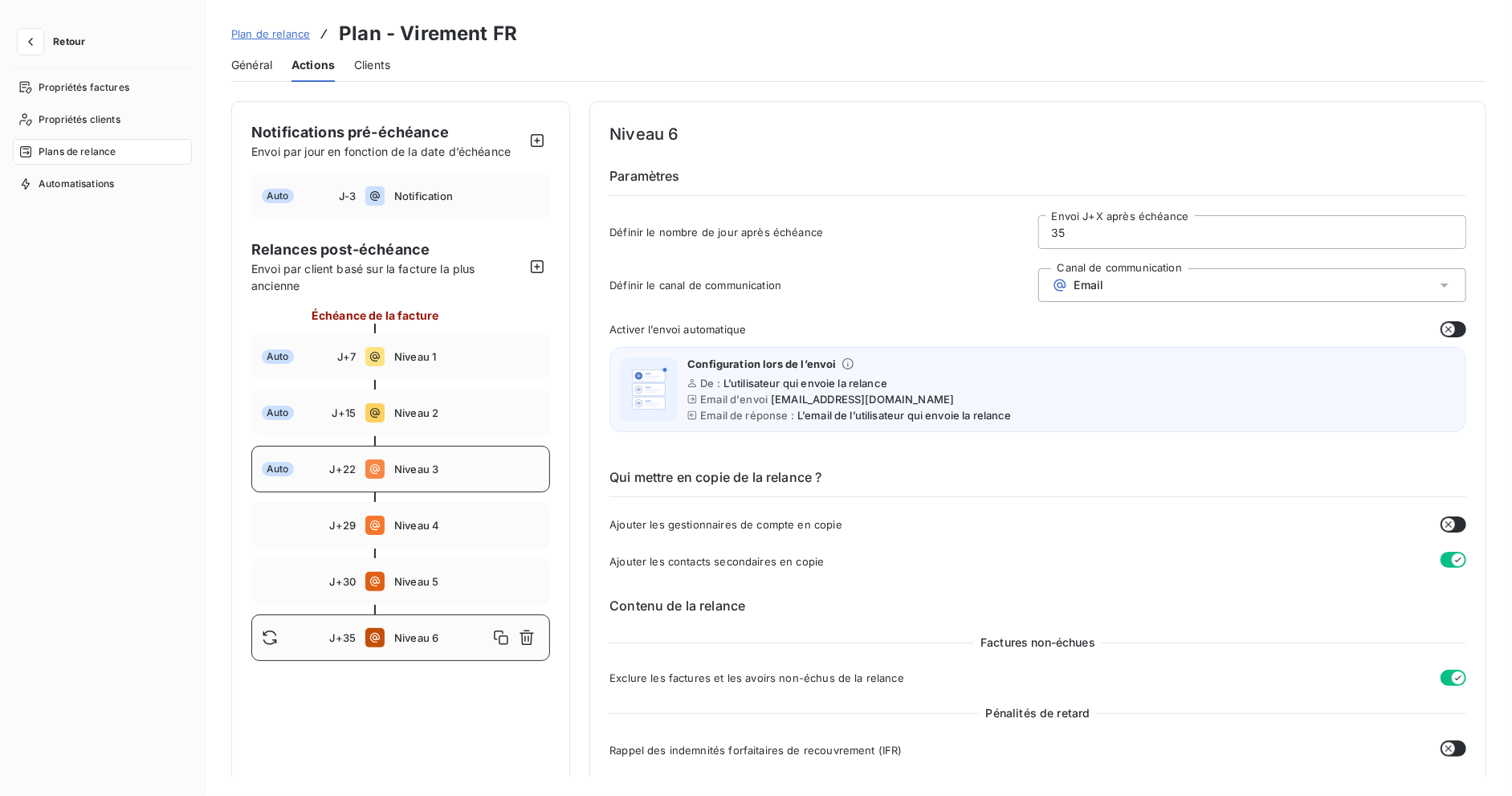
click at [455, 456] on div "Auto J+22 Niveau 3" at bounding box center [401, 469] width 299 height 47
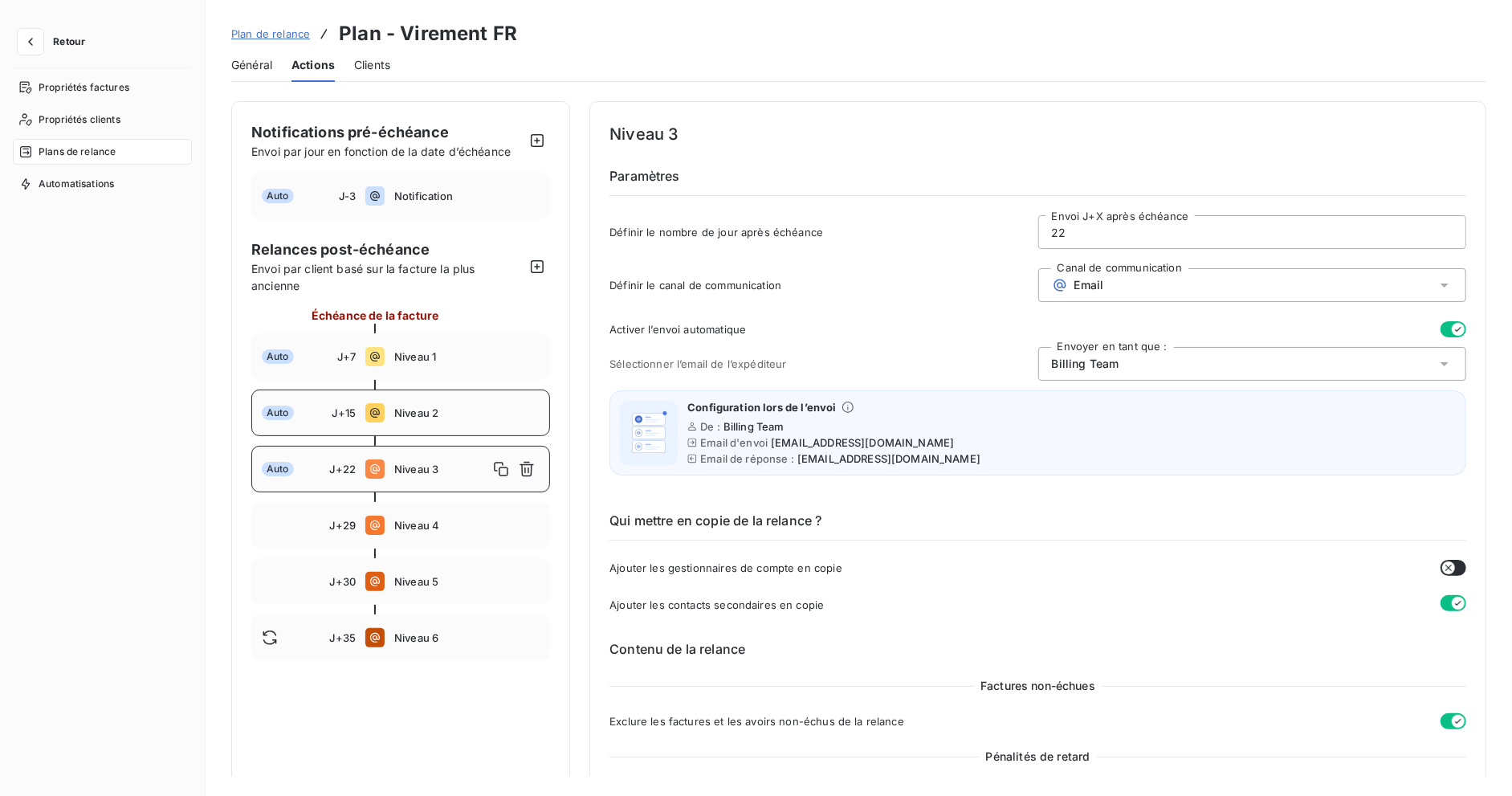
click at [439, 410] on span "Niveau 2" at bounding box center [466, 413] width 146 height 13
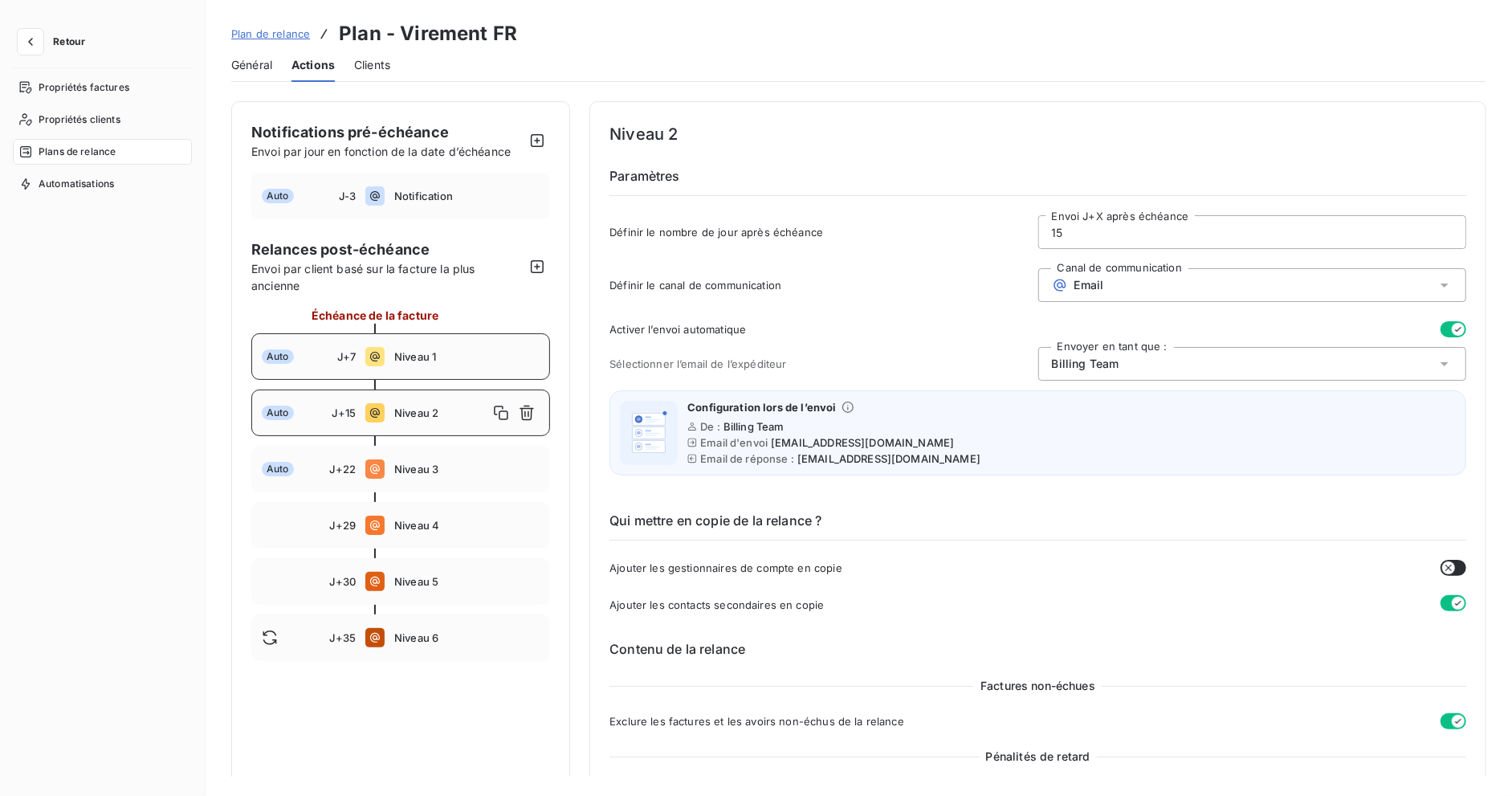
click at [437, 356] on span "Niveau 1" at bounding box center [466, 356] width 146 height 13
click at [440, 208] on div "Auto J-3 Notification" at bounding box center [401, 195] width 299 height 47
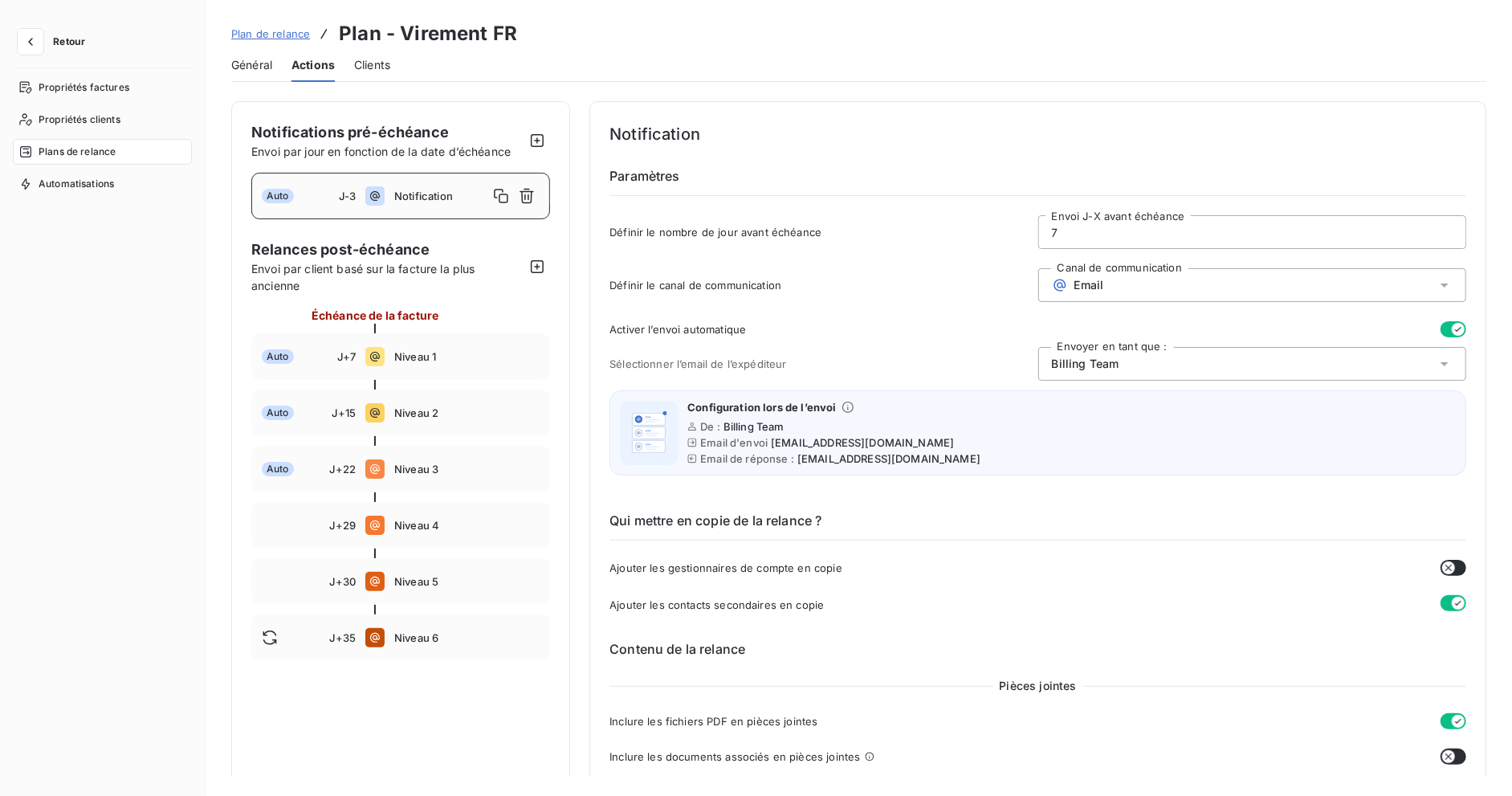
type input "-3"
click at [83, 33] on button "Retour" at bounding box center [56, 42] width 85 height 26
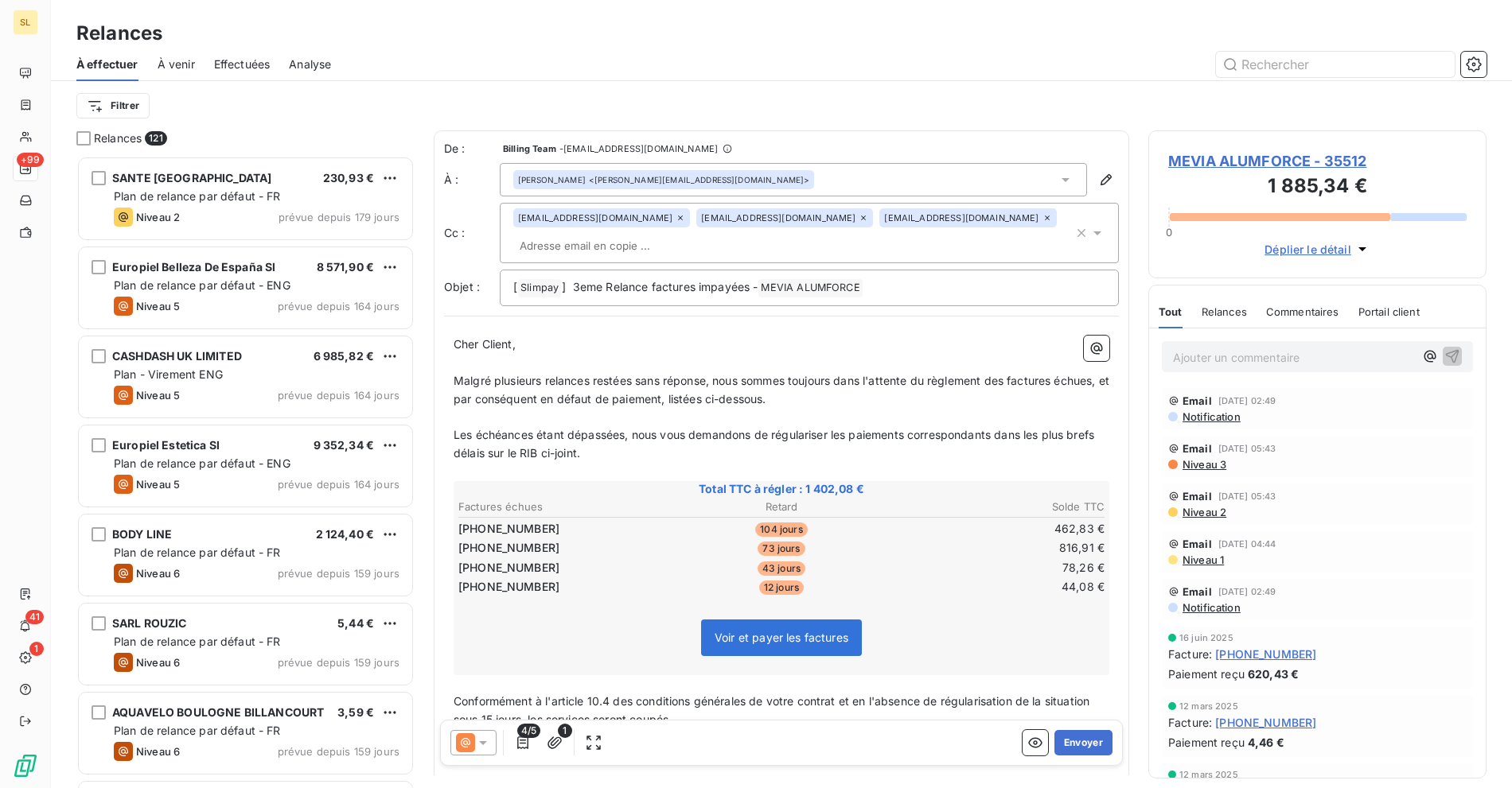
scroll to position [618, 325]
click at [1217, 135] on div "MEVIA ALUMFORCE - 35512 1 885,34 € 0 Déplier le détail" at bounding box center [1317, 204] width 338 height 148
click at [1219, 157] on span "MEVIA ALUMFORCE - 35512" at bounding box center [1317, 161] width 298 height 22
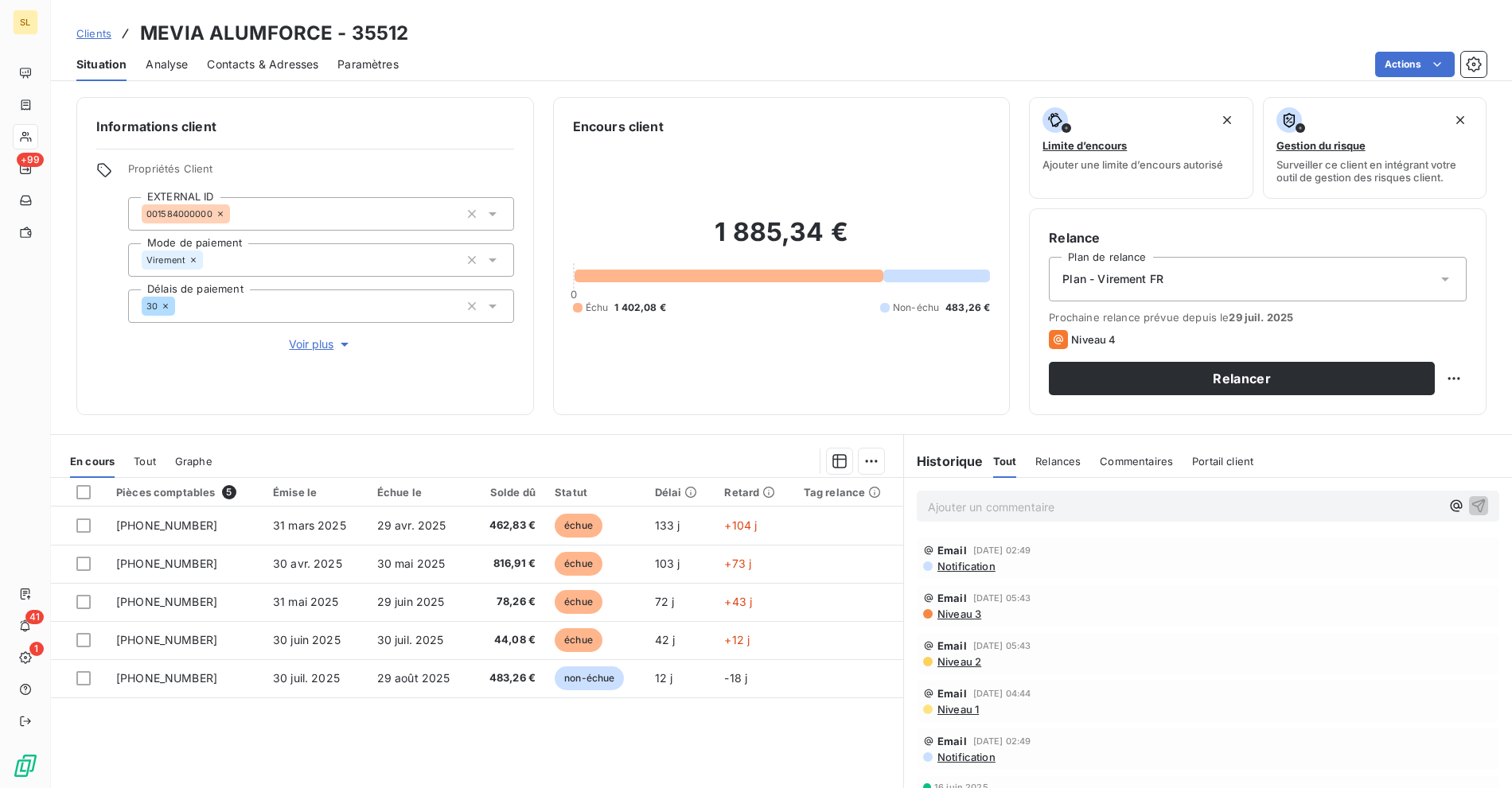
click at [662, 710] on div "Pièces comptables 5 Émise le Échue le Solde dû Statut Délai Retard Tag relance …" at bounding box center [477, 631] width 852 height 306
click at [941, 612] on span "Niveau 3" at bounding box center [958, 614] width 46 height 13
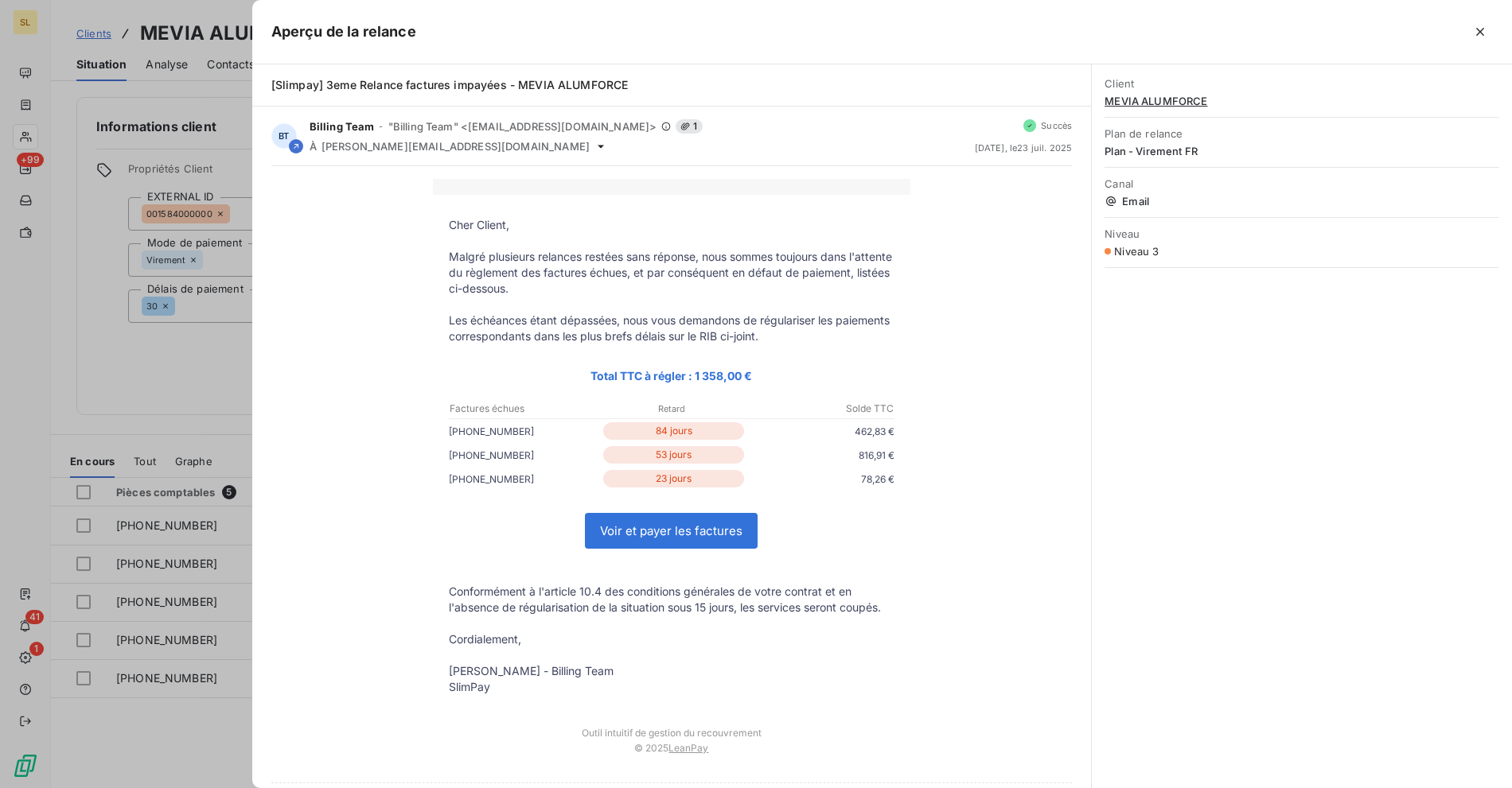
click at [198, 433] on div at bounding box center [756, 394] width 1512 height 788
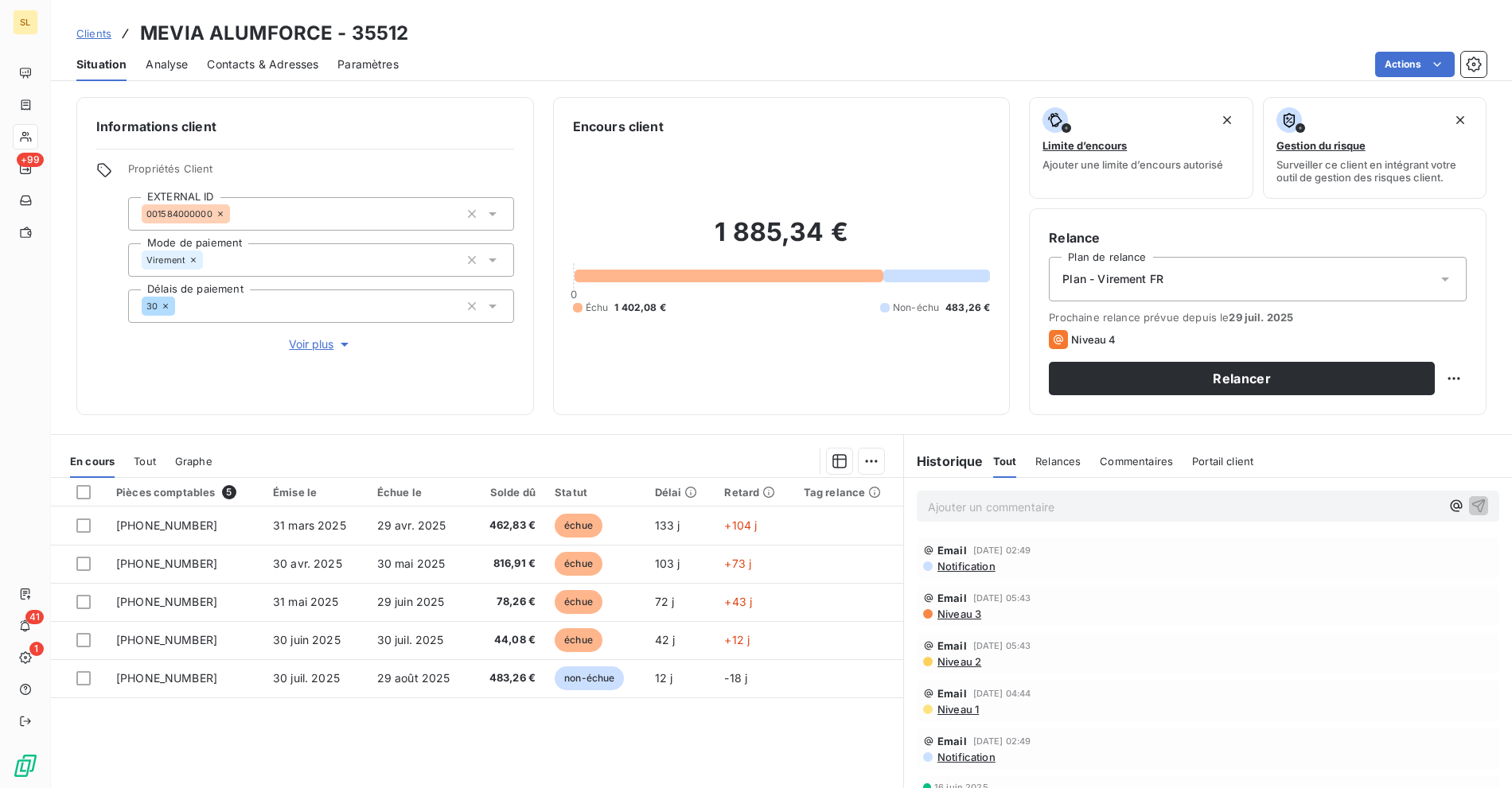
click at [948, 652] on div "Email [DATE] 05:43 Niveau 2" at bounding box center [1208, 653] width 570 height 29
click at [942, 662] on span "Niveau 2" at bounding box center [958, 661] width 46 height 13
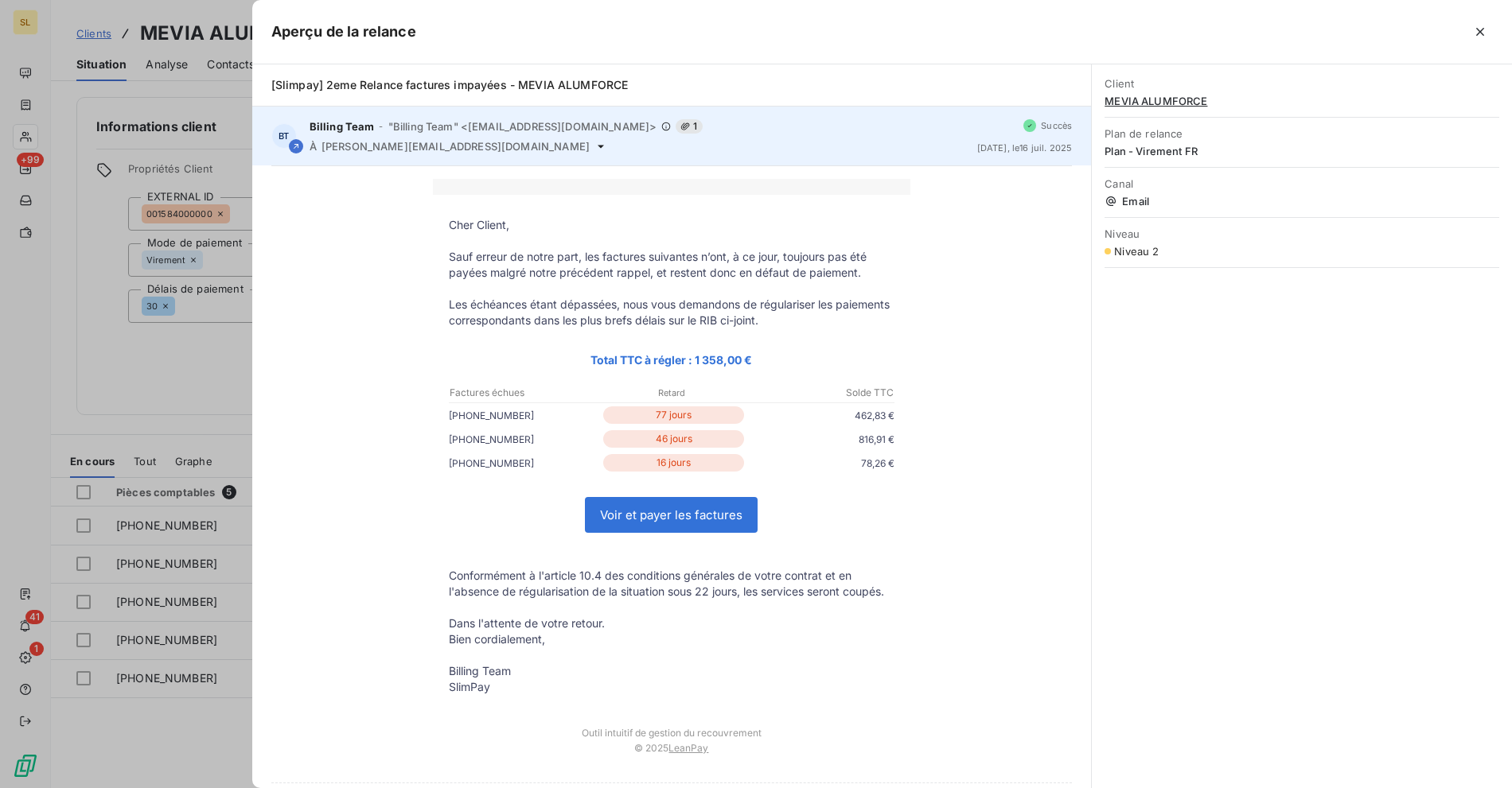
click at [594, 145] on icon at bounding box center [600, 146] width 13 height 13
click at [598, 145] on icon at bounding box center [600, 146] width 6 height 3
click at [522, 147] on div "À [PERSON_NAME][EMAIL_ADDRESS][DOMAIN_NAME]" at bounding box center [637, 146] width 654 height 13
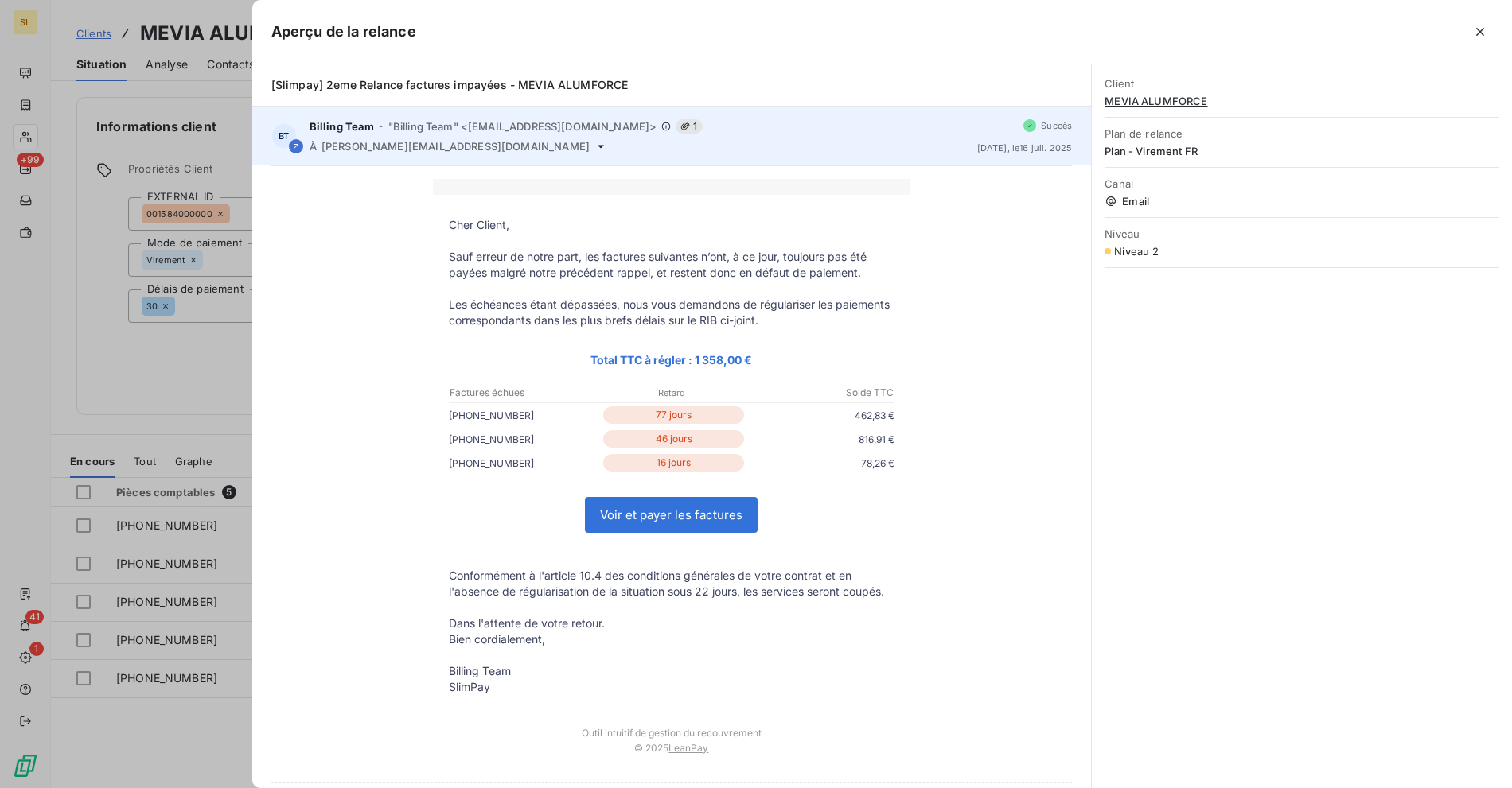
click at [608, 144] on div "À [PERSON_NAME][EMAIL_ADDRESS][DOMAIN_NAME]" at bounding box center [637, 146] width 654 height 13
click at [538, 126] on span ""Billing Team" <[EMAIL_ADDRESS][DOMAIN_NAME]>" at bounding box center [522, 126] width 269 height 13
click at [569, 125] on span ""Billing Team" <[EMAIL_ADDRESS][DOMAIN_NAME]>" at bounding box center [522, 126] width 269 height 13
click at [499, 125] on span ""Billing Team" <[EMAIL_ADDRESS][DOMAIN_NAME]>" at bounding box center [522, 126] width 269 height 13
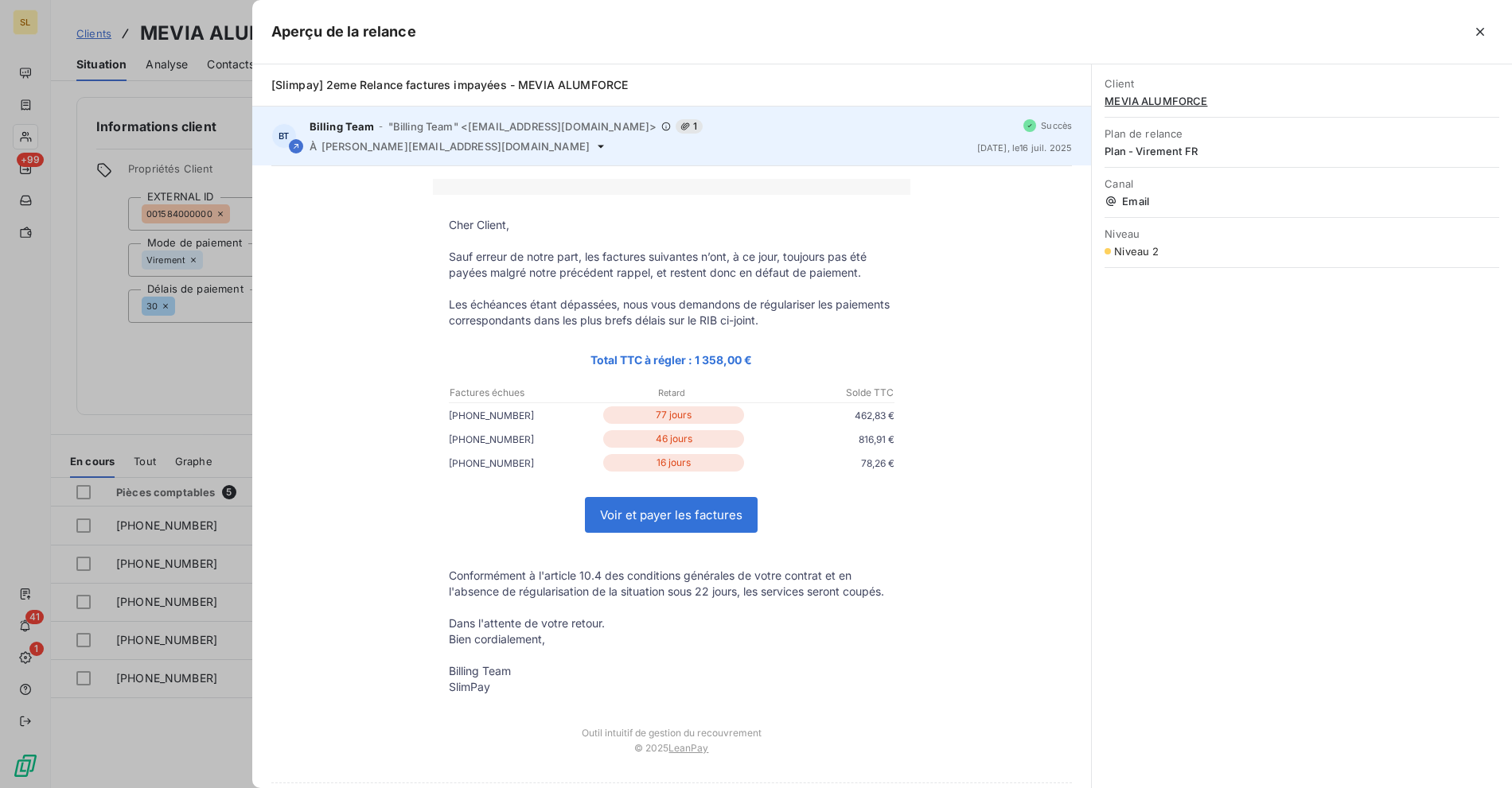
click at [594, 143] on icon at bounding box center [600, 146] width 13 height 13
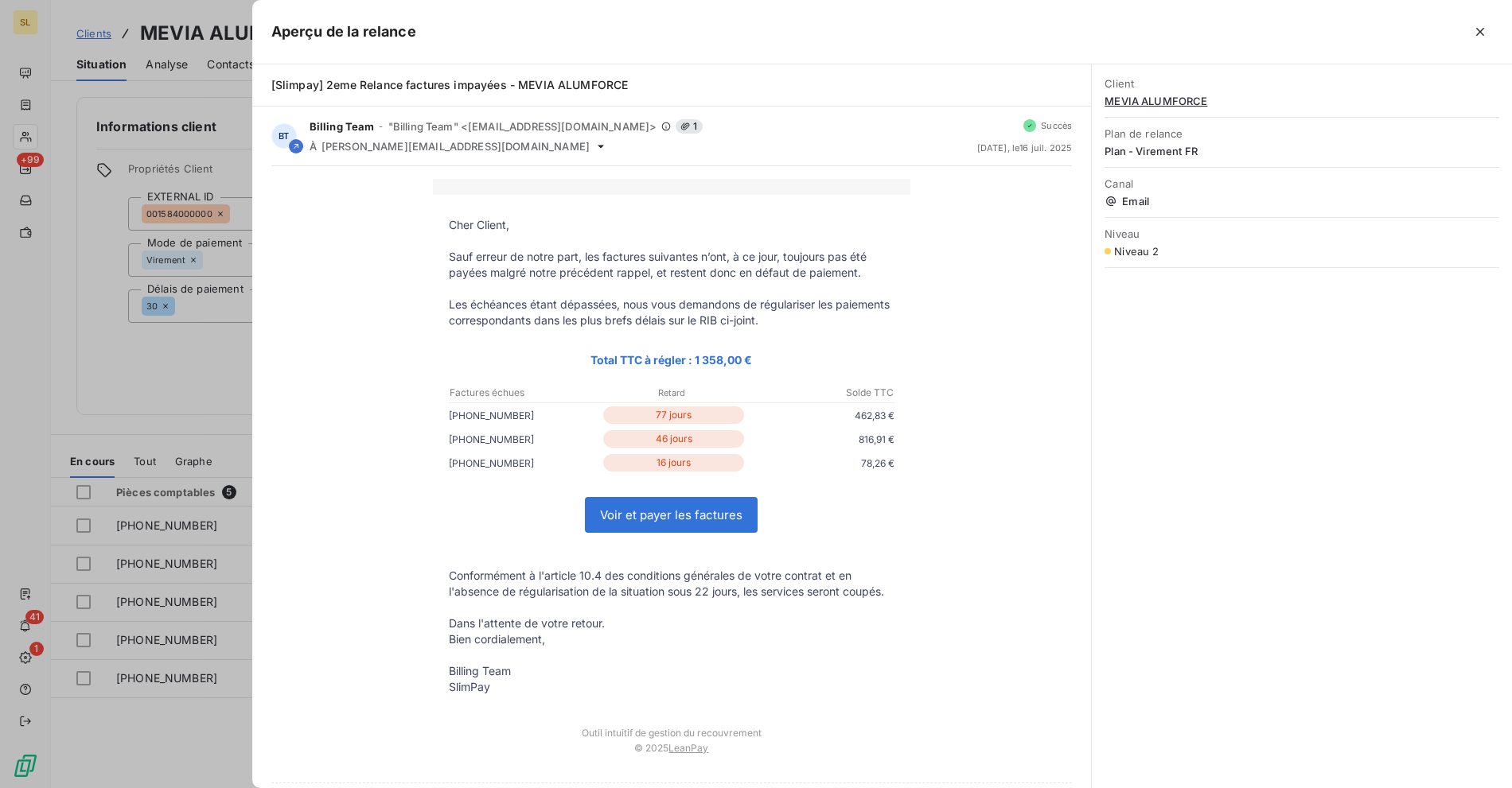
click at [384, 85] on span "[Slimpay] 2eme Relance factures impayées - MEVIA ALUMFORCE" at bounding box center [450, 84] width 357 height 13
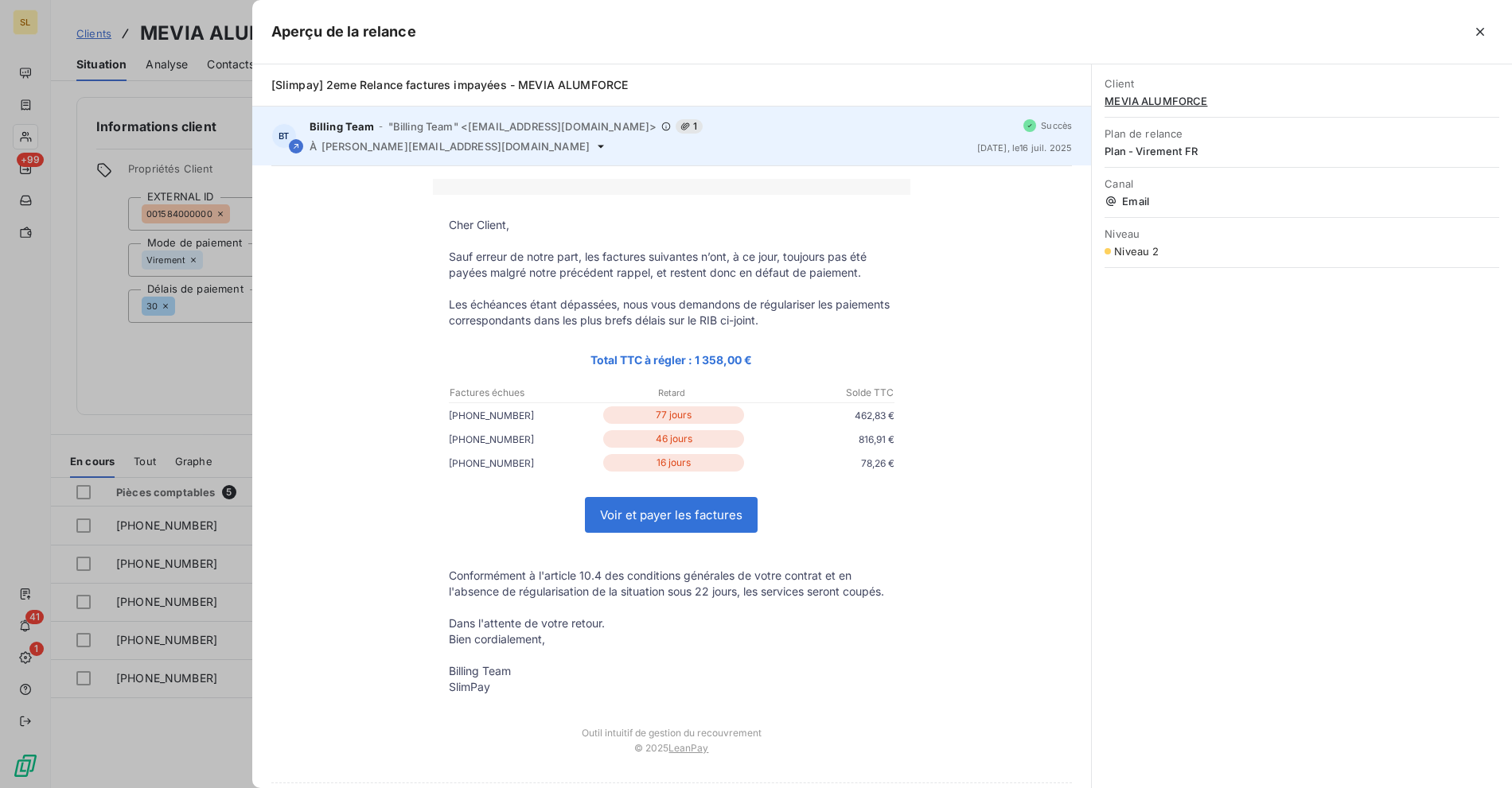
click at [403, 124] on span ""Billing Team" <[EMAIL_ADDRESS][DOMAIN_NAME]>" at bounding box center [522, 126] width 269 height 13
click at [410, 132] on div "Billing Team - "Billing Team" <[EMAIL_ADDRESS][DOMAIN_NAME]> 1" at bounding box center [637, 126] width 654 height 14
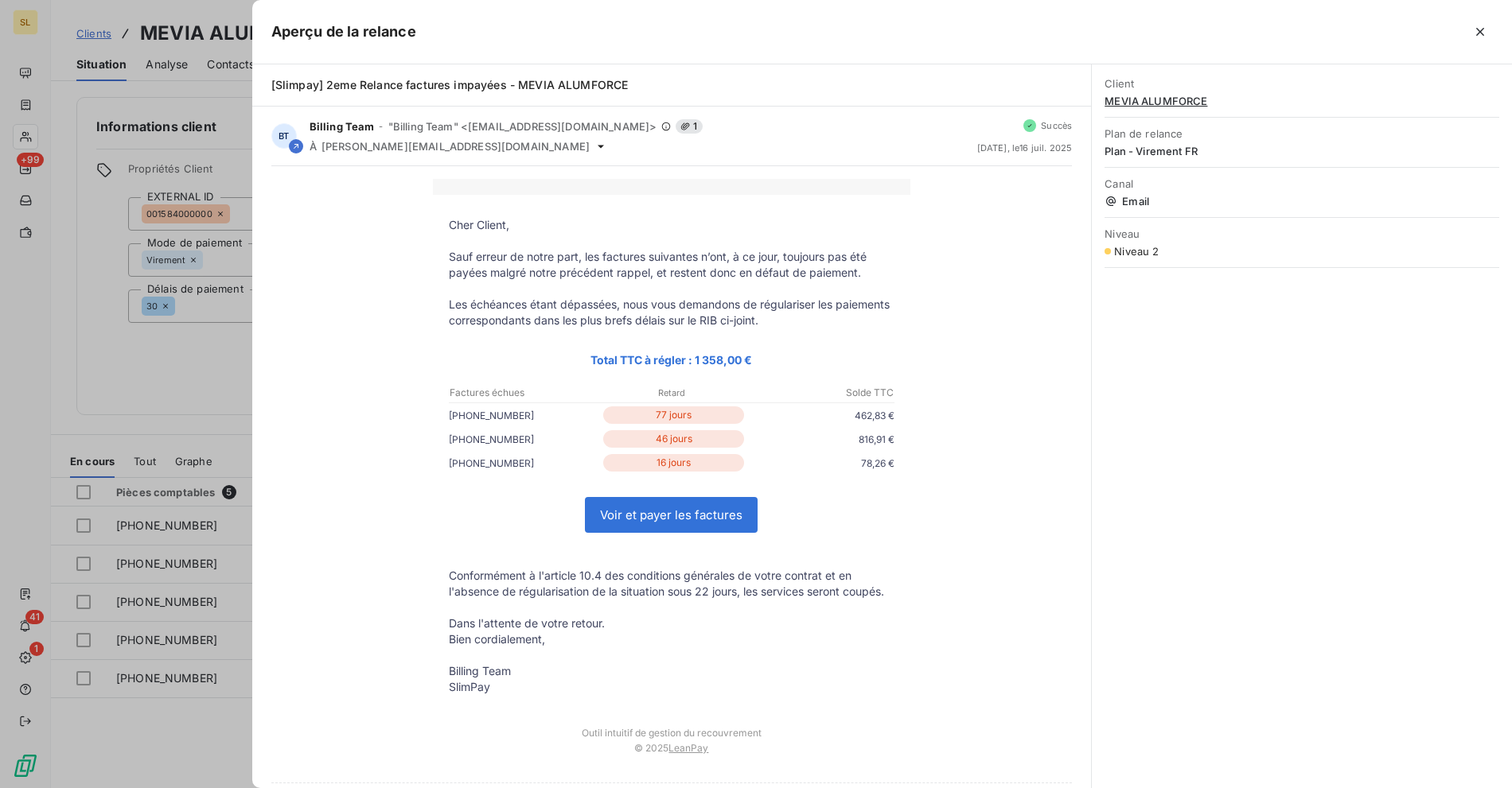
click at [103, 294] on div at bounding box center [756, 394] width 1512 height 788
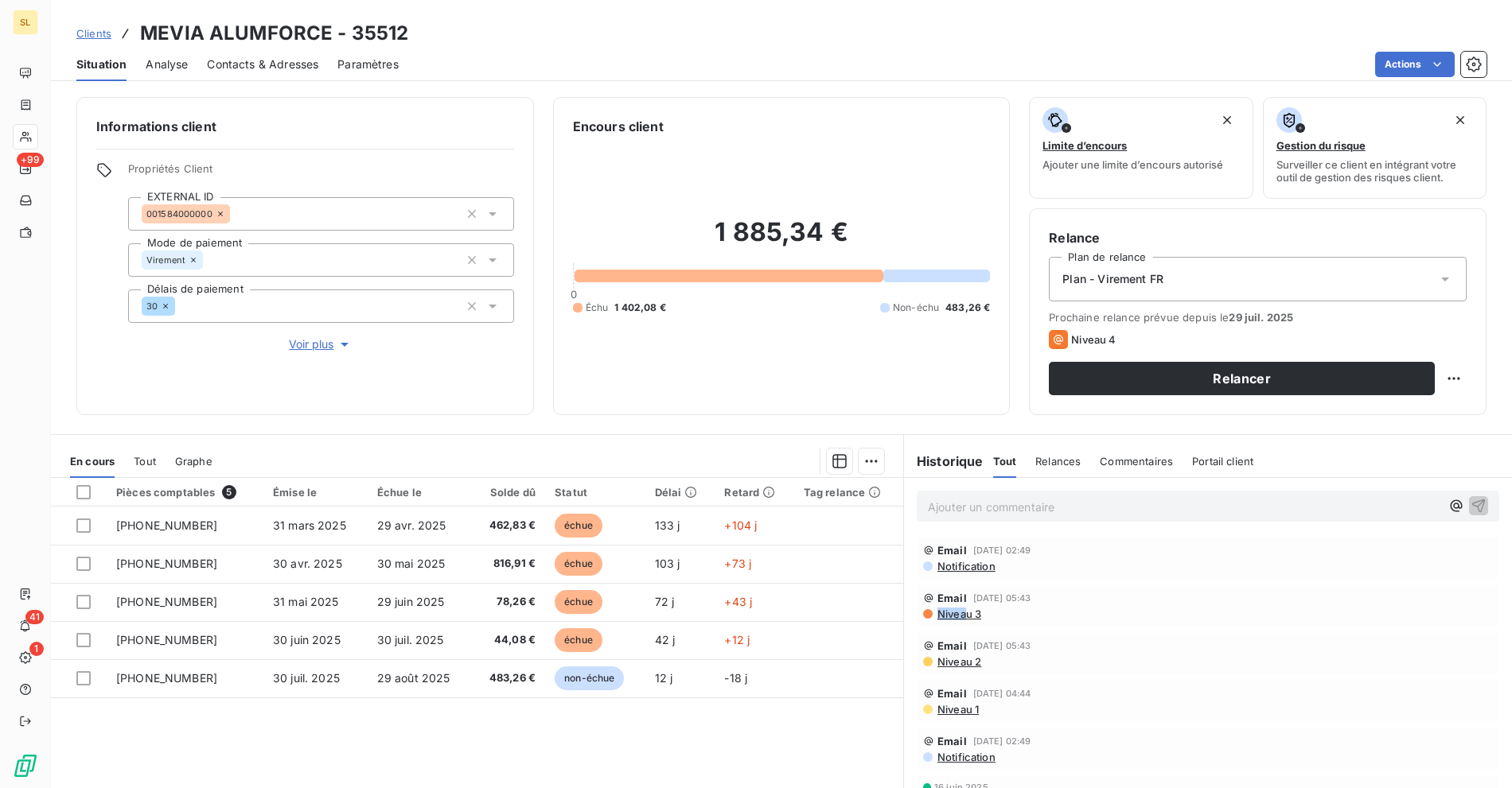
click at [957, 608] on span "Niveau 3" at bounding box center [958, 614] width 46 height 13
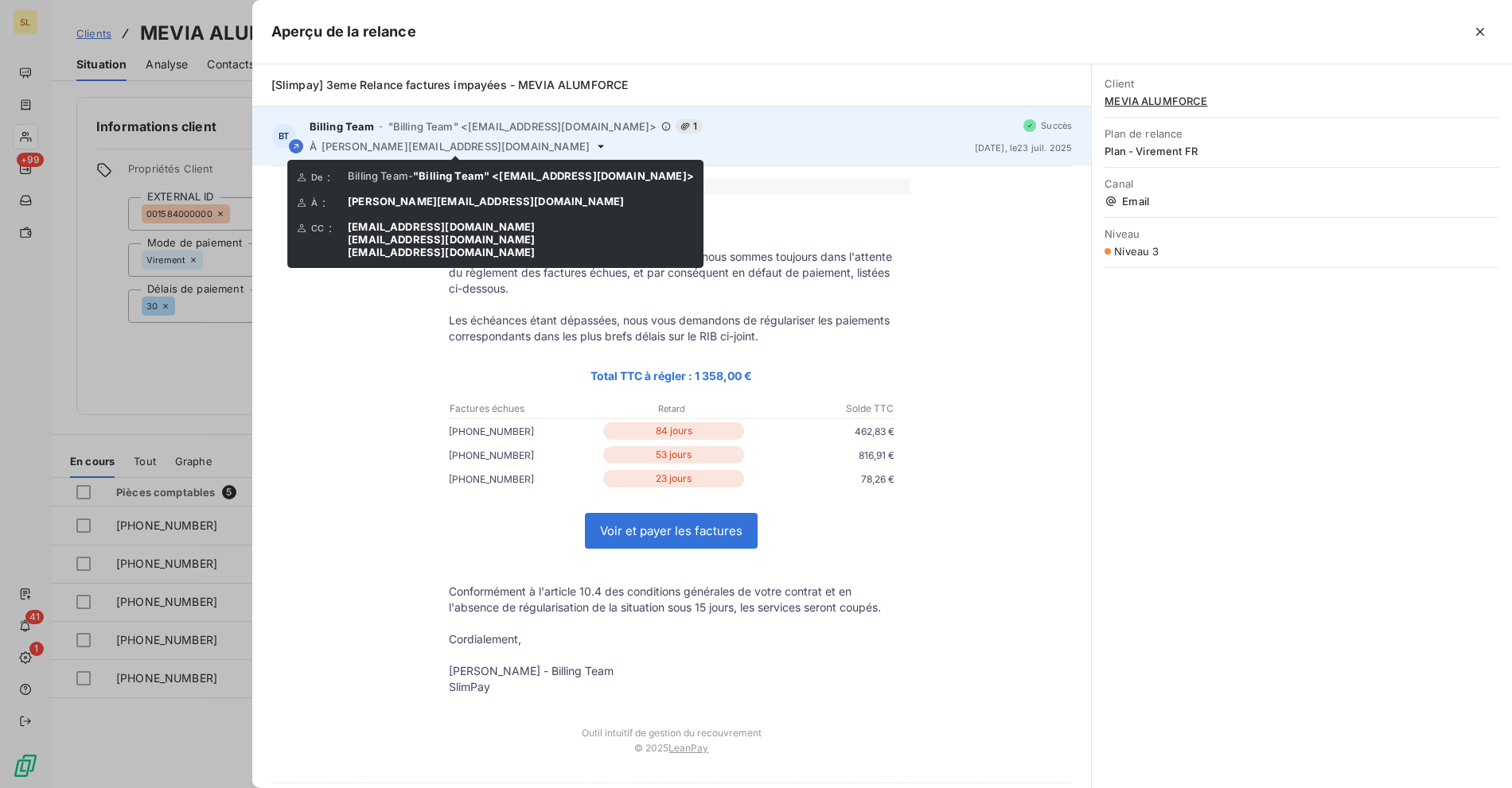
click at [598, 144] on icon at bounding box center [600, 146] width 6 height 3
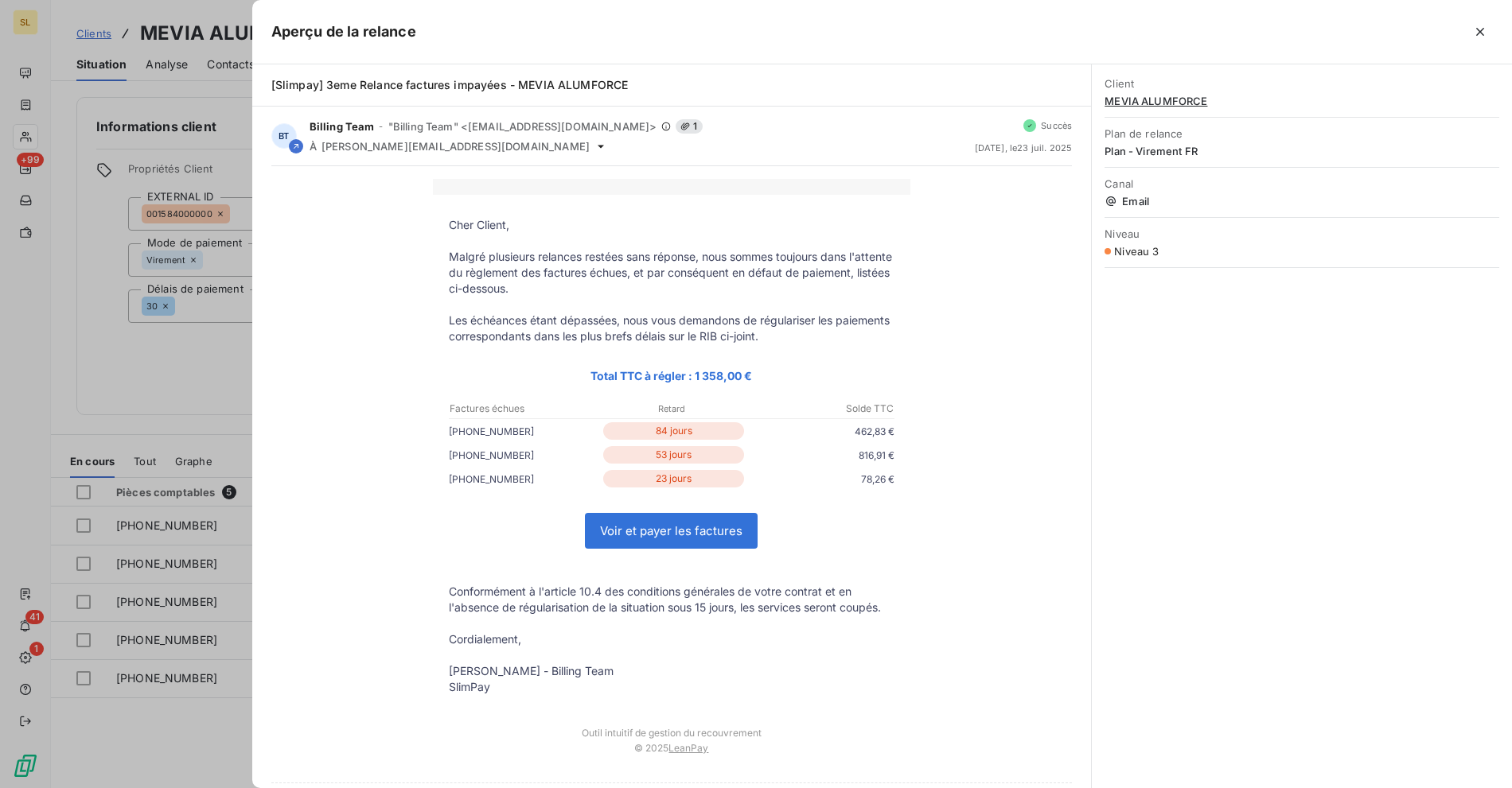
click at [151, 375] on div at bounding box center [756, 394] width 1512 height 788
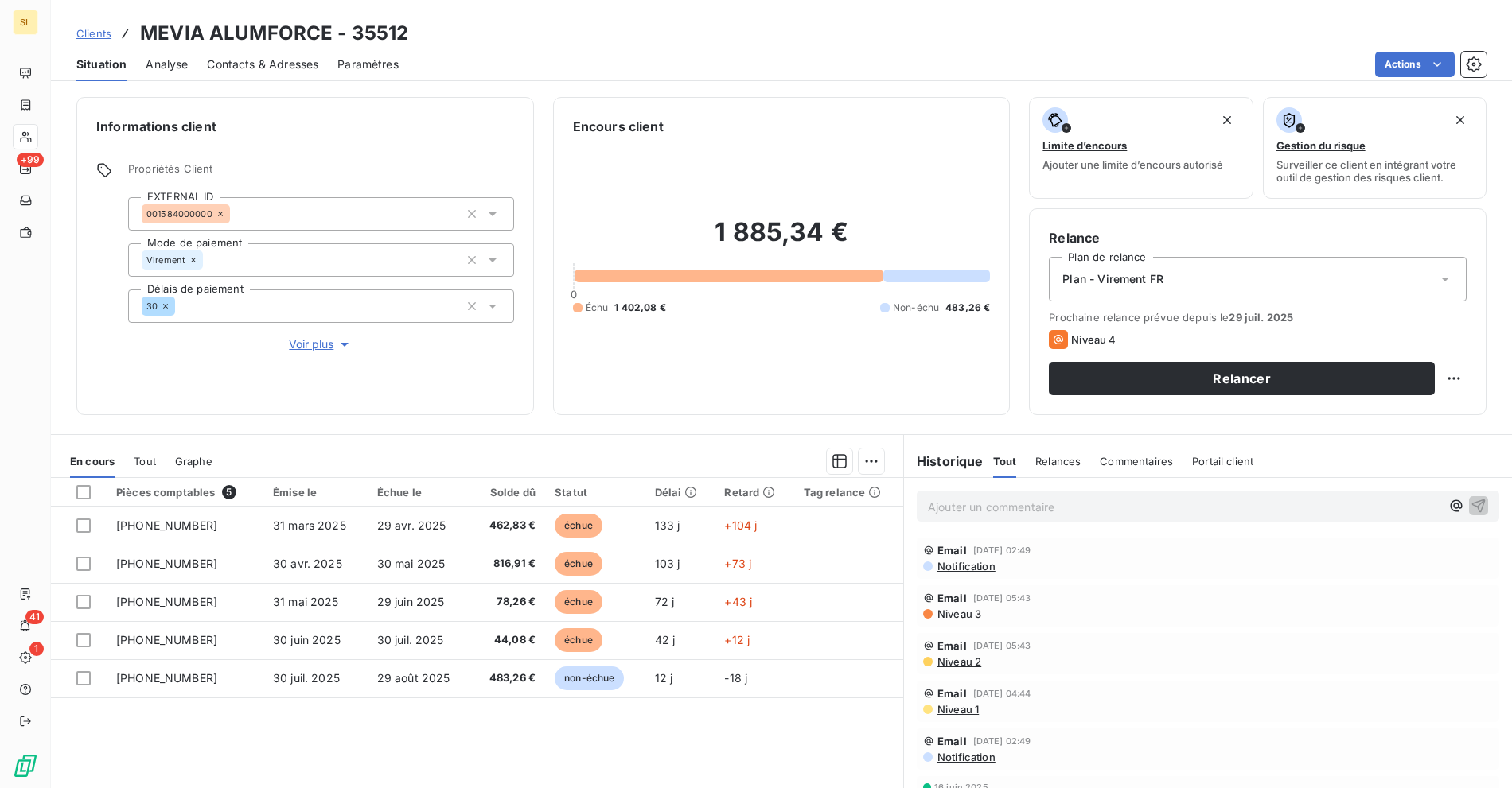
click at [200, 392] on div "Informations client Propriétés Client EXTERNAL ID 001584000000 Mode de paiement…" at bounding box center [304, 256] width 458 height 318
click at [535, 70] on div "Actions" at bounding box center [951, 64] width 1068 height 25
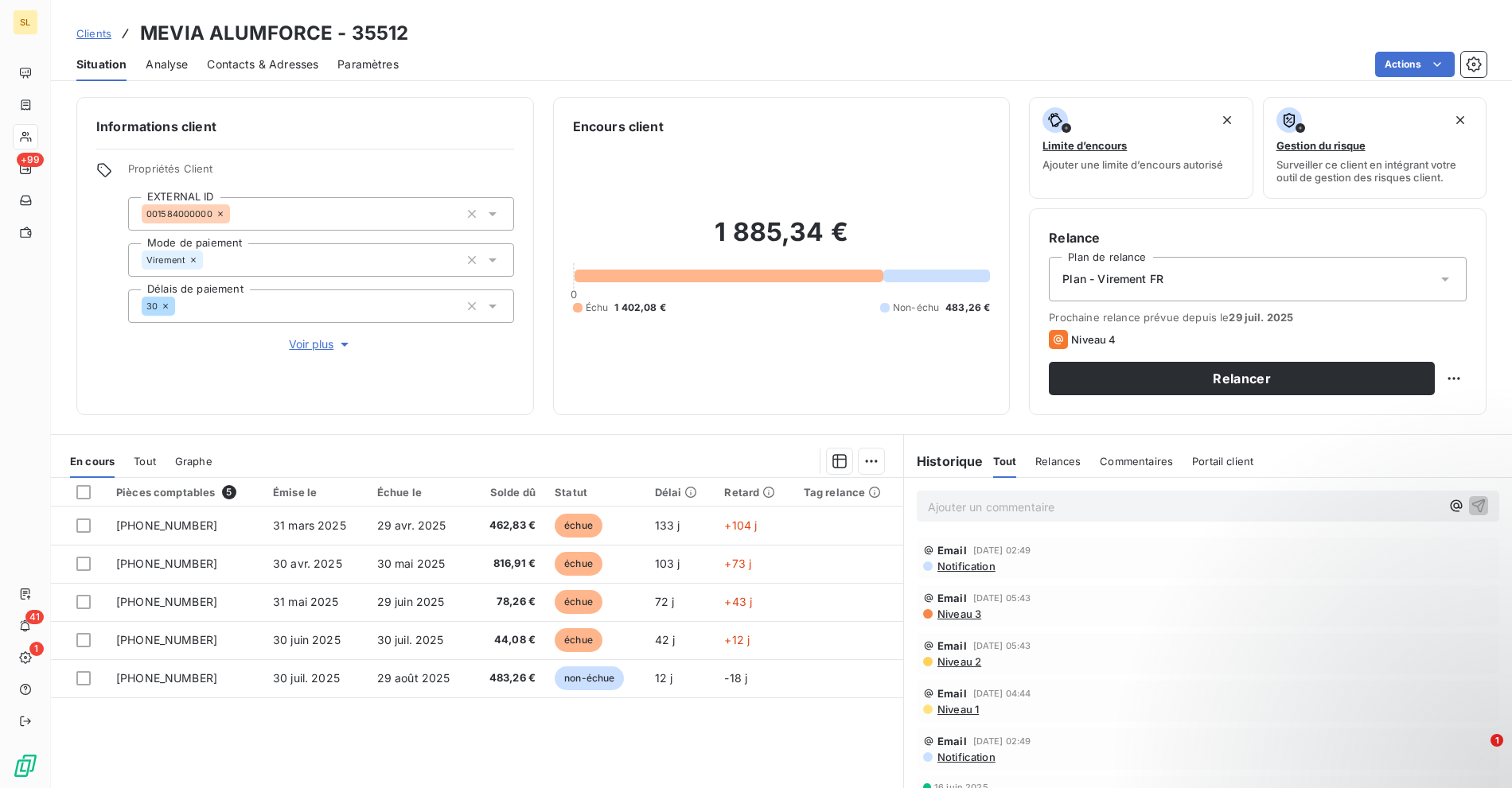
click at [103, 34] on span "Clients" at bounding box center [94, 33] width 35 height 13
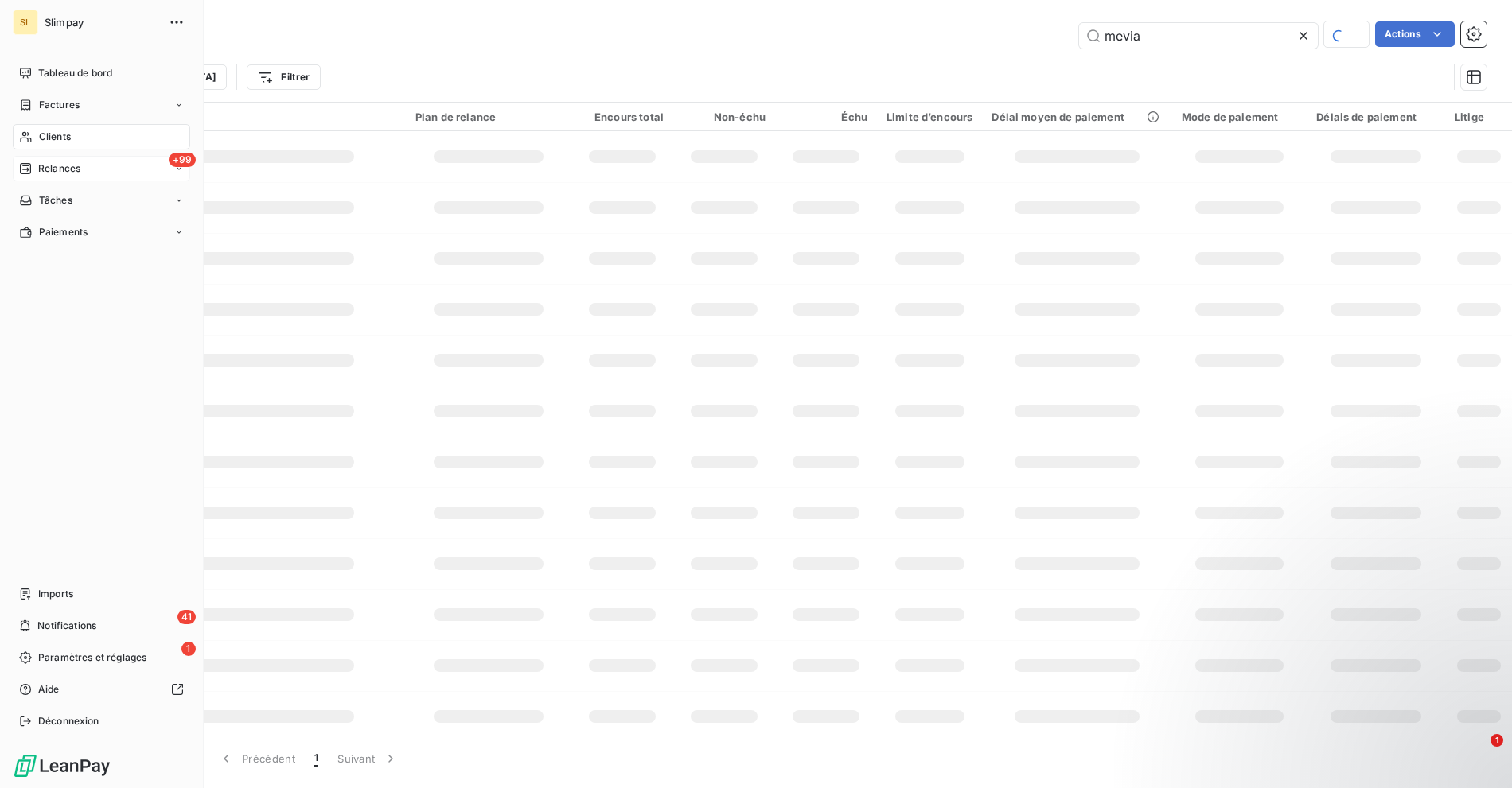
click at [48, 170] on span "Relances" at bounding box center [60, 169] width 42 height 14
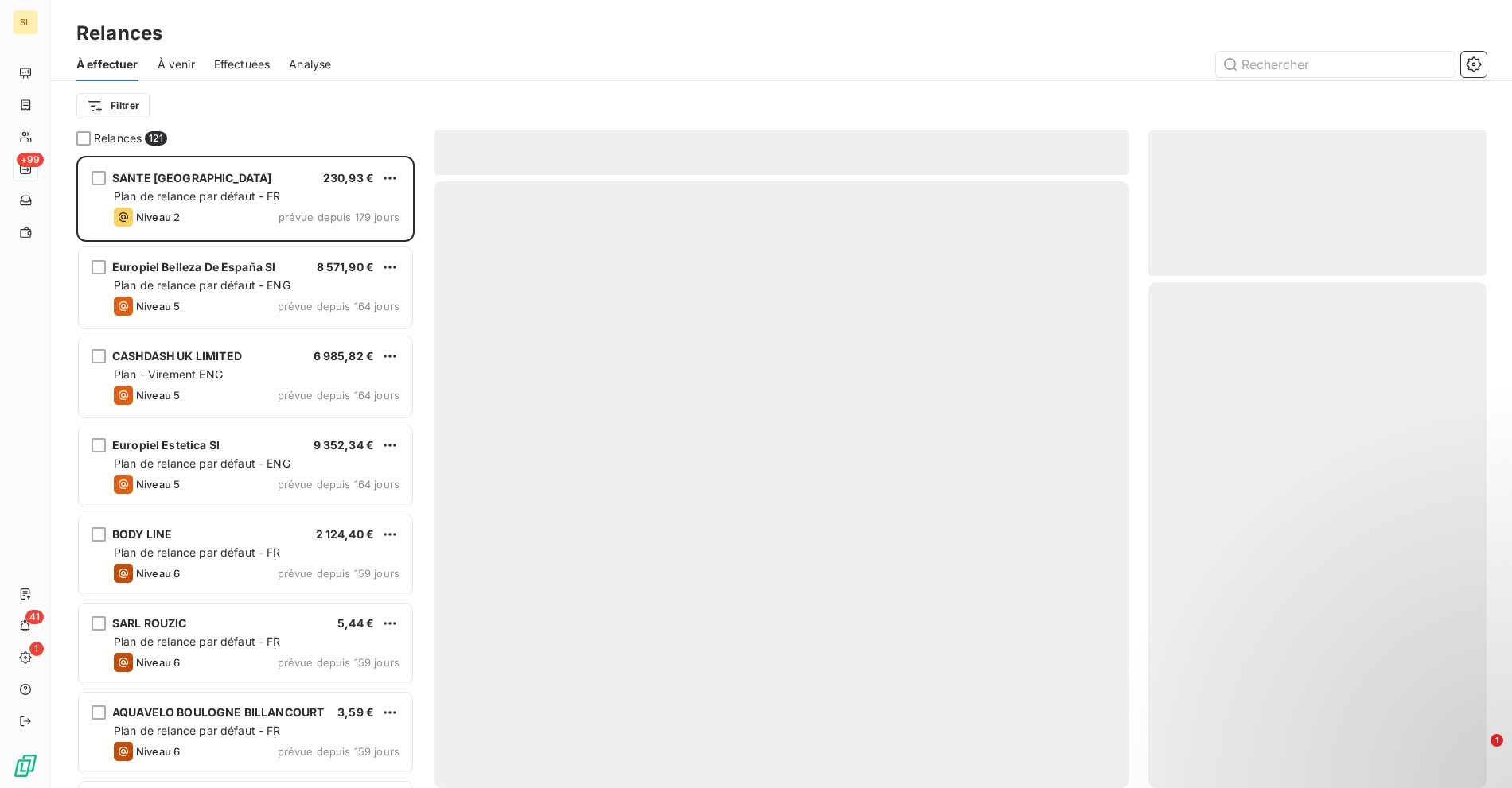
scroll to position [618, 325]
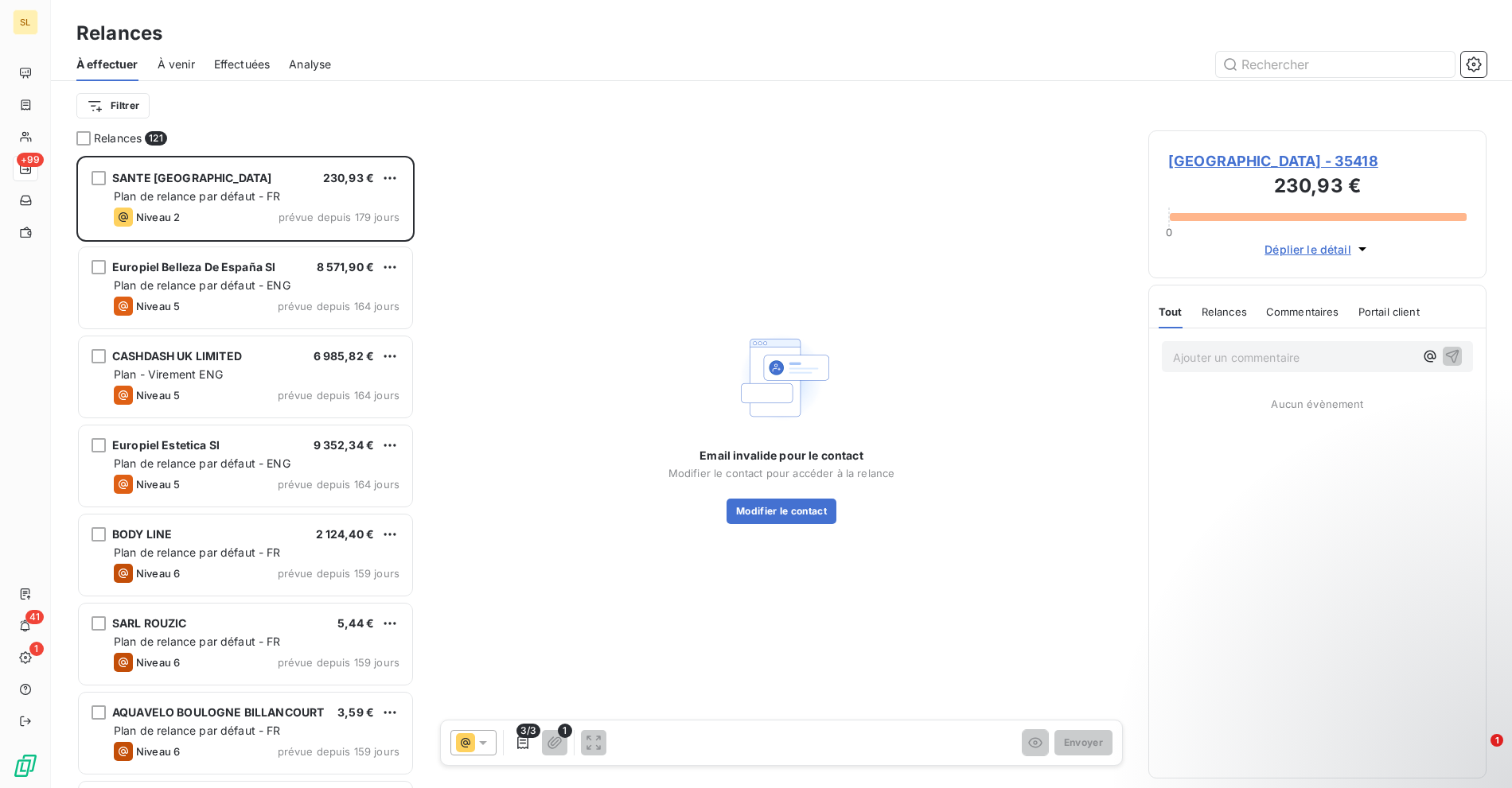
click at [553, 101] on div "Filtrer" at bounding box center [780, 106] width 1410 height 31
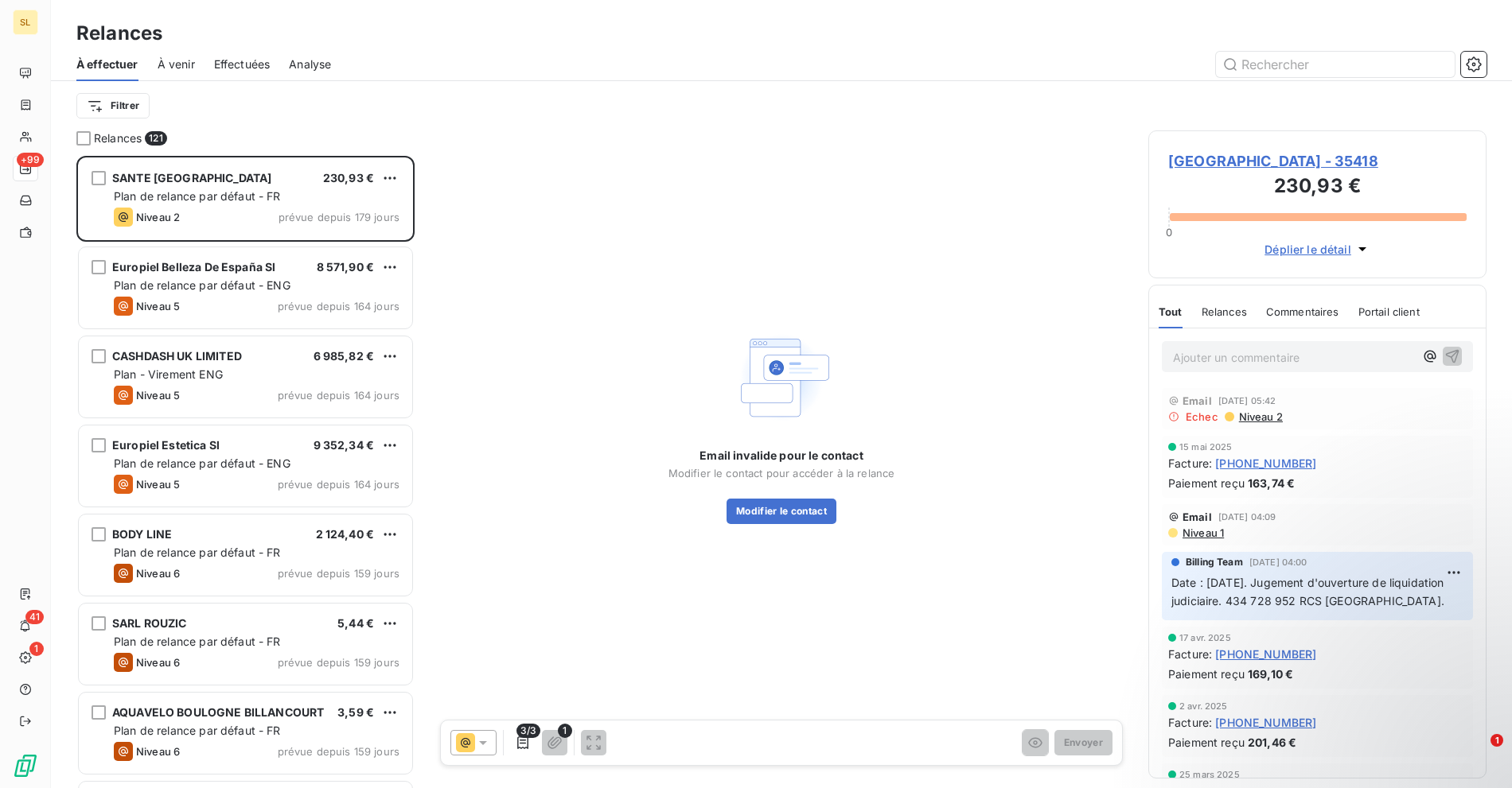
click at [1488, 63] on div "À effectuer À venir Effectuées Analyse" at bounding box center [780, 65] width 1460 height 33
click at [1469, 66] on icon "button" at bounding box center [1474, 65] width 16 height 16
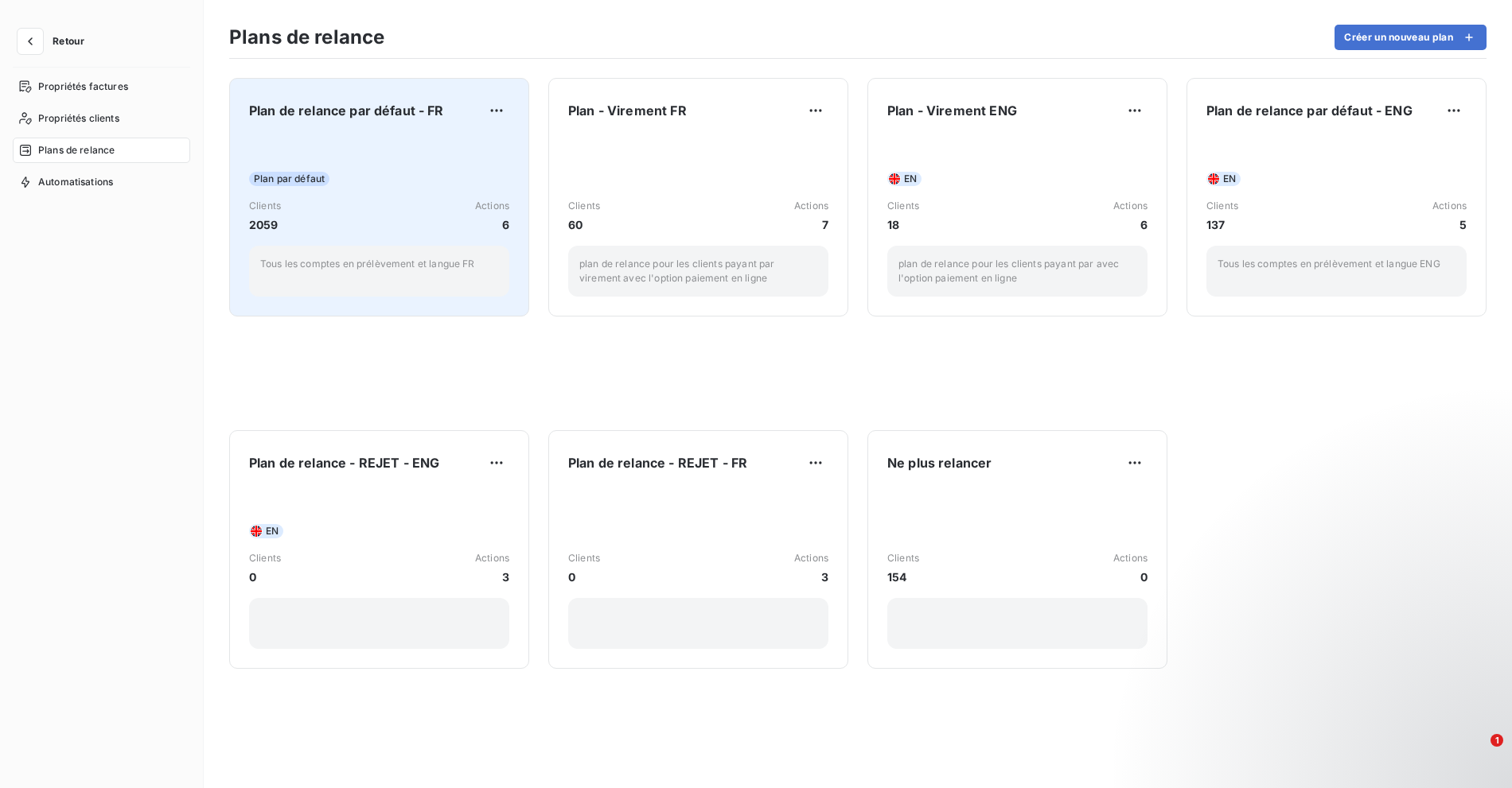
click at [431, 170] on div "Plan par défaut Clients 2059 Actions 6 Tous les comptes en prélèvement et langu…" at bounding box center [379, 216] width 260 height 161
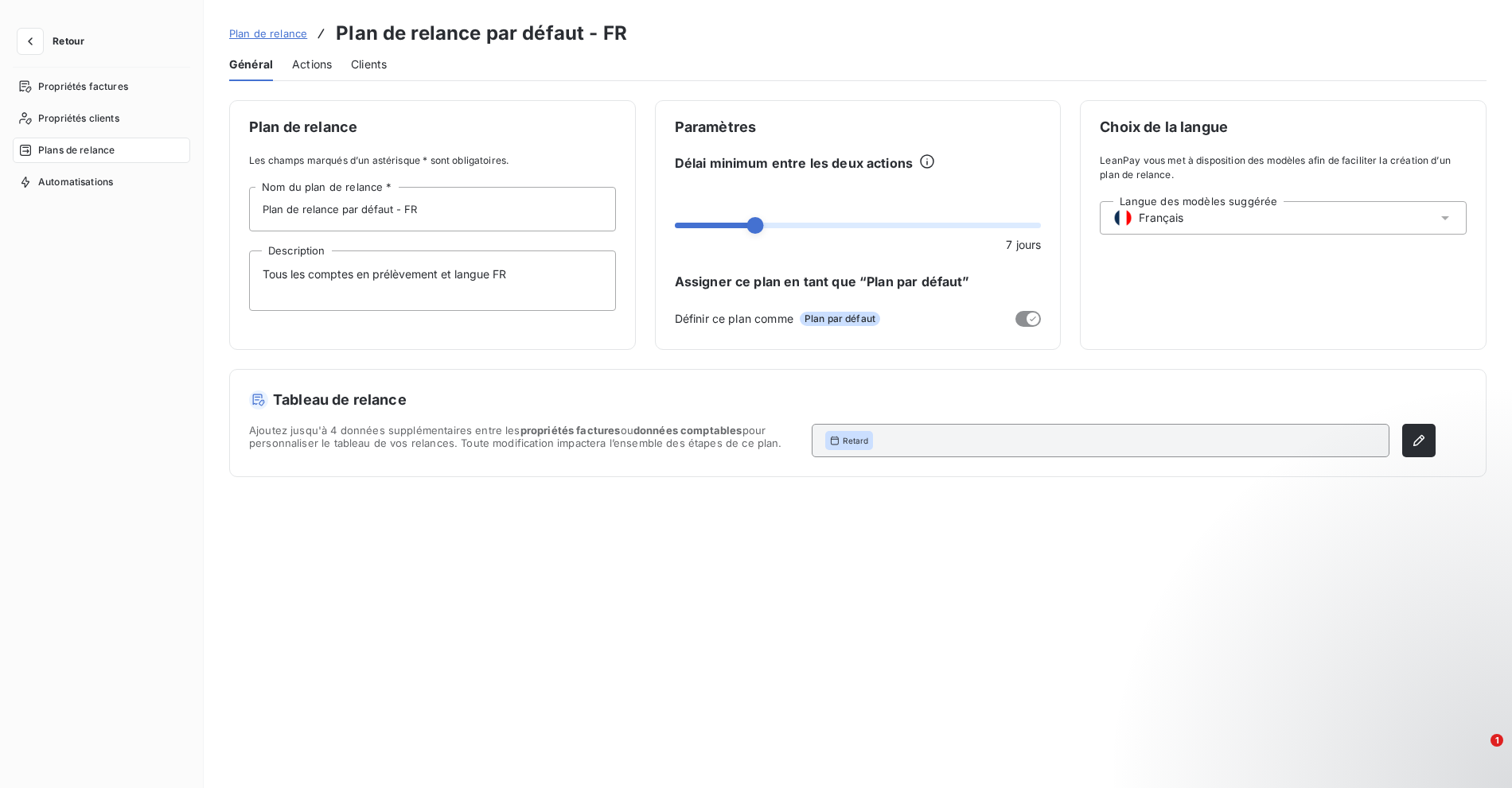
click at [295, 55] on div "Actions" at bounding box center [312, 65] width 39 height 33
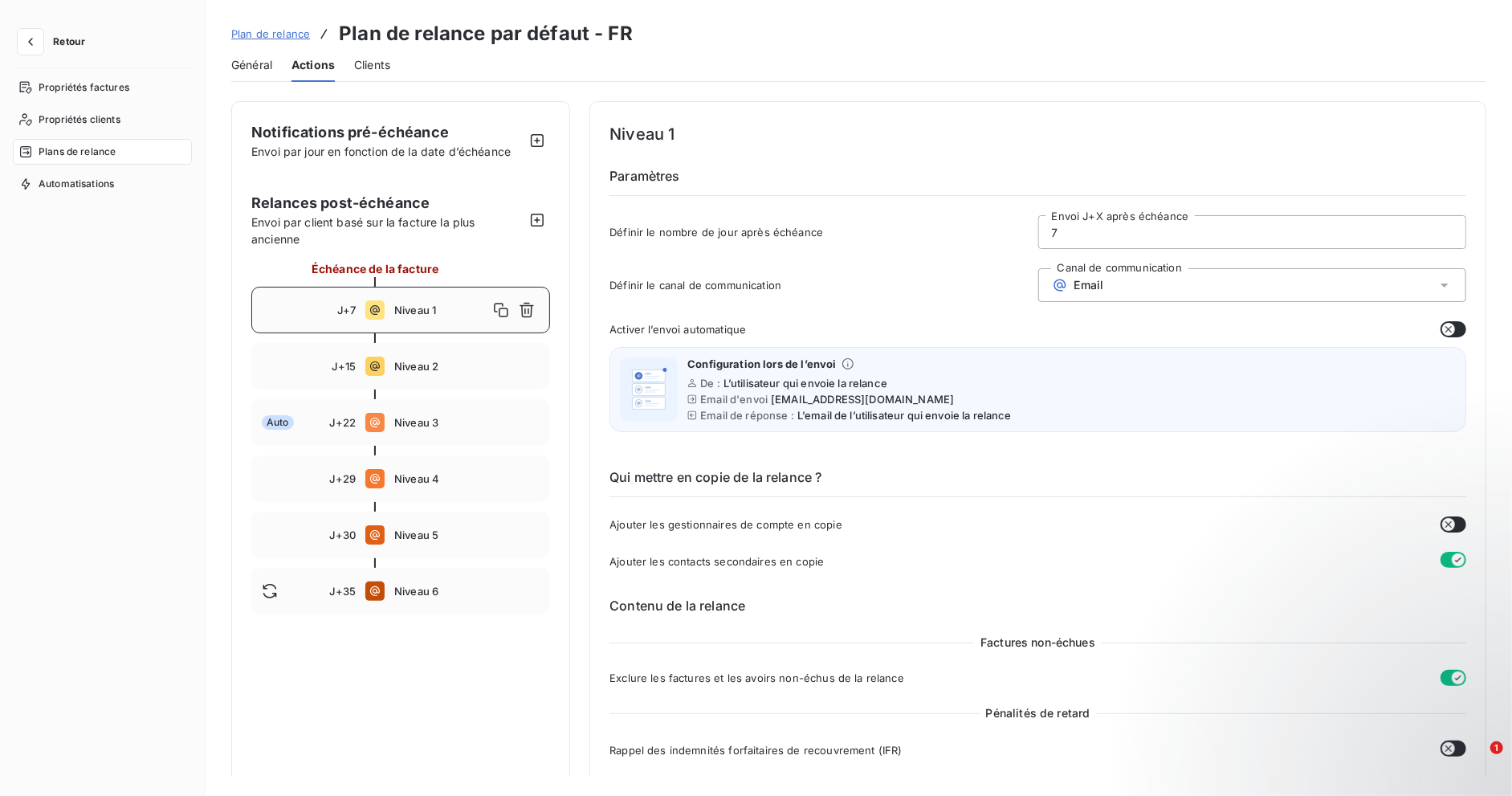
click at [1433, 324] on div "Activer l’envoi automatique" at bounding box center [1038, 330] width 857 height 16
click at [1443, 327] on icon "button" at bounding box center [1448, 330] width 13 height 13
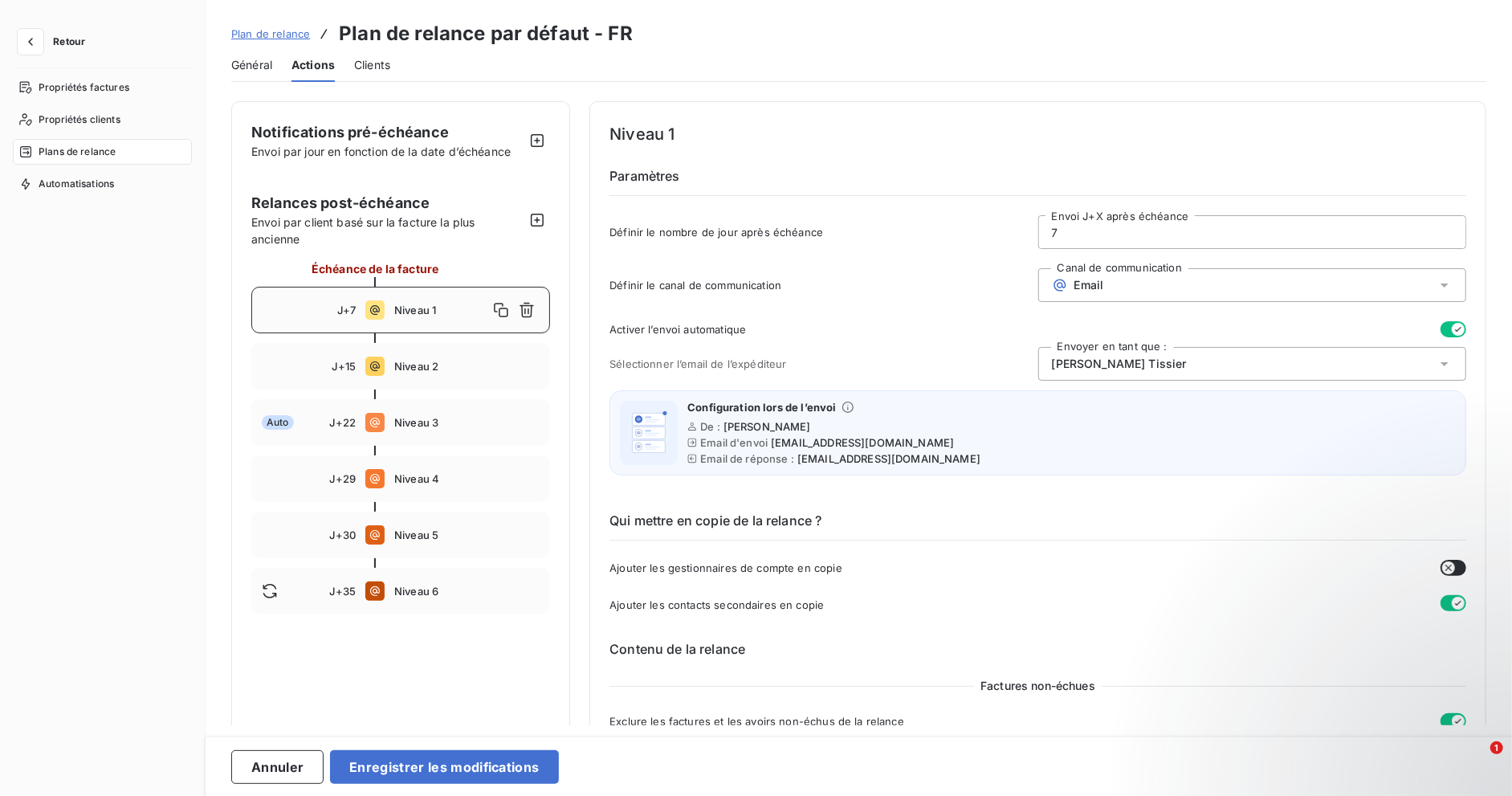
click at [1100, 365] on span "[PERSON_NAME]" at bounding box center [1119, 364] width 135 height 16
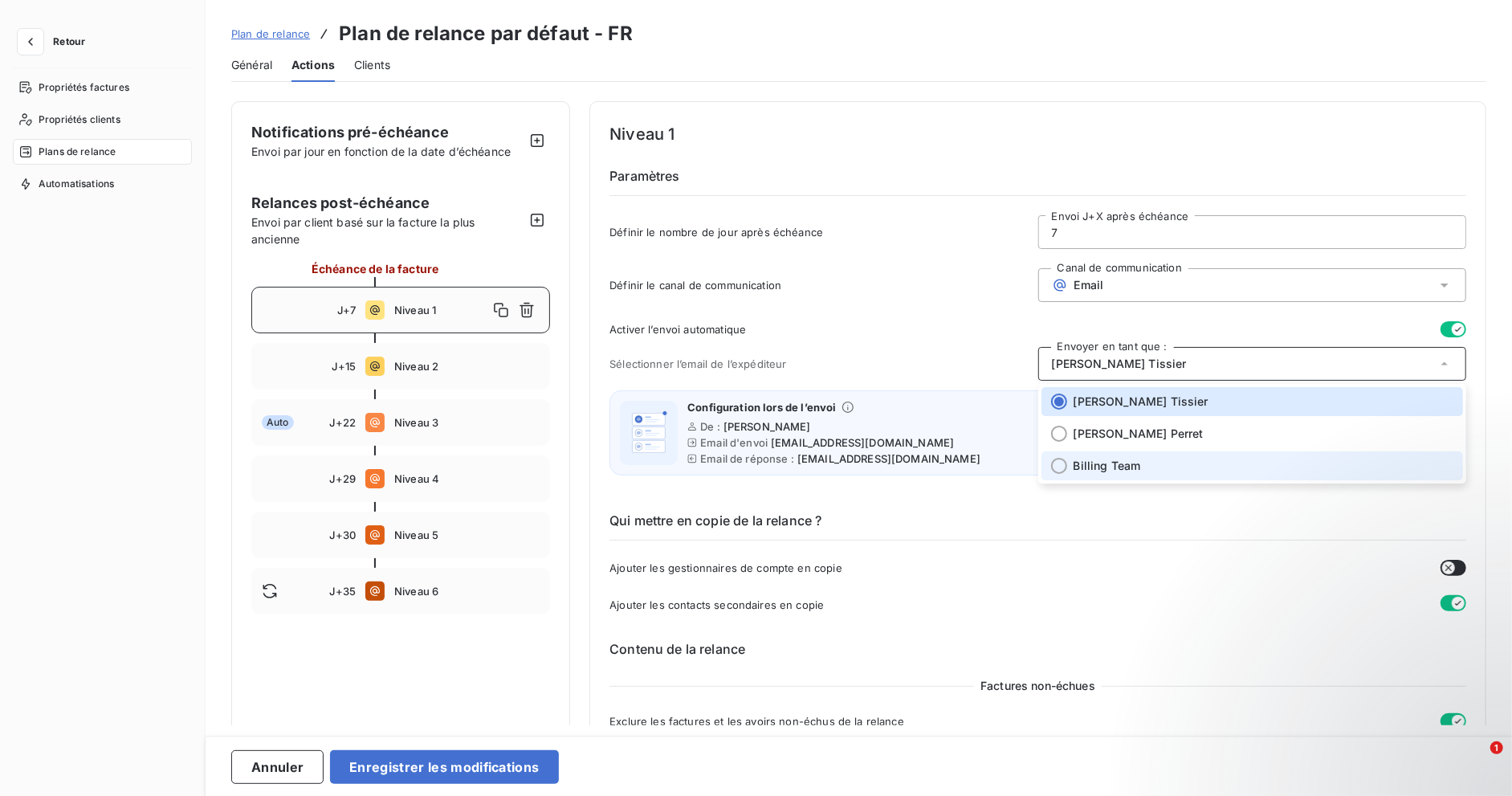
click at [1077, 451] on li "Billing Team" at bounding box center [1251, 466] width 421 height 29
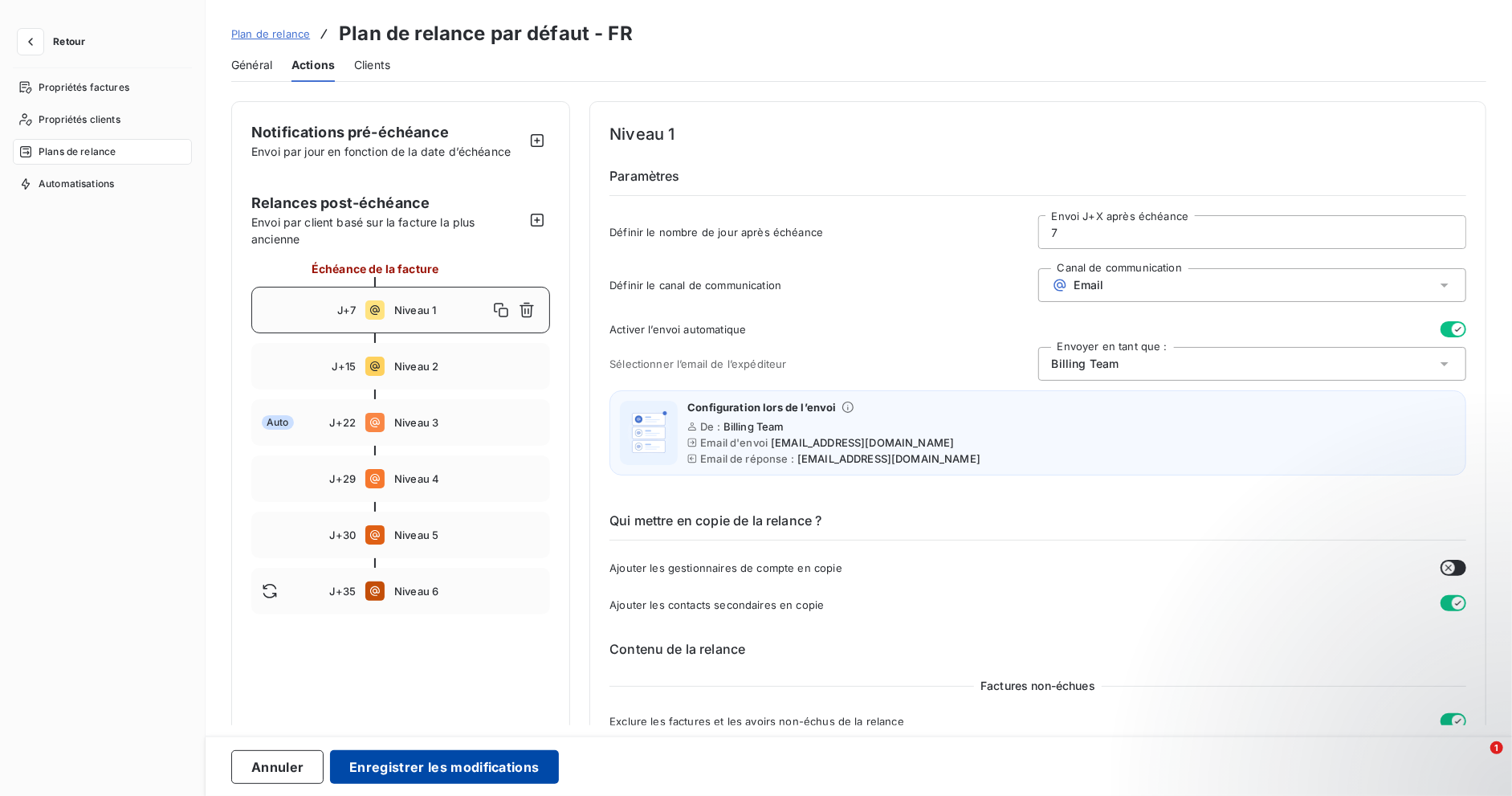
click at [465, 762] on button "Enregistrer les modifications" at bounding box center [444, 767] width 228 height 34
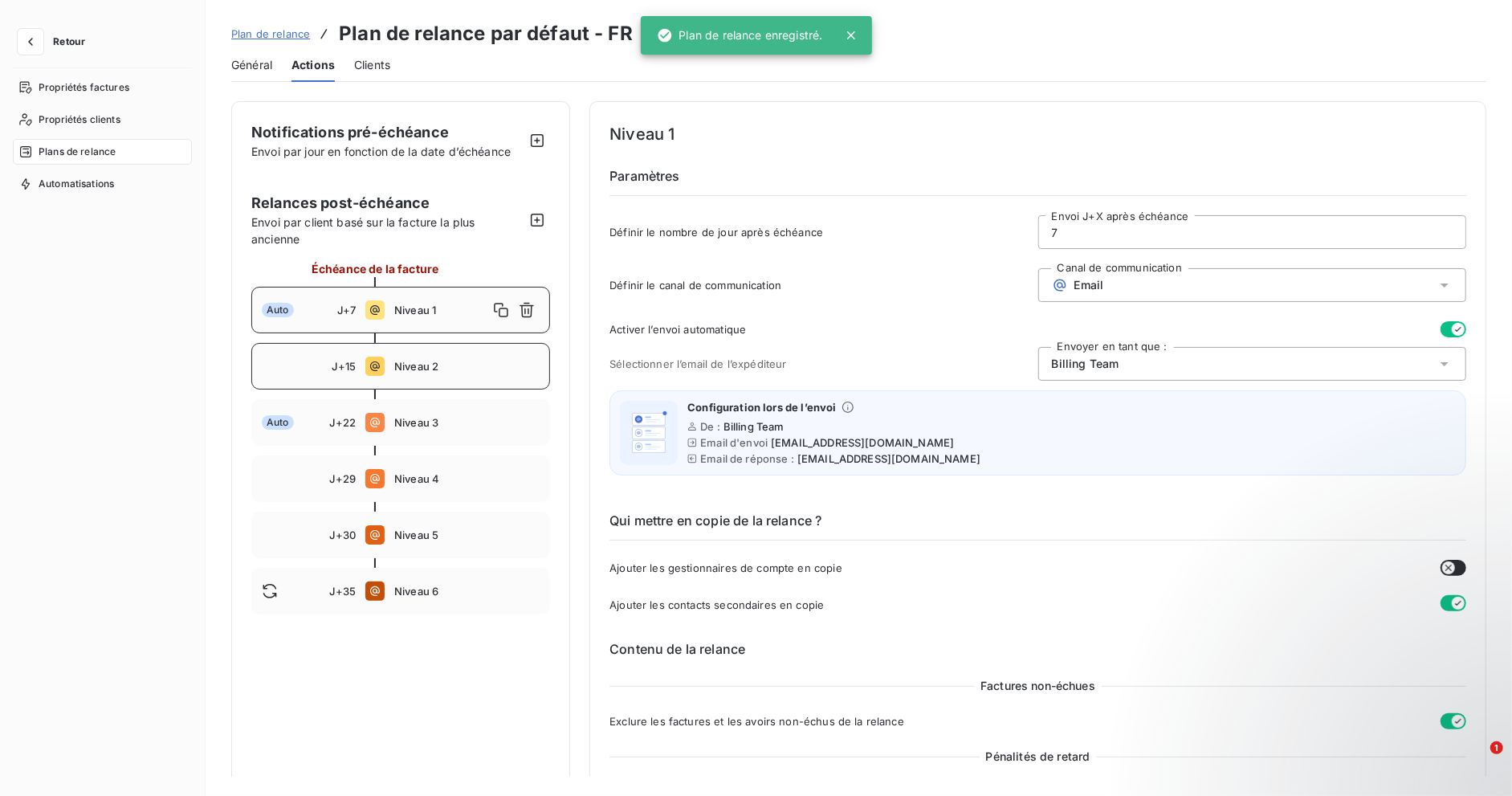
click at [451, 382] on div "J+15 Niveau 2" at bounding box center [401, 366] width 299 height 47
type input "15"
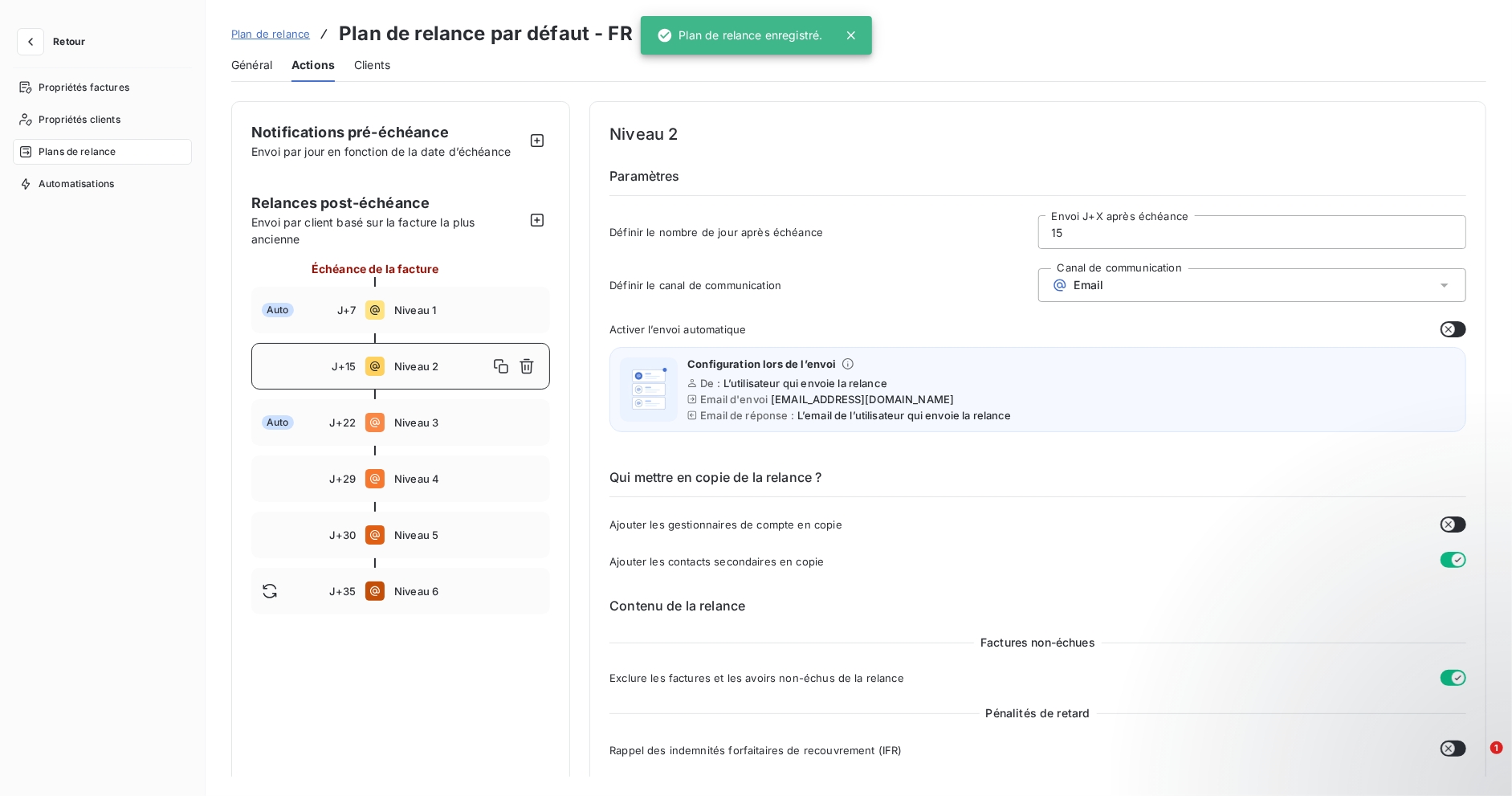
click at [1448, 333] on icon "button" at bounding box center [1448, 330] width 13 height 13
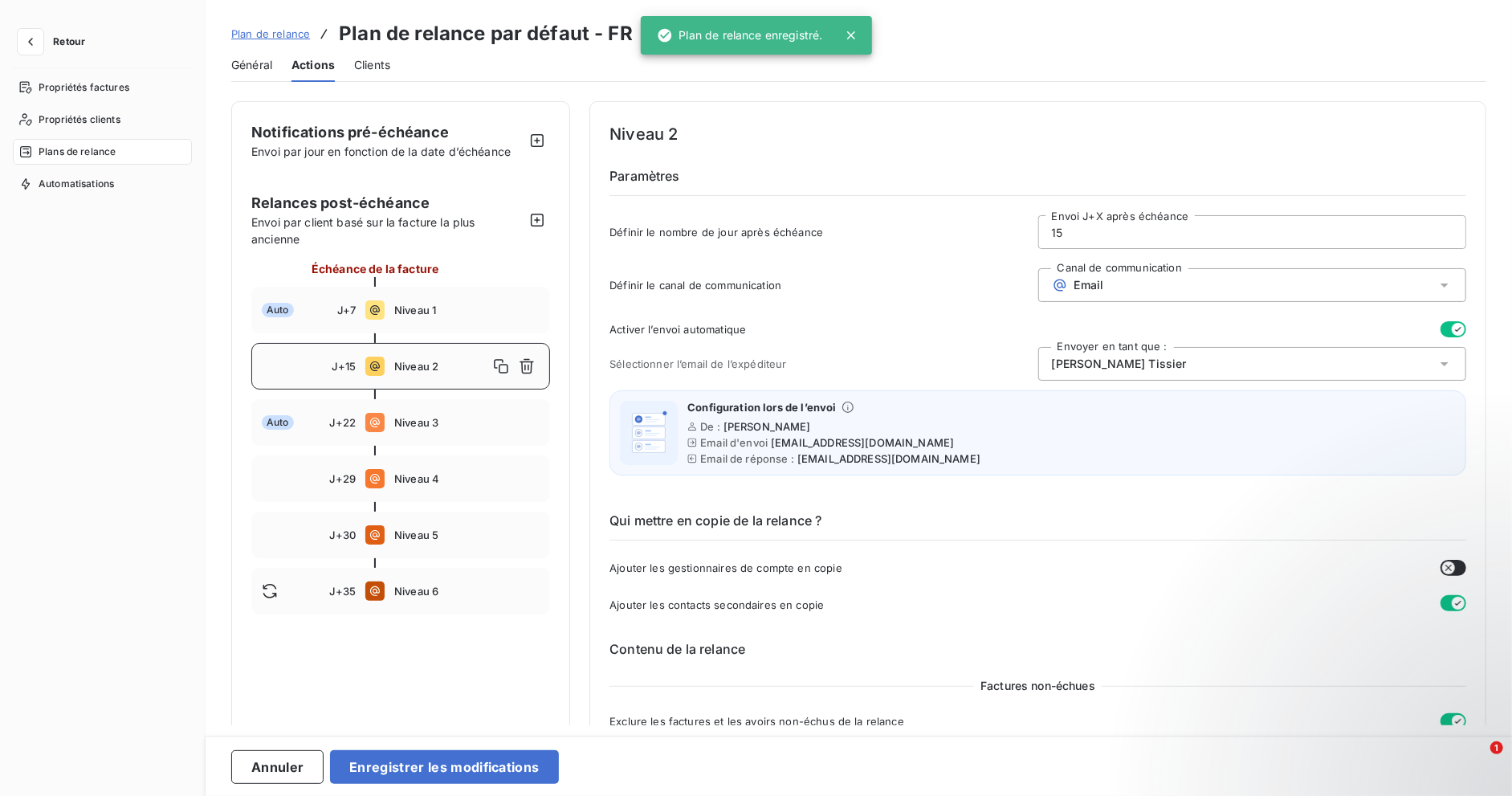
click at [1122, 365] on span "[PERSON_NAME]" at bounding box center [1119, 364] width 135 height 16
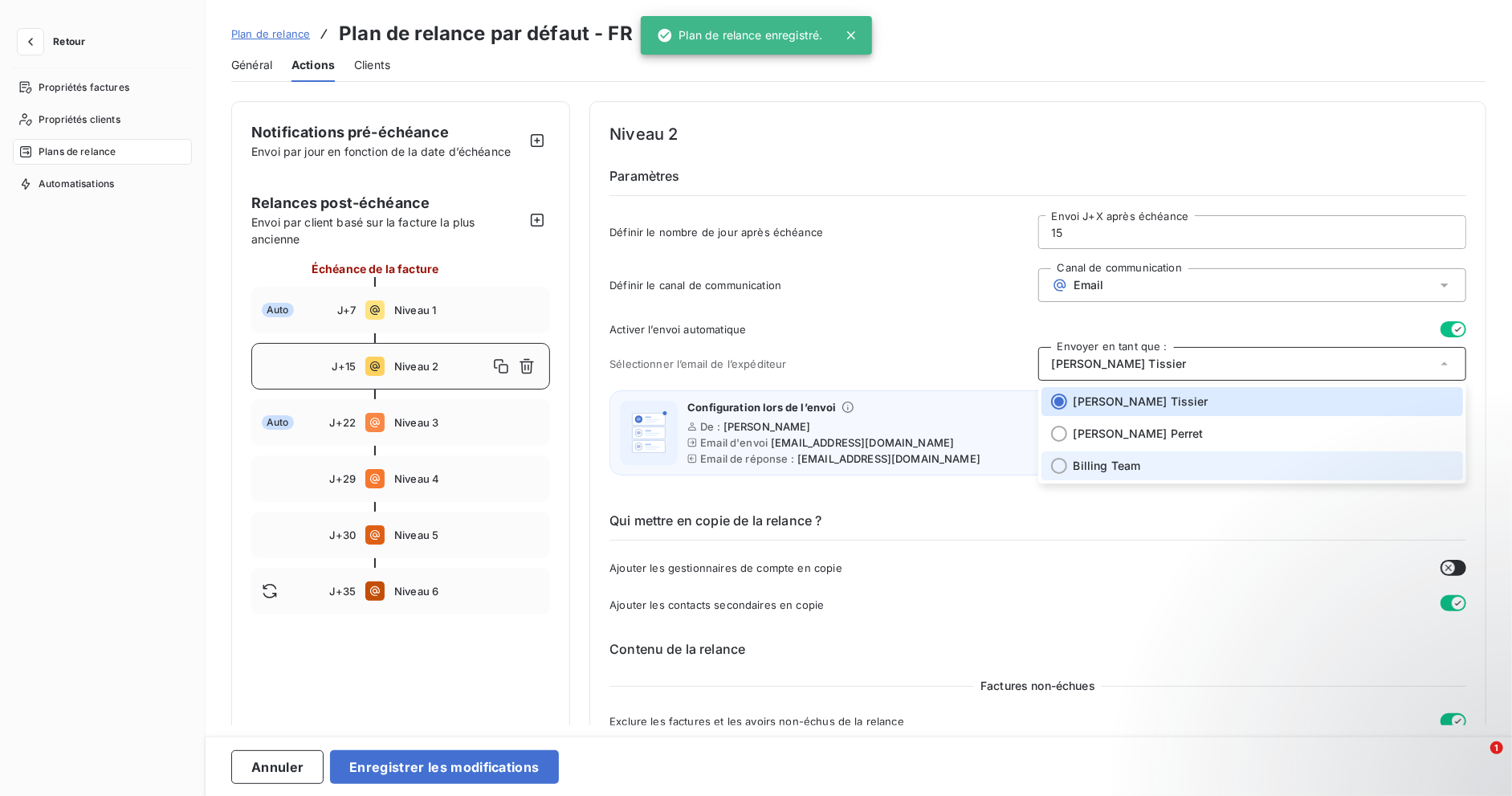
click at [1084, 464] on span "Billing Team" at bounding box center [1108, 466] width 67 height 16
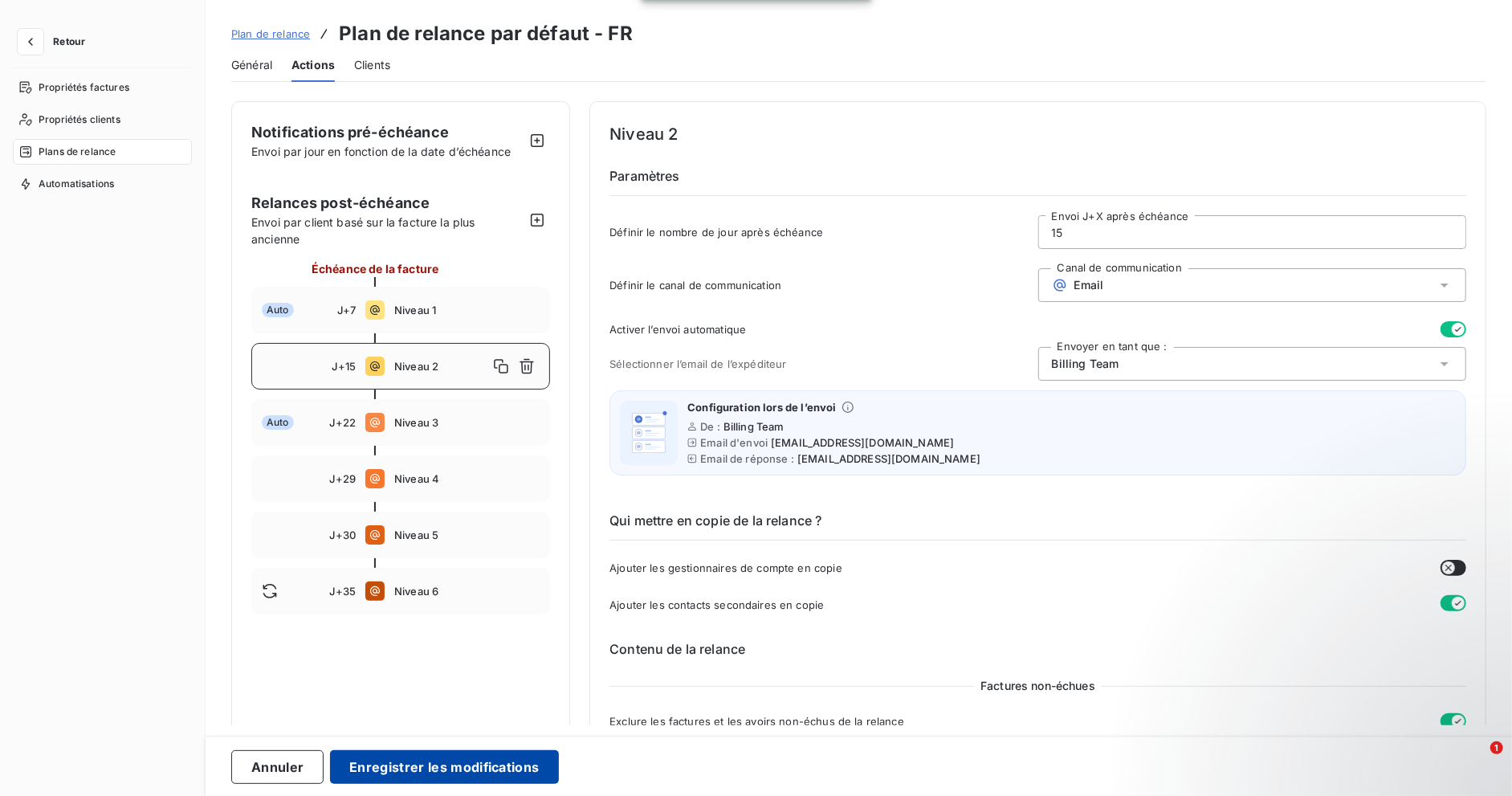
click at [450, 755] on button "Enregistrer les modifications" at bounding box center [444, 767] width 228 height 34
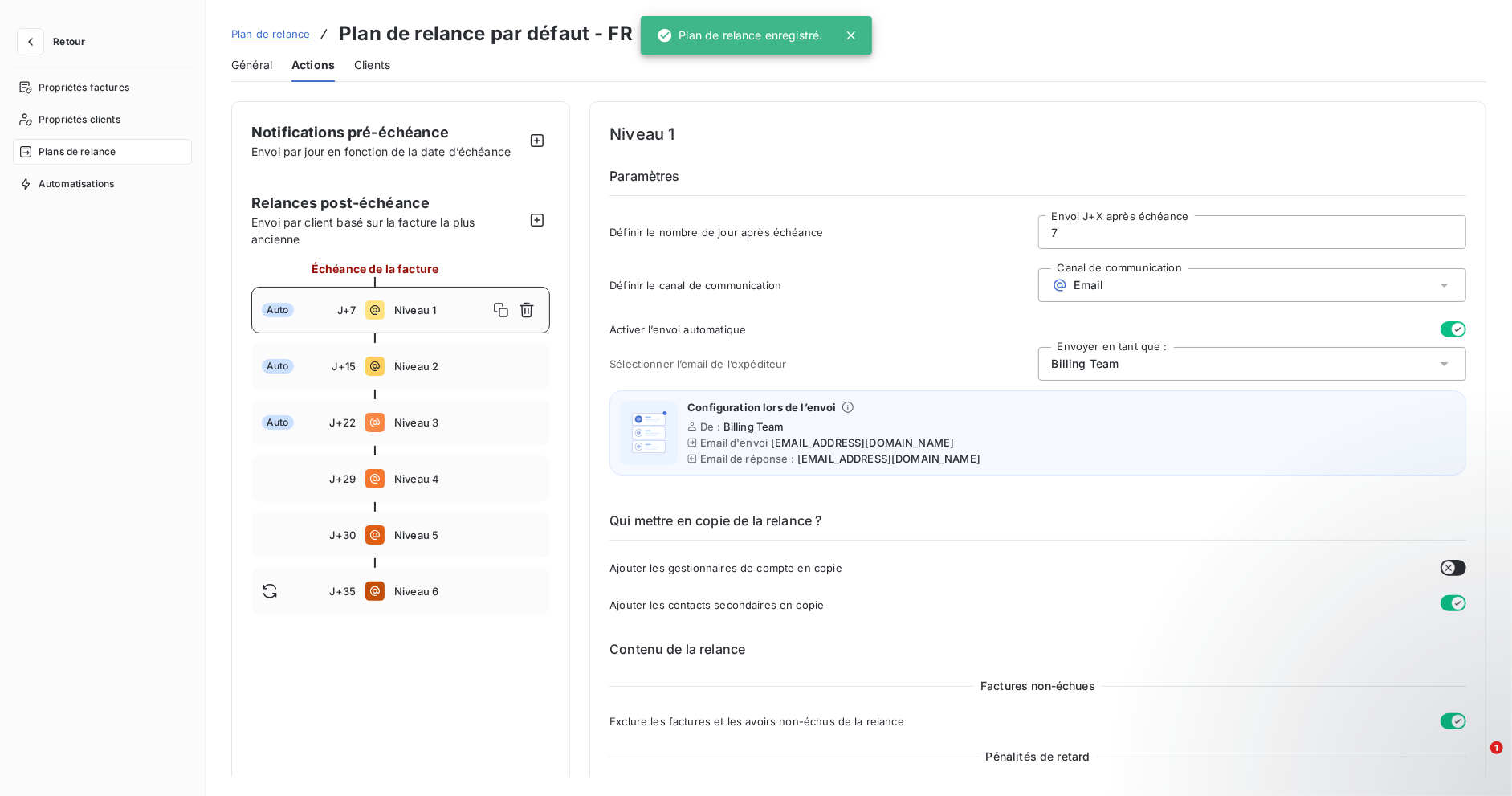
click at [261, 34] on span "Plan de relance" at bounding box center [270, 34] width 79 height 13
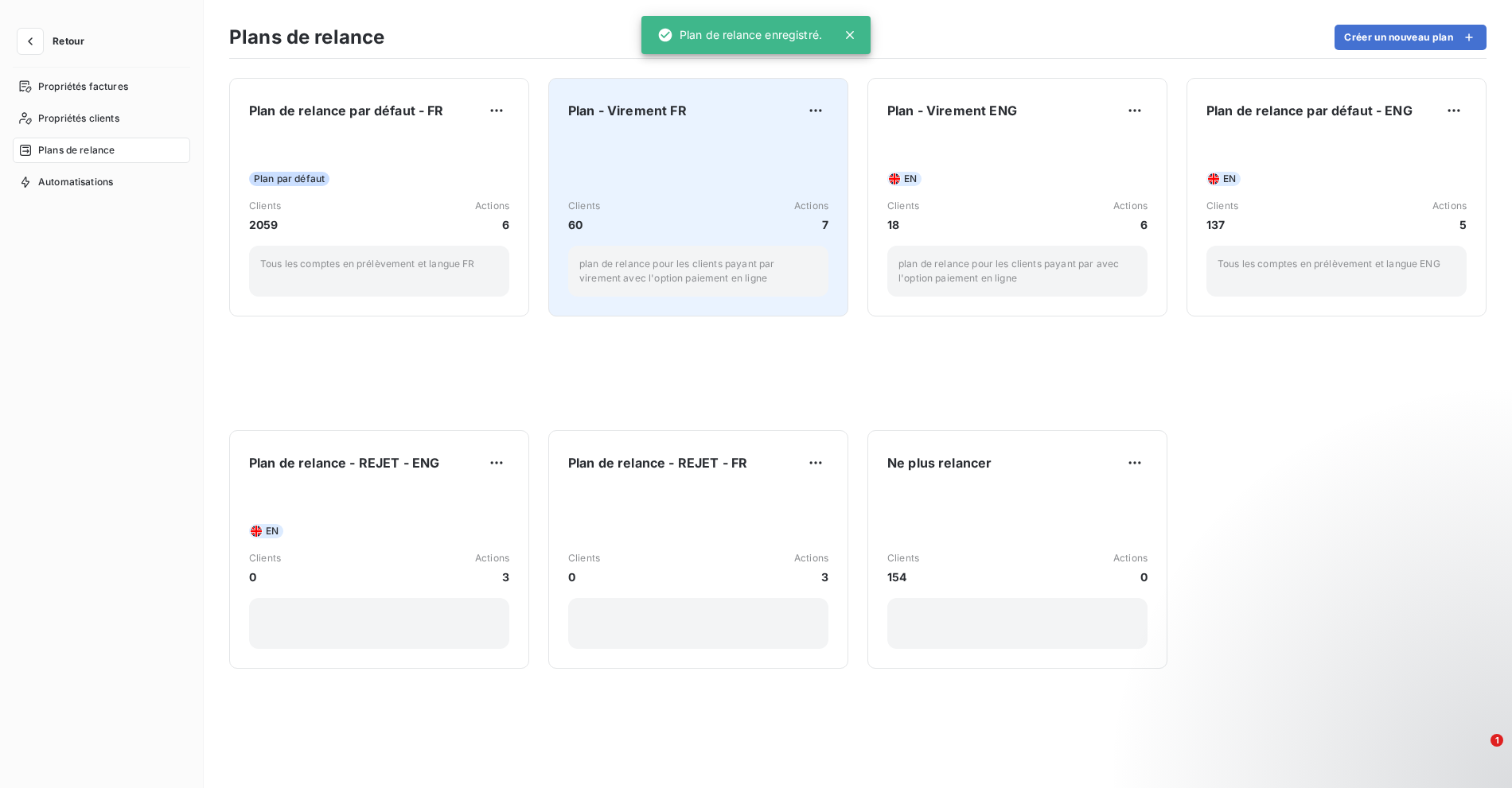
click at [801, 230] on span "7" at bounding box center [810, 224] width 34 height 17
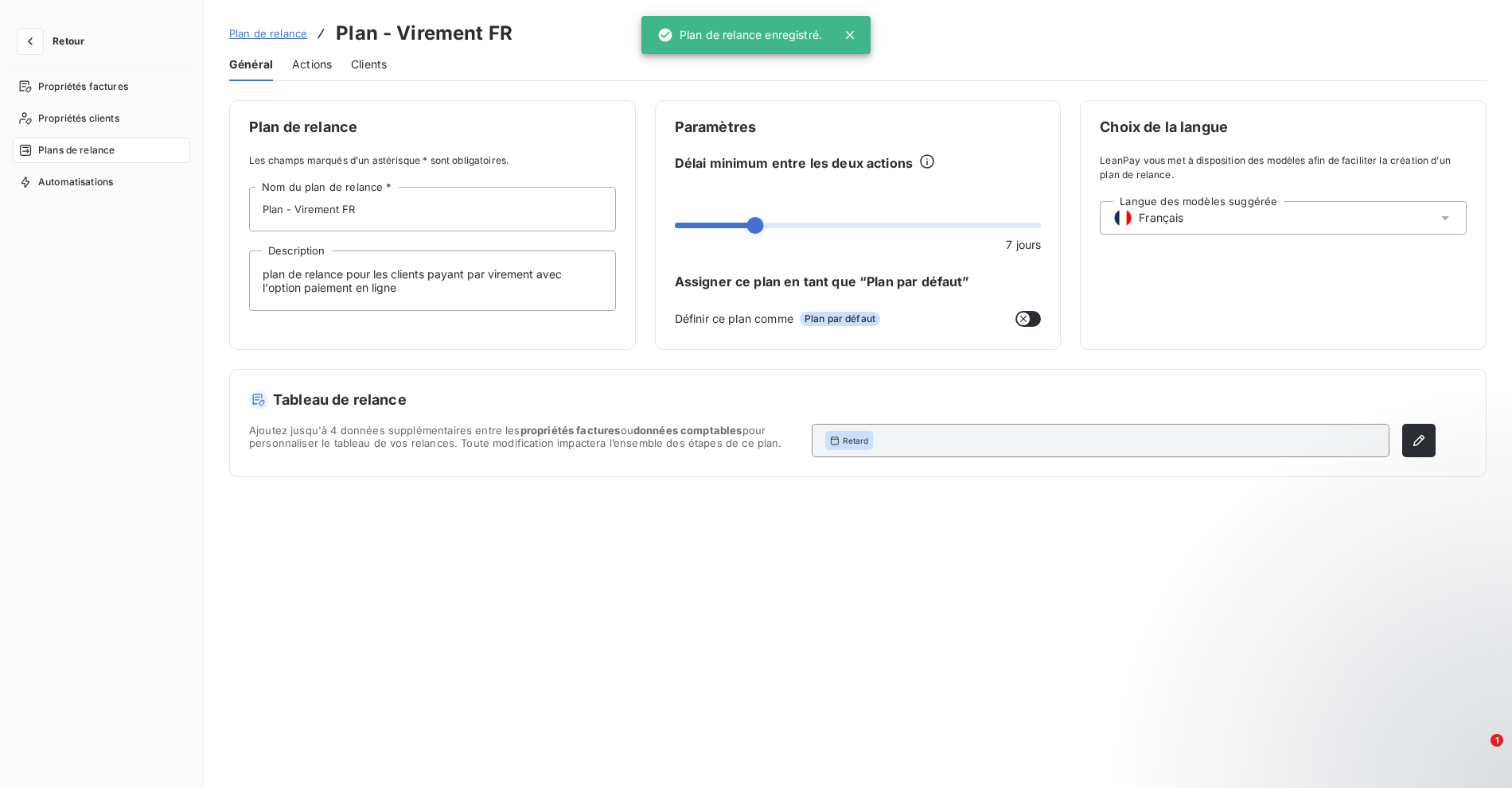
click at [312, 74] on div "Actions" at bounding box center [312, 65] width 39 height 33
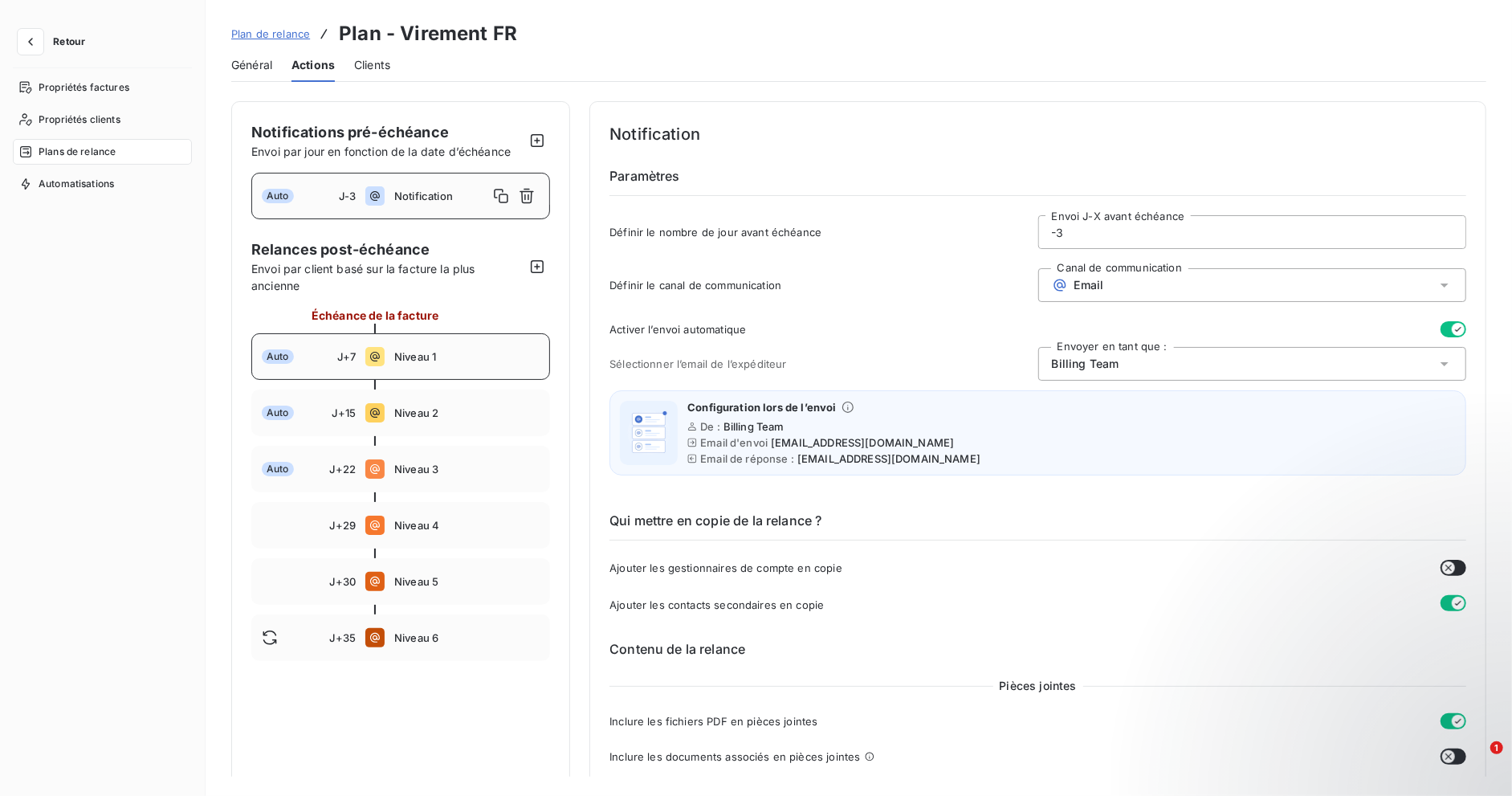
click at [465, 366] on div "Auto J+7 Niveau 1" at bounding box center [401, 356] width 299 height 47
click at [470, 420] on div "Auto J+15 Niveau 2" at bounding box center [401, 413] width 299 height 47
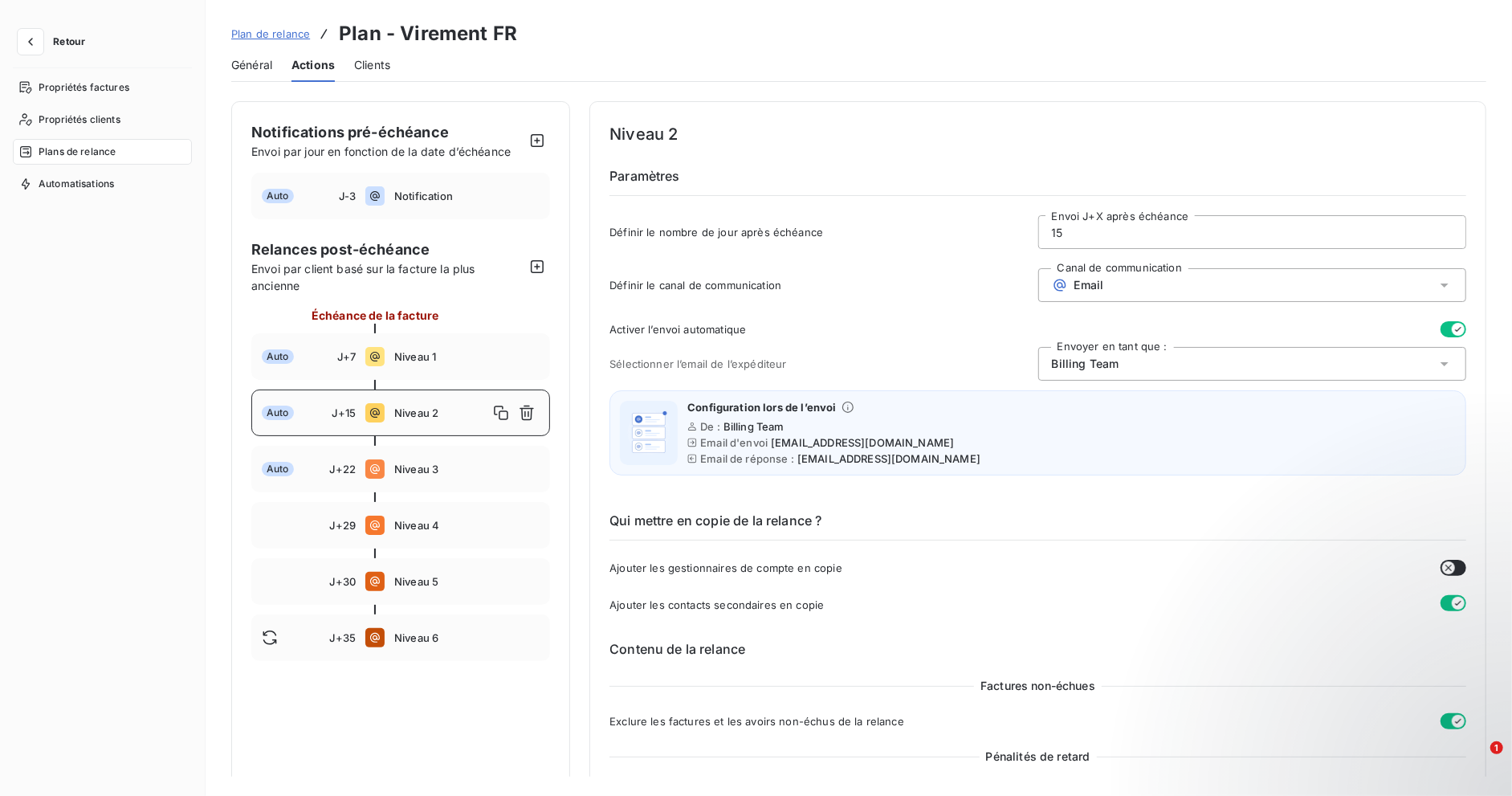
click at [469, 494] on div at bounding box center [401, 497] width 299 height 10
click at [439, 195] on span "Notification" at bounding box center [466, 196] width 146 height 13
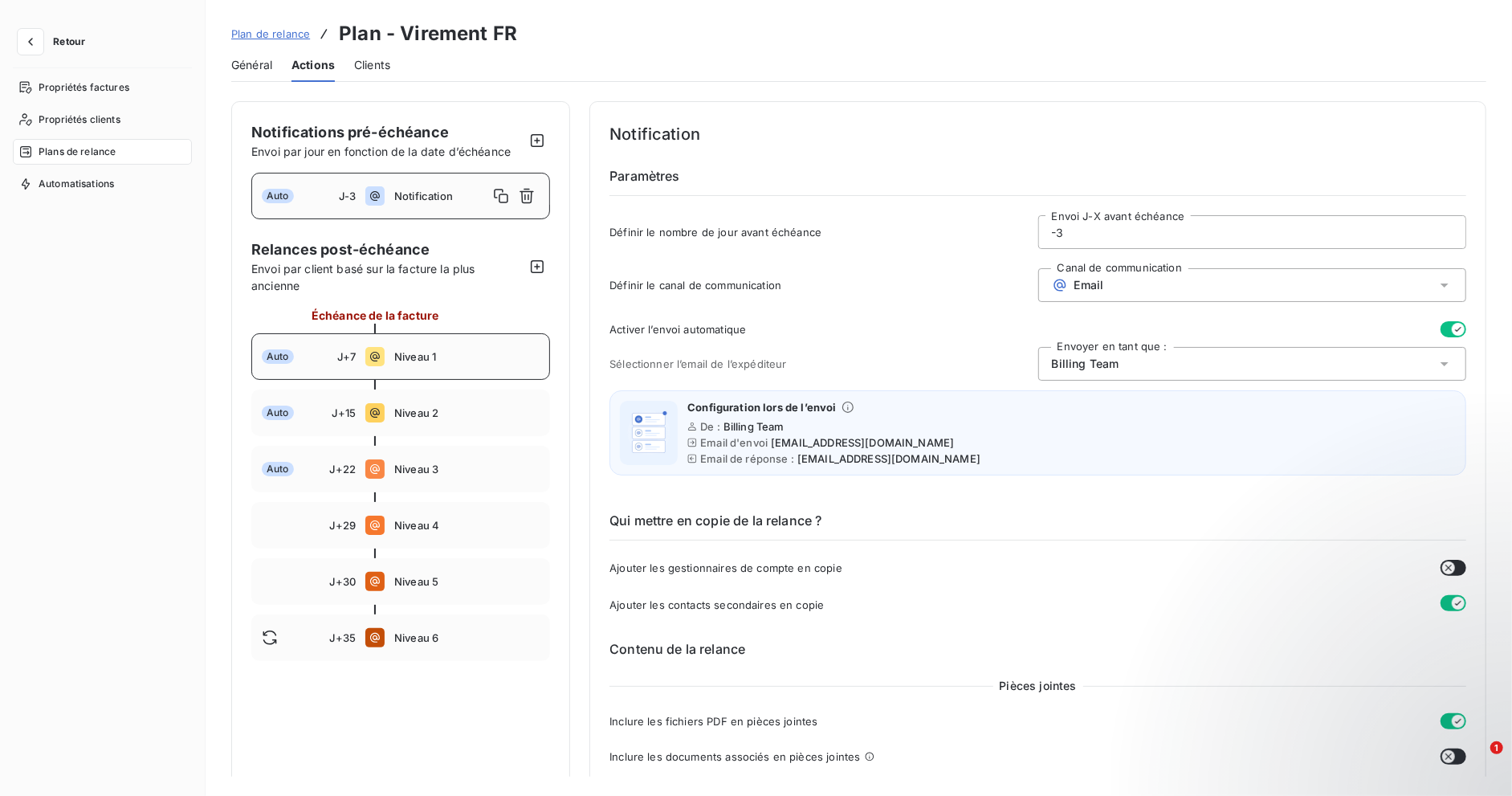
click at [427, 363] on div "Auto J+7 Niveau 1" at bounding box center [401, 356] width 299 height 47
click at [447, 431] on div "Auto J+15 Niveau 2" at bounding box center [401, 413] width 299 height 47
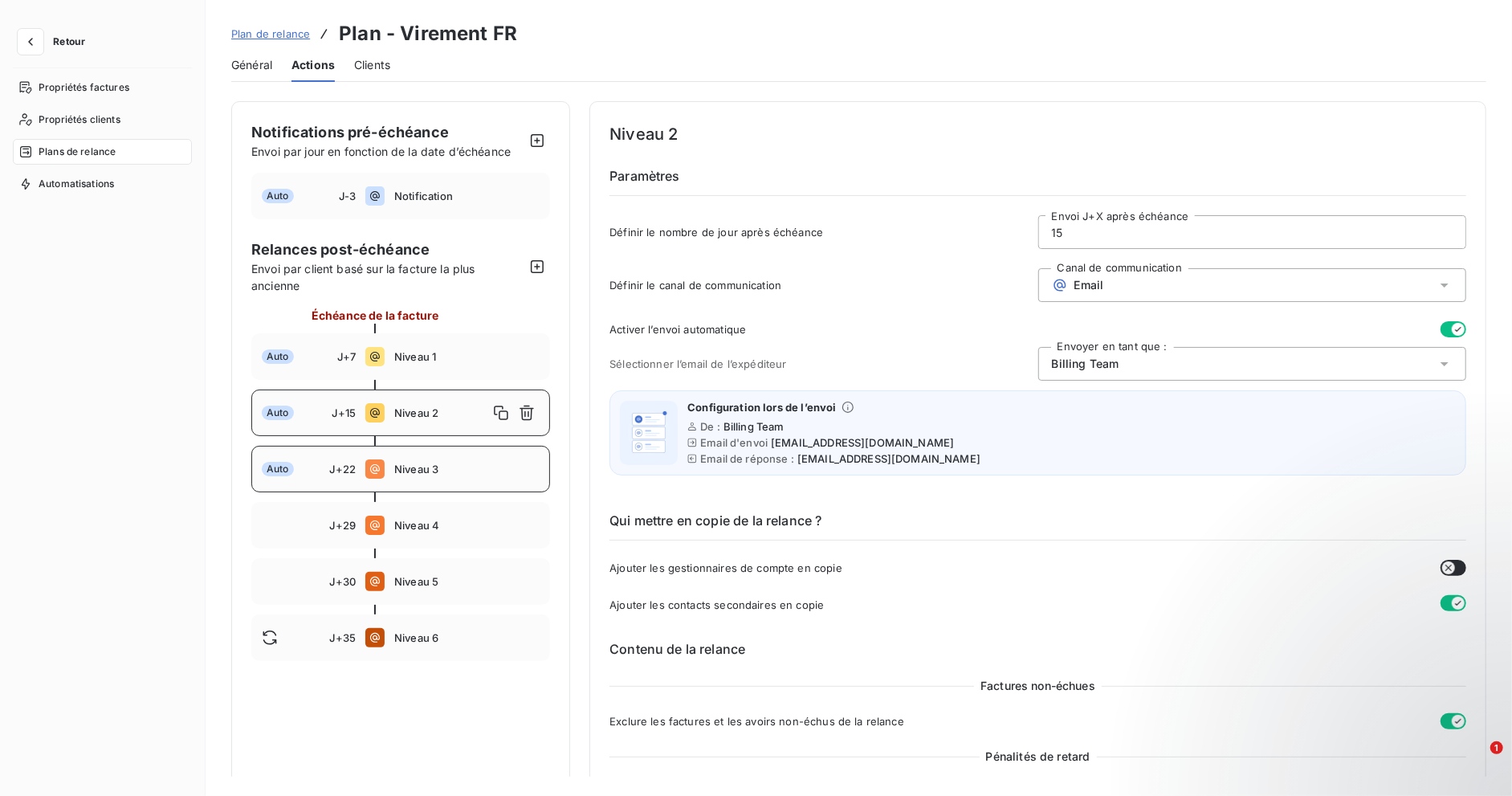
click at [444, 470] on span "Niveau 3" at bounding box center [466, 469] width 146 height 13
type input "22"
click at [255, 31] on span "Plan de relance" at bounding box center [270, 34] width 79 height 13
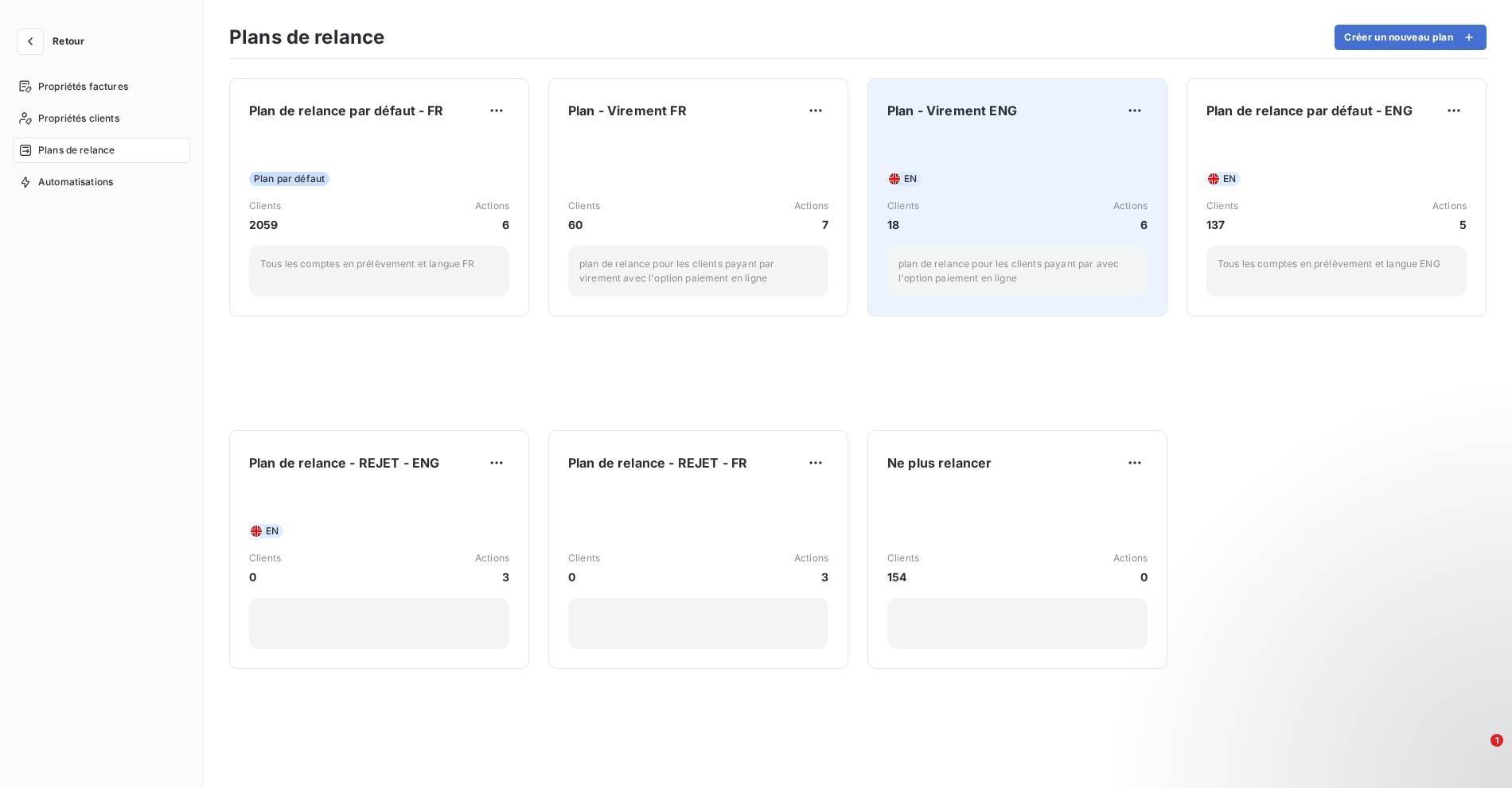
click at [980, 204] on div "Clients 18 Actions 6" at bounding box center [1017, 215] width 260 height 34
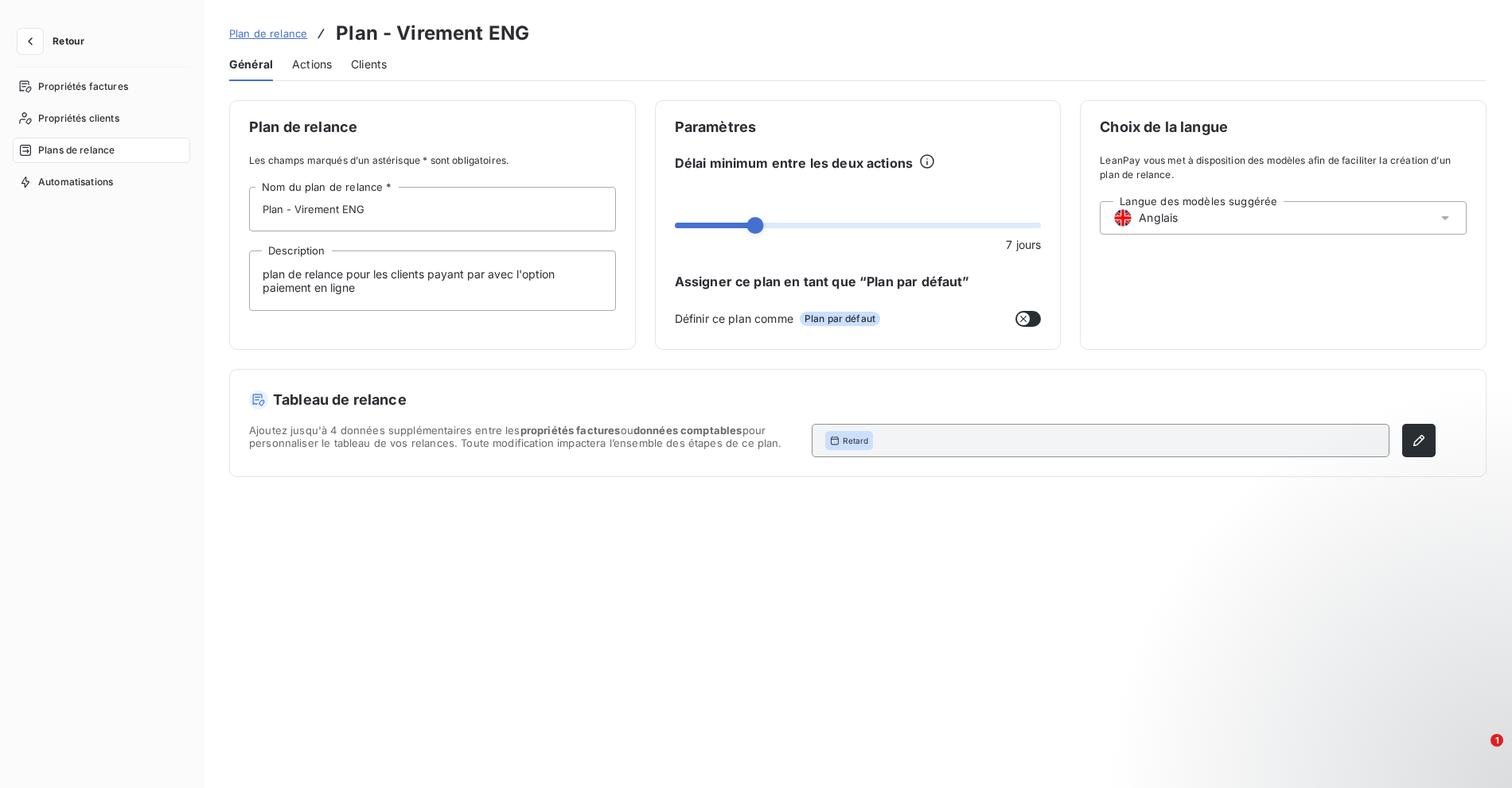
click at [306, 63] on span "Actions" at bounding box center [312, 65] width 39 height 16
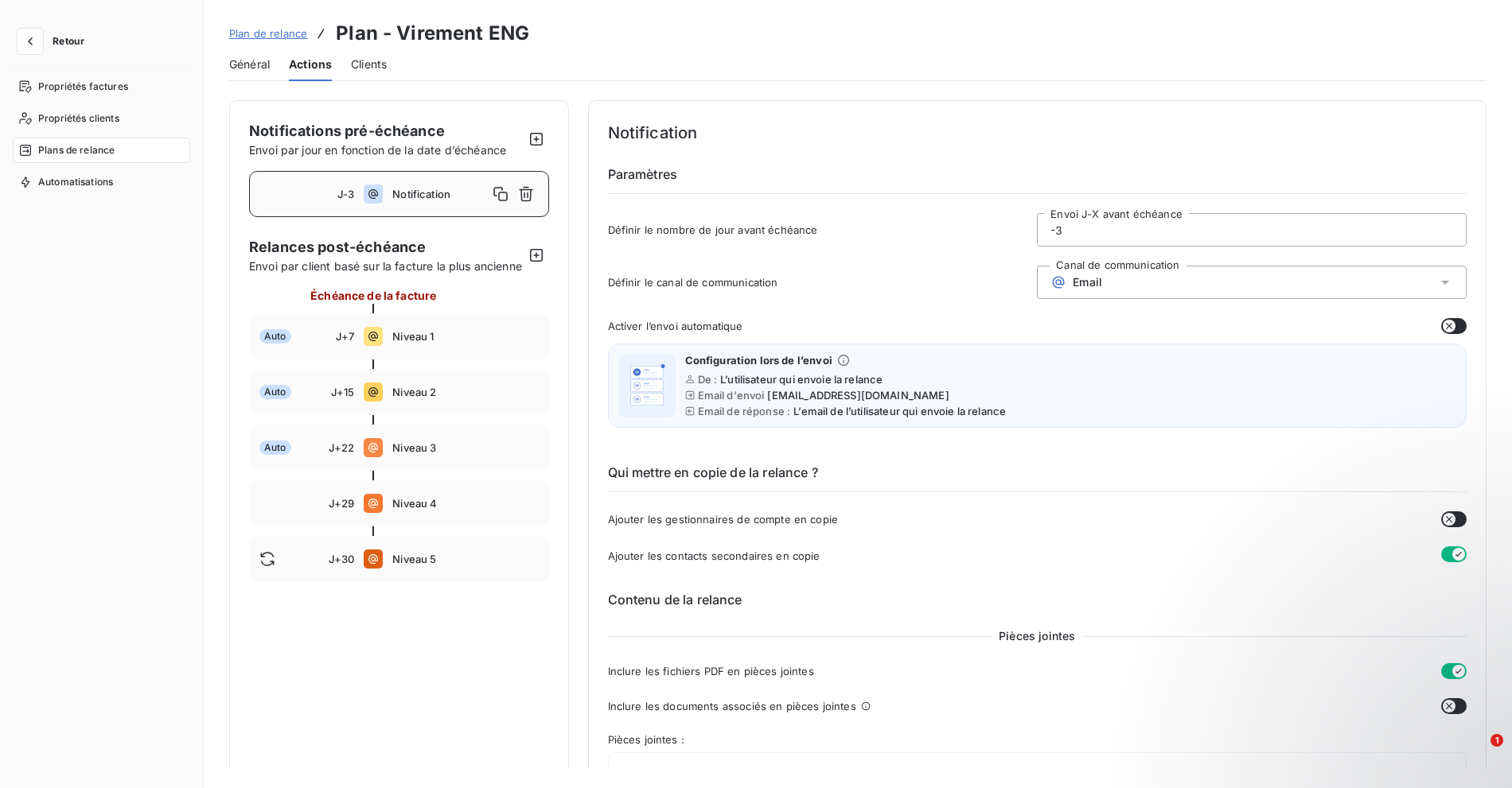
click at [1443, 323] on icon "button" at bounding box center [1449, 326] width 13 height 13
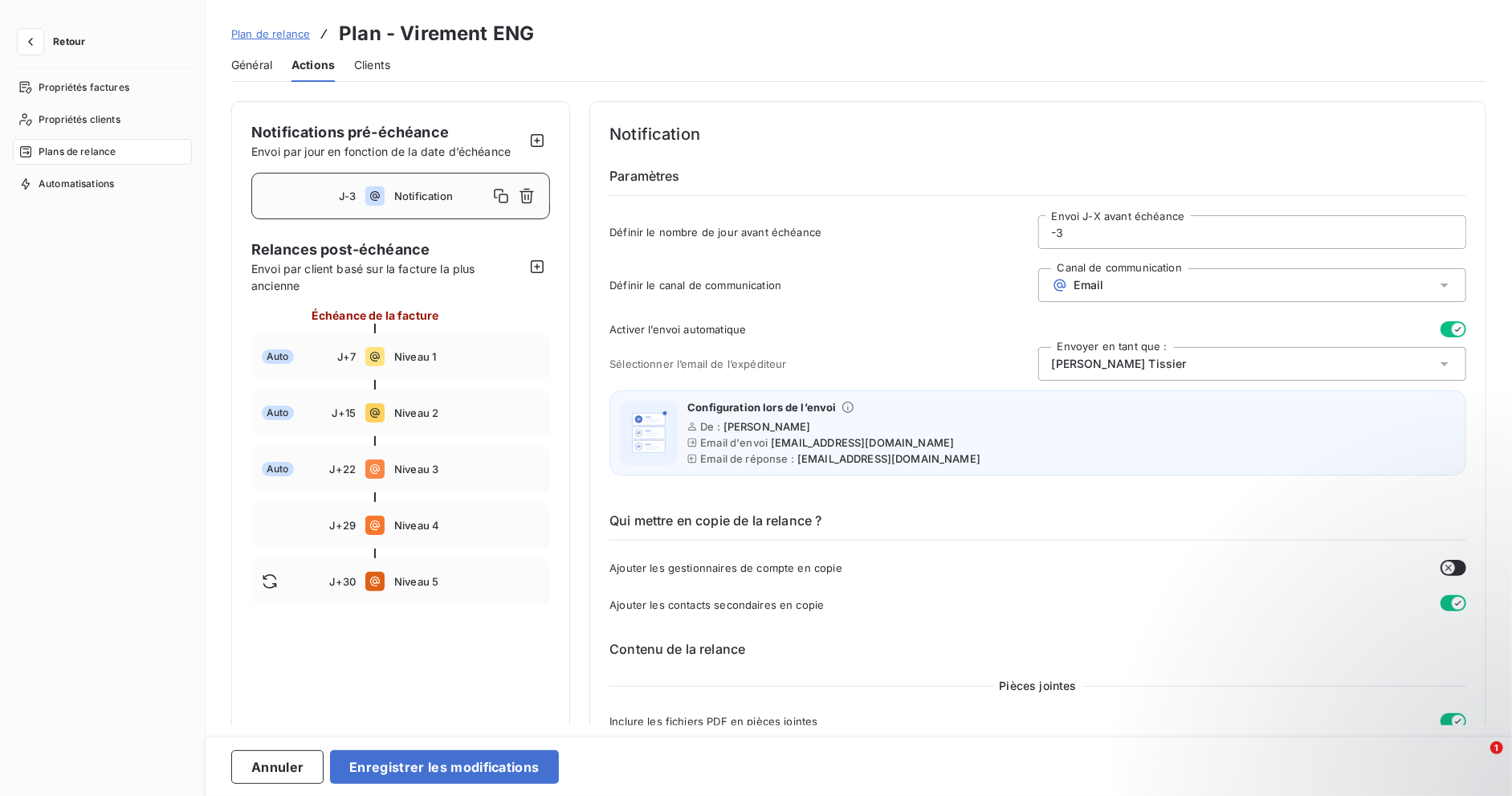
click at [1153, 376] on div "[PERSON_NAME]" at bounding box center [1252, 364] width 428 height 34
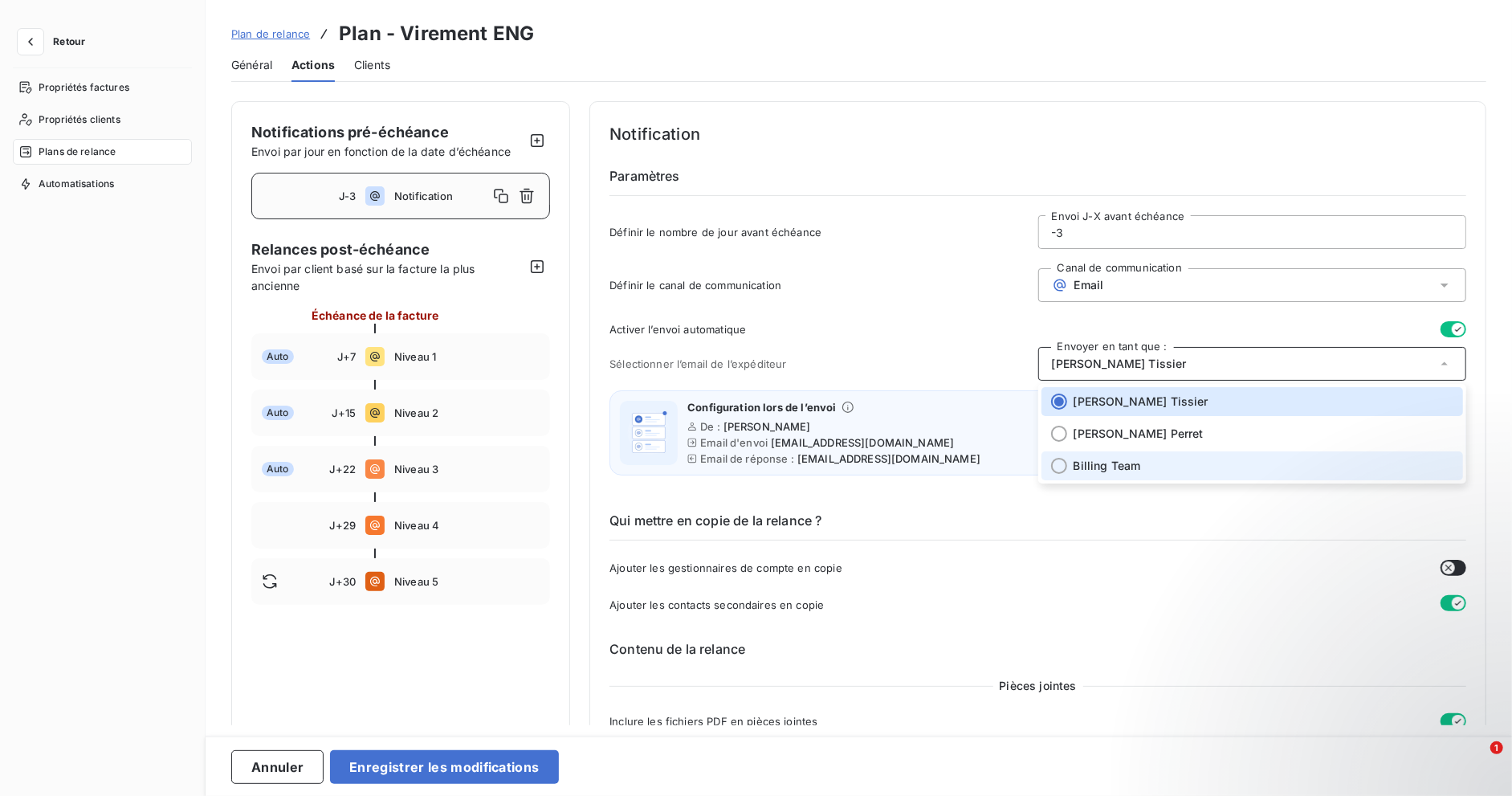
click at [1076, 469] on span "Billing Team" at bounding box center [1108, 466] width 67 height 16
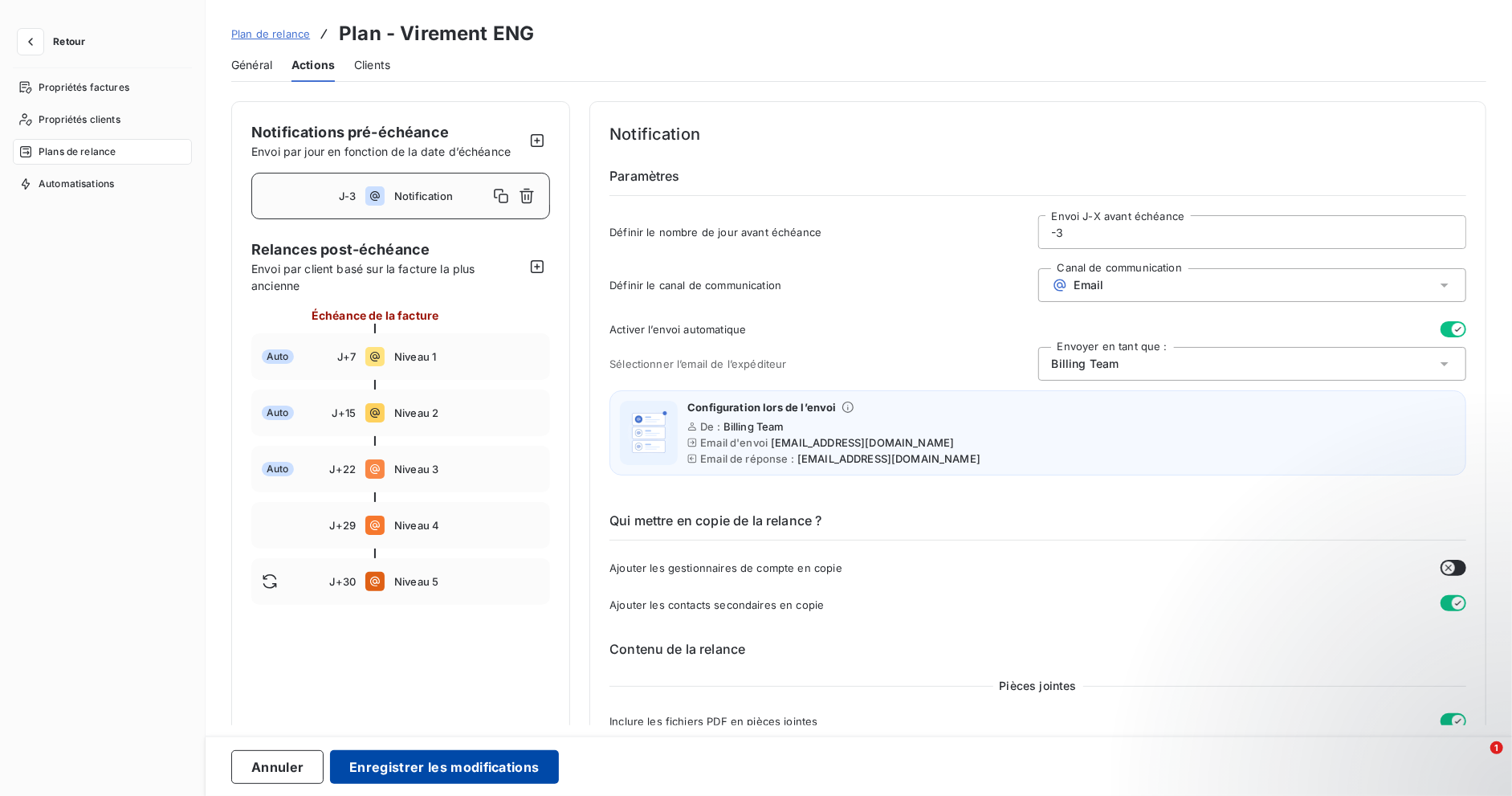
click at [482, 766] on button "Enregistrer les modifications" at bounding box center [444, 767] width 228 height 34
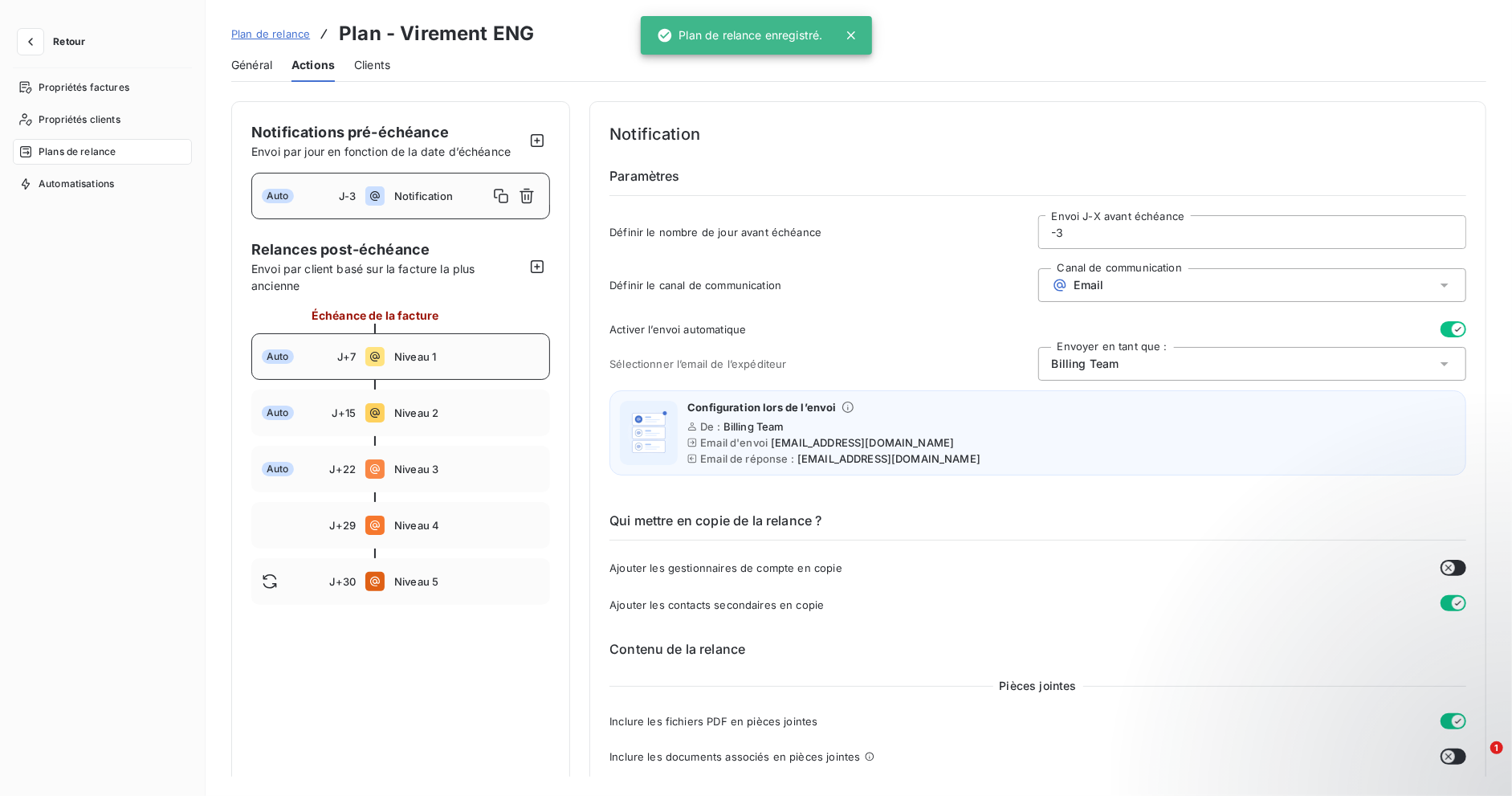
click at [453, 363] on div "Auto J+7 Niveau 1" at bounding box center [401, 356] width 299 height 47
click at [485, 420] on div "Auto J+15 Niveau 2" at bounding box center [401, 413] width 299 height 47
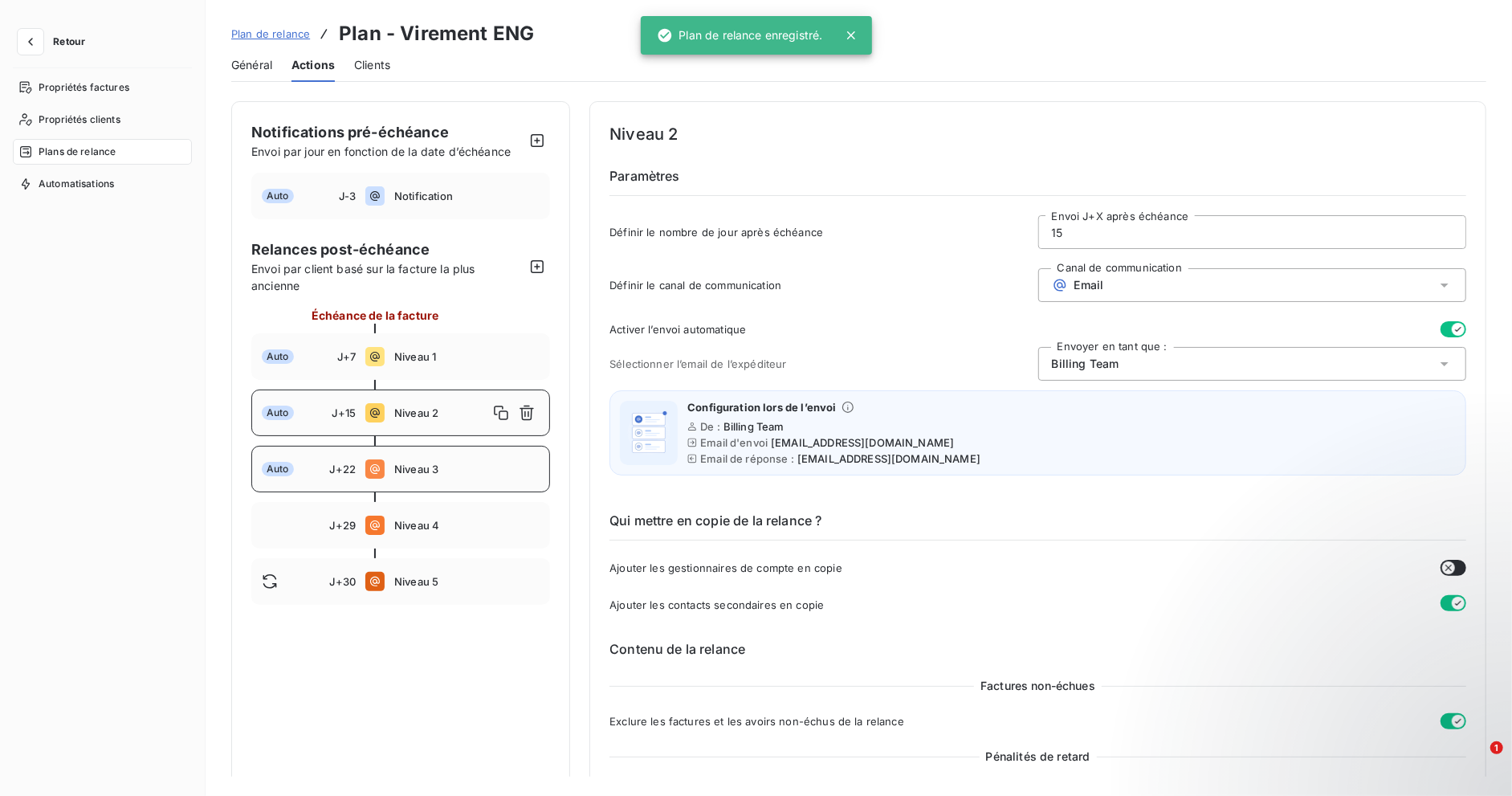
drag, startPoint x: 479, startPoint y: 468, endPoint x: 478, endPoint y: 459, distance: 9.1
click at [479, 468] on span "Niveau 3" at bounding box center [466, 469] width 146 height 13
type input "22"
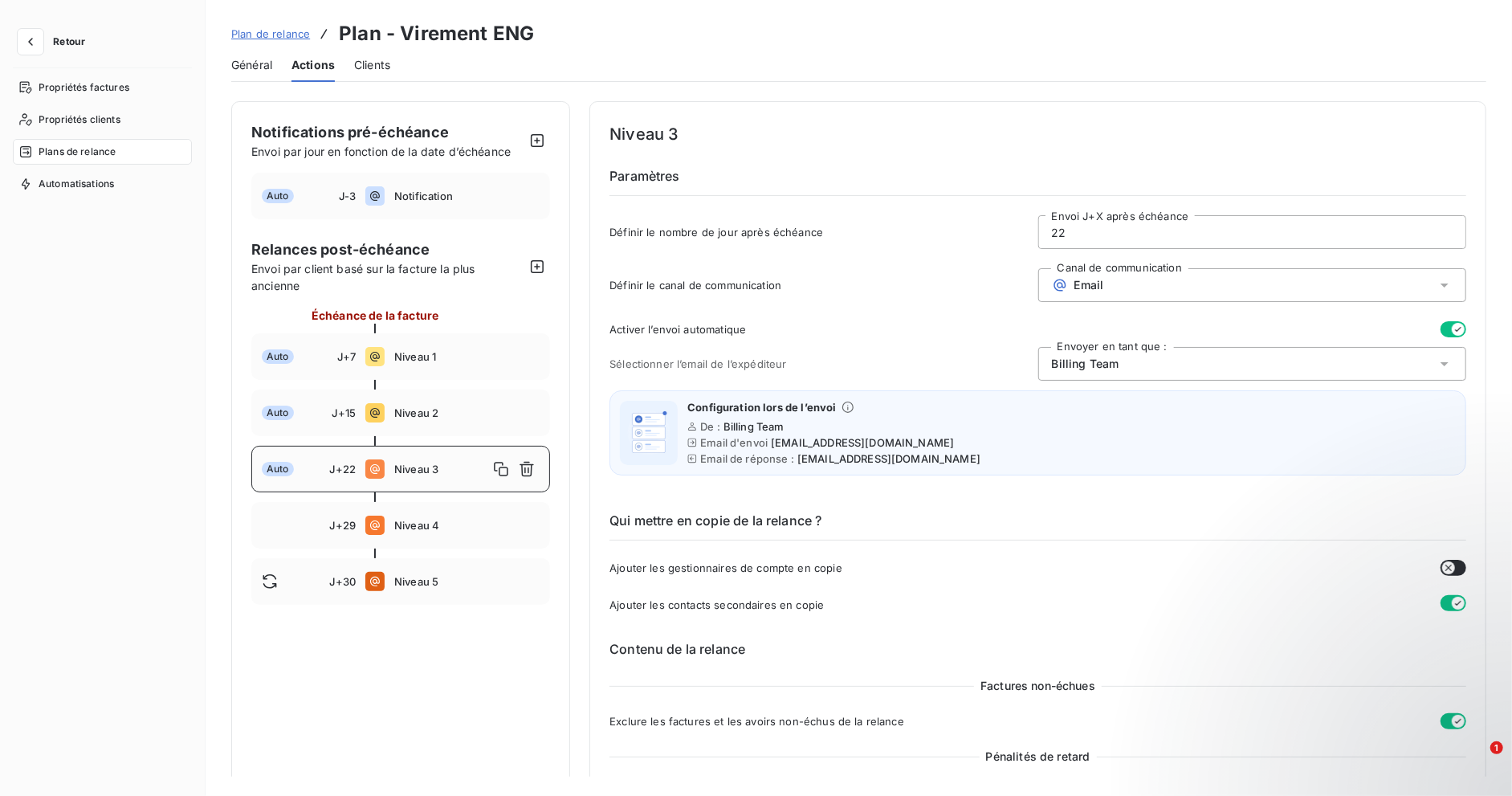
click at [268, 26] on link "Plan de relance" at bounding box center [270, 34] width 79 height 16
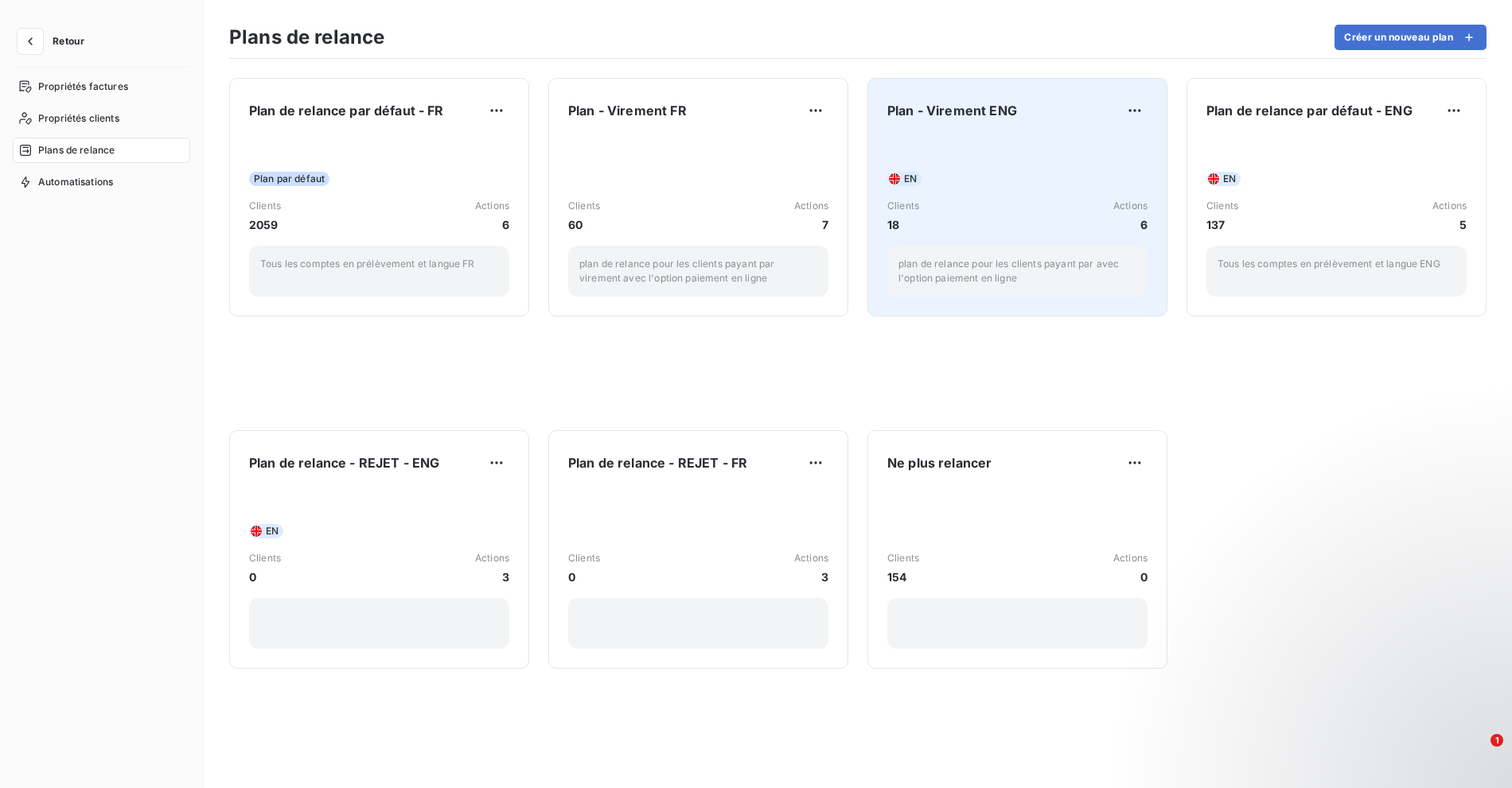
click at [951, 153] on div "EN Clients 18 Actions 6 plan de relance pour les clients payant par avec l'opti…" at bounding box center [1017, 216] width 260 height 161
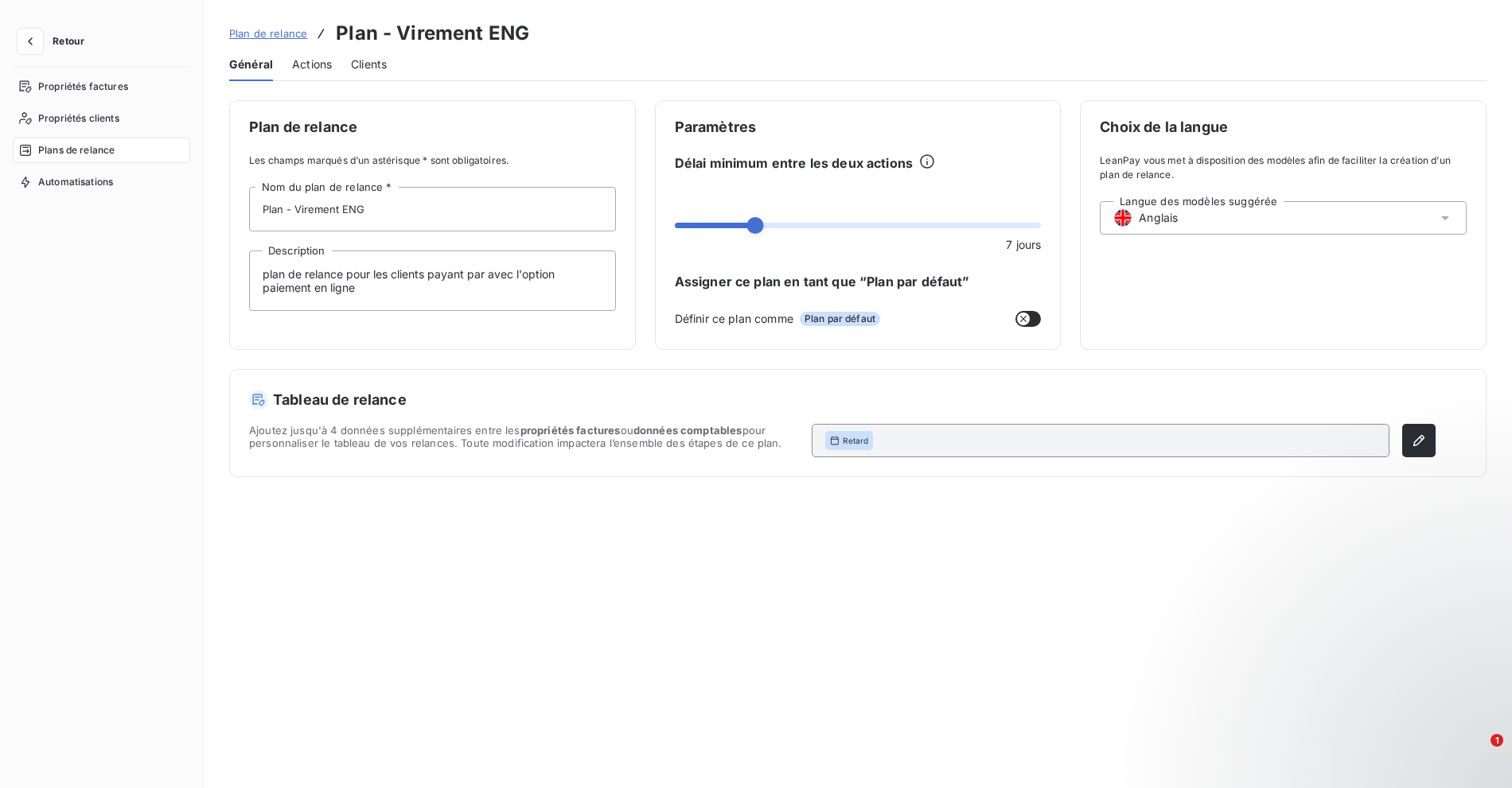
click at [294, 39] on span "Plan de relance" at bounding box center [268, 33] width 78 height 13
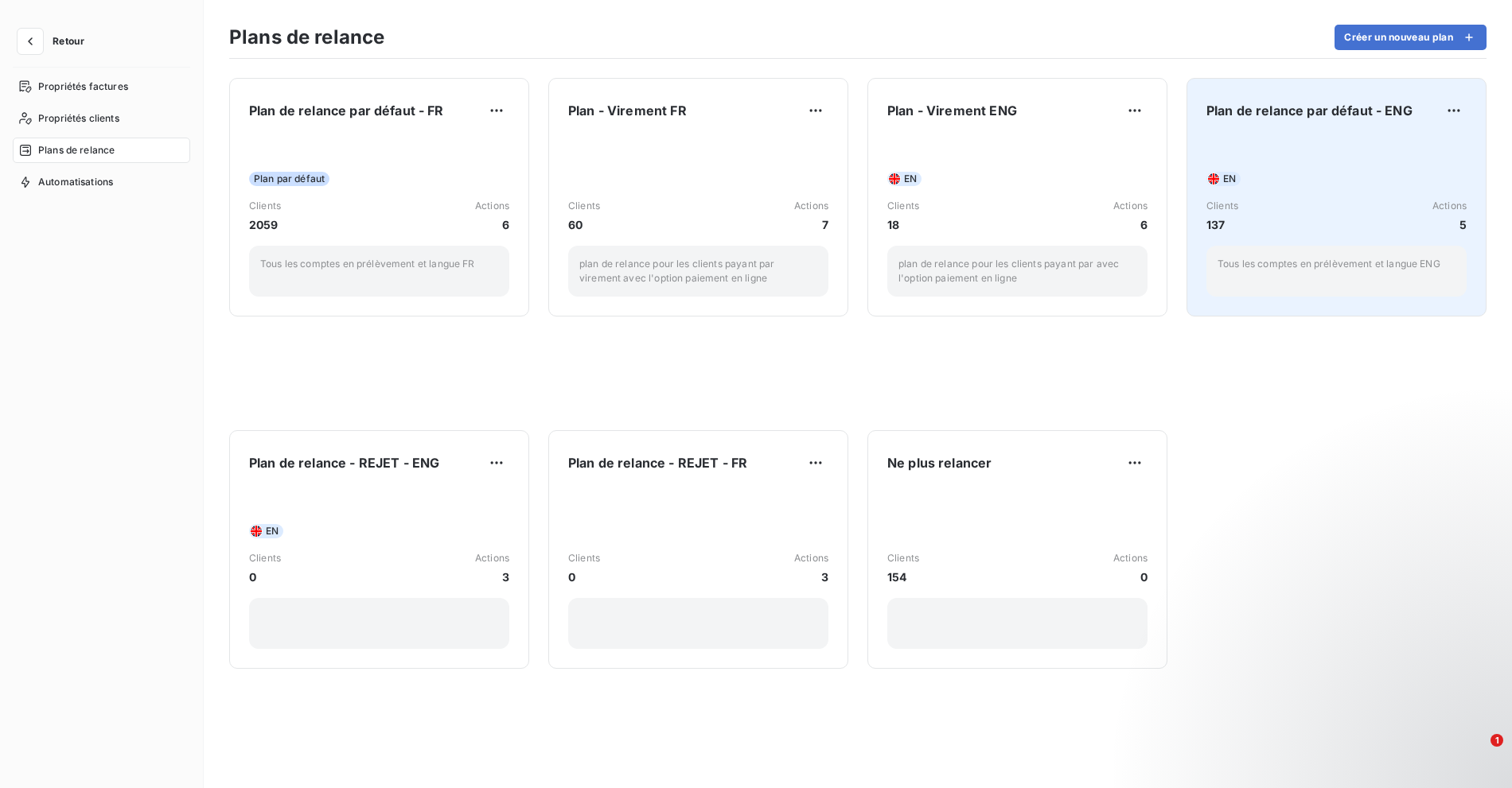
click at [1269, 127] on div "Plan de relance par défaut - ENG EN Clients 137 Actions 5 Tous les comptes en p…" at bounding box center [1335, 197] width 260 height 199
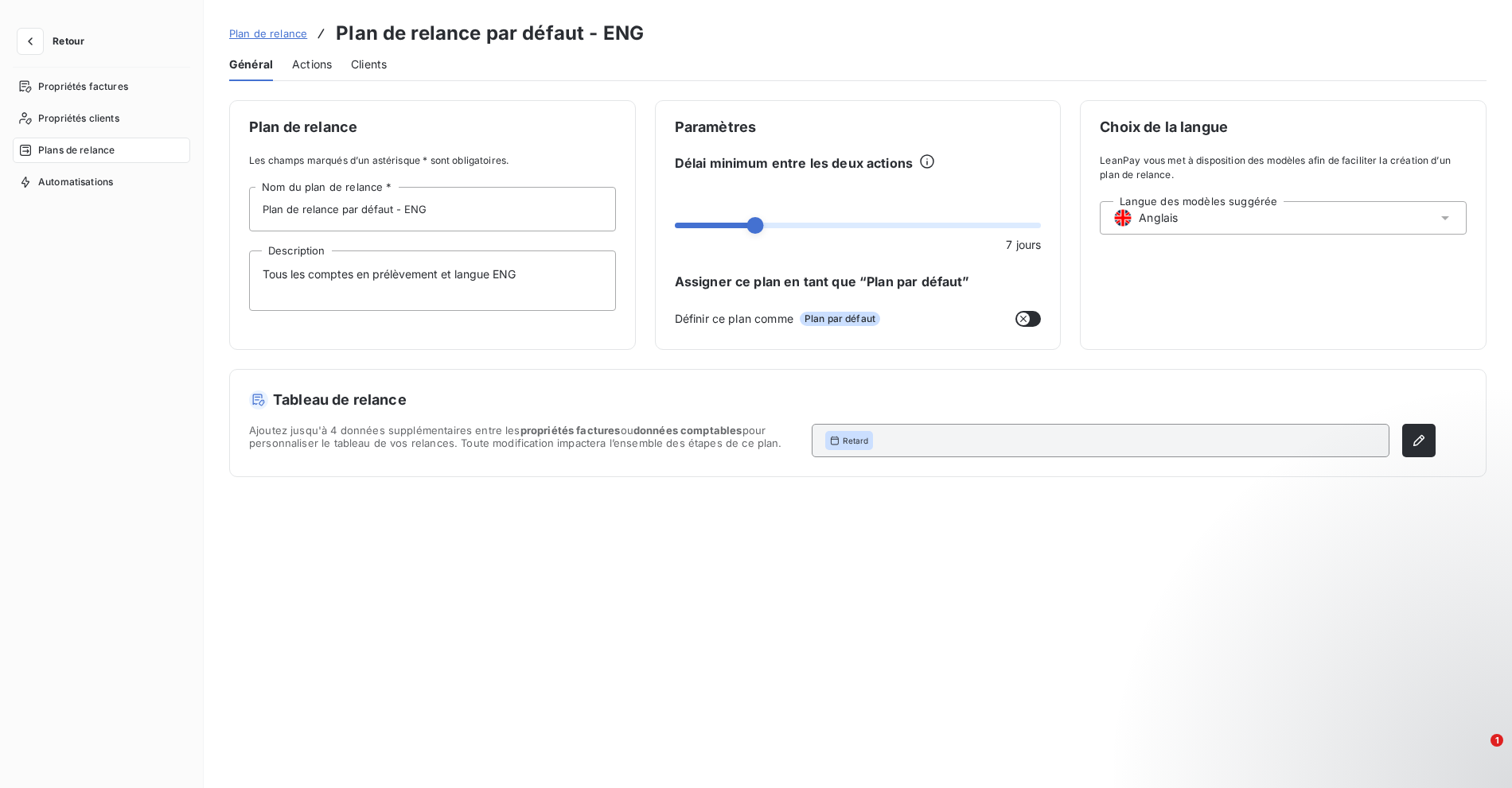
click at [323, 71] on span "Actions" at bounding box center [312, 65] width 39 height 16
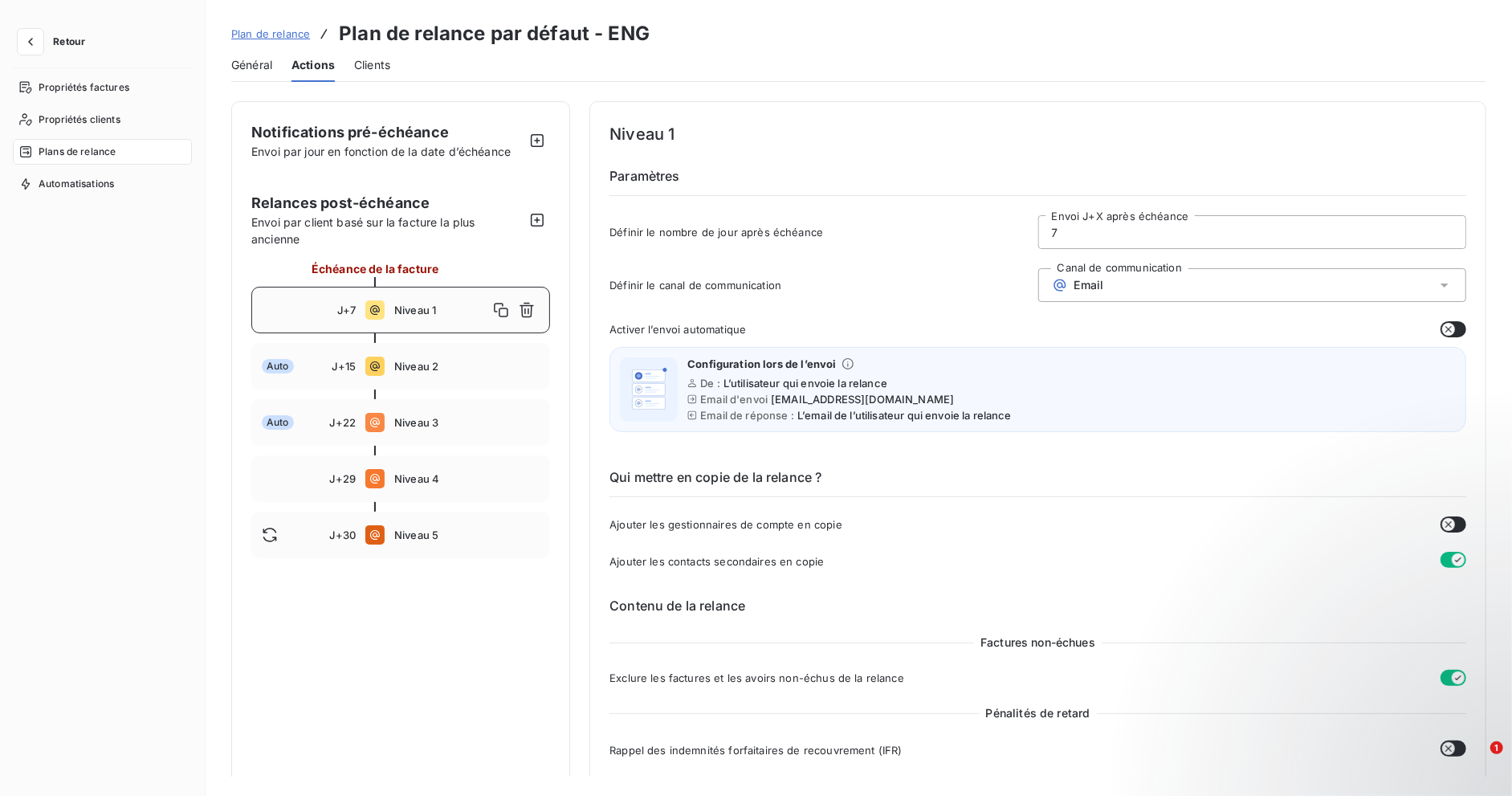
click at [432, 307] on span "Niveau 1" at bounding box center [441, 310] width 94 height 13
click at [1453, 337] on div "Activer l’envoi automatique Configuration lors de l’envoi De : L’utilisateur qu…" at bounding box center [1038, 382] width 857 height 120
click at [1451, 328] on button "button" at bounding box center [1453, 330] width 26 height 16
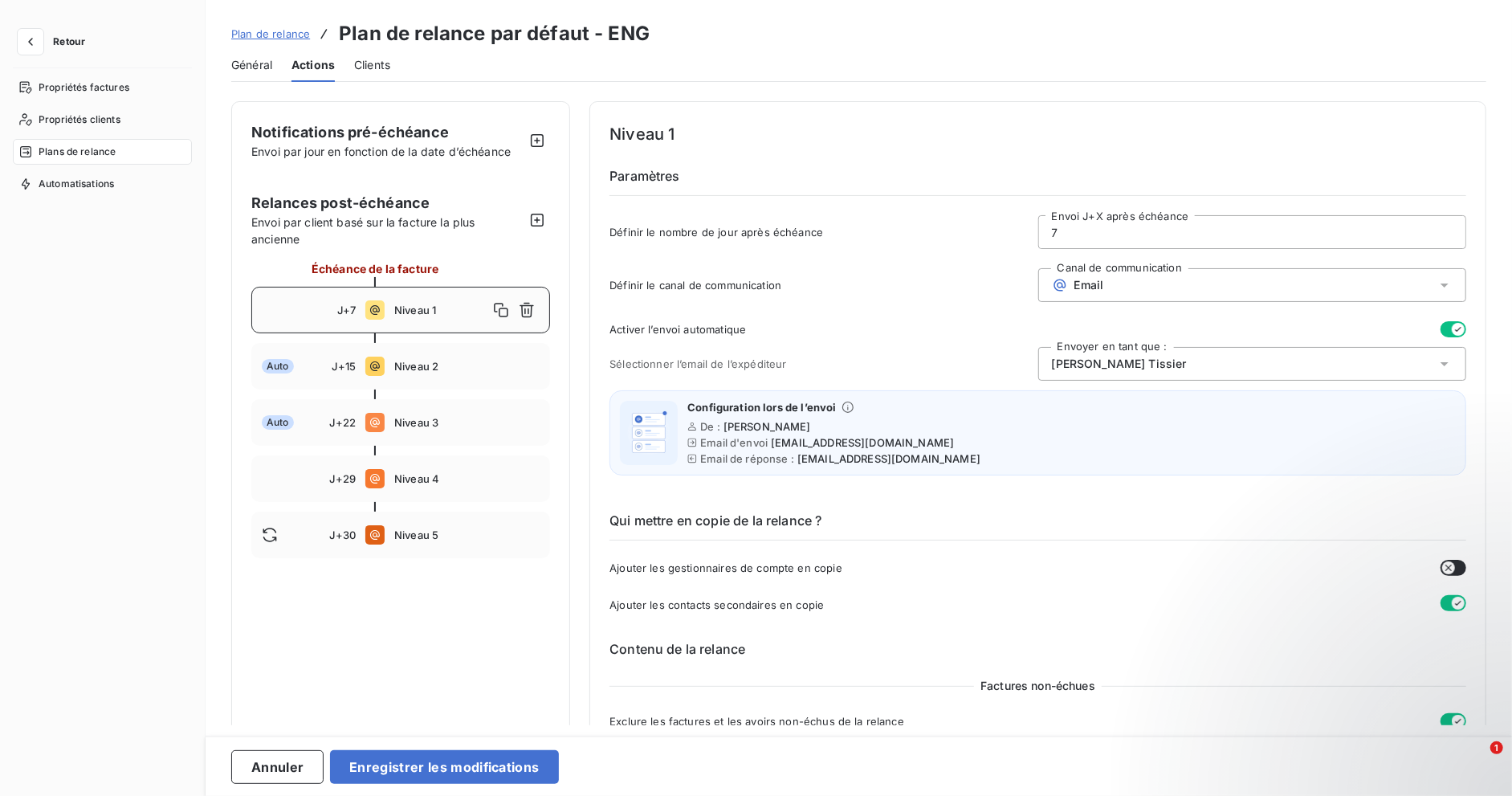
click at [1092, 353] on div "[PERSON_NAME]" at bounding box center [1252, 364] width 428 height 34
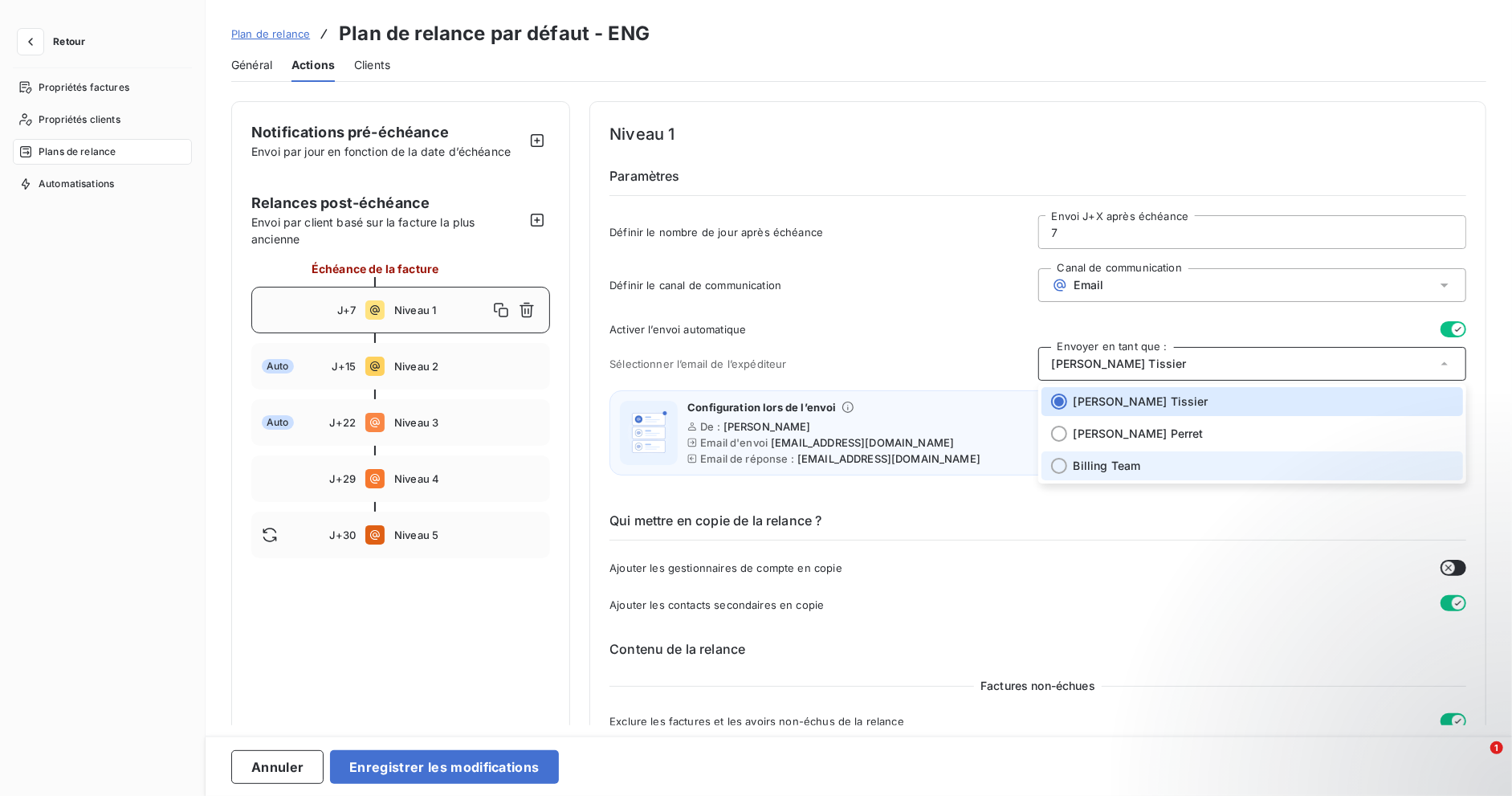
click at [1076, 462] on span "Billing Team" at bounding box center [1108, 466] width 67 height 16
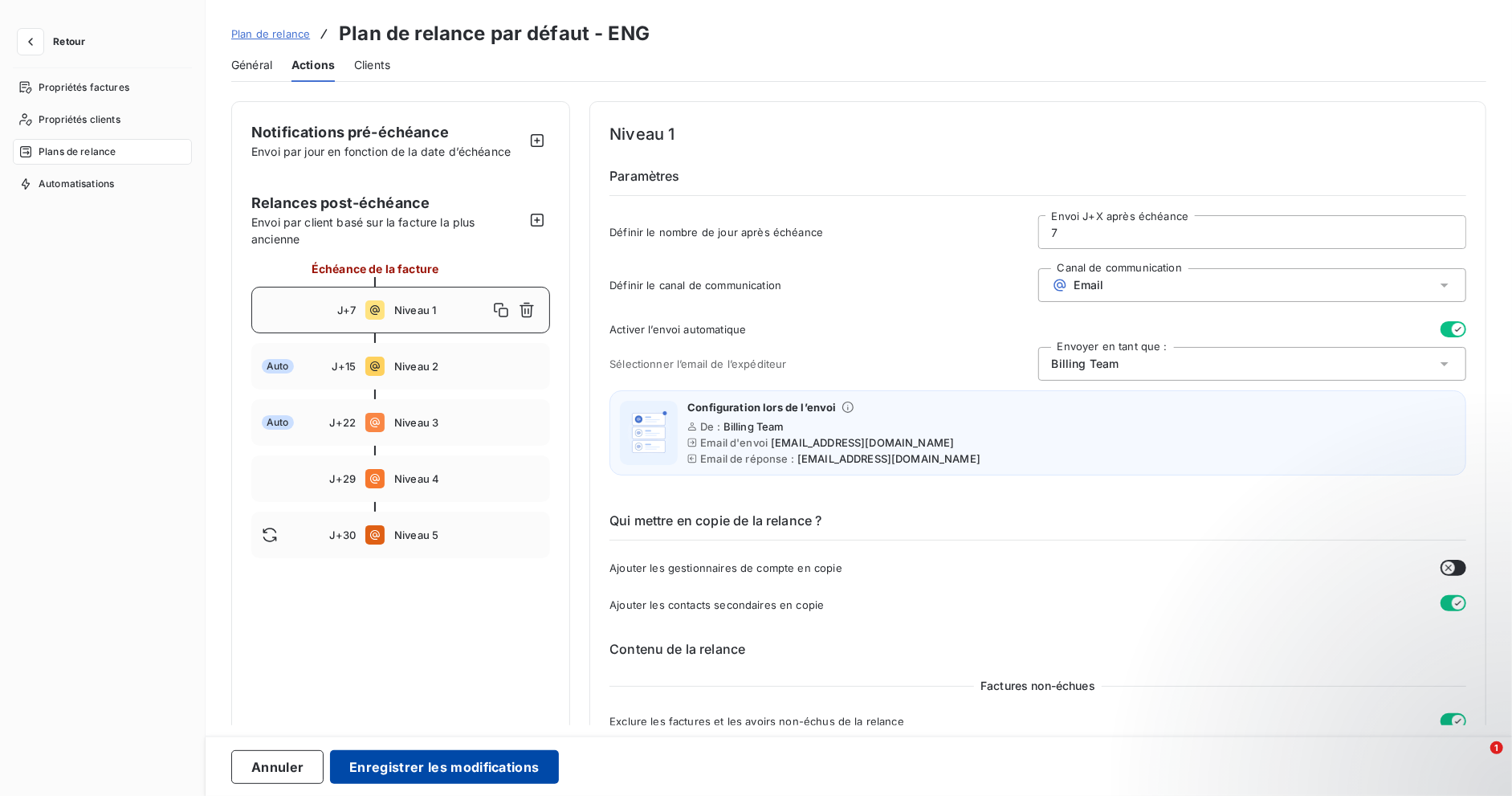
click at [438, 761] on button "Enregistrer les modifications" at bounding box center [444, 767] width 228 height 34
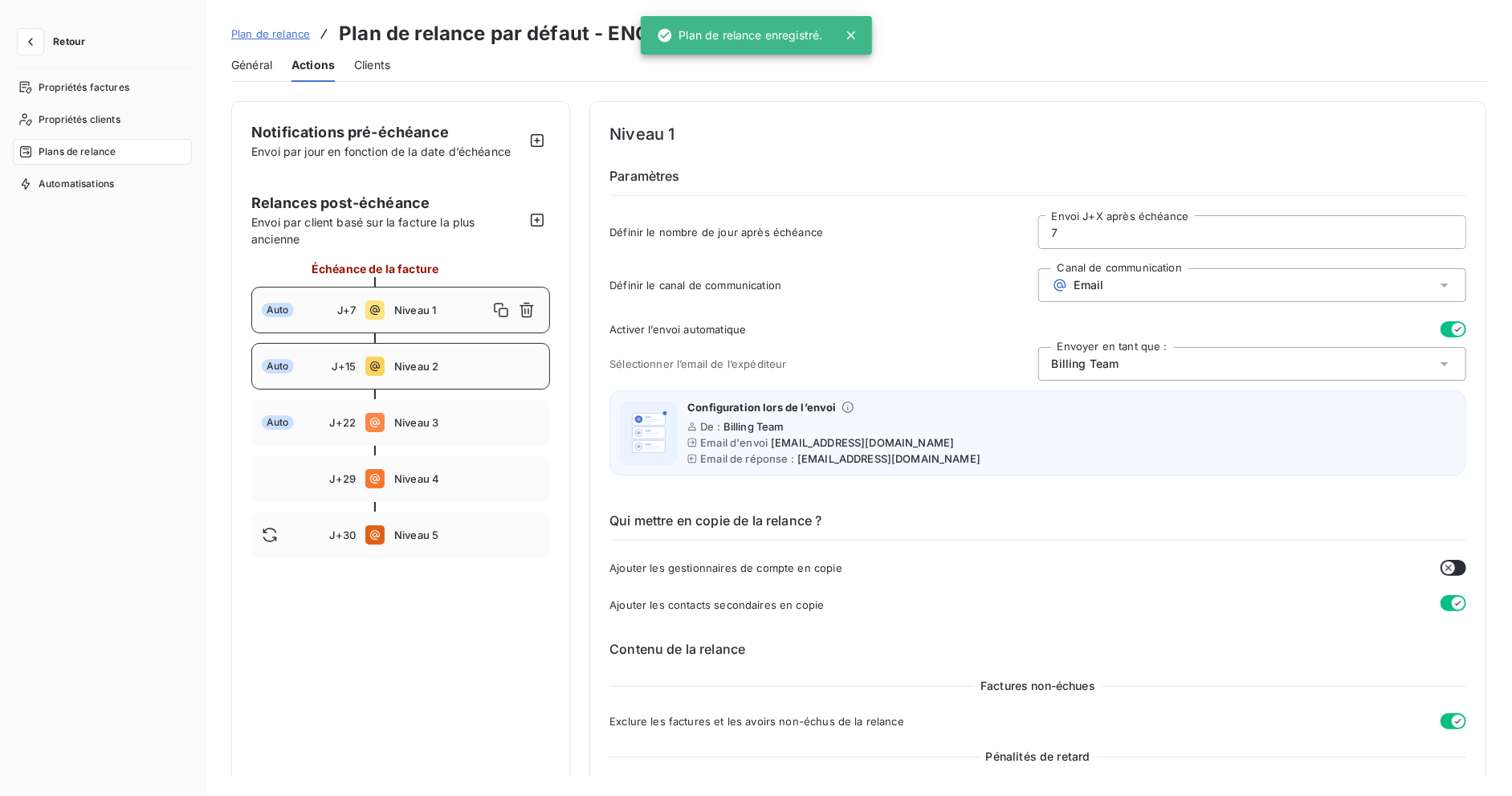
drag, startPoint x: 456, startPoint y: 364, endPoint x: 454, endPoint y: 376, distance: 12.2
click at [456, 363] on span "Niveau 2" at bounding box center [466, 366] width 146 height 13
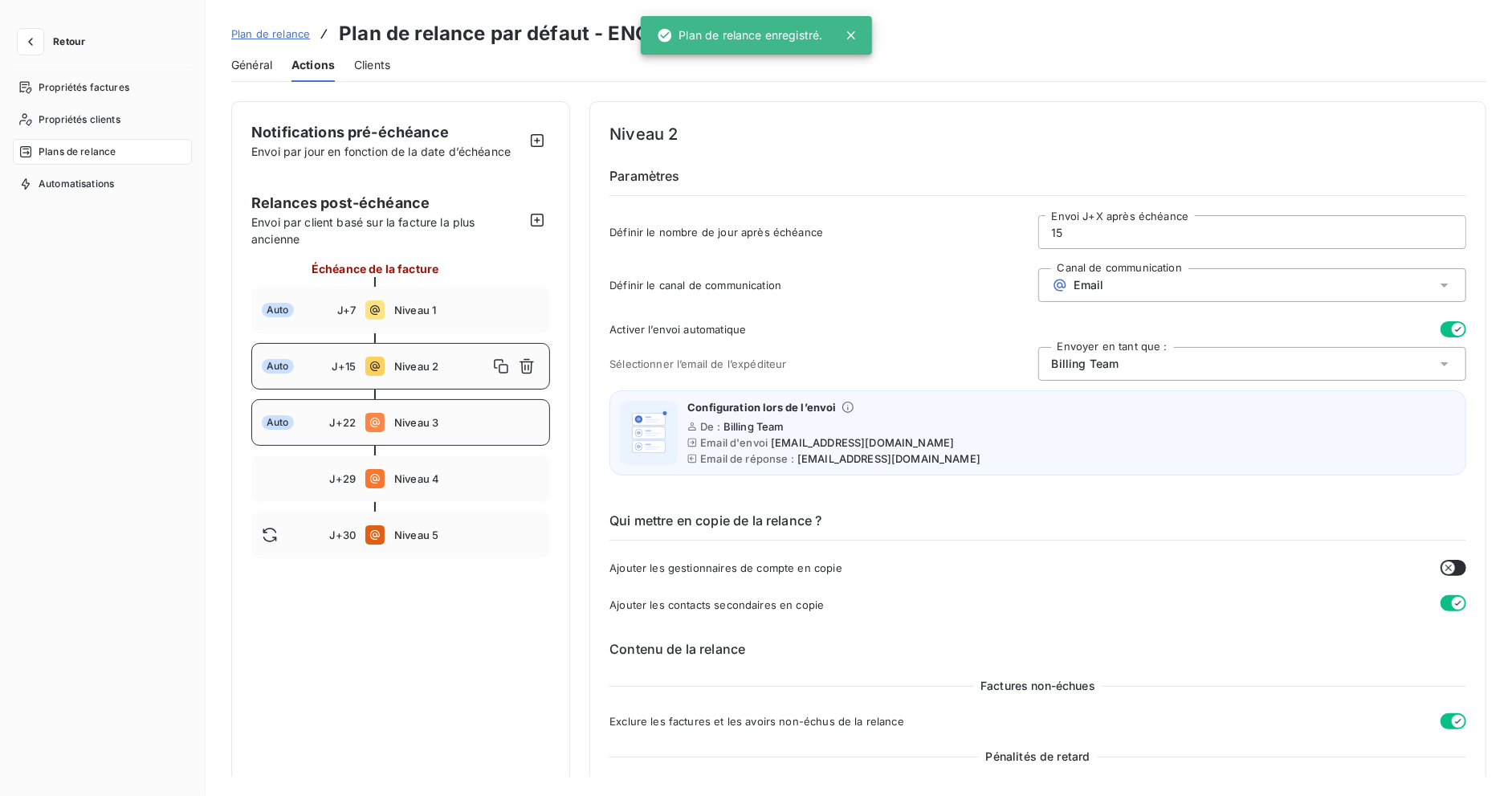
click at [454, 416] on span "Niveau 3" at bounding box center [466, 422] width 146 height 13
click at [446, 369] on span "Niveau 2" at bounding box center [466, 366] width 146 height 13
click at [432, 314] on span "Niveau 1" at bounding box center [466, 310] width 146 height 13
type input "7"
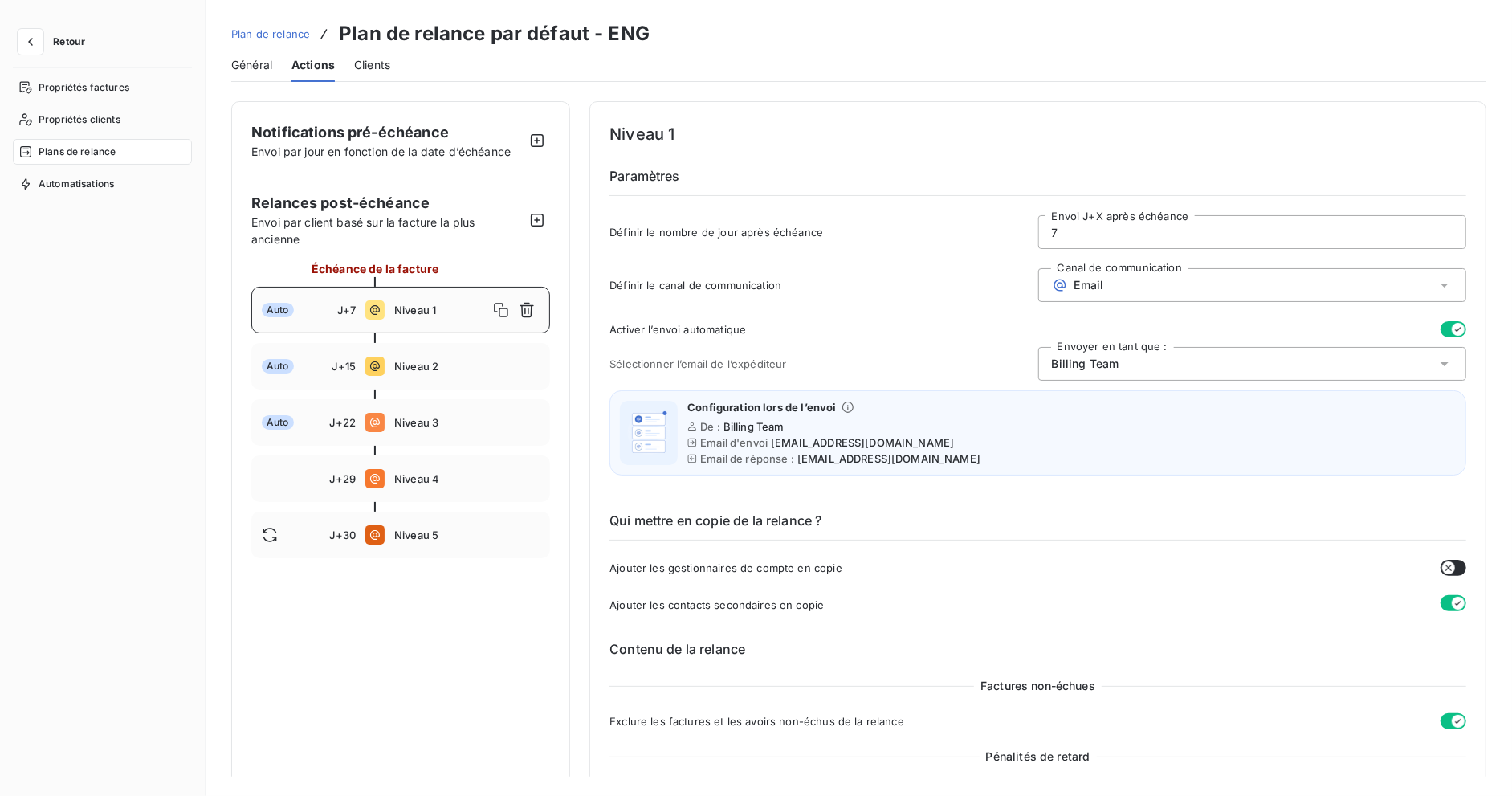
click at [296, 31] on span "Plan de relance" at bounding box center [270, 34] width 79 height 13
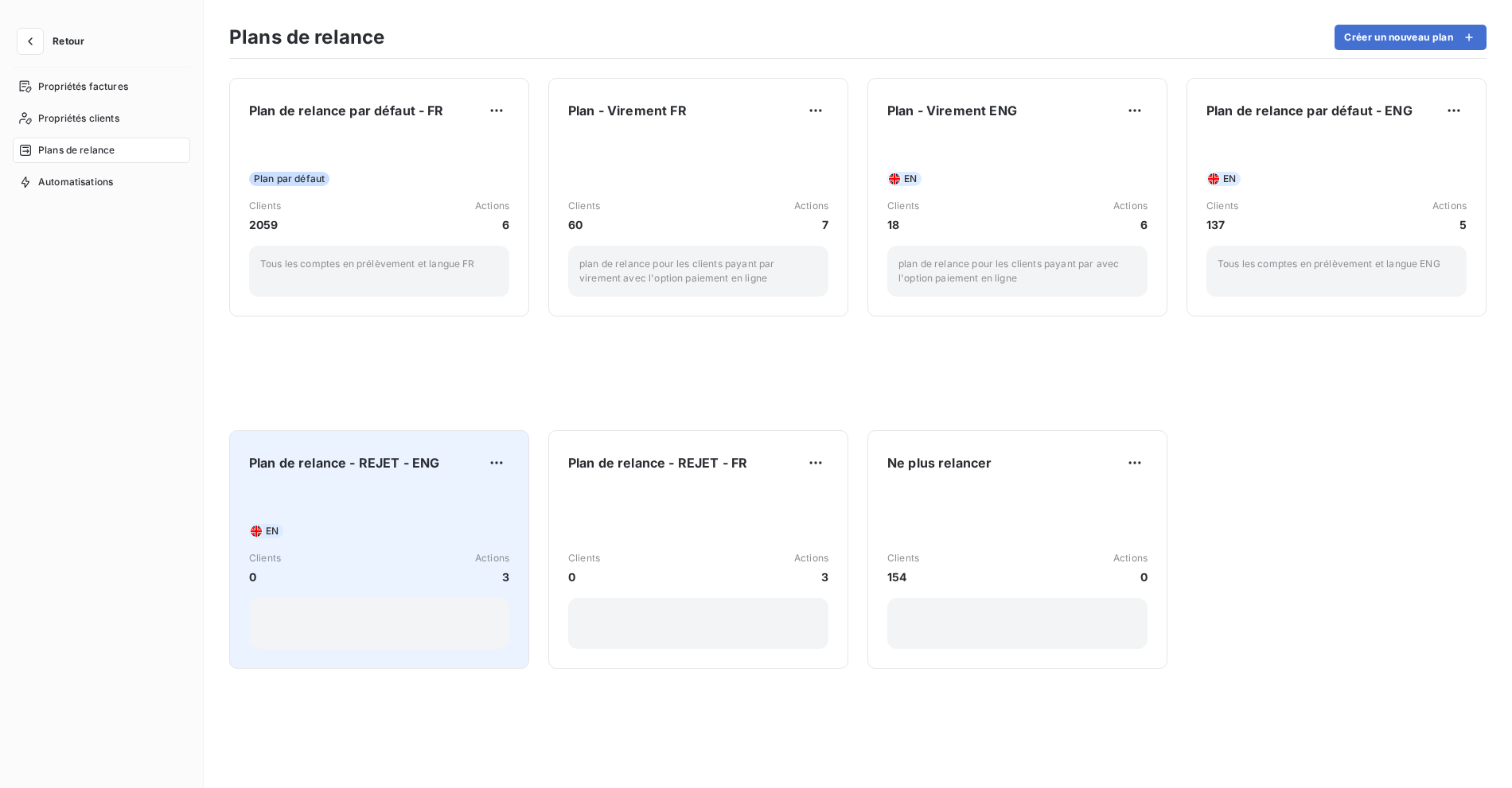
click at [390, 484] on div "Plan de relance - REJET - ENG EN Clients 0 Actions 3" at bounding box center [379, 549] width 260 height 199
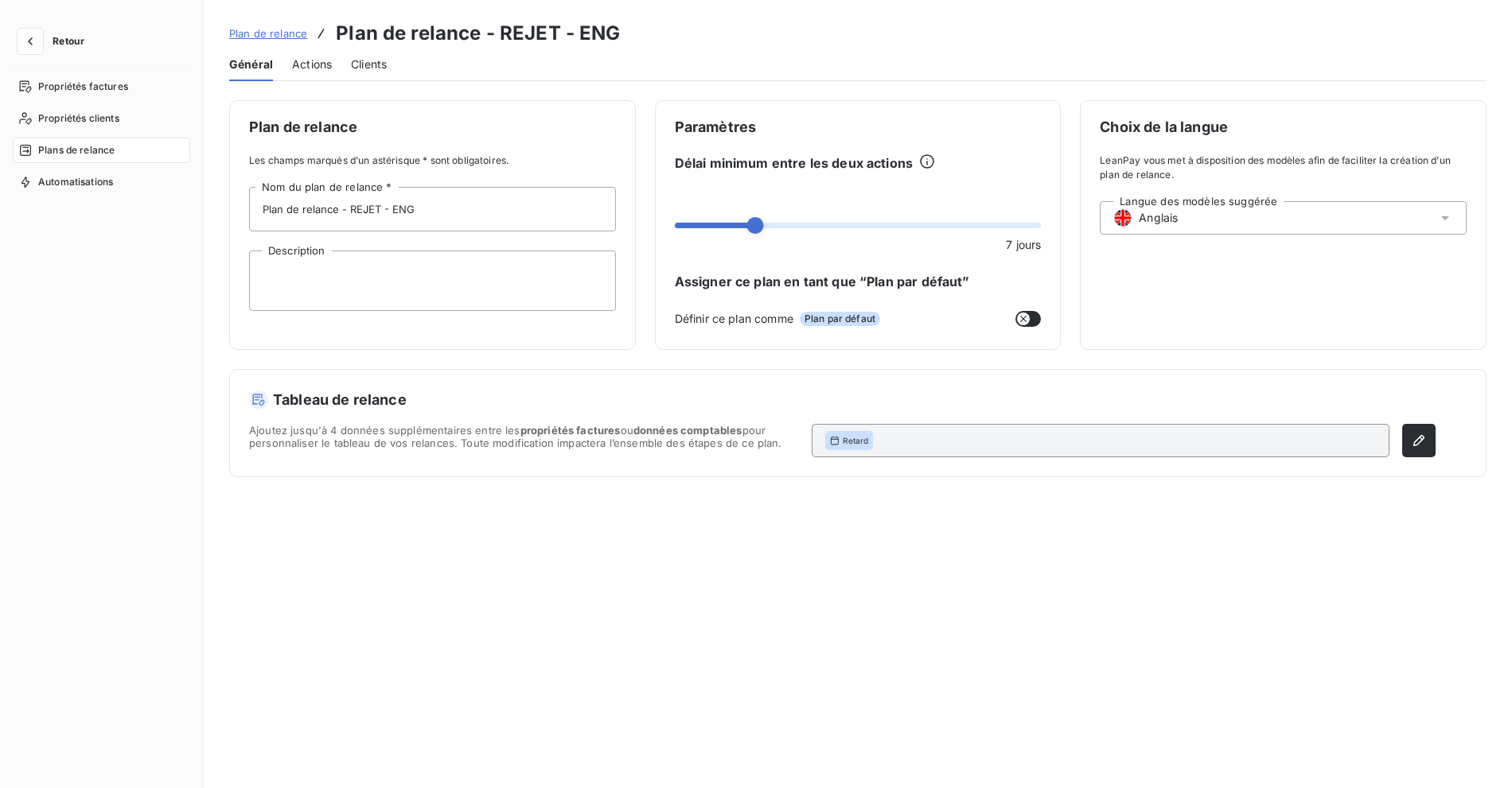
click at [326, 76] on div "Actions" at bounding box center [312, 65] width 39 height 33
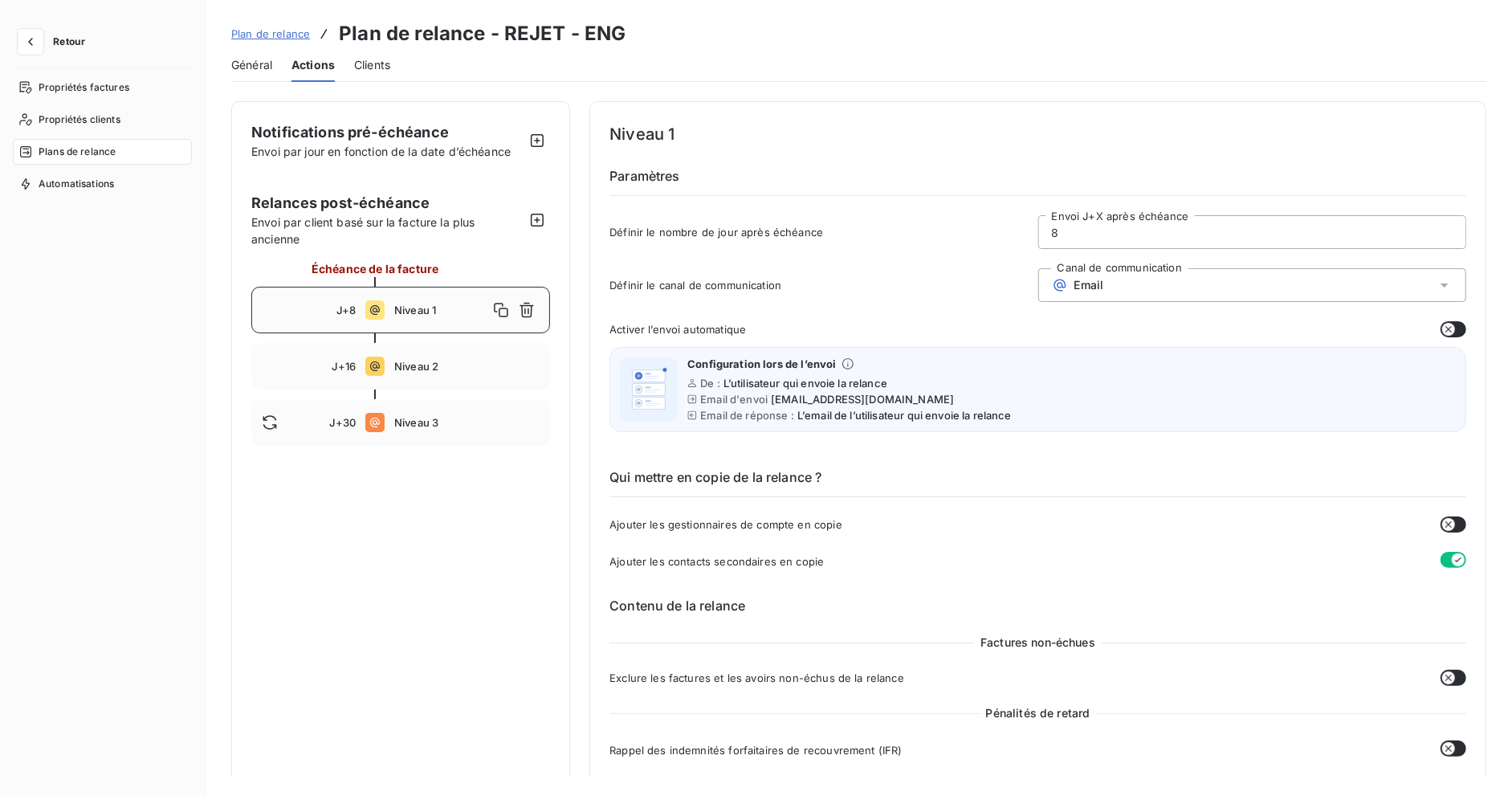
click at [240, 74] on div "Général" at bounding box center [252, 65] width 41 height 34
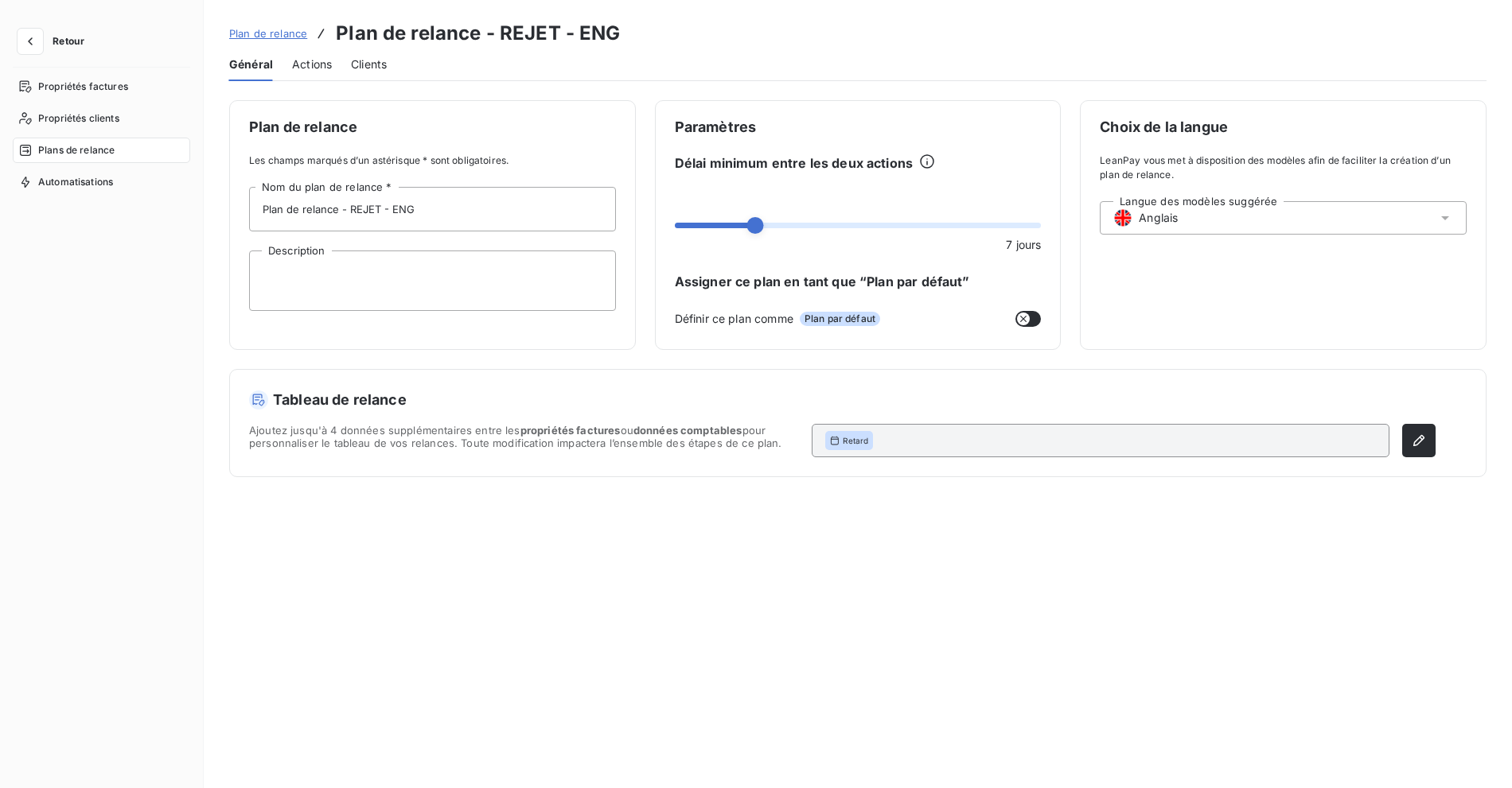
click at [378, 62] on span "Clients" at bounding box center [368, 65] width 36 height 16
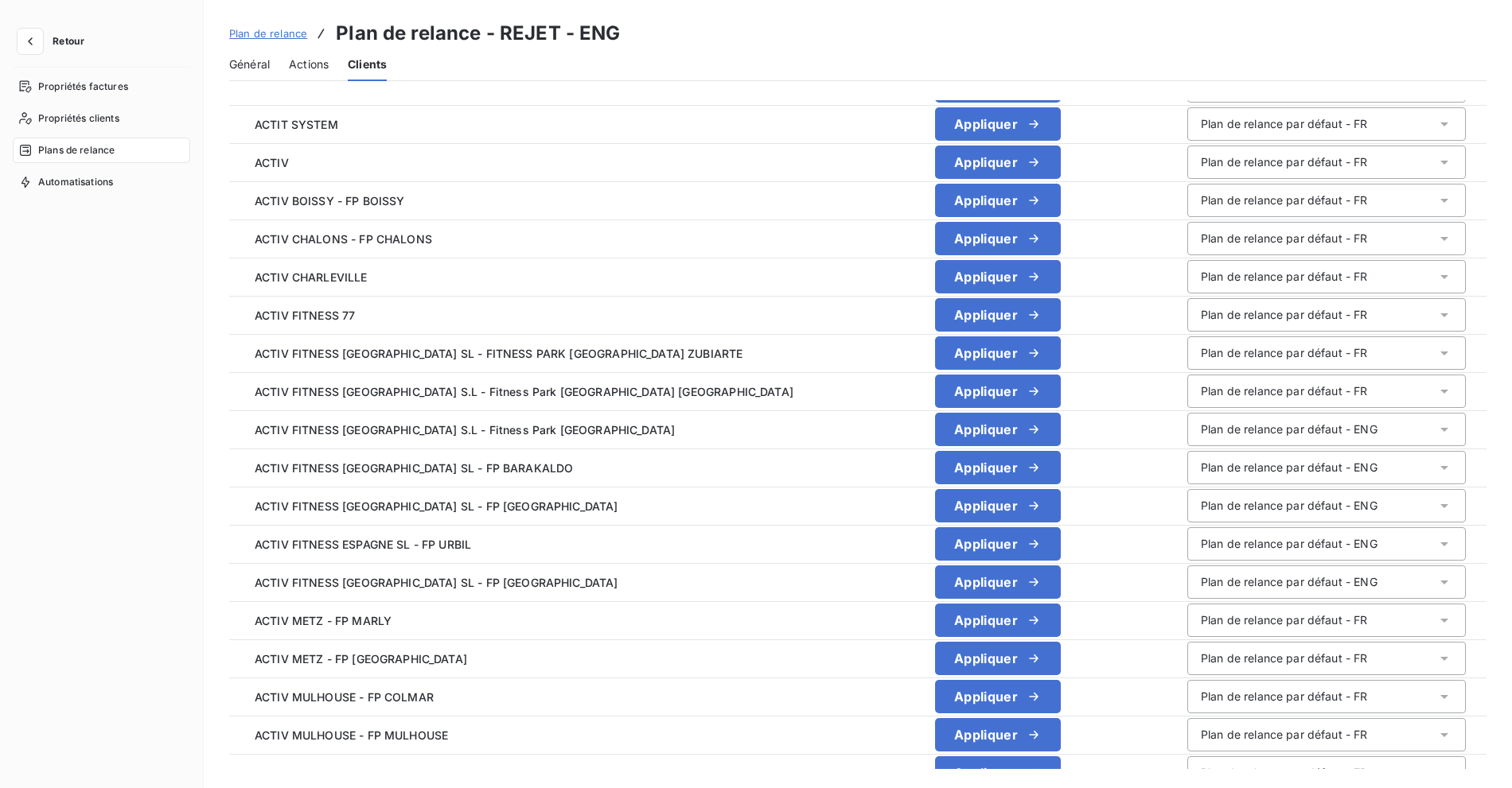
scroll to position [548, 0]
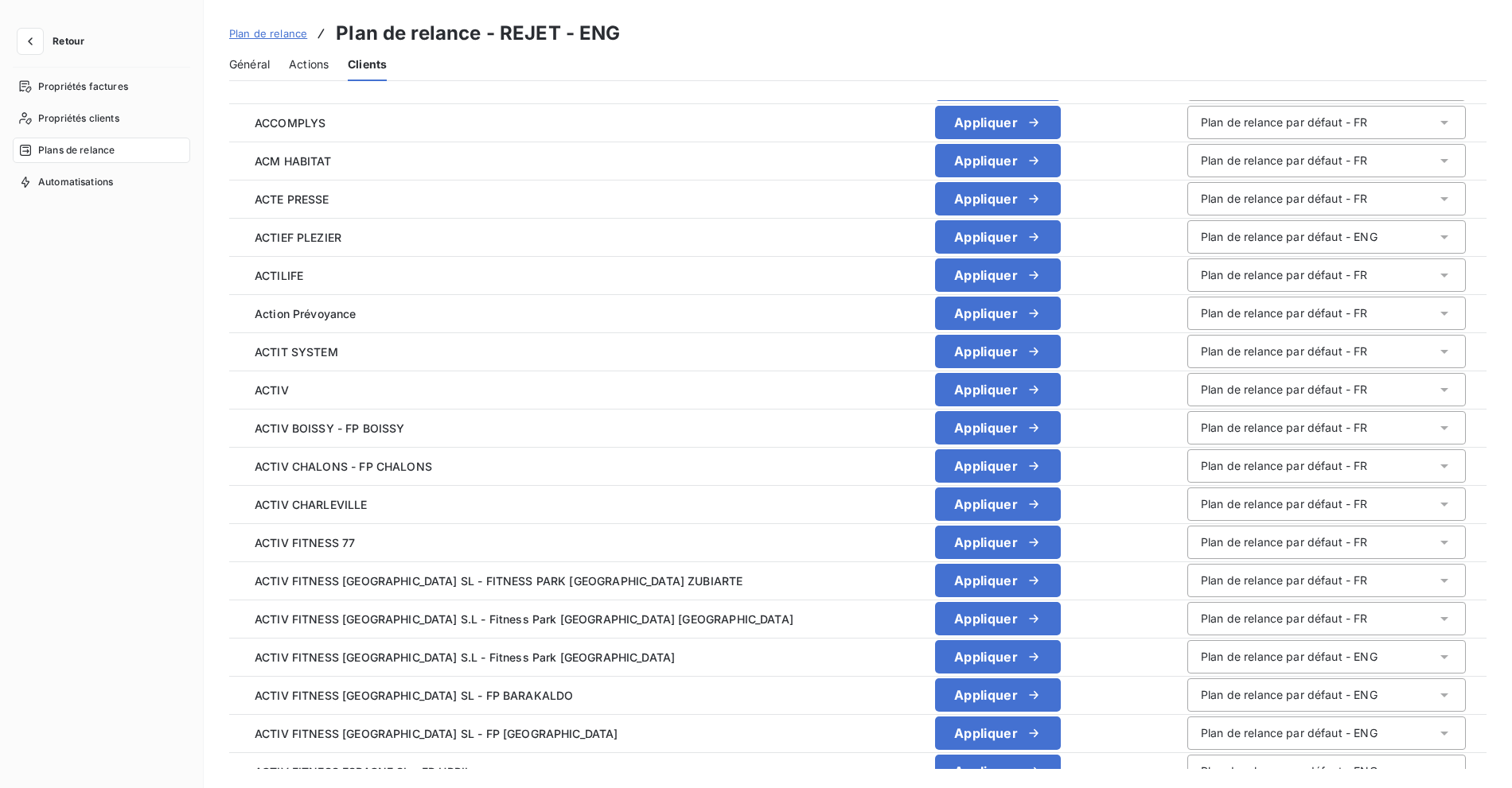
click at [51, 51] on button "Retour" at bounding box center [55, 41] width 84 height 25
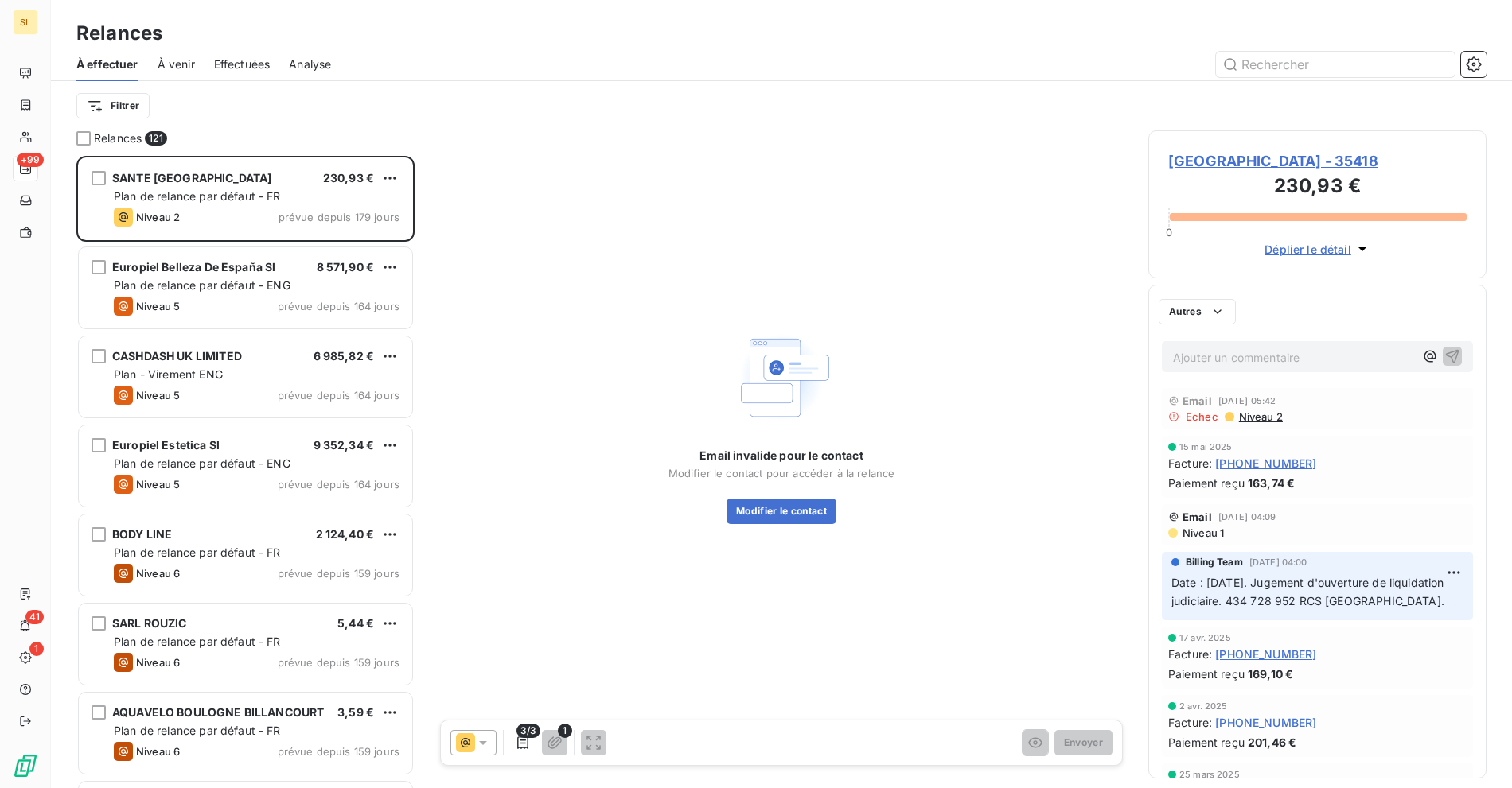
scroll to position [618, 325]
click at [467, 66] on div at bounding box center [918, 64] width 1136 height 25
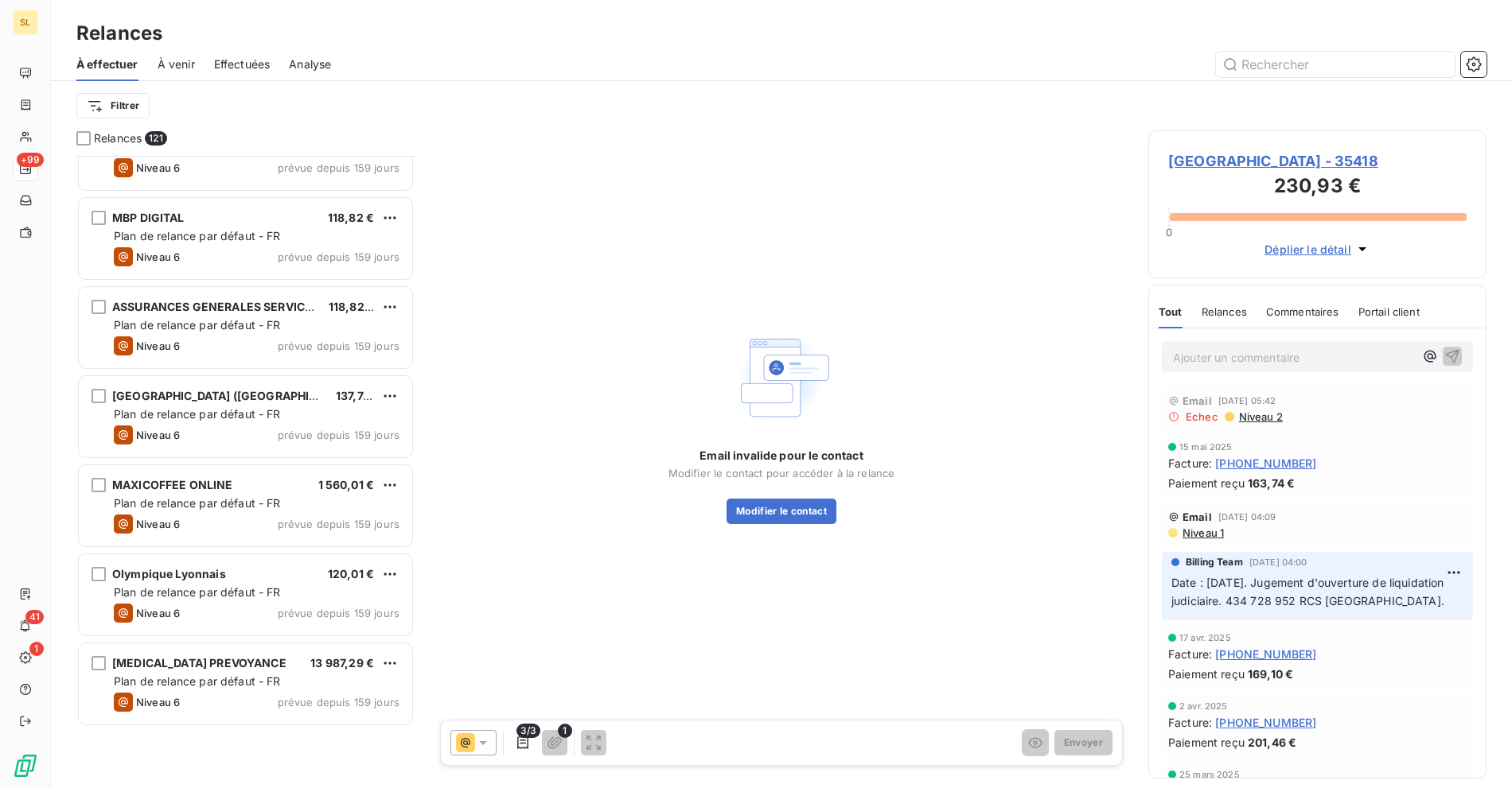
scroll to position [0, 0]
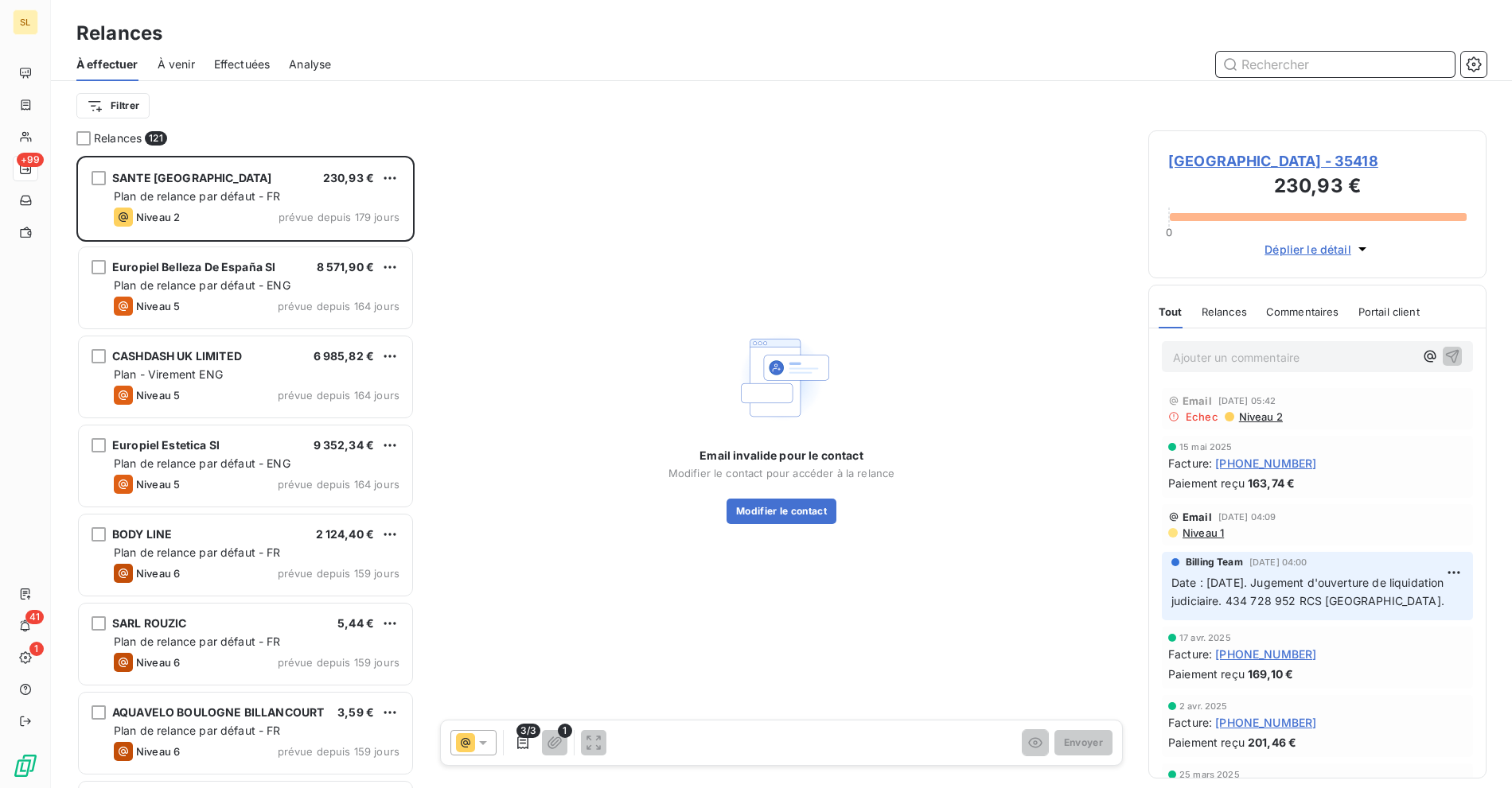
click at [1314, 73] on input "text" at bounding box center [1334, 64] width 239 height 25
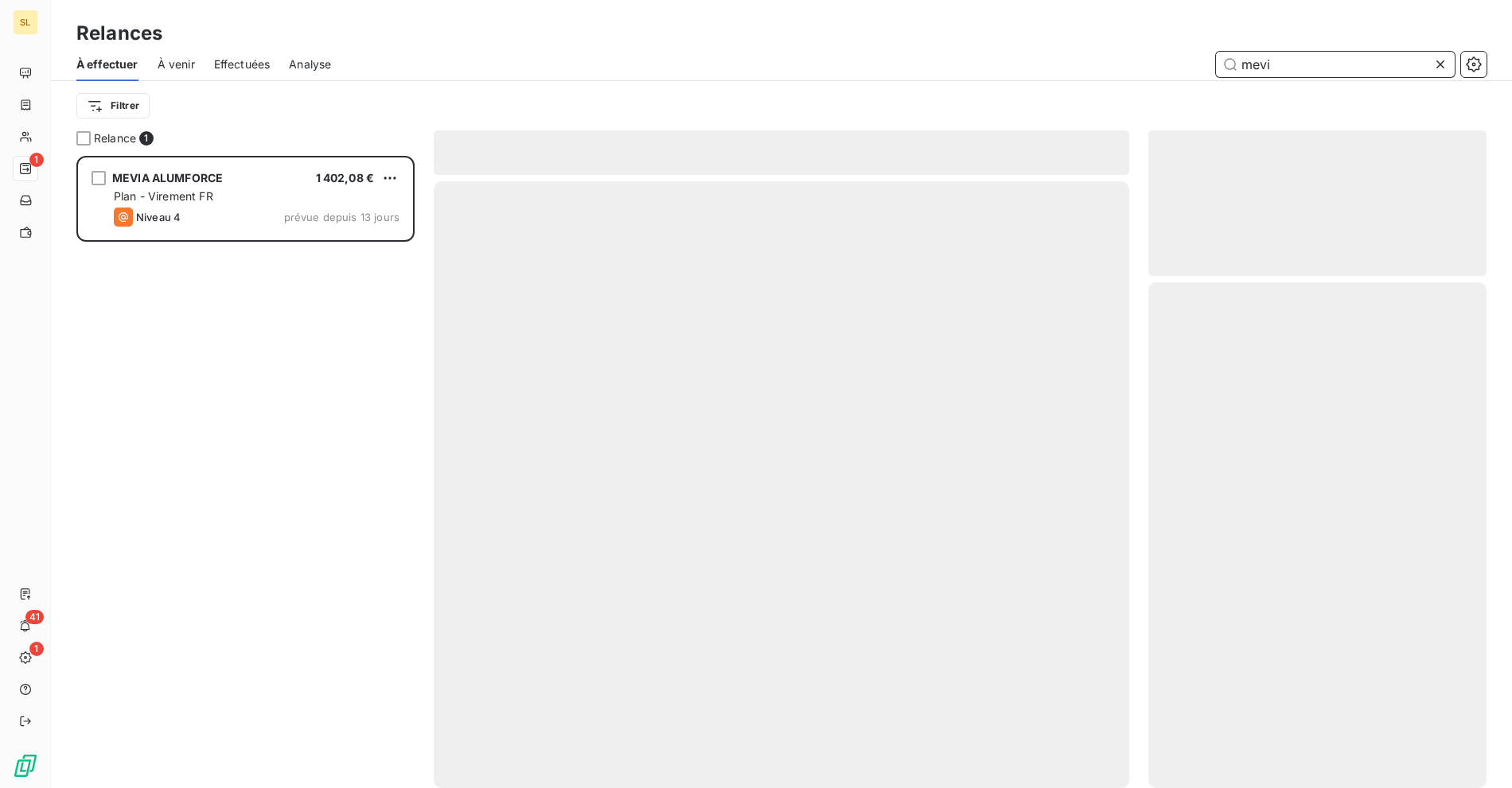
scroll to position [618, 325]
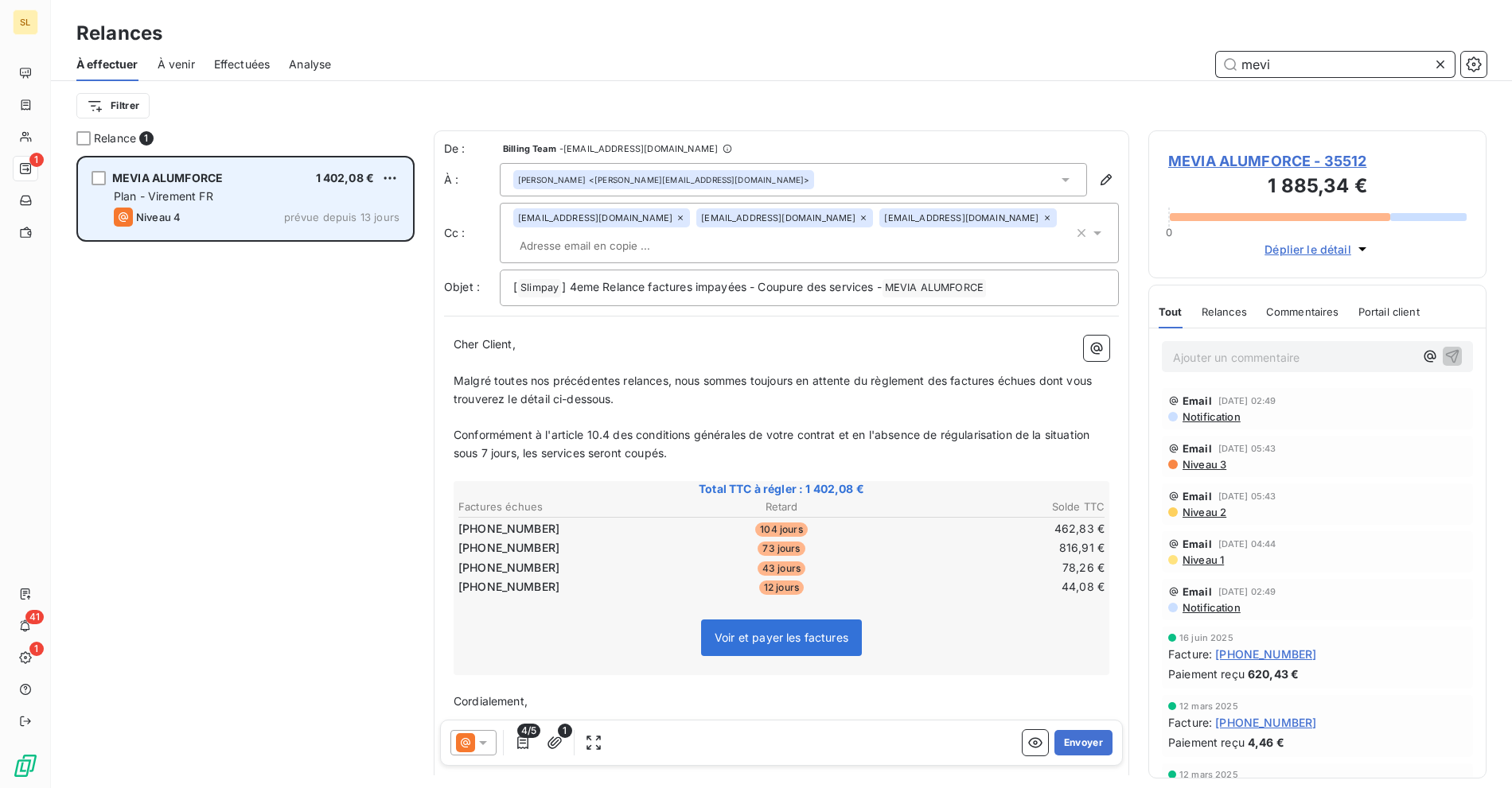
type input "mevi"
click at [215, 215] on div "Niveau 4 prévue depuis 13 jours" at bounding box center [256, 217] width 285 height 19
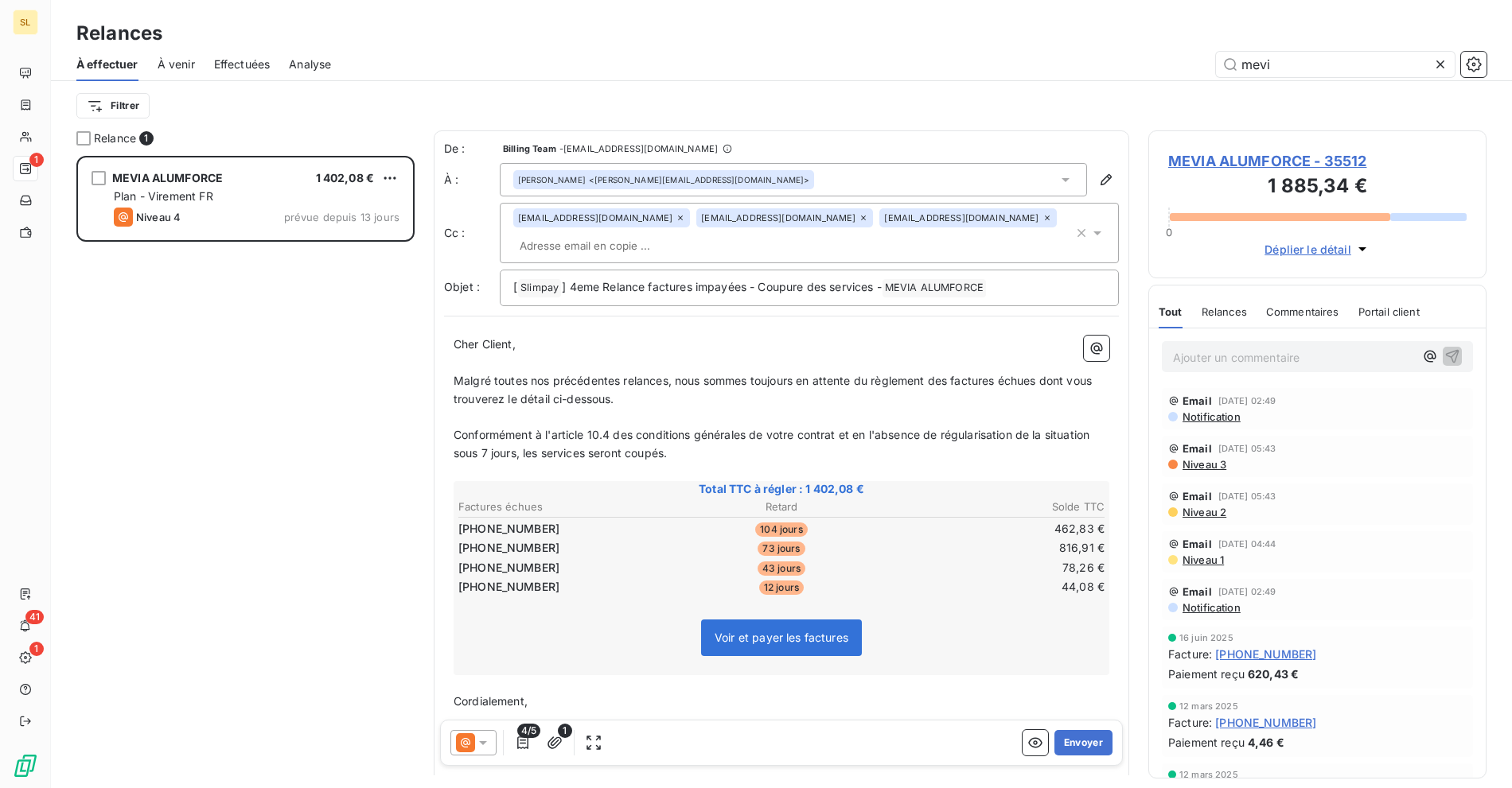
click at [470, 354] on p "﻿" at bounding box center [780, 363] width 655 height 18
click at [561, 373] on span "Malgré toutes nos précédentes relances, nous sommes toujours en attente du règl…" at bounding box center [774, 389] width 641 height 31
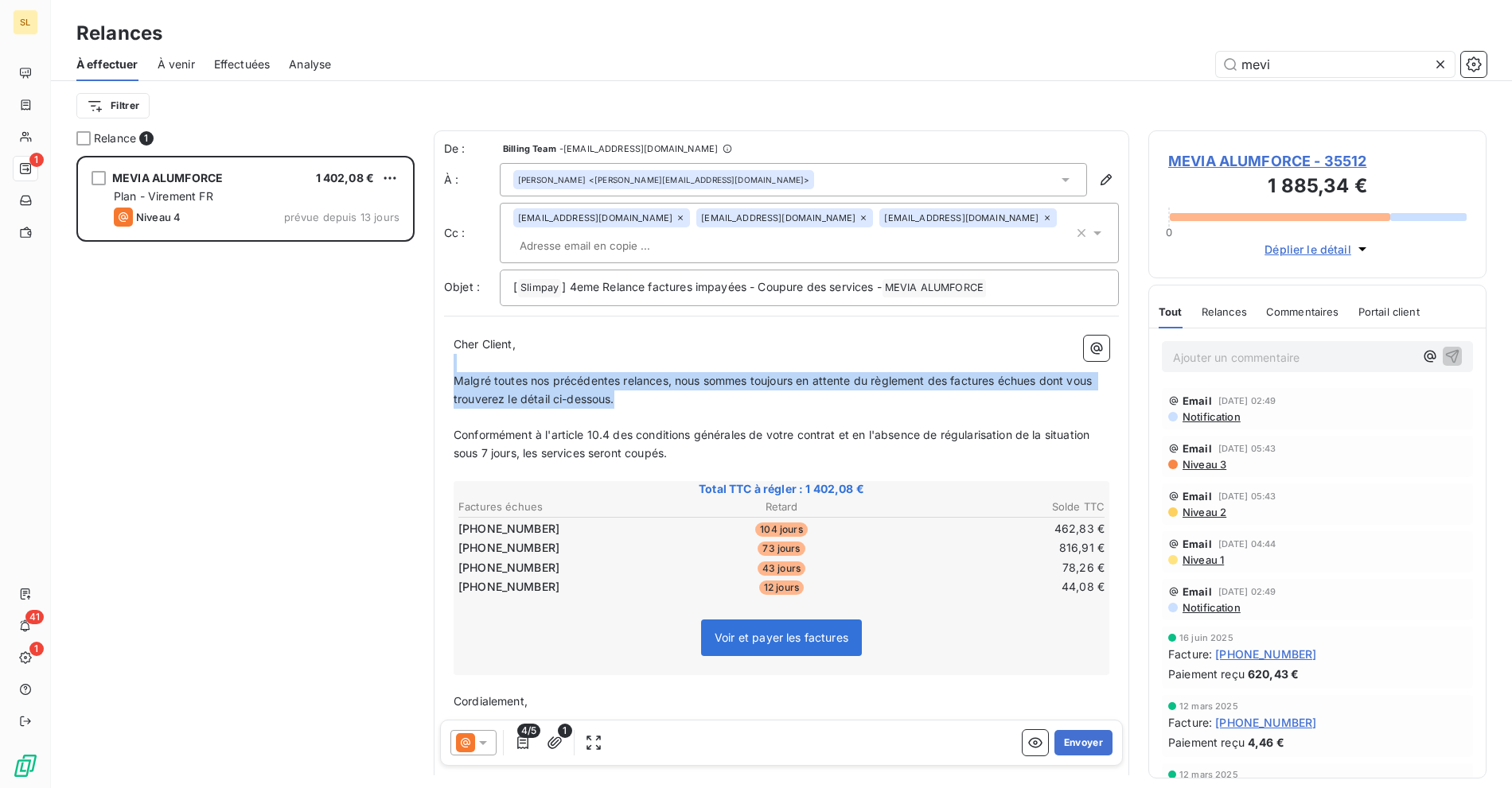
drag, startPoint x: 619, startPoint y: 355, endPoint x: 662, endPoint y: 376, distance: 47.9
click at [662, 376] on div "Cher Client, ﻿ Malgré toutes nos précédentes relances, nous sommes toujours en …" at bounding box center [780, 551] width 655 height 430
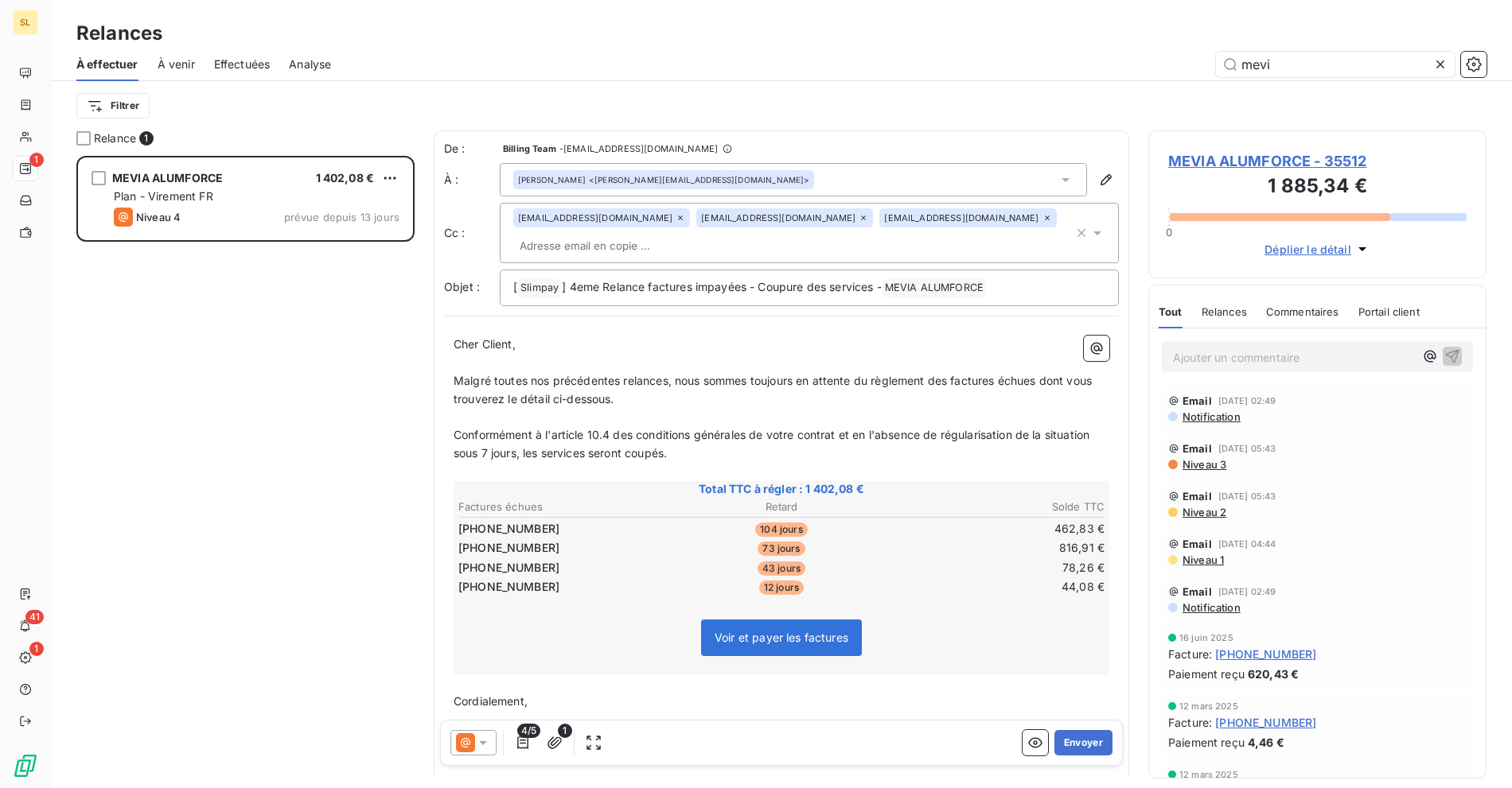
click at [724, 373] on p "Malgré toutes nos précédentes relances, nous sommes toujours en attente du règl…" at bounding box center [780, 391] width 655 height 37
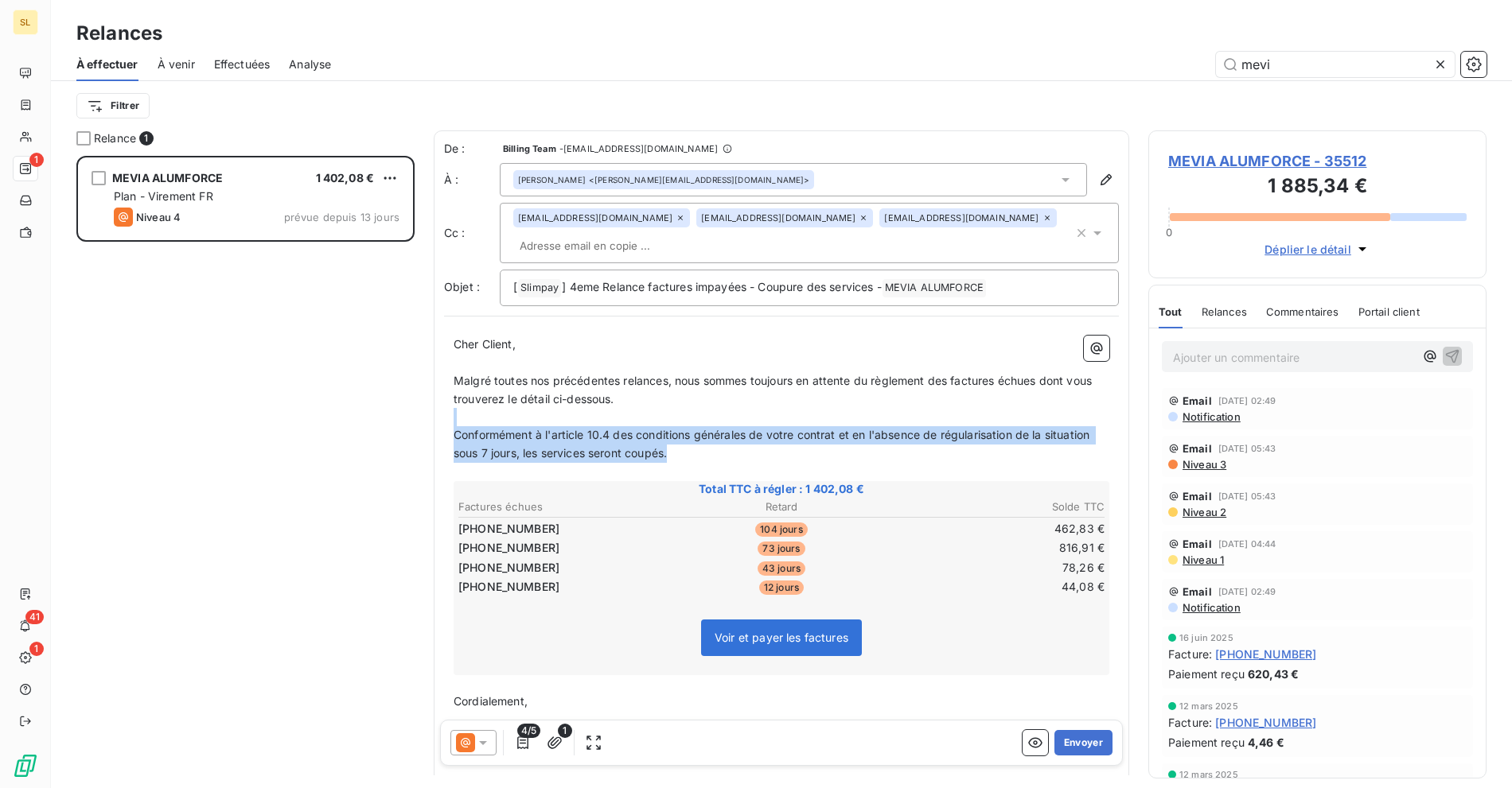
drag, startPoint x: 721, startPoint y: 429, endPoint x: 423, endPoint y: 394, distance: 300.0
click at [423, 394] on div "Relance 1 MEVIA ALUMFORCE 1 402,08 € Plan - Virement FR Niveau 4 prévue depuis …" at bounding box center [780, 459] width 1460 height 658
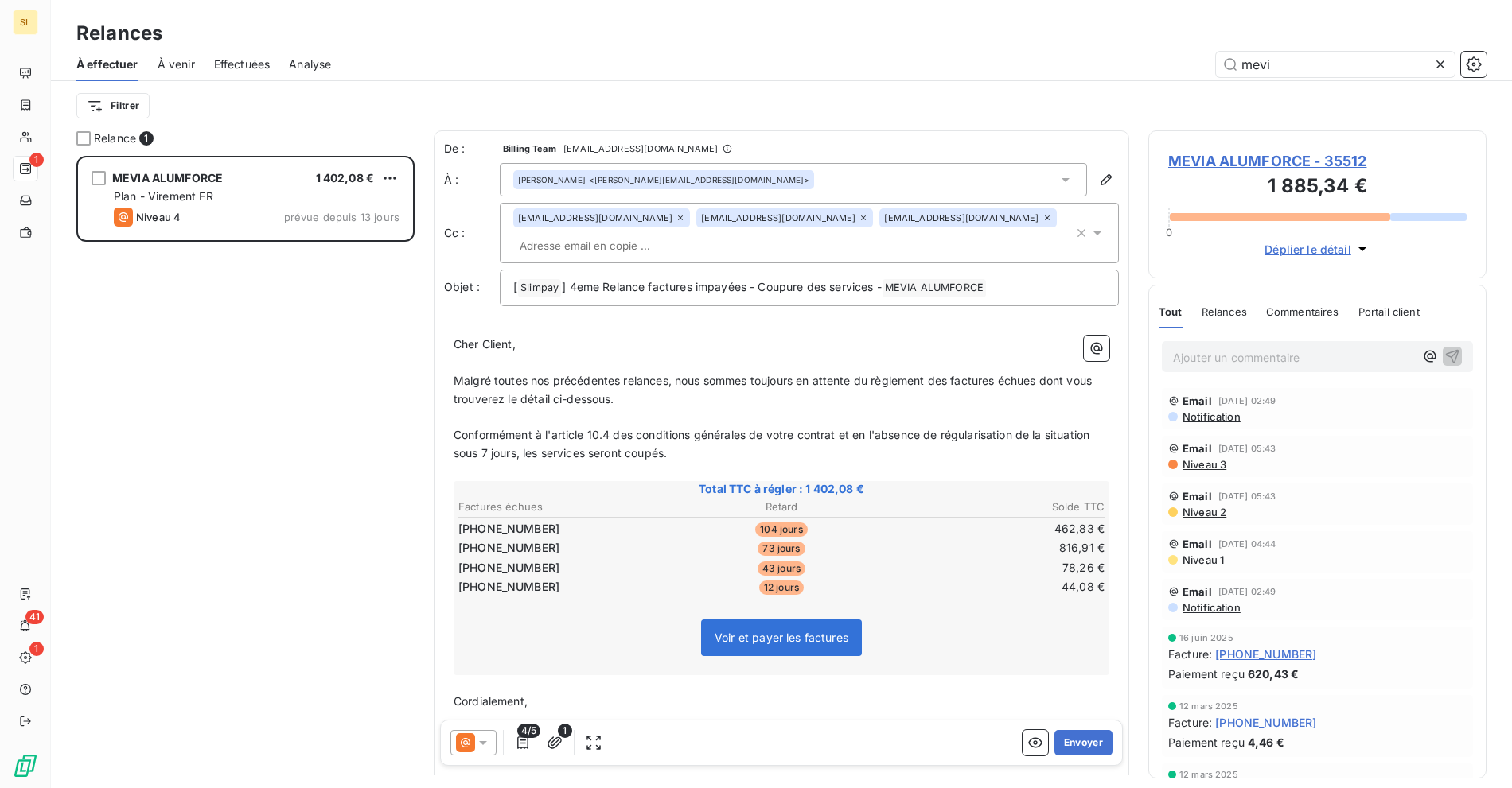
click at [878, 354] on p "﻿" at bounding box center [780, 363] width 655 height 18
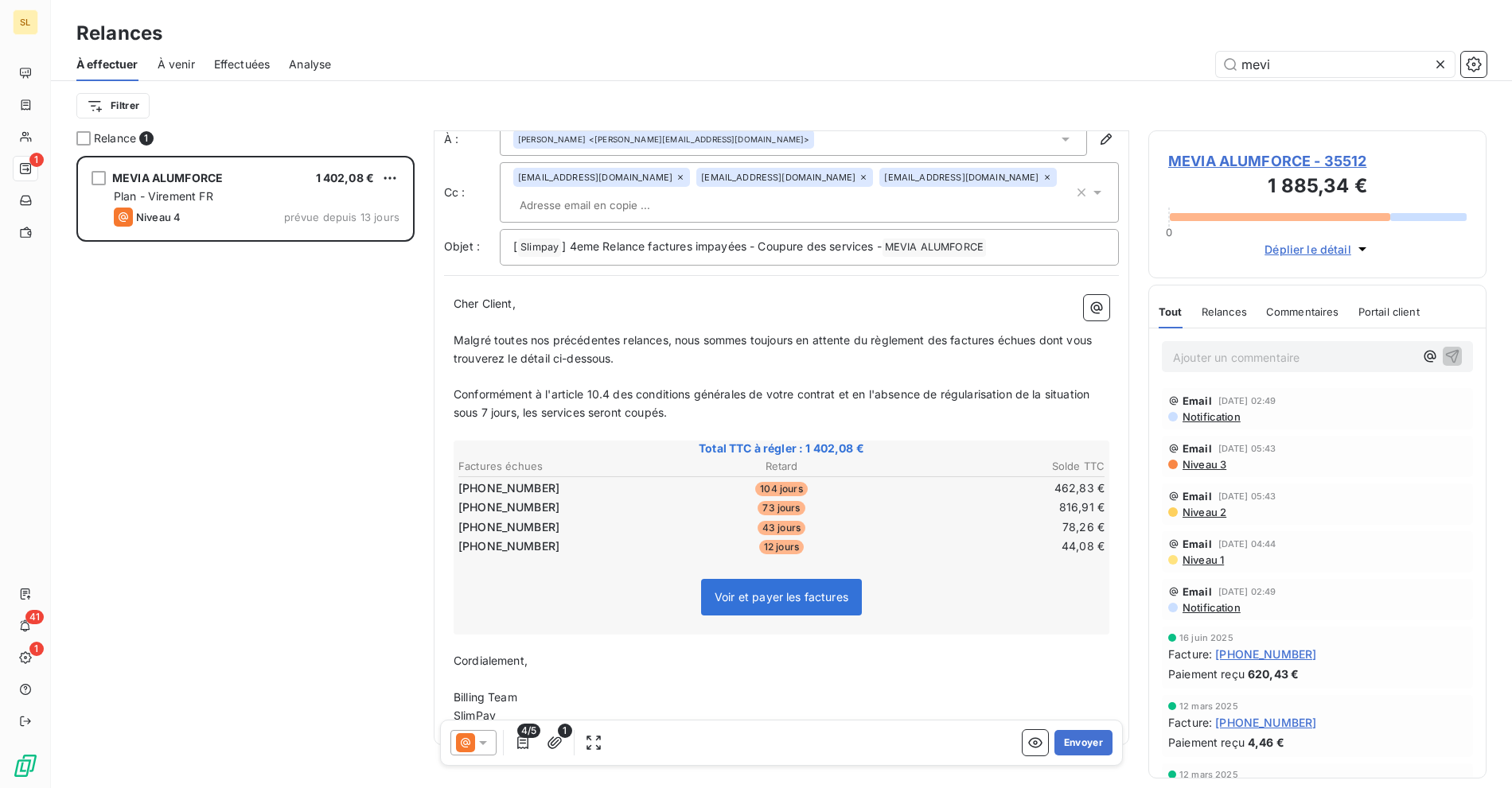
scroll to position [46, 0]
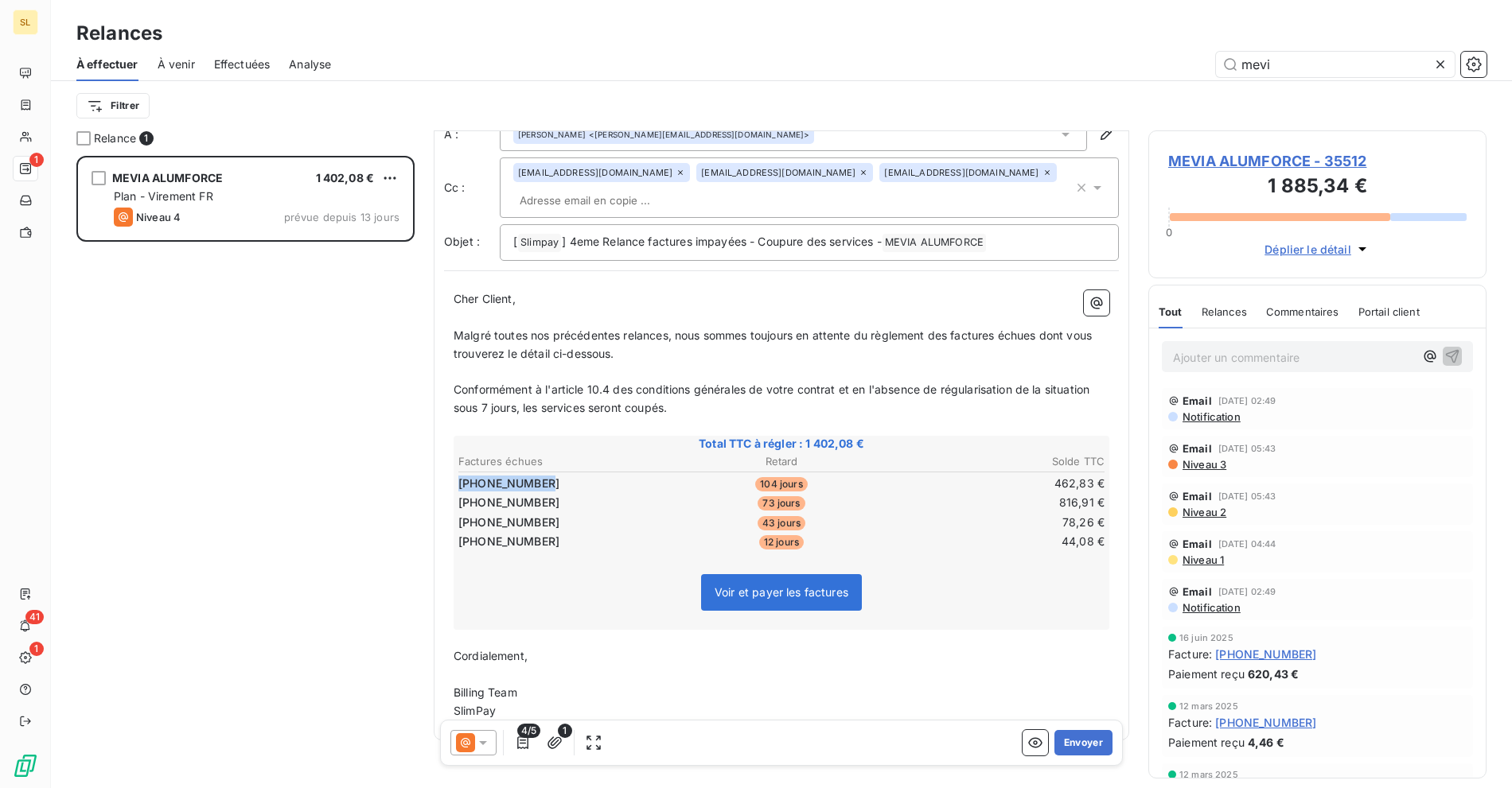
drag, startPoint x: 522, startPoint y: 459, endPoint x: 455, endPoint y: 460, distance: 67.0
click at [456, 460] on table "Factures échues Retard Solde TTC [PHONE_NUMBER] 104 jours 462,83 € [PHONE_NUMBE…" at bounding box center [781, 501] width 651 height 101
click at [464, 476] on span "[PHONE_NUMBER]" at bounding box center [508, 484] width 101 height 16
drag, startPoint x: 458, startPoint y: 457, endPoint x: 568, endPoint y: 455, distance: 110.0
click at [568, 475] on td "[PHONE_NUMBER]" at bounding box center [565, 484] width 215 height 17
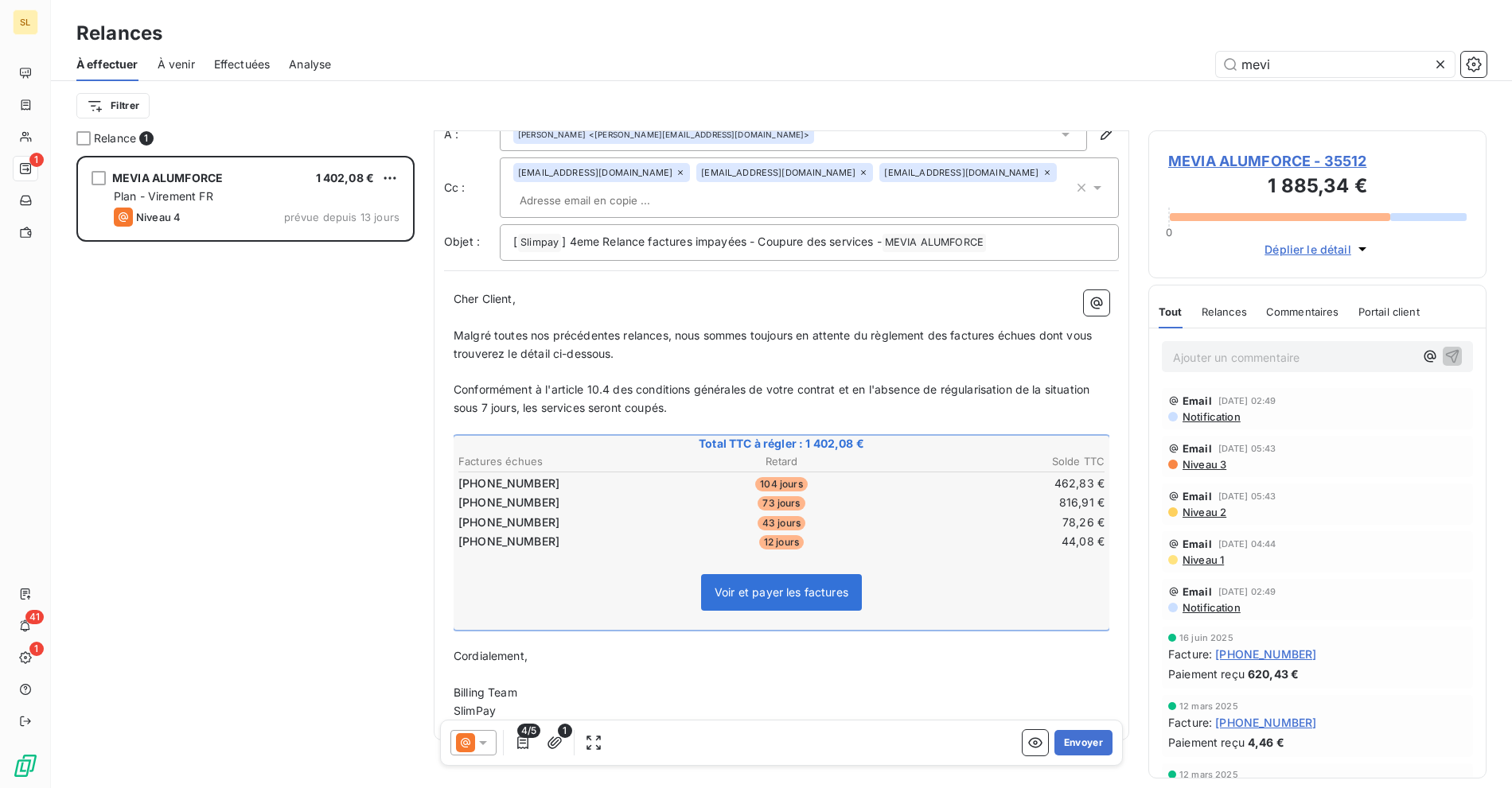
click at [540, 476] on span "[PHONE_NUMBER]" at bounding box center [508, 484] width 101 height 16
copy span "[PHONE_NUMBER]"
drag, startPoint x: 559, startPoint y: 459, endPoint x: 507, endPoint y: 429, distance: 60.0
click at [456, 457] on table "Factures échues Retard Solde TTC [PHONE_NUMBER] 104 jours 462,83 € [PHONE_NUMBE…" at bounding box center [781, 501] width 651 height 101
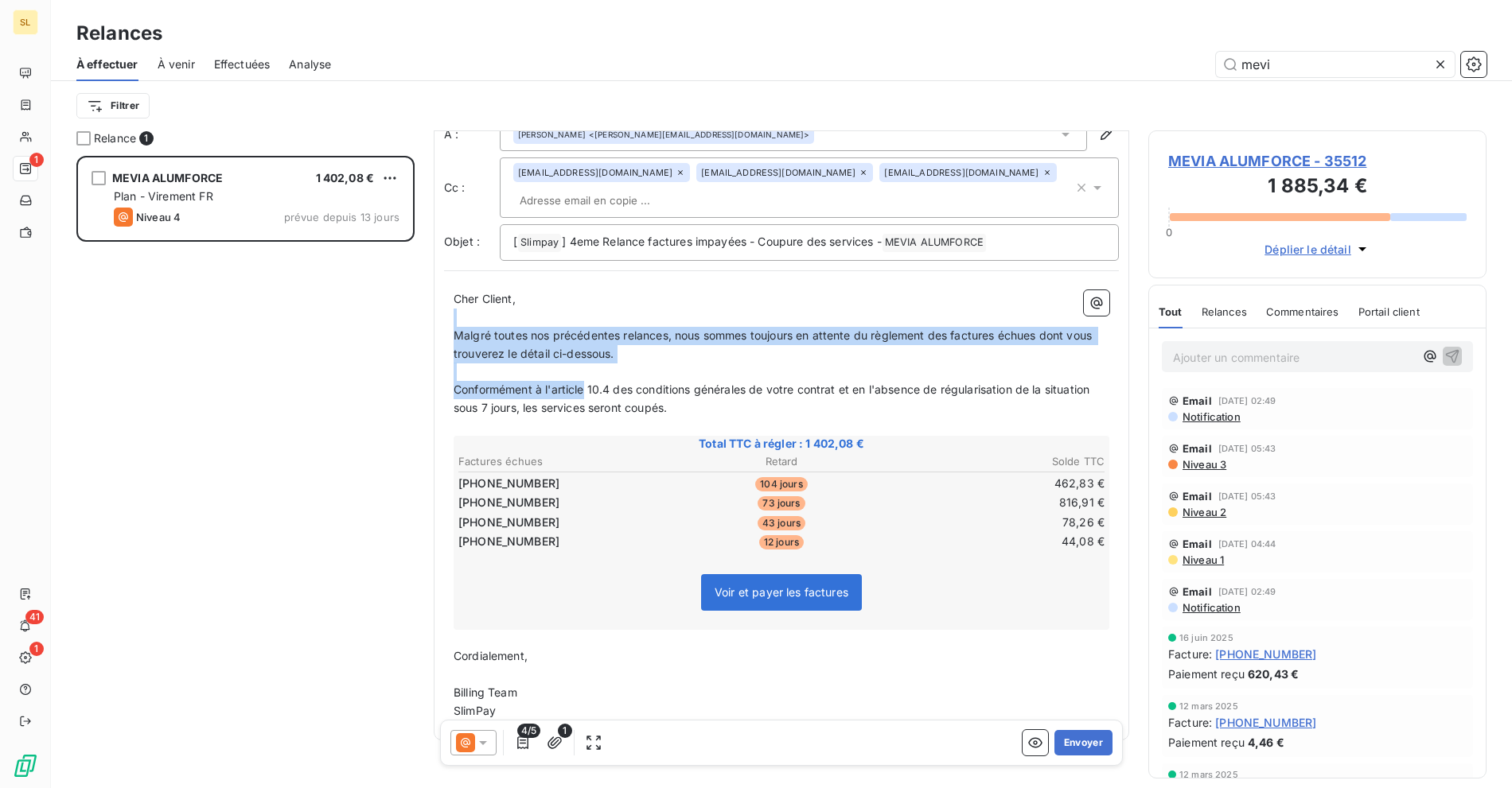
drag, startPoint x: 492, startPoint y: 298, endPoint x: 584, endPoint y: 362, distance: 112.1
click at [584, 362] on div "Cher Client, ﻿ Malgré toutes nos précédentes relances, nous sommes toujours en …" at bounding box center [780, 506] width 655 height 430
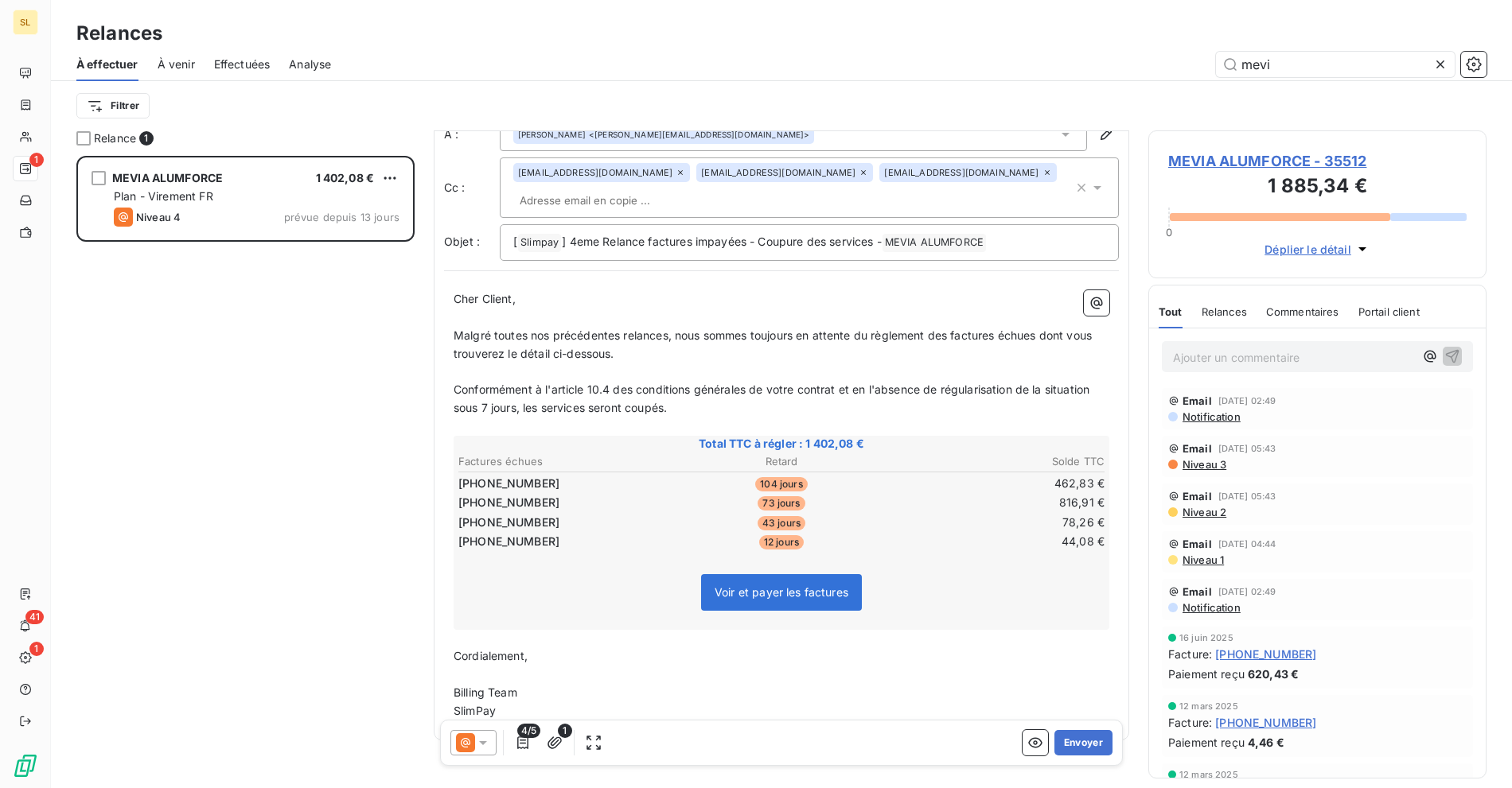
click at [713, 381] on p "Conformément à l'article 10.4 des conditions générales de votre contrat et en l…" at bounding box center [780, 400] width 655 height 37
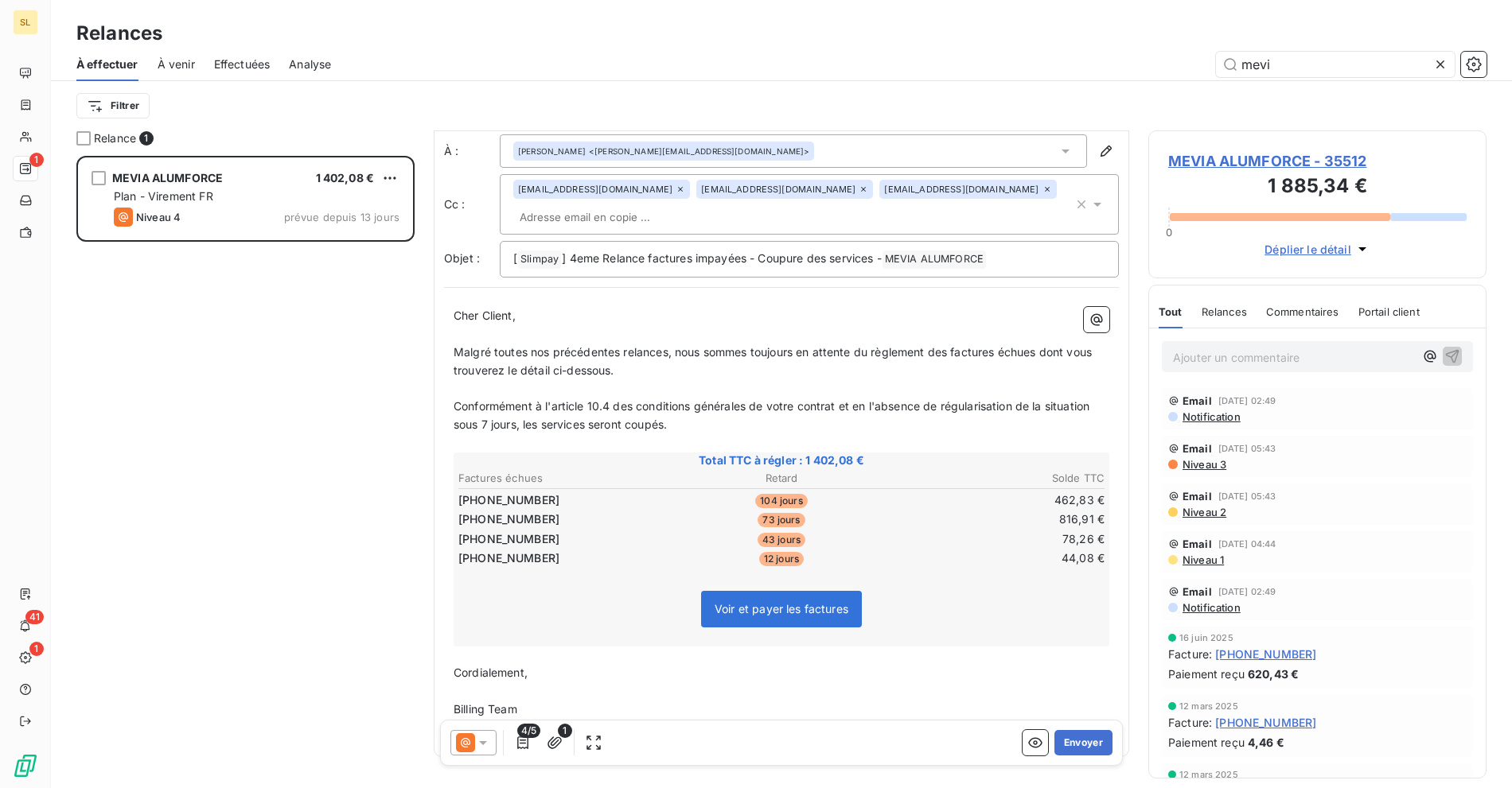
scroll to position [10, 0]
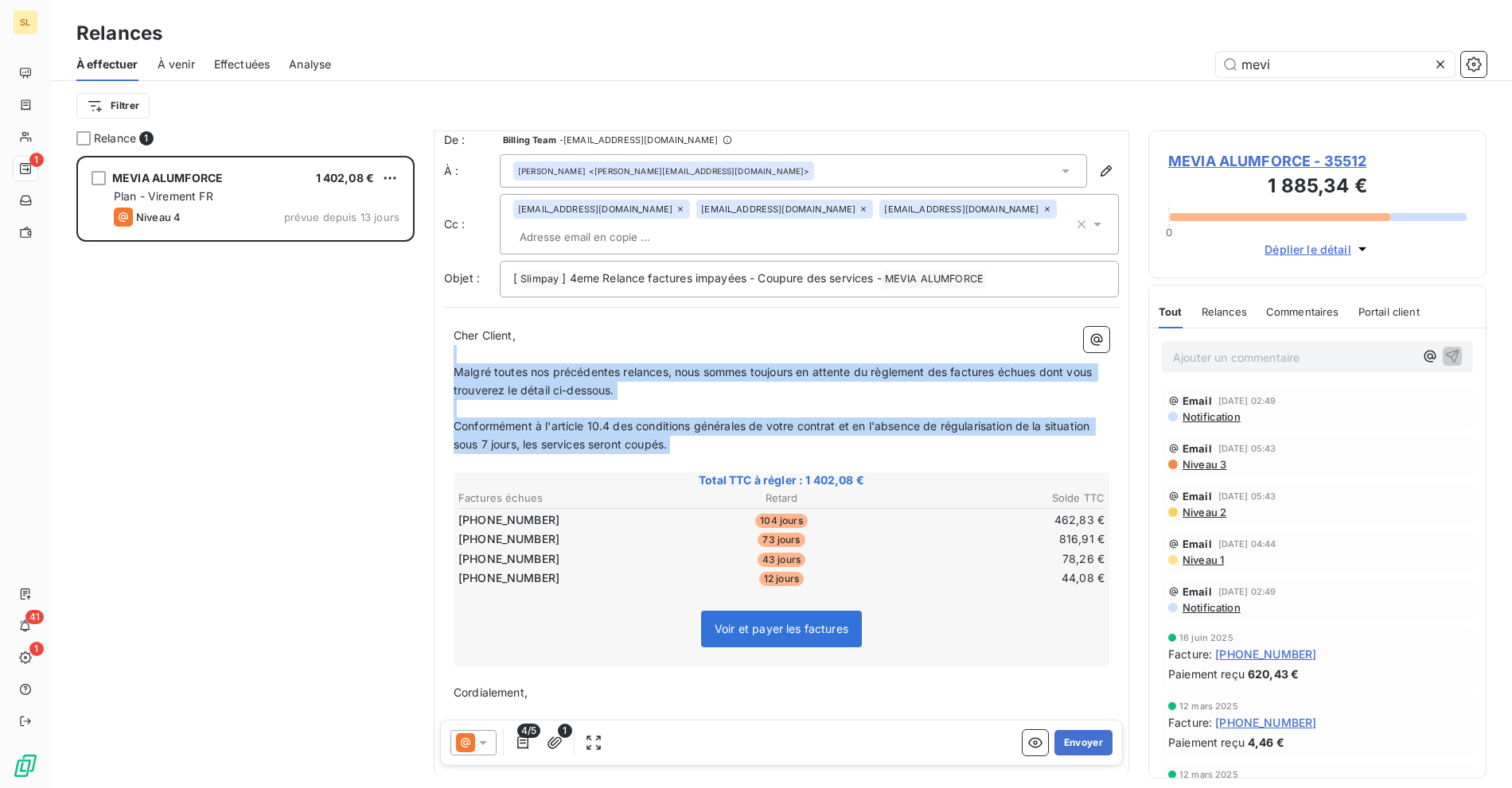
drag, startPoint x: 476, startPoint y: 330, endPoint x: 652, endPoint y: 422, distance: 198.6
click at [603, 429] on div "Cher Client, ﻿ Malgré toutes nos précédentes relances, nous sommes toujours en …" at bounding box center [780, 542] width 655 height 430
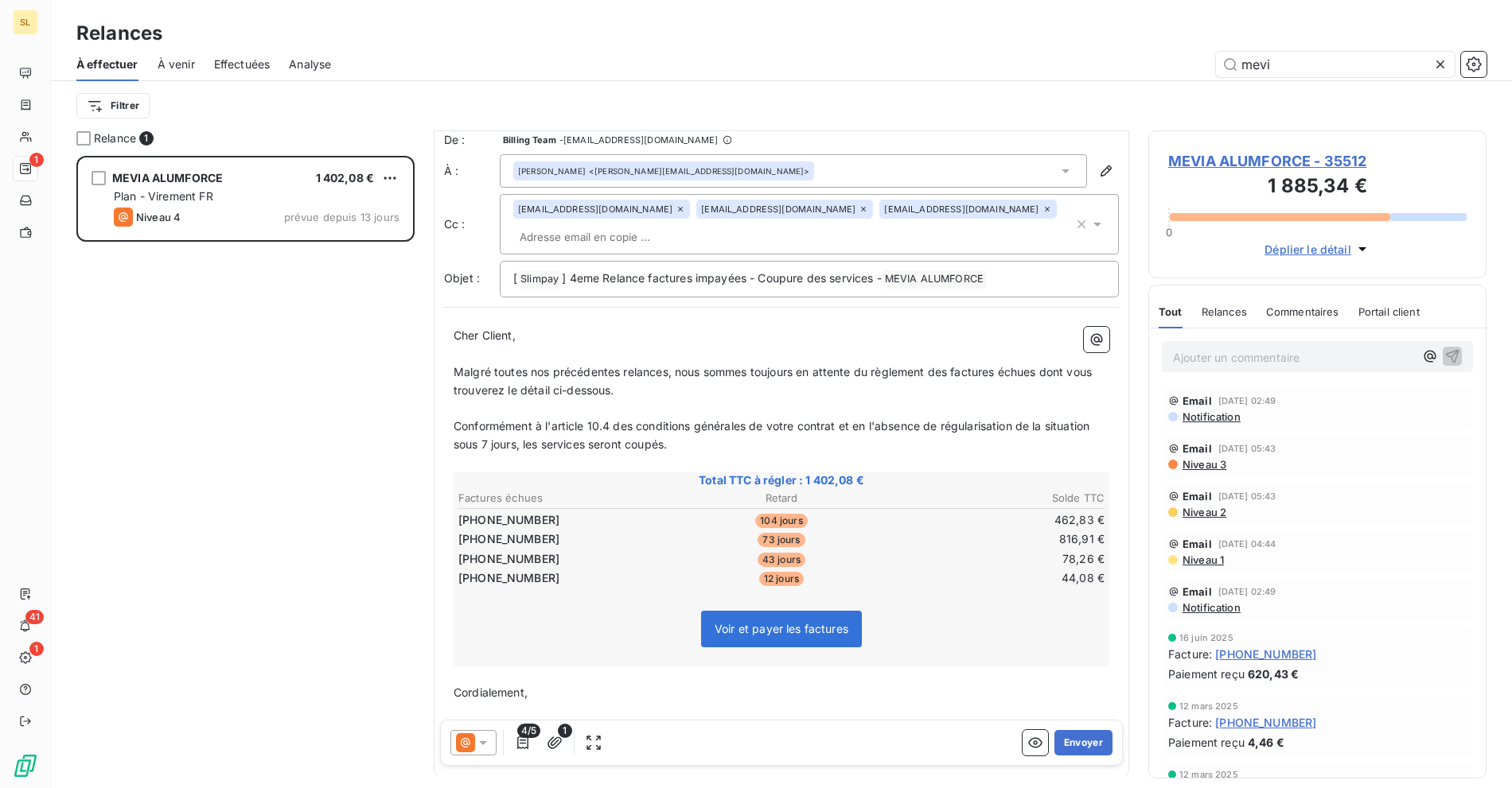
drag, startPoint x: 731, startPoint y: 420, endPoint x: 732, endPoint y: 429, distance: 9.1
click at [730, 420] on p "Conformément à l'article 10.4 des conditions générales de votre contrat et en l…" at bounding box center [780, 436] width 655 height 37
drag, startPoint x: 460, startPoint y: 491, endPoint x: 565, endPoint y: 547, distance: 119.0
click at [565, 547] on tbody "[PHONE_NUMBER] 104 jours 462,83 € [PHONE_NUMBER] 73 jours 816,91 € [PHONE_NUMBE…" at bounding box center [781, 547] width 648 height 79
click at [589, 528] on div "Total TTC à régler : 1 402,08 € Factures échues Retard Solde TTC [PHONE_NUMBER]…" at bounding box center [780, 569] width 655 height 194
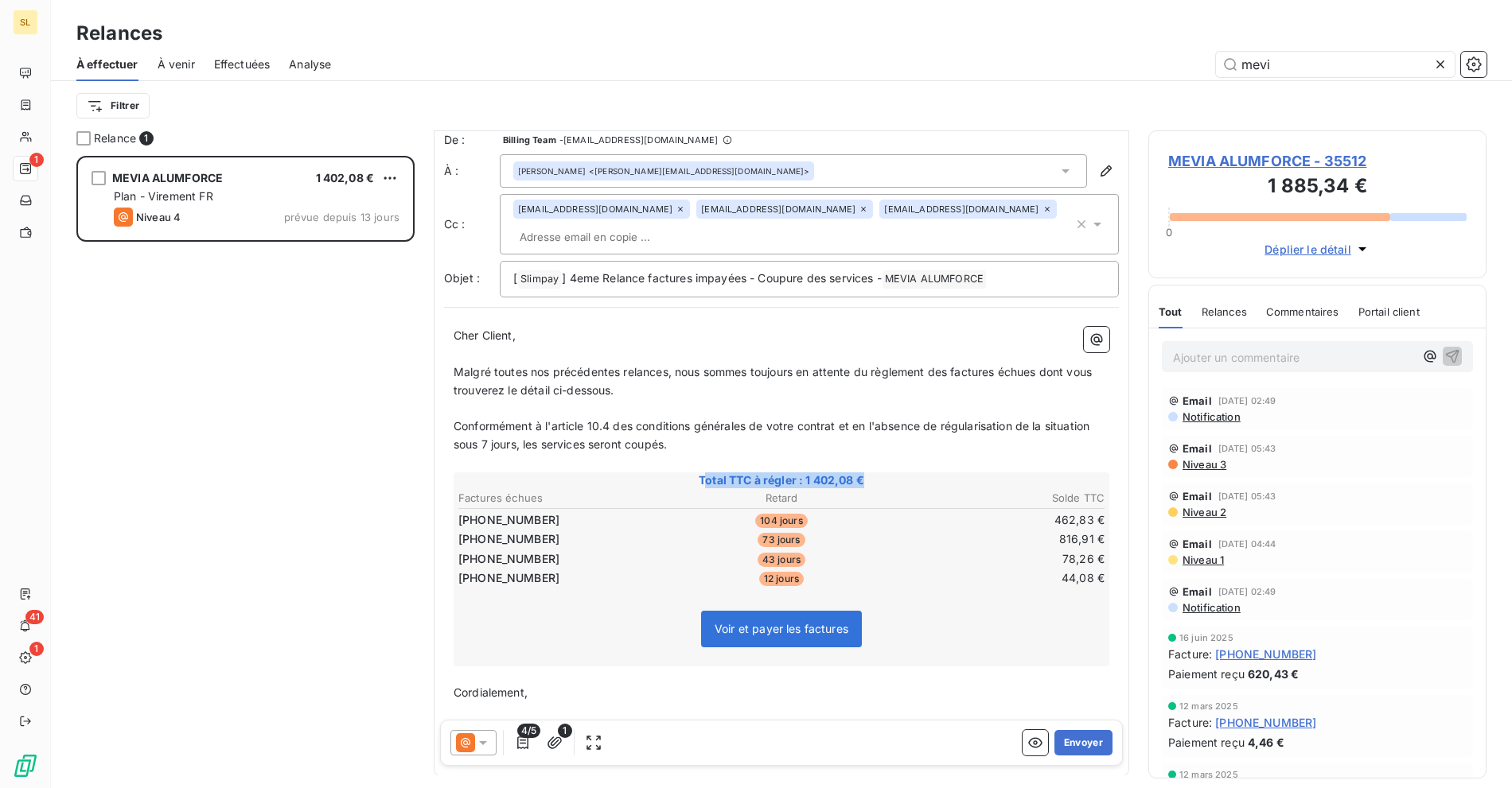
drag, startPoint x: 760, startPoint y: 451, endPoint x: 697, endPoint y: 455, distance: 63.1
click at [697, 472] on span "Total TTC à régler : 1 402,08 €" at bounding box center [781, 480] width 651 height 16
drag, startPoint x: 943, startPoint y: 57, endPoint x: 1024, endPoint y: 81, distance: 84.5
click at [943, 57] on div "mevi" at bounding box center [918, 64] width 1136 height 25
drag, startPoint x: 1381, startPoint y: 182, endPoint x: 1223, endPoint y: 188, distance: 158.1
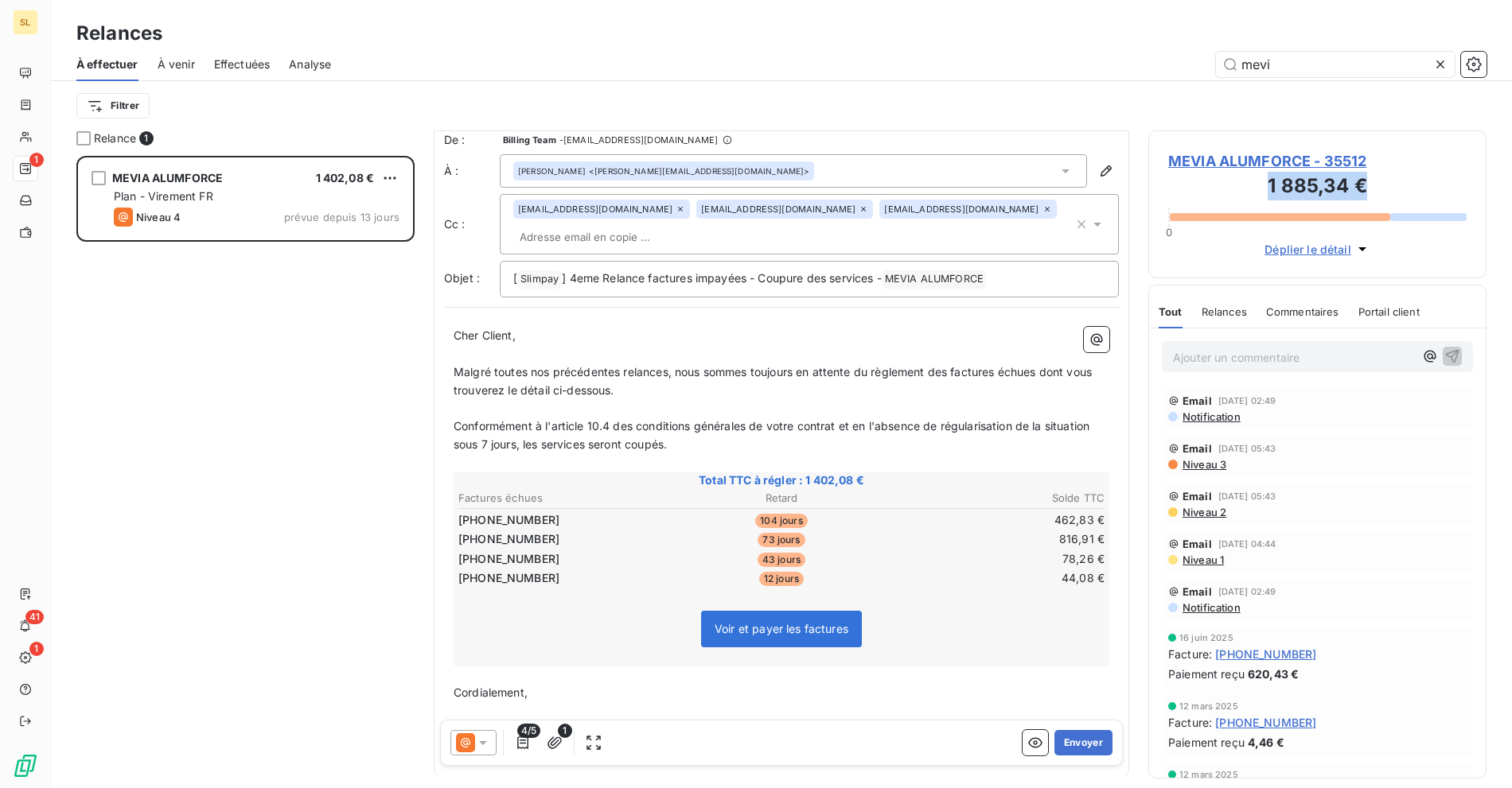
click at [1220, 193] on h3 "1 885,34 €" at bounding box center [1317, 187] width 298 height 31
drag, startPoint x: 867, startPoint y: 456, endPoint x: 779, endPoint y: 369, distance: 123.7
click at [793, 472] on span "Total TTC à régler : 1 402,08 €" at bounding box center [781, 480] width 651 height 16
click at [1308, 158] on span "MEVIA ALUMFORCE - 35512" at bounding box center [1317, 161] width 298 height 22
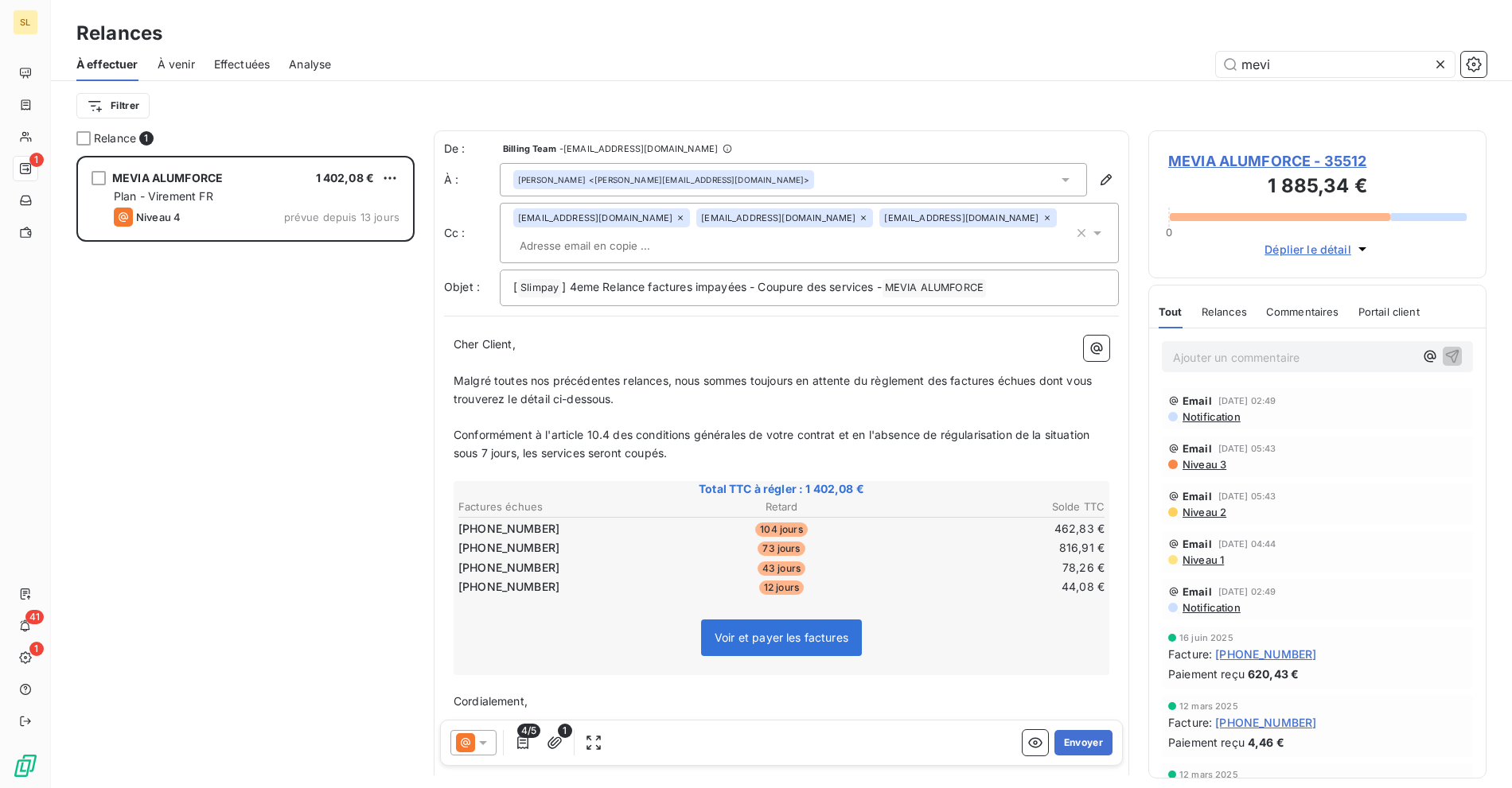
scroll to position [618, 325]
drag, startPoint x: 880, startPoint y: 464, endPoint x: 740, endPoint y: 388, distance: 159.3
click at [799, 481] on span "Total TTC à régler : 1 402,08 €" at bounding box center [781, 489] width 651 height 16
copy span "1 402,08 €"
drag, startPoint x: 872, startPoint y: 460, endPoint x: 794, endPoint y: 459, distance: 78.0
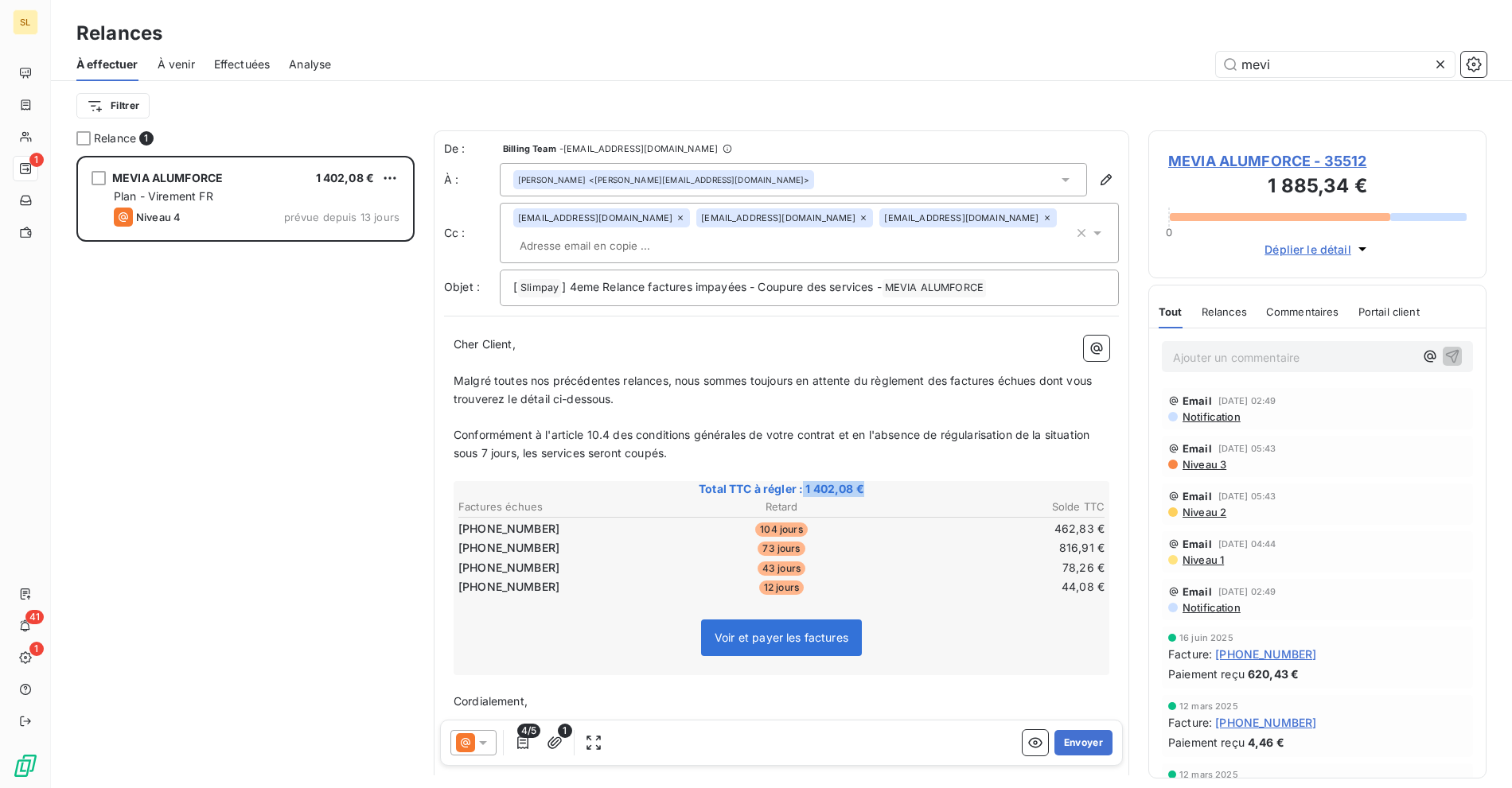
click at [794, 481] on span "Total TTC à régler : 1 402,08 €" at bounding box center [781, 489] width 651 height 16
